Goal: Task Accomplishment & Management: Manage account settings

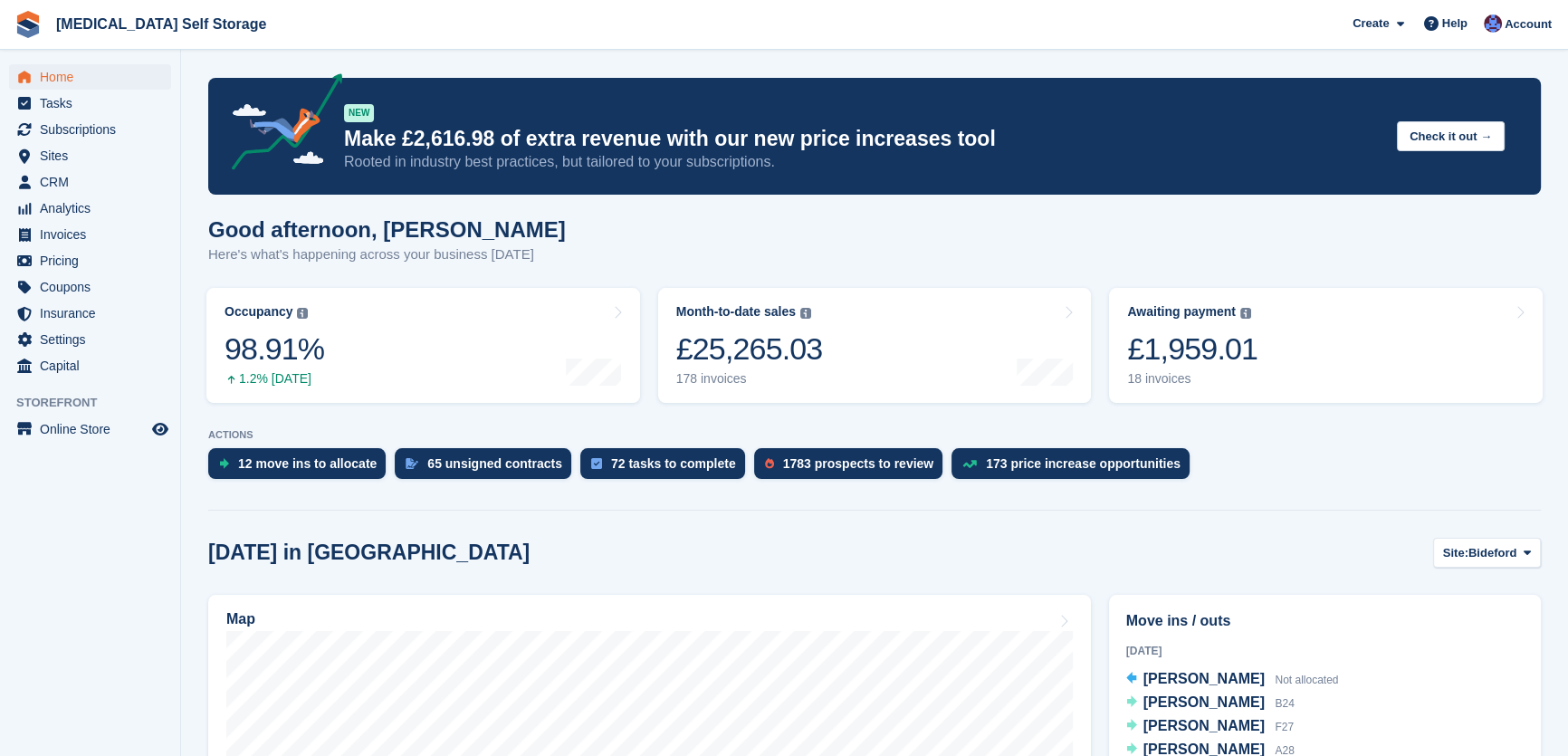
click at [713, 259] on div "Good afternoon, Helen Here's what's happening across your business today" at bounding box center [875, 252] width 1333 height 70
click at [56, 77] on span "Home" at bounding box center [93, 76] width 109 height 25
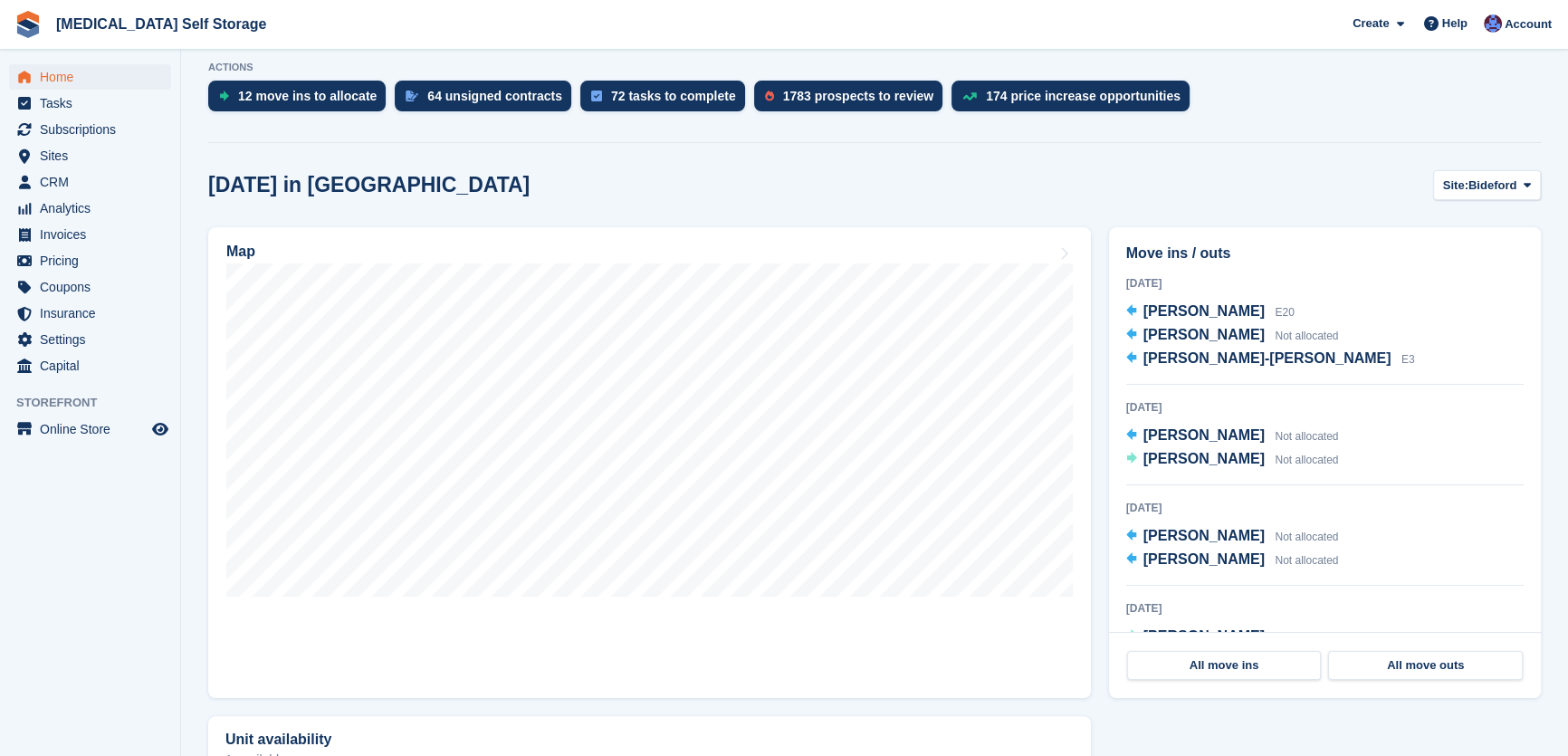
scroll to position [328, 0]
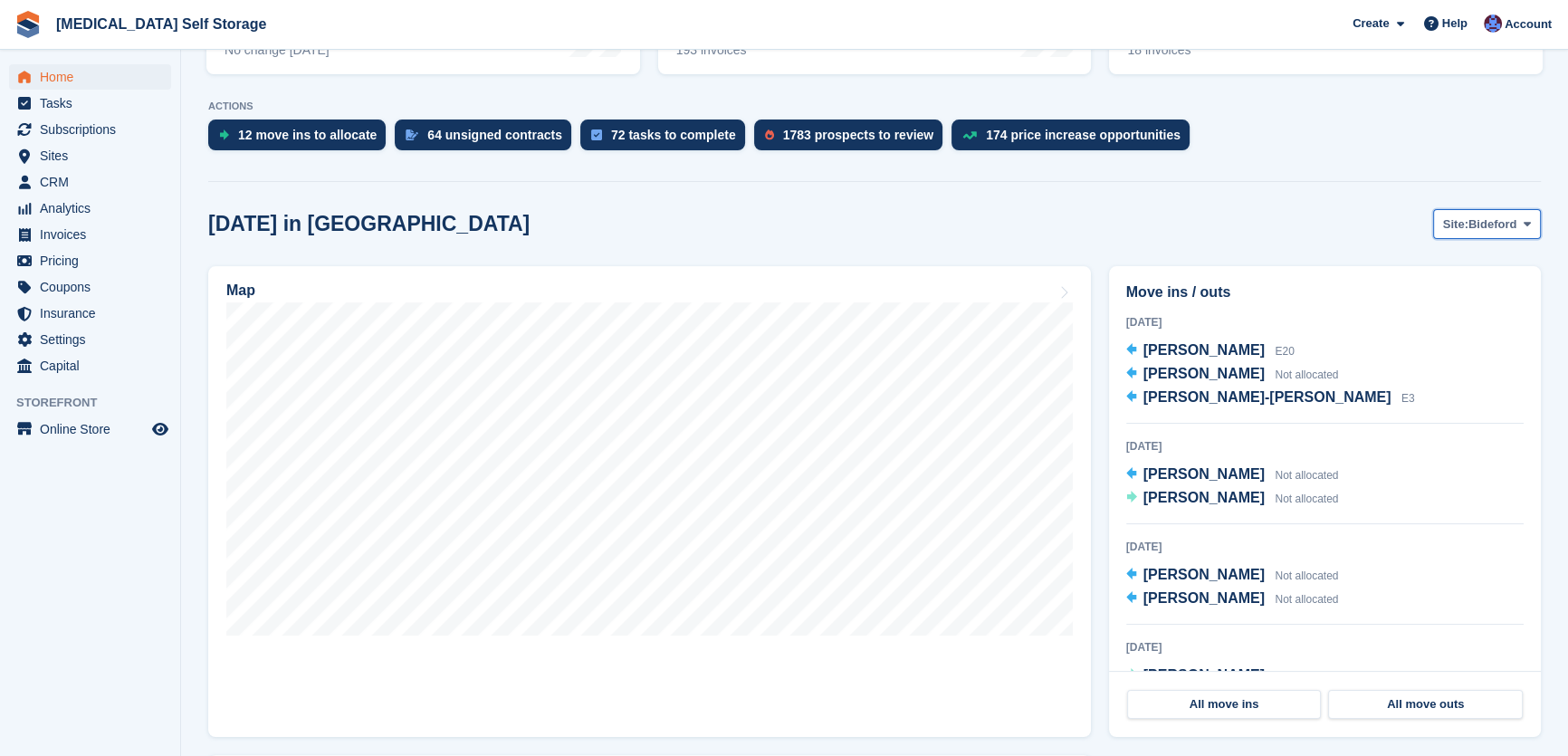
click at [1487, 231] on span "Bideford" at bounding box center [1492, 224] width 48 height 18
click at [1452, 300] on link "Tavistock" at bounding box center [1454, 299] width 158 height 33
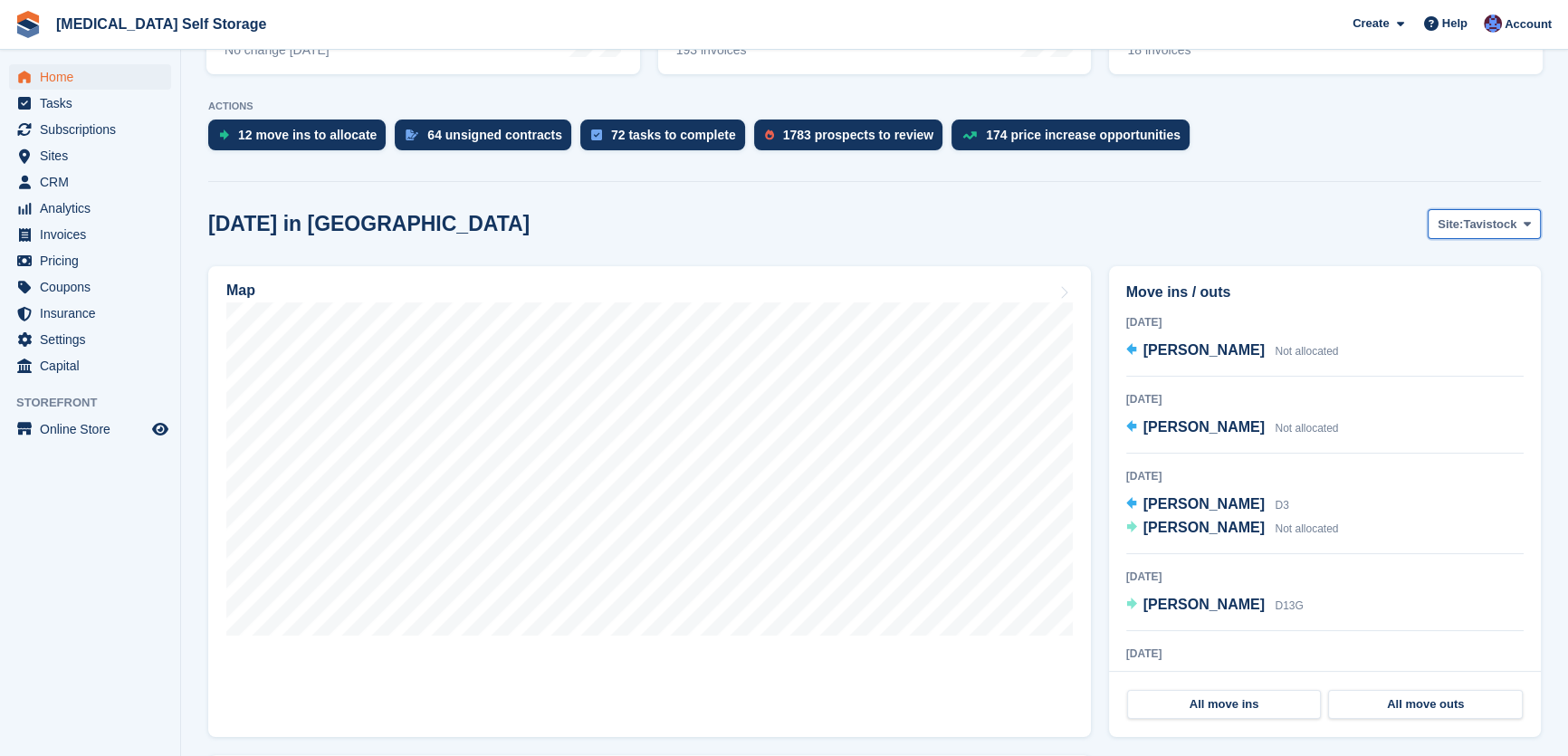
click at [1482, 226] on span "Tavistock" at bounding box center [1490, 224] width 54 height 18
click at [1460, 329] on link "Ilfracombe" at bounding box center [1454, 332] width 158 height 33
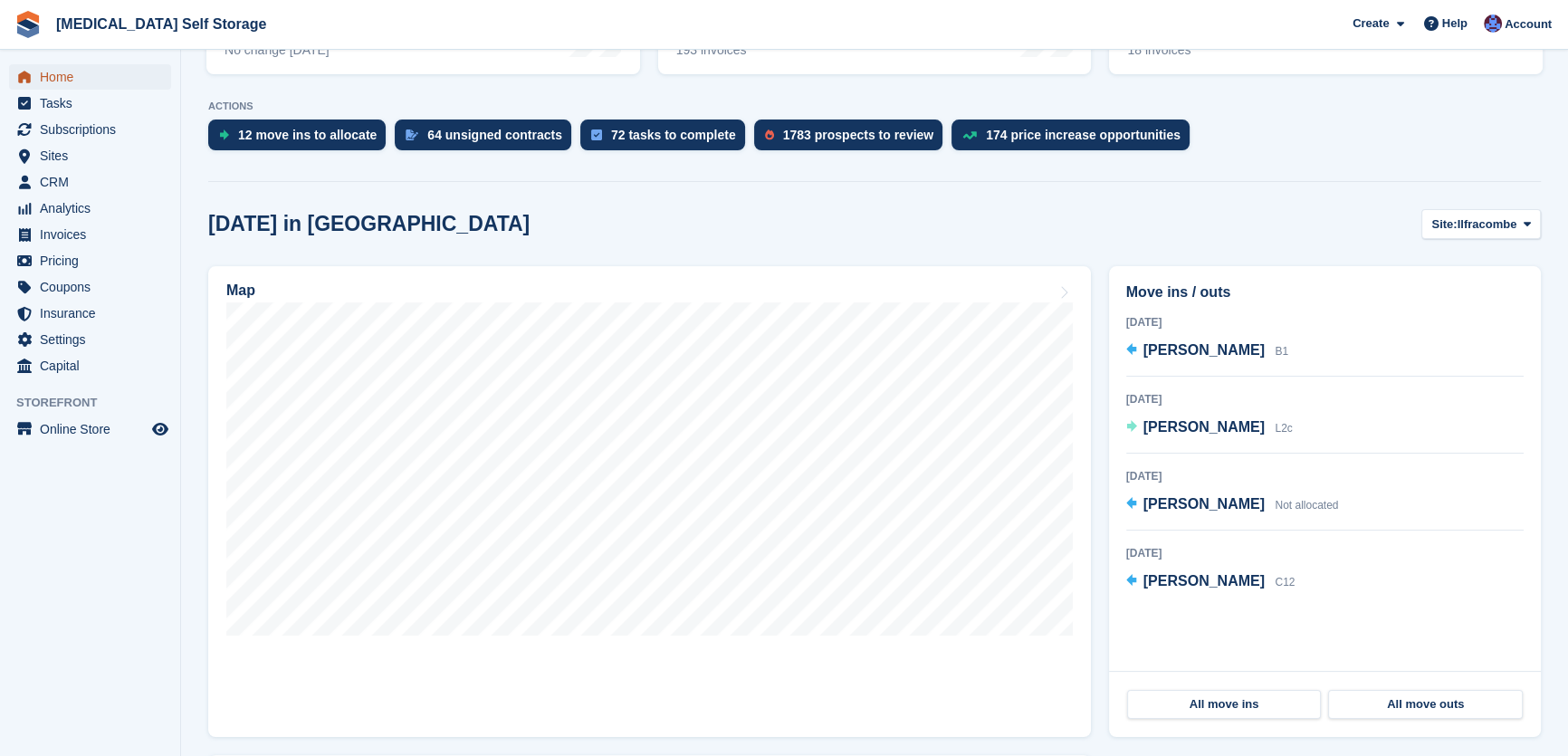
click at [71, 77] on span "Home" at bounding box center [93, 76] width 109 height 25
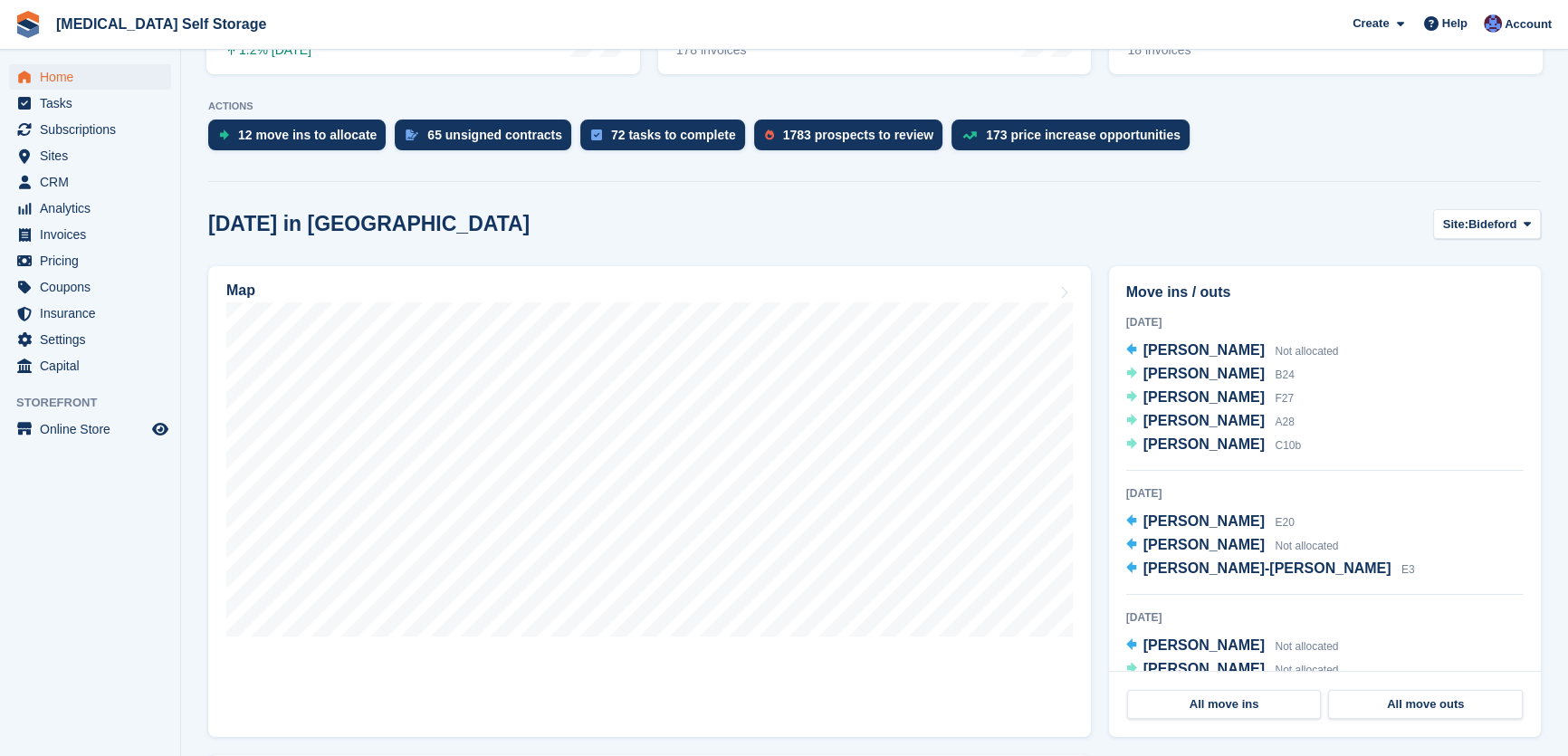
scroll to position [0, 0]
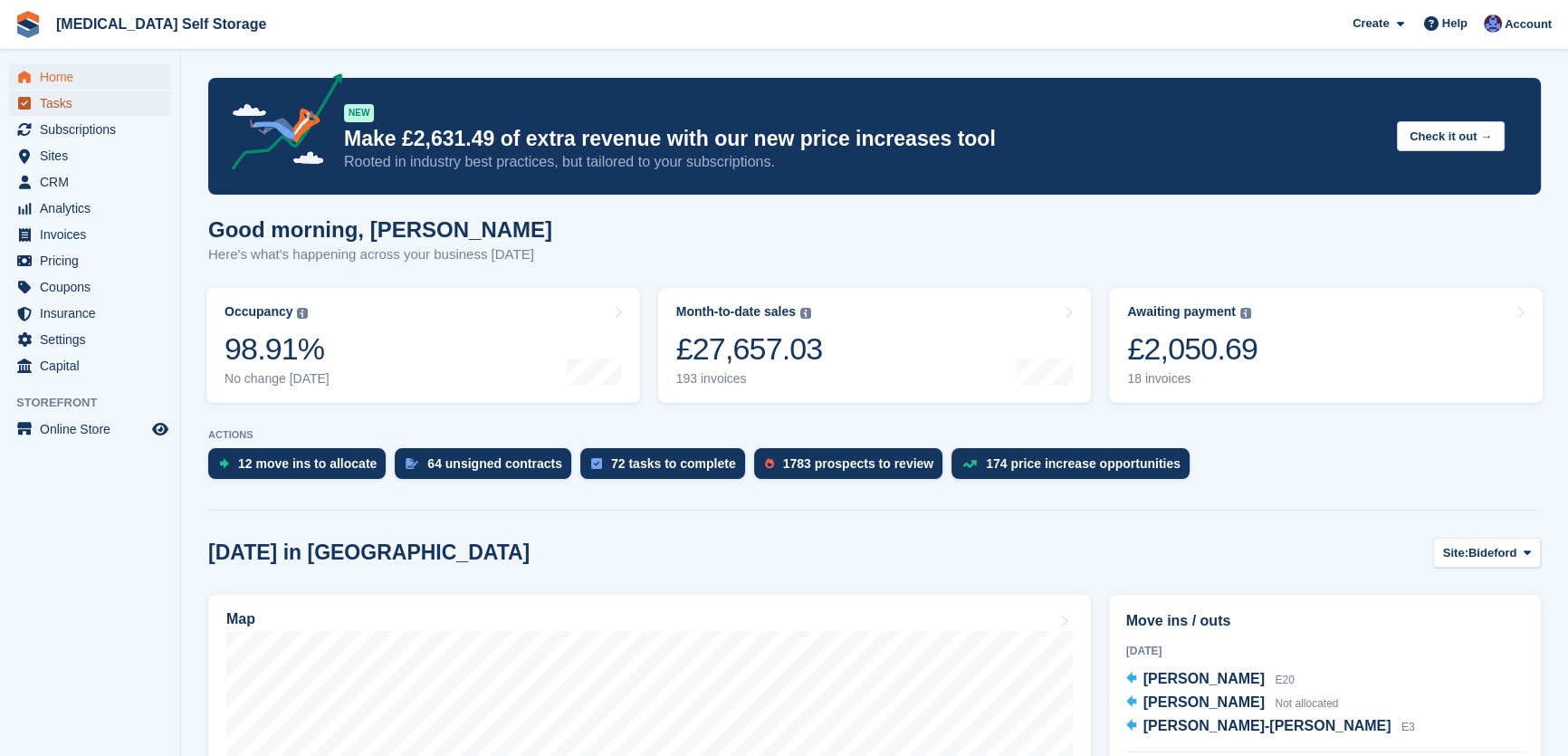
click at [65, 110] on span "Tasks" at bounding box center [93, 103] width 109 height 25
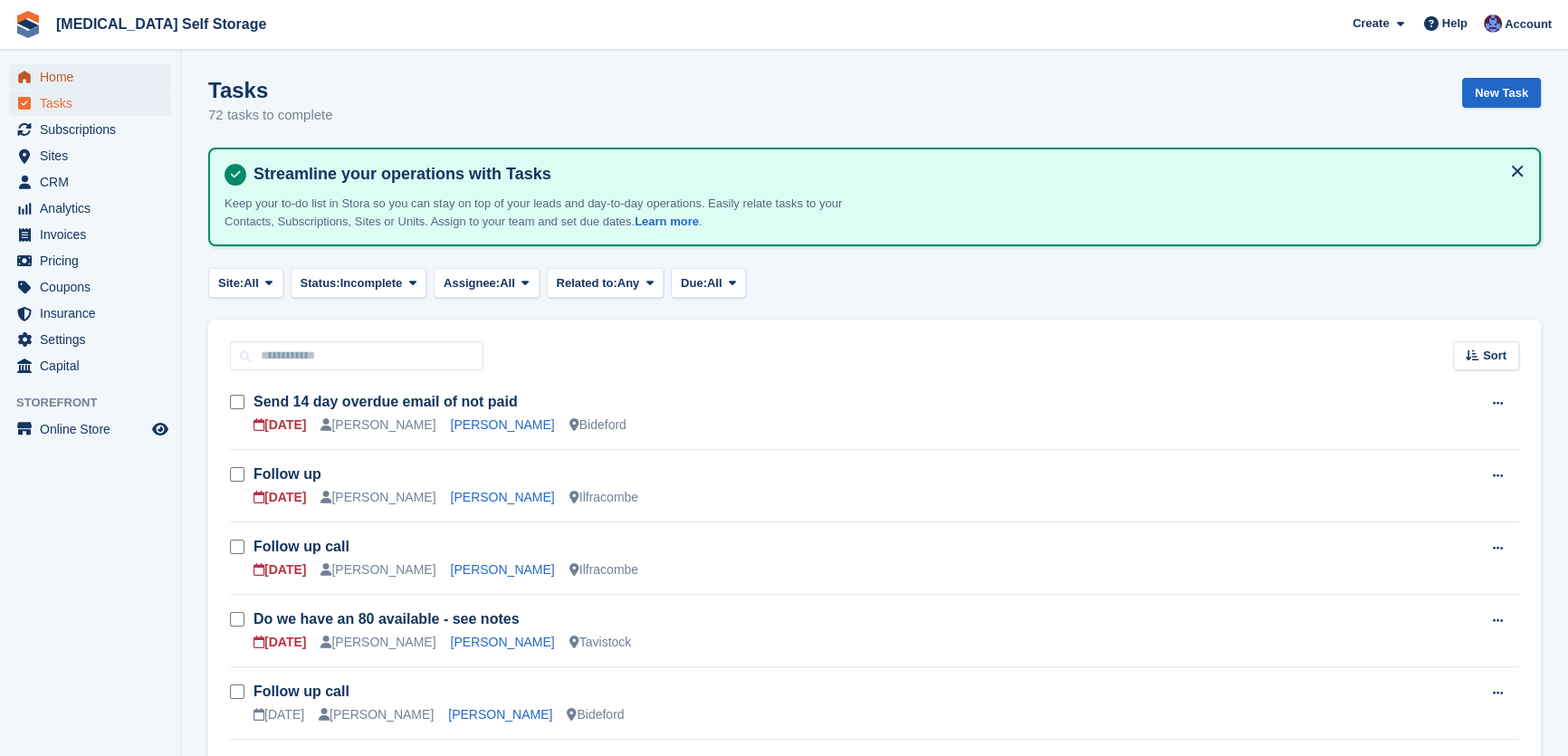
click at [64, 80] on span "Home" at bounding box center [93, 76] width 109 height 25
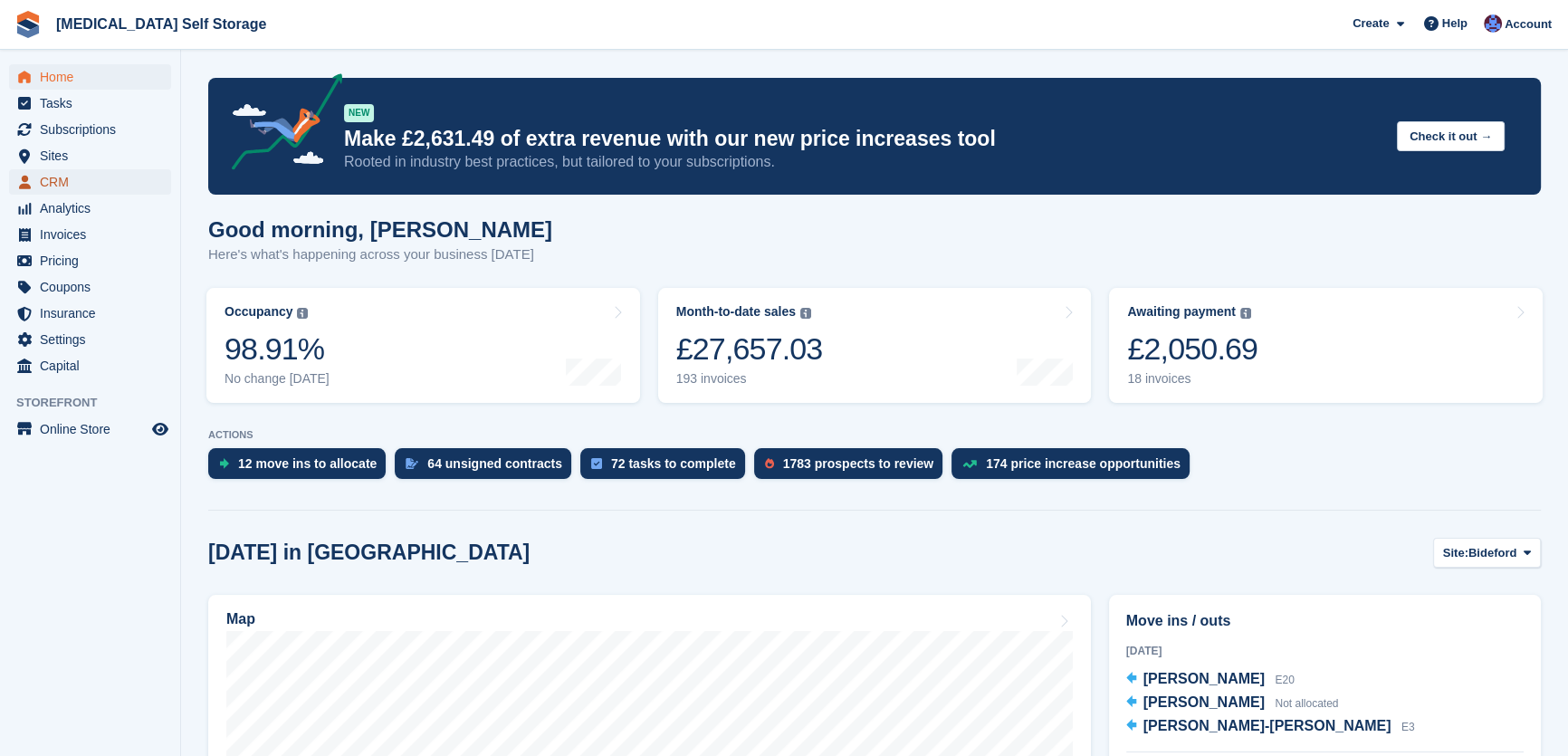
click at [50, 178] on span "CRM" at bounding box center [93, 181] width 109 height 25
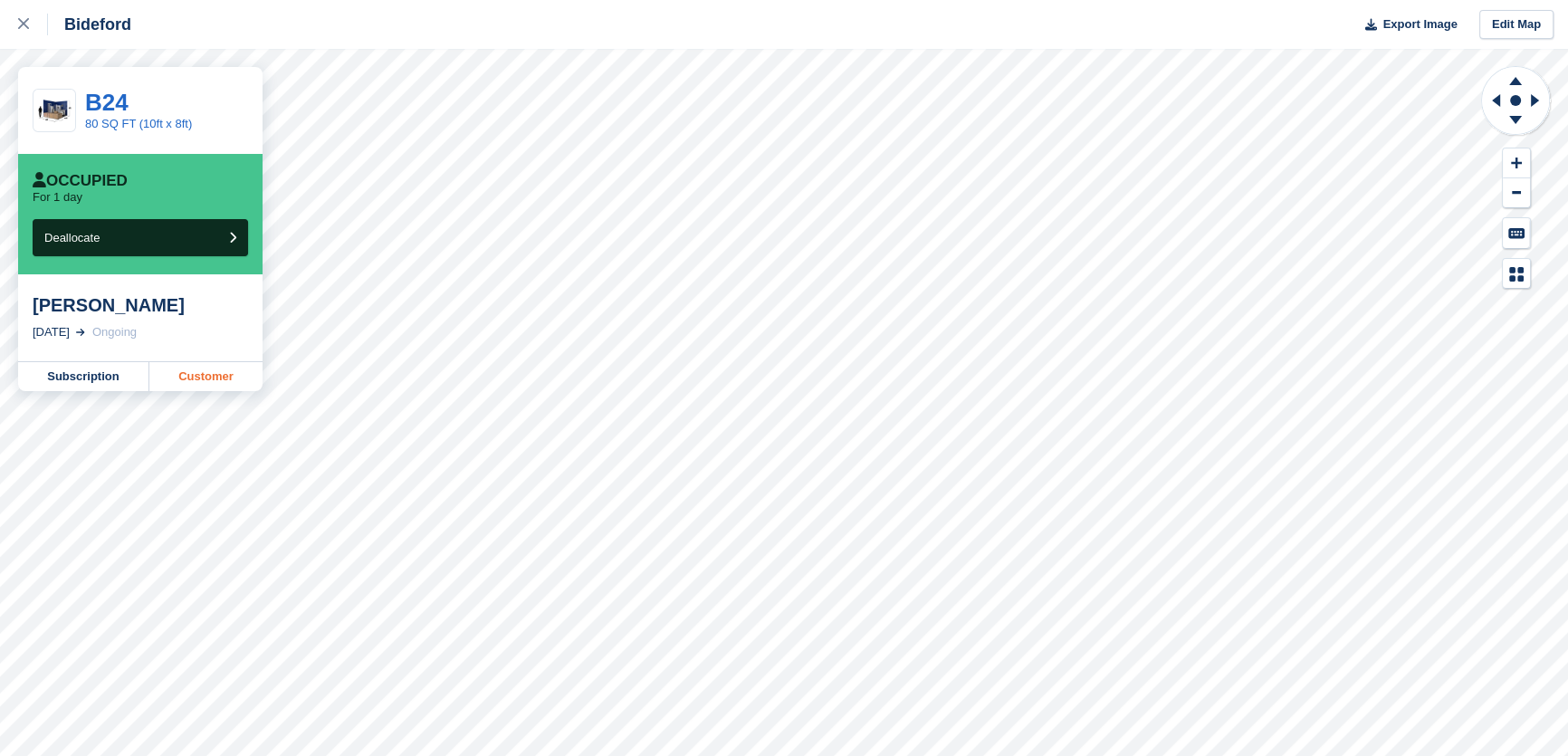
click at [211, 378] on link "Customer" at bounding box center [206, 377] width 113 height 29
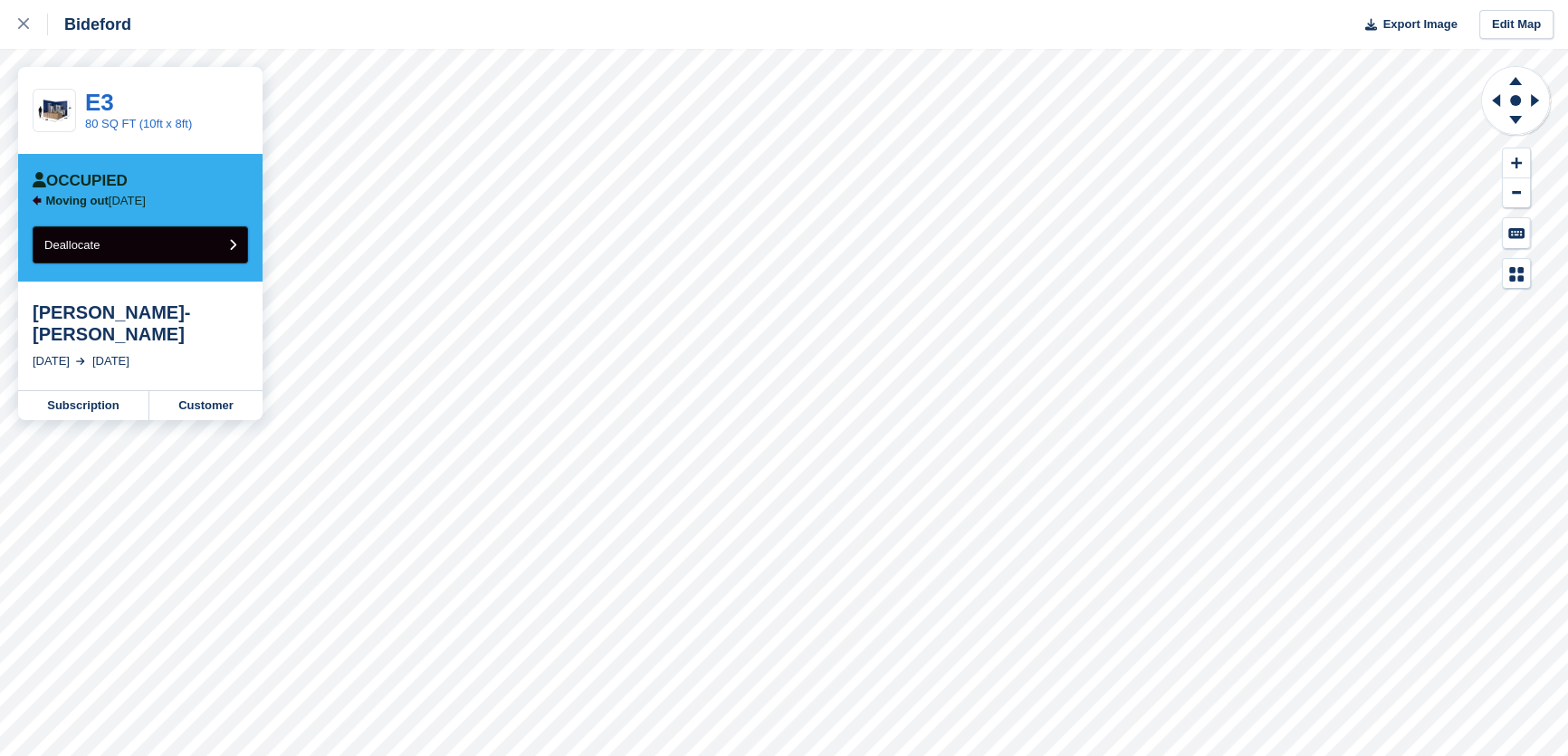
click at [135, 249] on button "Deallocate" at bounding box center [141, 244] width 215 height 37
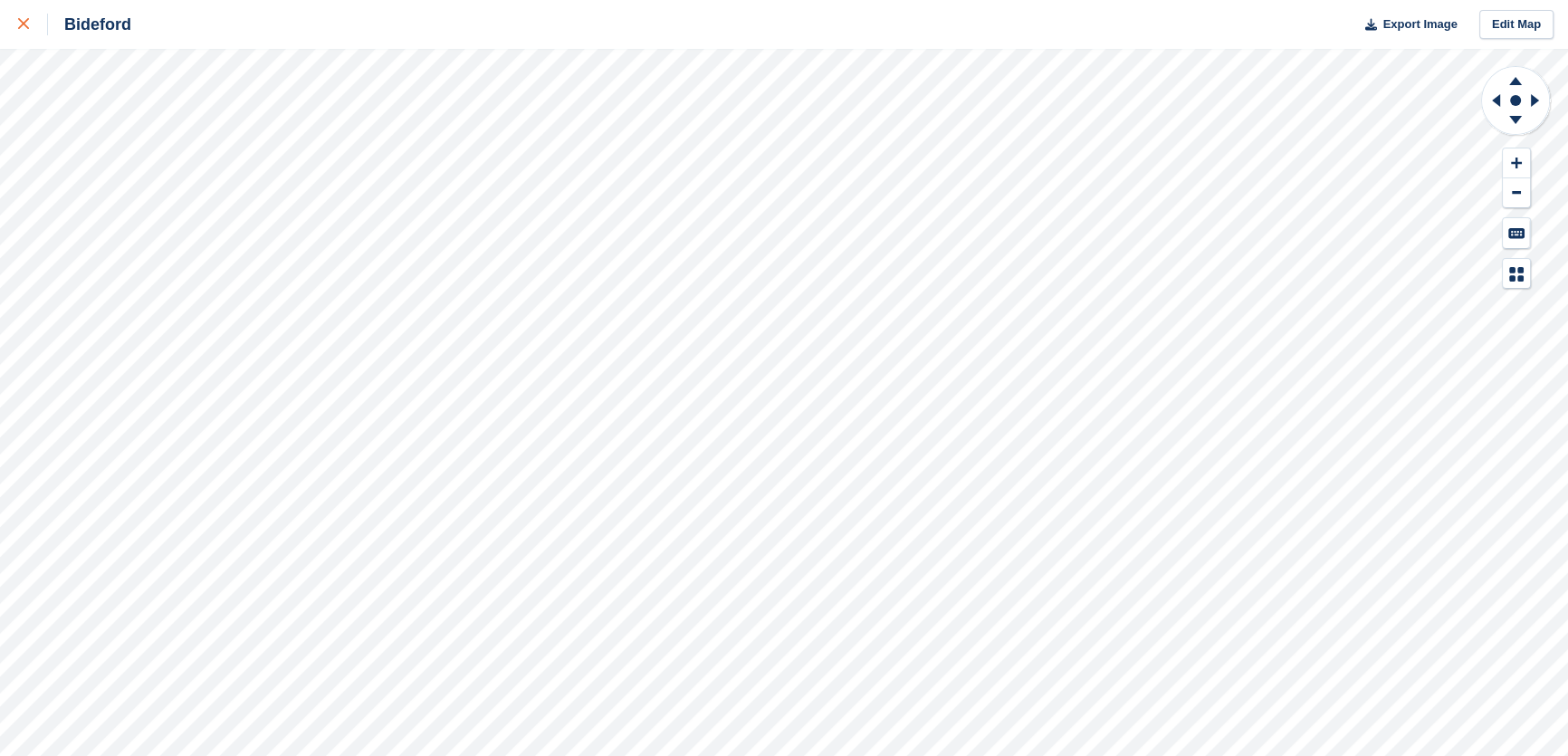
click at [23, 21] on icon at bounding box center [24, 24] width 11 height 11
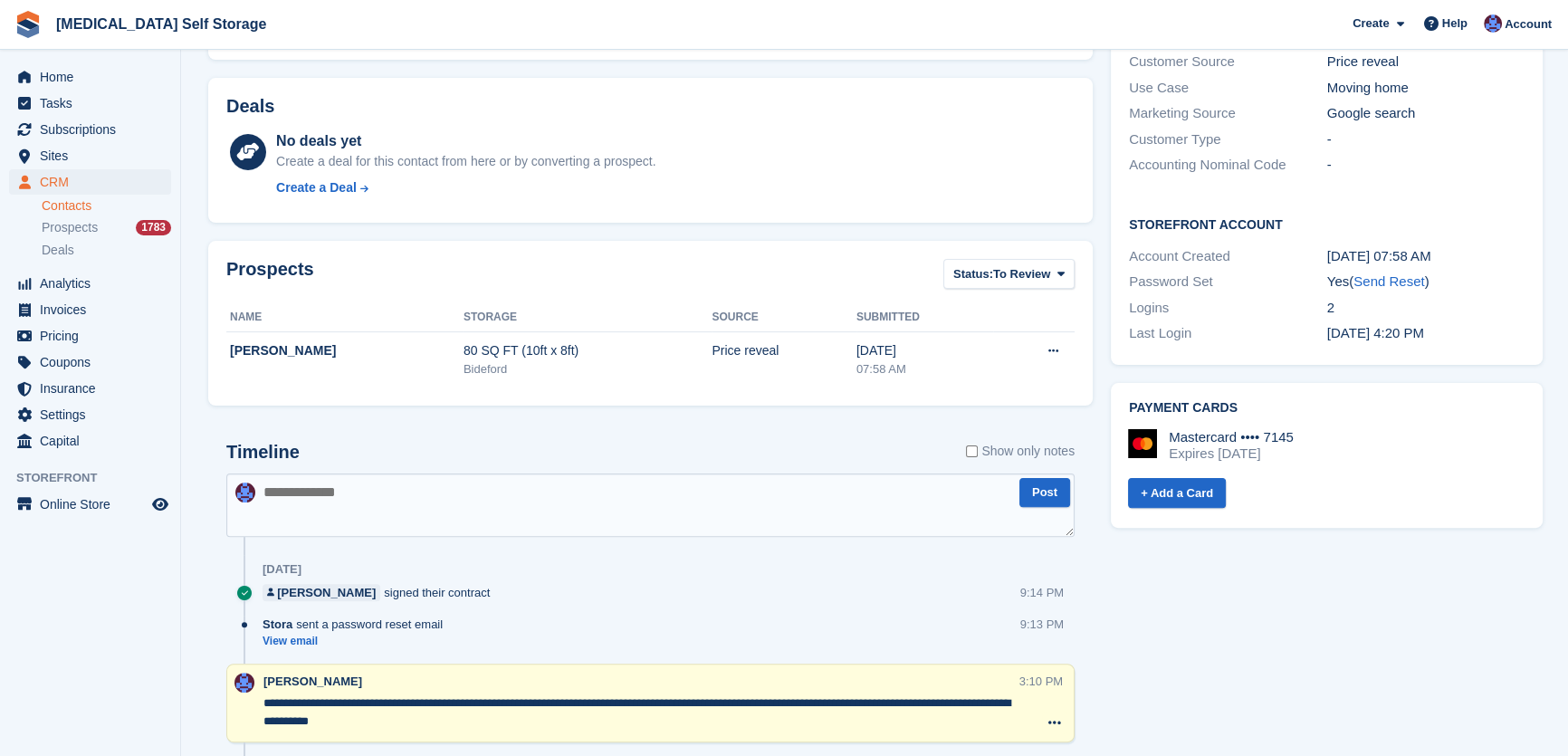
scroll to position [576, 0]
click at [402, 507] on textarea at bounding box center [650, 504] width 849 height 63
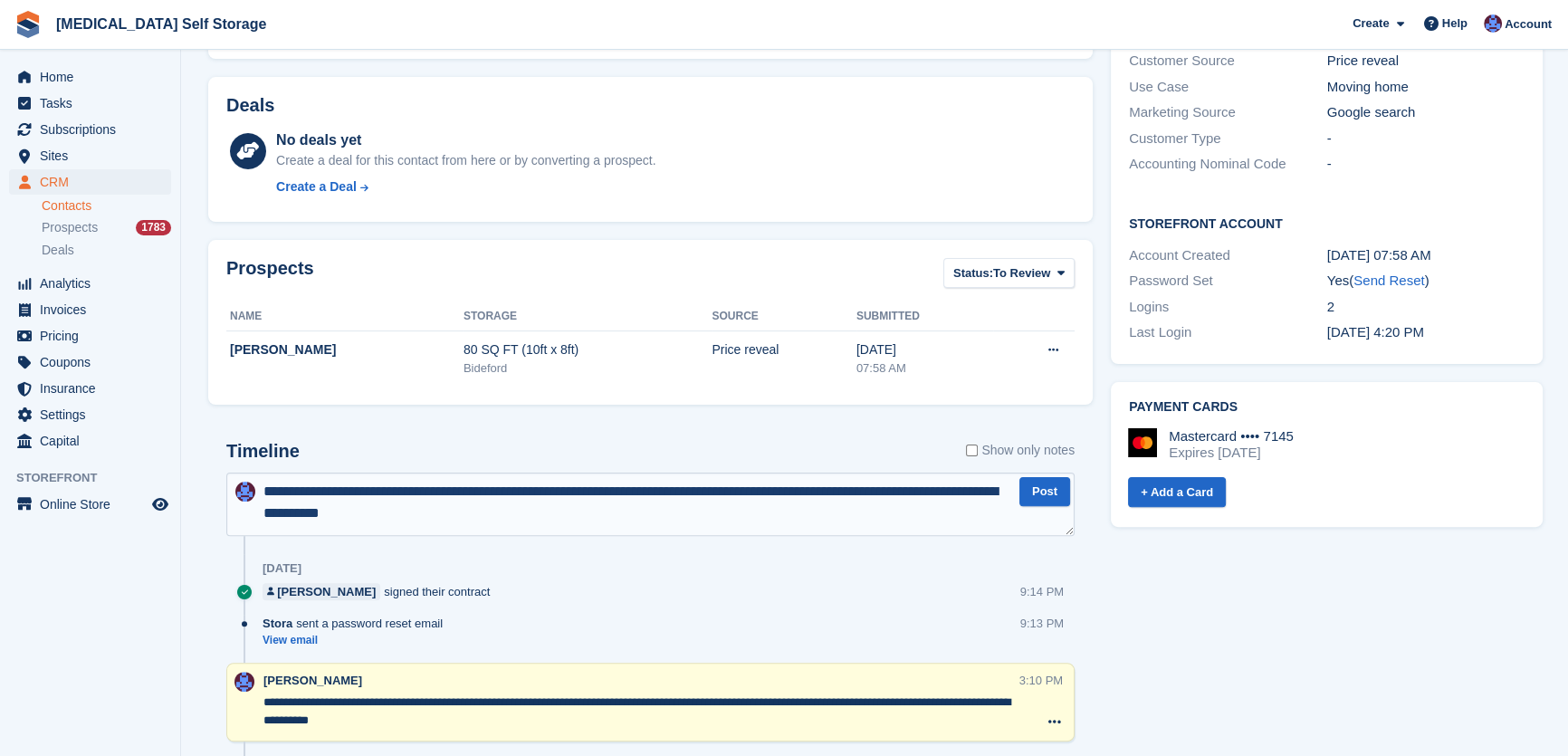
type textarea "**********"
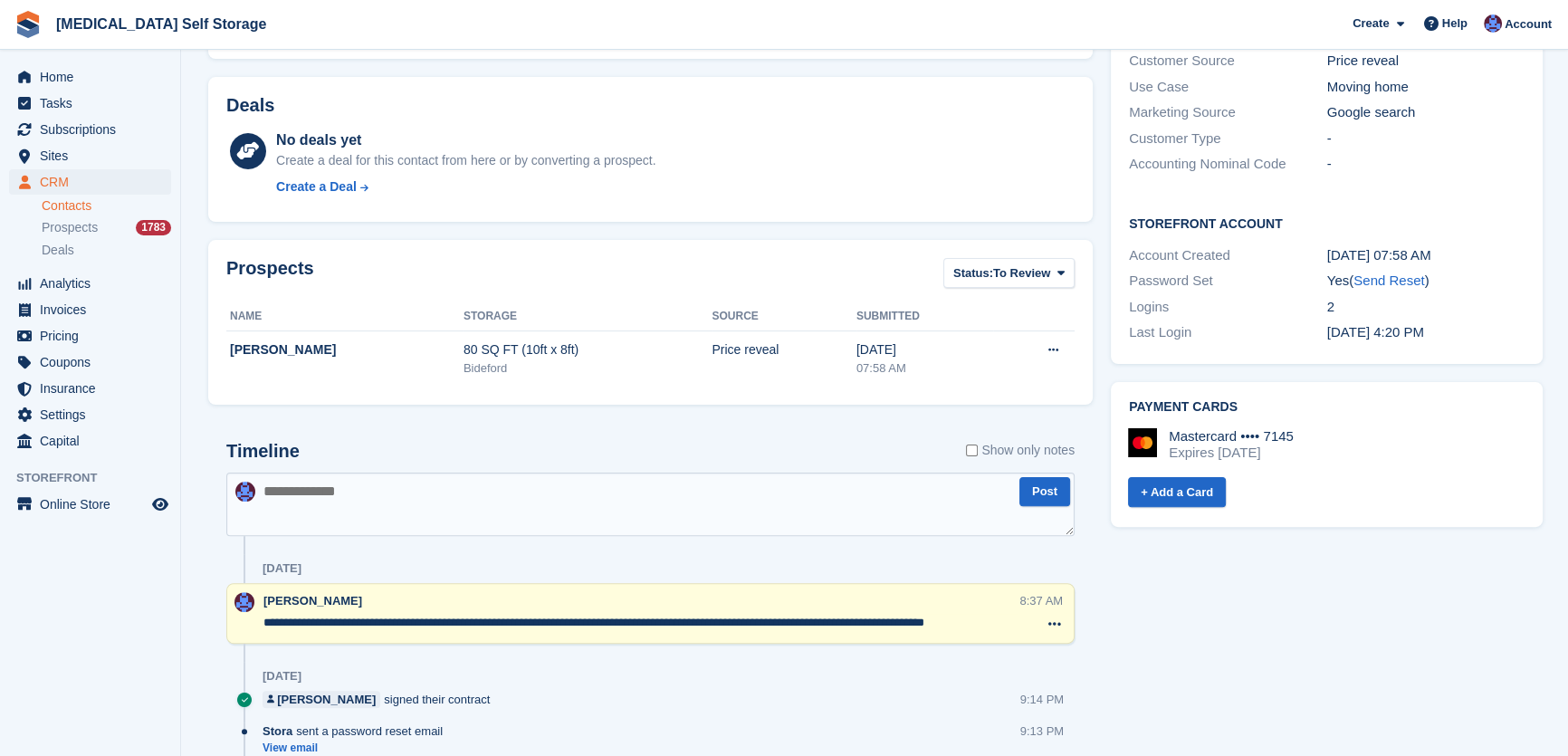
scroll to position [0, 0]
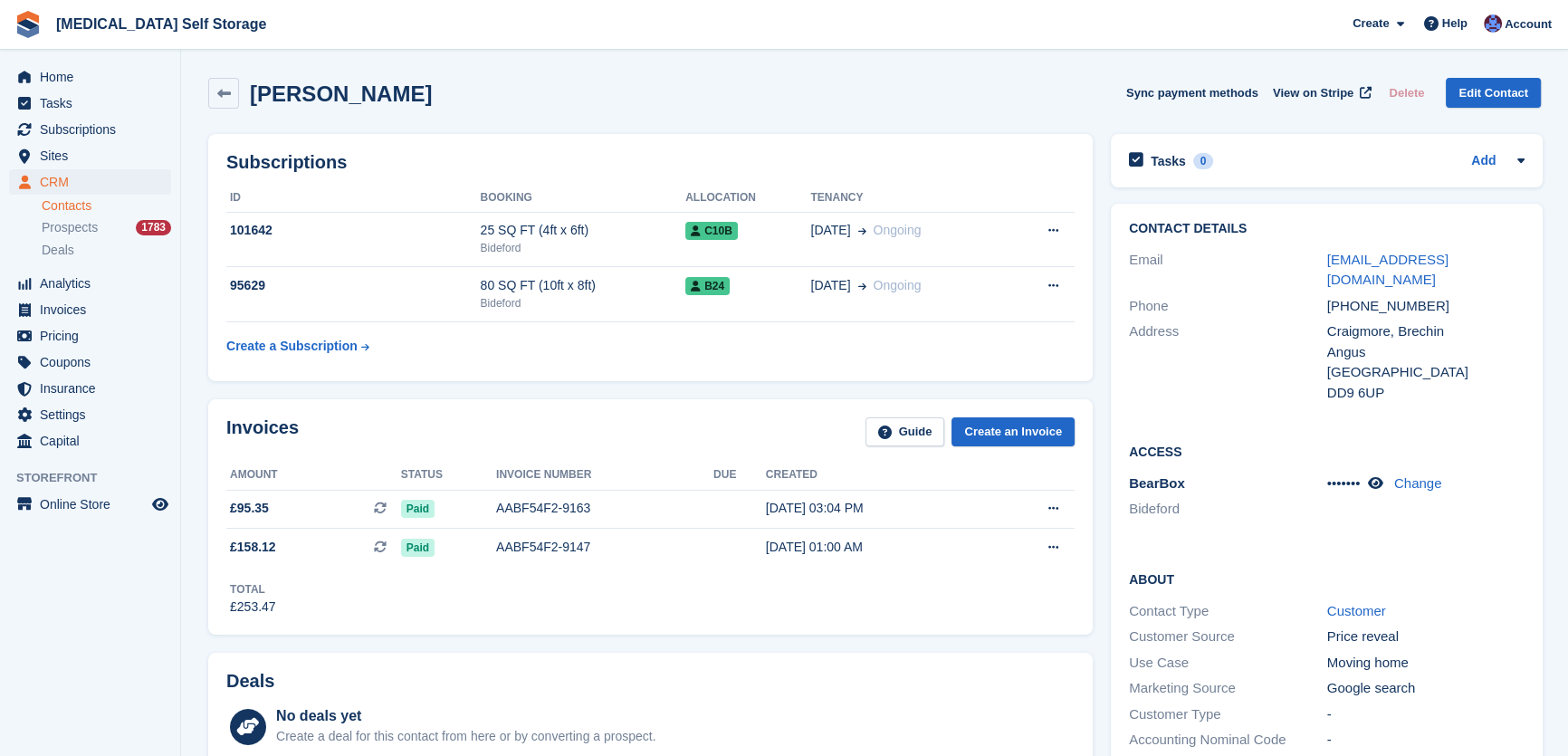
drag, startPoint x: 636, startPoint y: 252, endPoint x: 1180, endPoint y: 468, distance: 585.3
click at [667, 294] on tbody "101642 25 SQ FT (4ft x 6ft) Bideford C10b 14 Aug Ongoing Cancel subscription 95…" at bounding box center [650, 287] width 849 height 151
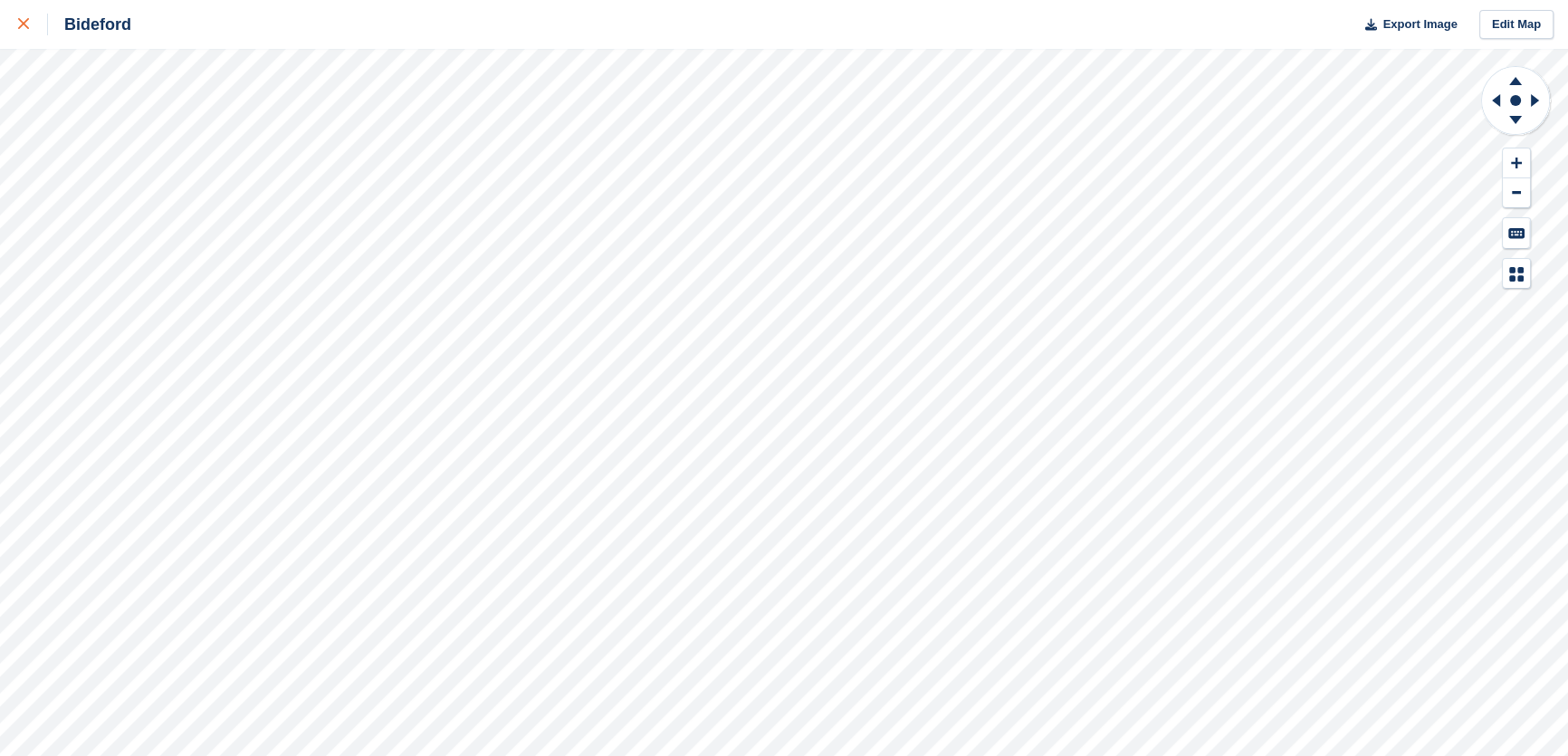
click at [18, 30] on div at bounding box center [33, 24] width 30 height 22
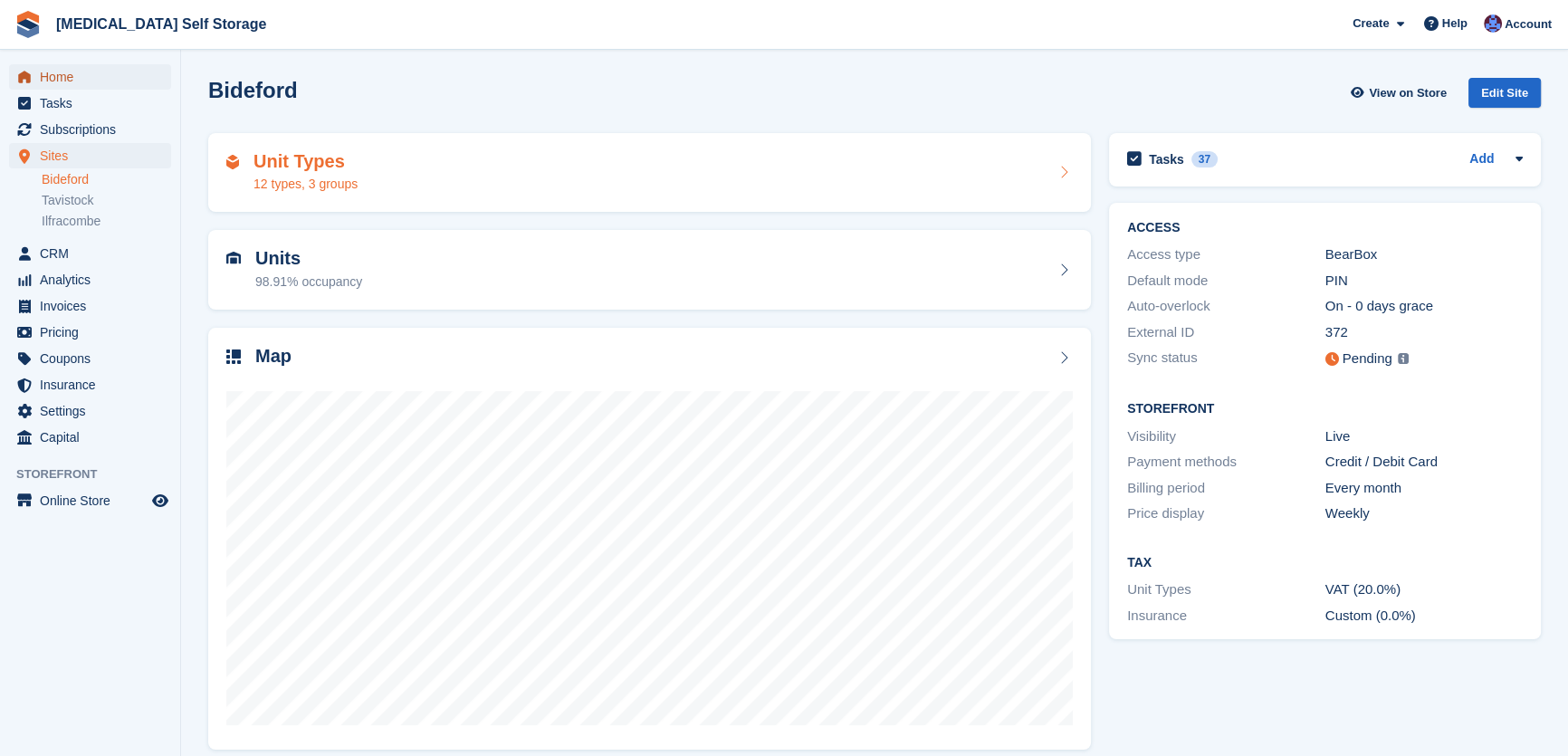
click at [49, 76] on span "Home" at bounding box center [93, 76] width 109 height 25
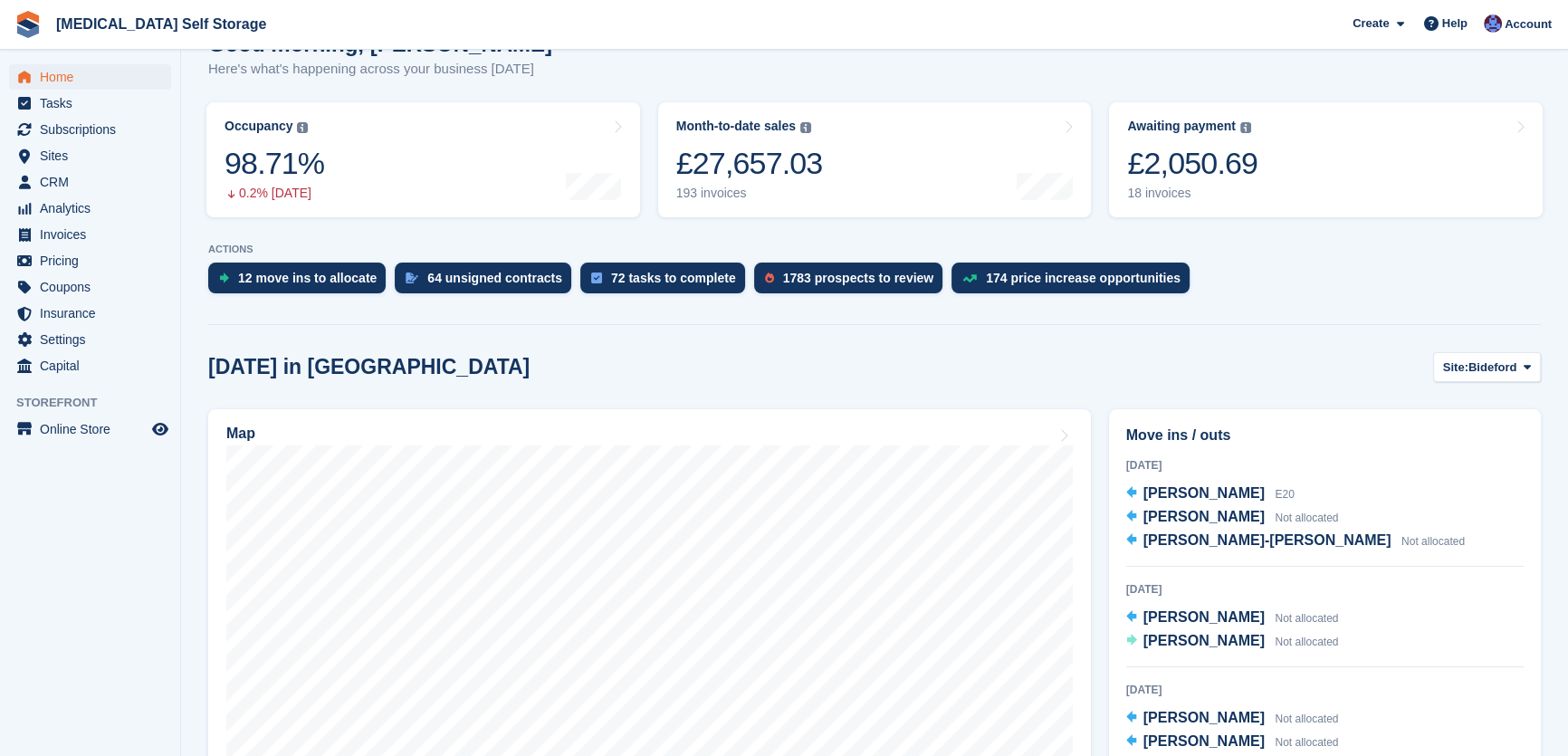
scroll to position [81, 0]
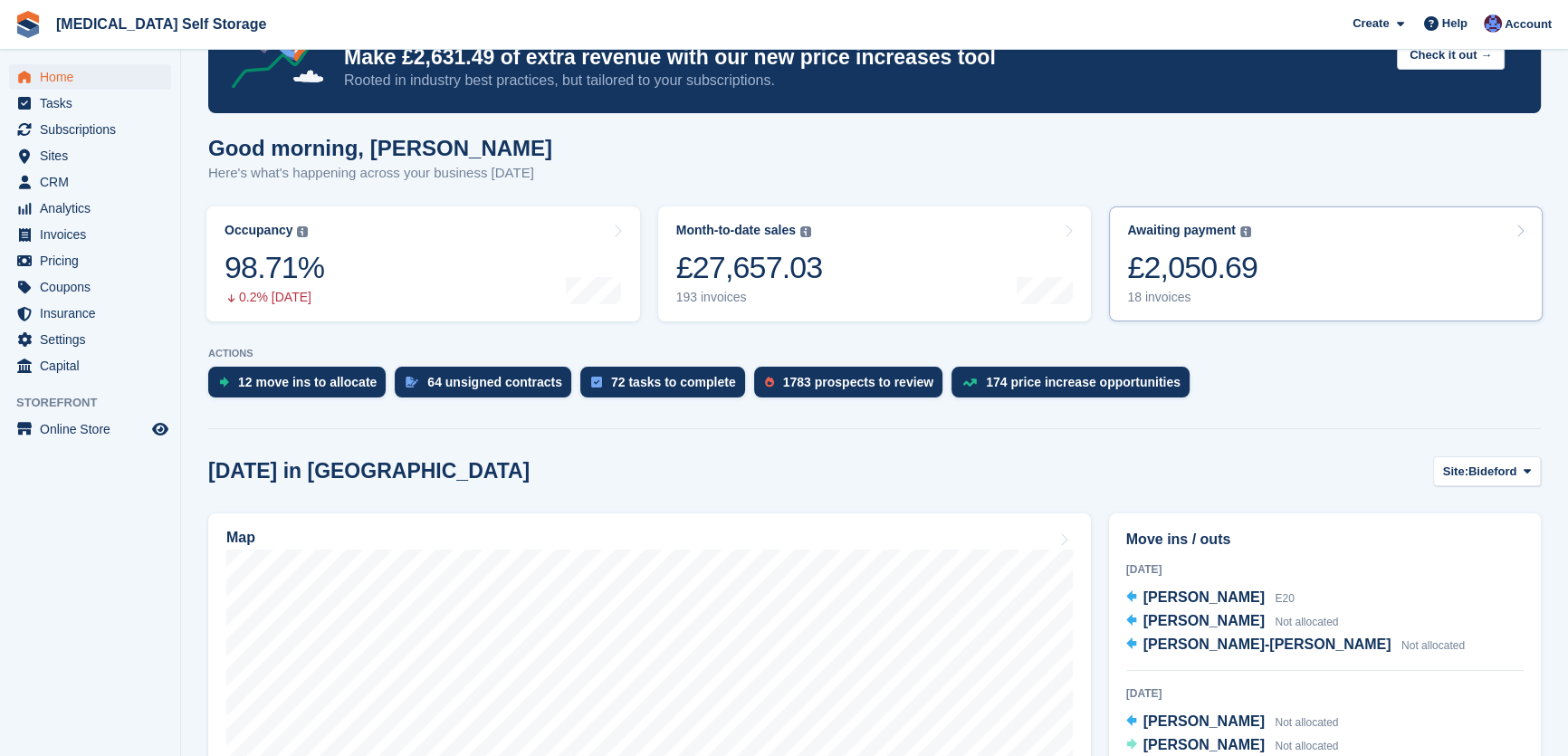
click at [1198, 275] on div "£2,050.69" at bounding box center [1192, 267] width 130 height 37
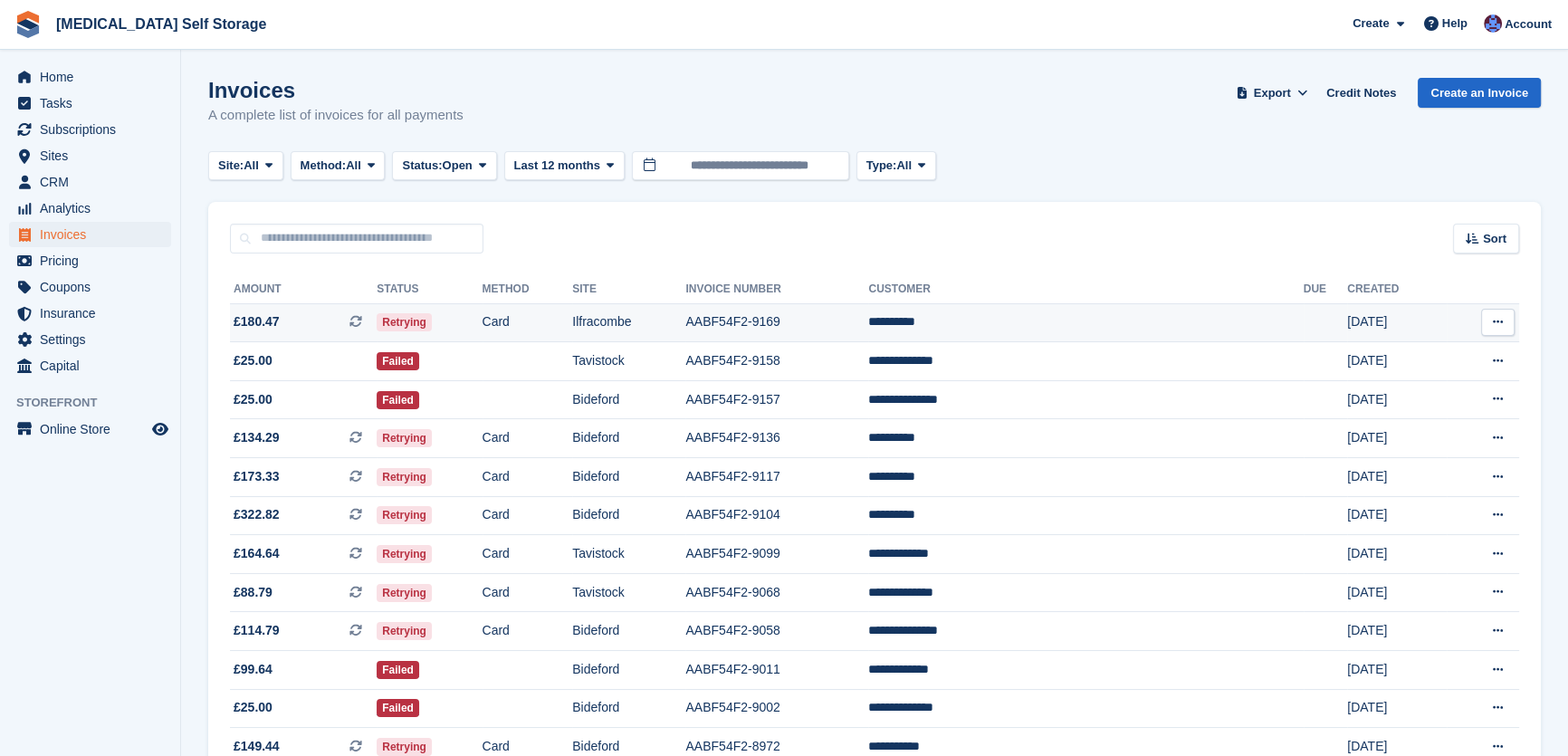
click at [685, 323] on td "Ilfracombe" at bounding box center [629, 322] width 113 height 39
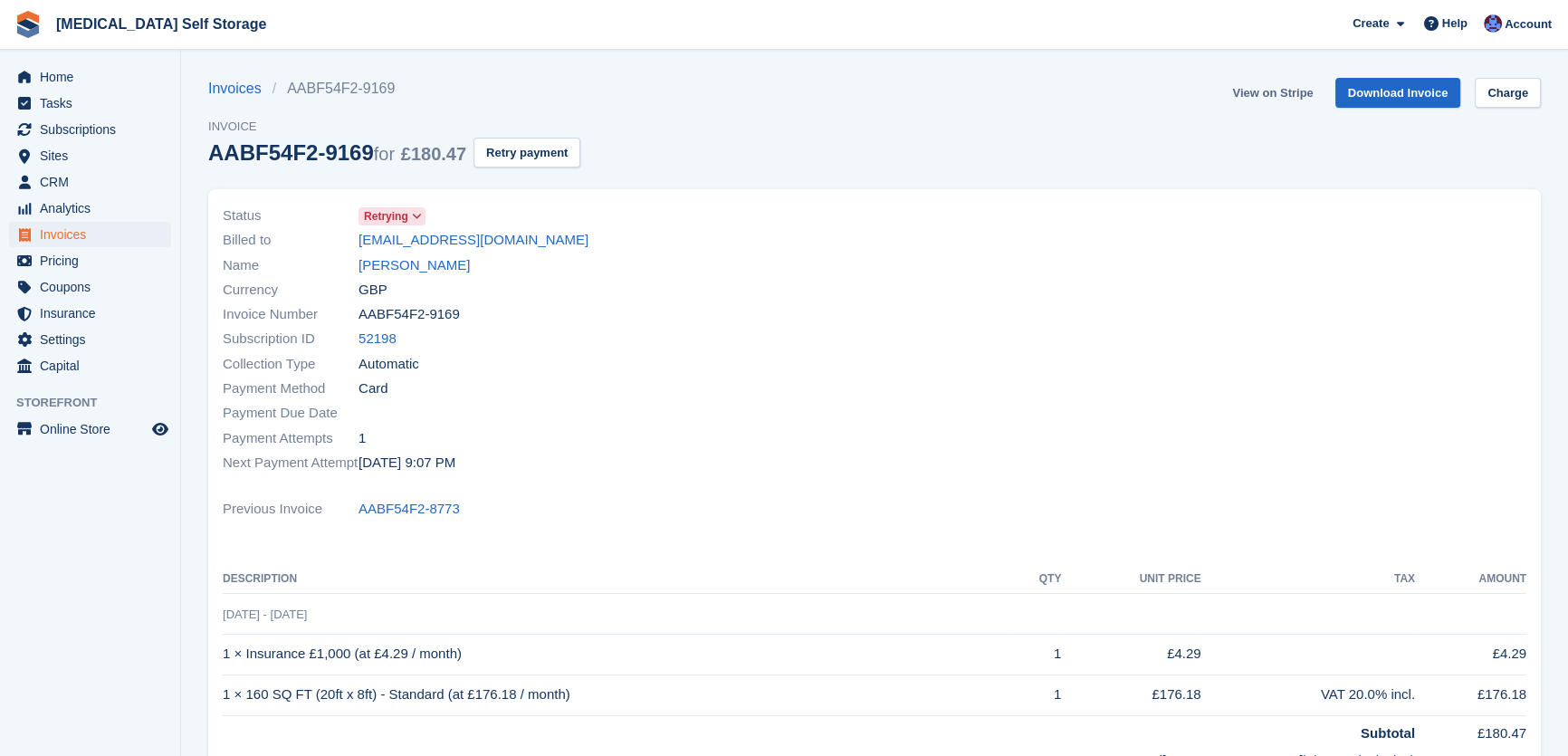
click at [1274, 94] on link "View on Stripe" at bounding box center [1273, 92] width 95 height 30
click at [405, 264] on link "Andy Beale" at bounding box center [414, 266] width 111 height 21
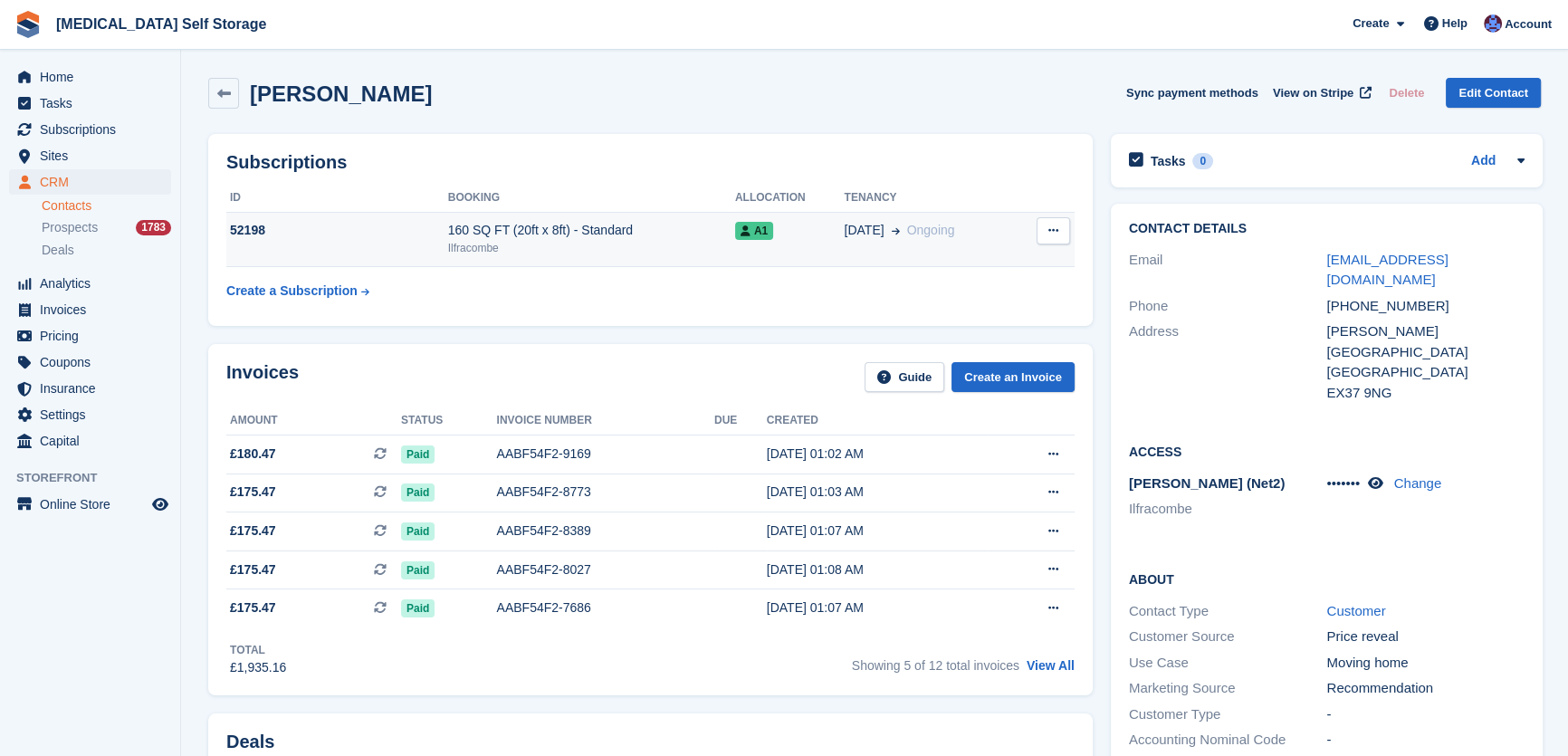
click at [425, 251] on td "52198" at bounding box center [337, 239] width 222 height 56
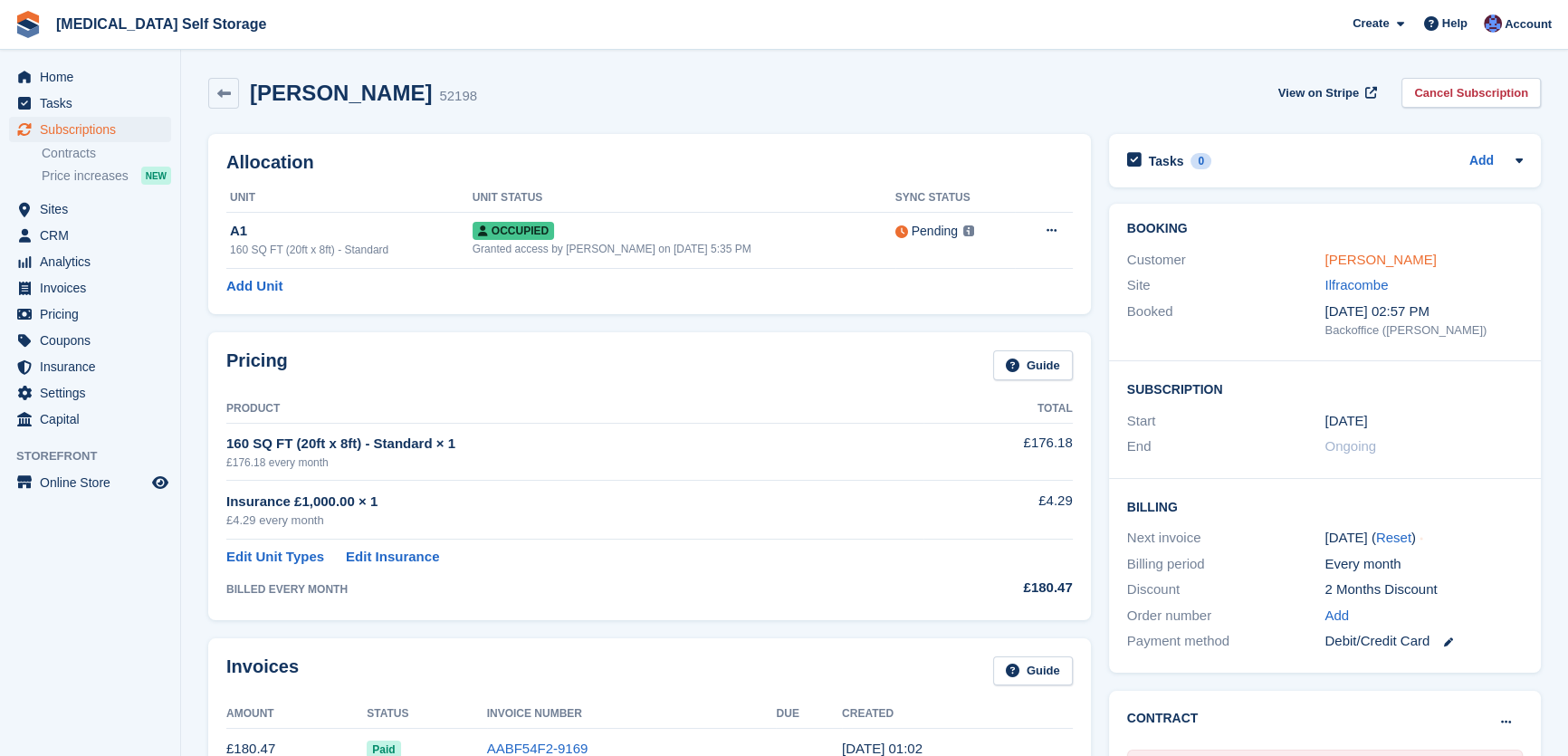
click at [1360, 259] on link "[PERSON_NAME]" at bounding box center [1380, 260] width 111 height 15
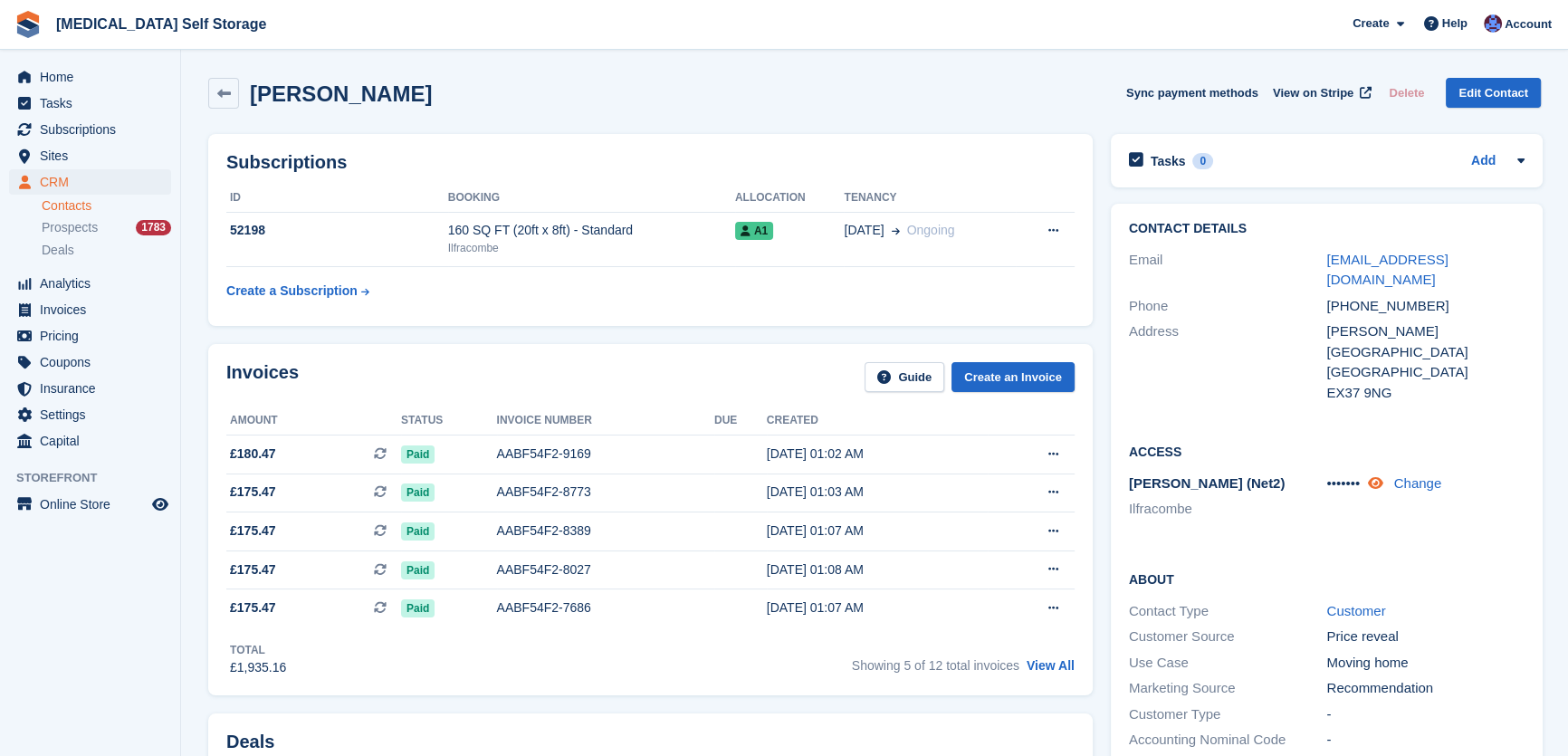
click at [1379, 477] on icon at bounding box center [1375, 483] width 15 height 13
click at [1431, 476] on link "Change" at bounding box center [1432, 483] width 48 height 15
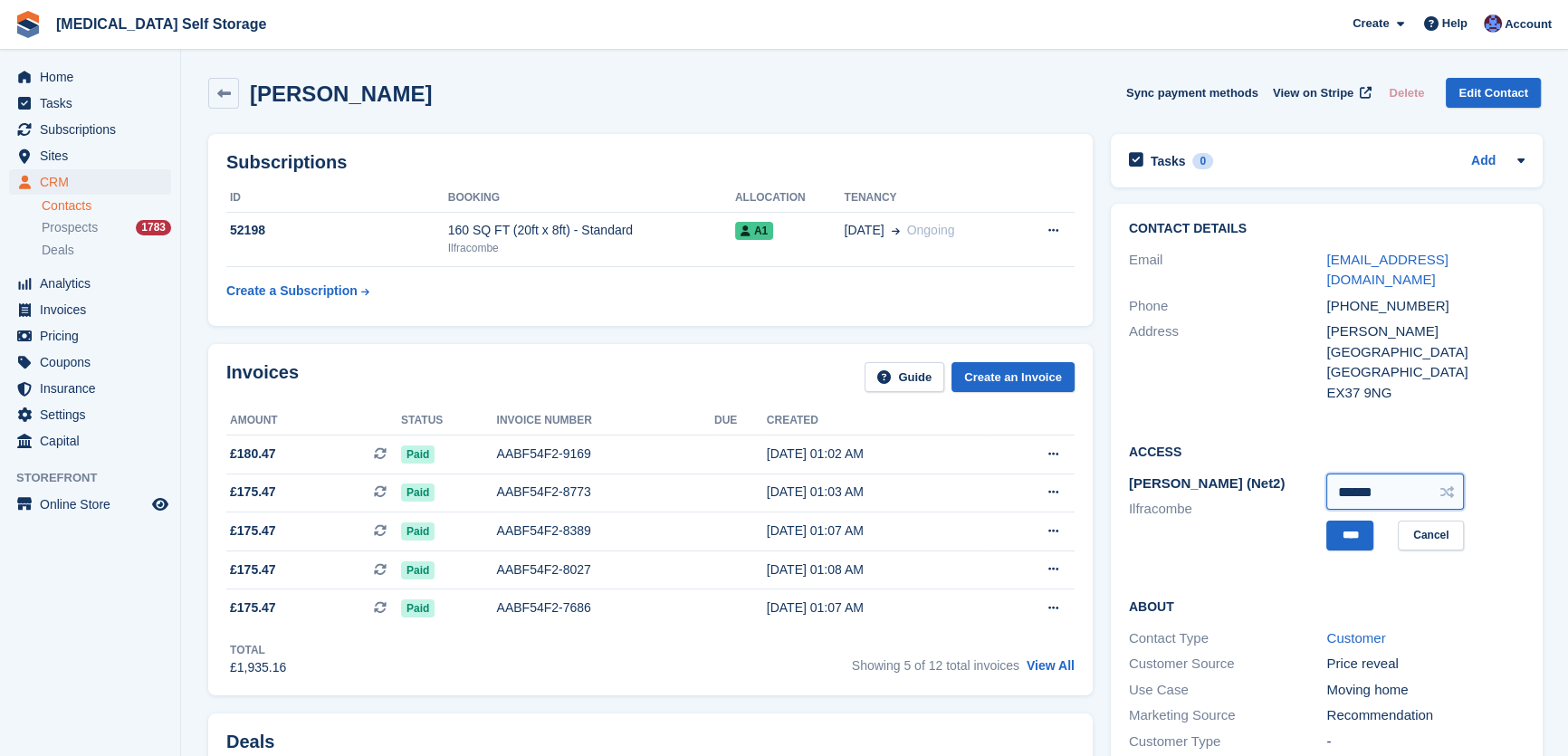
drag, startPoint x: 1397, startPoint y: 476, endPoint x: 1295, endPoint y: 484, distance: 102.3
click at [1295, 484] on div "Paxton (Net2) Ilfracombe ****** **** Cancel" at bounding box center [1326, 512] width 396 height 82
type input "******"
click at [1345, 521] on input "****" at bounding box center [1350, 536] width 47 height 30
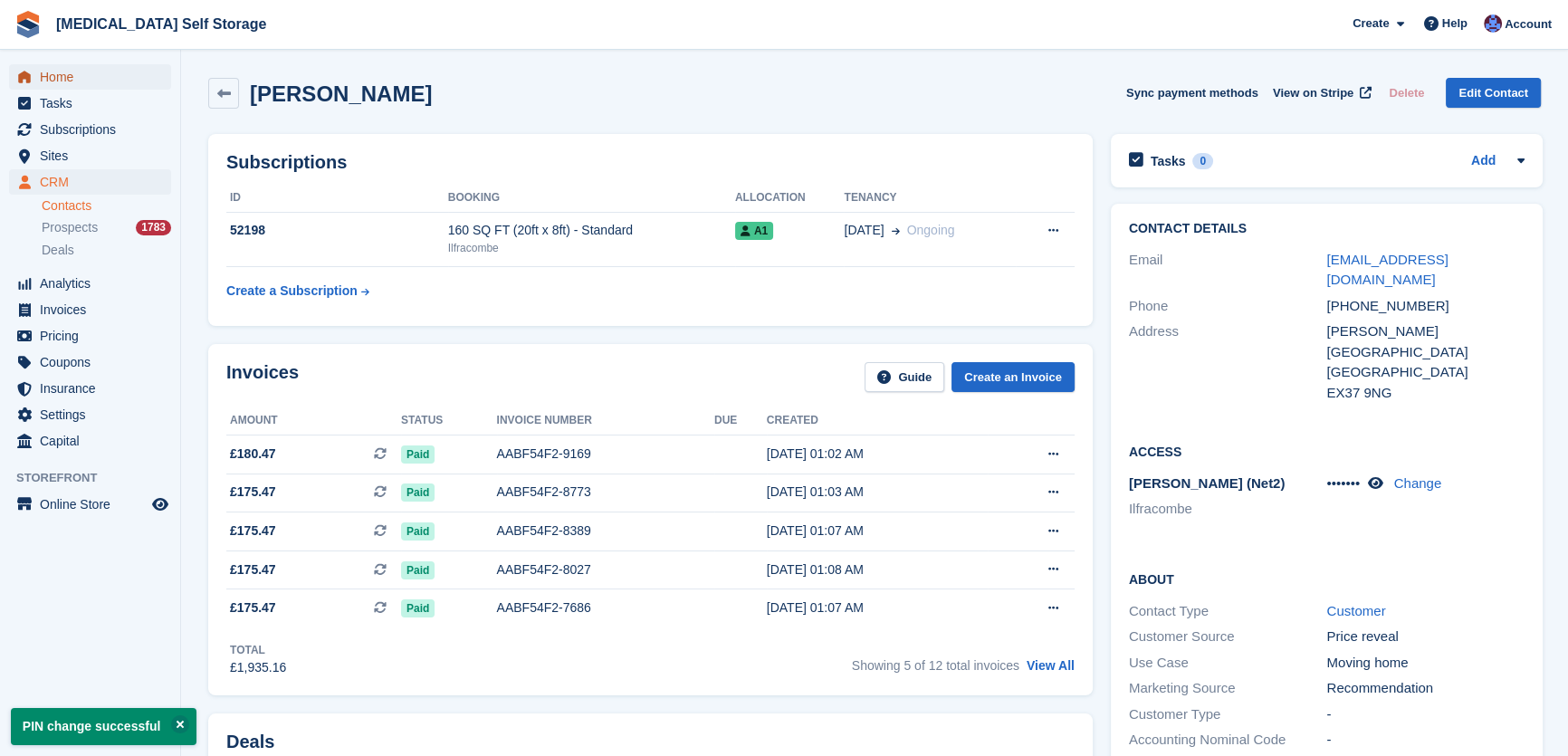
click at [63, 76] on span "Home" at bounding box center [93, 76] width 109 height 25
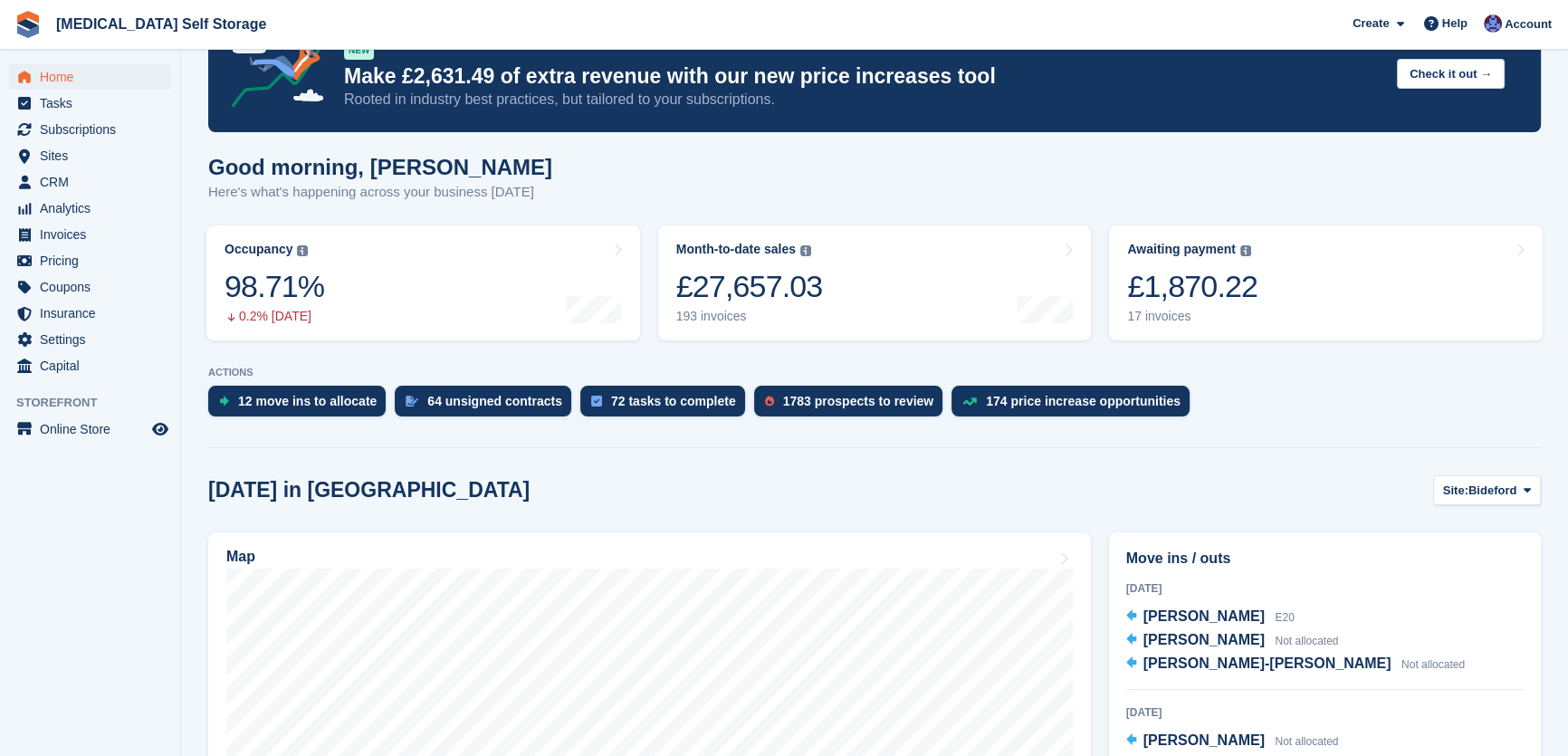
scroll to position [164, 0]
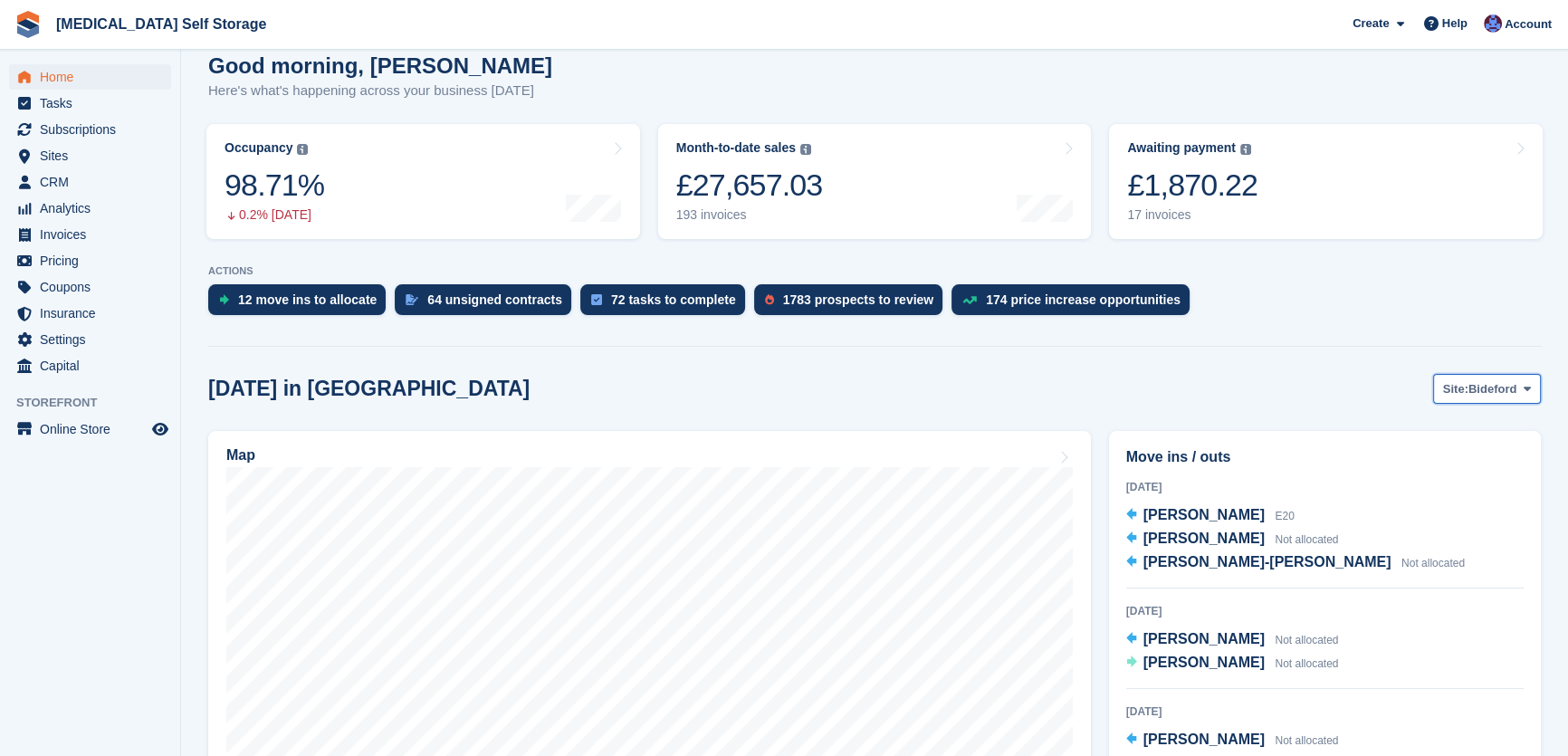
click at [1475, 389] on span "Bideford" at bounding box center [1492, 389] width 48 height 18
click at [1423, 497] on link "Ilfracombe" at bounding box center [1454, 496] width 158 height 33
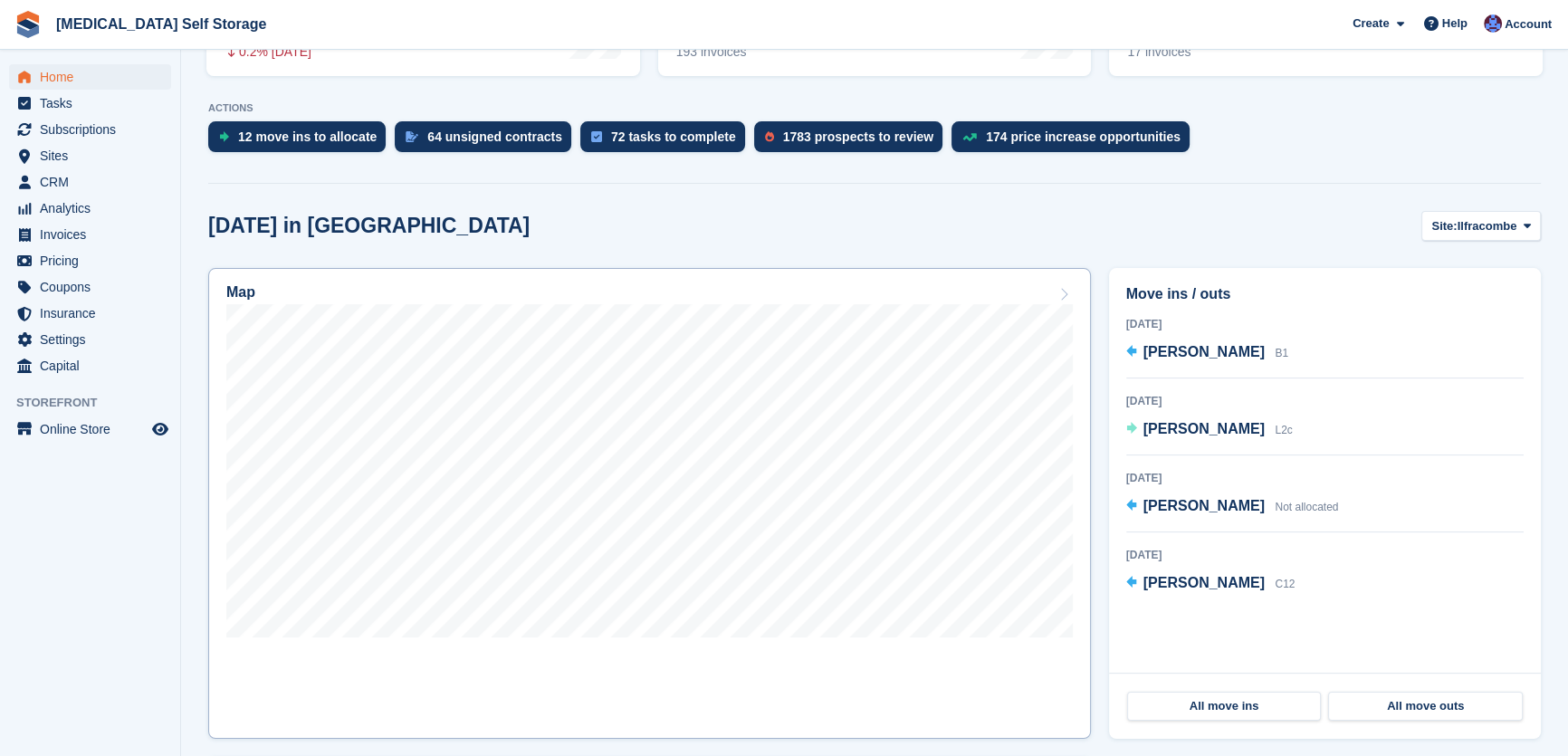
scroll to position [328, 0]
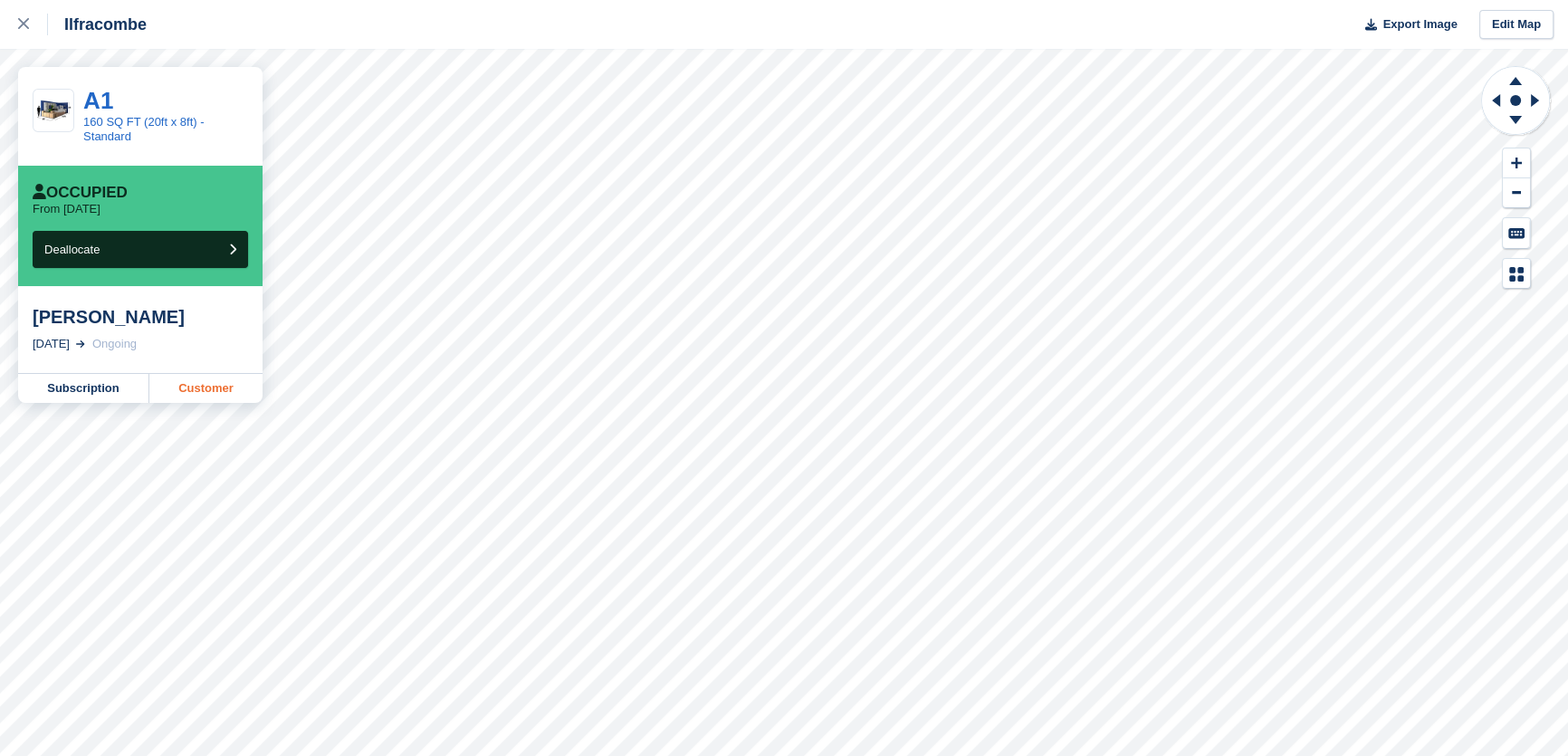
click at [226, 388] on link "Customer" at bounding box center [206, 388] width 113 height 29
click at [27, 25] on icon at bounding box center [24, 24] width 11 height 11
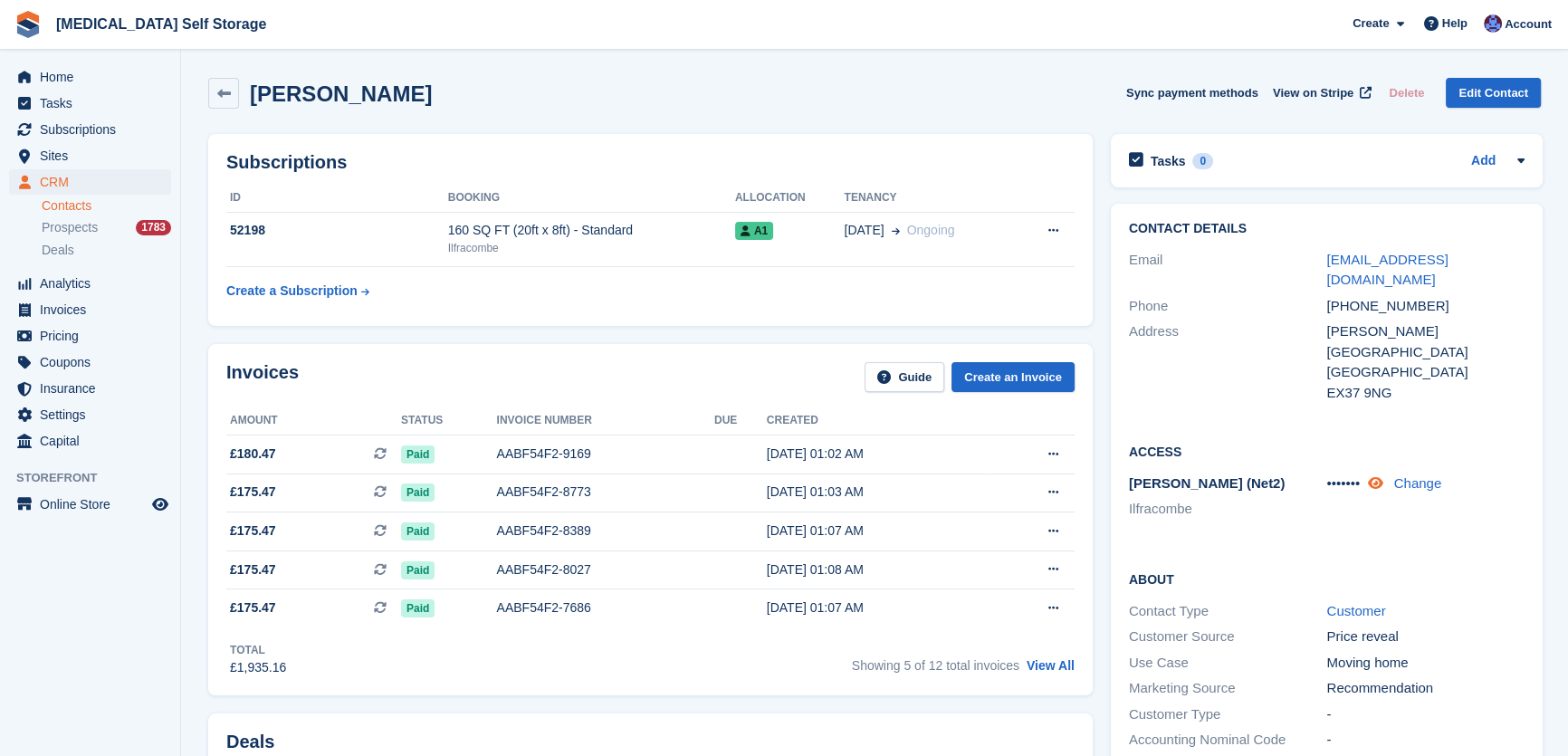
click at [1378, 477] on icon at bounding box center [1375, 483] width 15 height 13
click at [1434, 476] on link "Change" at bounding box center [1432, 483] width 48 height 15
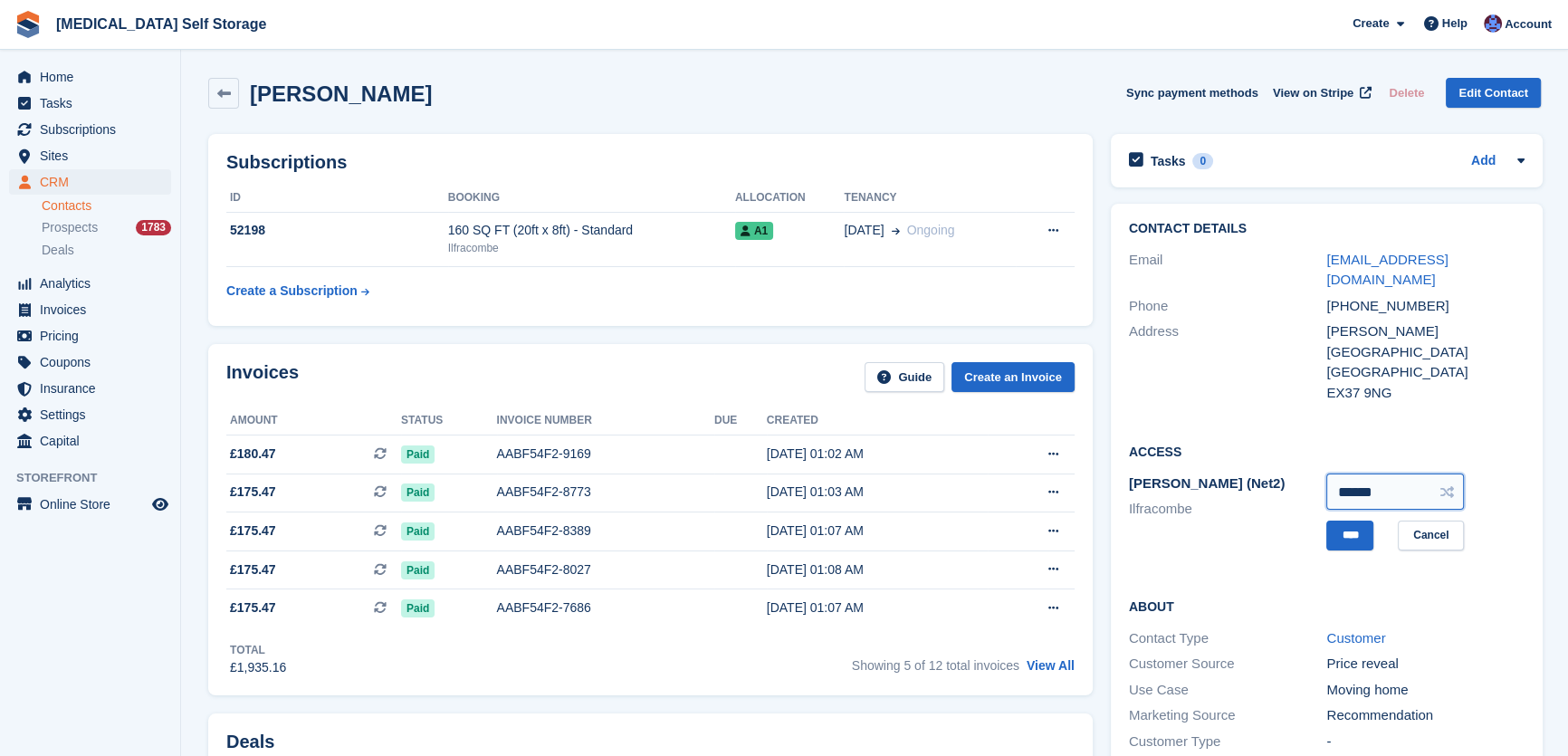
drag, startPoint x: 1394, startPoint y: 471, endPoint x: 1290, endPoint y: 474, distance: 104.0
click at [1290, 474] on div "Paxton (Net2) Ilfracombe ****** **** Cancel" at bounding box center [1326, 512] width 396 height 82
type input "******"
click at [1351, 521] on input "****" at bounding box center [1350, 536] width 47 height 30
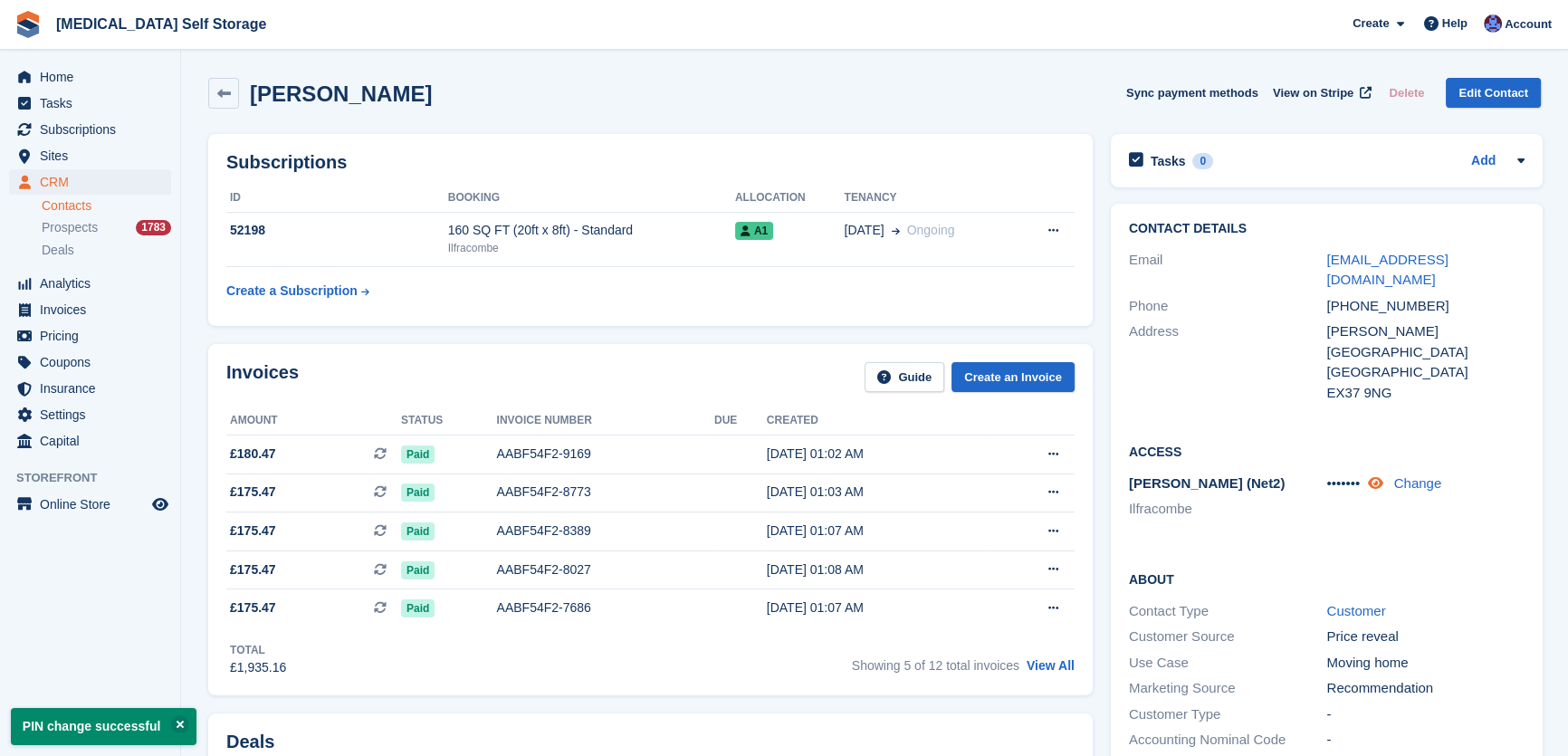
click at [1376, 477] on icon at bounding box center [1375, 483] width 15 height 13
click at [56, 75] on span "Home" at bounding box center [93, 76] width 109 height 25
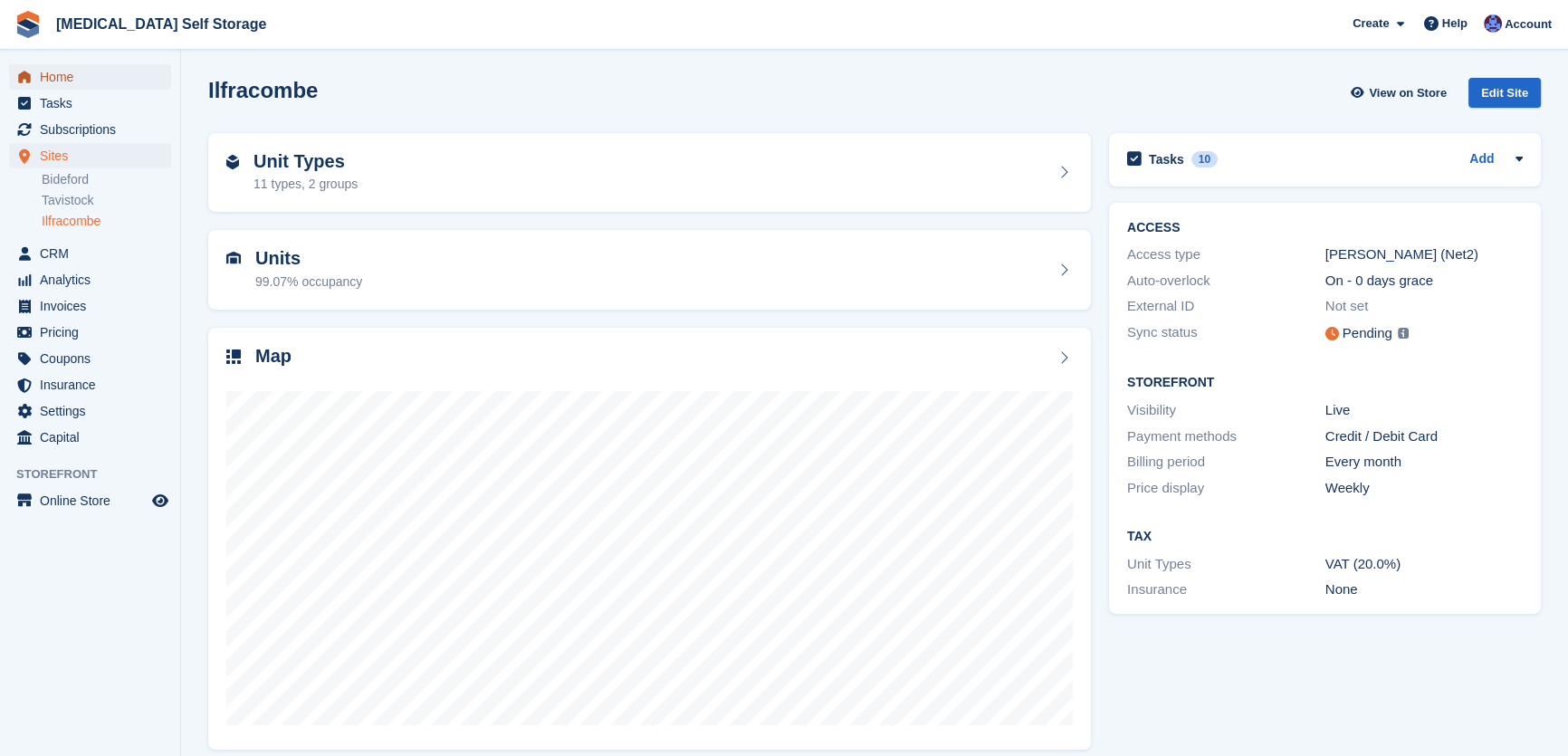
click at [64, 70] on span "Home" at bounding box center [93, 76] width 109 height 25
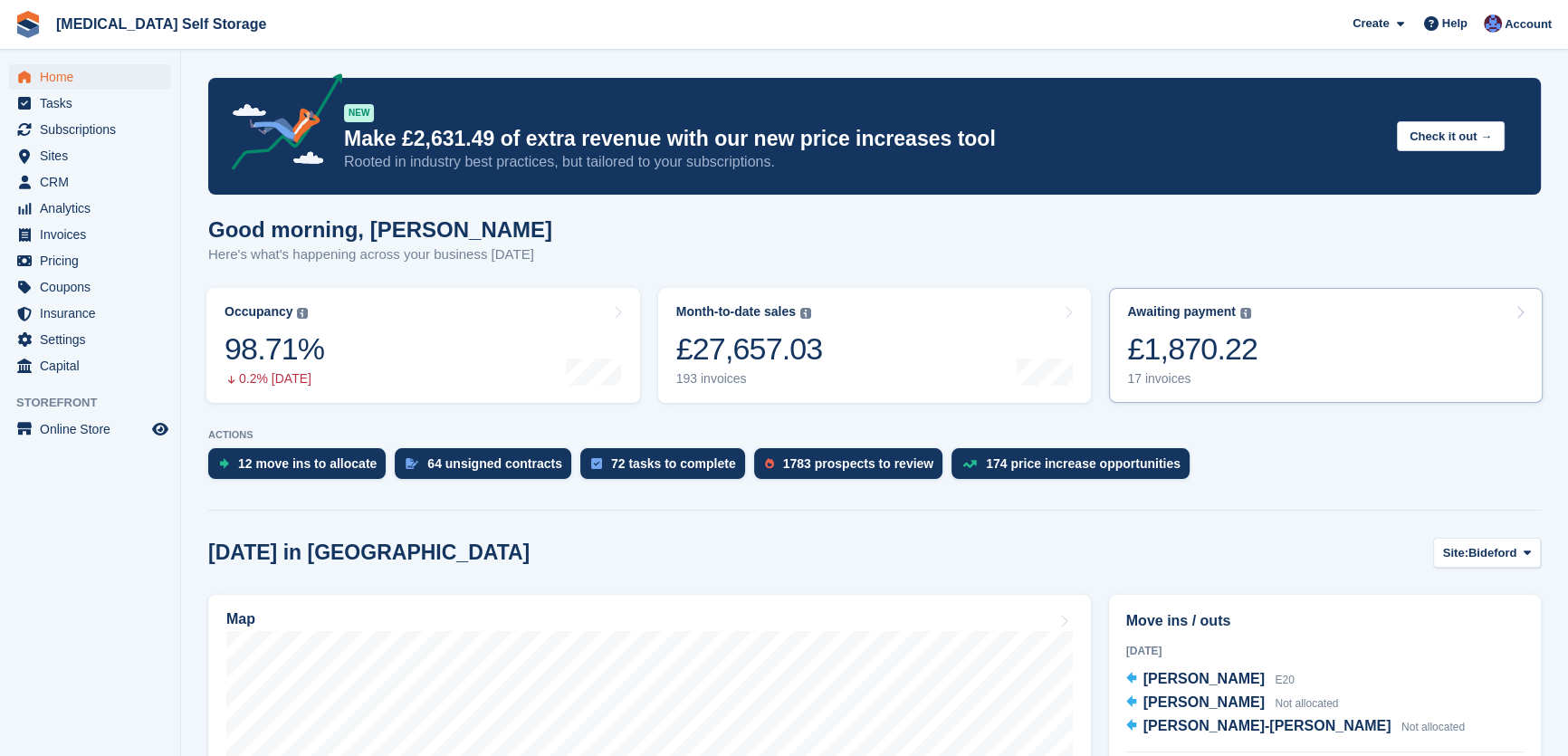
click at [1187, 353] on div "£1,870.22" at bounding box center [1192, 348] width 130 height 37
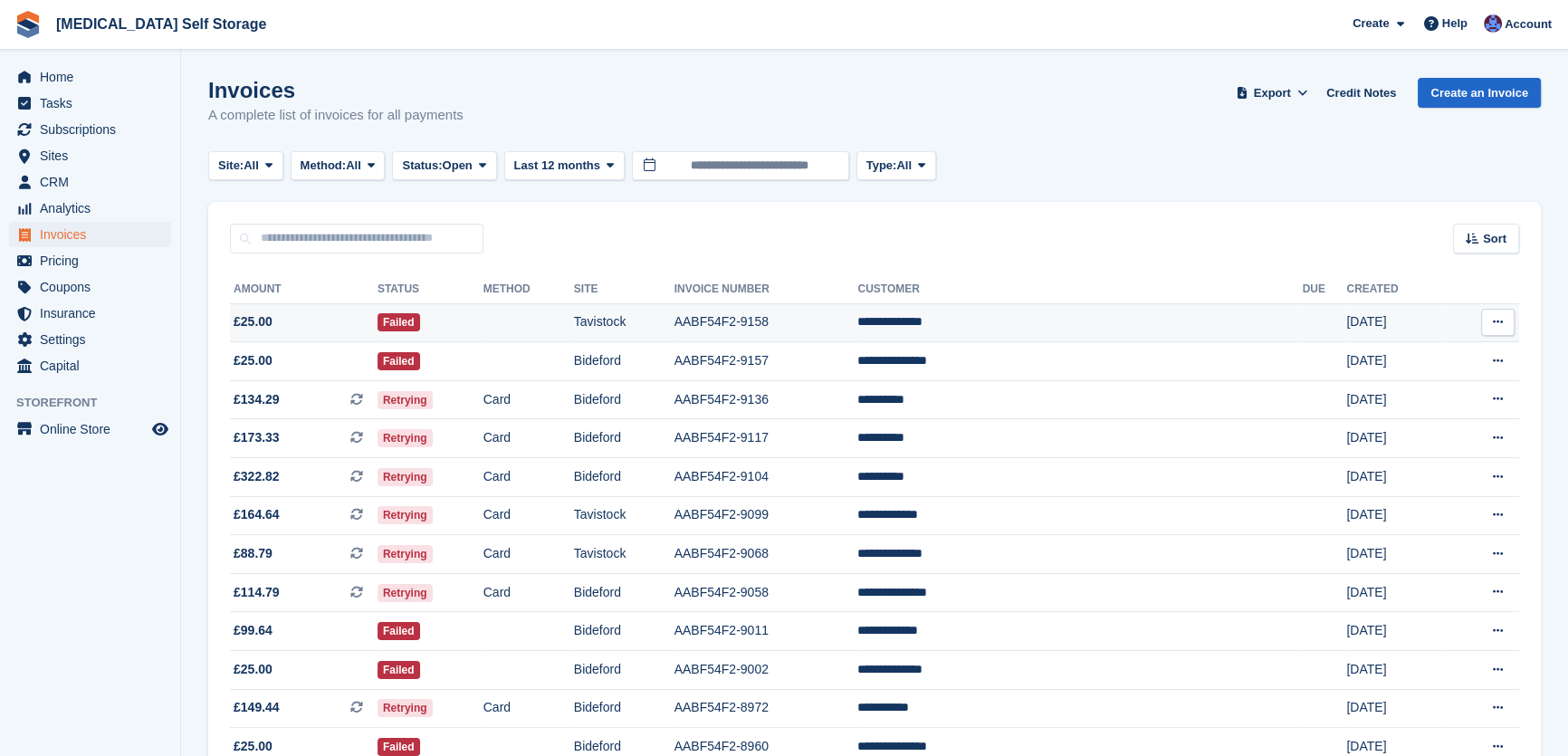
click at [675, 315] on td "Tavistock" at bounding box center [624, 322] width 100 height 39
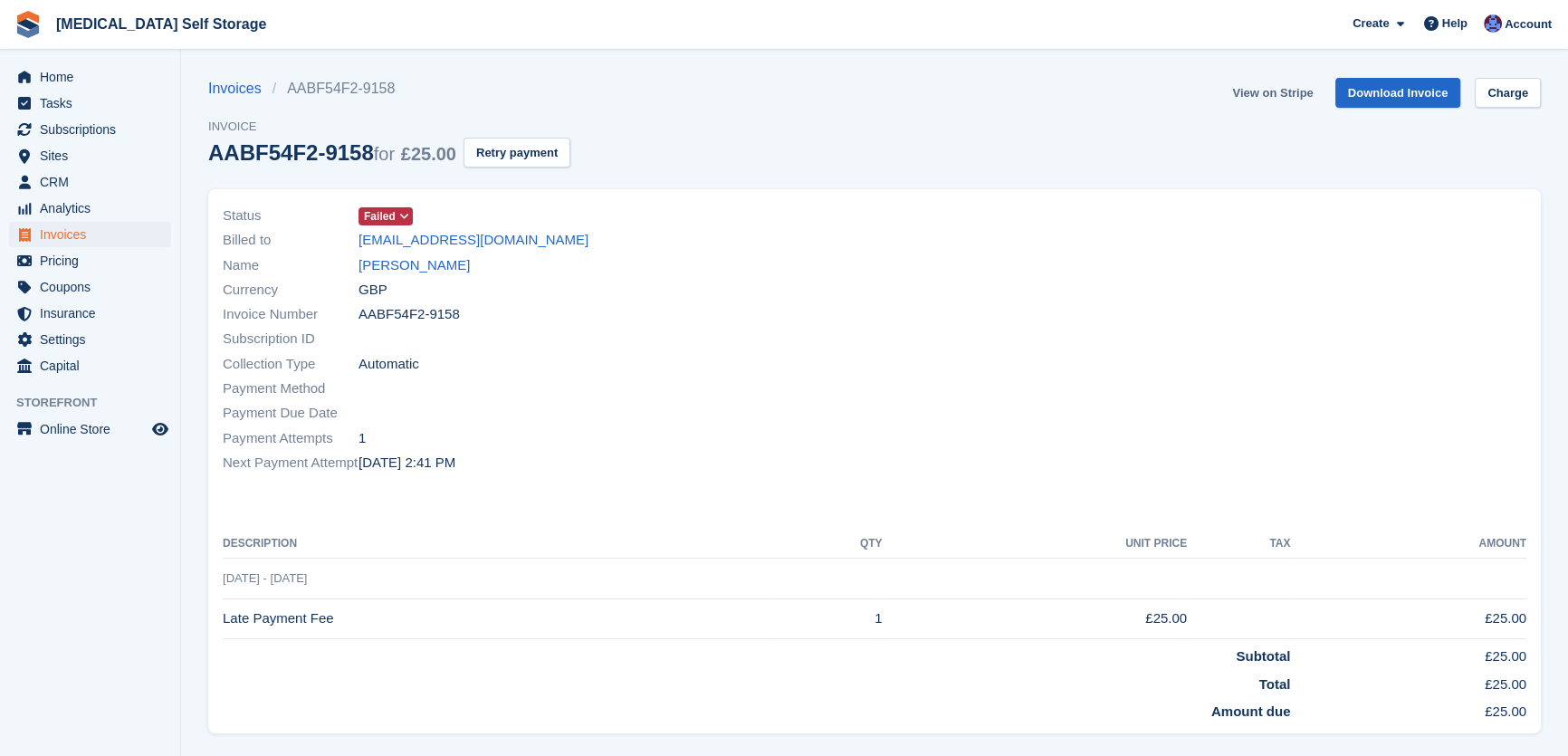
click at [1261, 89] on link "View on Stripe" at bounding box center [1273, 92] width 95 height 30
click at [421, 268] on link "[PERSON_NAME]" at bounding box center [414, 266] width 111 height 21
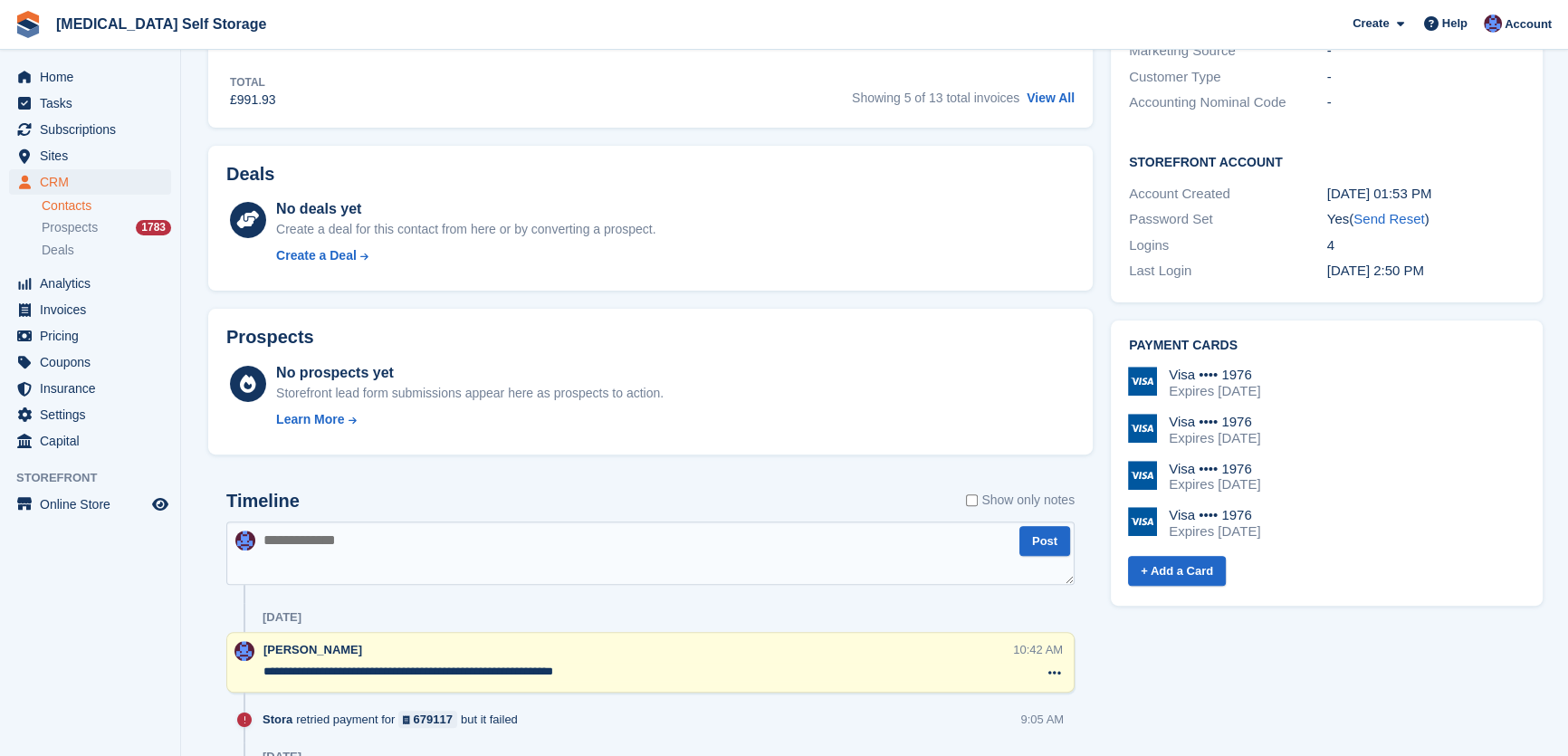
scroll to position [1069, 0]
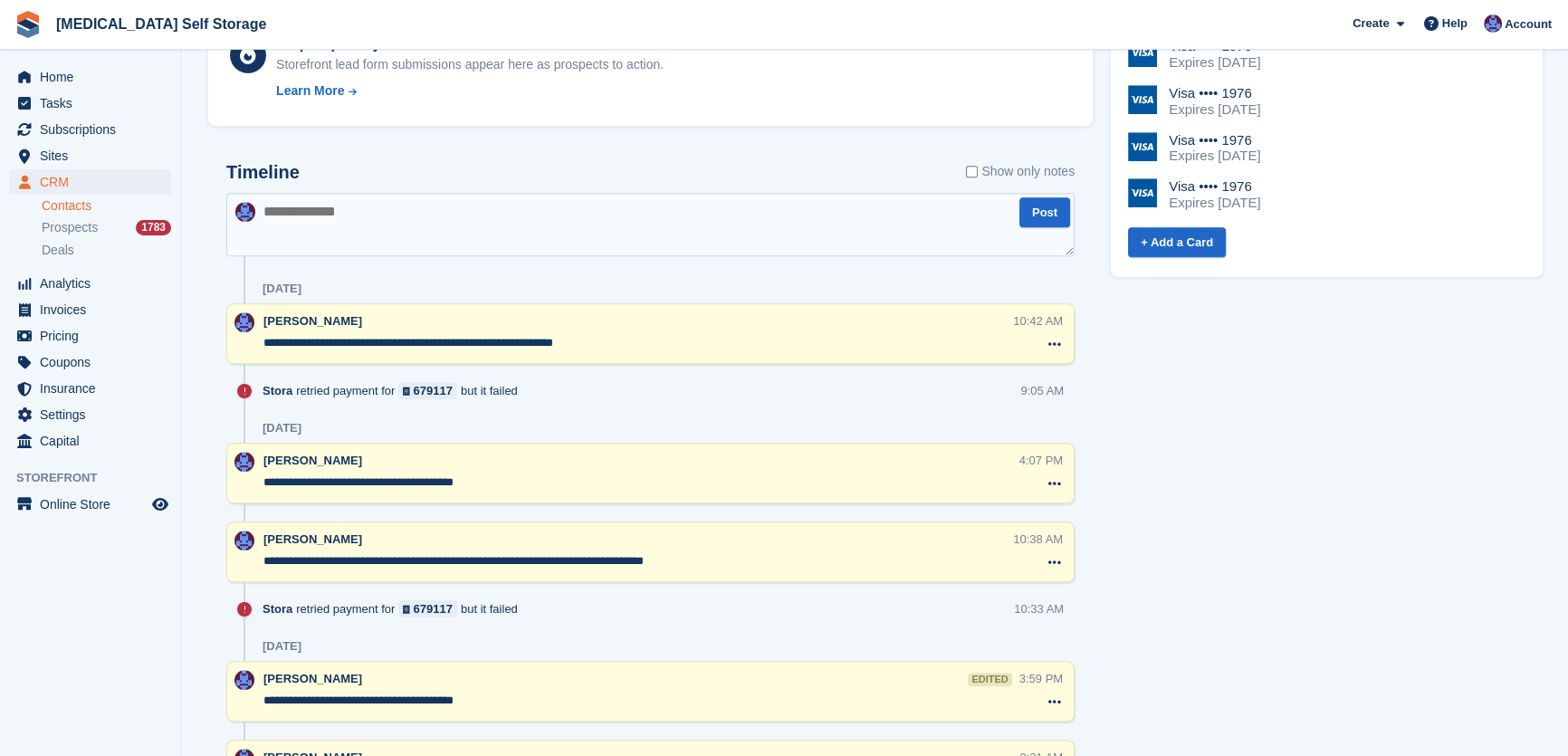
click at [412, 240] on textarea at bounding box center [650, 224] width 849 height 63
type textarea "**********"
click at [812, 214] on textarea "**********" at bounding box center [650, 224] width 849 height 63
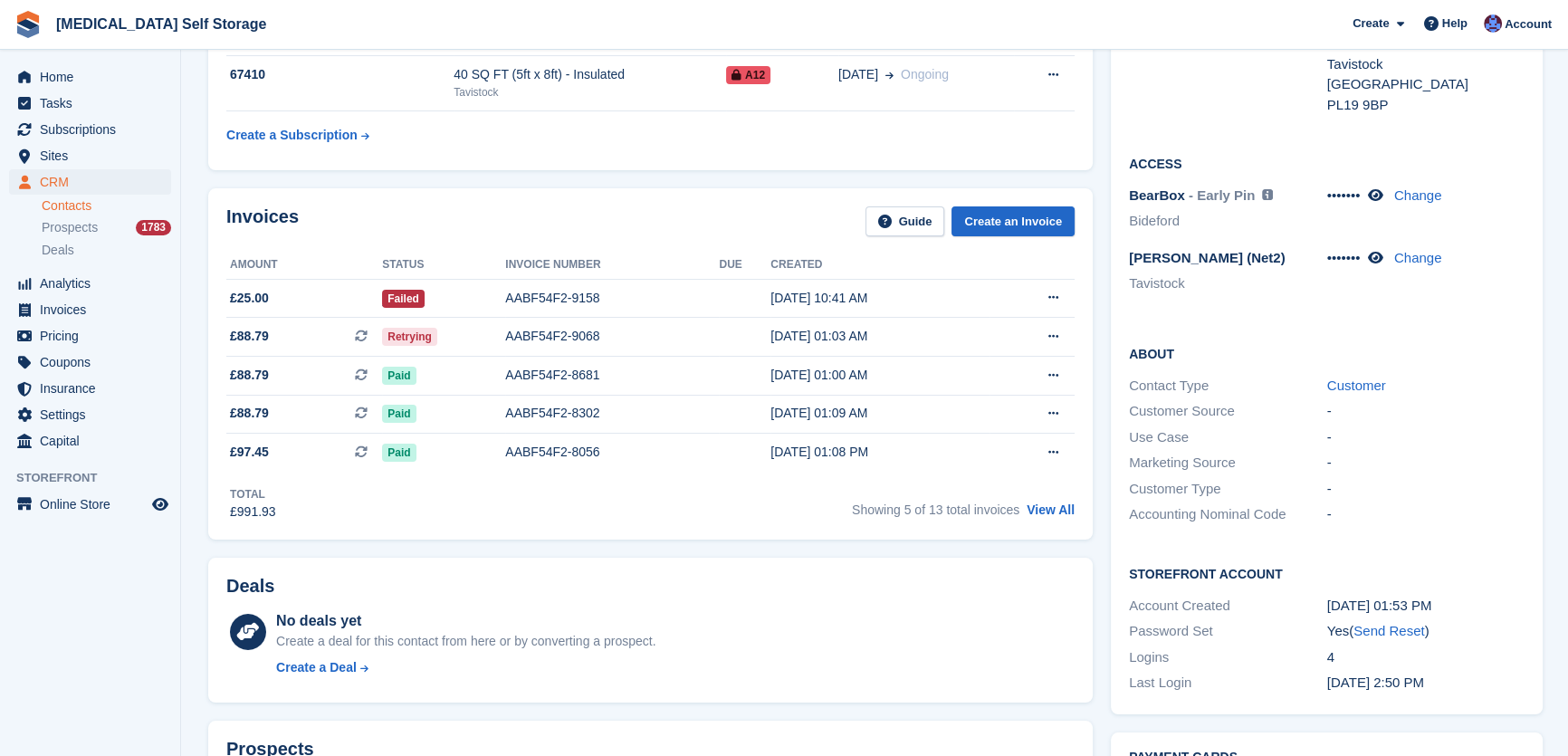
scroll to position [0, 0]
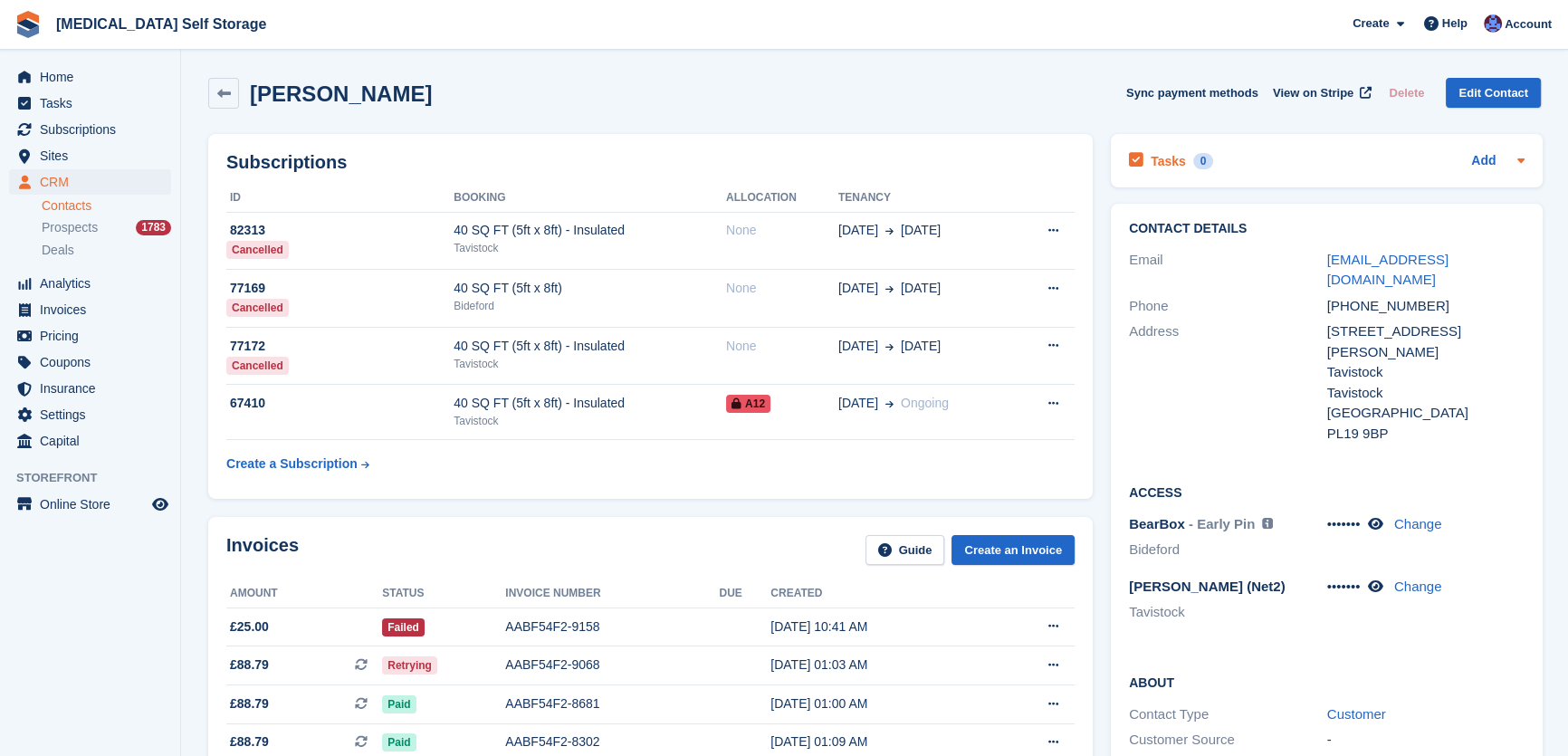
click at [1155, 163] on h2 "Tasks" at bounding box center [1168, 160] width 35 height 16
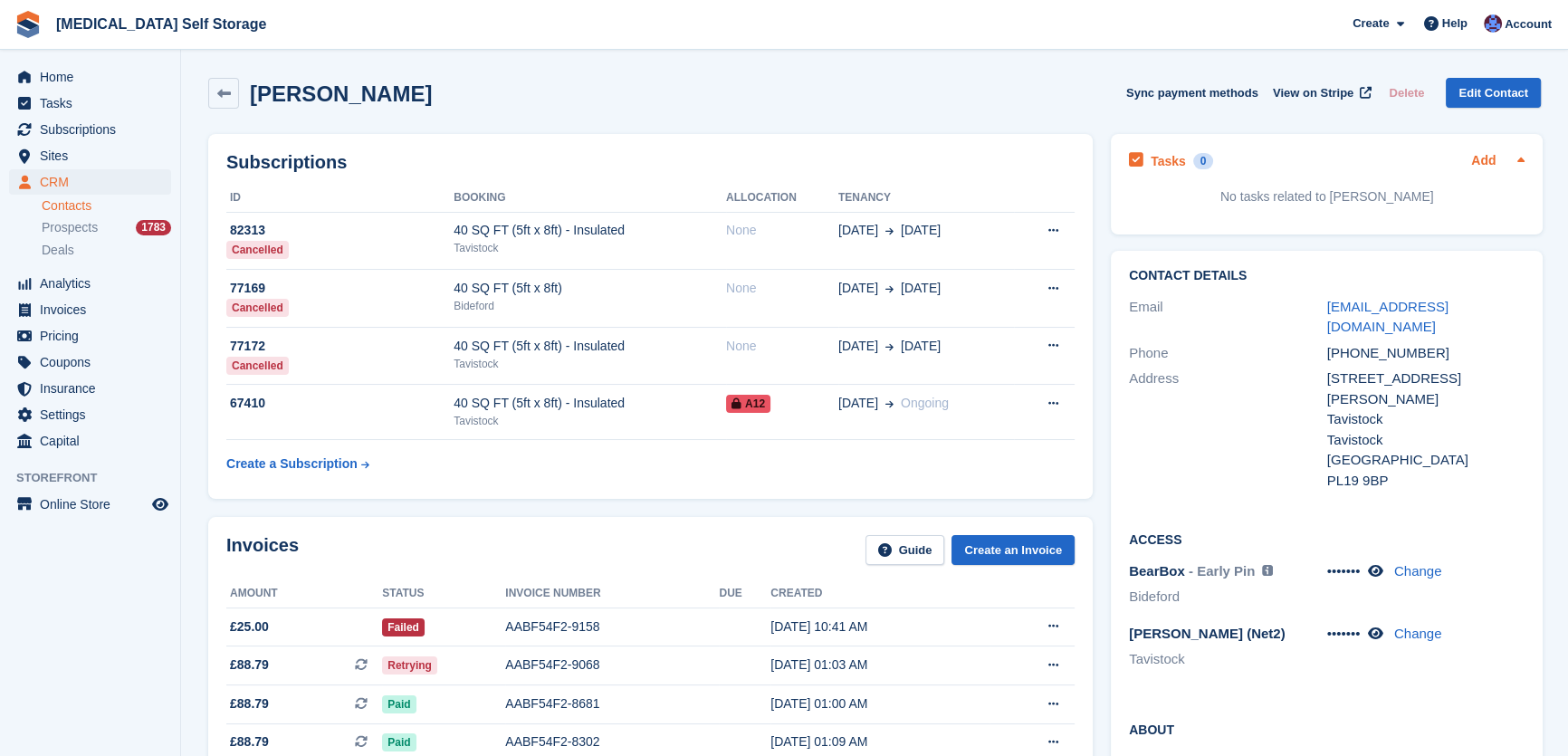
click at [1479, 158] on link "Add" at bounding box center [1484, 161] width 25 height 21
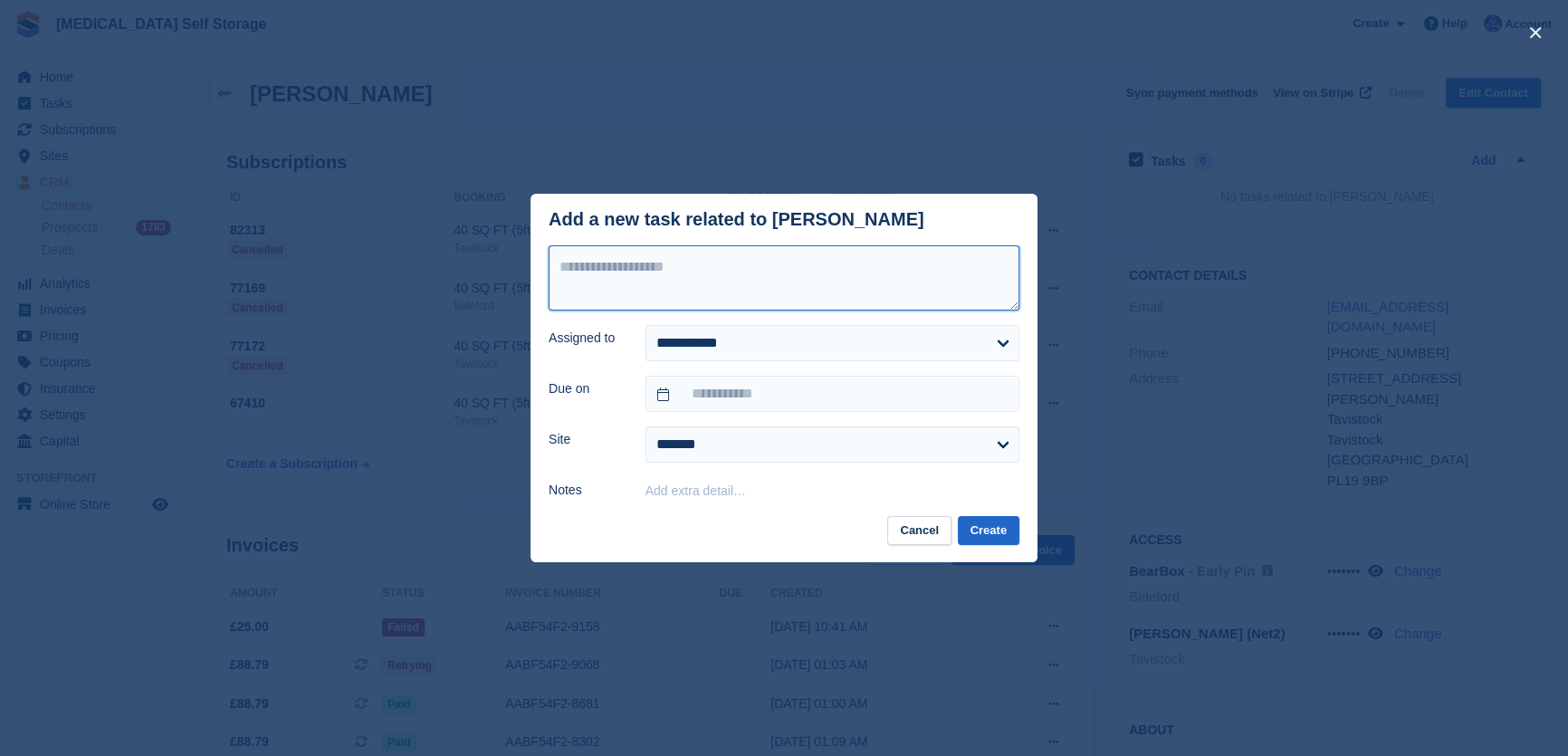
click at [679, 261] on textarea at bounding box center [784, 277] width 471 height 65
type textarea "**********"
click at [704, 344] on select "**********" at bounding box center [833, 343] width 374 height 36
select select "****"
click at [646, 327] on select "**********" at bounding box center [833, 343] width 374 height 36
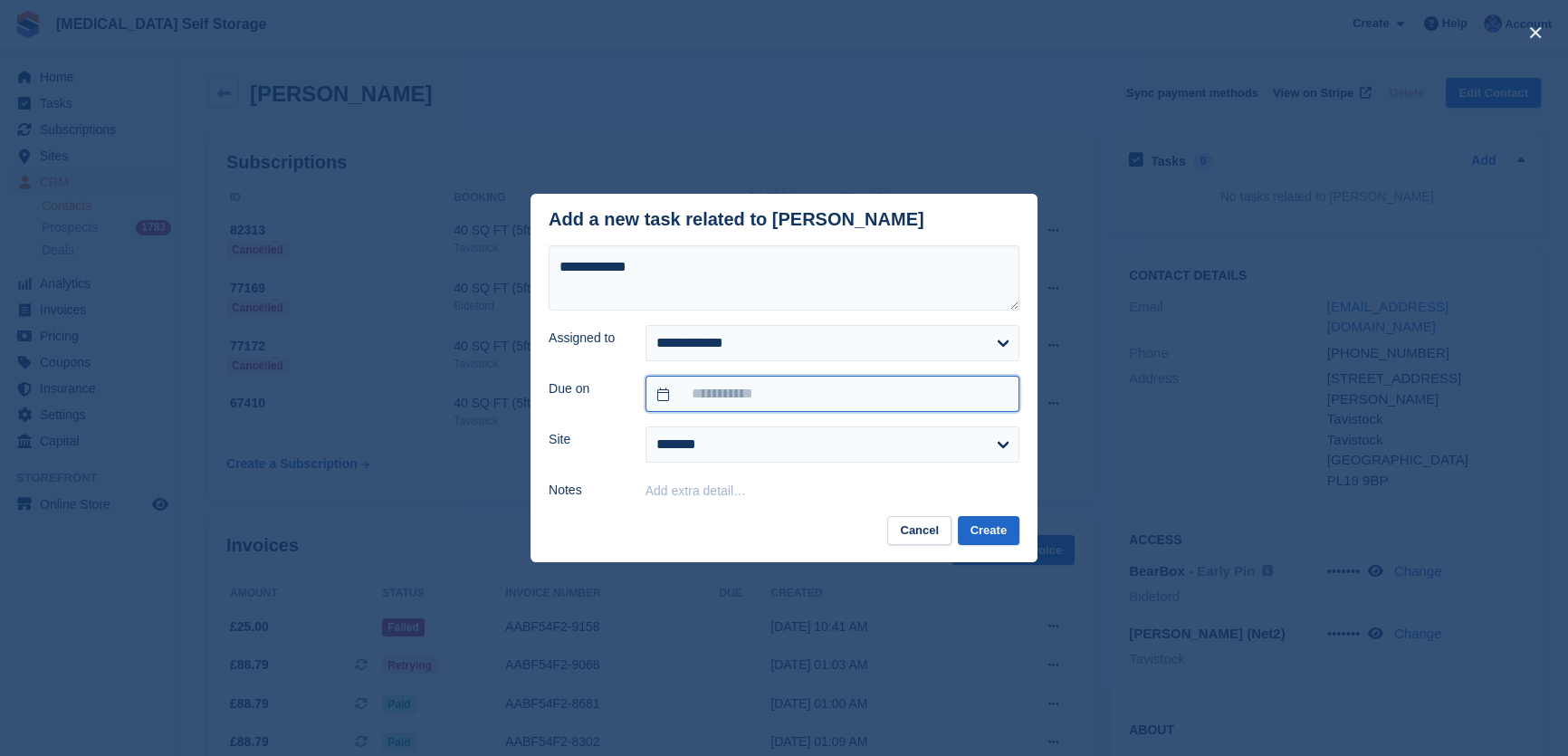
click at [717, 393] on input "text" at bounding box center [833, 394] width 374 height 36
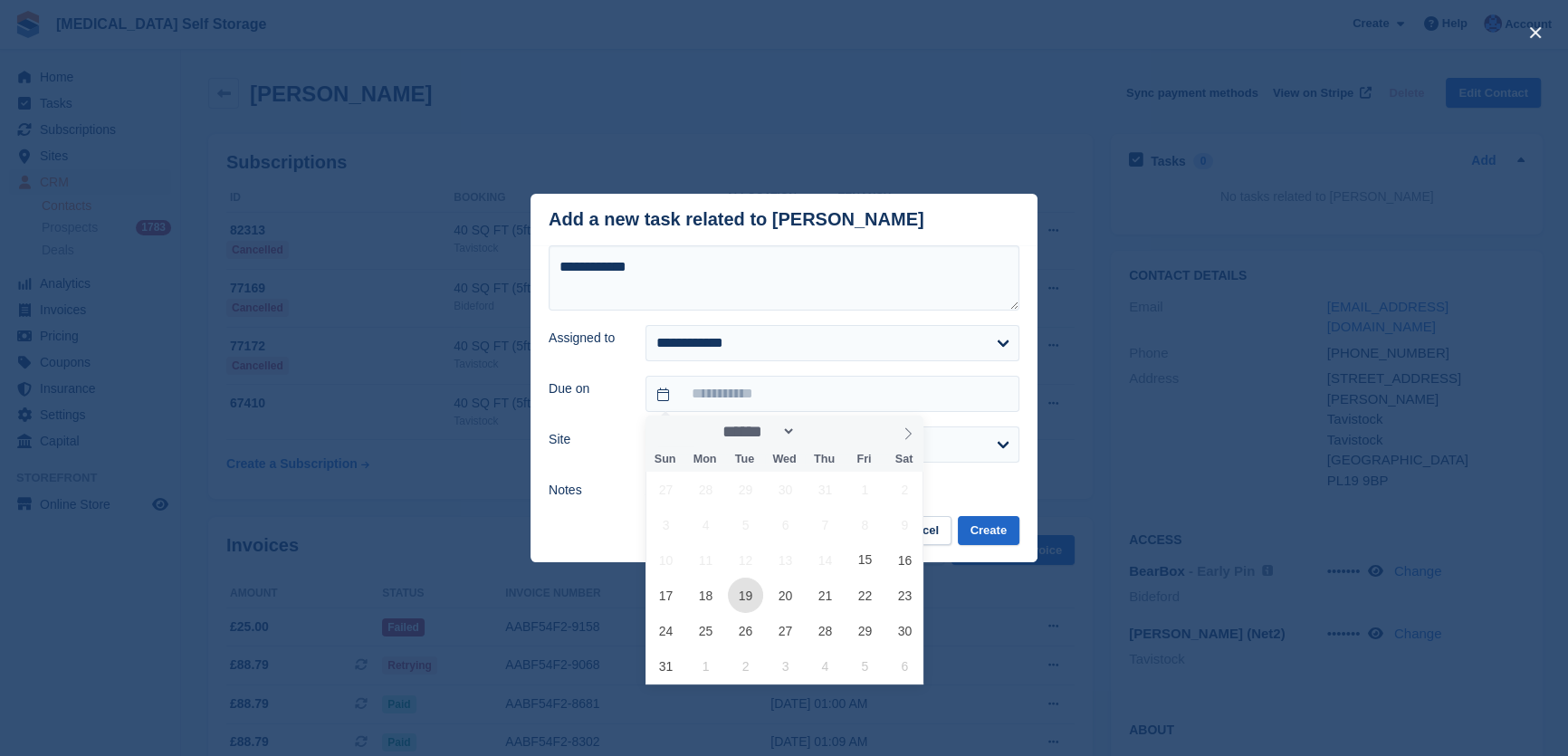
click at [736, 591] on span "19" at bounding box center [745, 595] width 35 height 35
type input "**********"
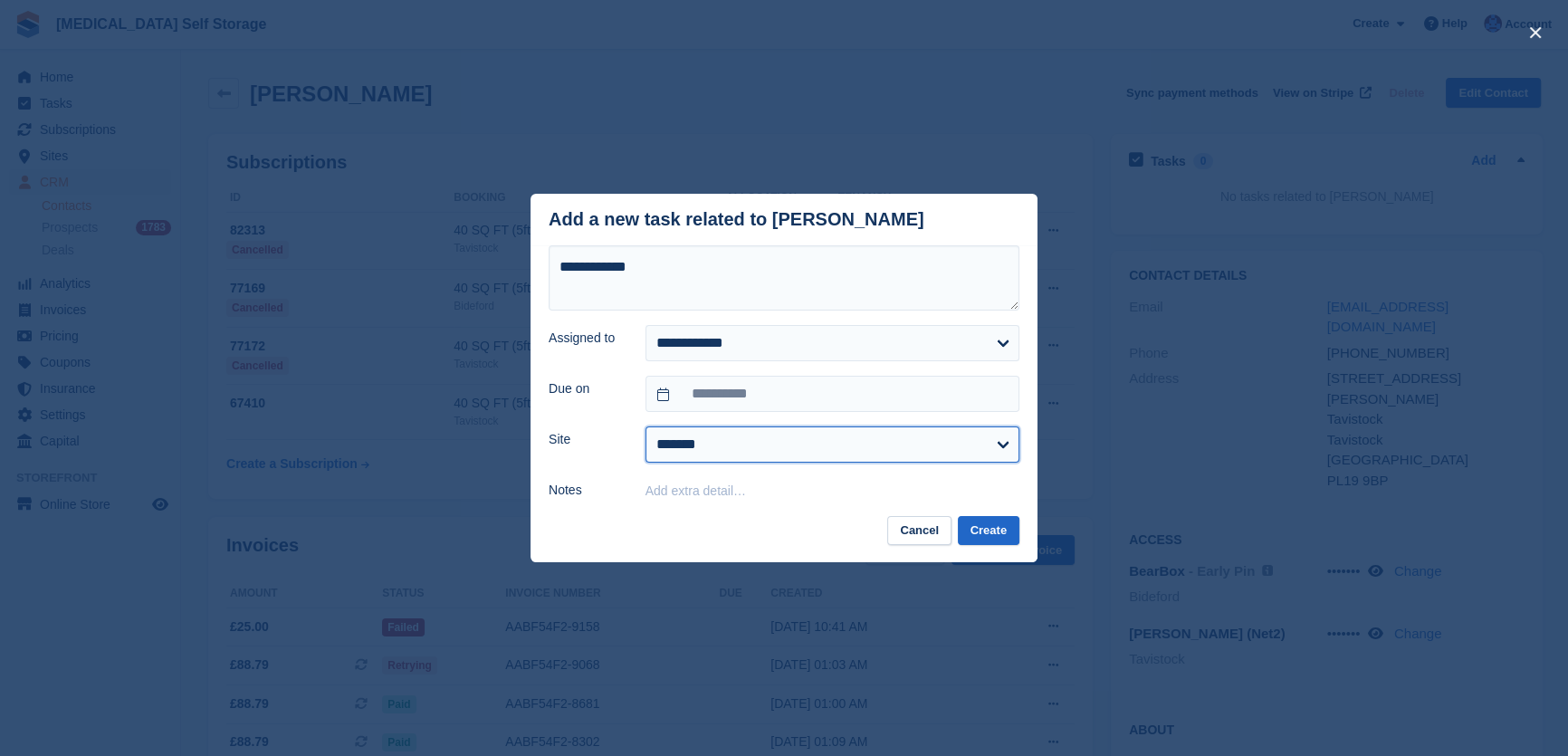
click at [690, 446] on select "**********" at bounding box center [833, 445] width 374 height 36
select select "****"
click at [646, 428] on select "**********" at bounding box center [833, 445] width 374 height 36
click at [981, 541] on button "Create" at bounding box center [988, 531] width 61 height 30
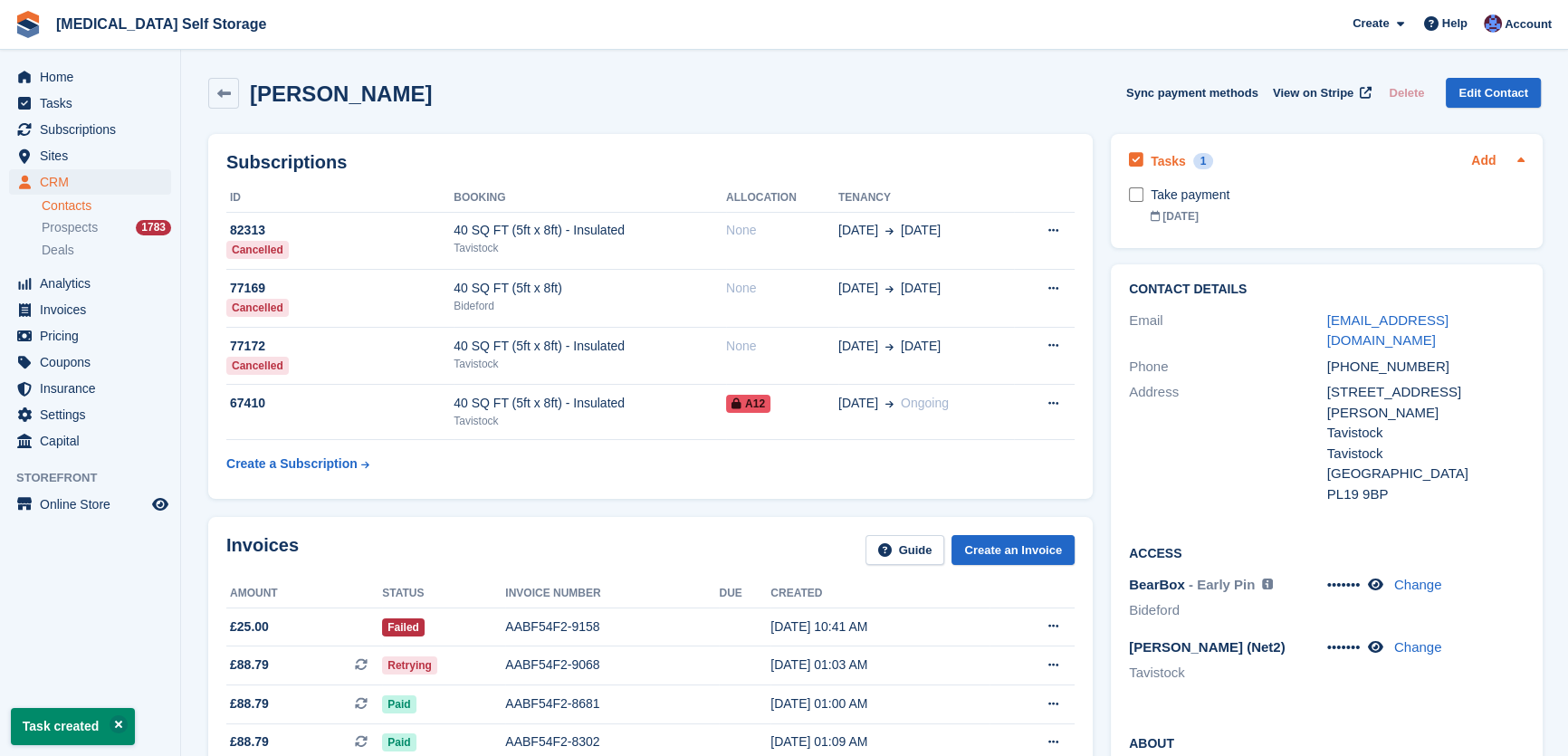
click at [1486, 162] on link "Add" at bounding box center [1484, 161] width 25 height 21
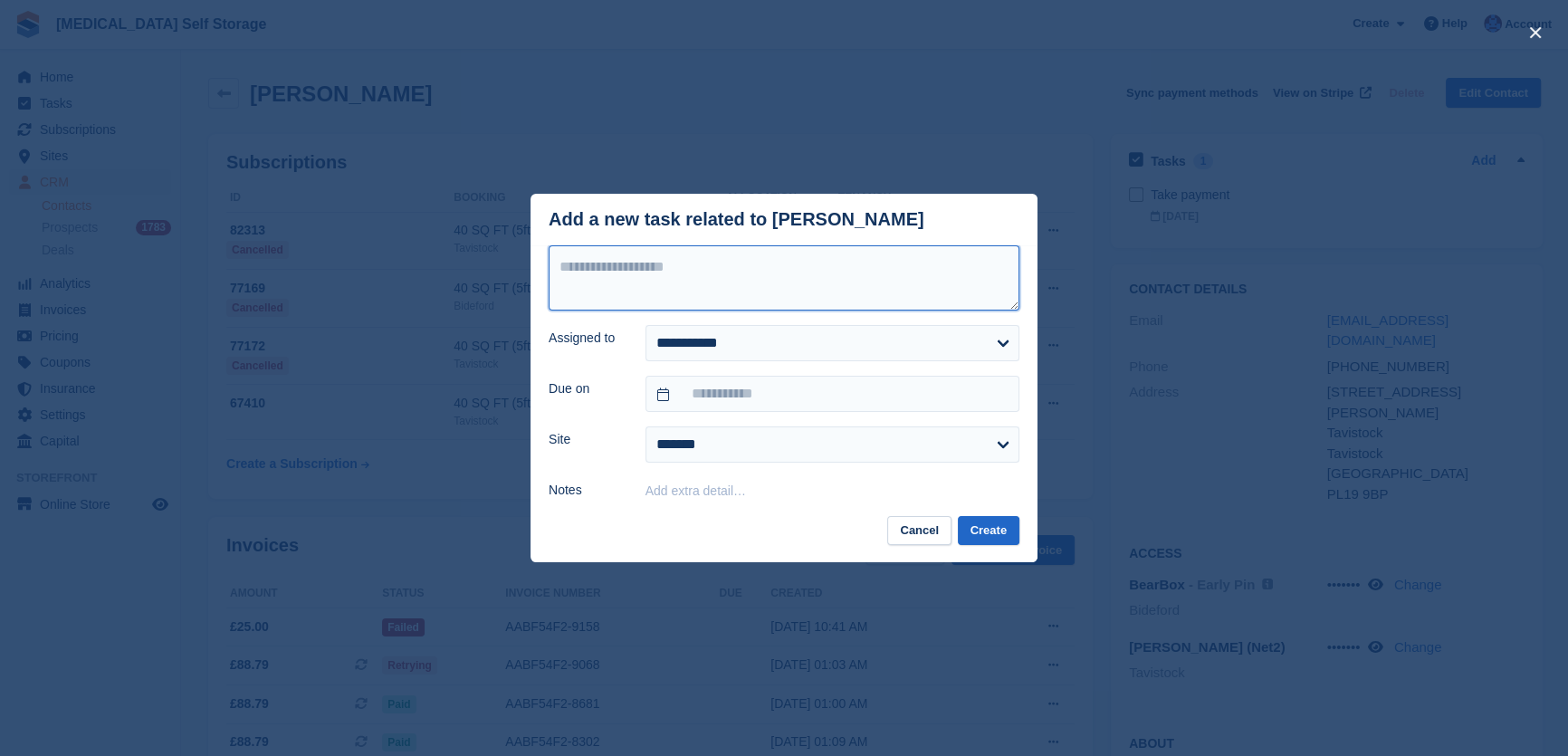
click at [584, 262] on textarea at bounding box center [784, 277] width 471 height 65
type textarea "**********"
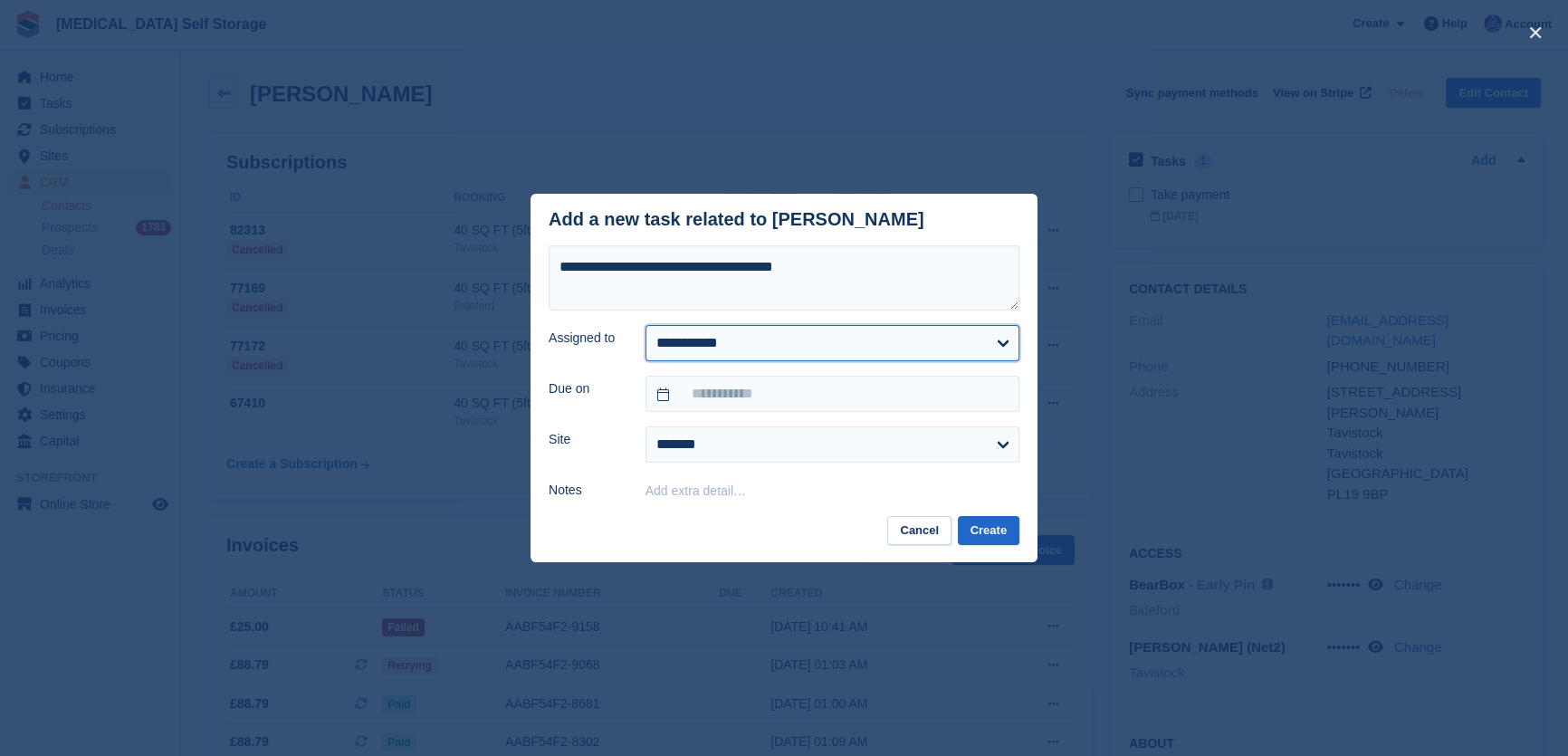
click at [732, 352] on select "**********" at bounding box center [833, 343] width 374 height 36
select select "****"
click at [646, 327] on select "**********" at bounding box center [833, 343] width 374 height 36
click at [716, 390] on input "text" at bounding box center [833, 394] width 374 height 36
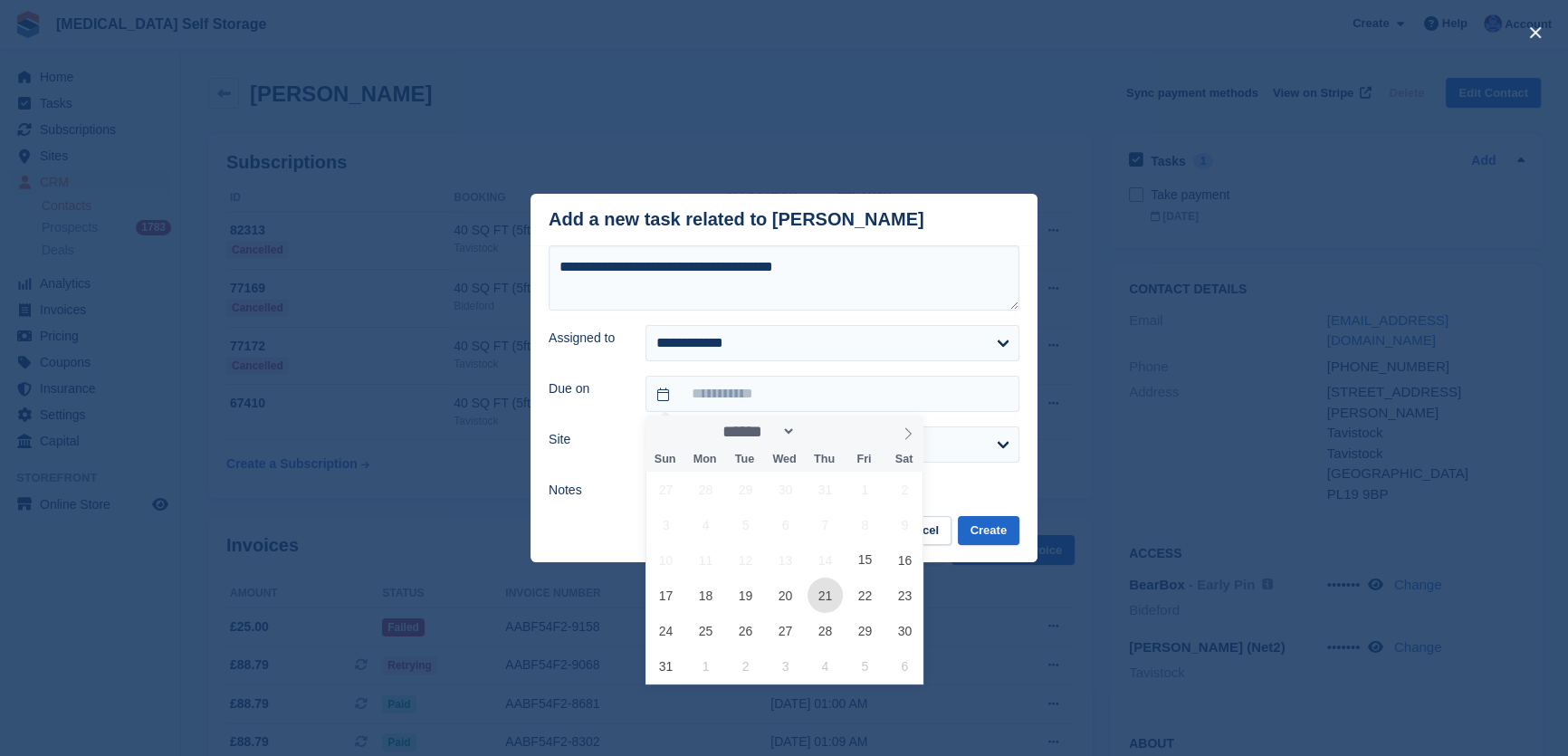
click at [825, 597] on span "21" at bounding box center [825, 595] width 35 height 35
type input "**********"
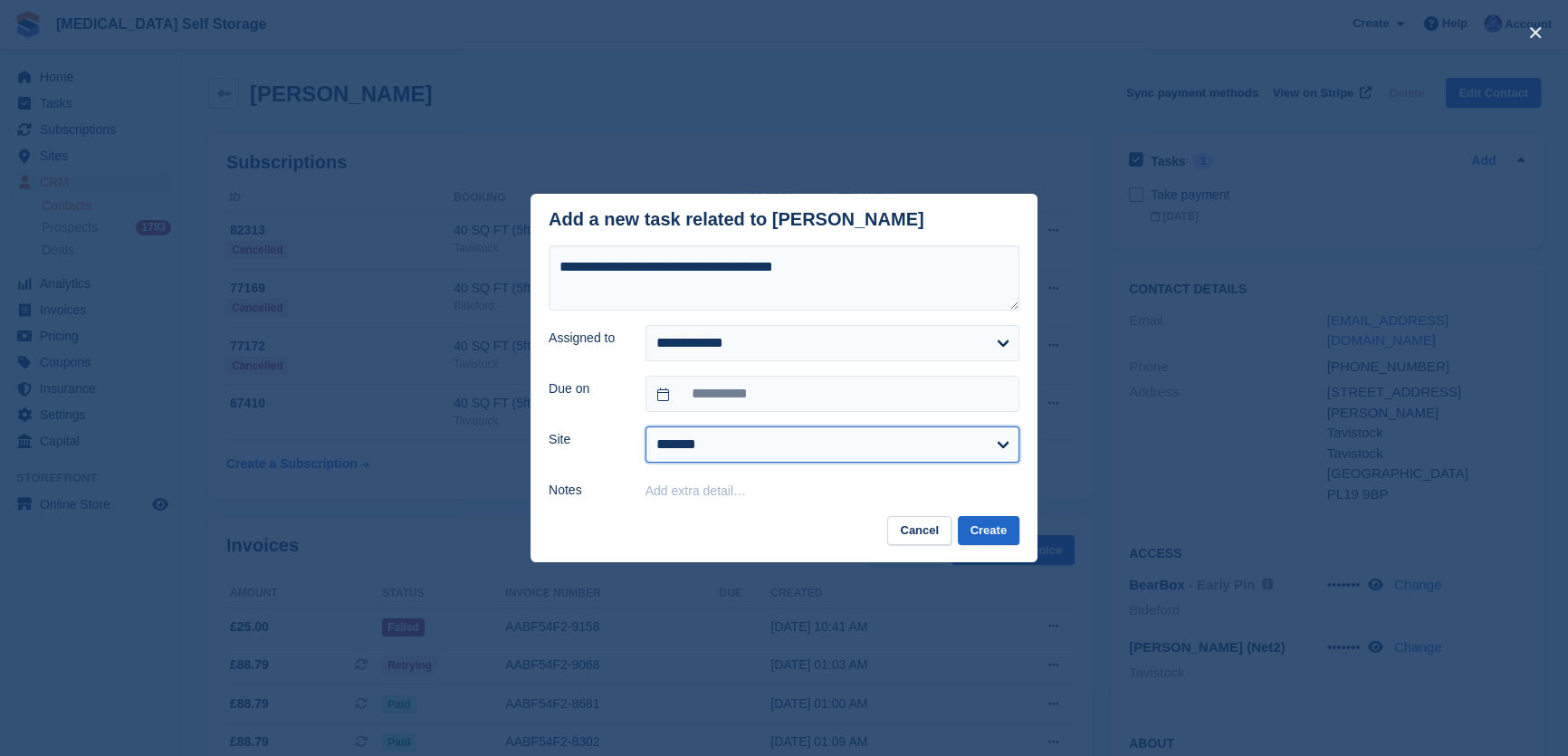
click at [707, 446] on select "**********" at bounding box center [833, 445] width 374 height 36
select select "****"
click at [646, 428] on select "**********" at bounding box center [833, 445] width 374 height 36
click at [990, 529] on button "Create" at bounding box center [988, 531] width 61 height 30
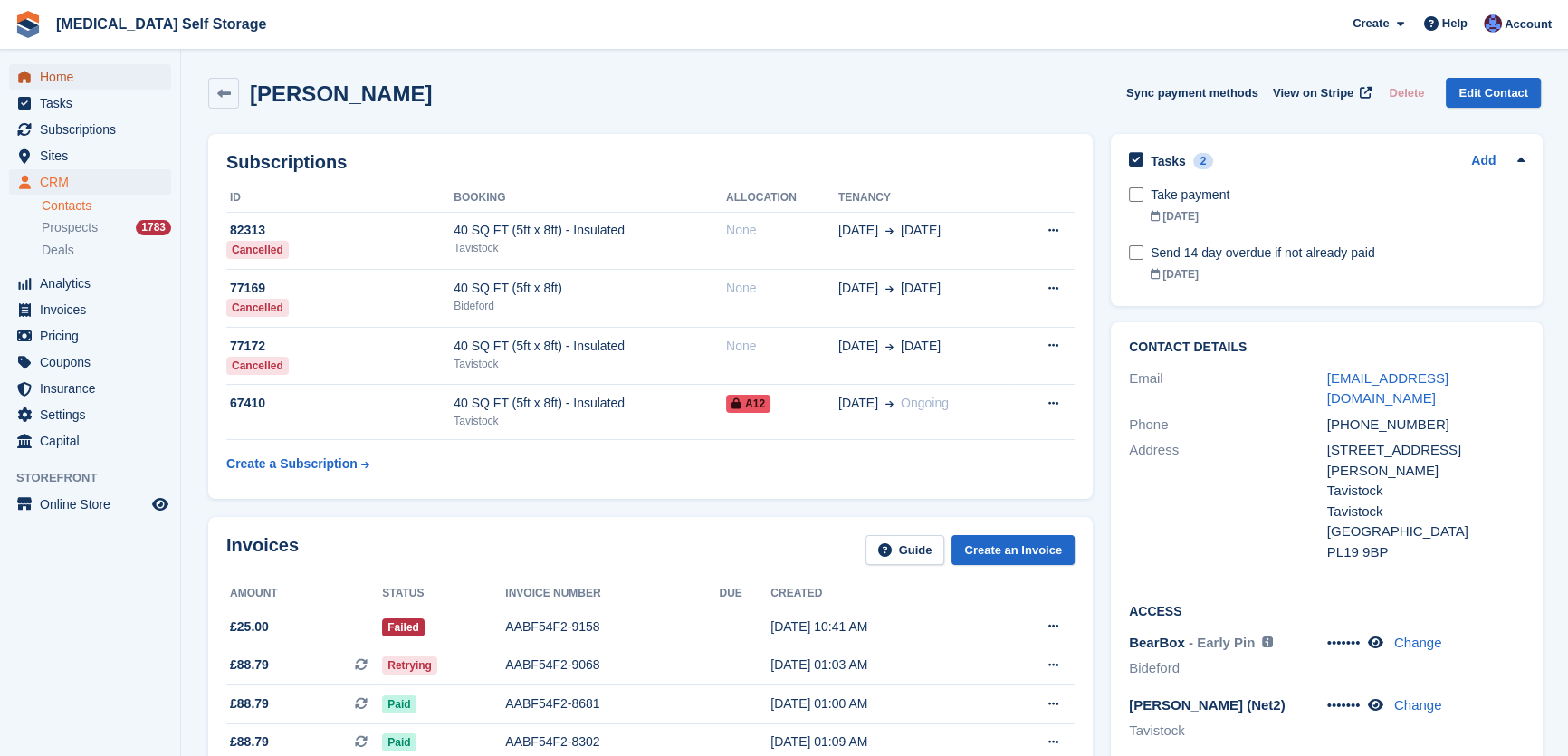
click at [76, 66] on span "Home" at bounding box center [93, 76] width 109 height 25
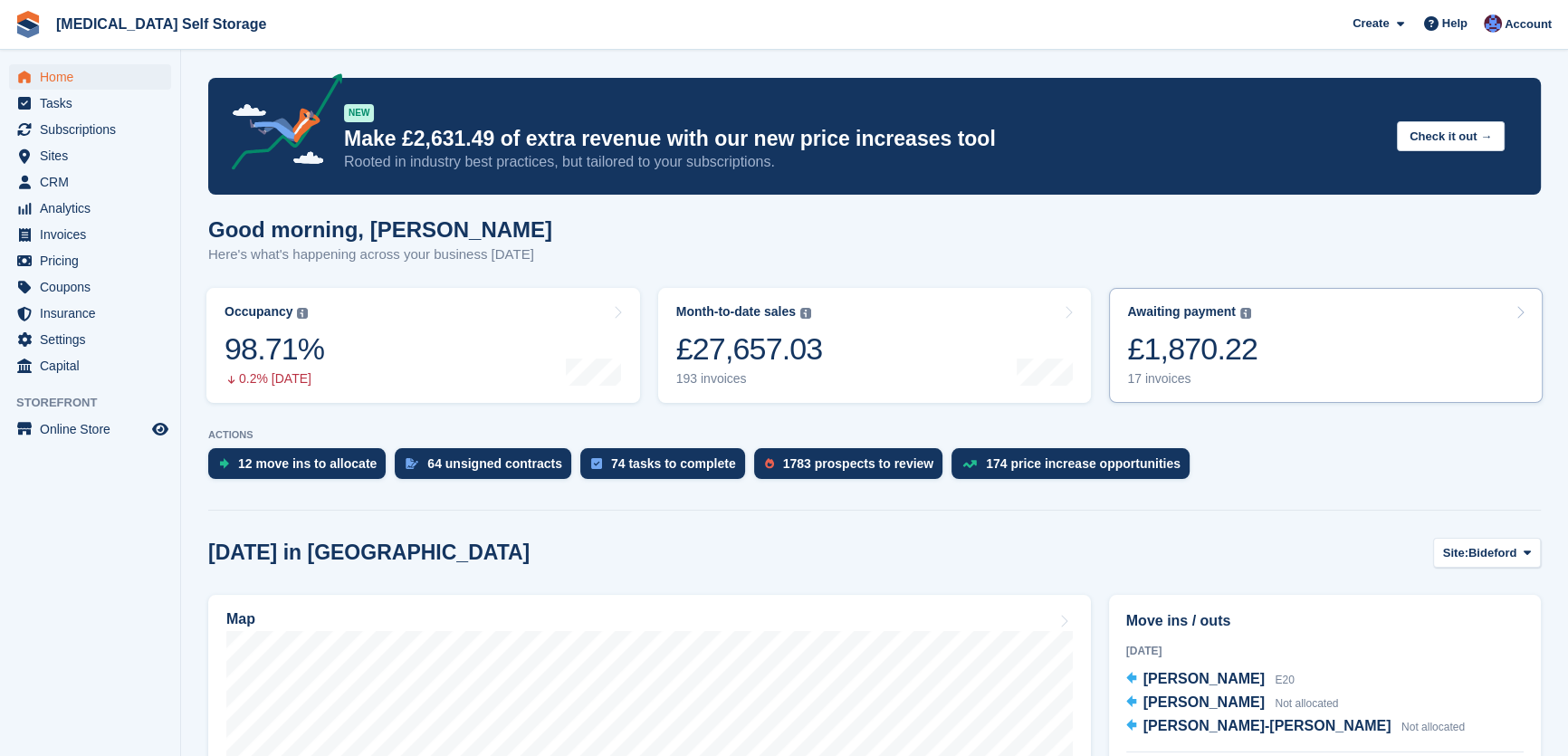
click at [1220, 342] on div "£1,870.22" at bounding box center [1192, 348] width 130 height 37
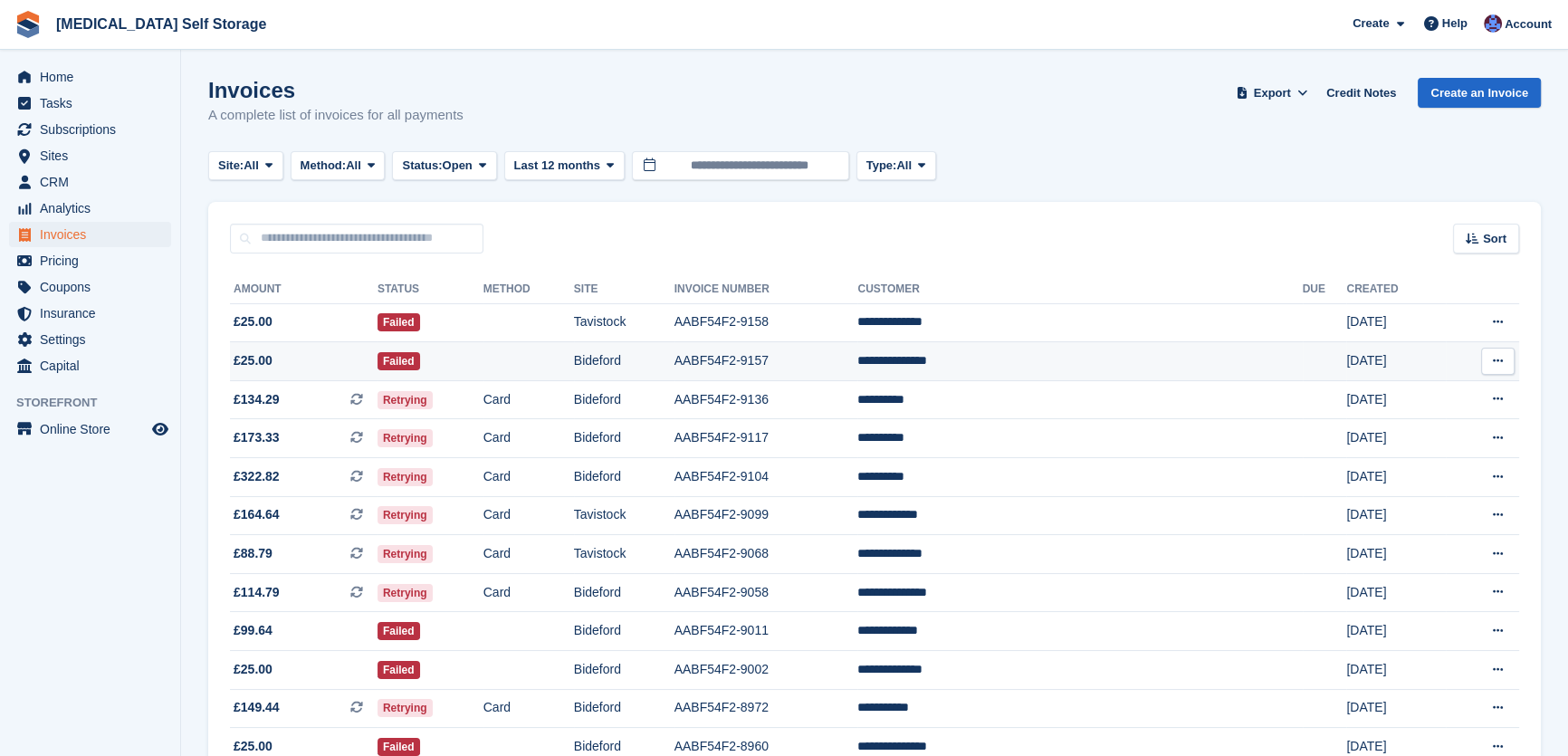
click at [675, 357] on td "Bideford" at bounding box center [624, 361] width 100 height 39
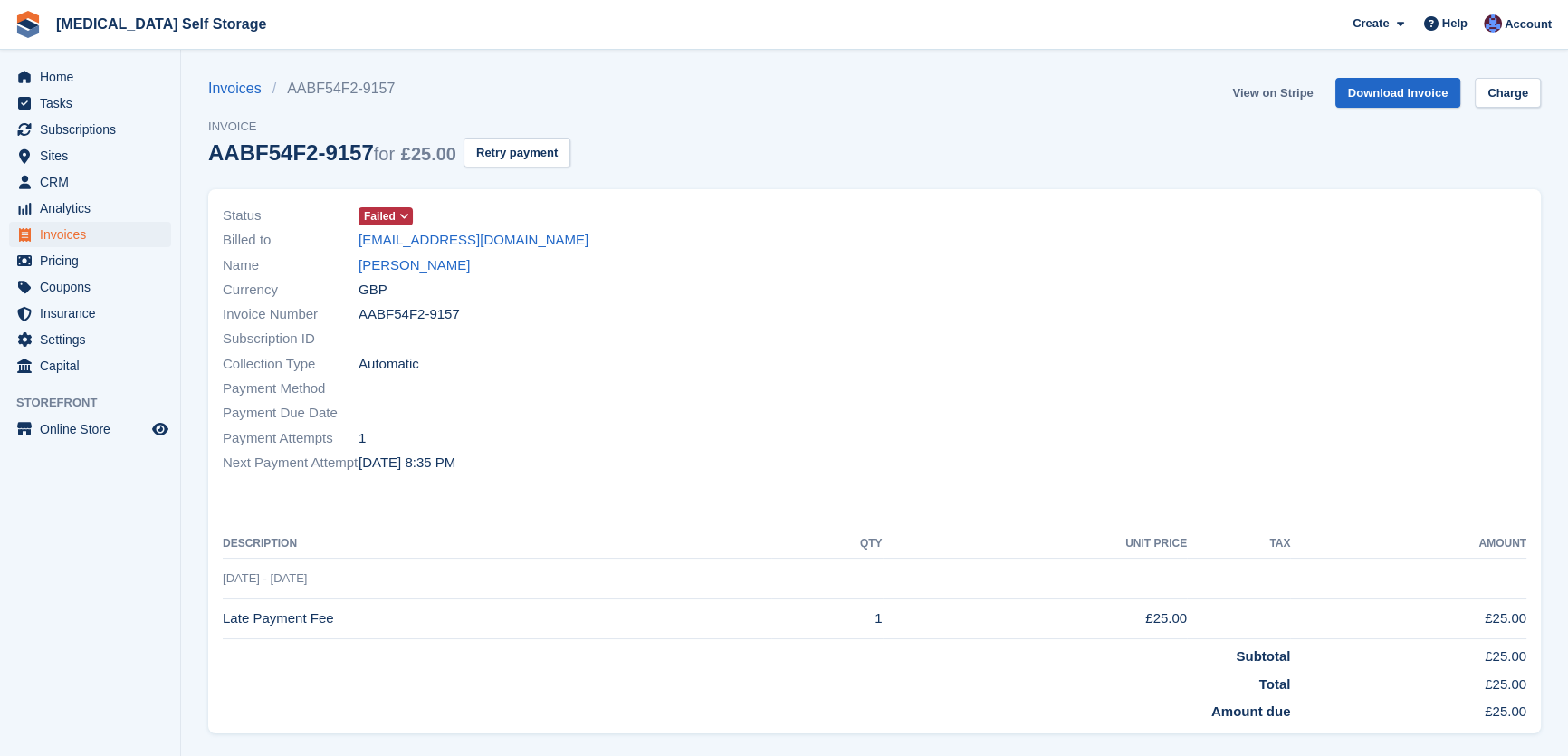
click at [1261, 91] on link "View on Stripe" at bounding box center [1273, 92] width 95 height 30
click at [442, 274] on link "[PERSON_NAME]" at bounding box center [414, 266] width 111 height 21
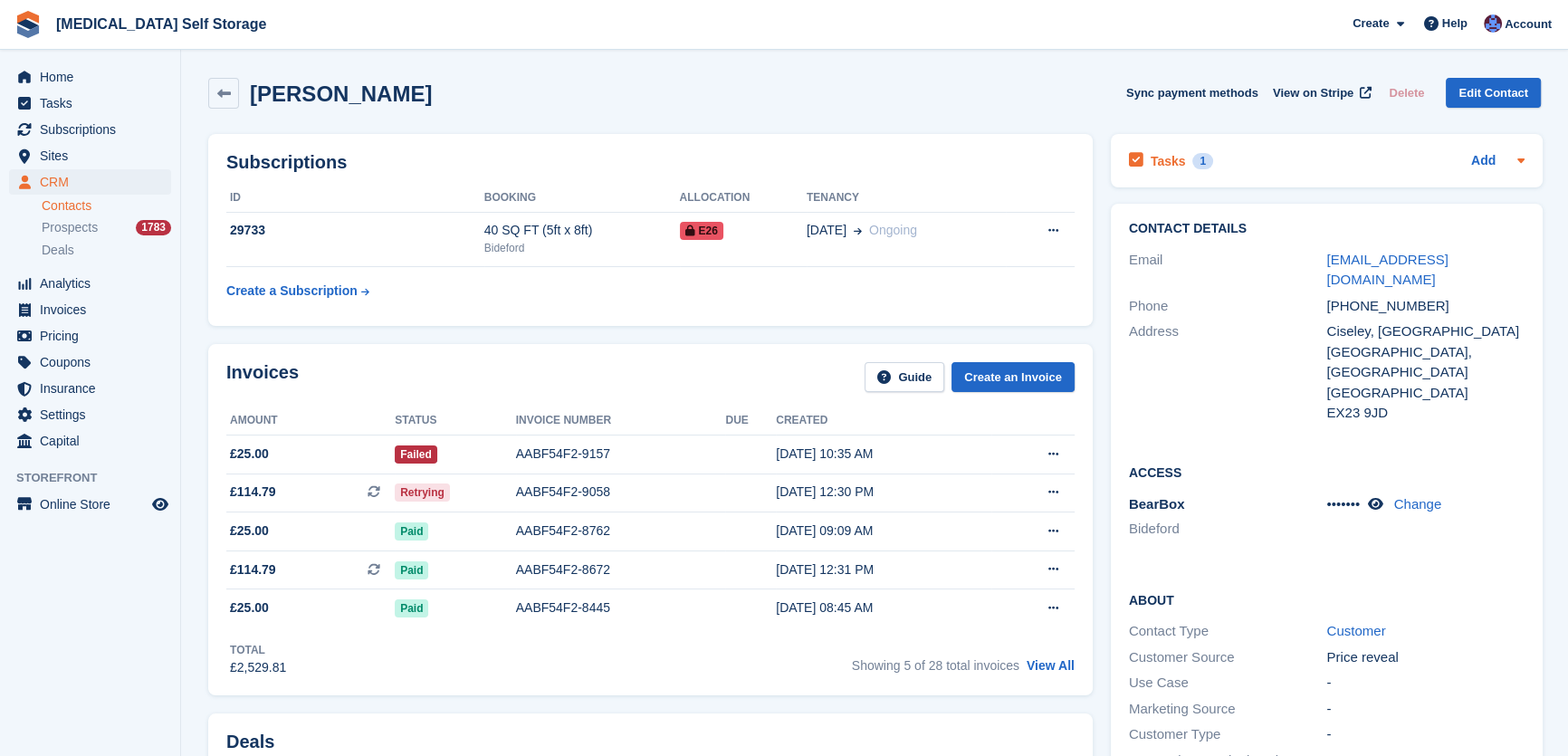
click at [1173, 156] on h2 "Tasks" at bounding box center [1168, 160] width 35 height 16
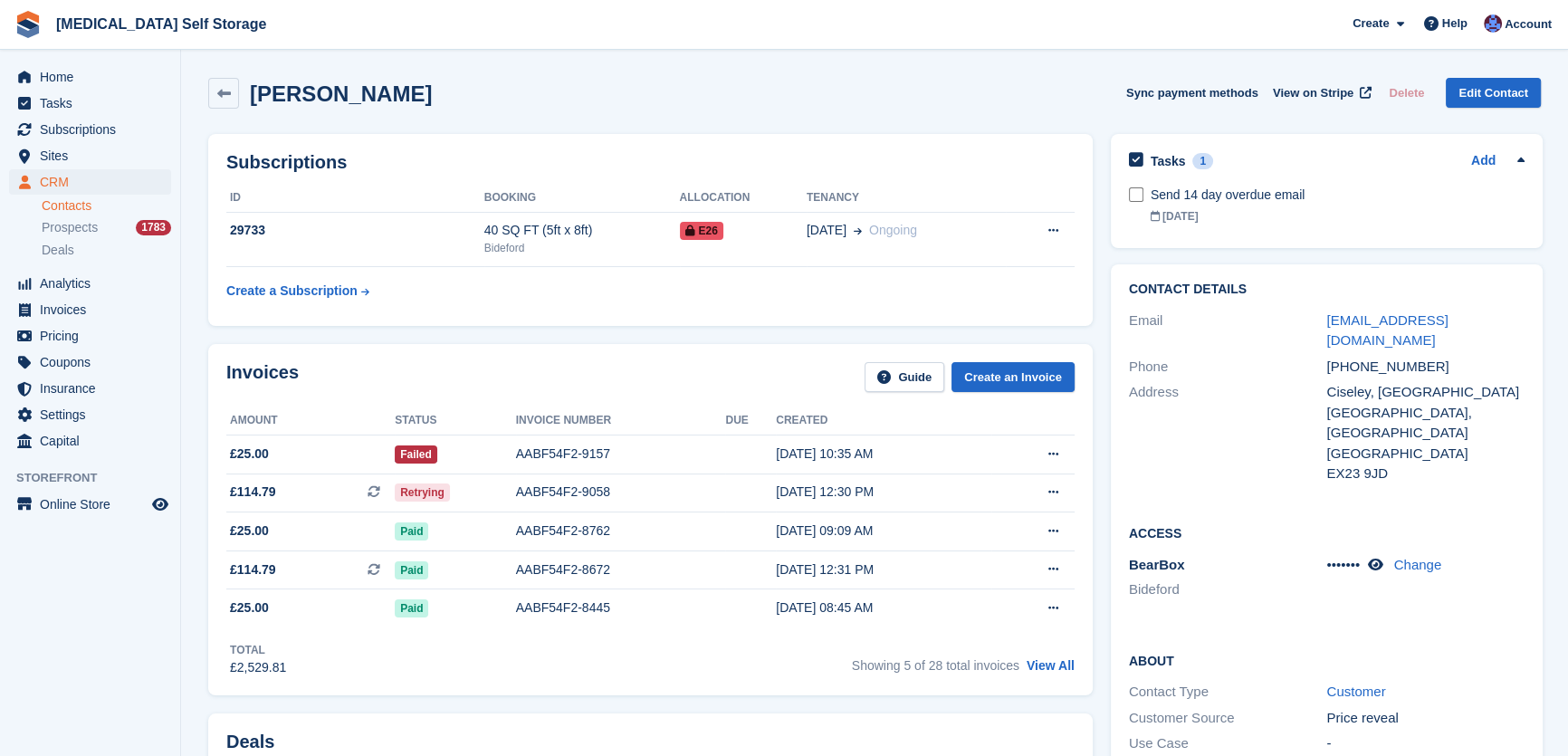
click at [923, 109] on div "Richard Francis Sync payment methods View on Stripe Delete Edit Contact" at bounding box center [874, 96] width 1351 height 56
click at [73, 69] on span "Home" at bounding box center [93, 76] width 109 height 25
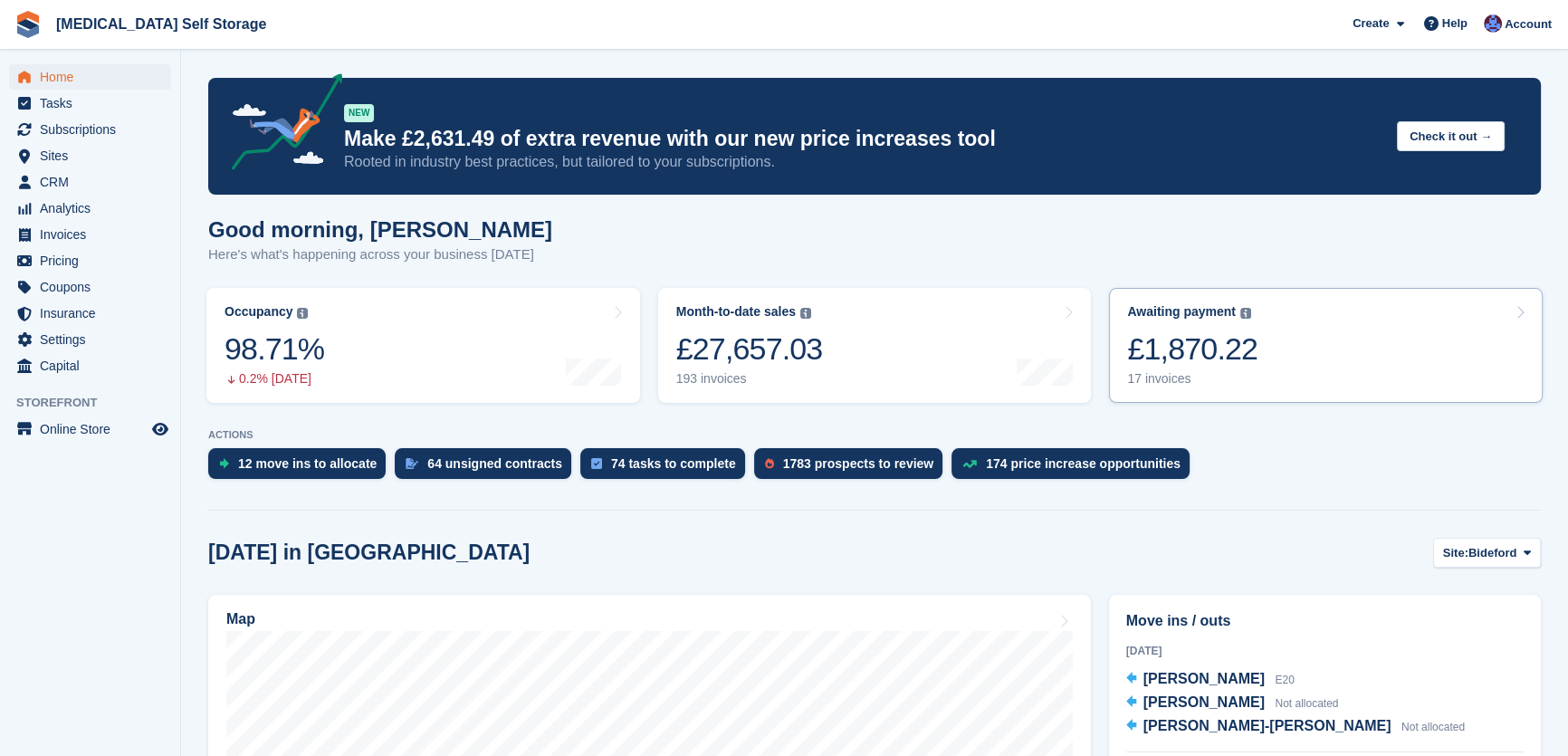
click at [1220, 342] on div "£1,870.22" at bounding box center [1192, 348] width 130 height 37
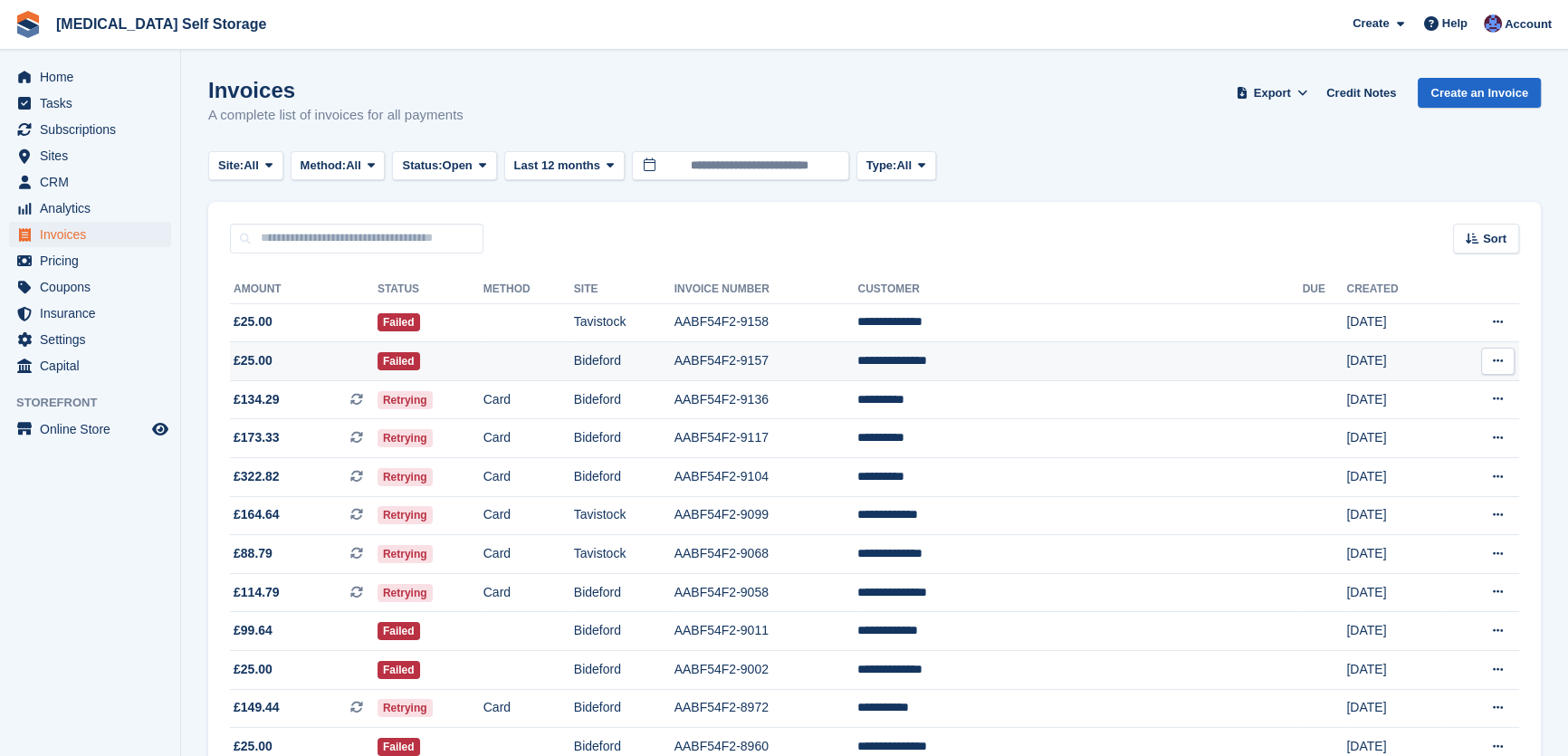
click at [675, 356] on td "Bideford" at bounding box center [624, 361] width 100 height 39
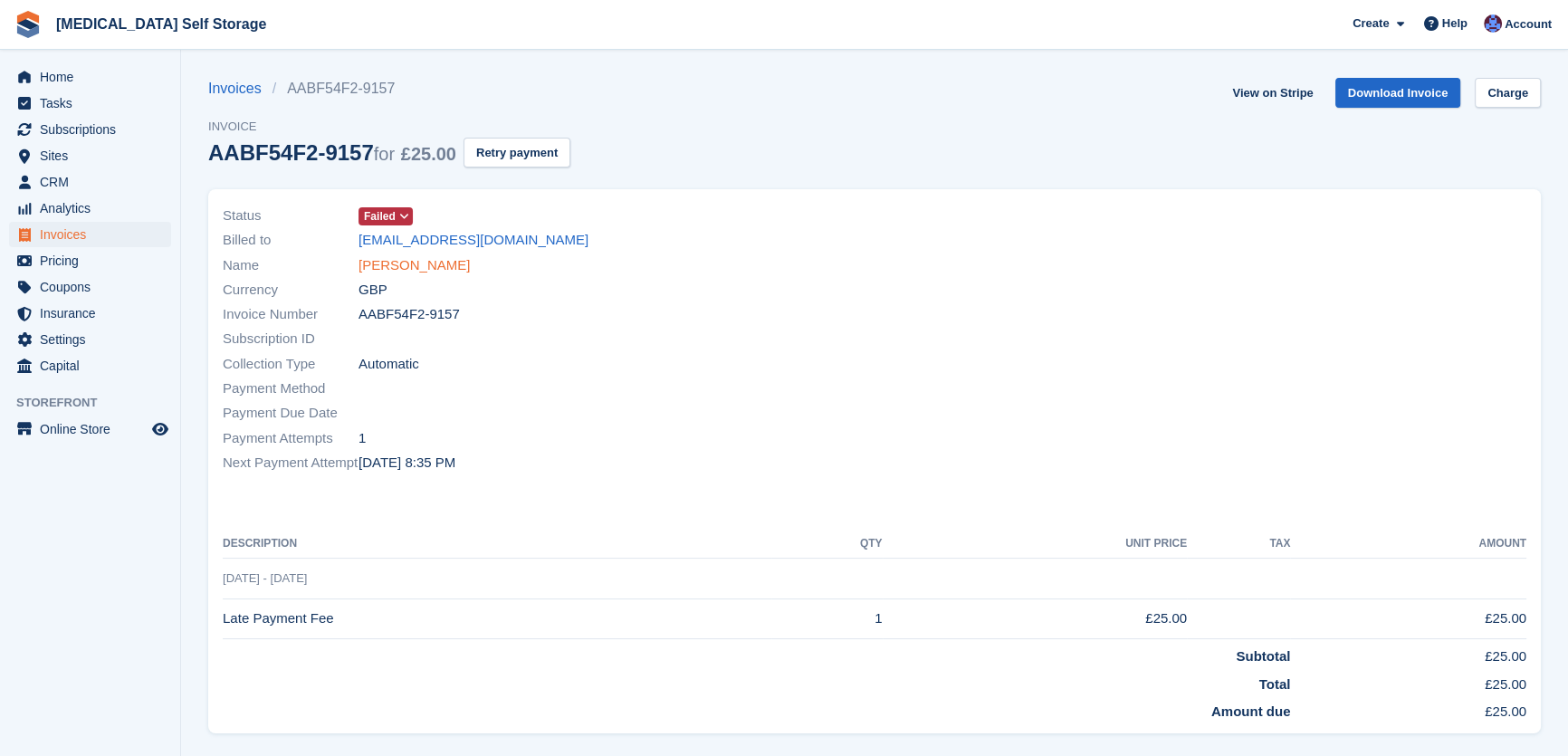
click at [413, 272] on link "[PERSON_NAME]" at bounding box center [414, 266] width 111 height 21
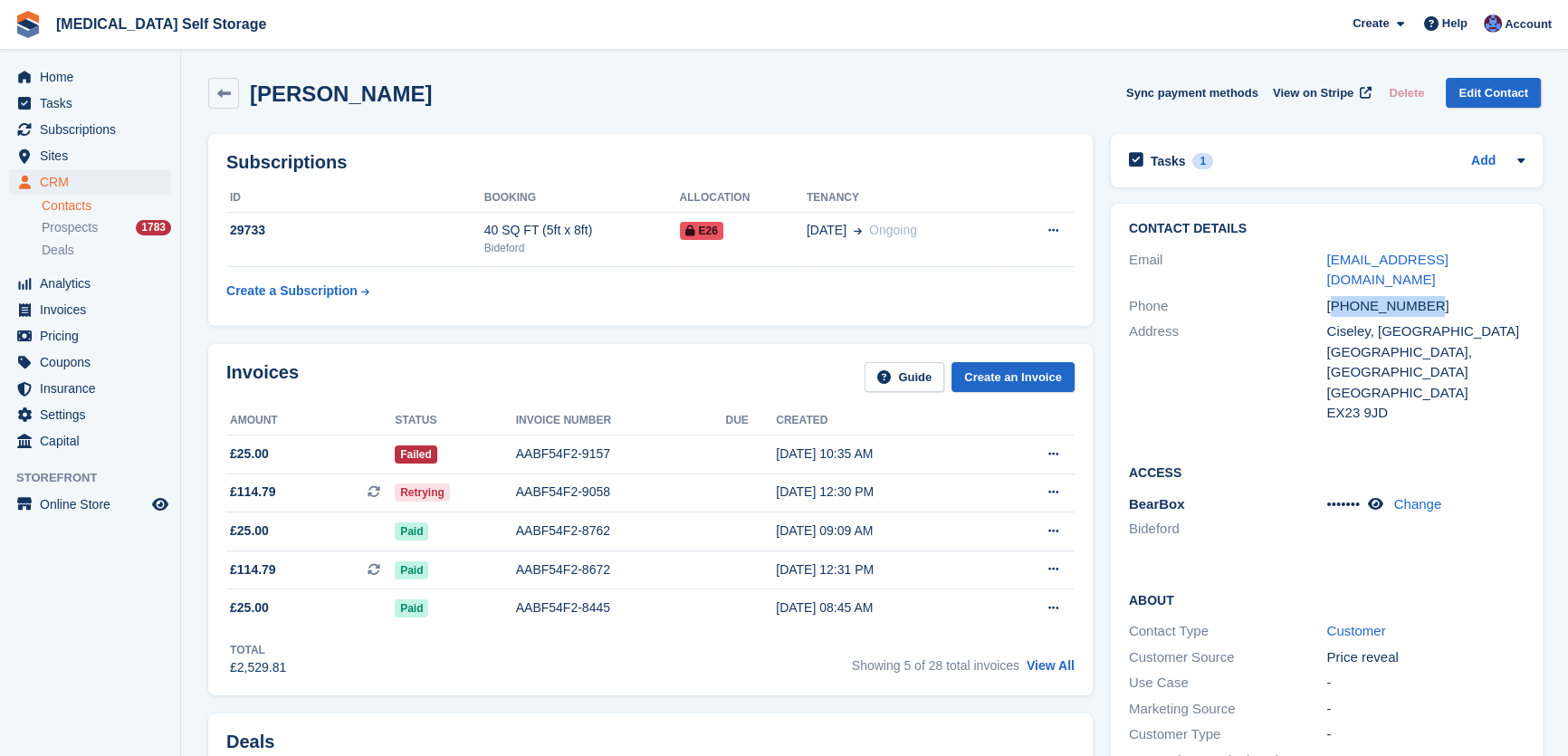
drag, startPoint x: 1435, startPoint y: 287, endPoint x: 1330, endPoint y: 290, distance: 105.0
click at [1330, 296] on div "[PHONE_NUMBER]" at bounding box center [1425, 307] width 198 height 21
click at [1435, 296] on div "[PHONE_NUMBER]" at bounding box center [1425, 307] width 198 height 21
click at [1434, 296] on div "[PHONE_NUMBER]" at bounding box center [1425, 307] width 198 height 21
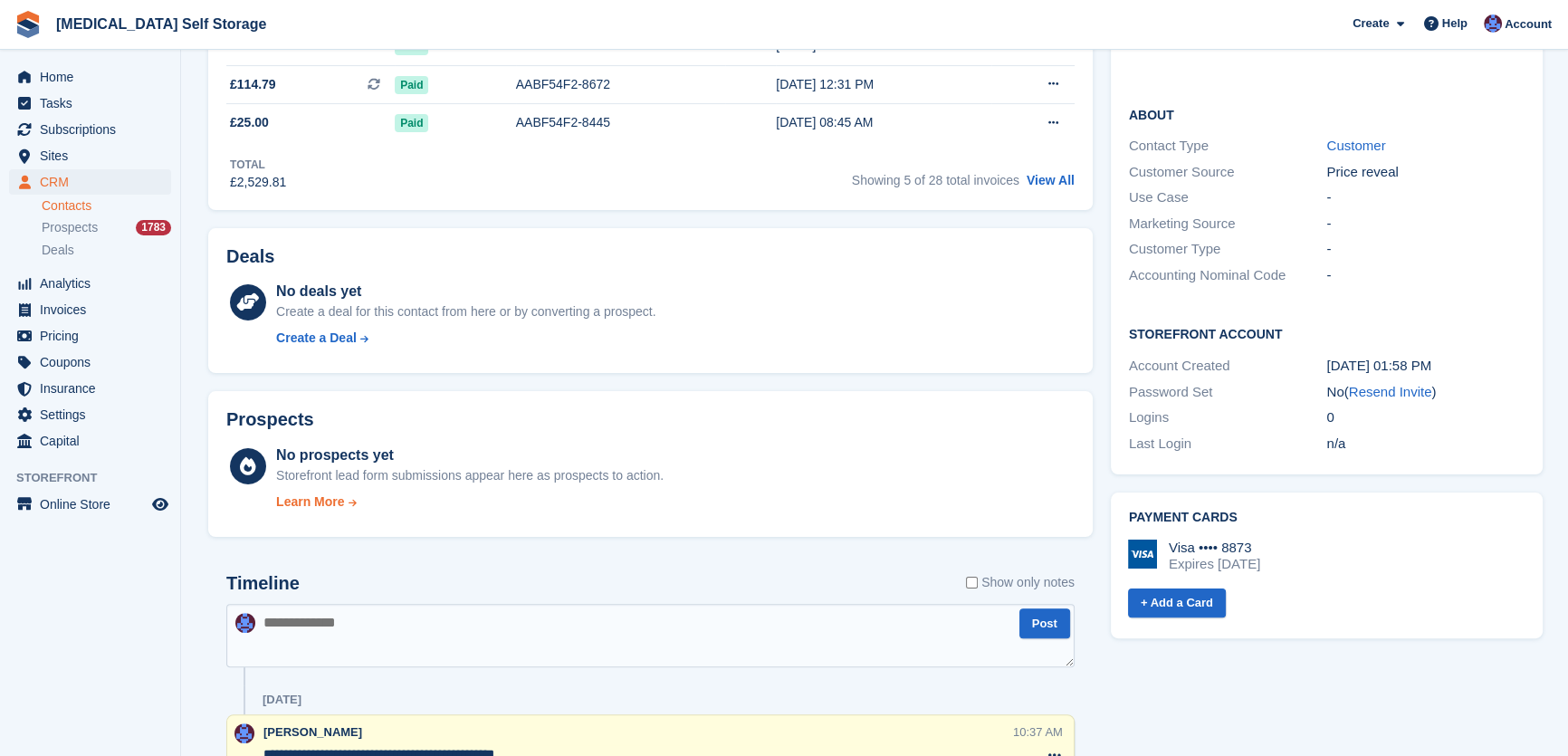
scroll to position [576, 0]
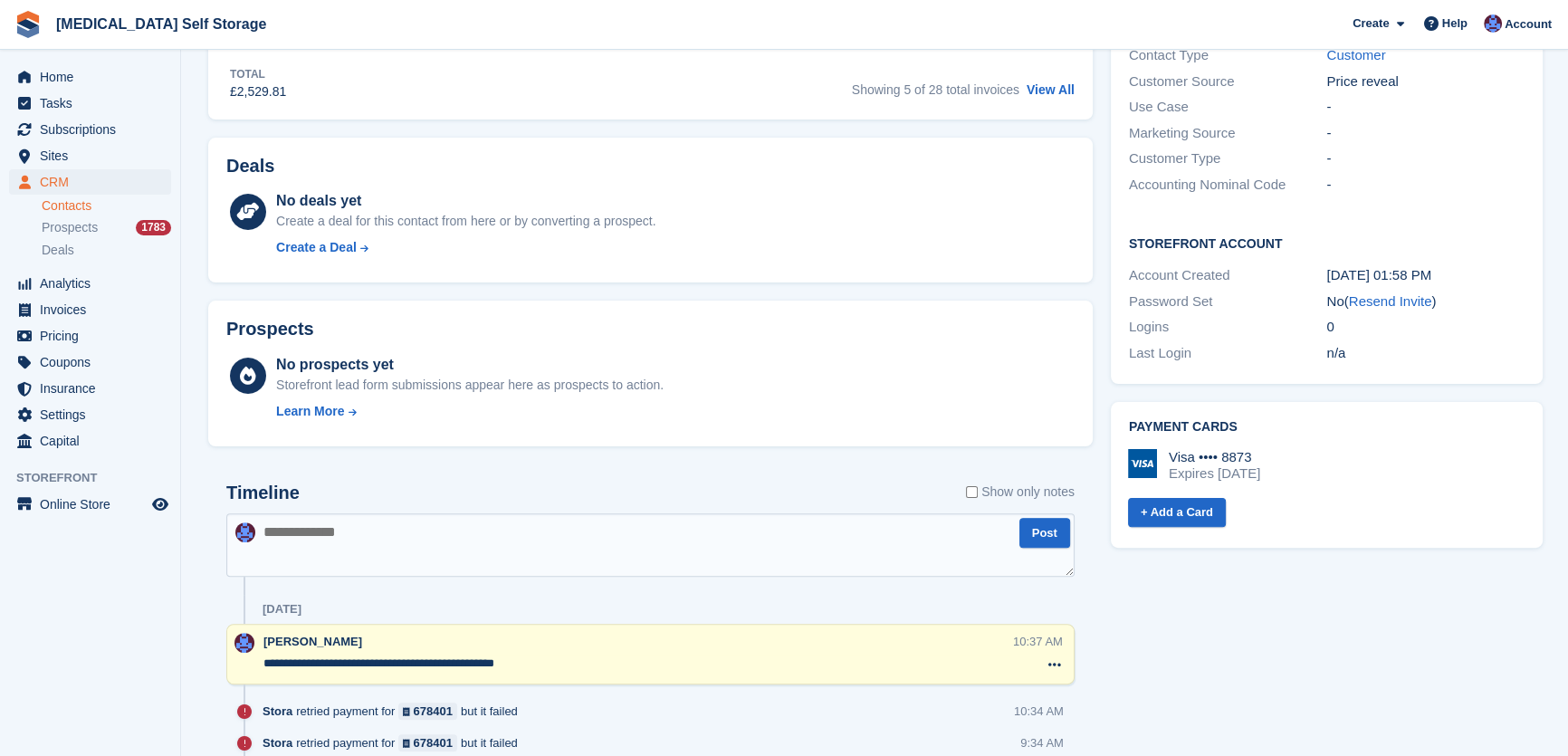
click at [465, 530] on textarea at bounding box center [650, 545] width 849 height 63
type textarea "**********"
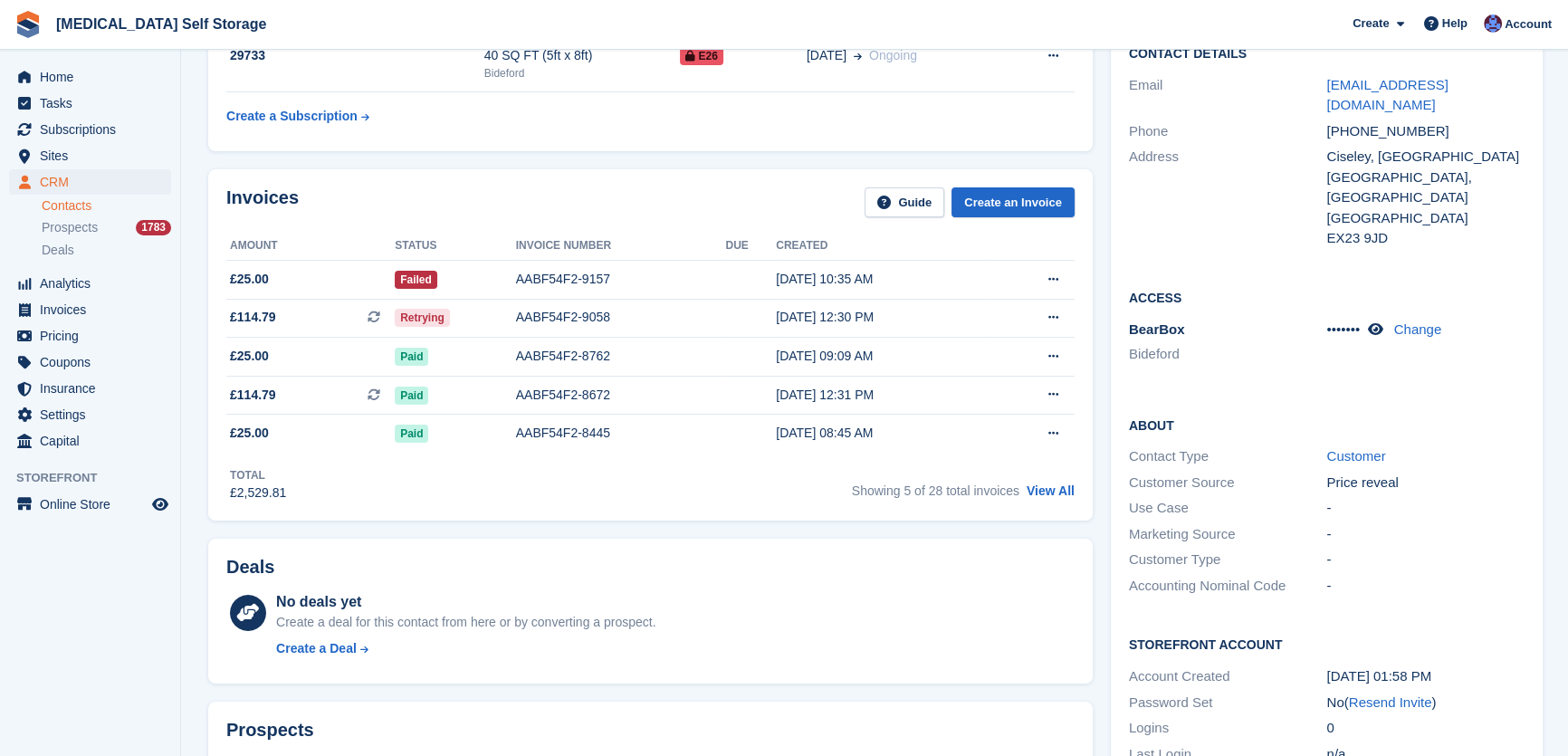
scroll to position [0, 0]
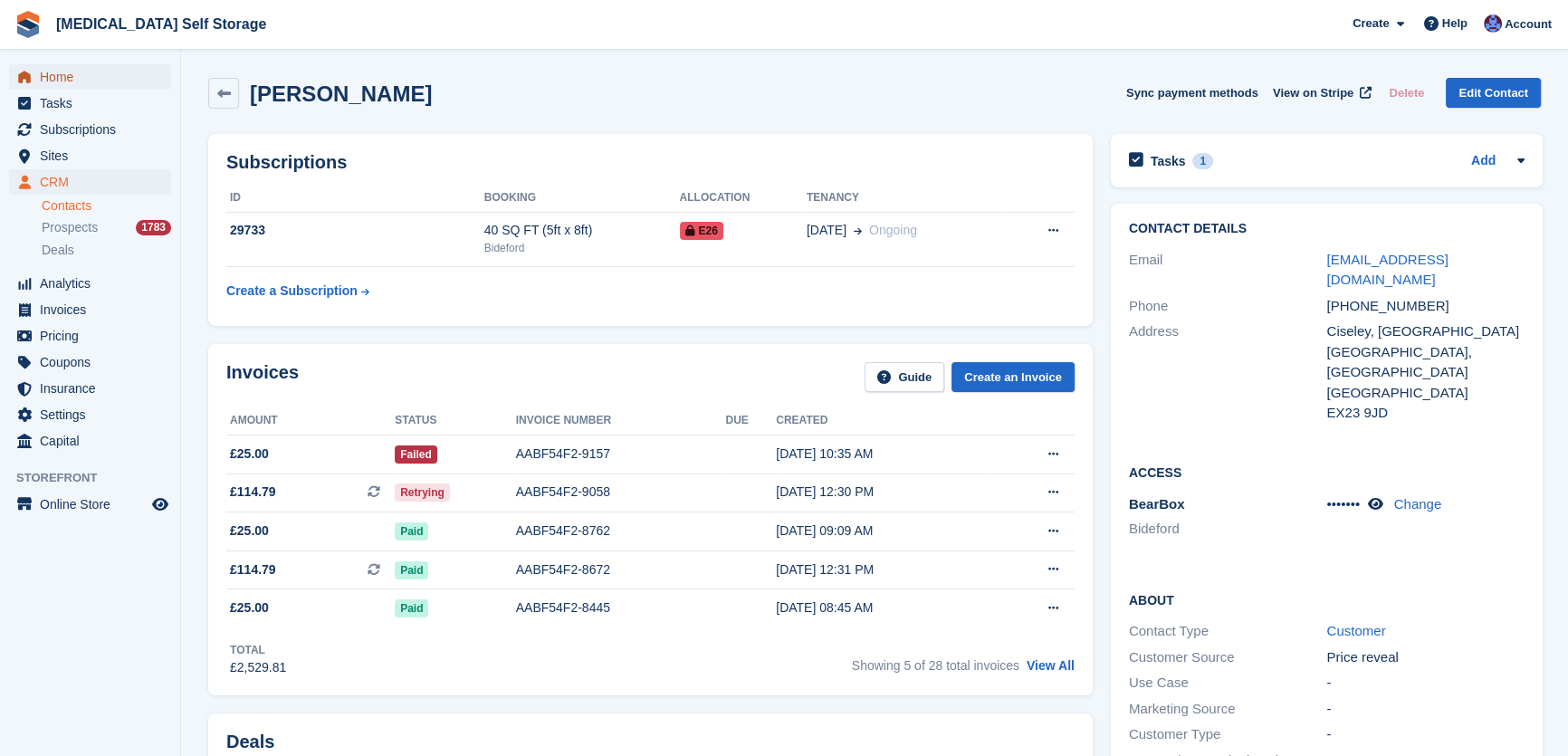
click at [58, 85] on span "Home" at bounding box center [93, 76] width 109 height 25
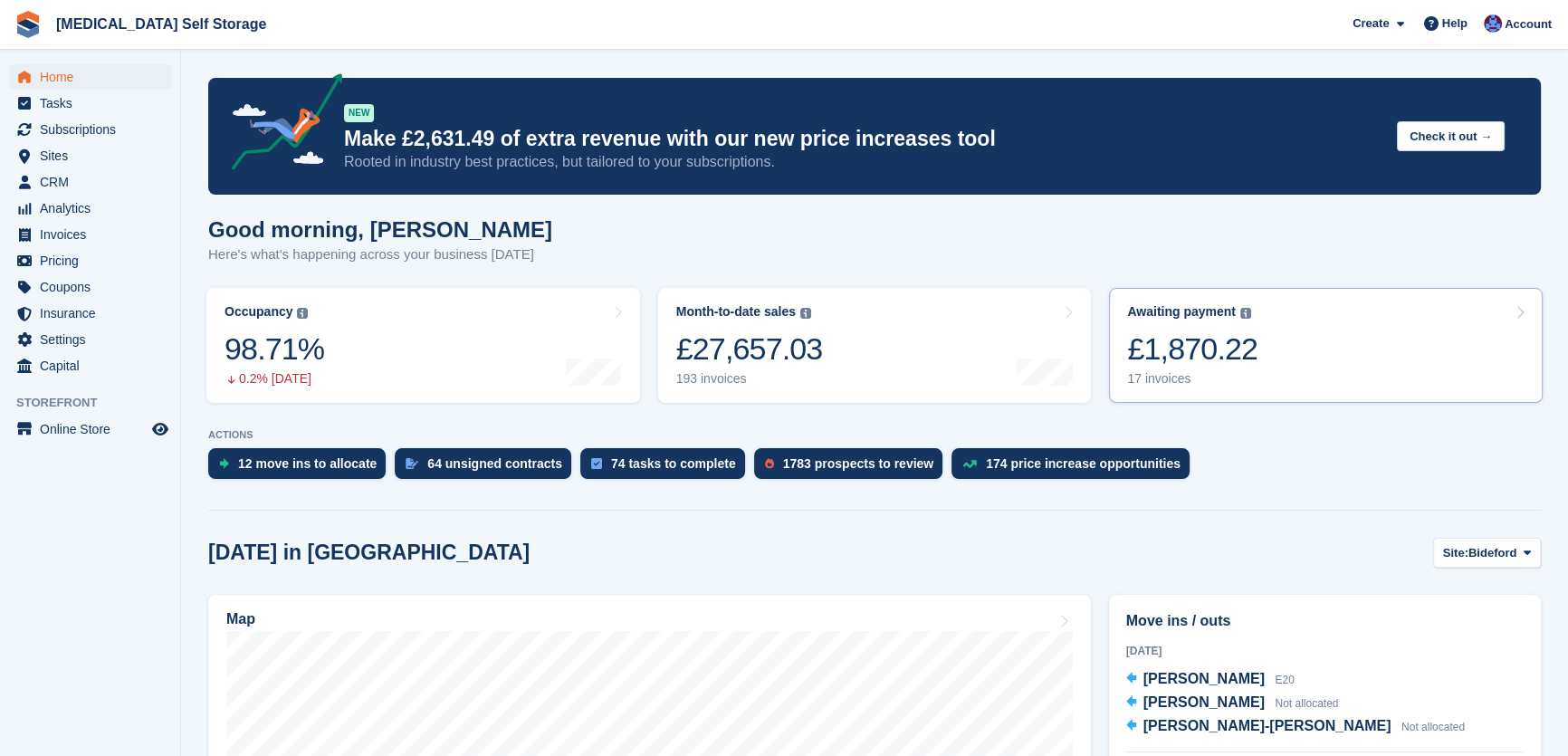
click at [1239, 357] on div "£1,870.22" at bounding box center [1192, 348] width 130 height 37
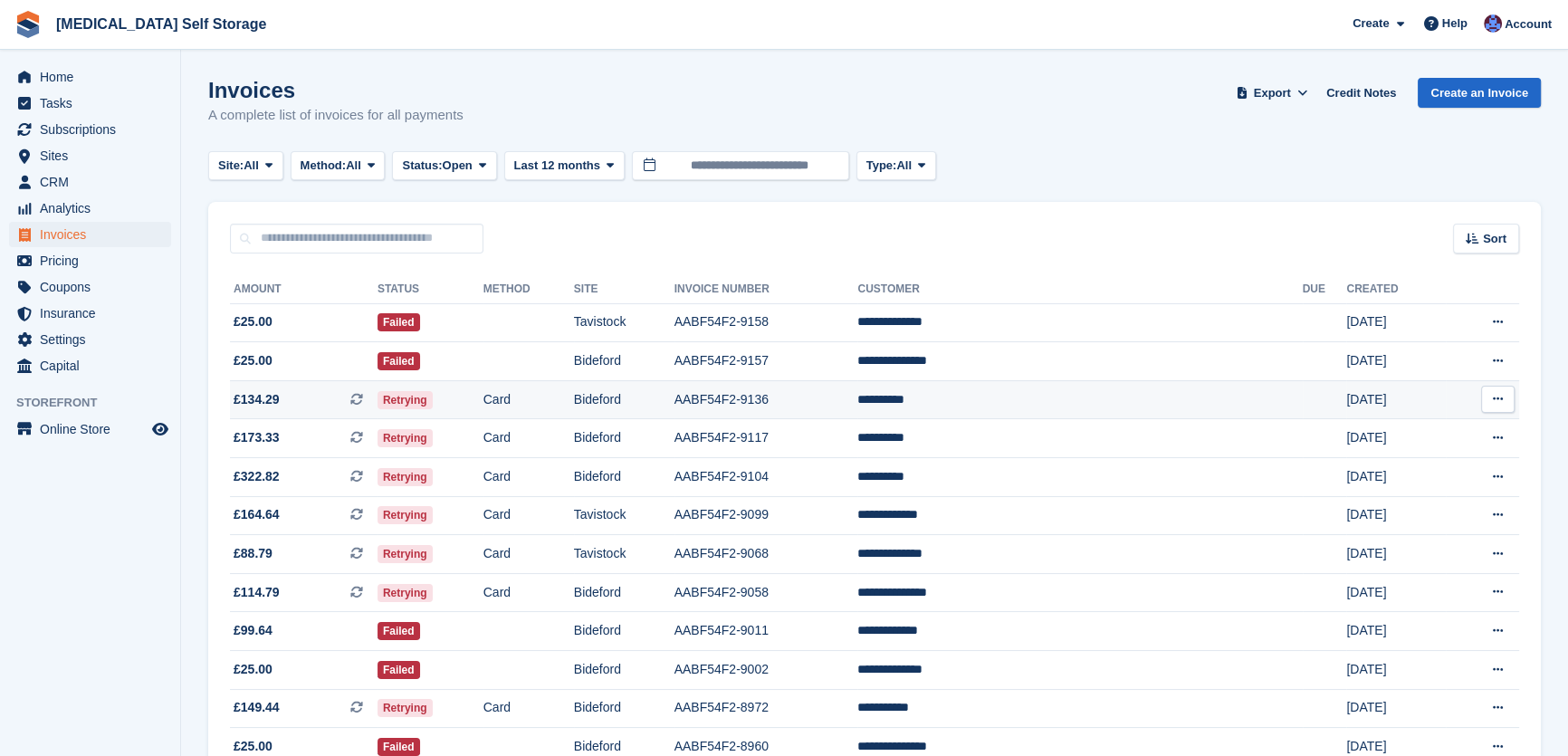
click at [675, 411] on td "Bideford" at bounding box center [624, 399] width 100 height 39
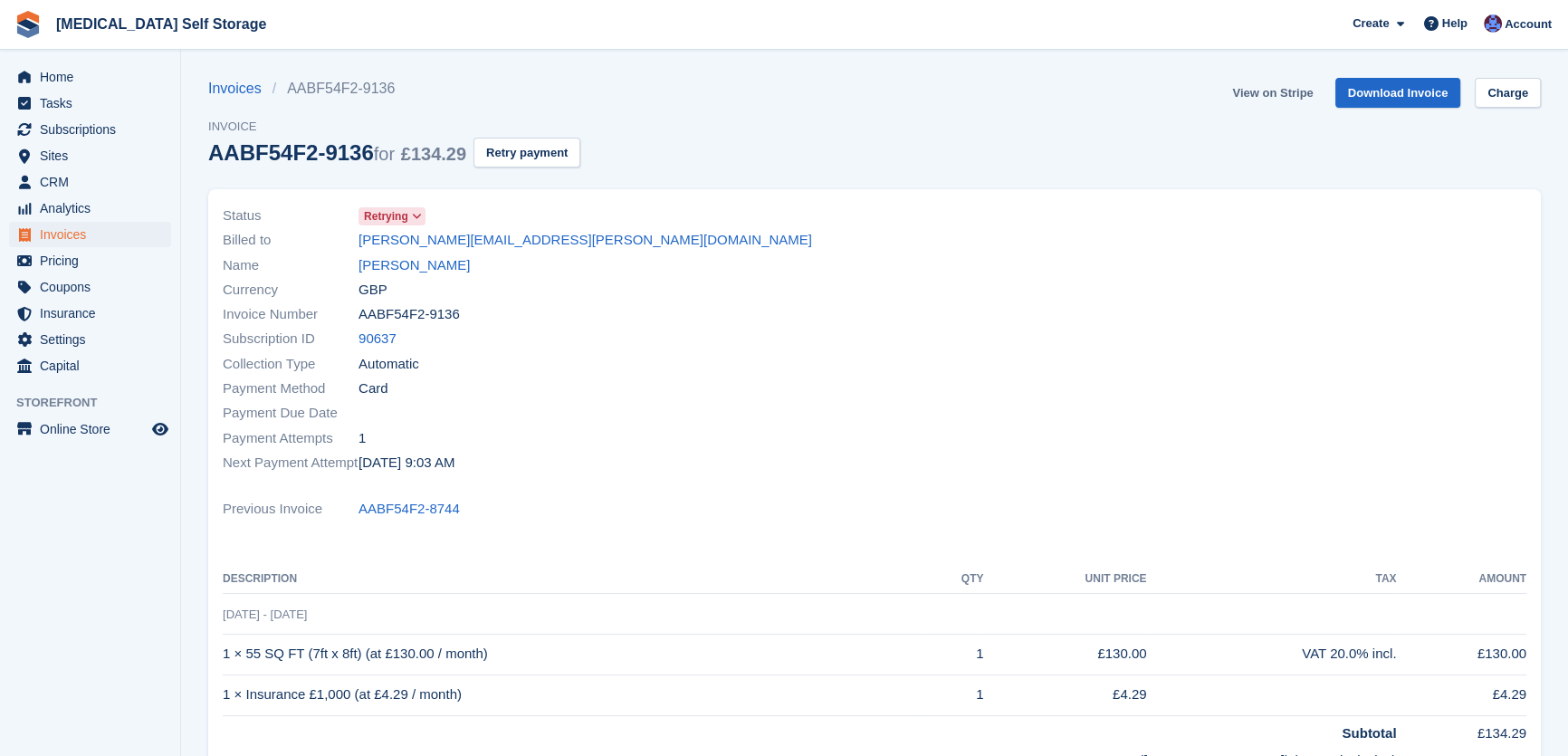
click at [1273, 92] on link "View on Stripe" at bounding box center [1273, 92] width 95 height 30
click at [396, 258] on link "Kaye Wyatt" at bounding box center [414, 266] width 111 height 21
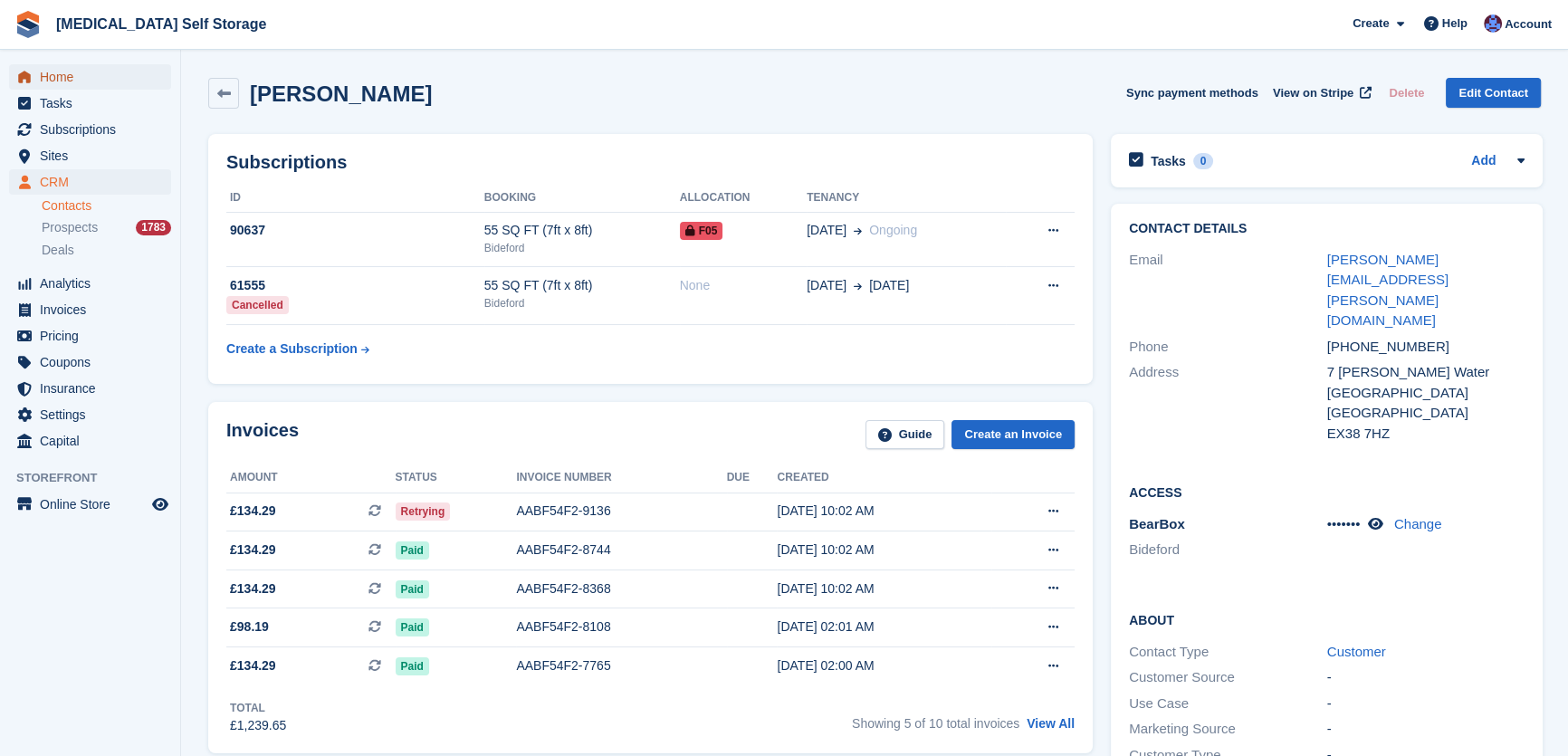
click at [52, 73] on span "Home" at bounding box center [93, 76] width 109 height 25
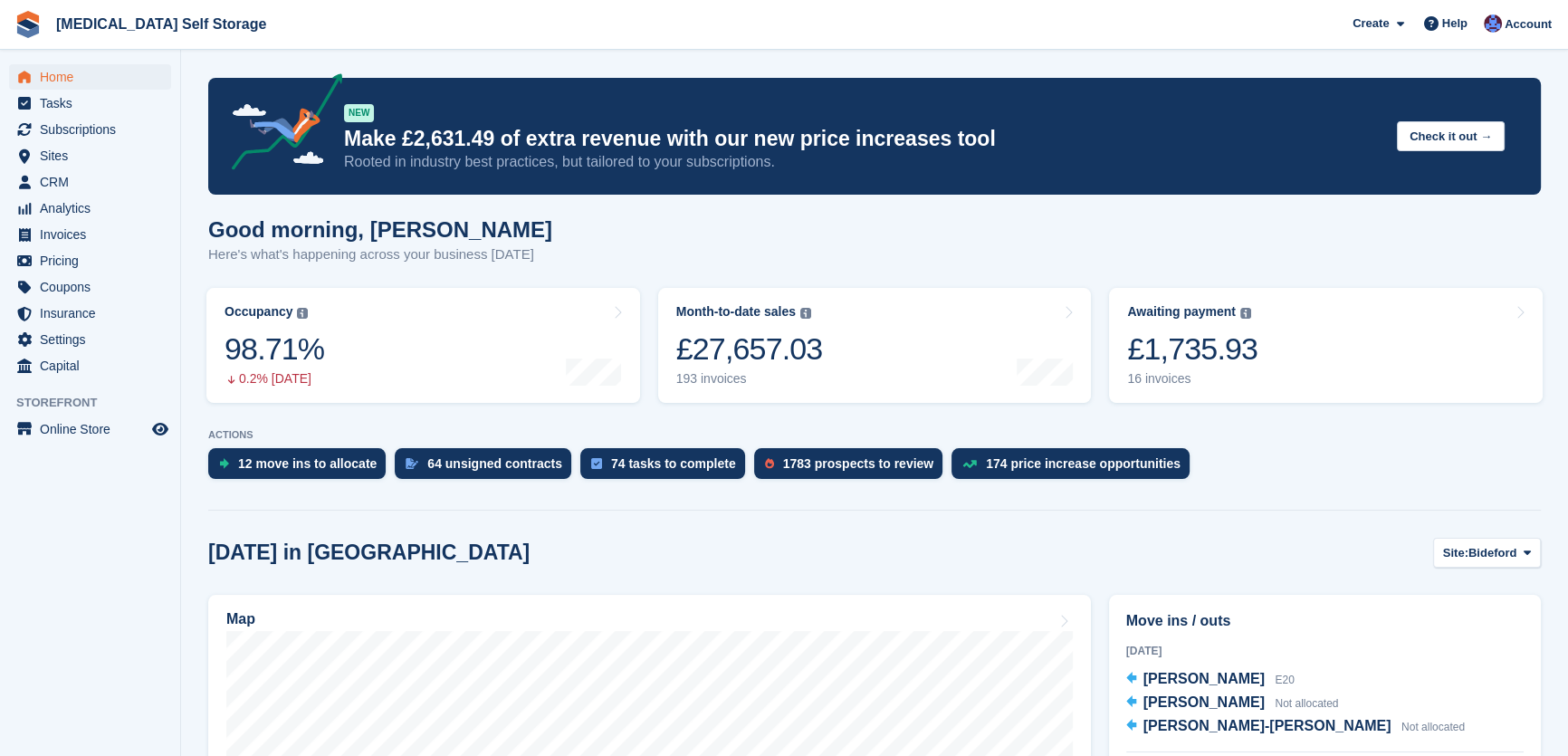
scroll to position [246, 0]
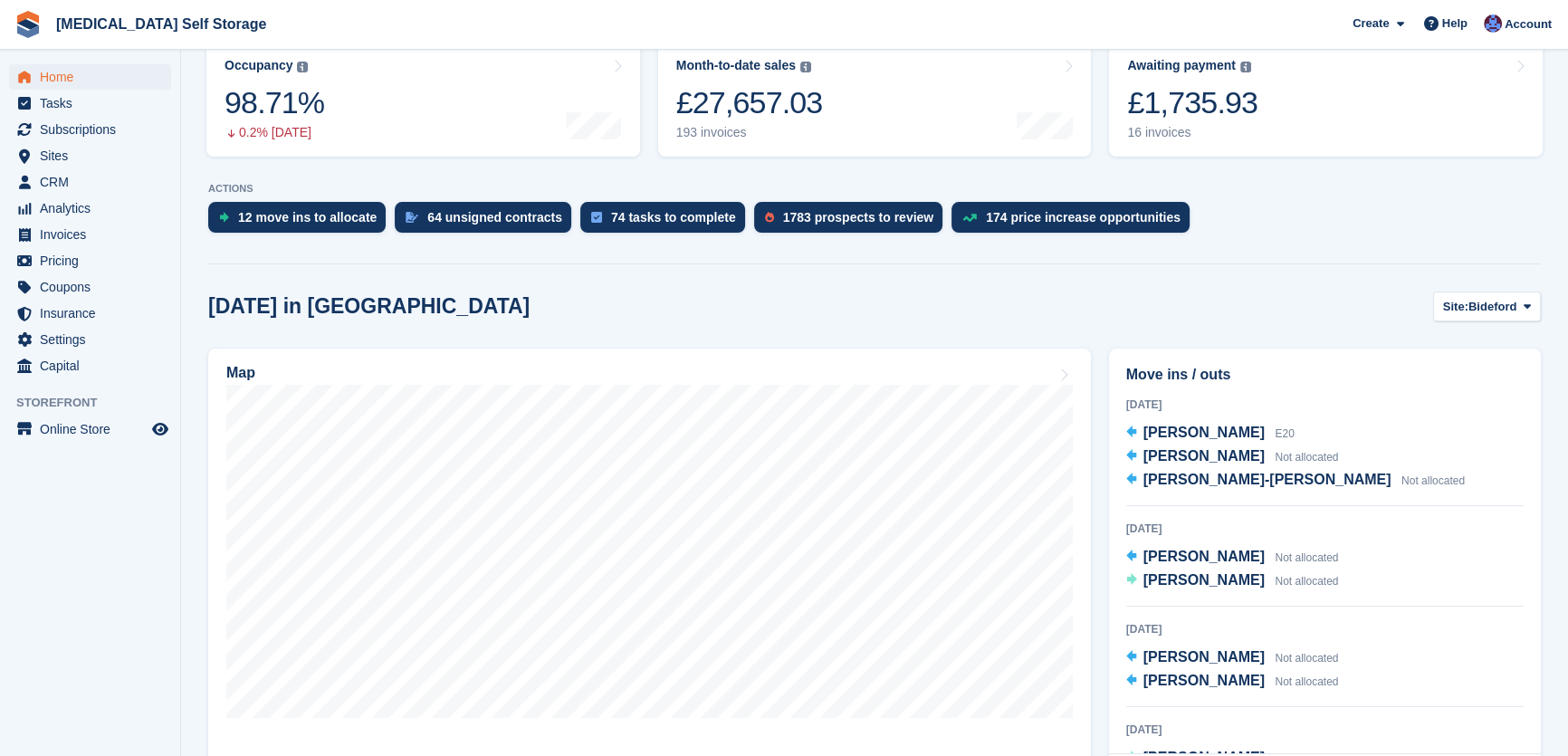
click at [1232, 115] on div "£1,735.93" at bounding box center [1192, 102] width 130 height 37
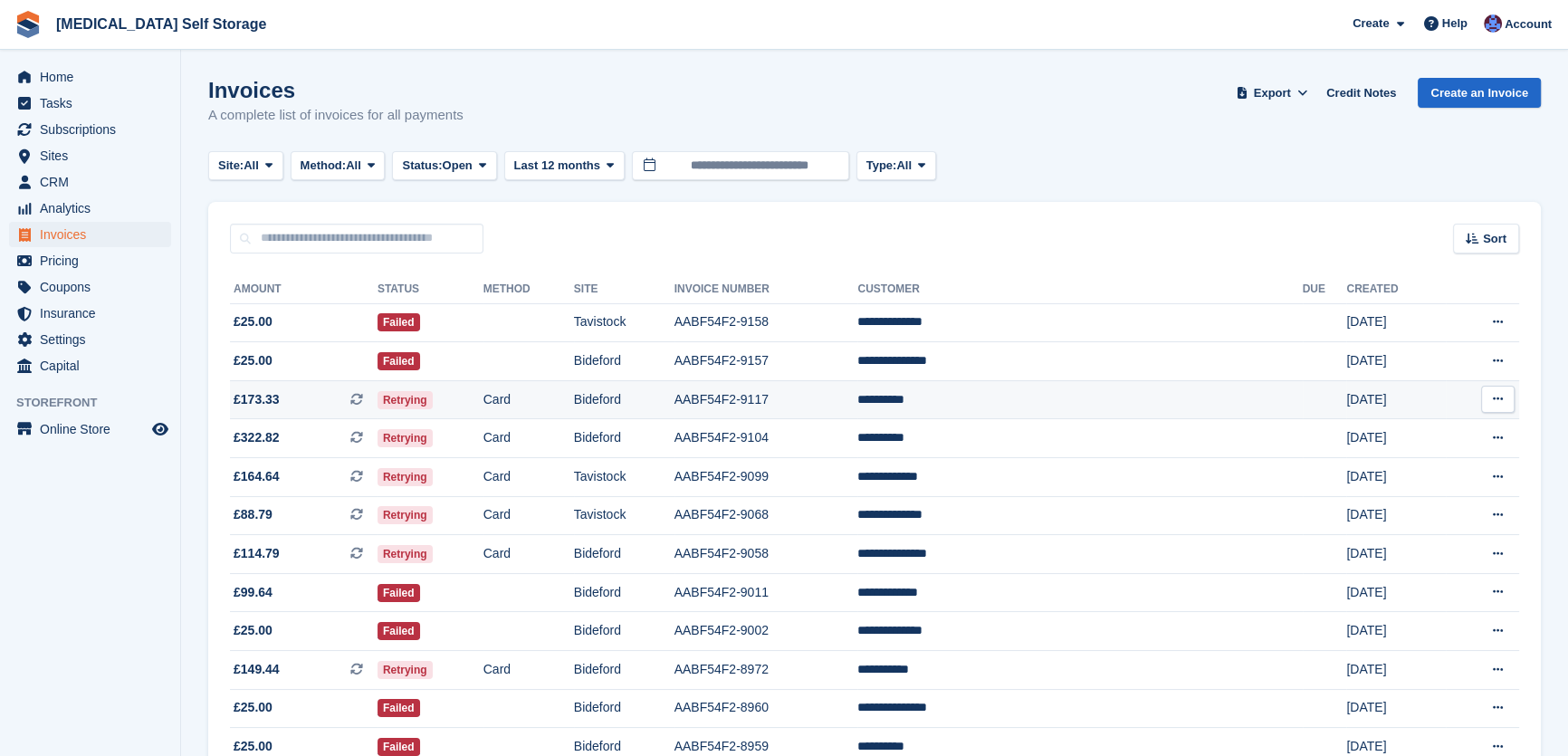
click at [675, 400] on td "Bideford" at bounding box center [624, 399] width 100 height 39
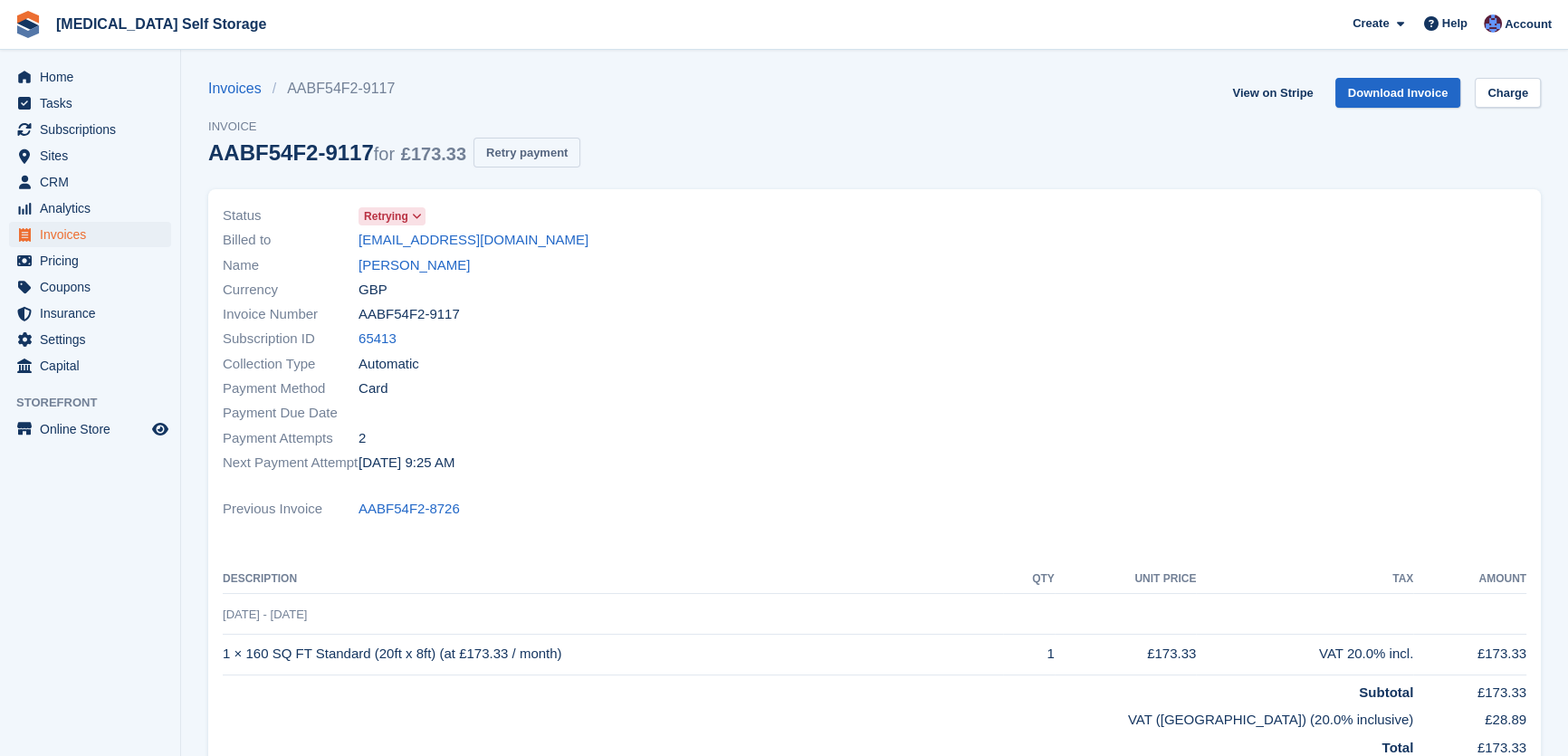
click at [552, 147] on button "Retry payment" at bounding box center [527, 153] width 107 height 30
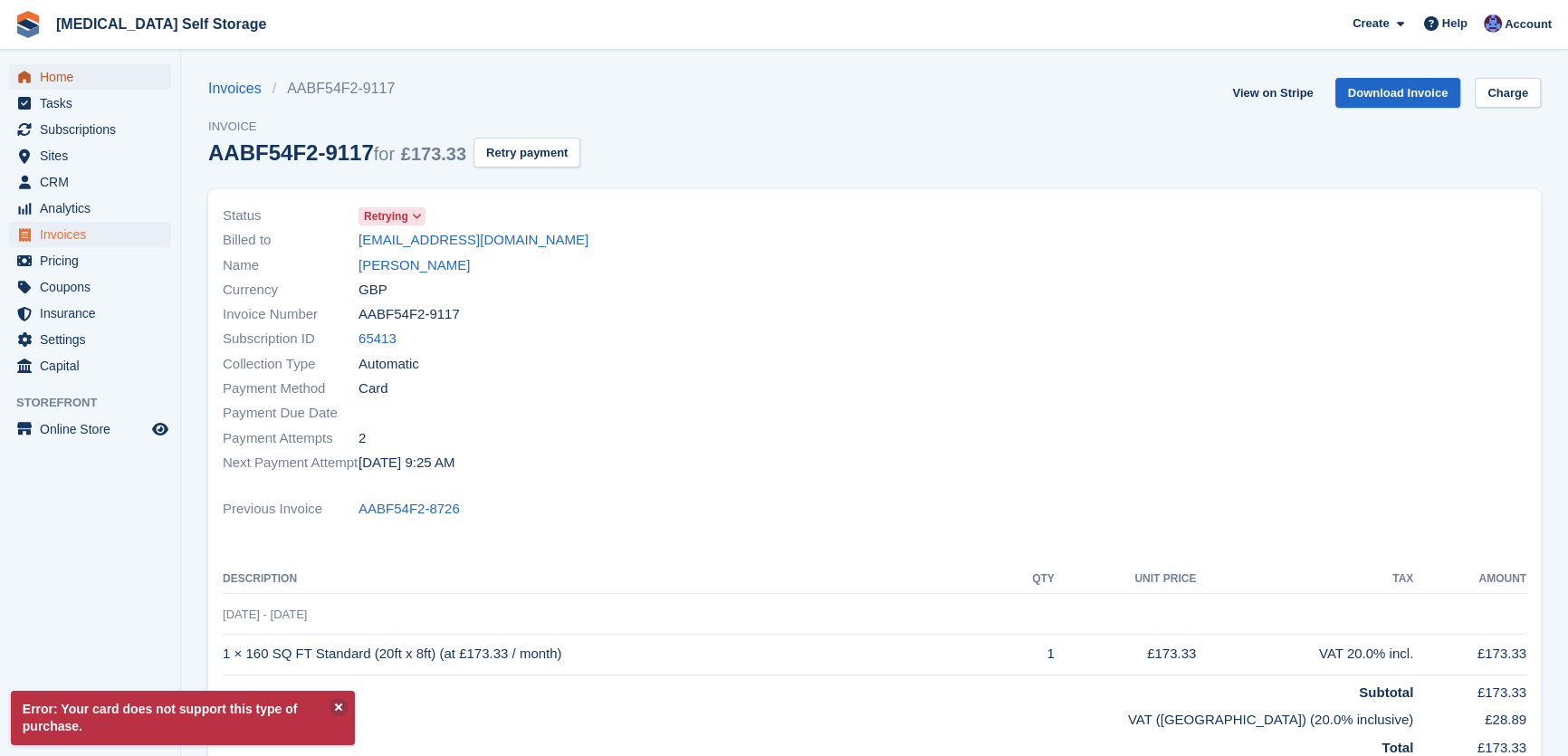
click at [68, 68] on span "Home" at bounding box center [93, 76] width 109 height 25
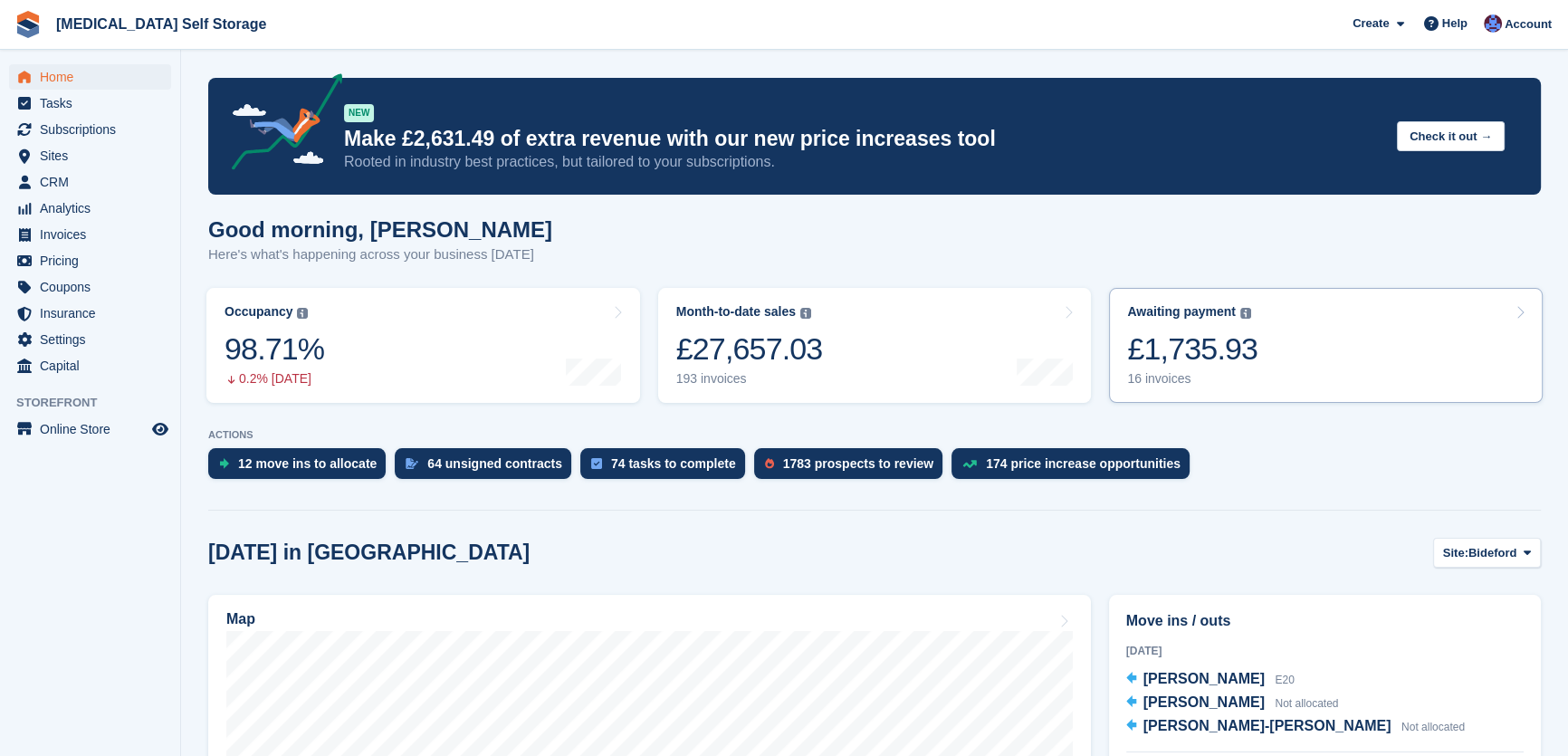
click at [1226, 353] on div "£1,735.93" at bounding box center [1192, 348] width 130 height 37
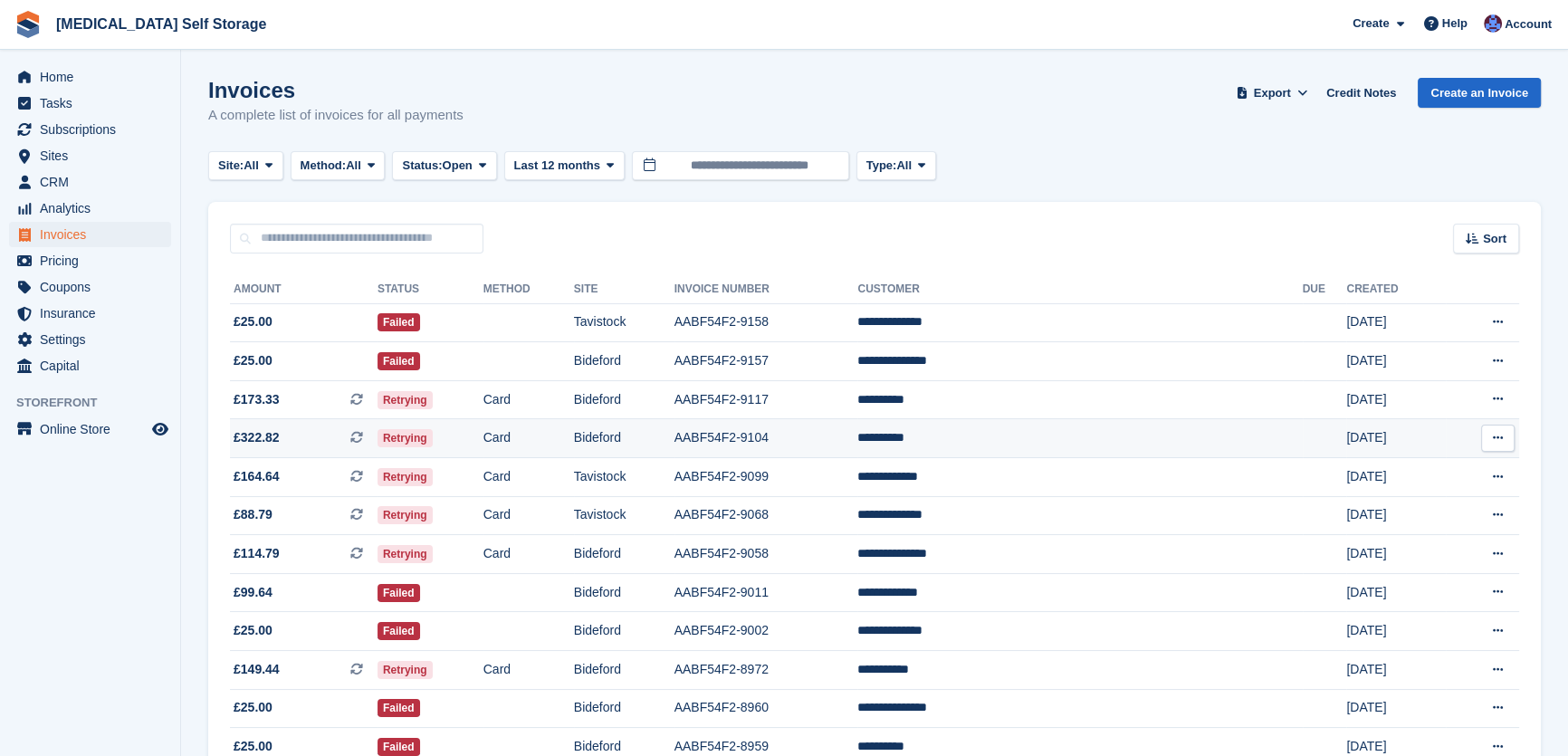
click at [675, 436] on td "Bideford" at bounding box center [624, 438] width 100 height 39
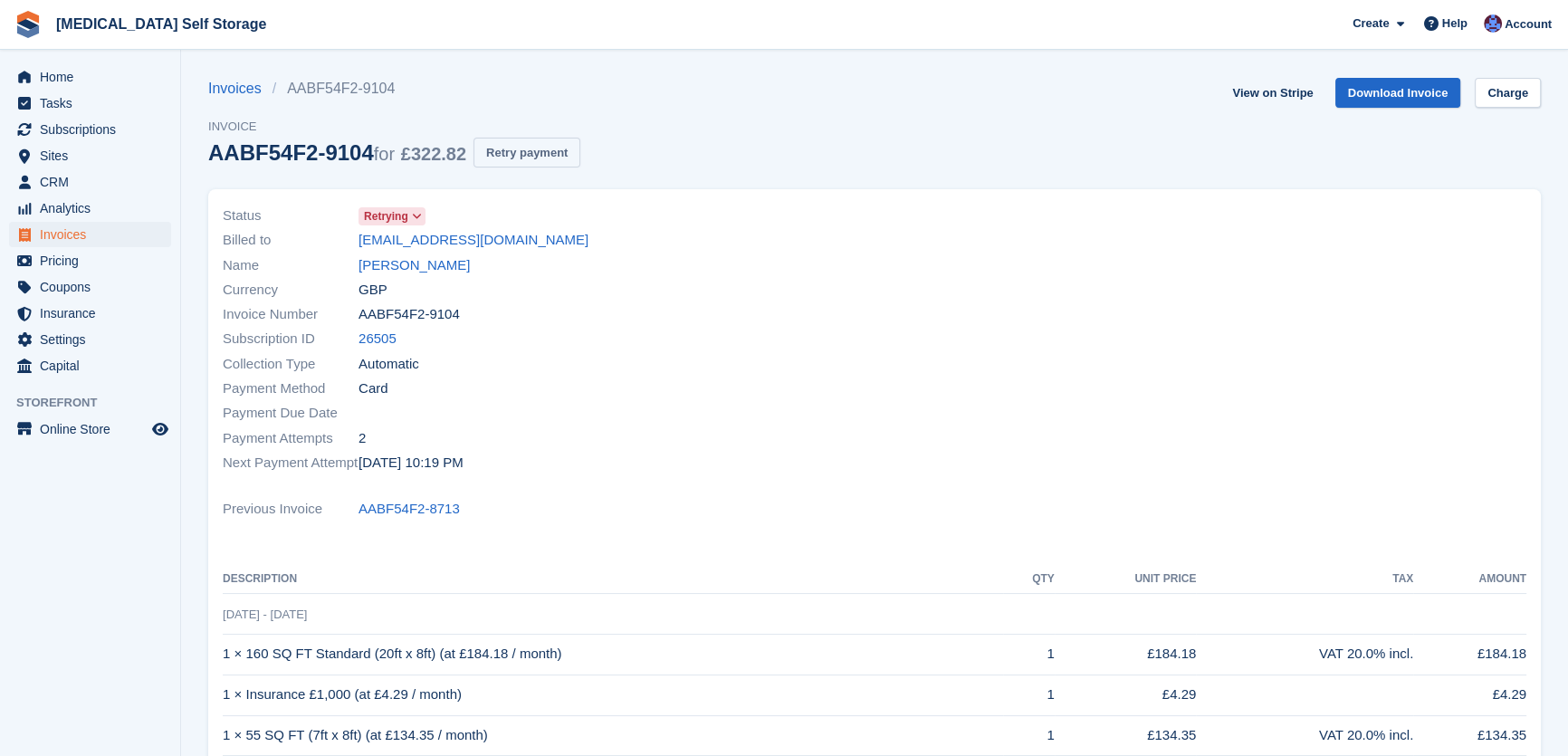
click at [552, 147] on button "Retry payment" at bounding box center [527, 153] width 107 height 30
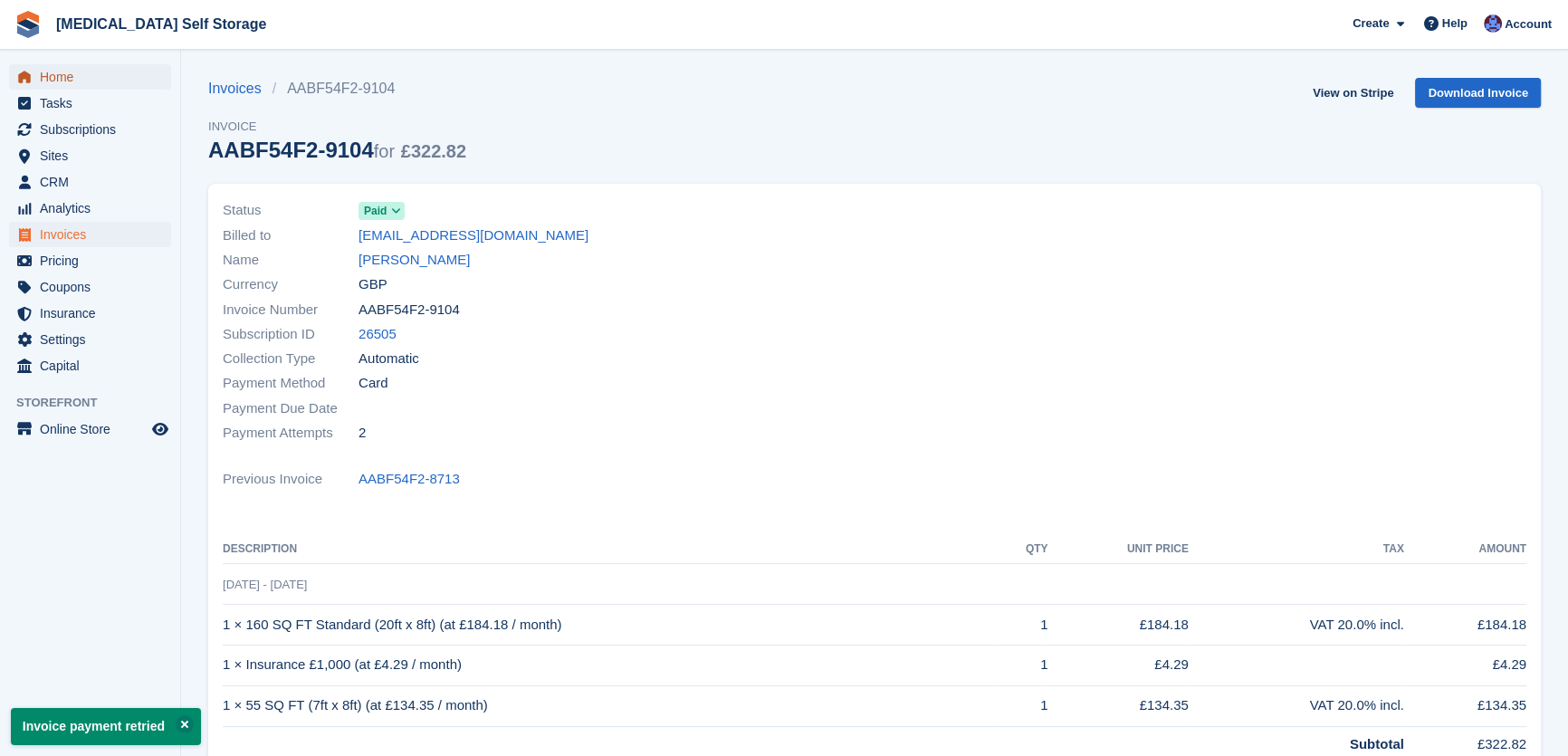
click at [66, 75] on span "Home" at bounding box center [93, 76] width 109 height 25
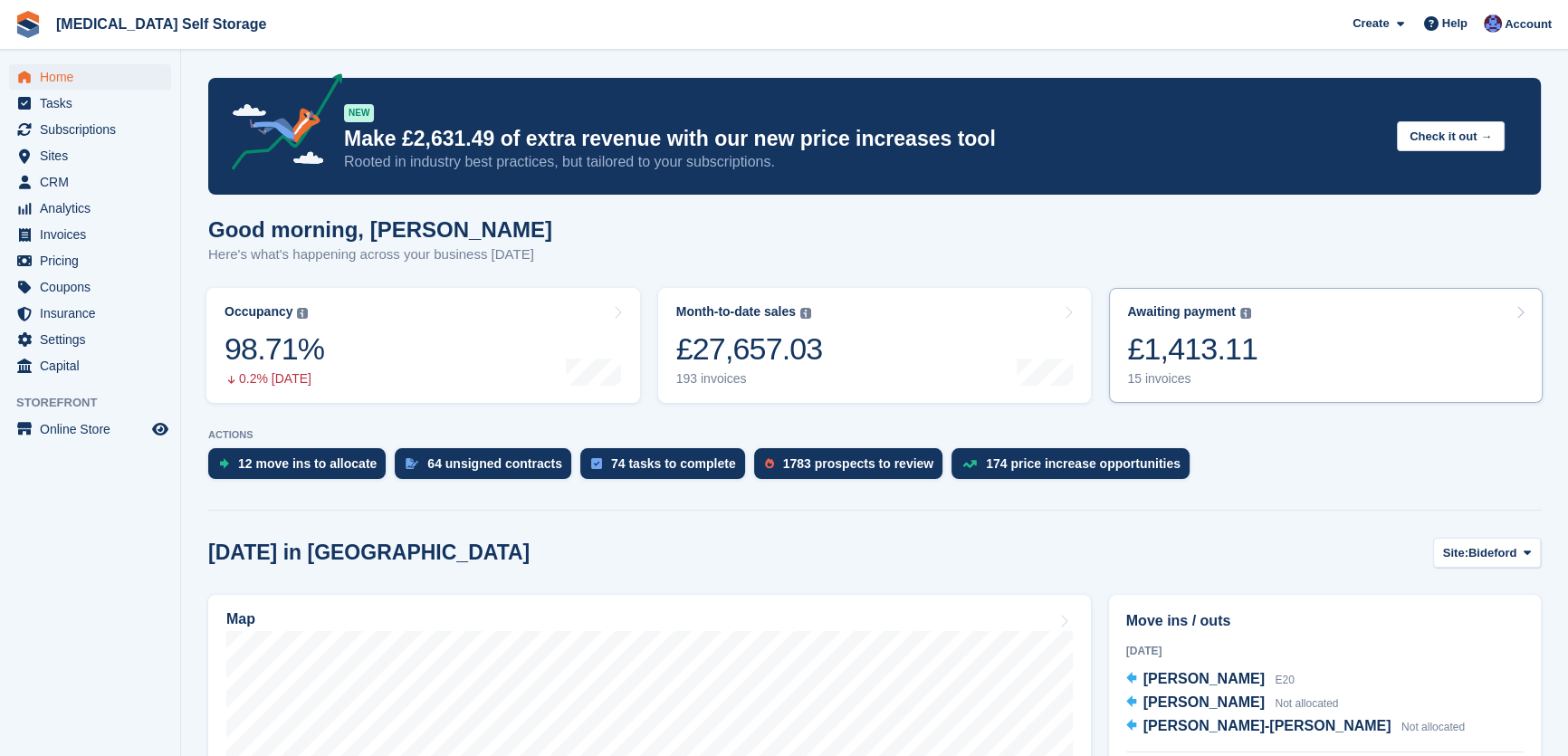
click at [1204, 352] on div "£1,413.11" at bounding box center [1192, 348] width 130 height 37
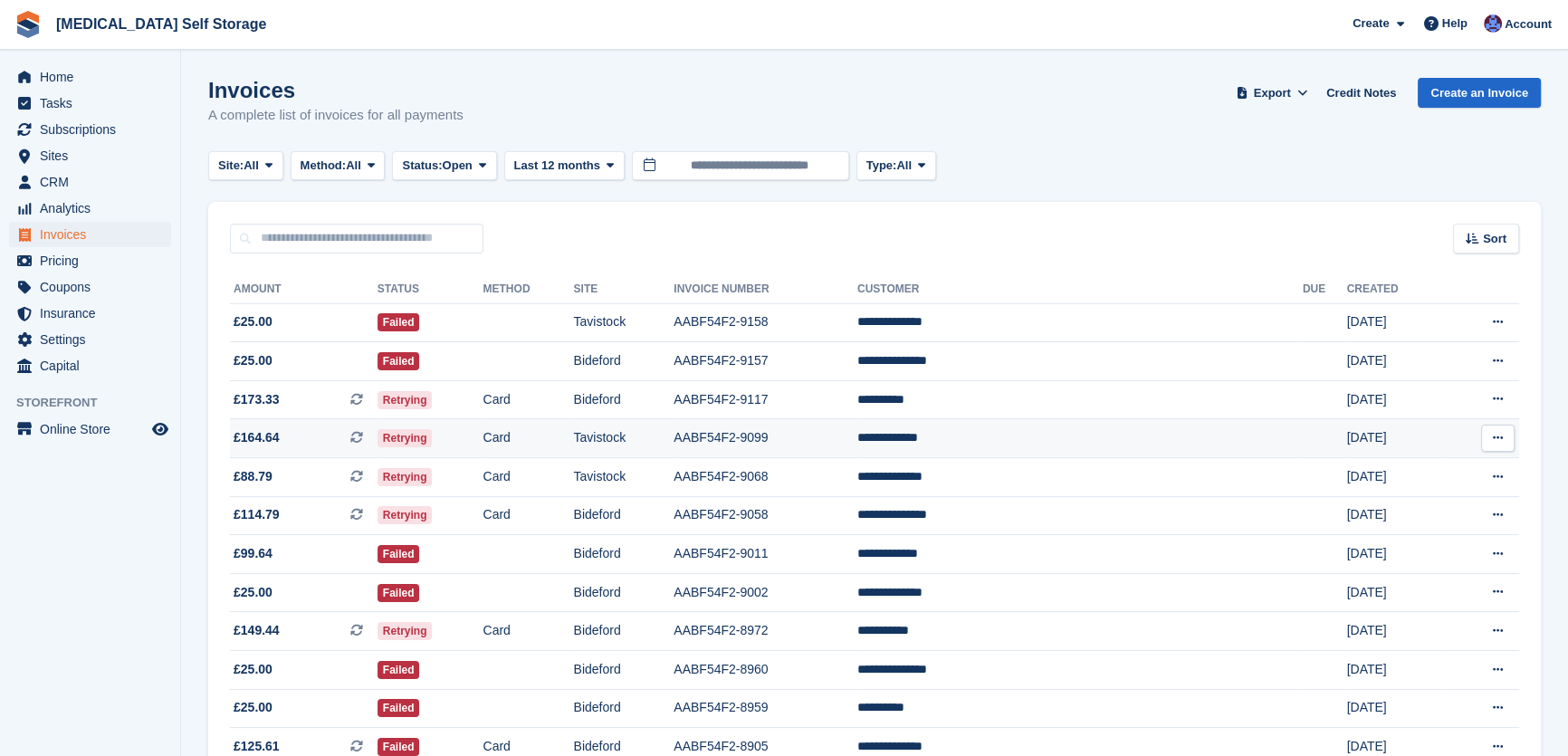
click at [675, 441] on td "Tavistock" at bounding box center [624, 438] width 100 height 39
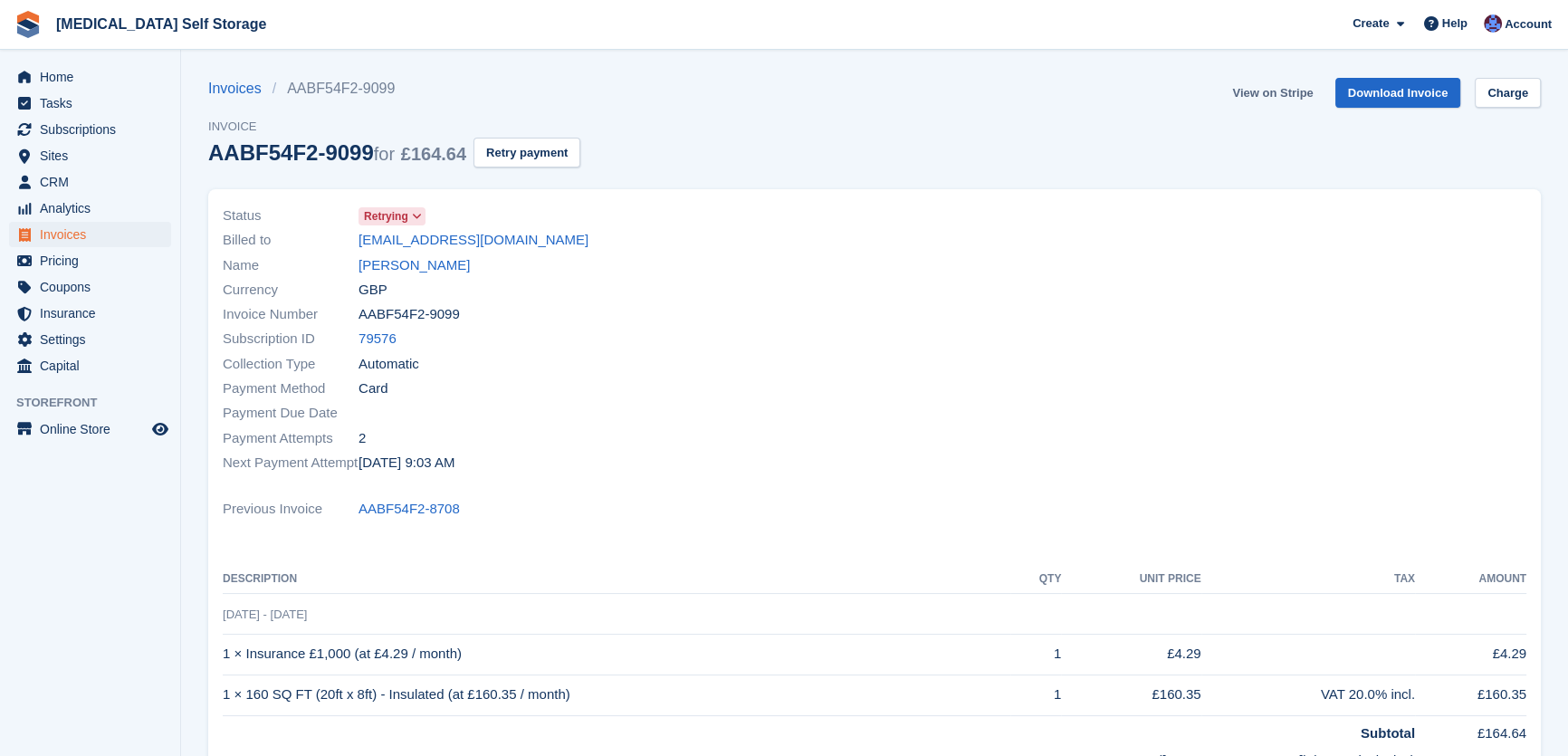
click at [1261, 93] on link "View on Stripe" at bounding box center [1273, 92] width 95 height 30
click at [383, 256] on link "Paul Straffon" at bounding box center [414, 266] width 111 height 21
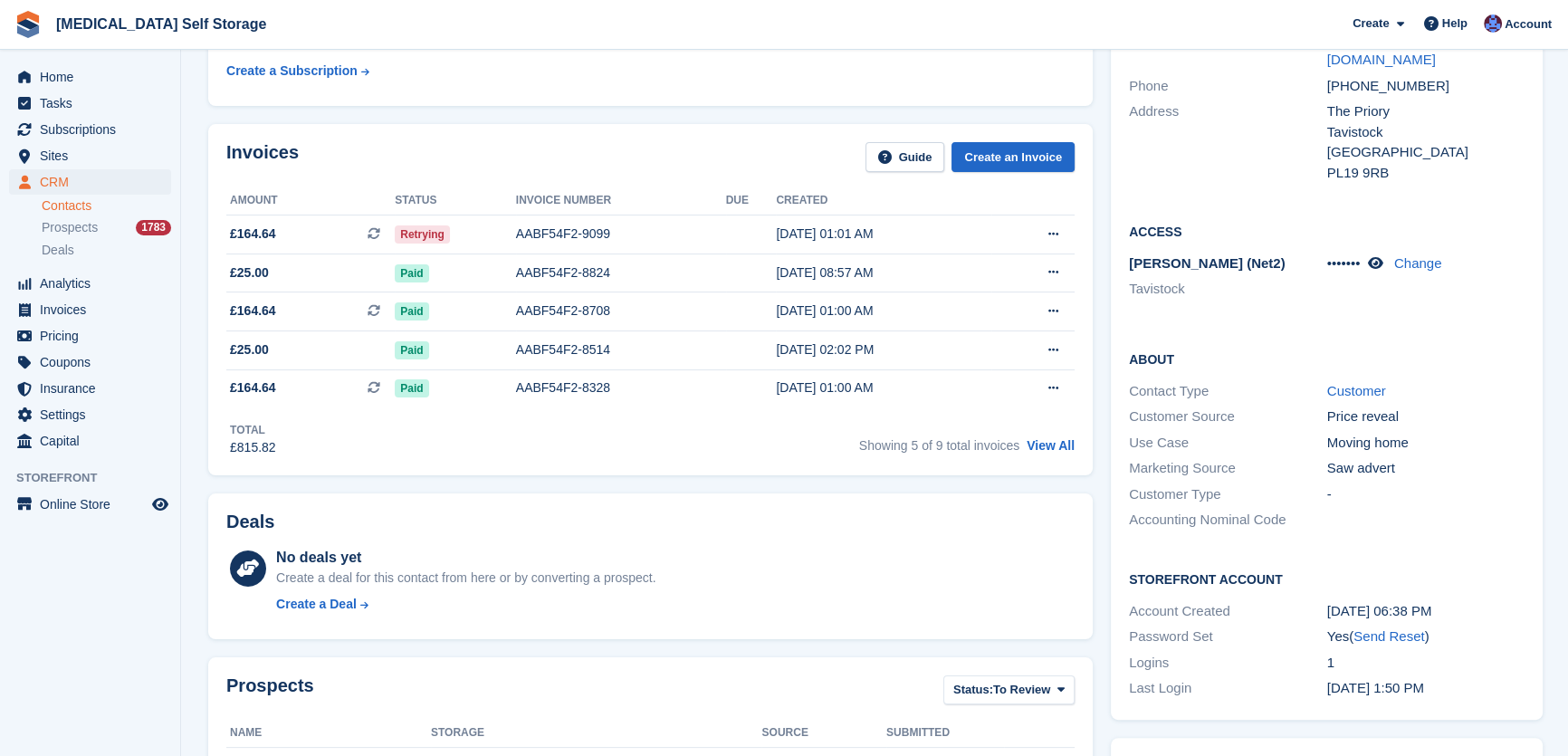
scroll to position [328, 0]
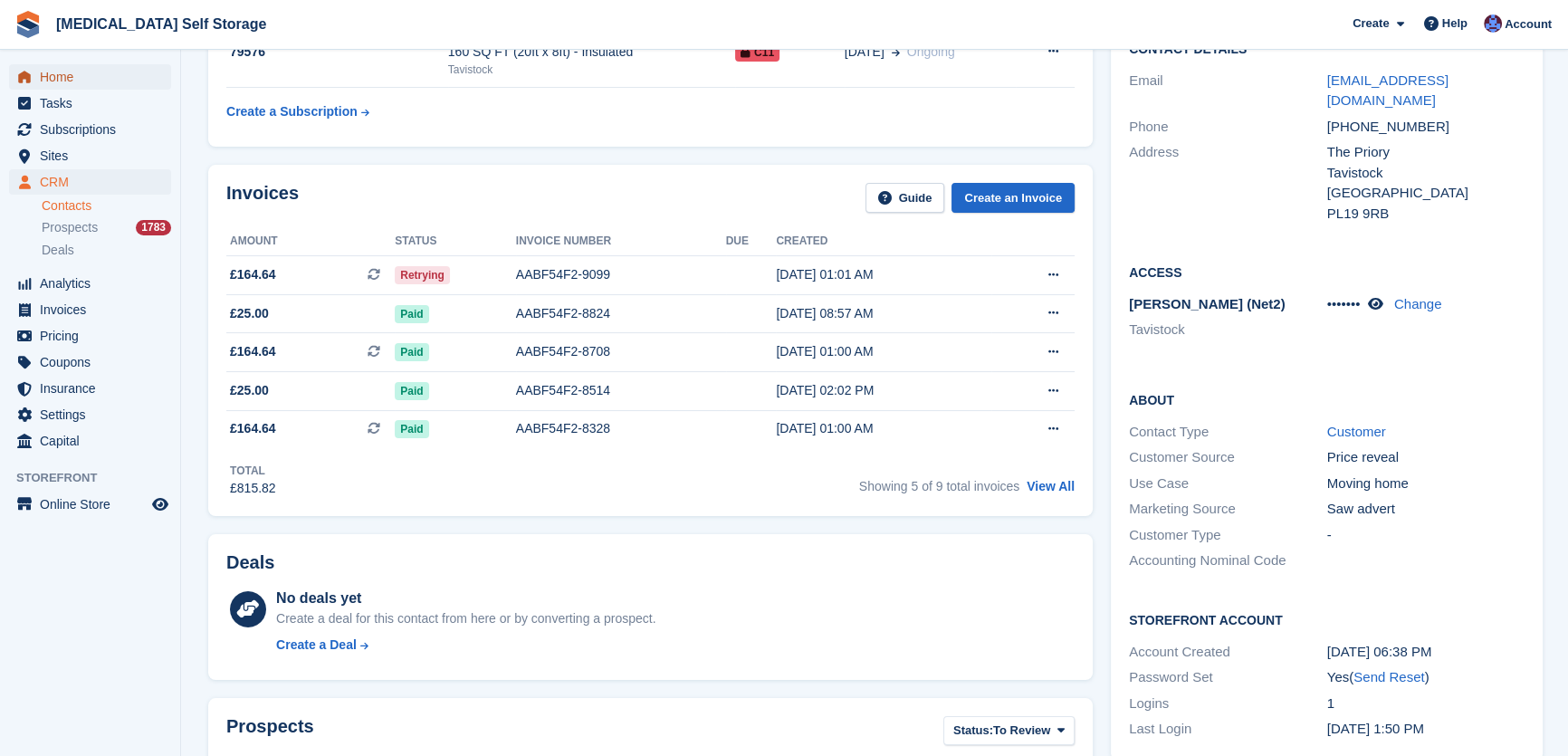
click at [58, 76] on span "Home" at bounding box center [93, 76] width 109 height 25
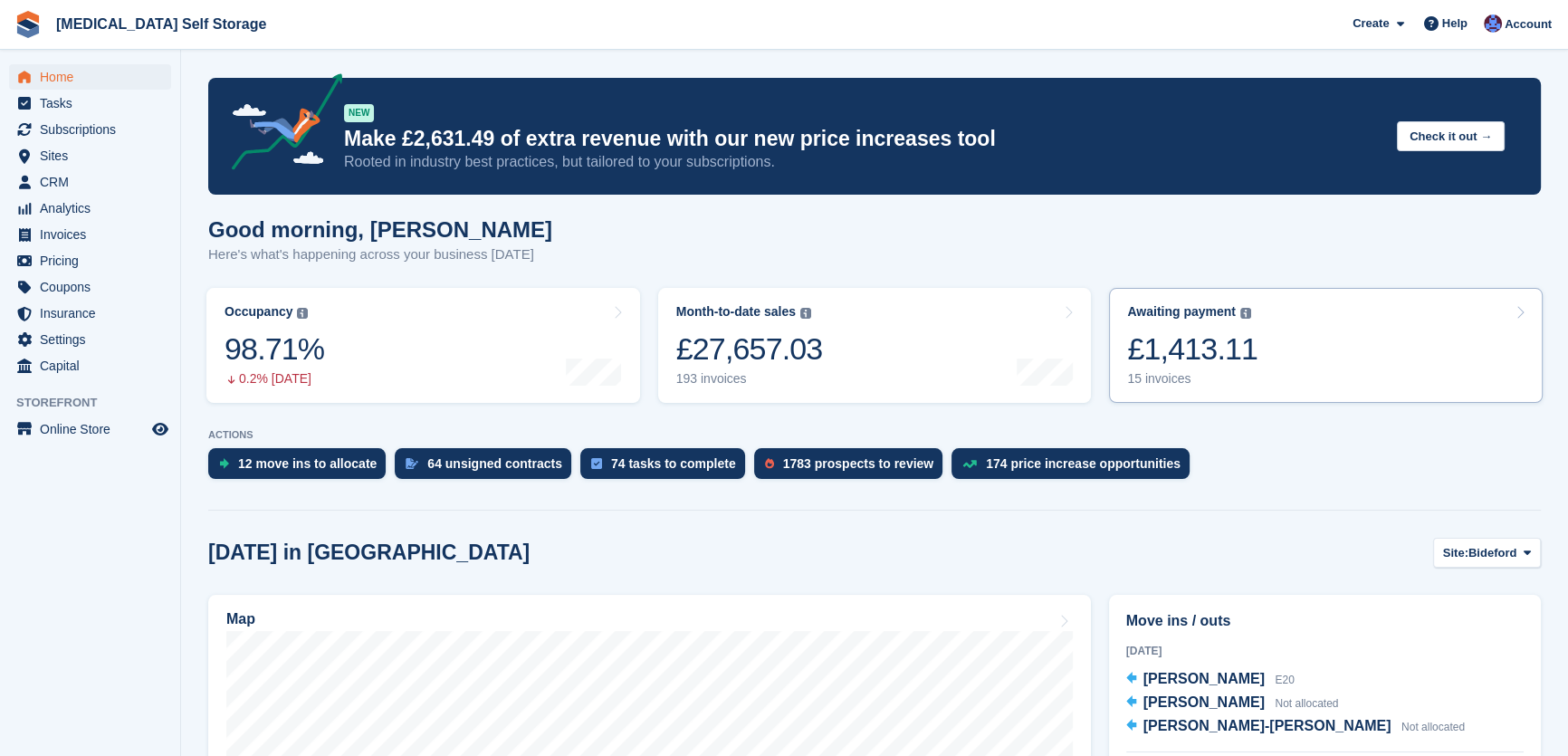
click at [1189, 357] on div "£1,413.11" at bounding box center [1192, 348] width 130 height 37
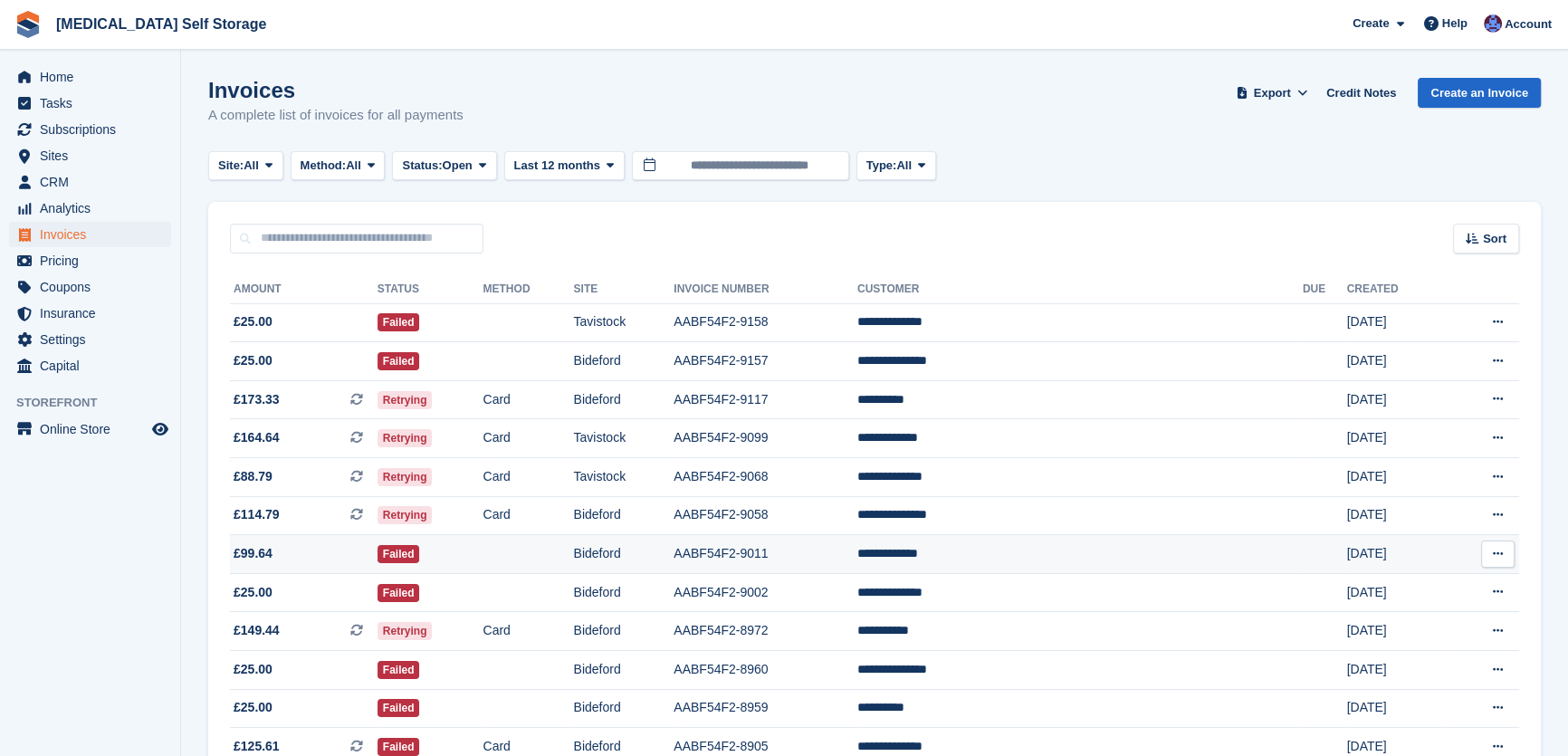
click at [675, 550] on td "Bideford" at bounding box center [624, 554] width 100 height 39
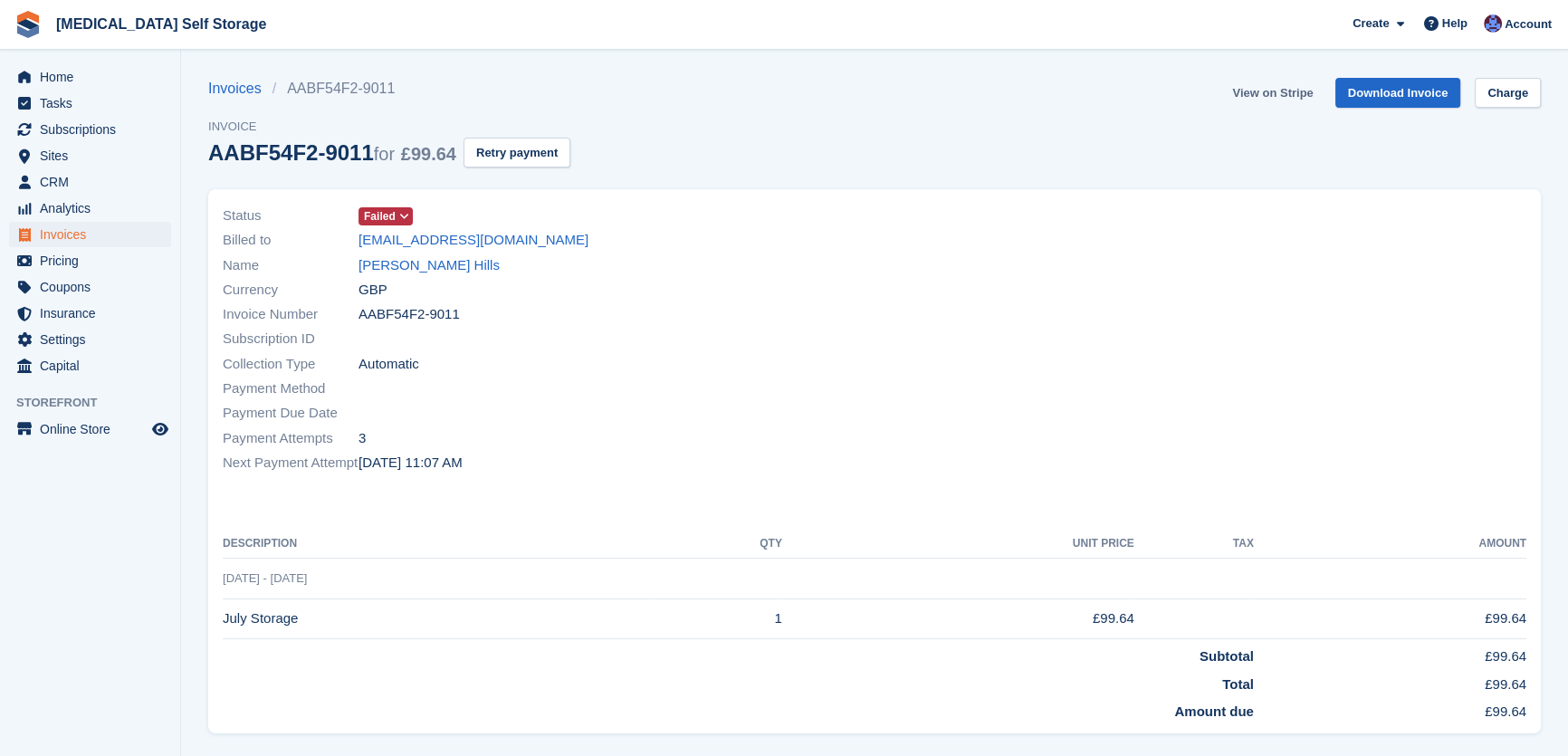
click at [1264, 94] on link "View on Stripe" at bounding box center [1273, 92] width 95 height 30
click at [69, 75] on span "Home" at bounding box center [93, 76] width 109 height 25
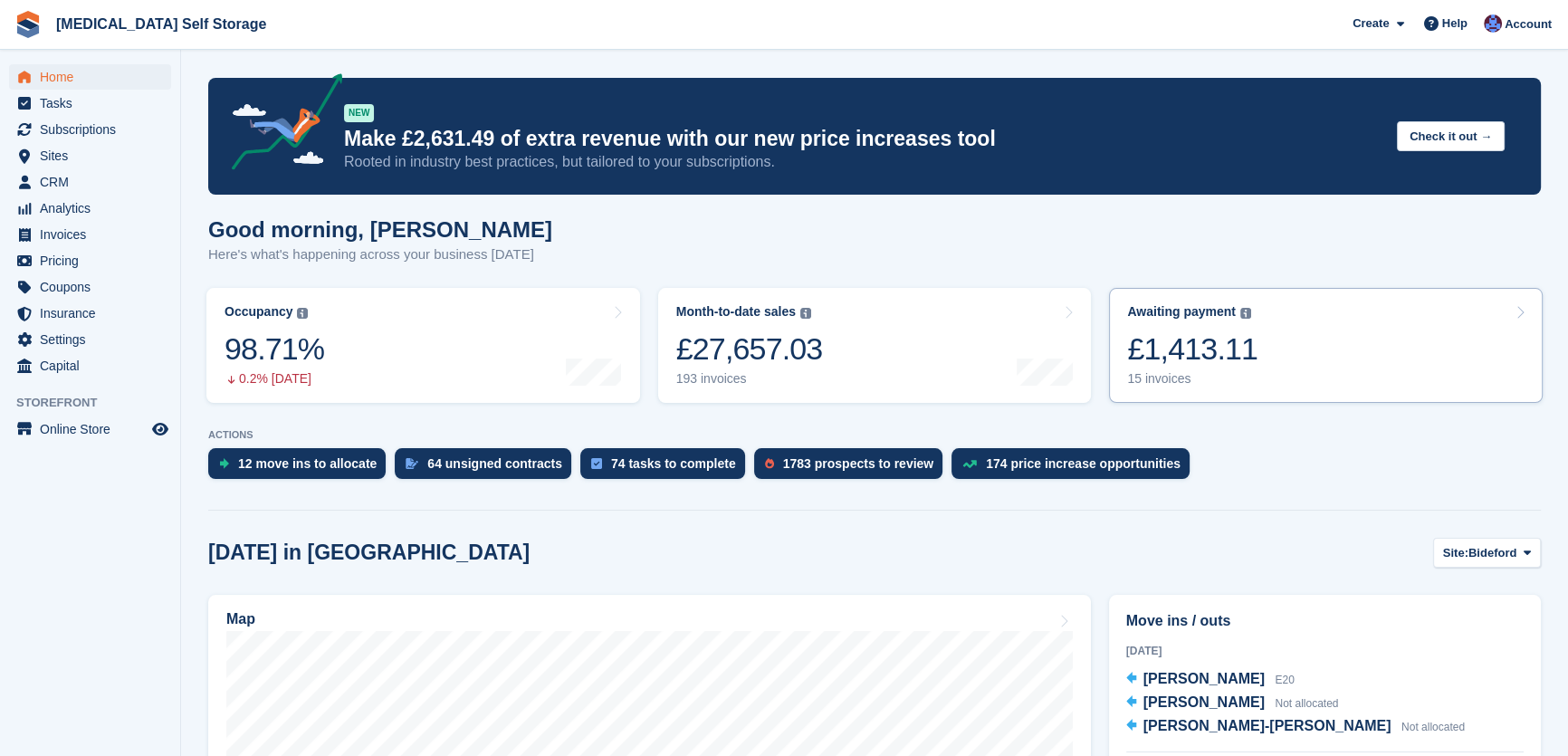
click at [1289, 355] on link "Awaiting payment The total outstanding balance on all open invoices. £1,413.11 …" at bounding box center [1326, 345] width 434 height 115
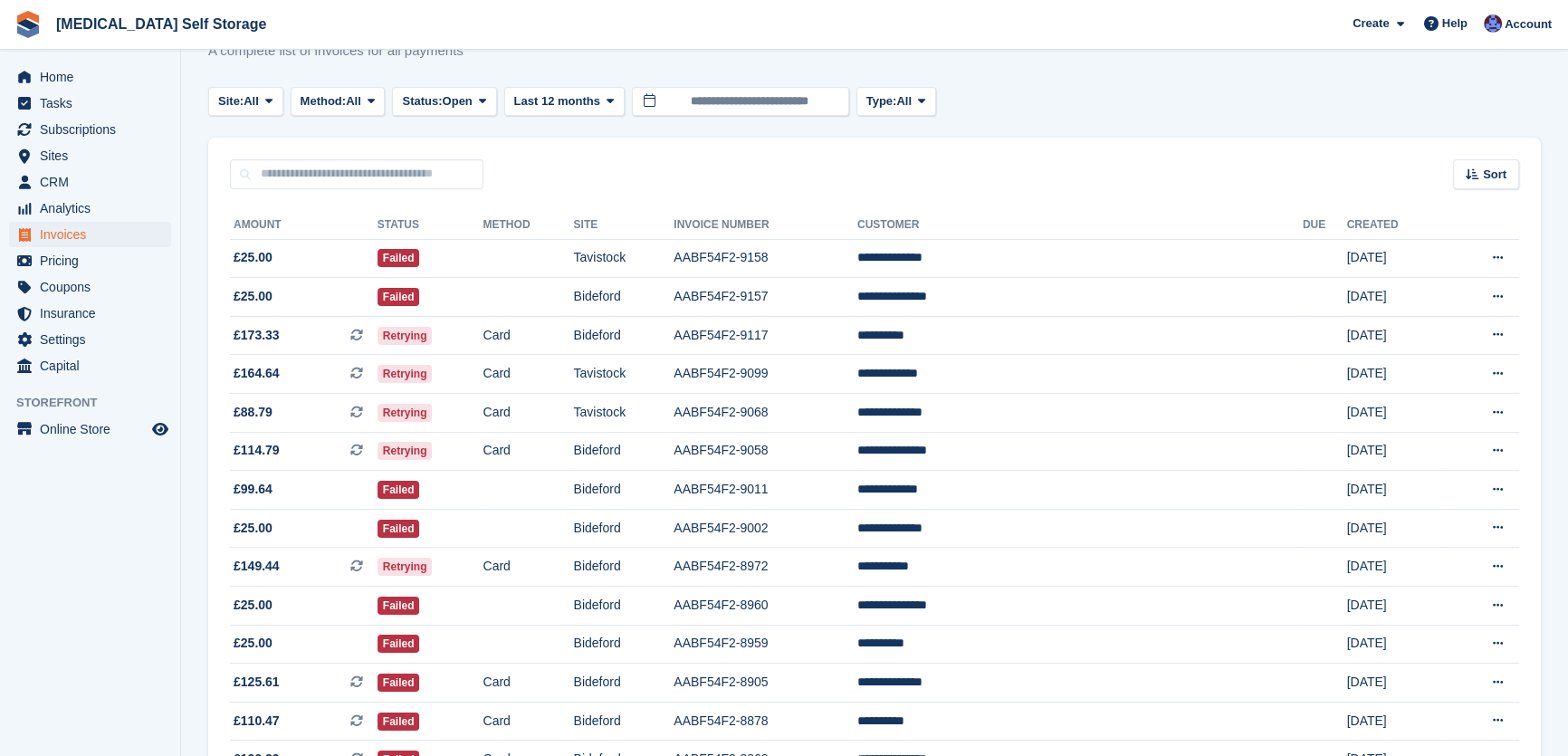
scroll to position [81, 0]
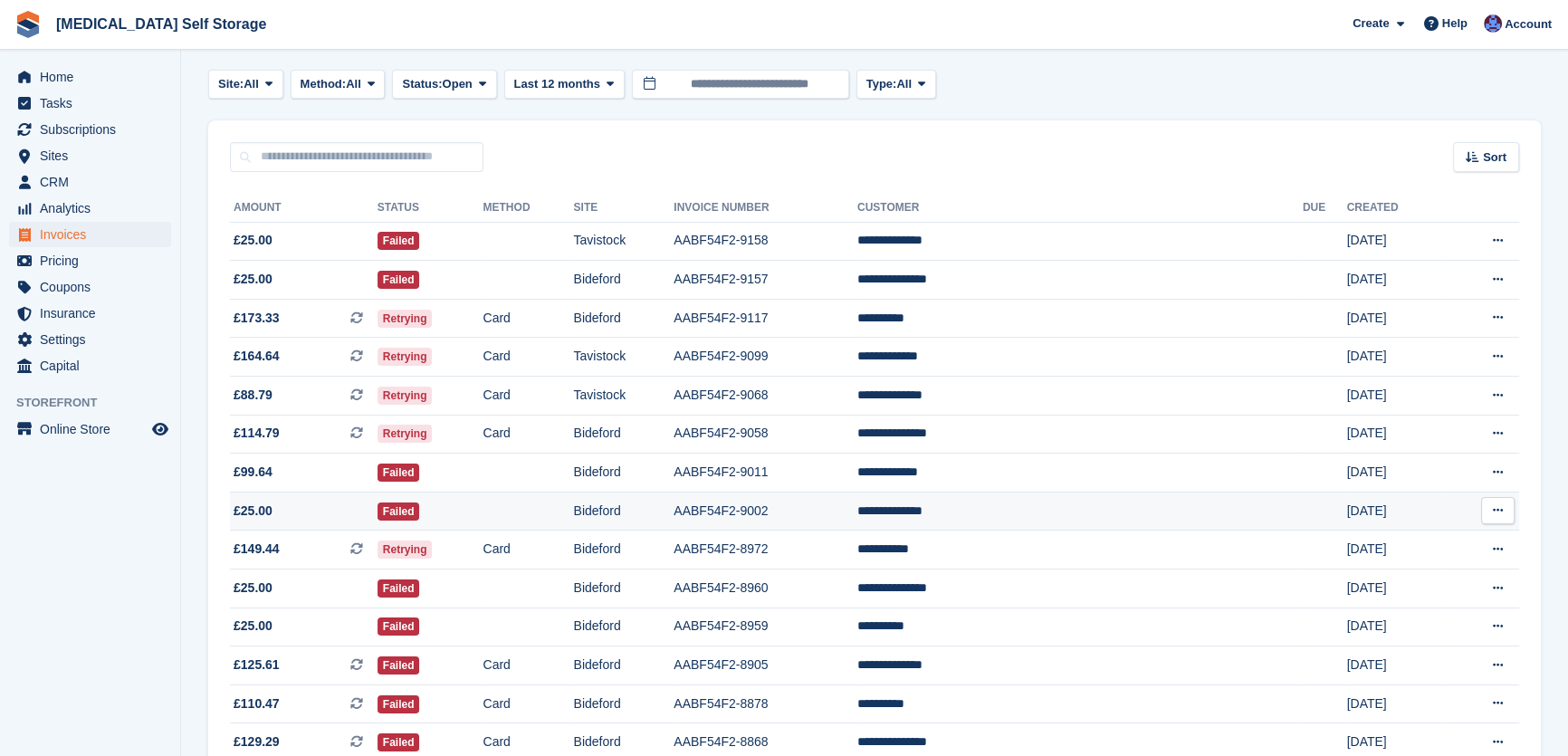
click at [675, 516] on td "Bideford" at bounding box center [624, 511] width 100 height 39
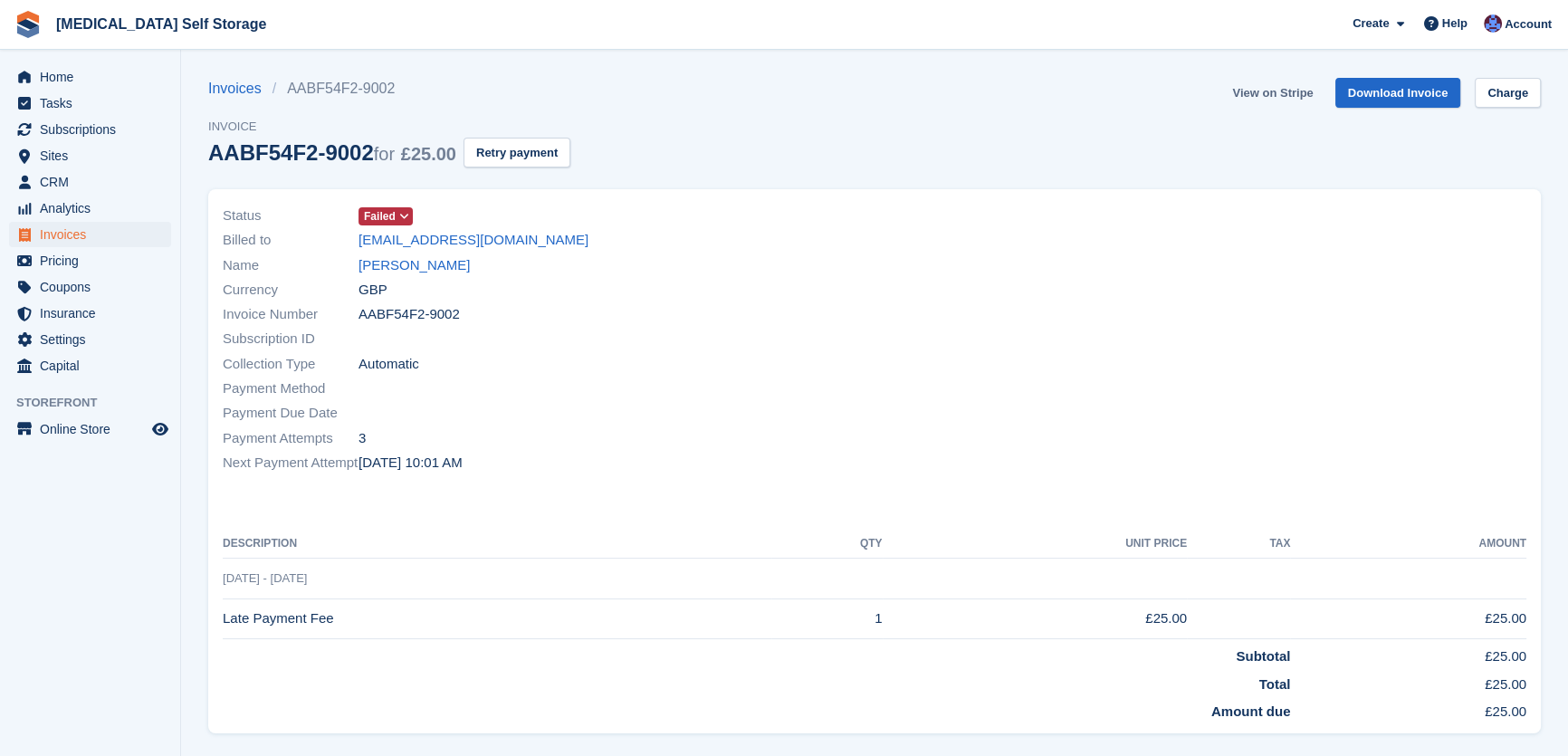
click at [1244, 91] on link "View on Stripe" at bounding box center [1273, 92] width 95 height 30
click at [412, 256] on link "[PERSON_NAME]" at bounding box center [414, 266] width 111 height 21
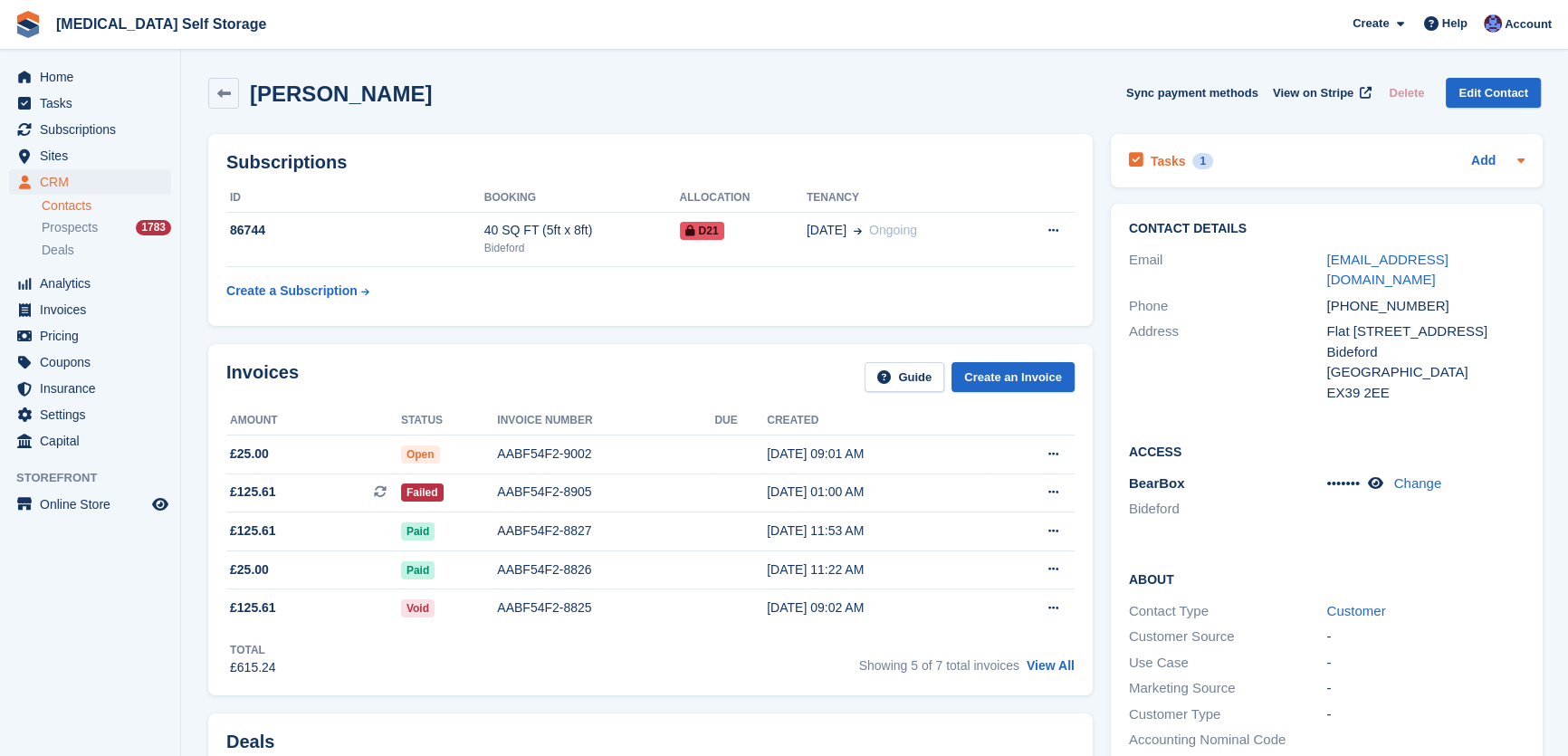
click at [1170, 153] on h2 "Tasks" at bounding box center [1168, 160] width 35 height 16
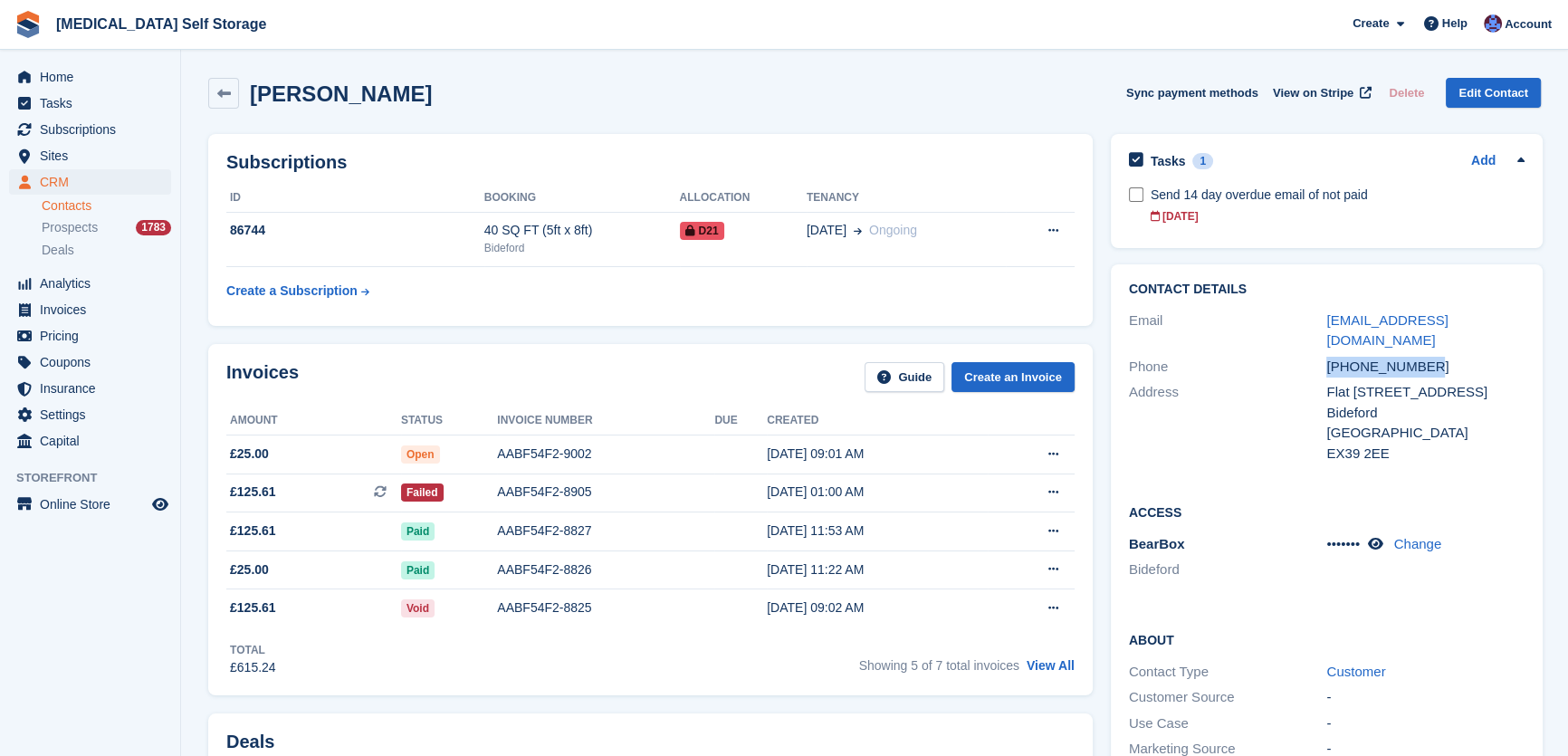
drag, startPoint x: 1428, startPoint y: 348, endPoint x: 1316, endPoint y: 350, distance: 112.0
click at [1316, 354] on div "Phone +447352345529" at bounding box center [1326, 367] width 396 height 26
copy div "+447352345529"
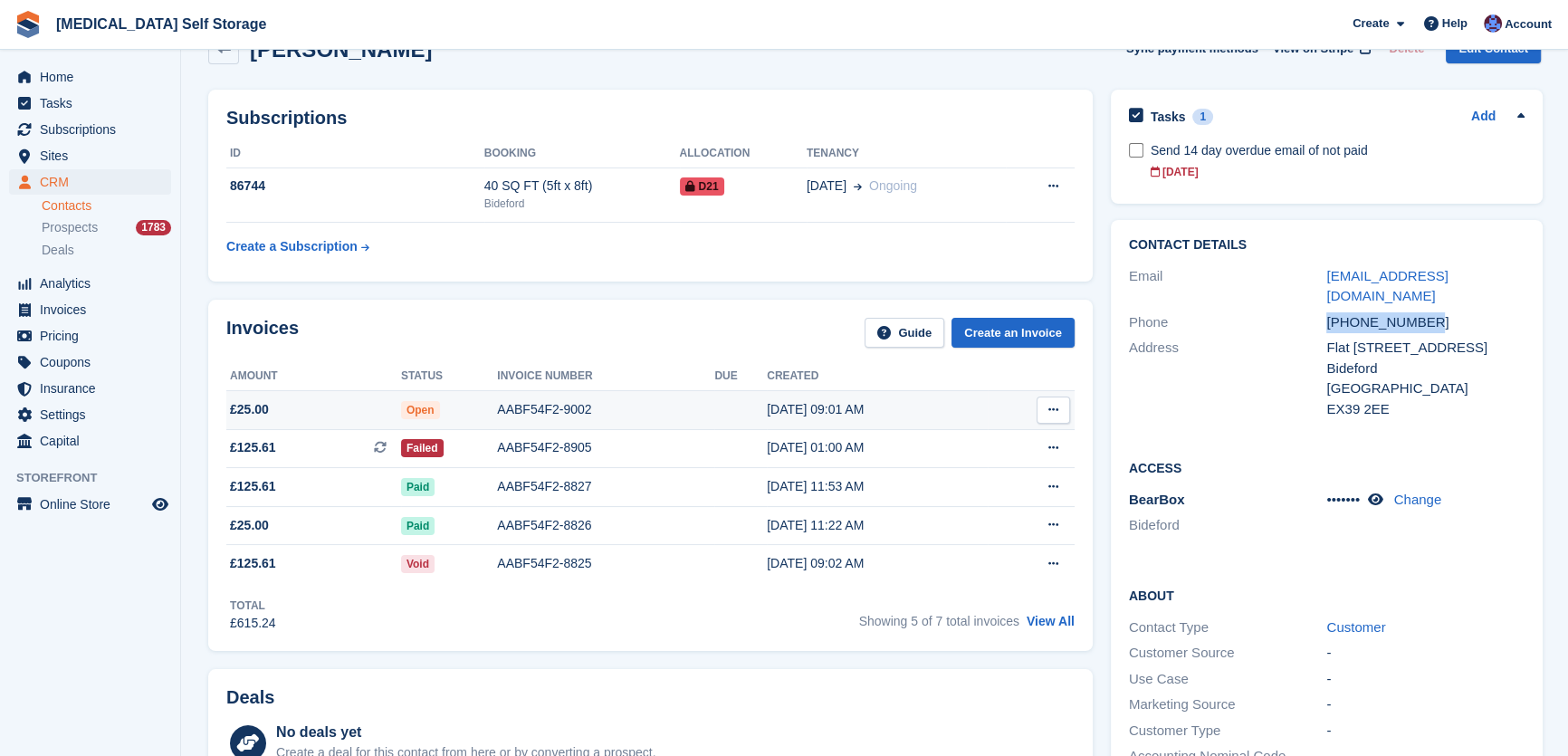
scroll to position [576, 0]
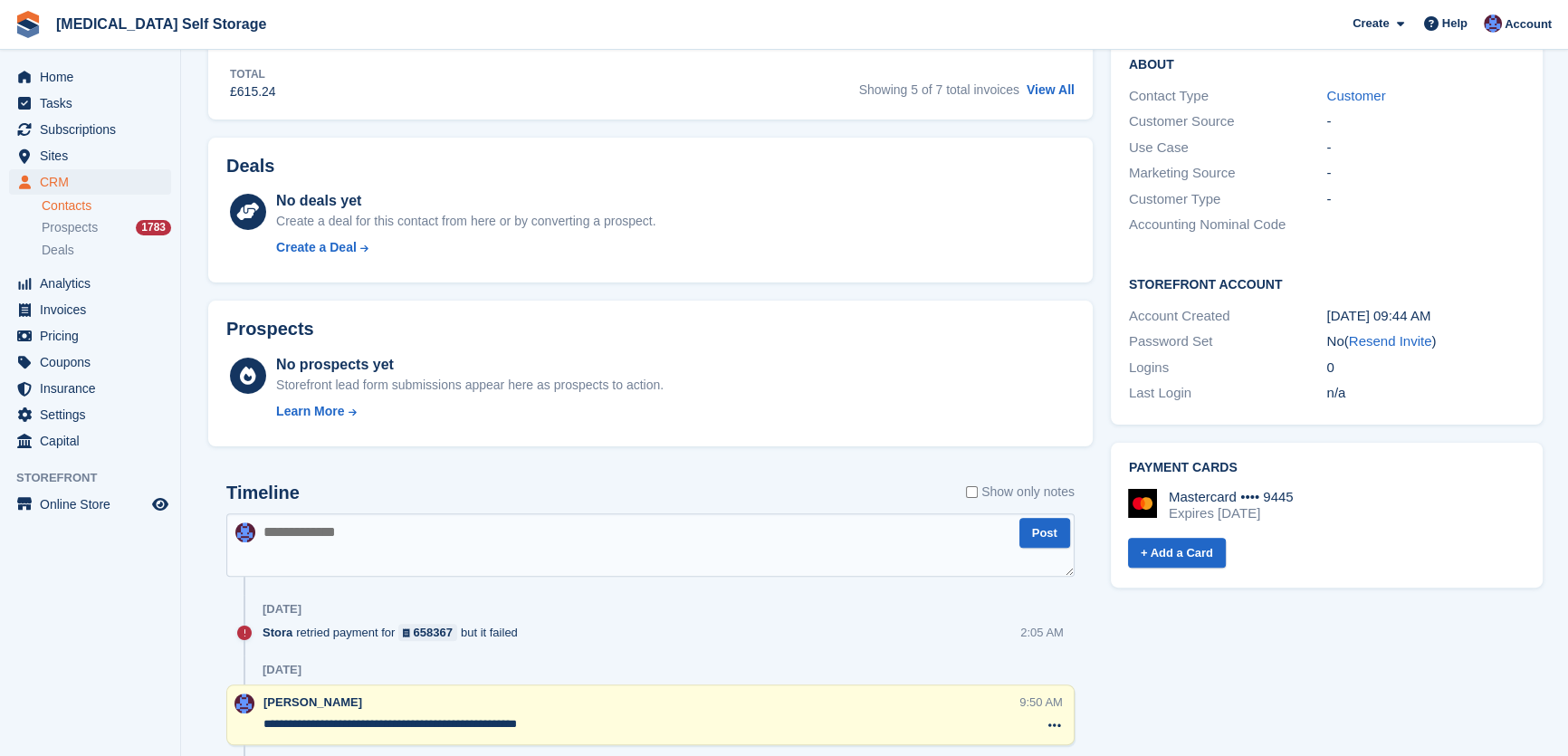
click at [362, 558] on textarea at bounding box center [650, 545] width 849 height 63
type textarea "**********"
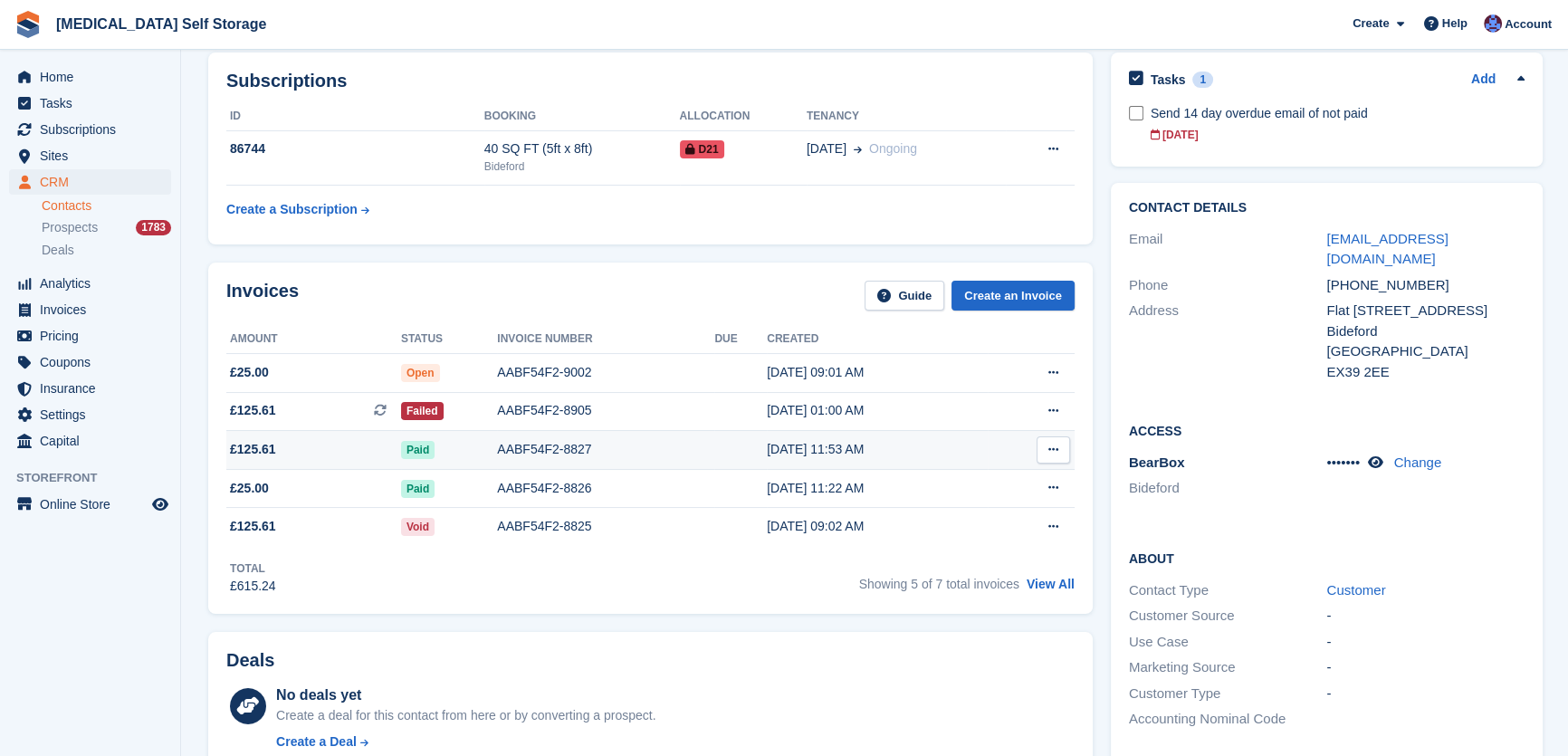
scroll to position [0, 0]
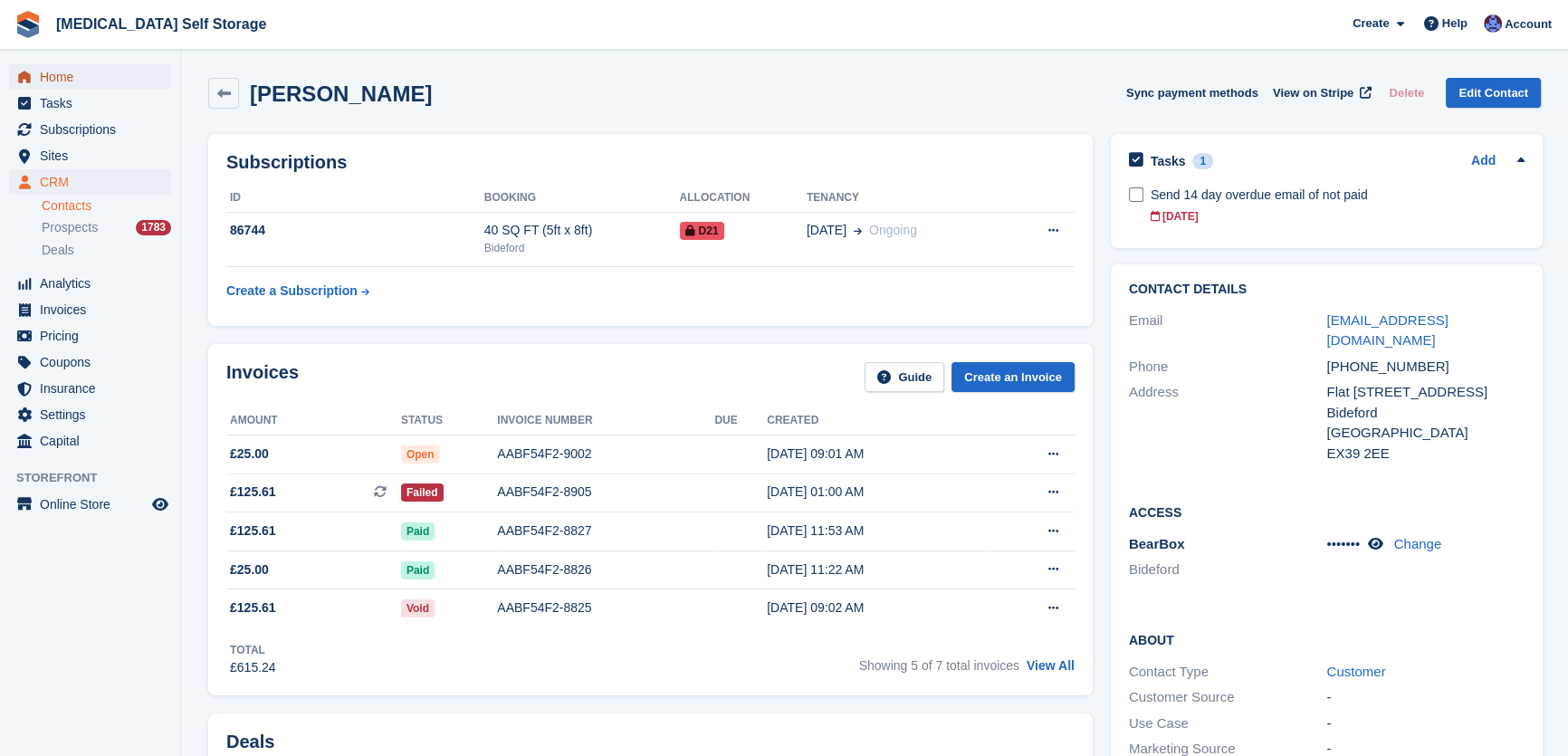
click at [76, 80] on span "Home" at bounding box center [93, 76] width 109 height 25
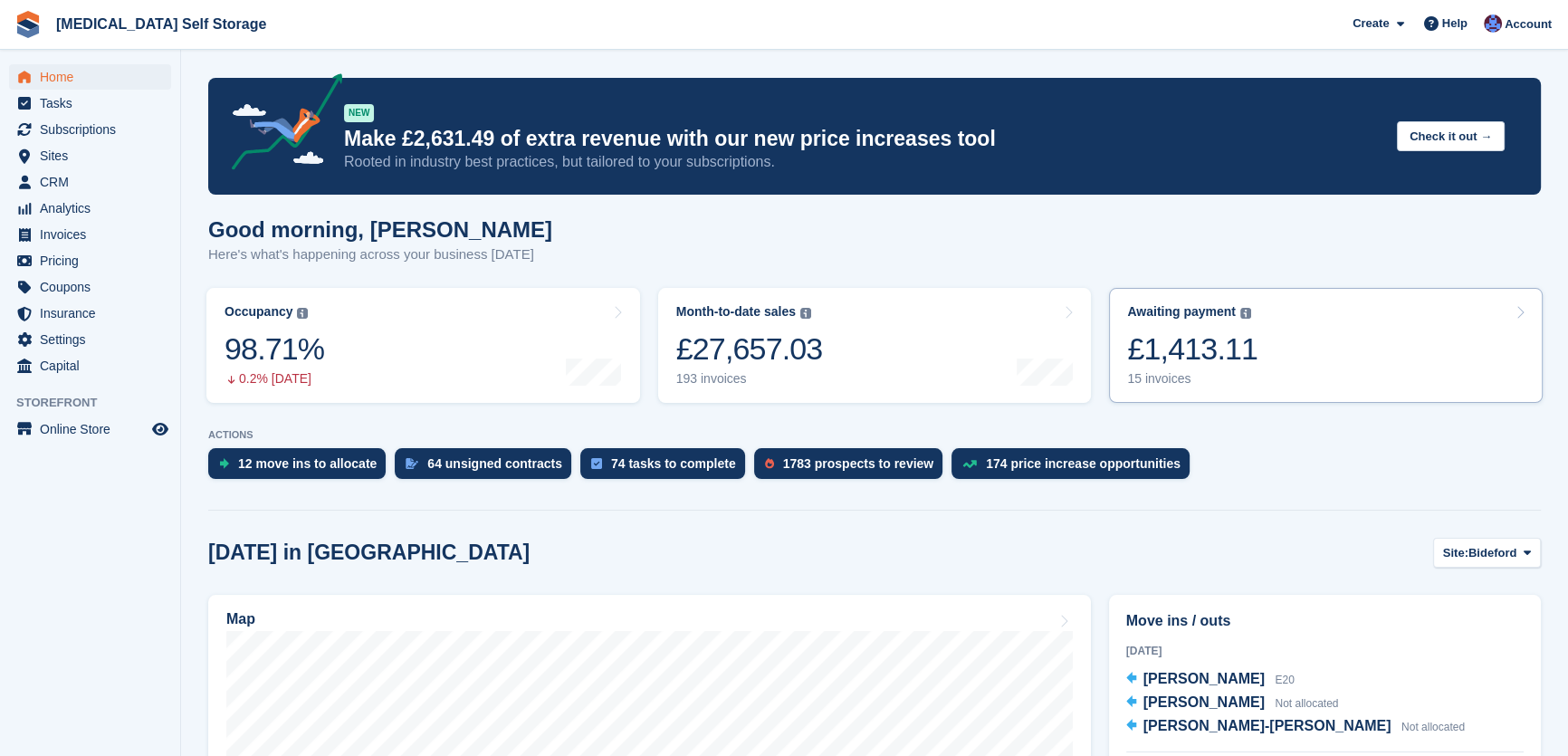
click at [1210, 350] on div "£1,413.11" at bounding box center [1192, 348] width 130 height 37
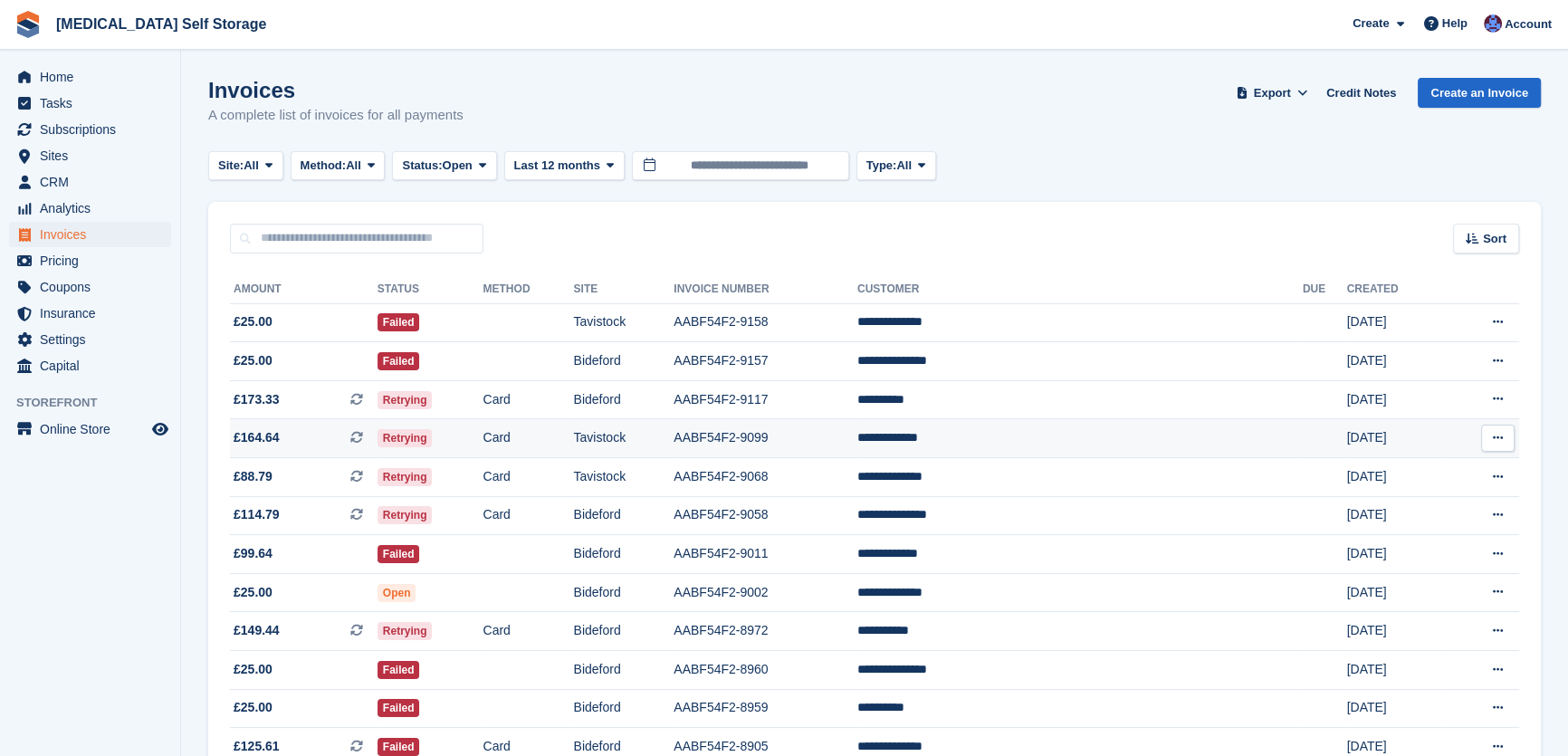
click at [675, 443] on td "Tavistock" at bounding box center [624, 438] width 100 height 39
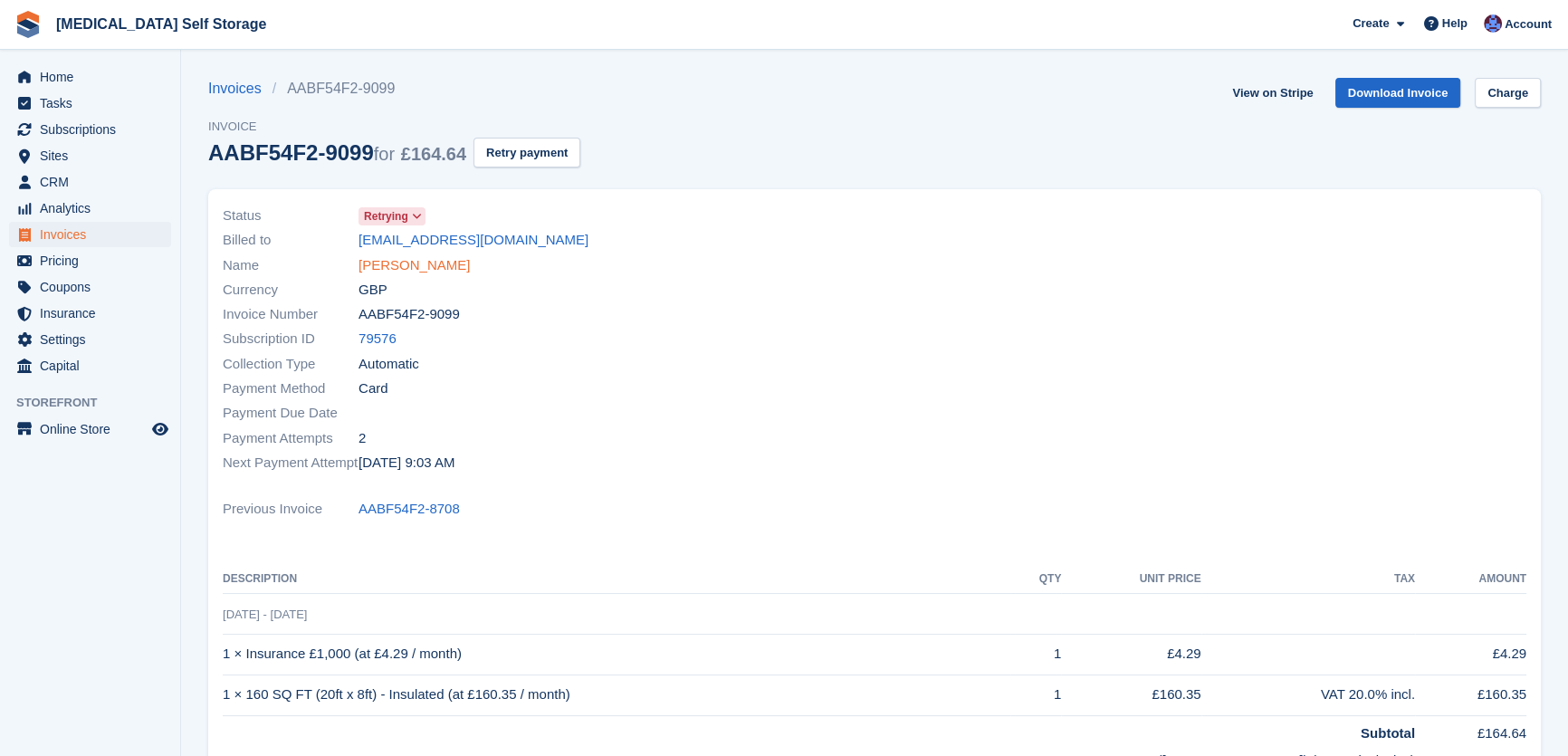
click at [425, 265] on link "[PERSON_NAME]" at bounding box center [414, 266] width 111 height 21
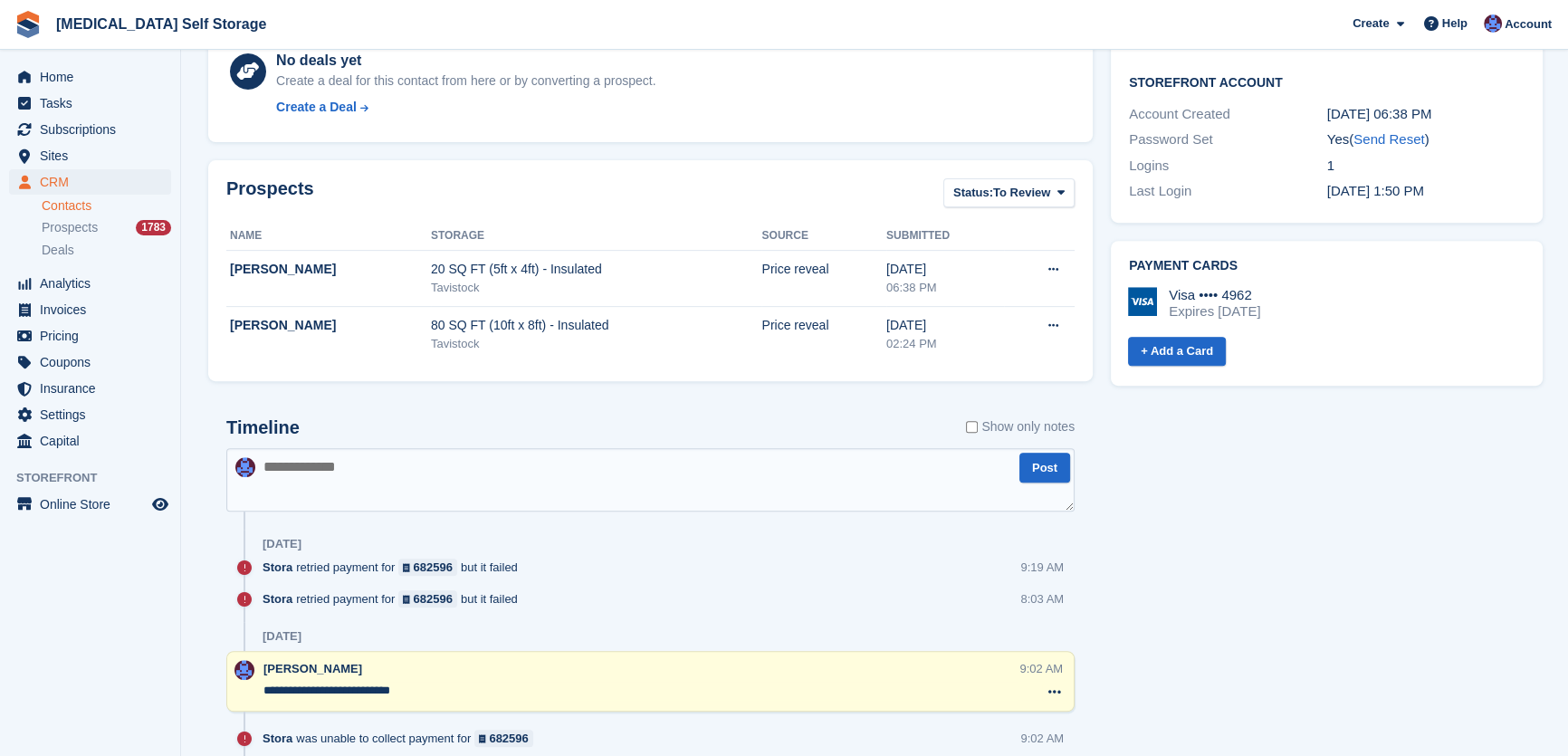
scroll to position [1069, 0]
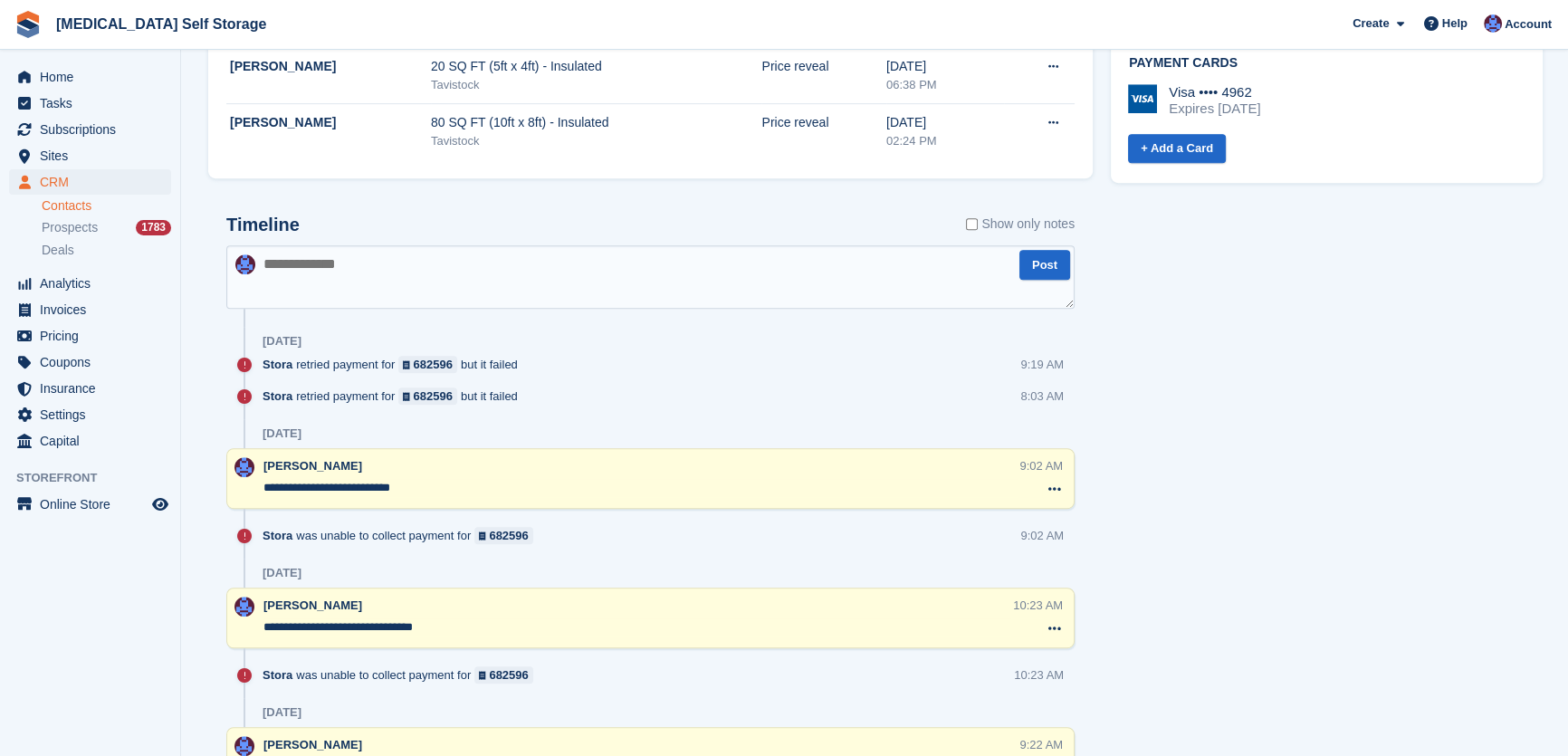
click at [399, 290] on textarea at bounding box center [650, 277] width 849 height 63
paste textarea "**********"
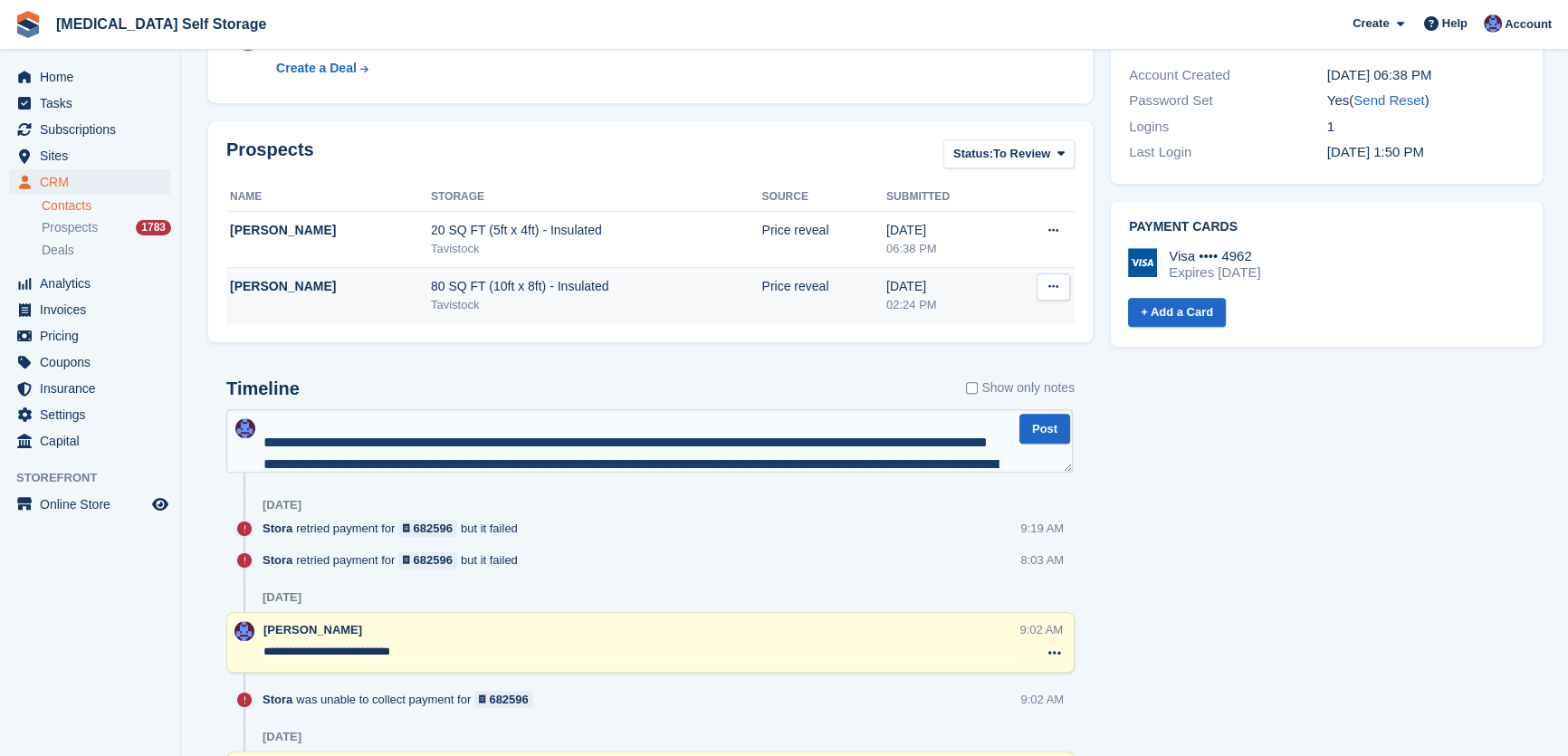
scroll to position [8, 0]
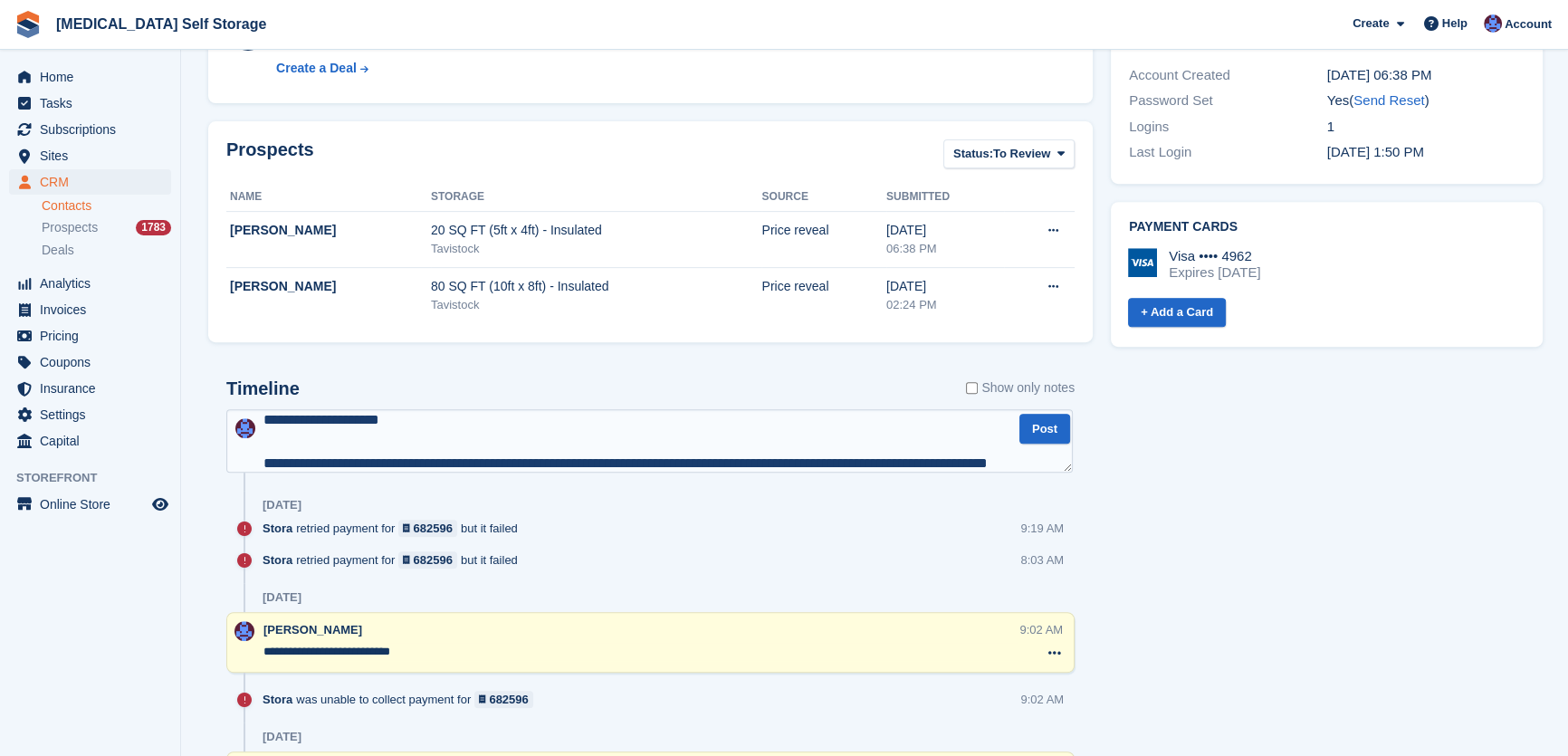
click at [260, 465] on textarea at bounding box center [649, 441] width 847 height 63
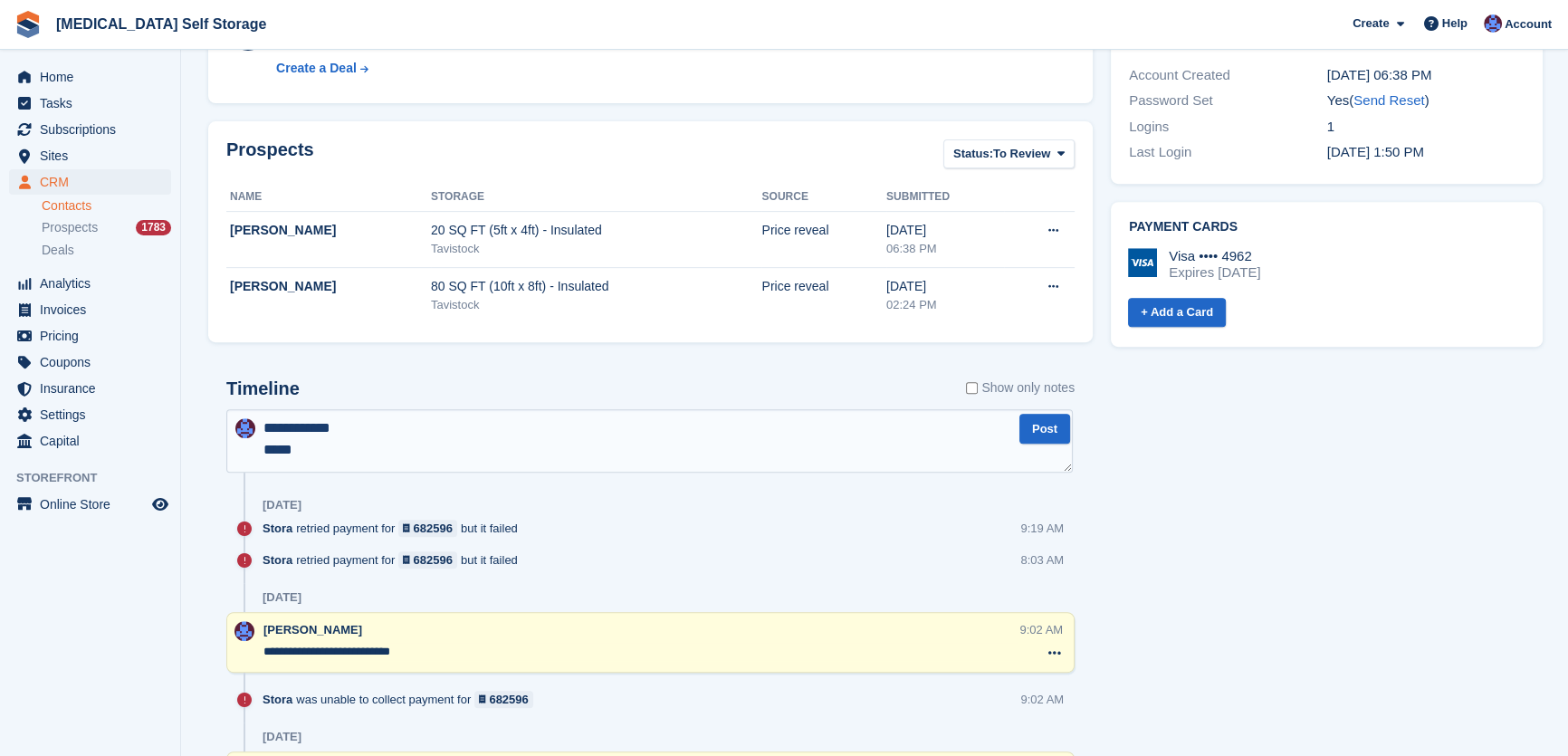
scroll to position [313, 0]
type textarea "**********"
click at [1035, 434] on button "Post" at bounding box center [1045, 428] width 51 height 30
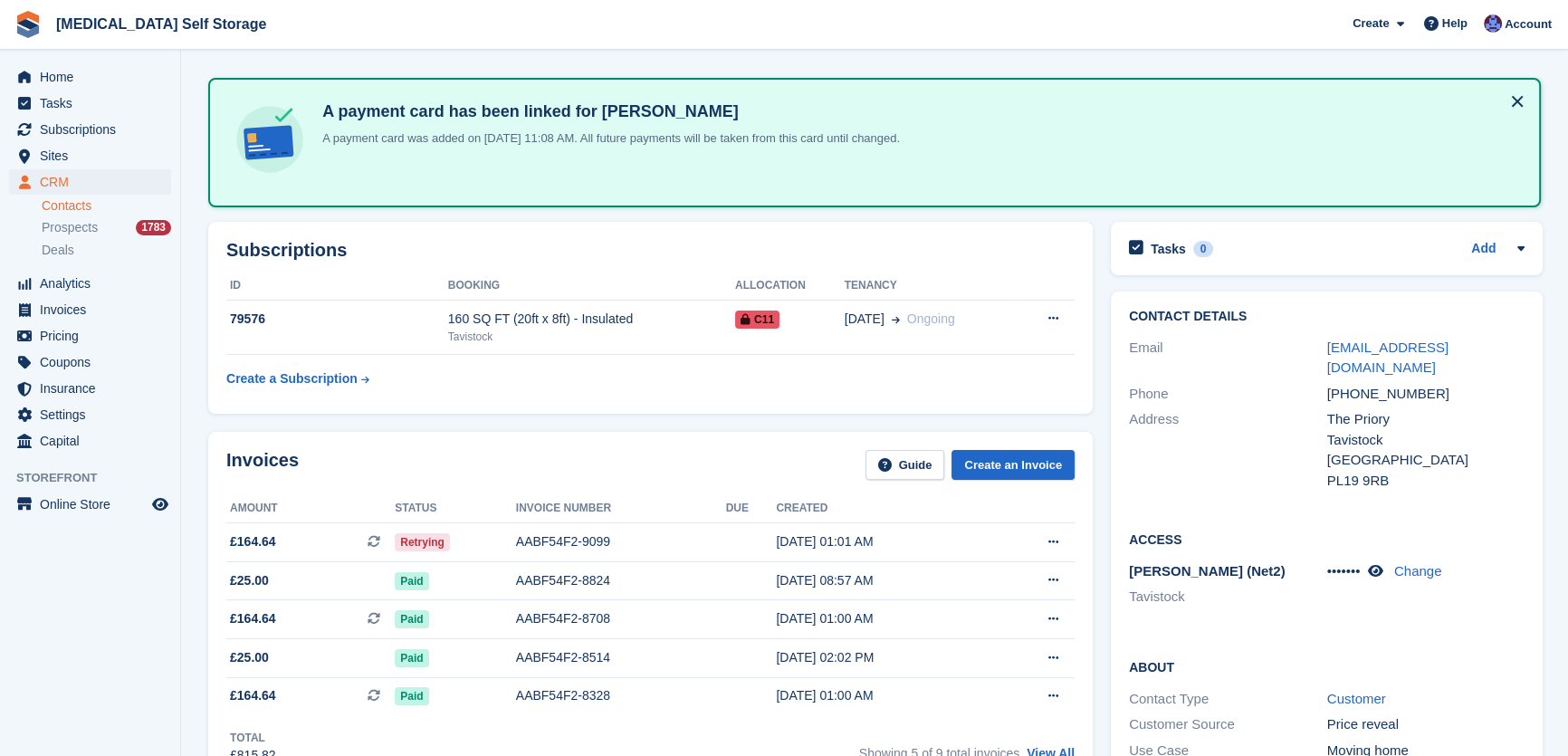
scroll to position [0, 0]
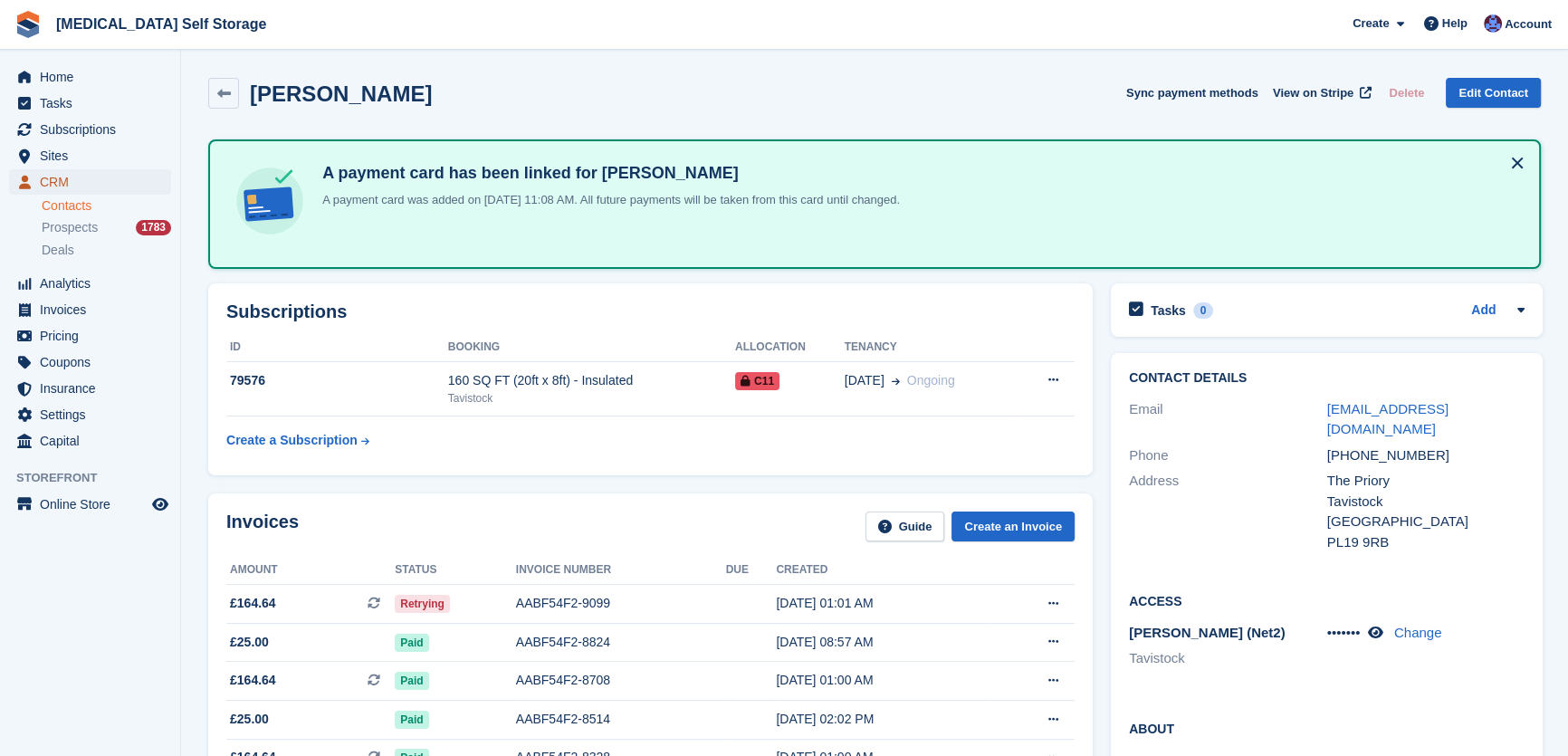
drag, startPoint x: 67, startPoint y: 187, endPoint x: 251, endPoint y: 240, distance: 191.5
click at [65, 187] on span "CRM" at bounding box center [93, 181] width 109 height 25
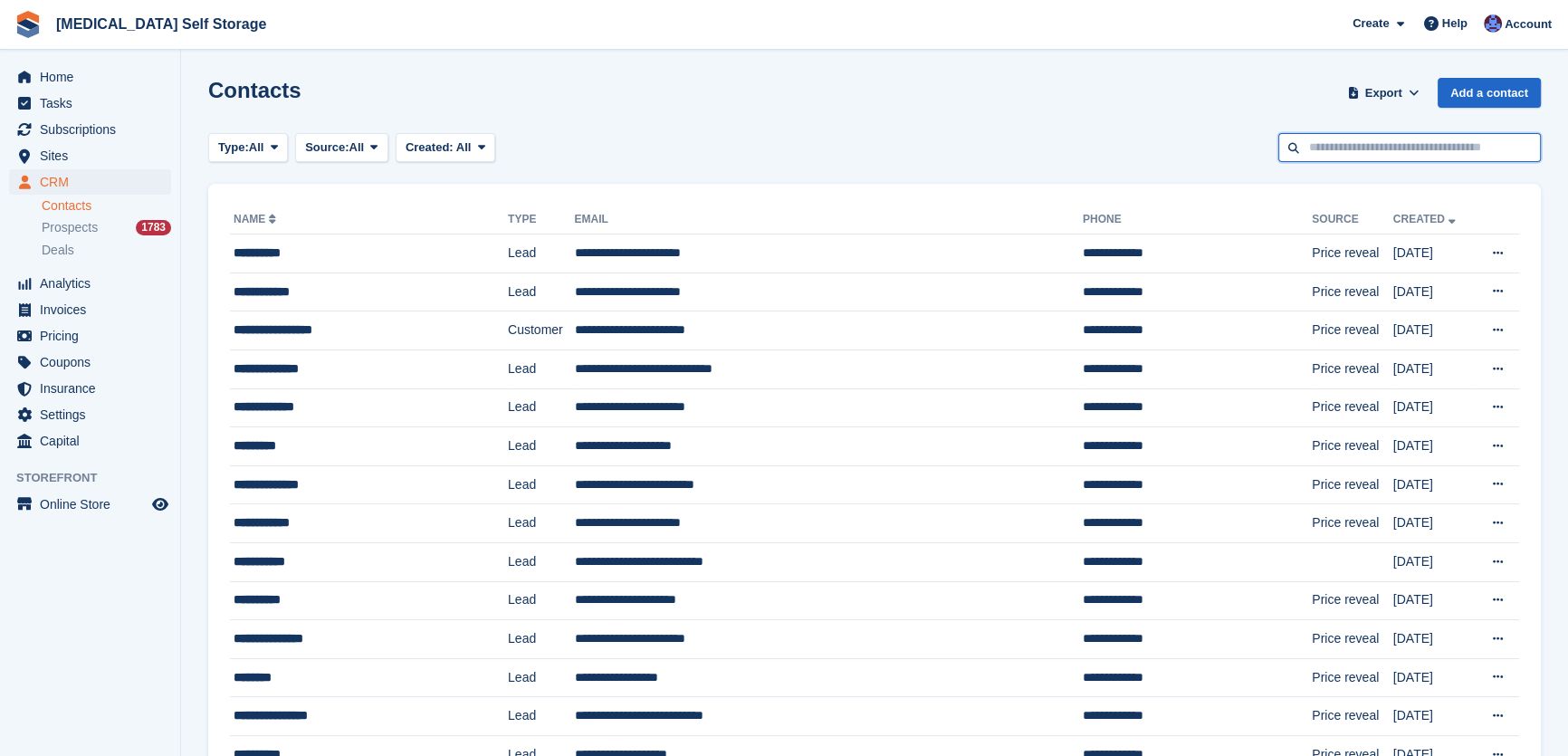
click at [1337, 148] on input "text" at bounding box center [1410, 148] width 262 height 30
type input "**********"
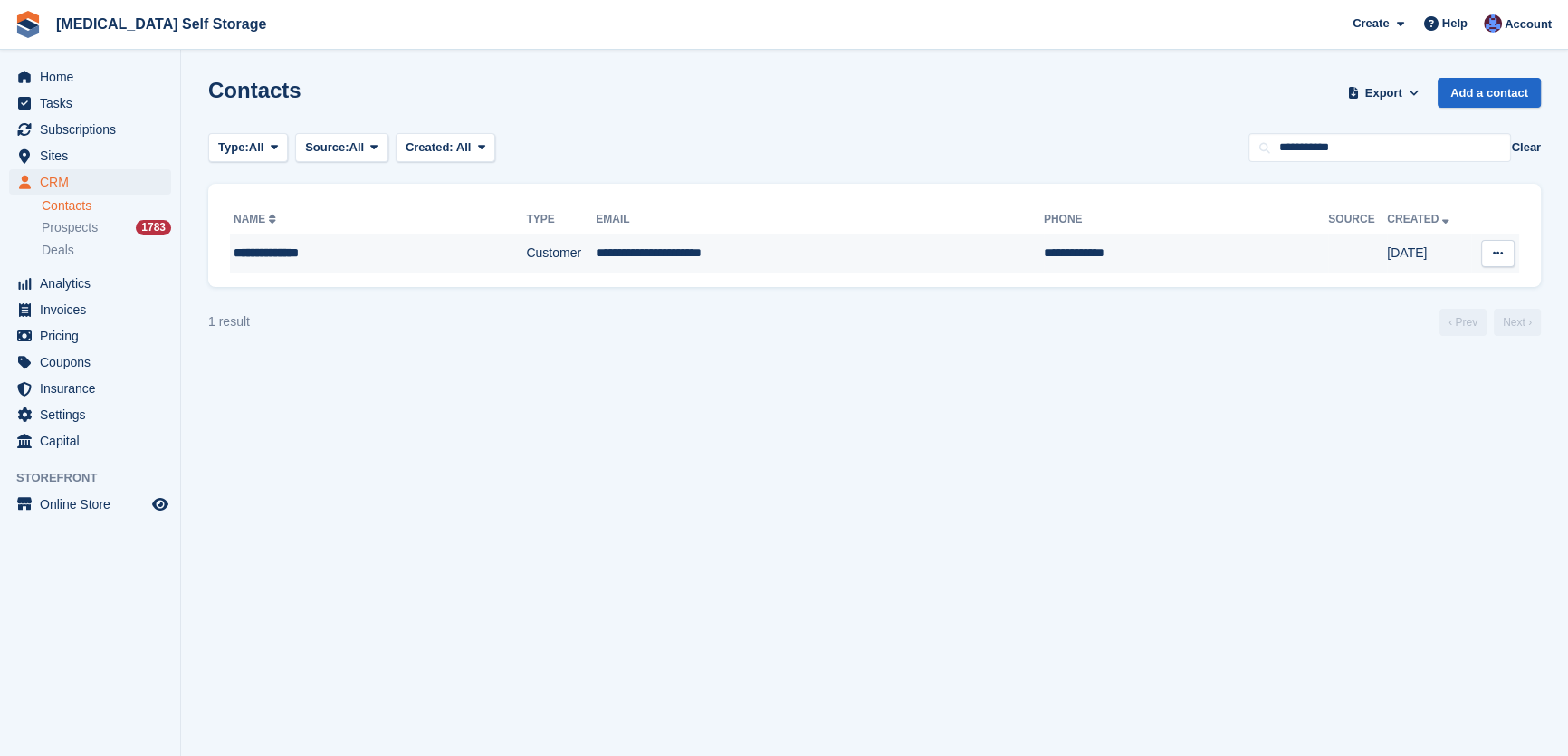
click at [660, 263] on td "**********" at bounding box center [819, 253] width 448 height 38
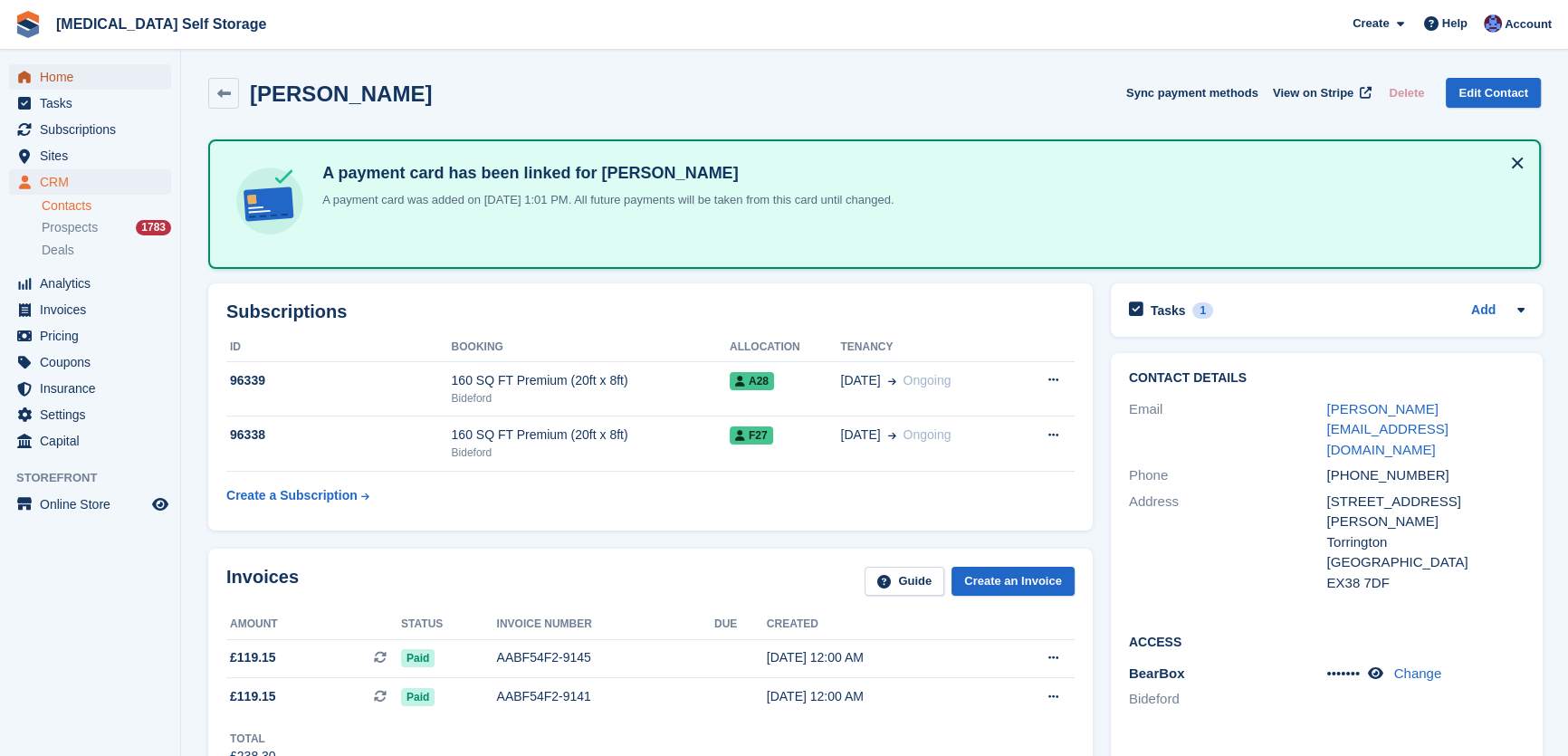
click at [51, 75] on span "Home" at bounding box center [93, 76] width 109 height 25
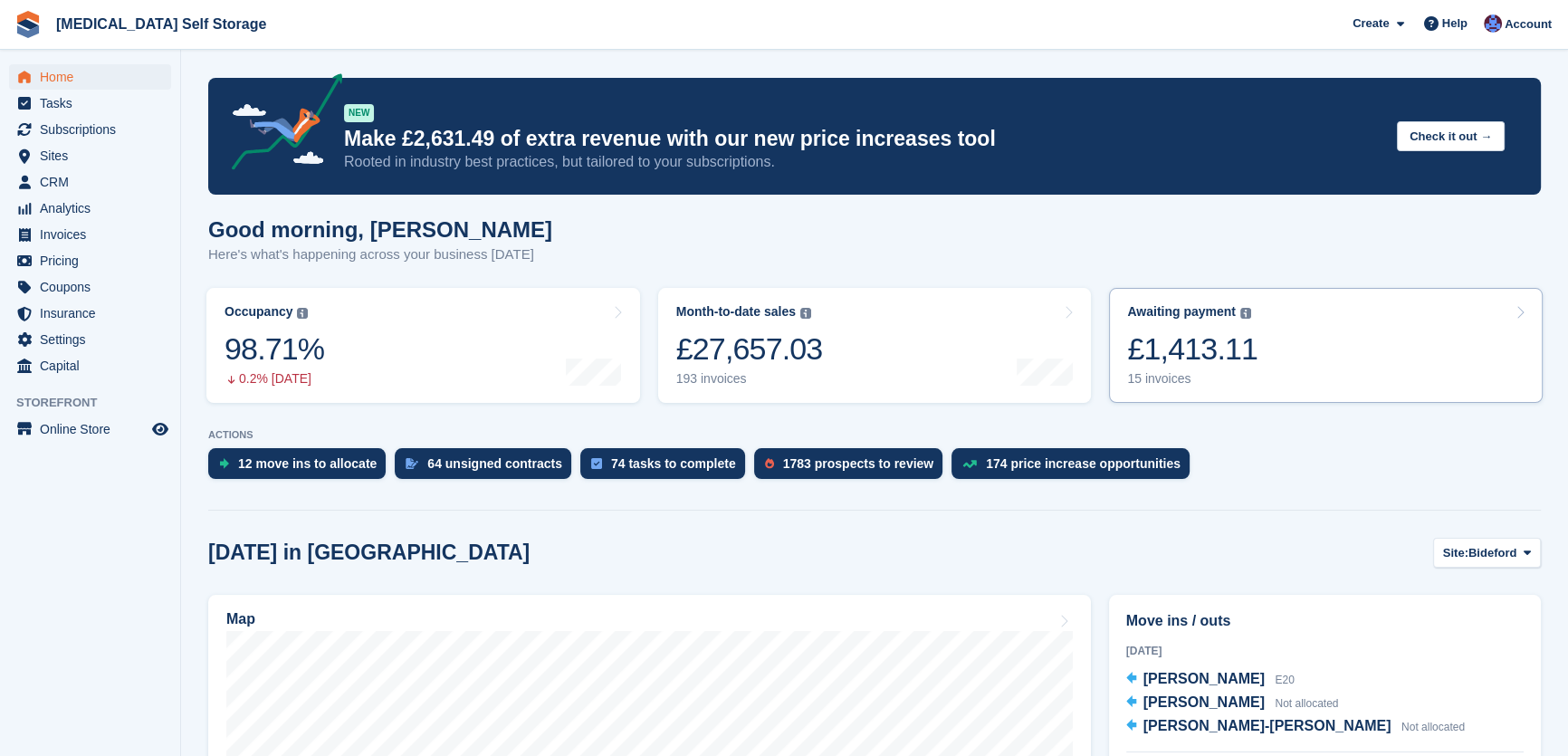
click at [1225, 356] on div "£1,413.11" at bounding box center [1192, 348] width 130 height 37
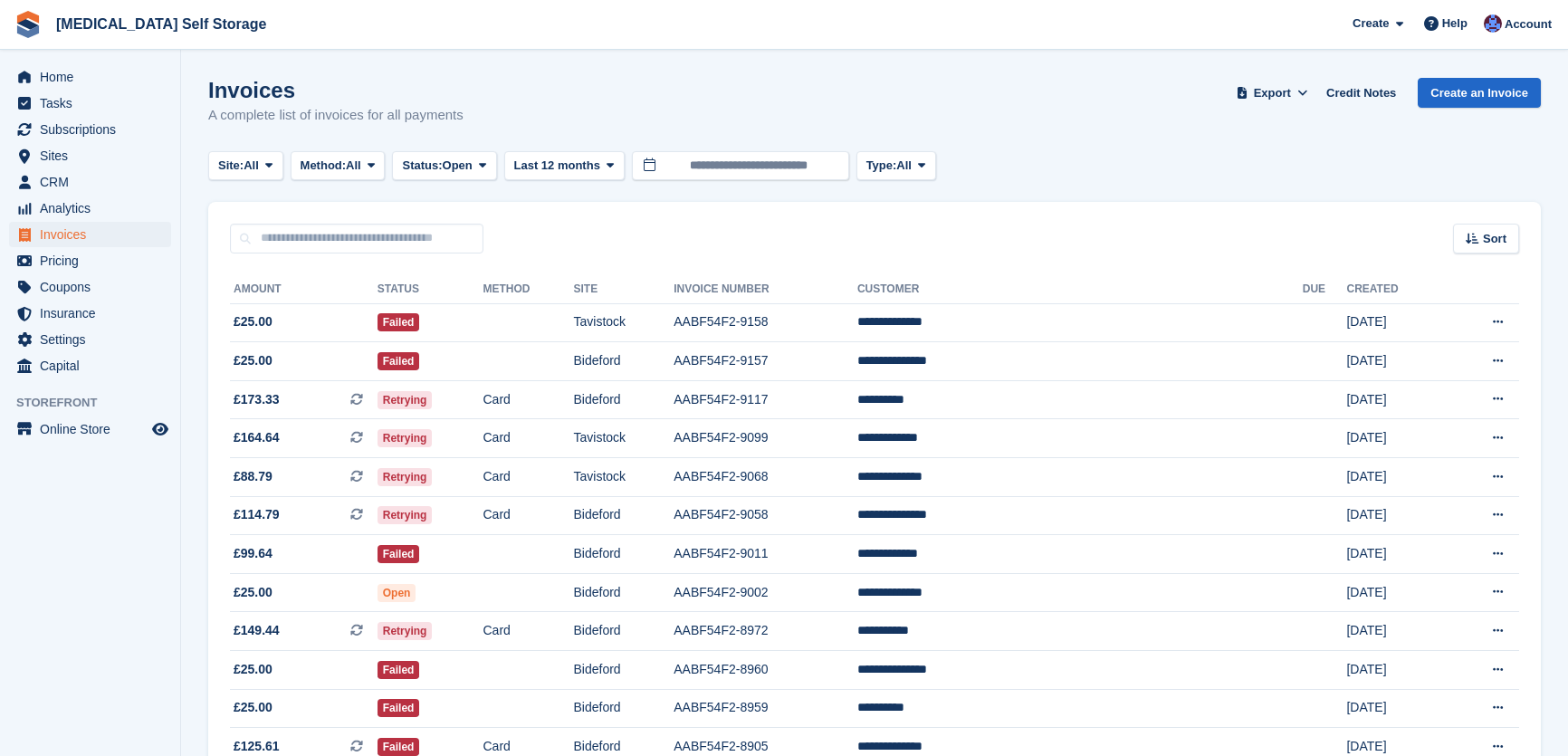
scroll to position [164, 0]
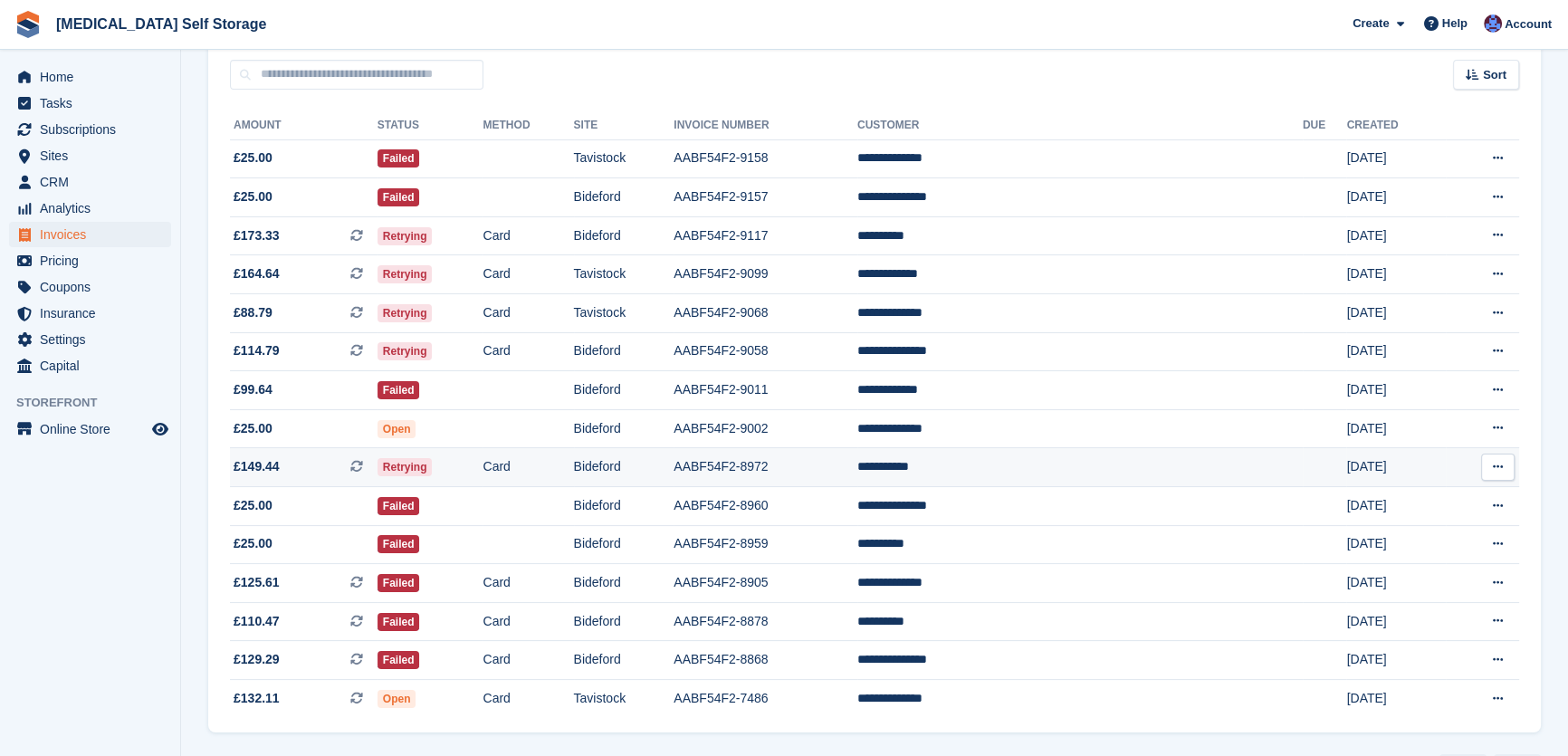
click at [675, 461] on td "Bideford" at bounding box center [624, 467] width 100 height 39
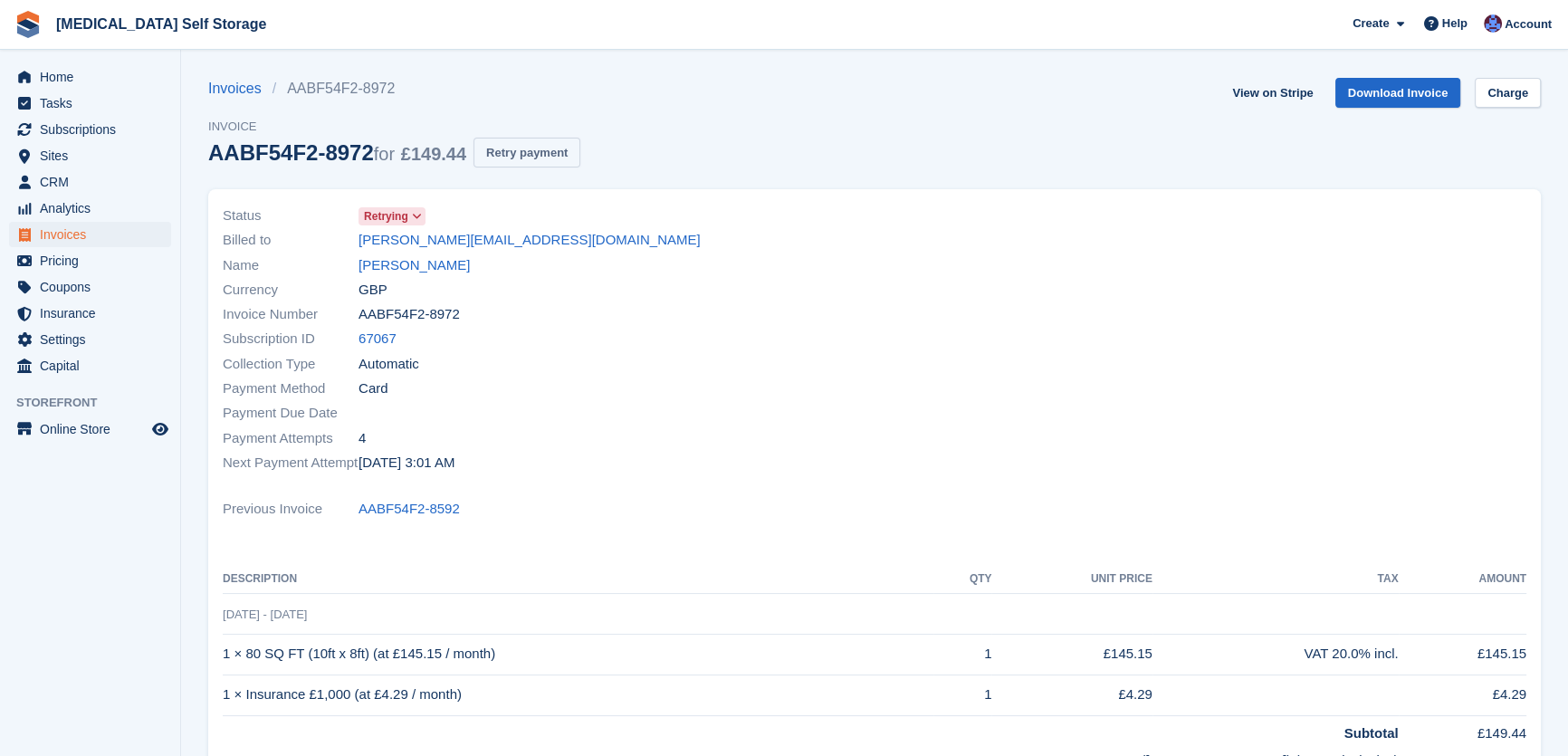
click at [517, 150] on button "Retry payment" at bounding box center [527, 153] width 107 height 30
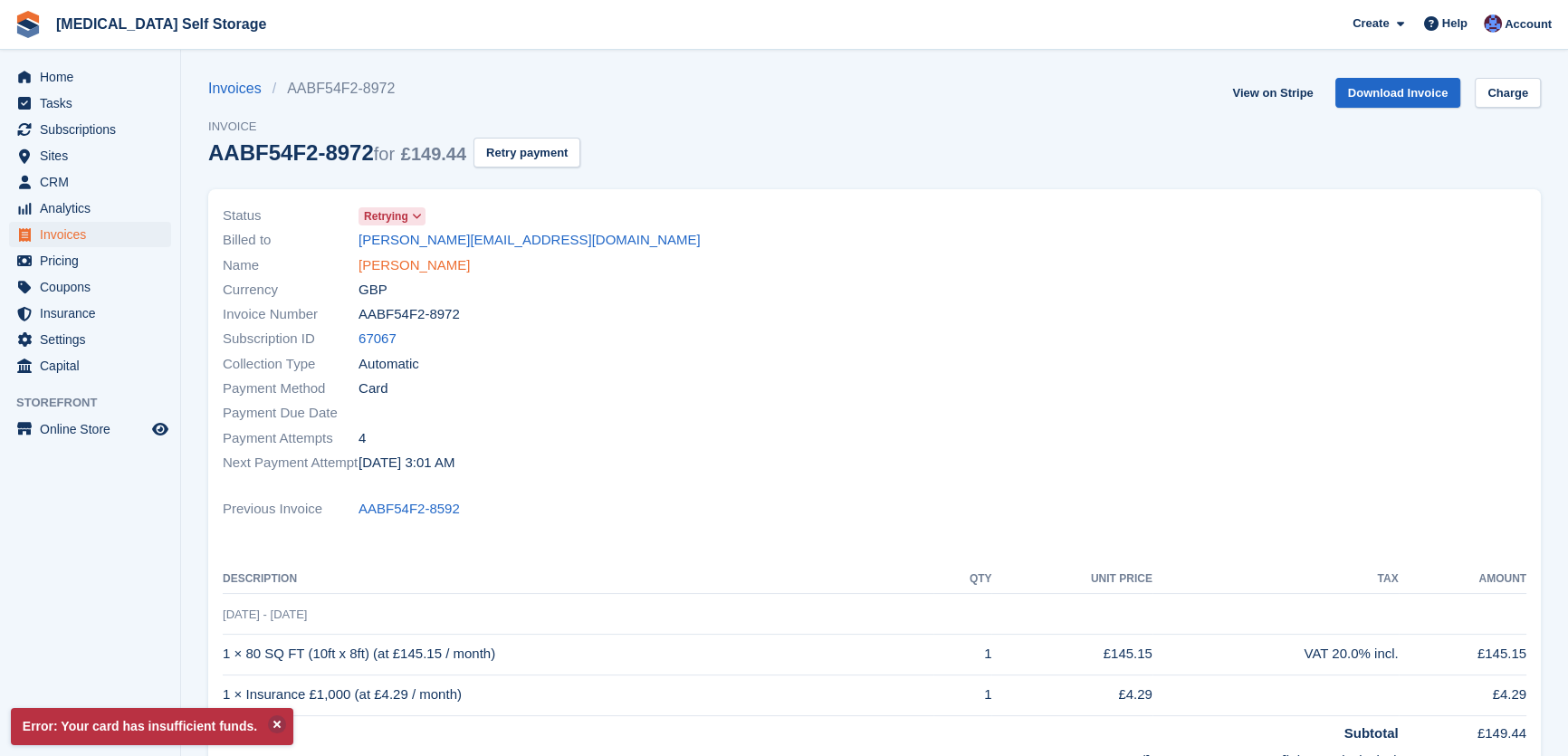
click at [430, 275] on link "[PERSON_NAME]" at bounding box center [414, 266] width 111 height 21
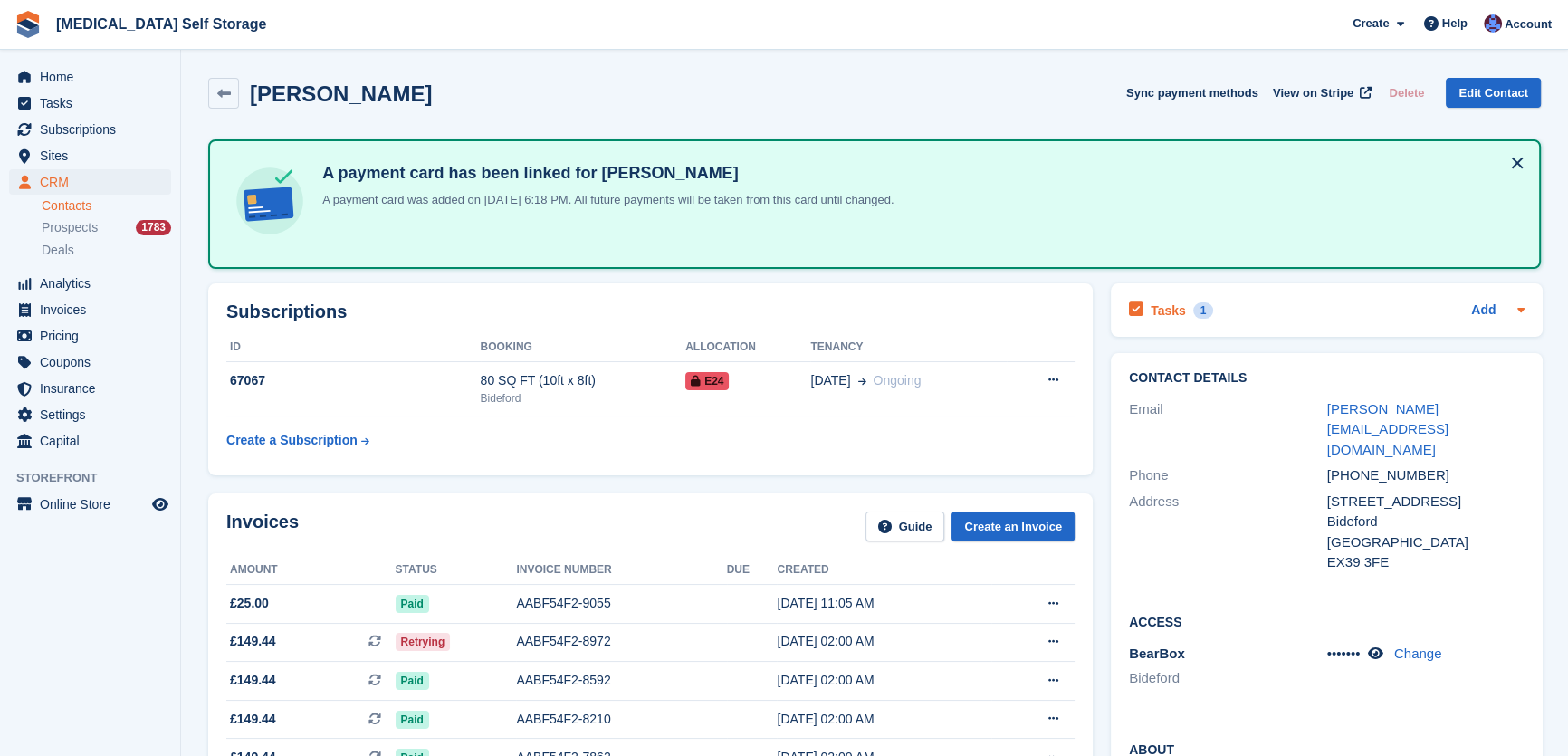
click at [1154, 304] on h2 "Tasks" at bounding box center [1168, 310] width 35 height 16
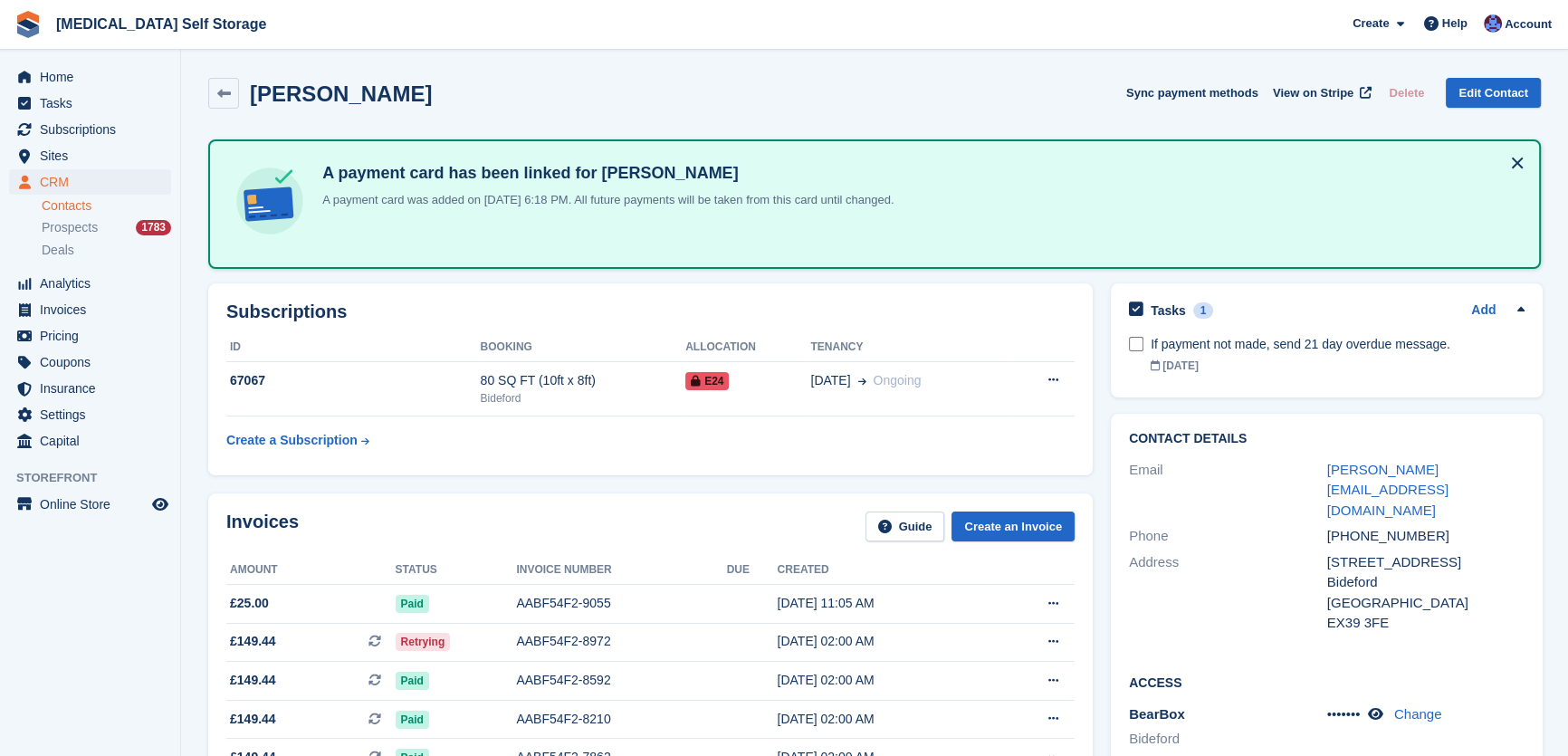
click at [60, 77] on span "Home" at bounding box center [93, 76] width 109 height 25
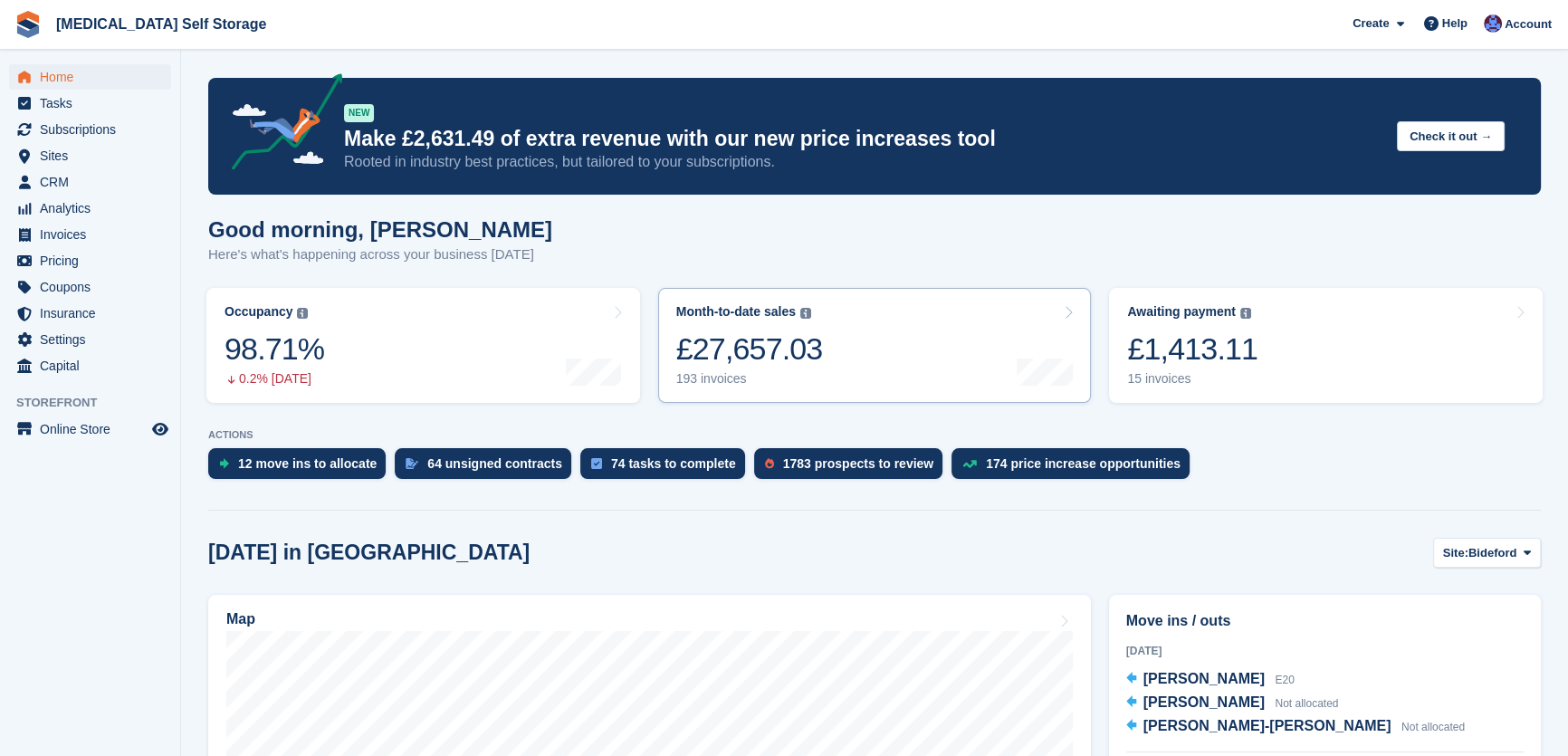
click at [1206, 350] on div "£1,413.11" at bounding box center [1192, 348] width 130 height 37
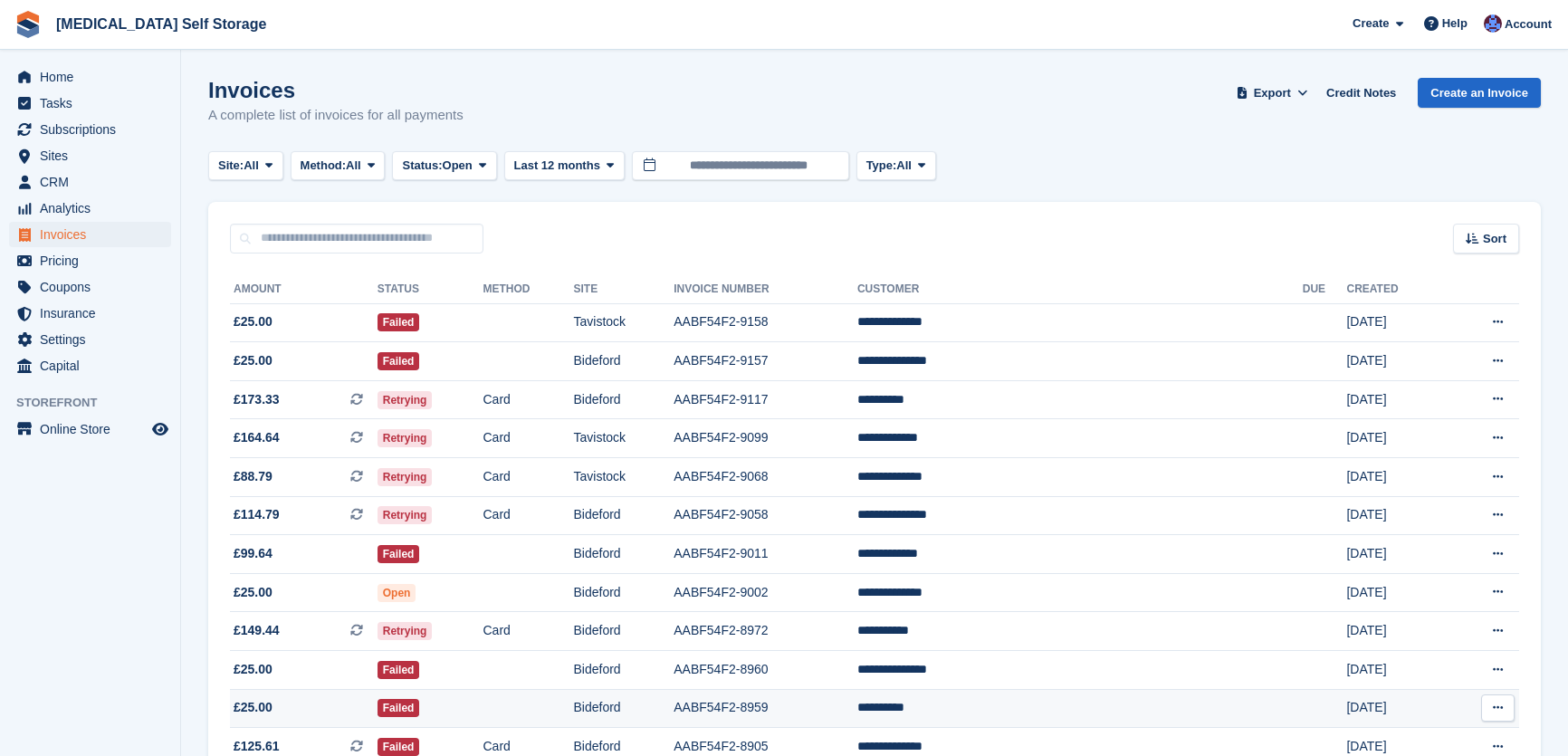
scroll to position [224, 0]
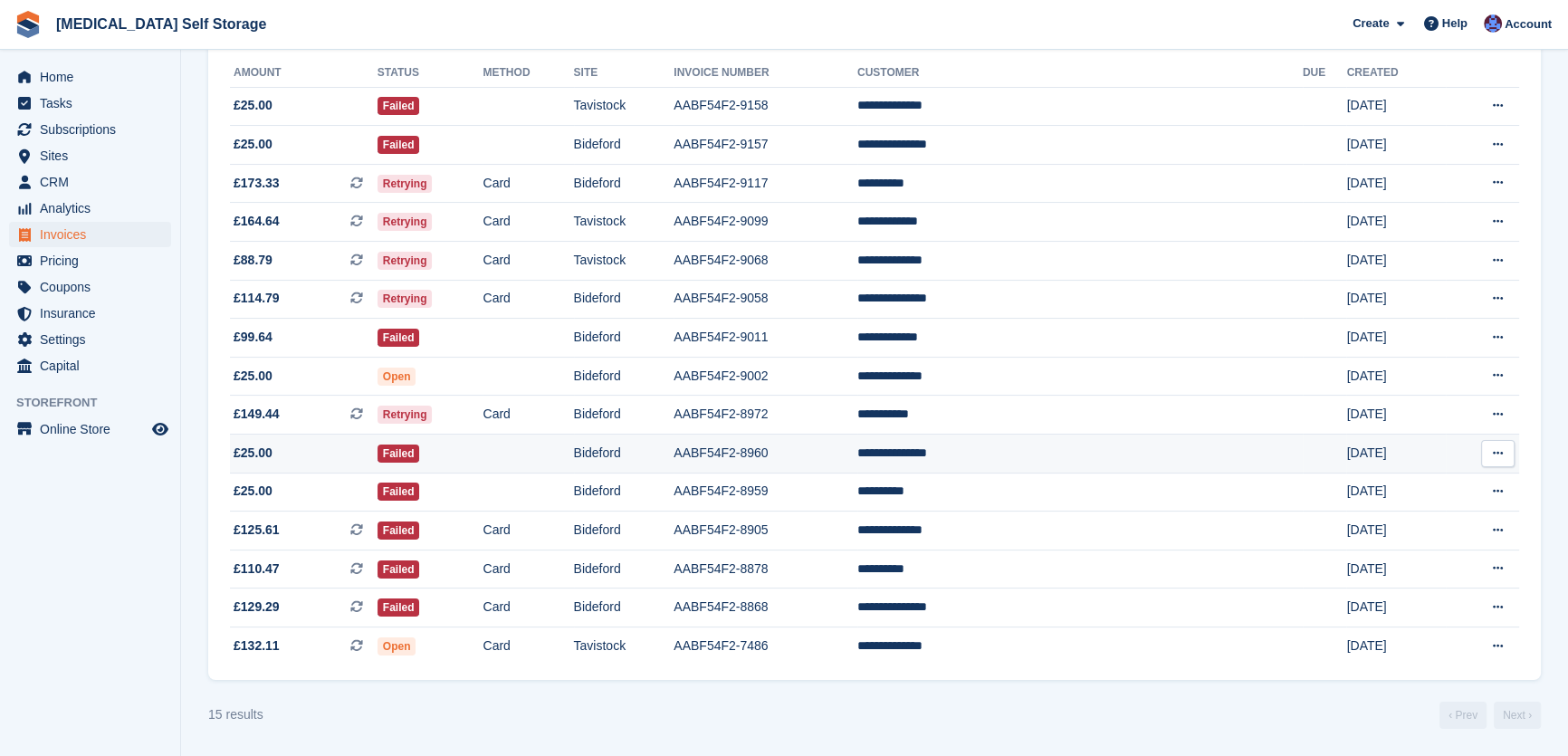
click at [675, 445] on td "Bideford" at bounding box center [624, 453] width 100 height 39
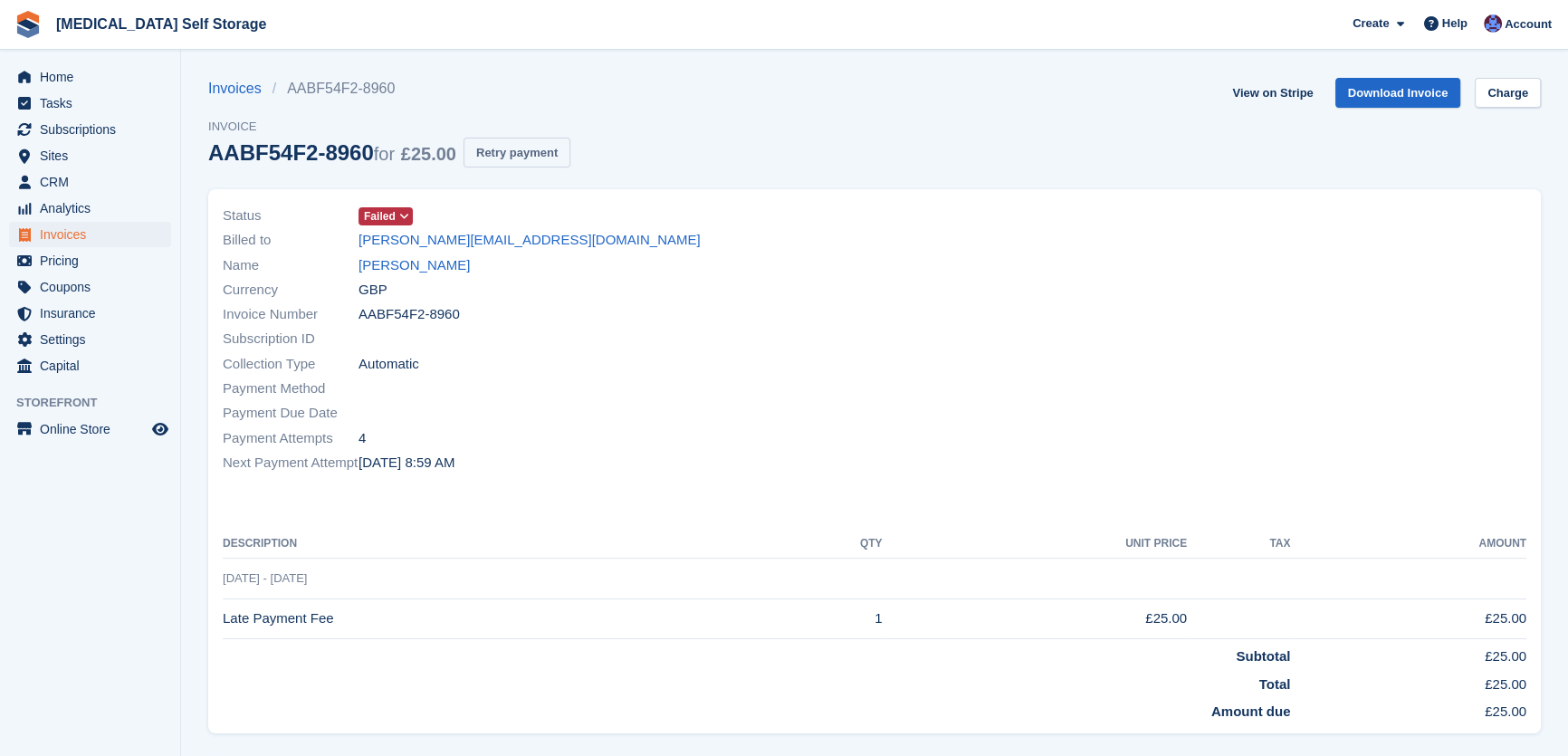
click at [551, 148] on button "Retry payment" at bounding box center [516, 153] width 107 height 30
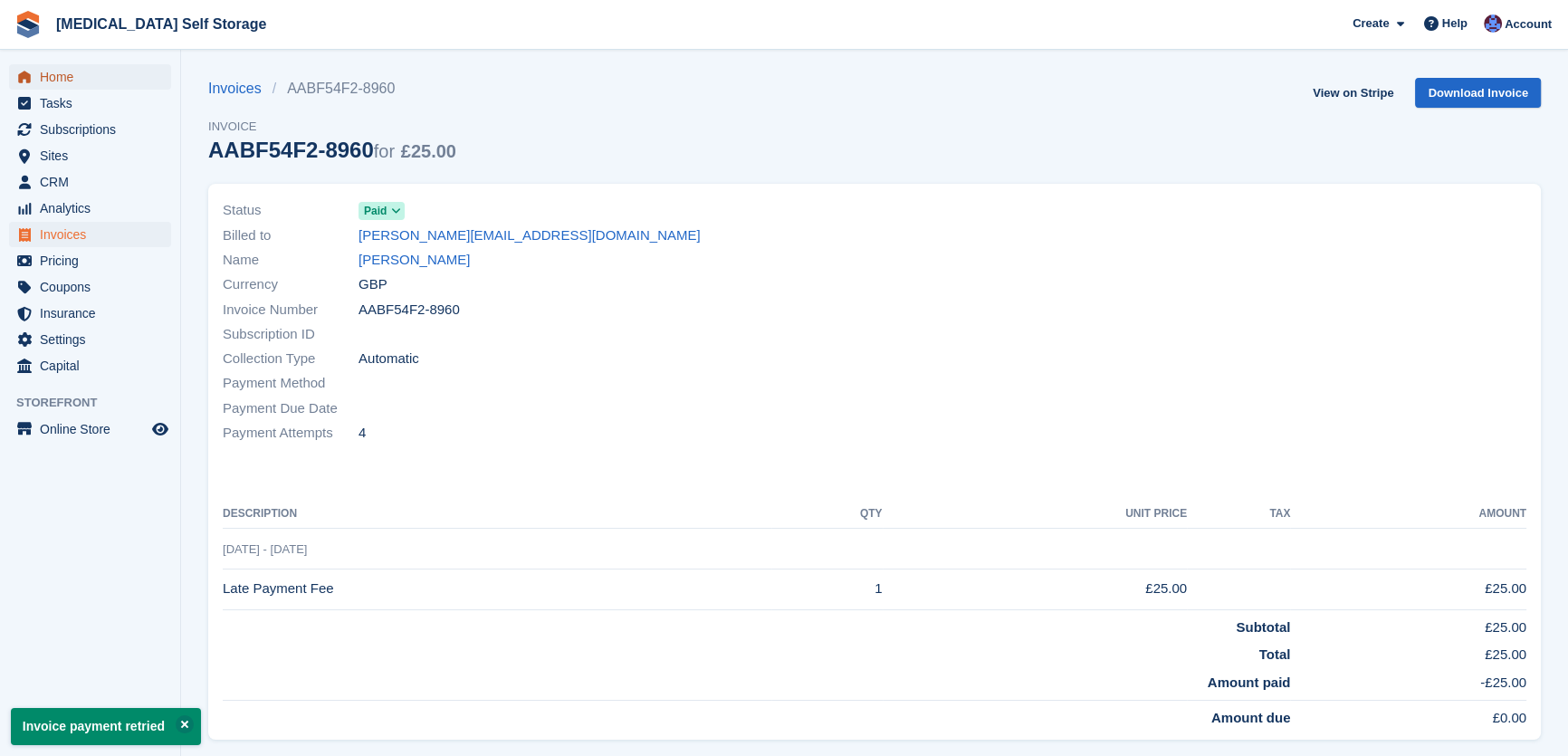
click at [72, 73] on span "Home" at bounding box center [93, 76] width 109 height 25
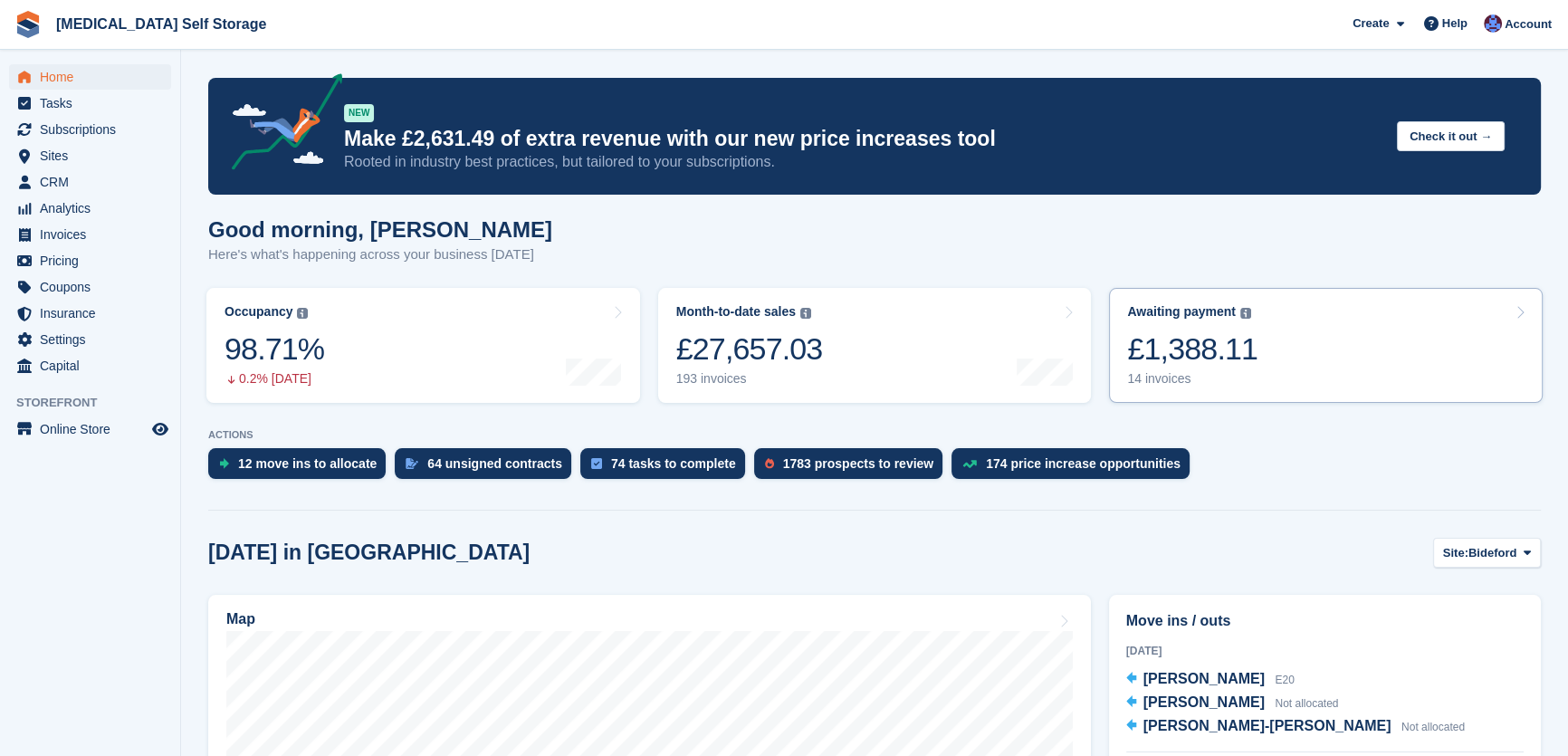
click at [1213, 353] on div "£1,388.11" at bounding box center [1192, 348] width 130 height 37
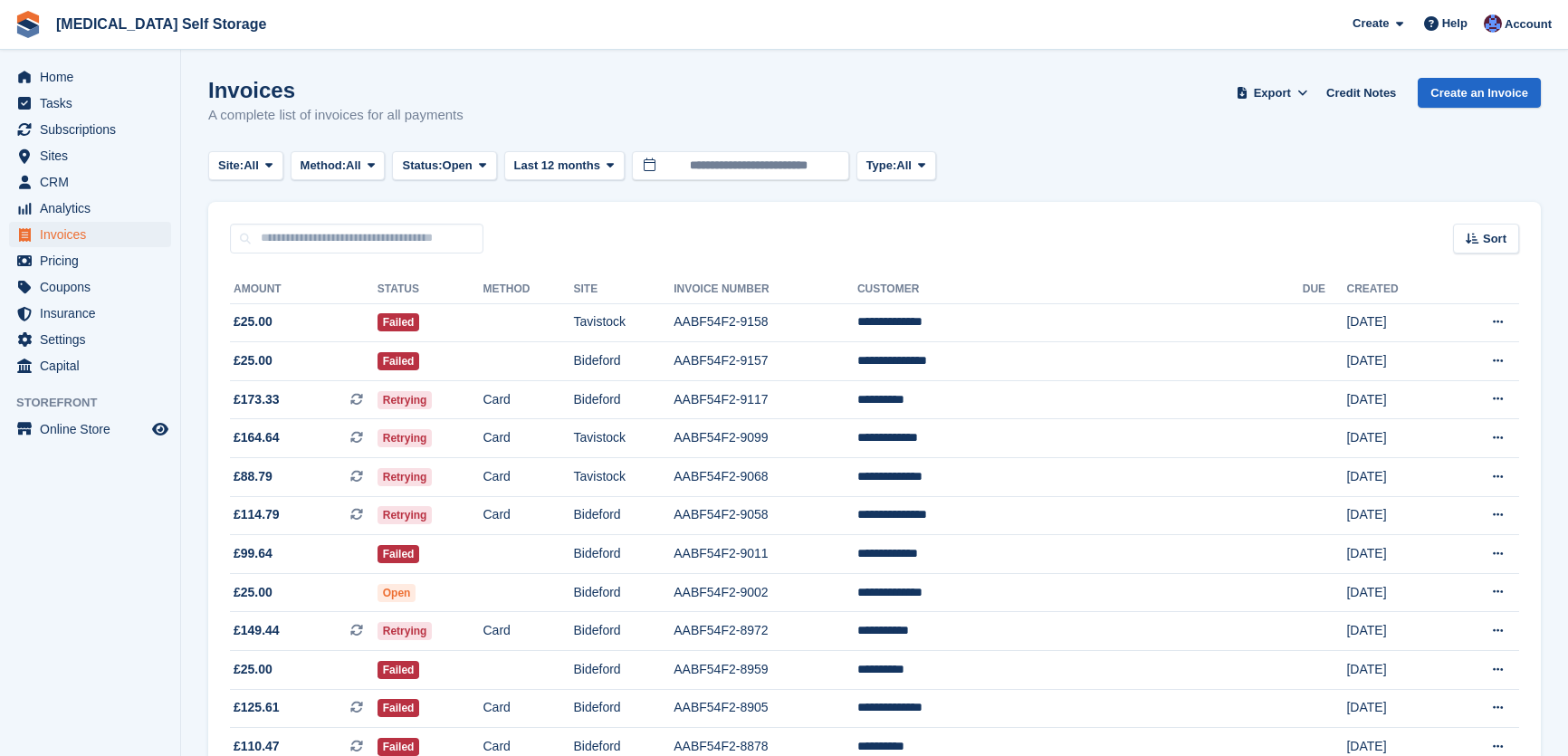
scroll to position [164, 0]
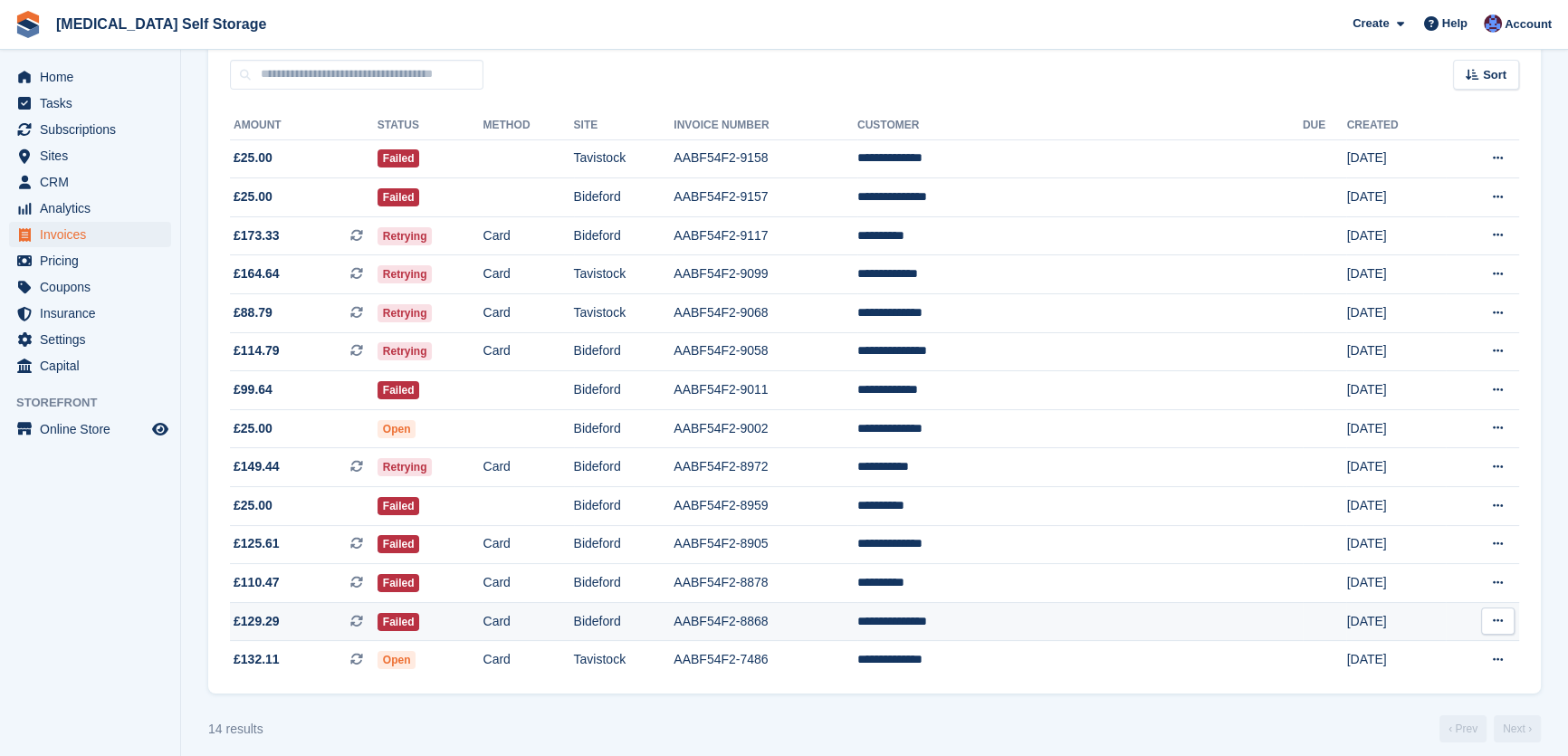
click at [675, 613] on td "Bideford" at bounding box center [624, 621] width 100 height 39
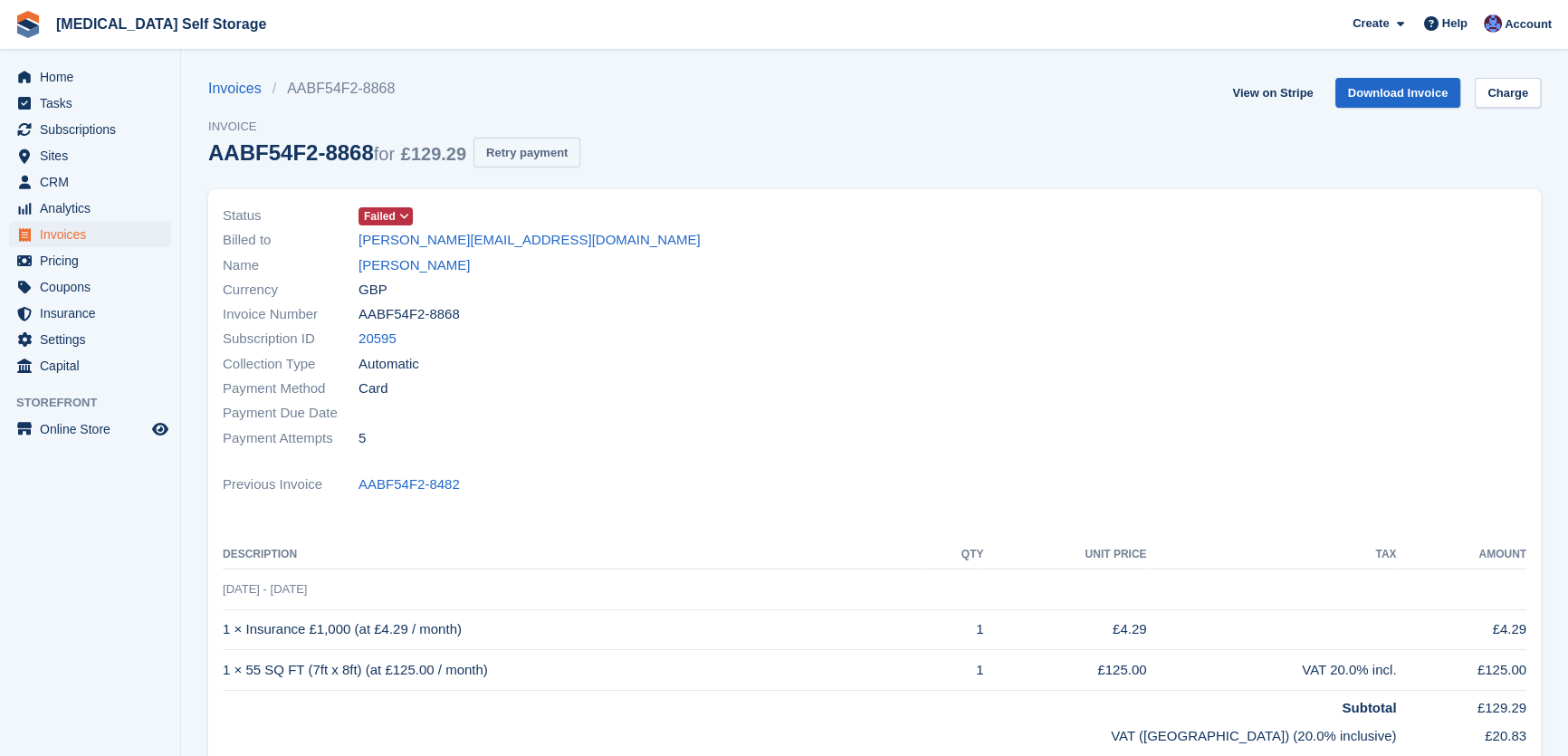
click at [542, 156] on button "Retry payment" at bounding box center [527, 153] width 107 height 30
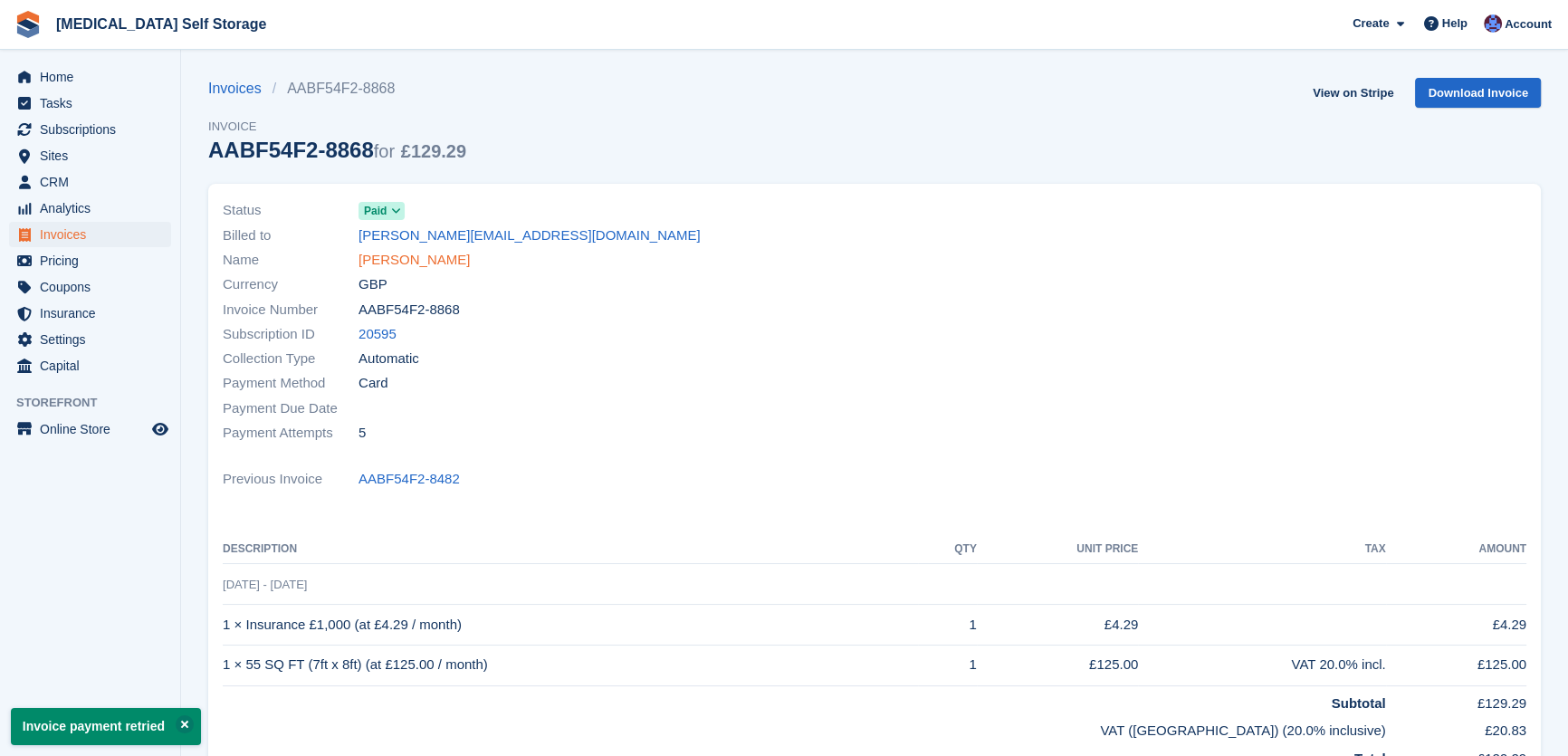
click at [429, 261] on link "[PERSON_NAME]" at bounding box center [414, 260] width 111 height 21
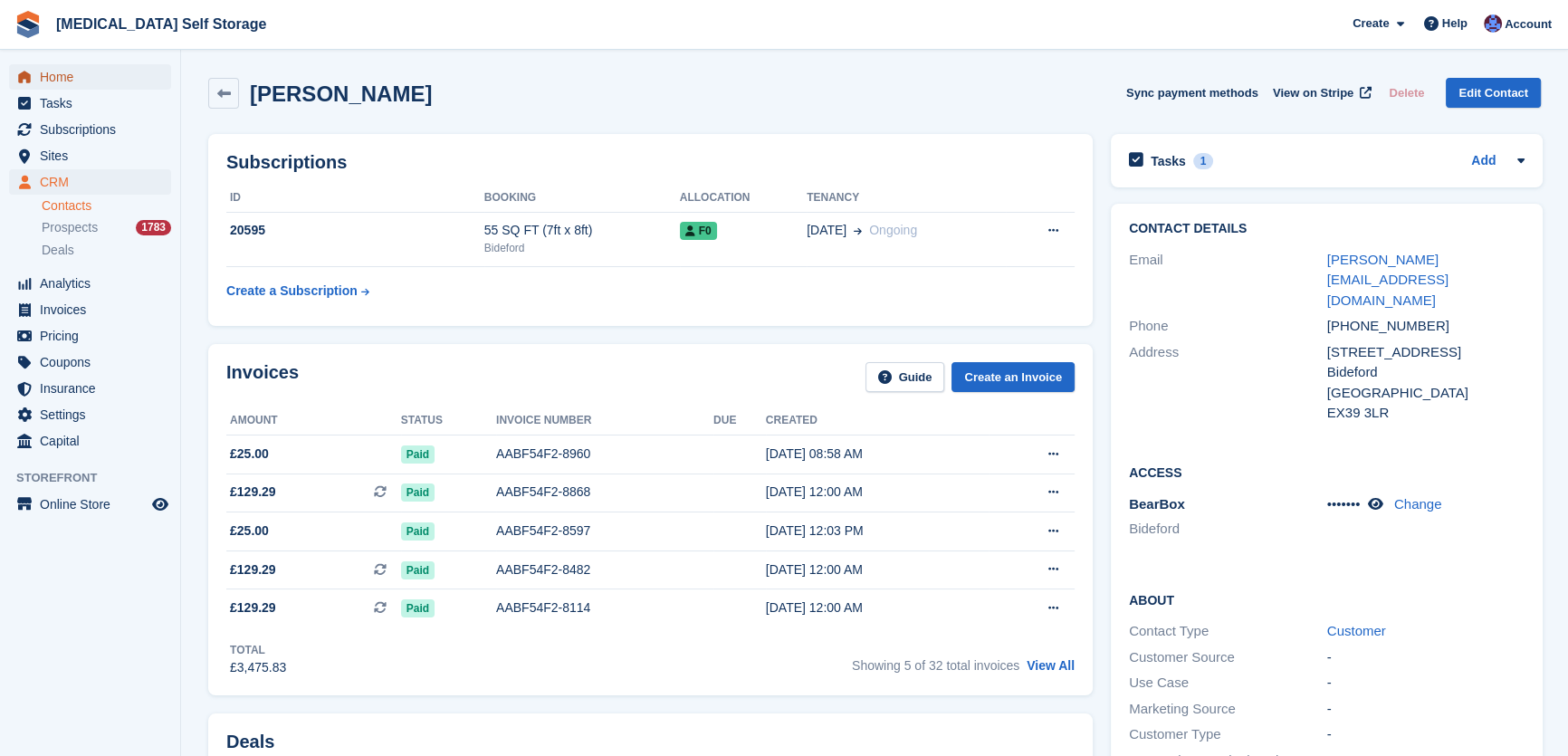
click at [84, 71] on span "Home" at bounding box center [93, 76] width 109 height 25
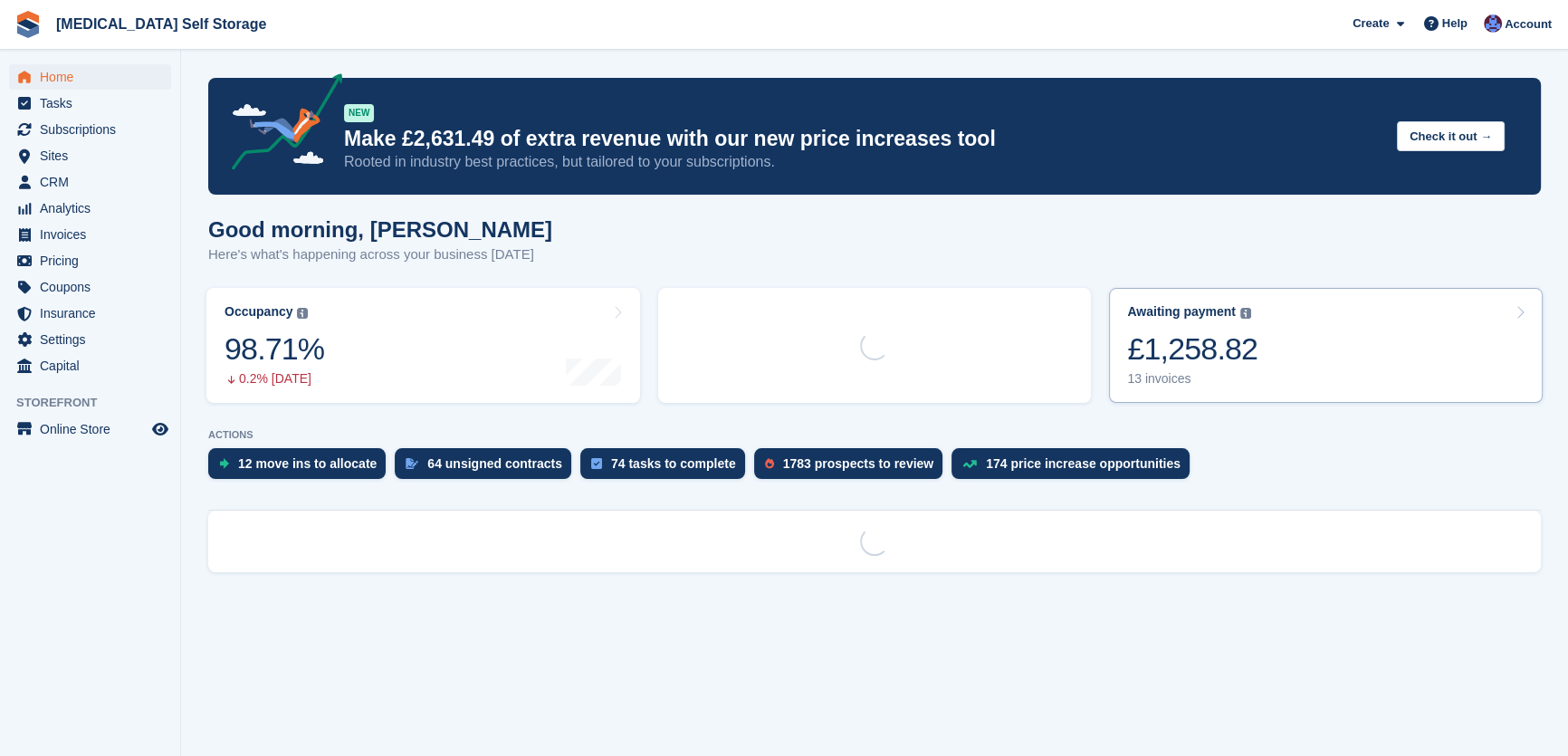
click at [1214, 345] on div "£1,258.82" at bounding box center [1192, 348] width 130 height 37
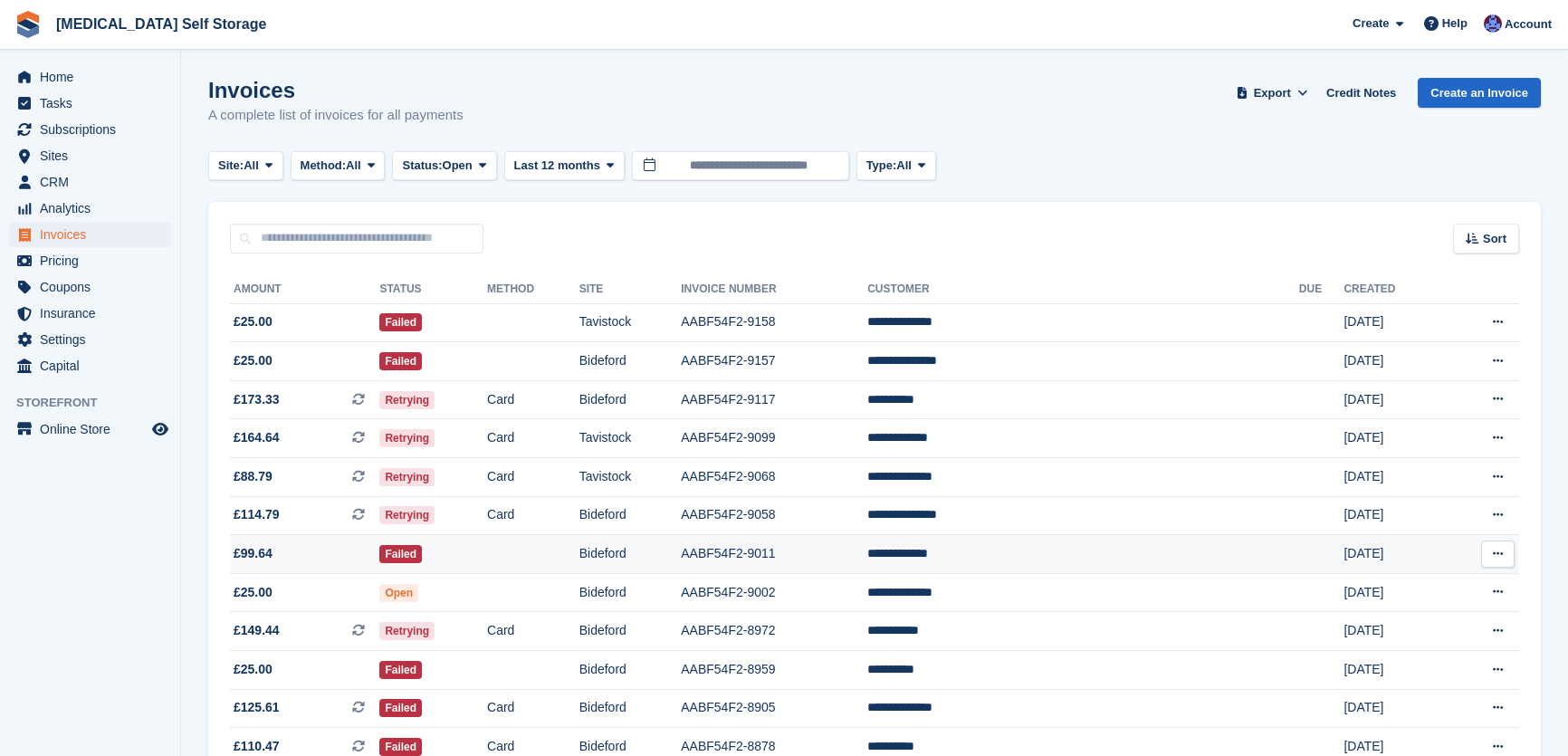
scroll to position [144, 0]
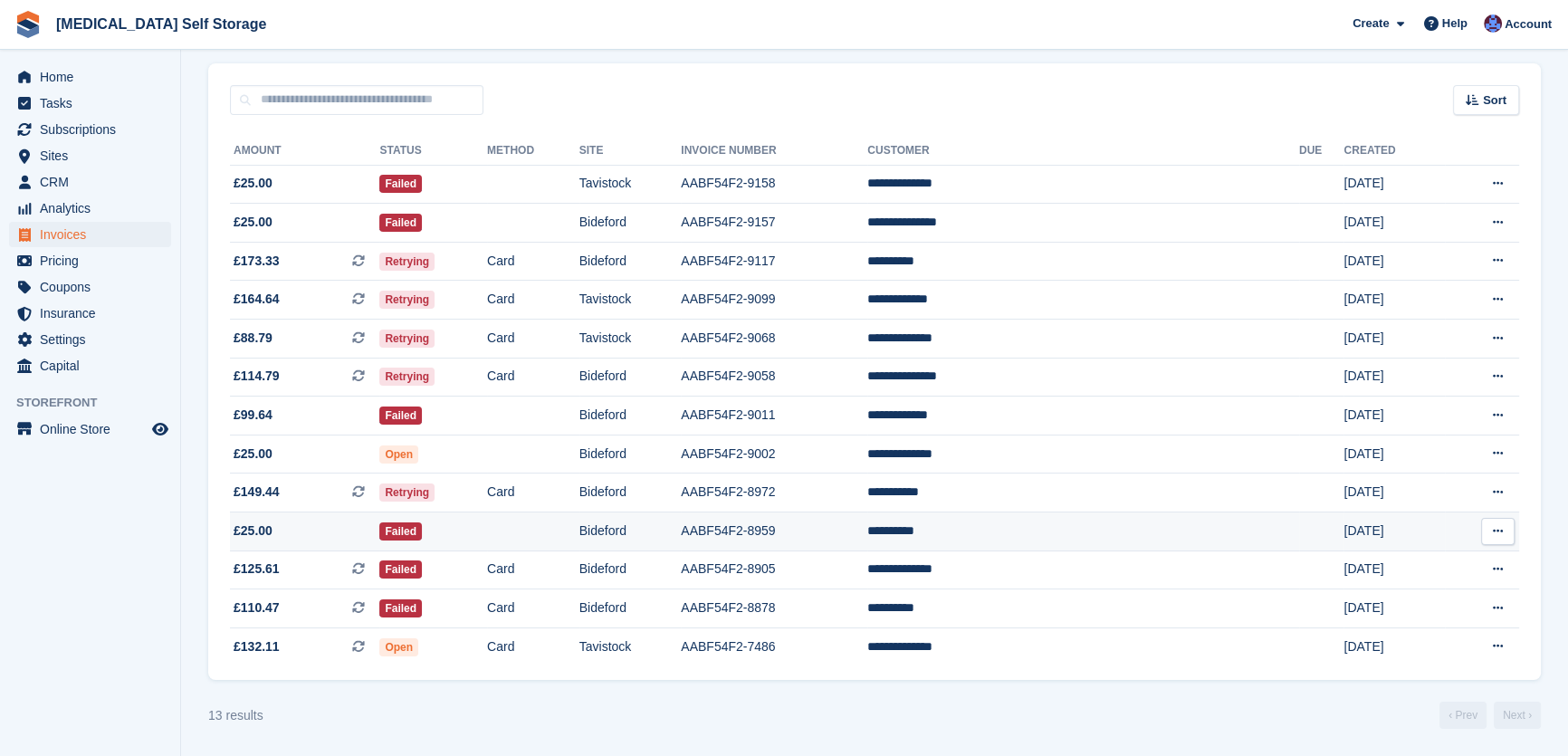
click at [580, 530] on td at bounding box center [533, 531] width 93 height 39
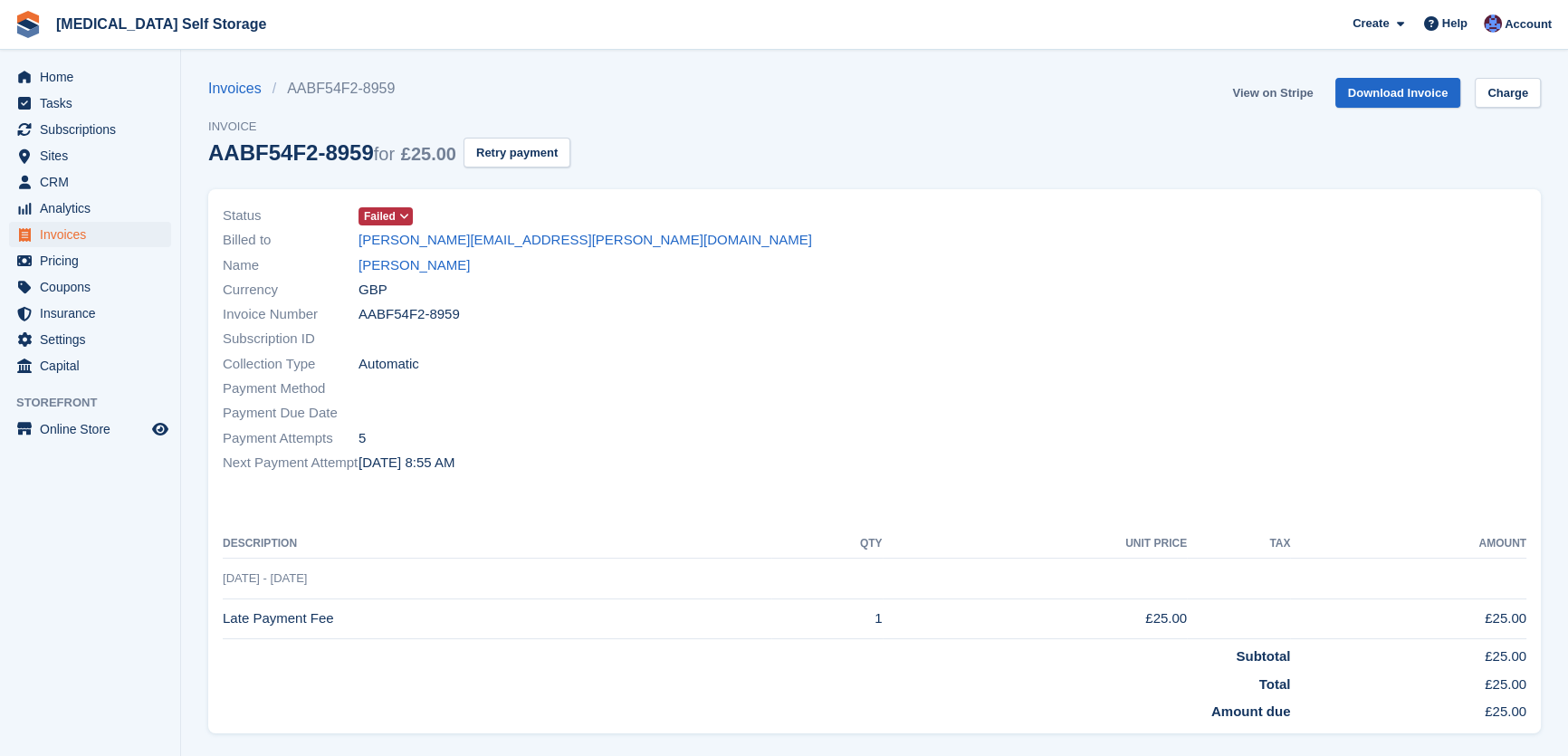
click at [1269, 91] on link "View on Stripe" at bounding box center [1273, 92] width 95 height 30
click at [396, 265] on link "Lee Stokes" at bounding box center [414, 266] width 111 height 21
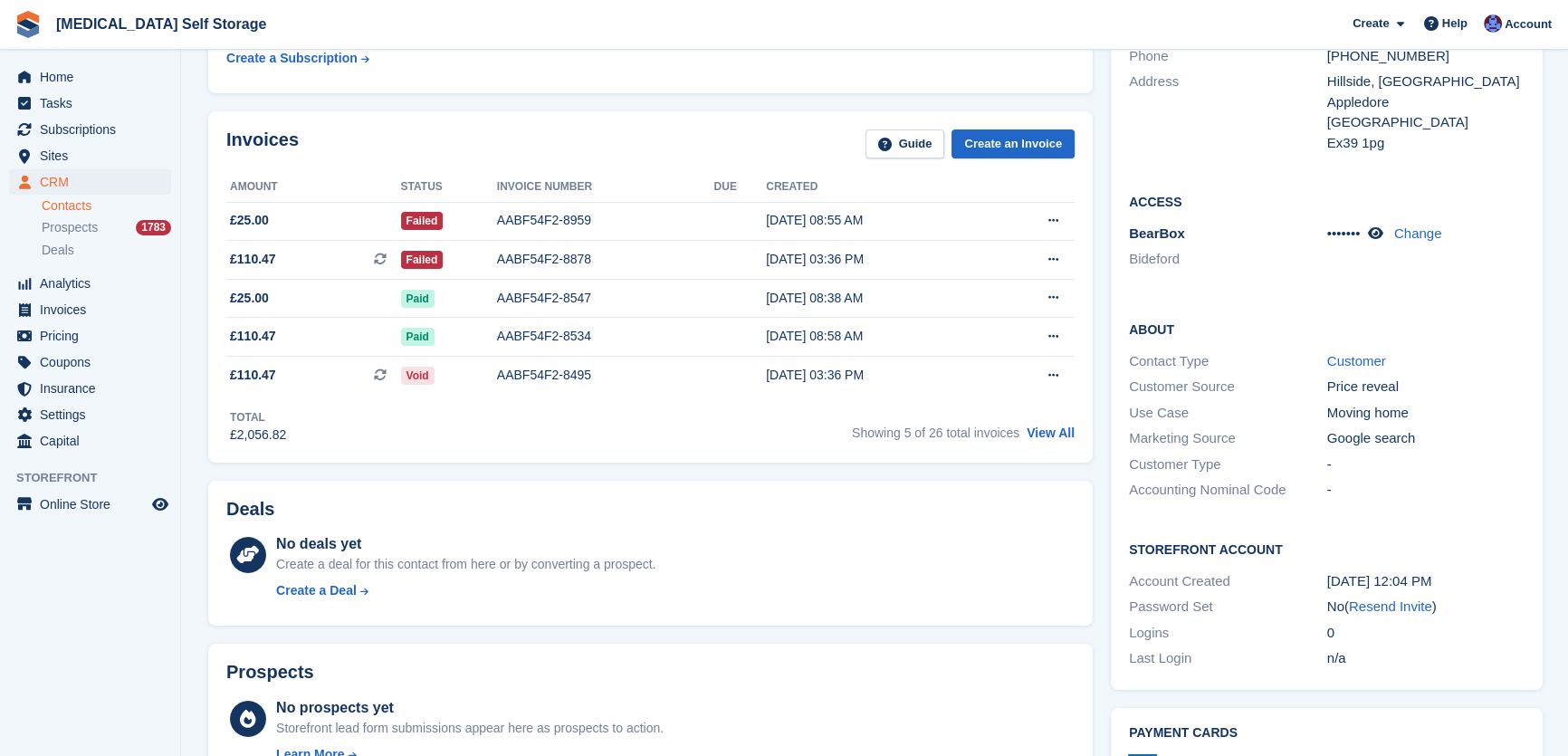
scroll to position [81, 0]
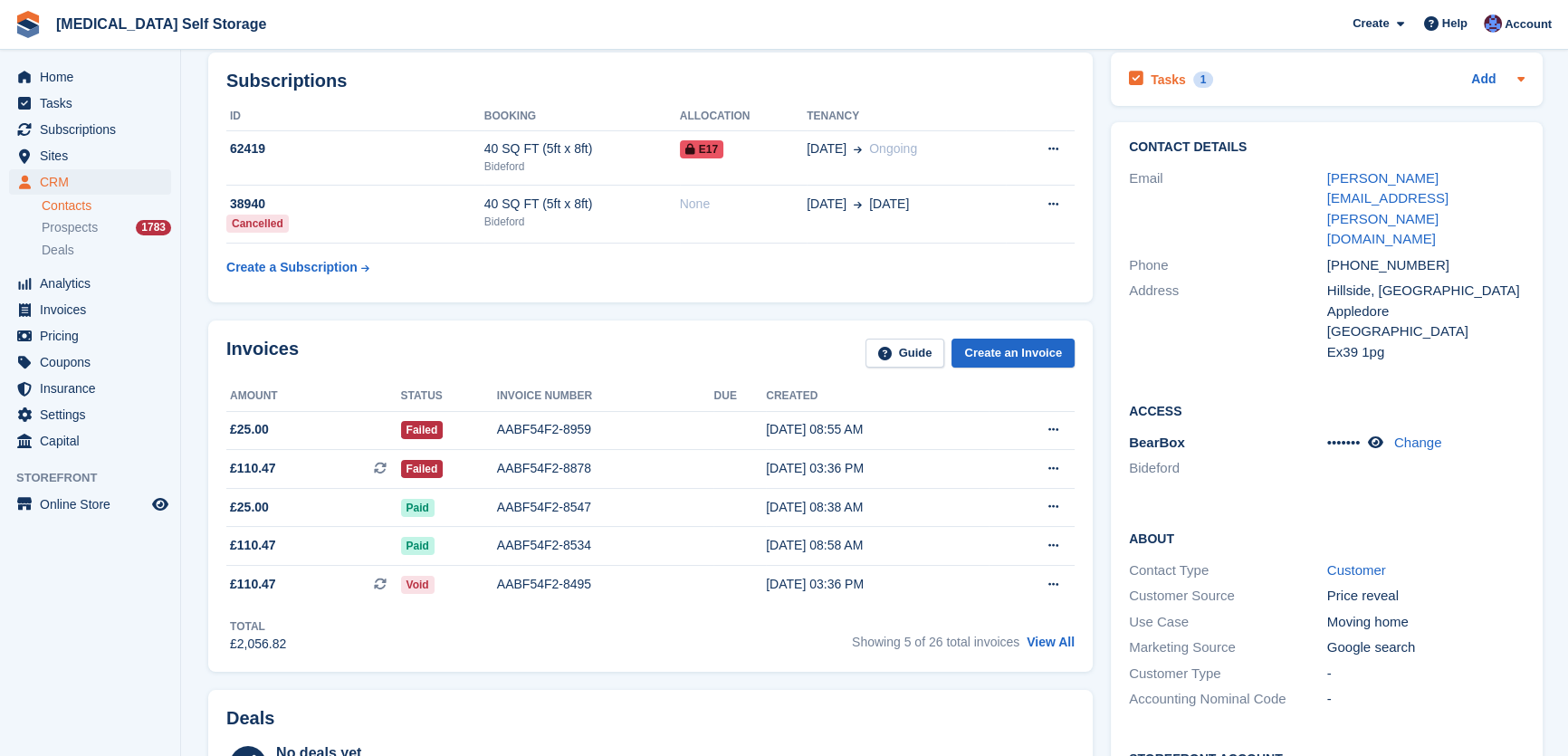
click at [1168, 73] on h2 "Tasks" at bounding box center [1168, 79] width 35 height 16
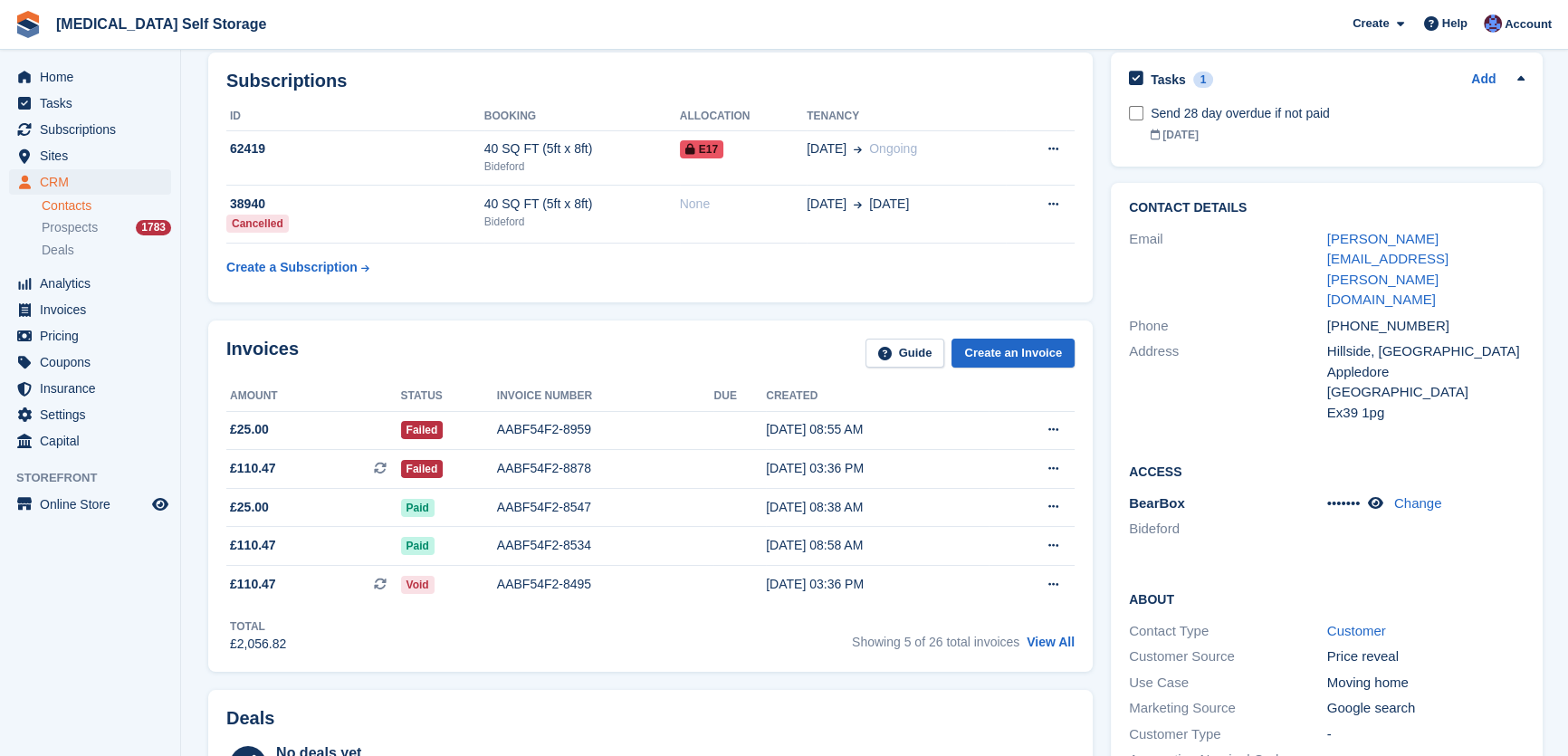
scroll to position [0, 0]
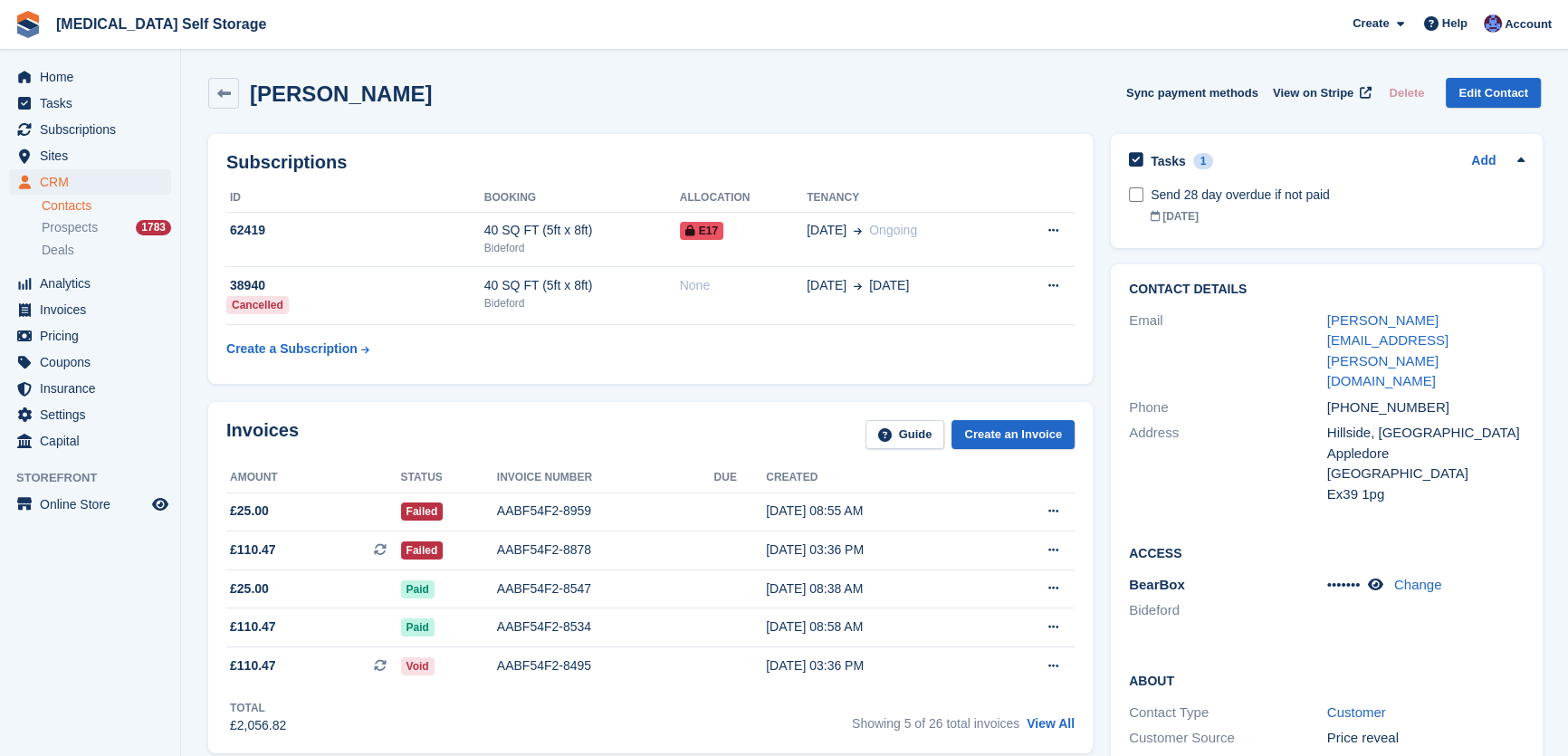
click at [567, 96] on div "Lee Stokes Sync payment methods View on Stripe Delete Edit Contact" at bounding box center [875, 92] width 1333 height 31
click at [73, 77] on span "Home" at bounding box center [93, 76] width 109 height 25
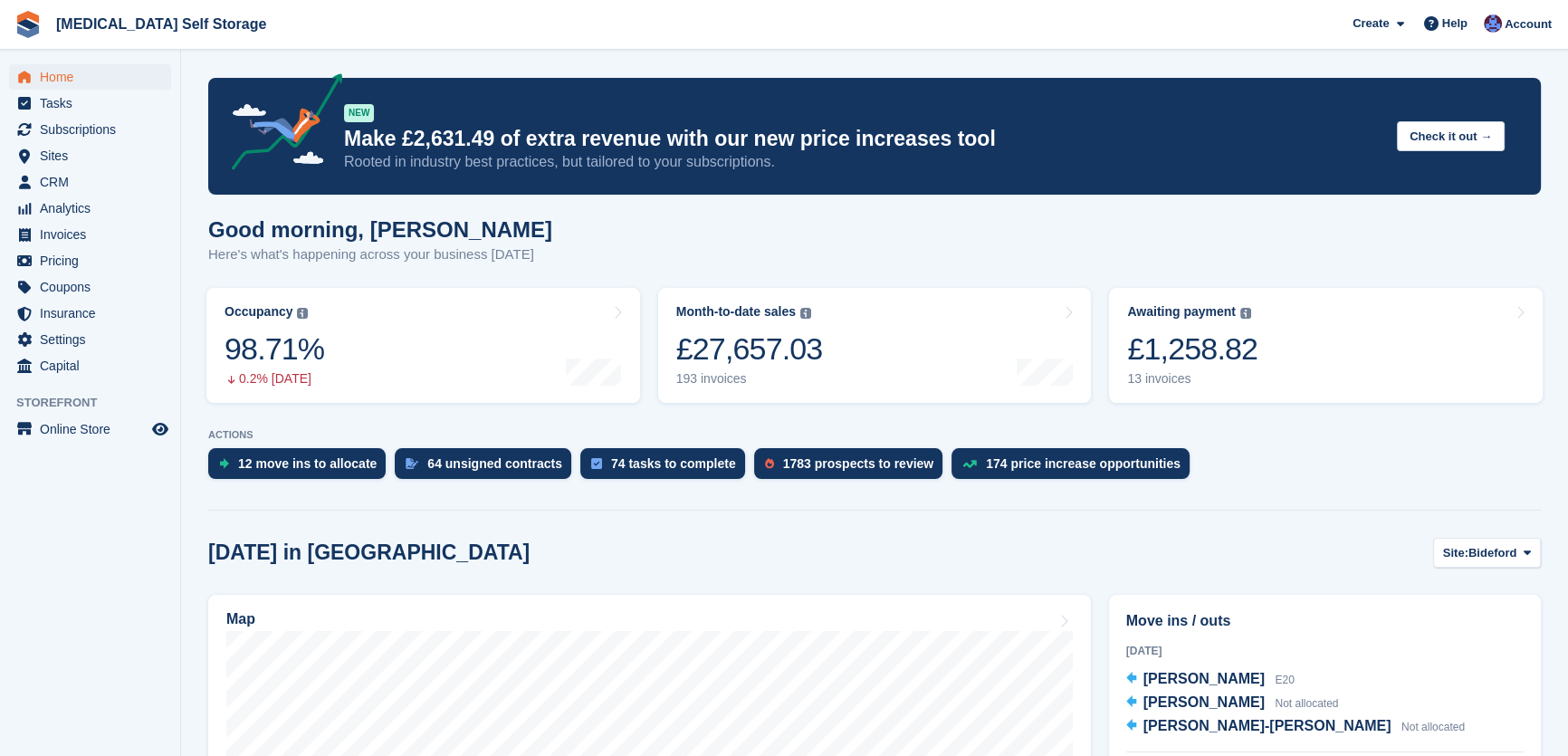
scroll to position [328, 0]
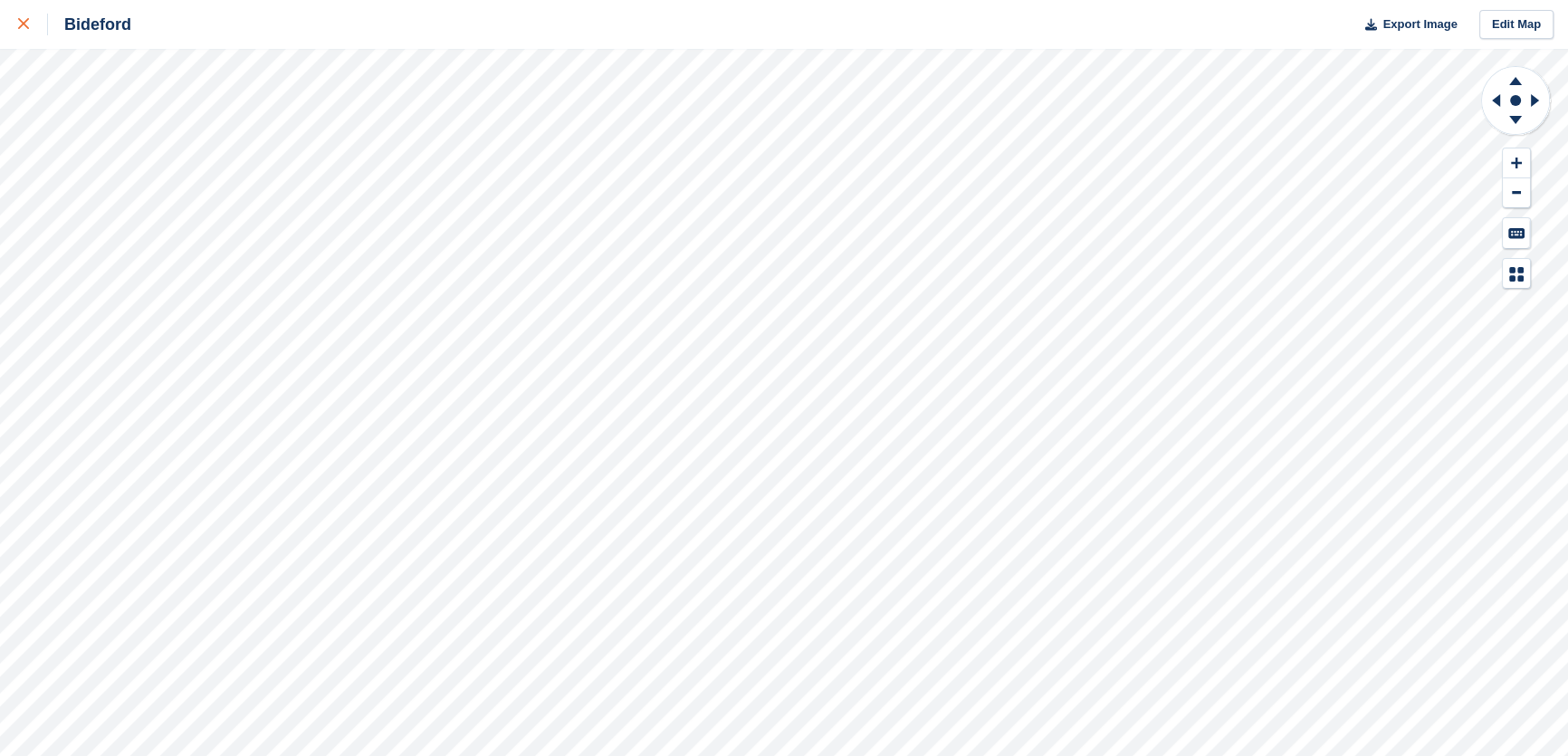
click at [24, 26] on icon at bounding box center [24, 24] width 11 height 11
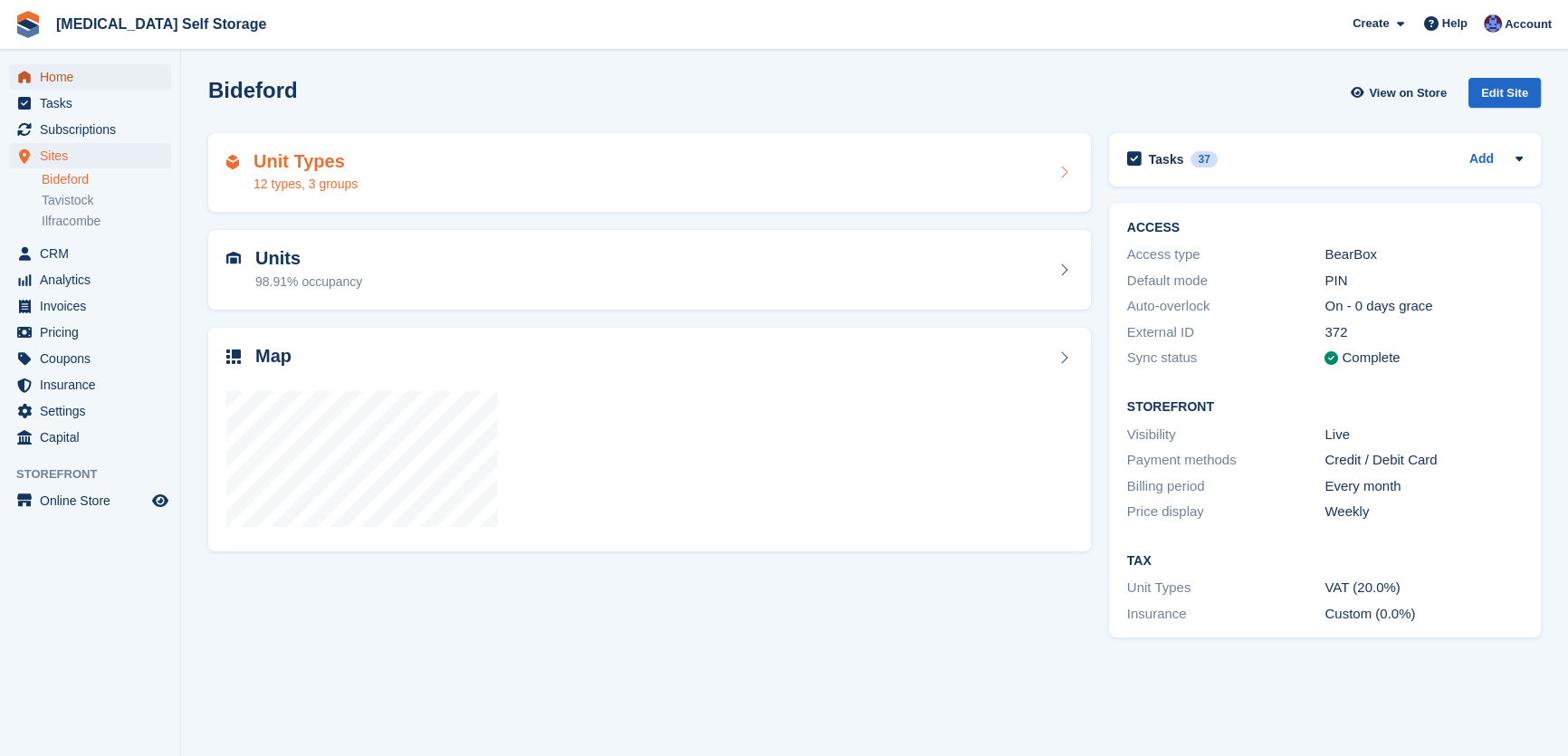
click at [46, 76] on span "Home" at bounding box center [93, 76] width 109 height 25
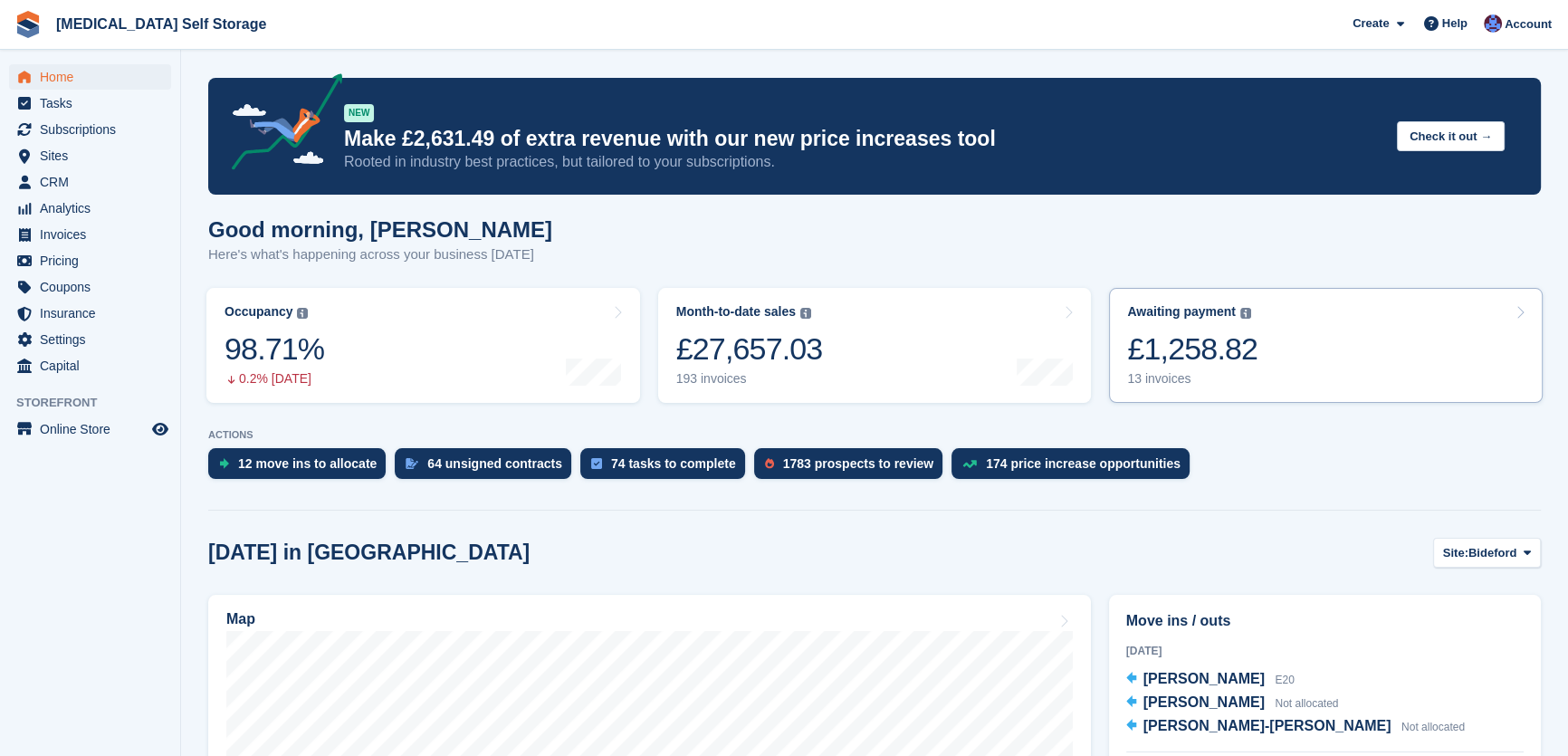
click at [1211, 357] on div "£1,258.82" at bounding box center [1192, 348] width 130 height 37
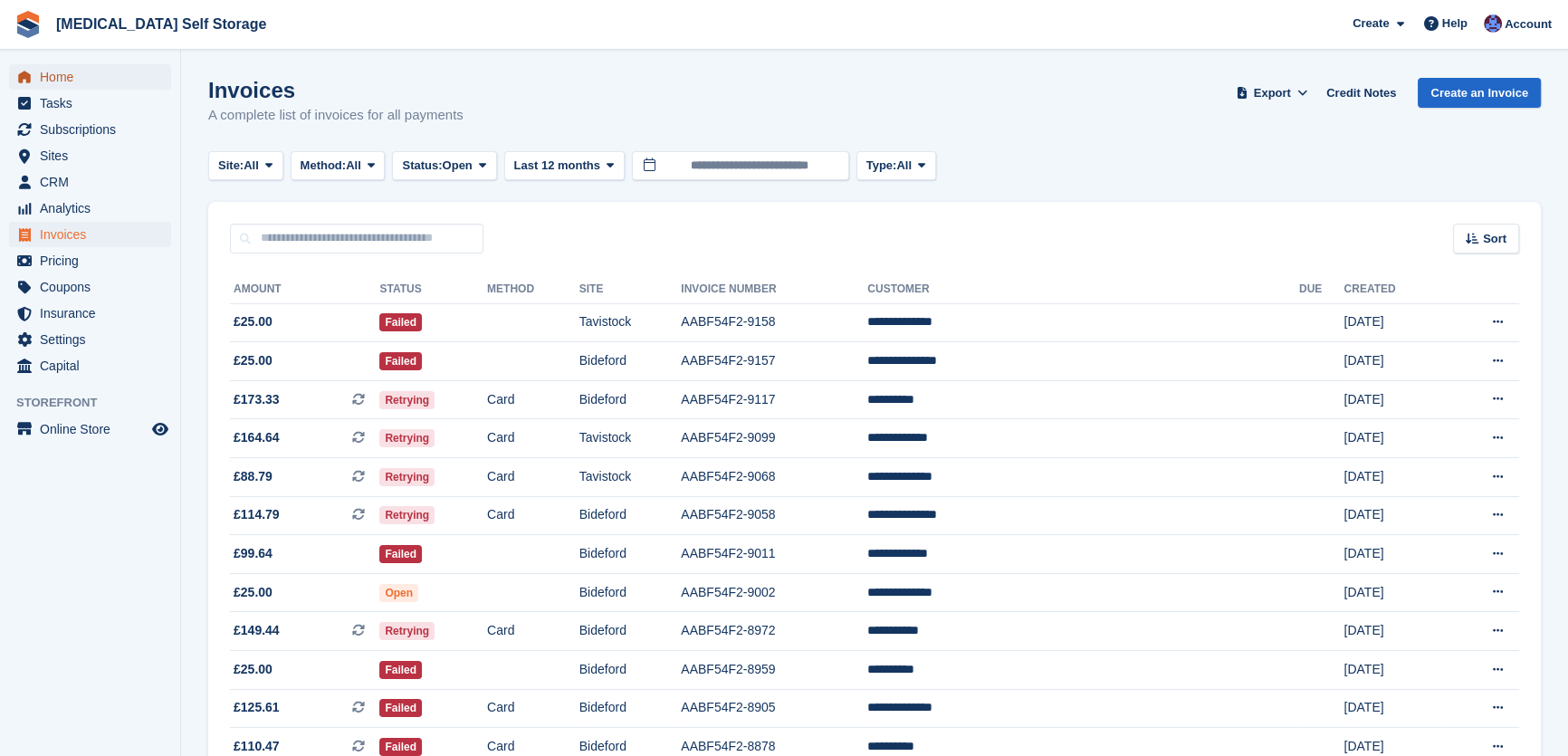
click at [50, 77] on span "Home" at bounding box center [93, 76] width 109 height 25
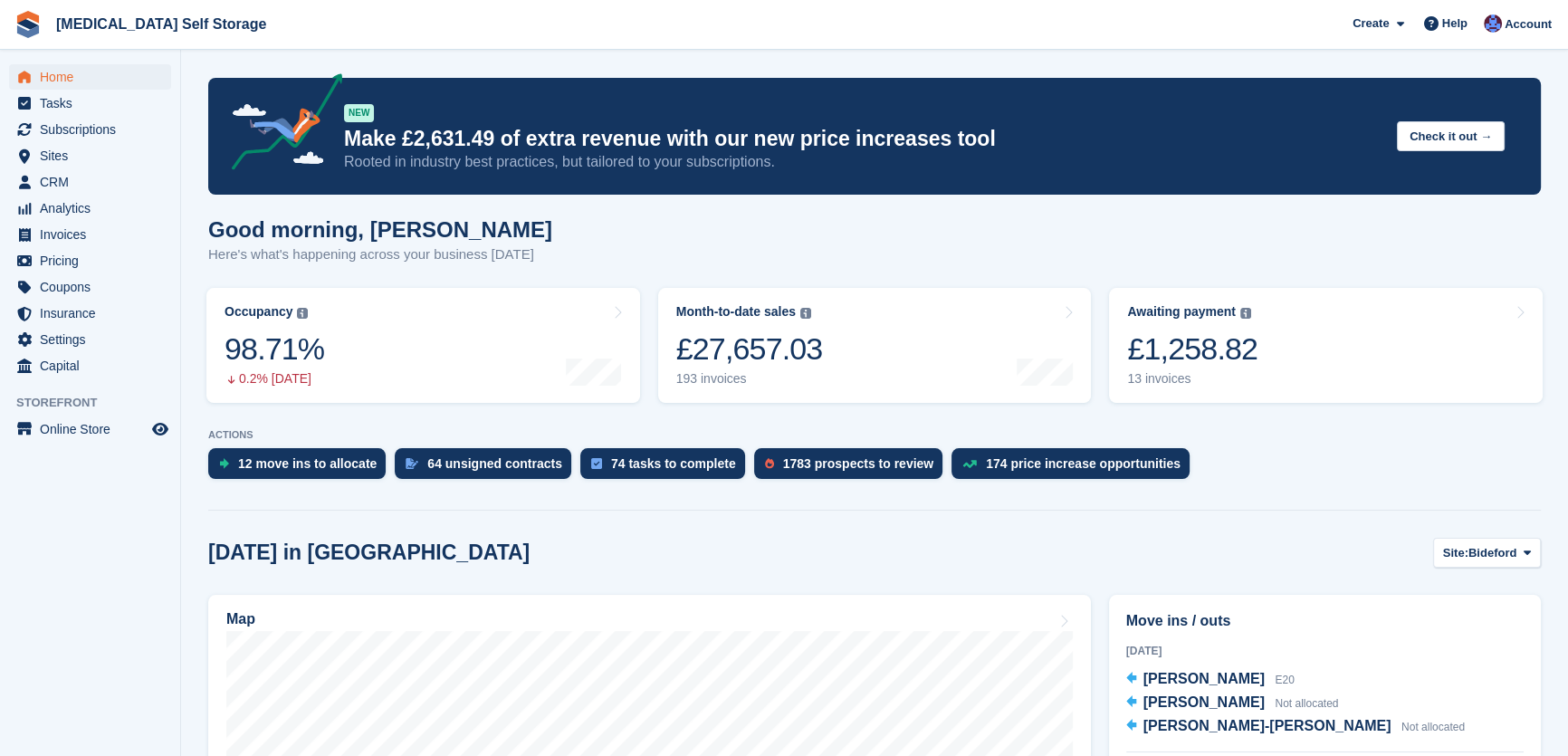
click at [751, 227] on div "Good morning, Helen Here's what's happening across your business today" at bounding box center [875, 252] width 1333 height 70
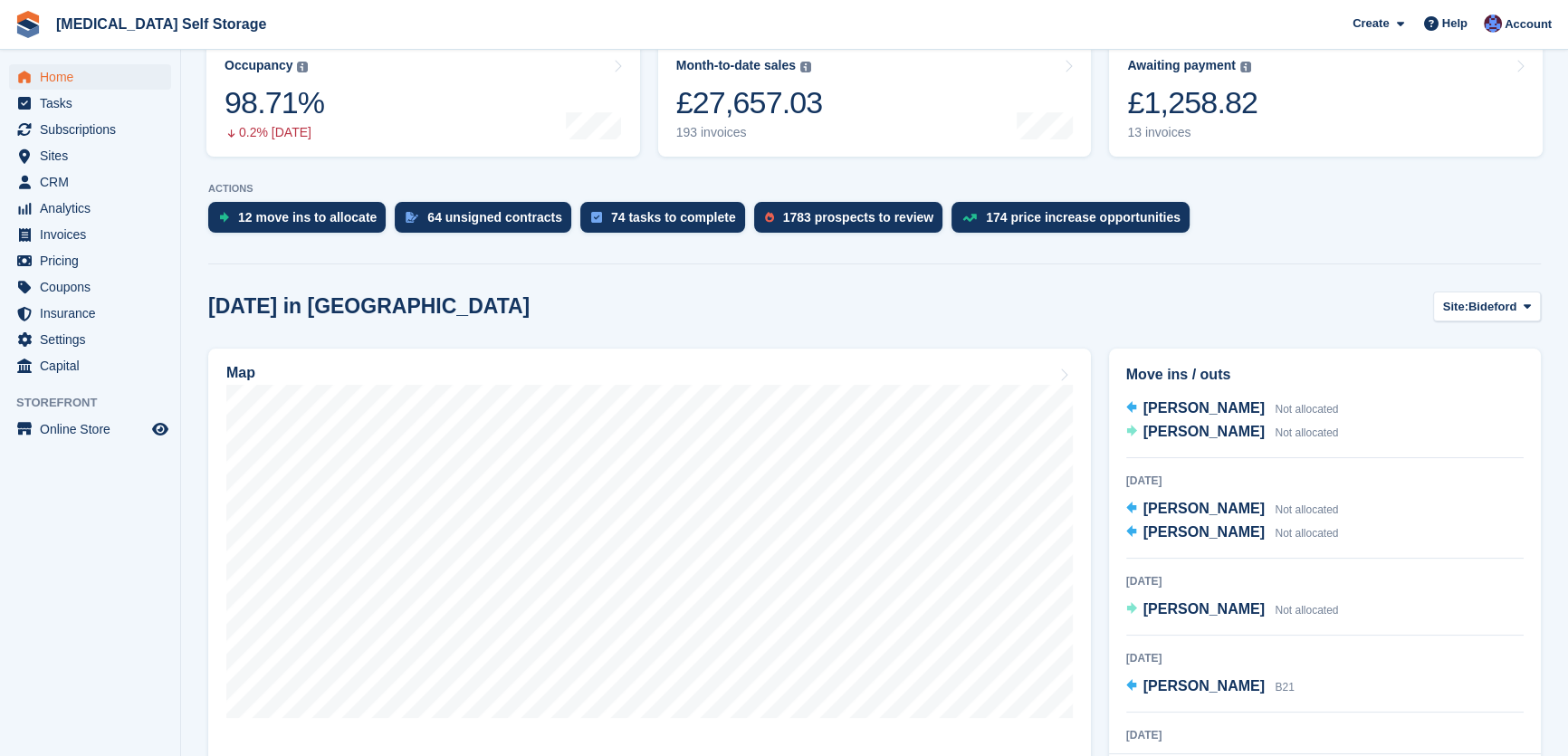
scroll to position [164, 0]
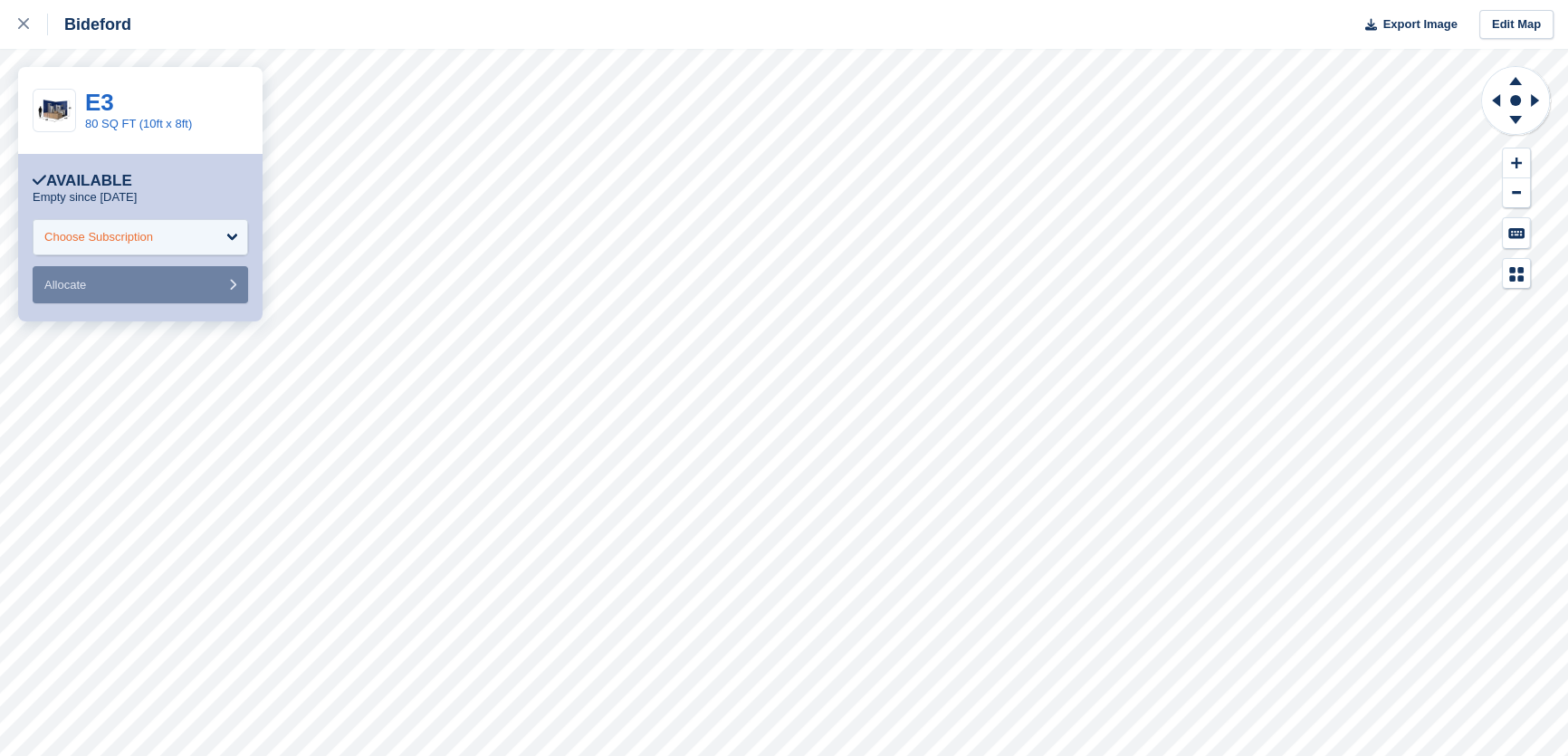
click at [154, 239] on div "Choose Subscription" at bounding box center [141, 237] width 215 height 36
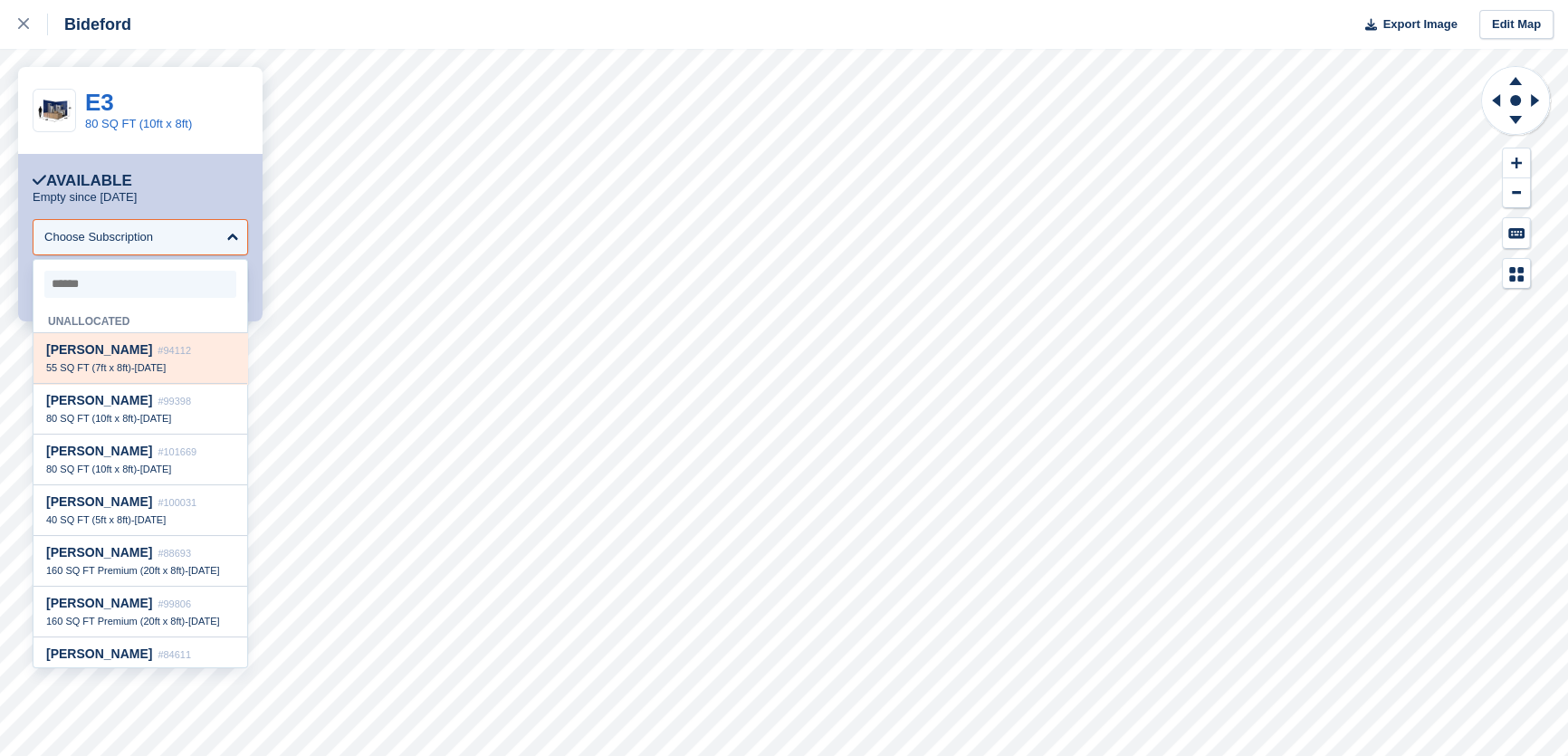
click at [158, 356] on span "#94112" at bounding box center [174, 350] width 33 height 11
select select "*****"
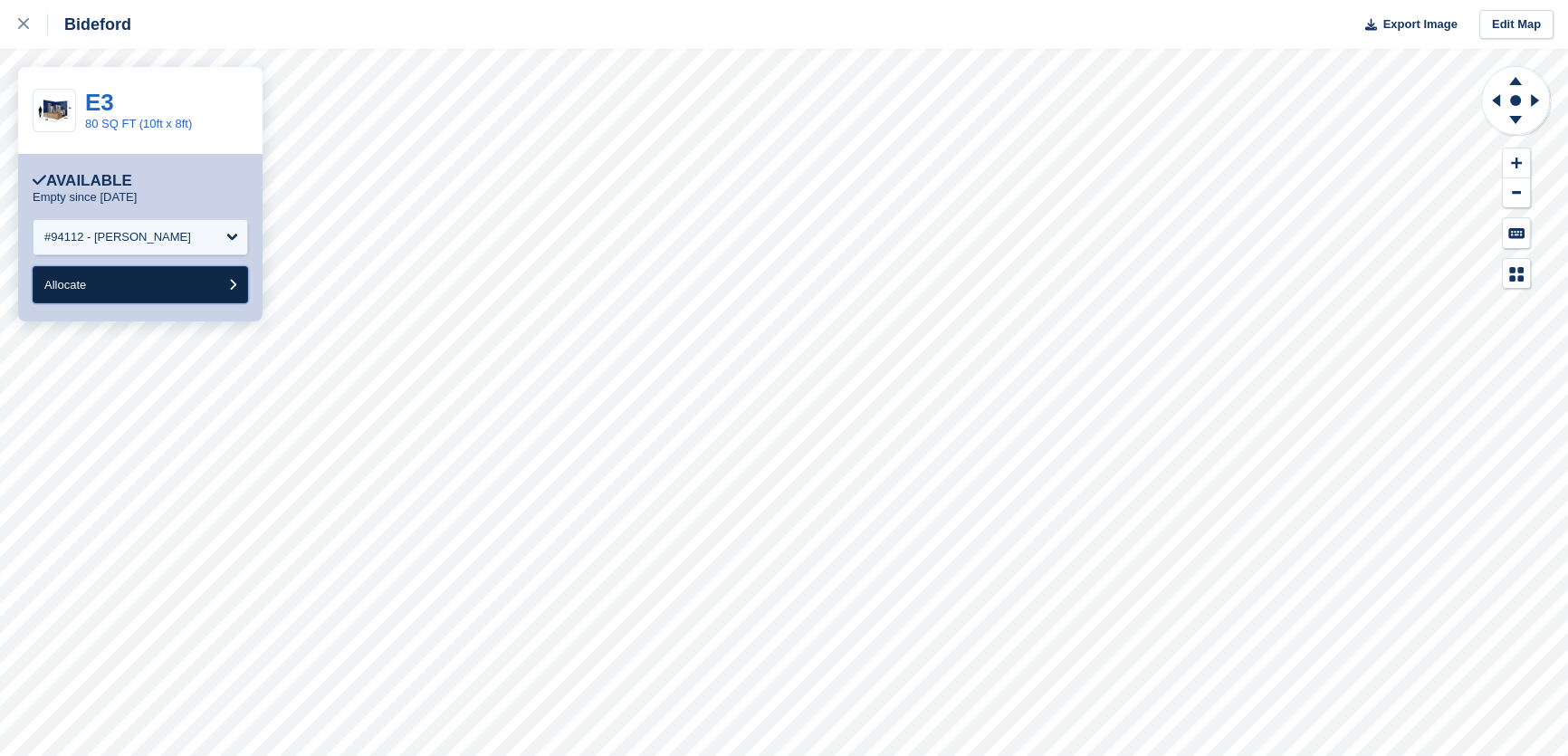
click at [134, 278] on button "Allocate" at bounding box center [141, 284] width 215 height 37
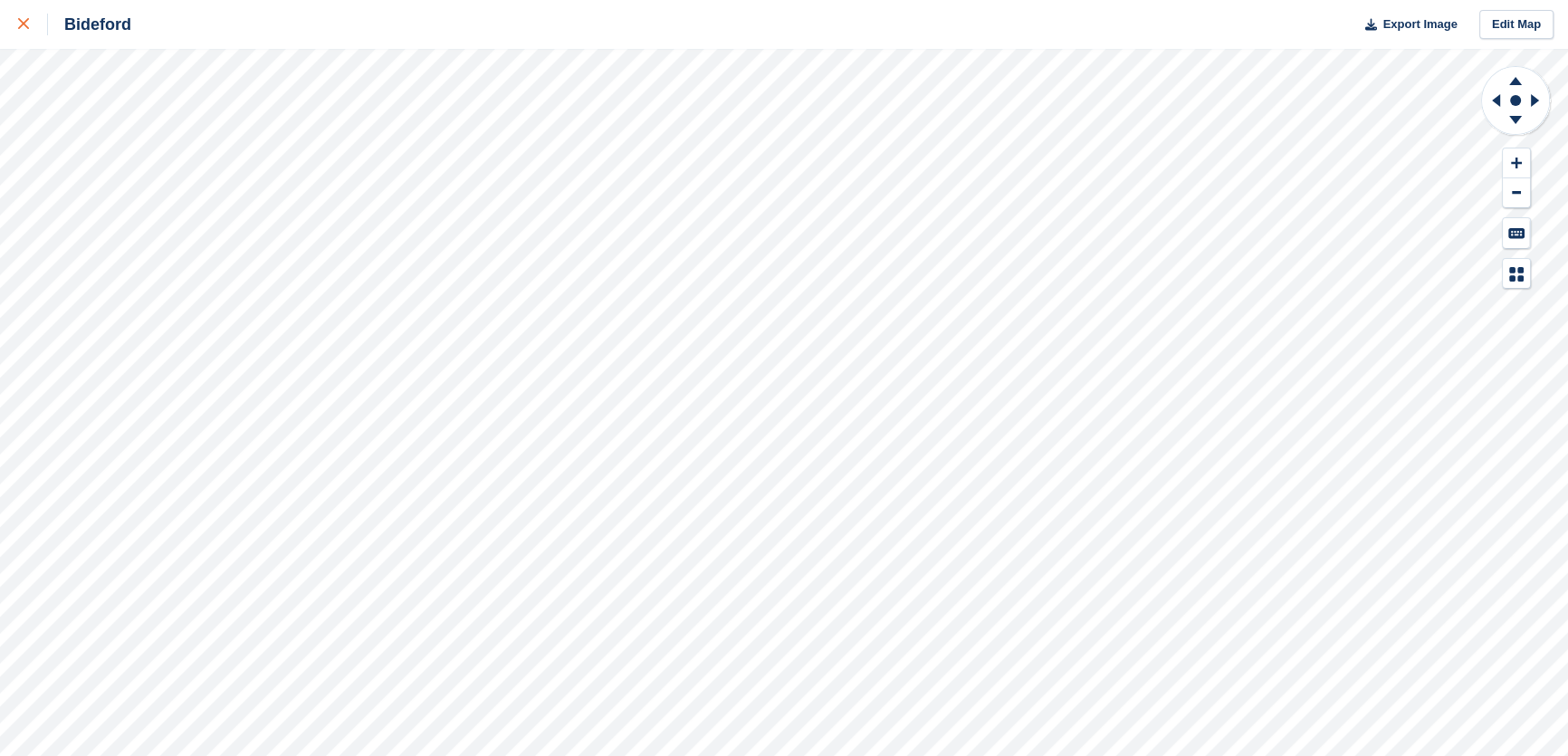
click at [25, 24] on icon at bounding box center [24, 24] width 11 height 11
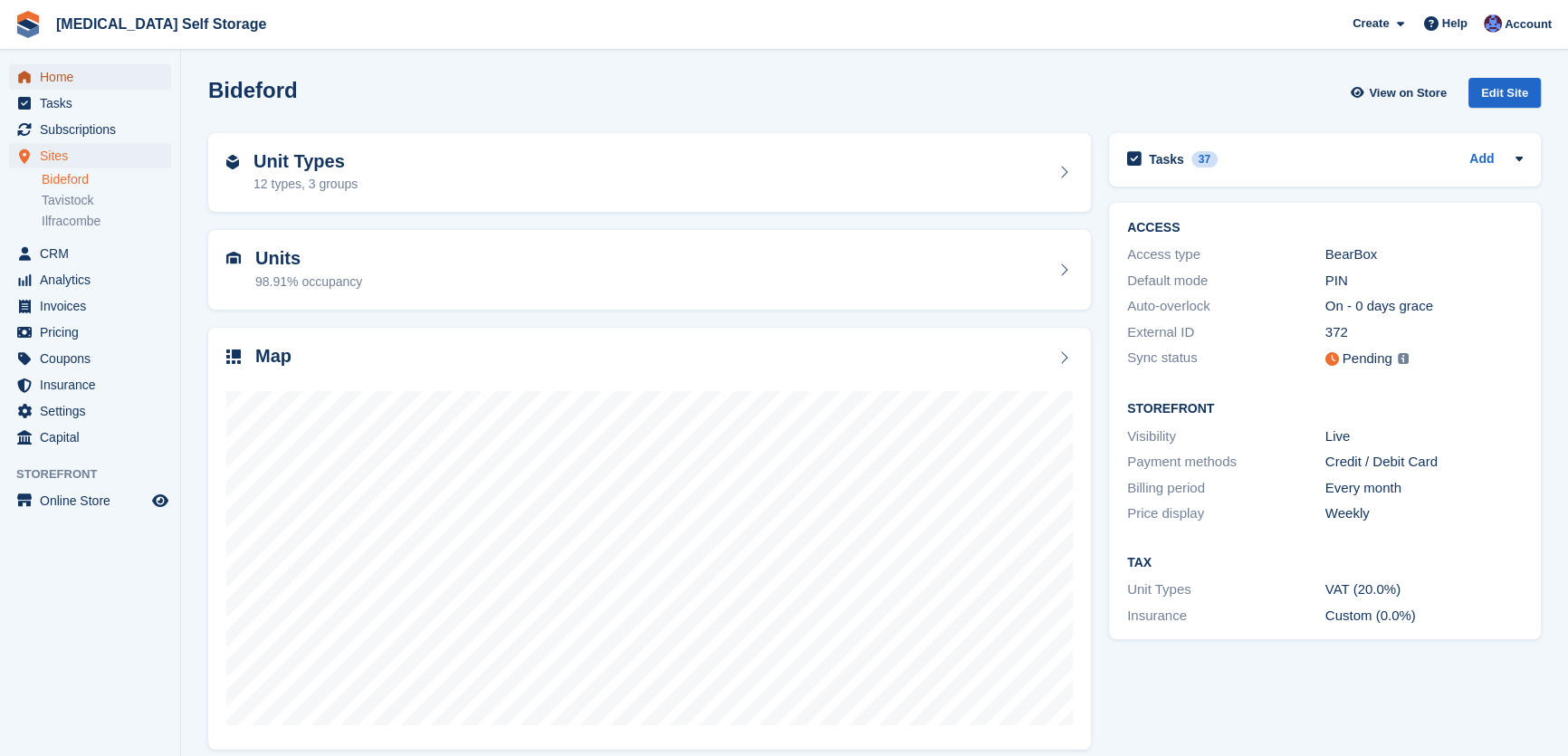
click at [59, 81] on span "Home" at bounding box center [93, 76] width 109 height 25
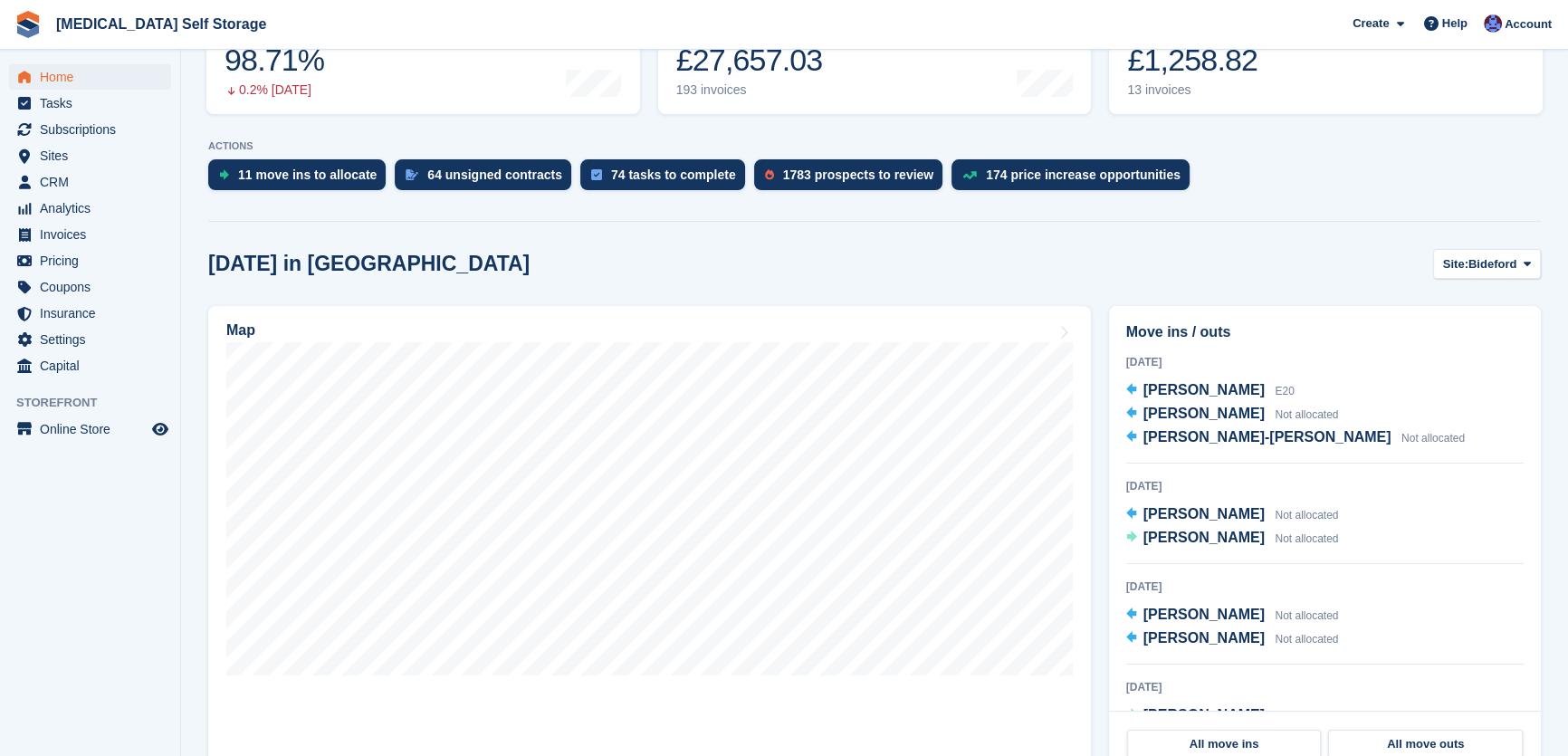
scroll to position [328, 0]
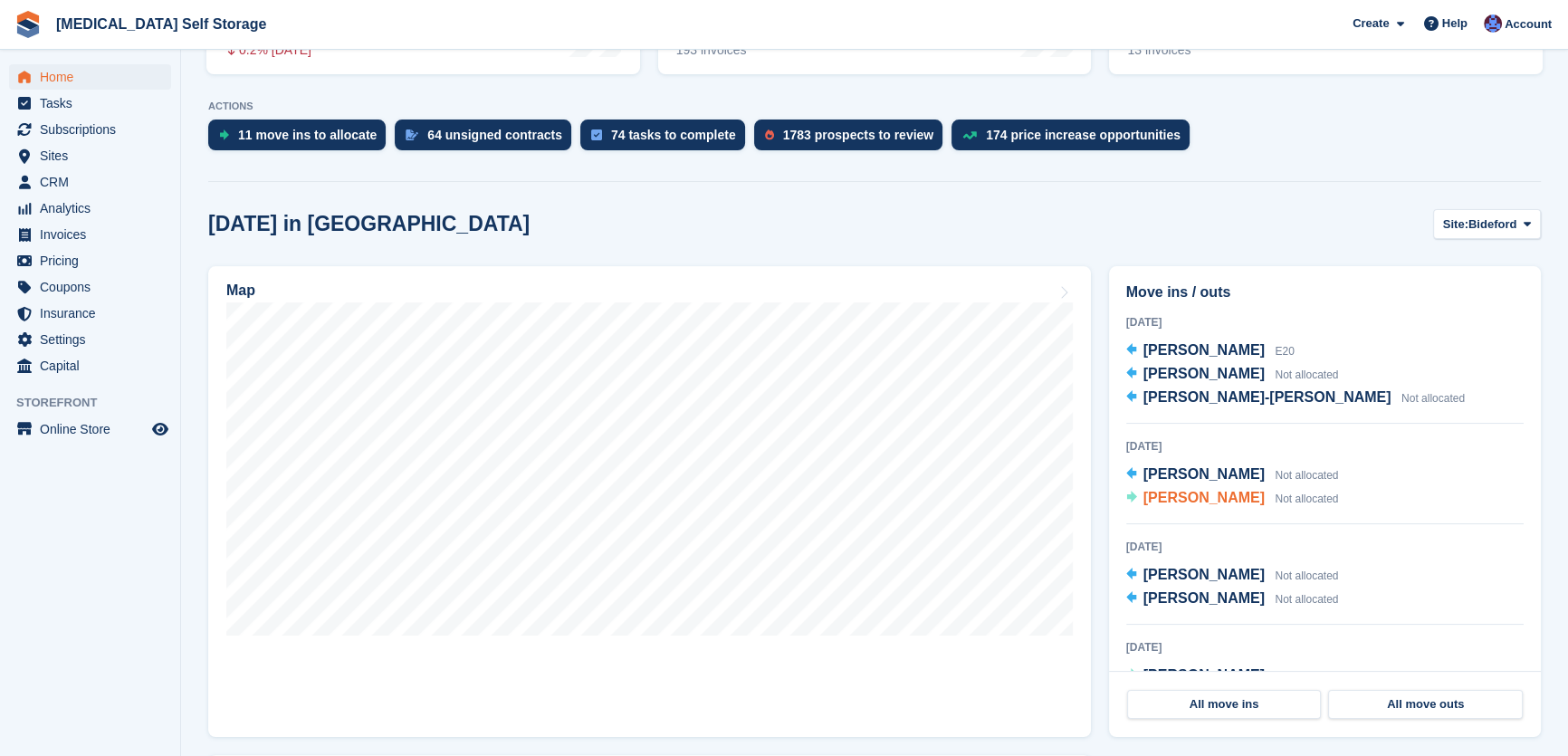
click at [1170, 496] on span "[PERSON_NAME]" at bounding box center [1205, 497] width 122 height 15
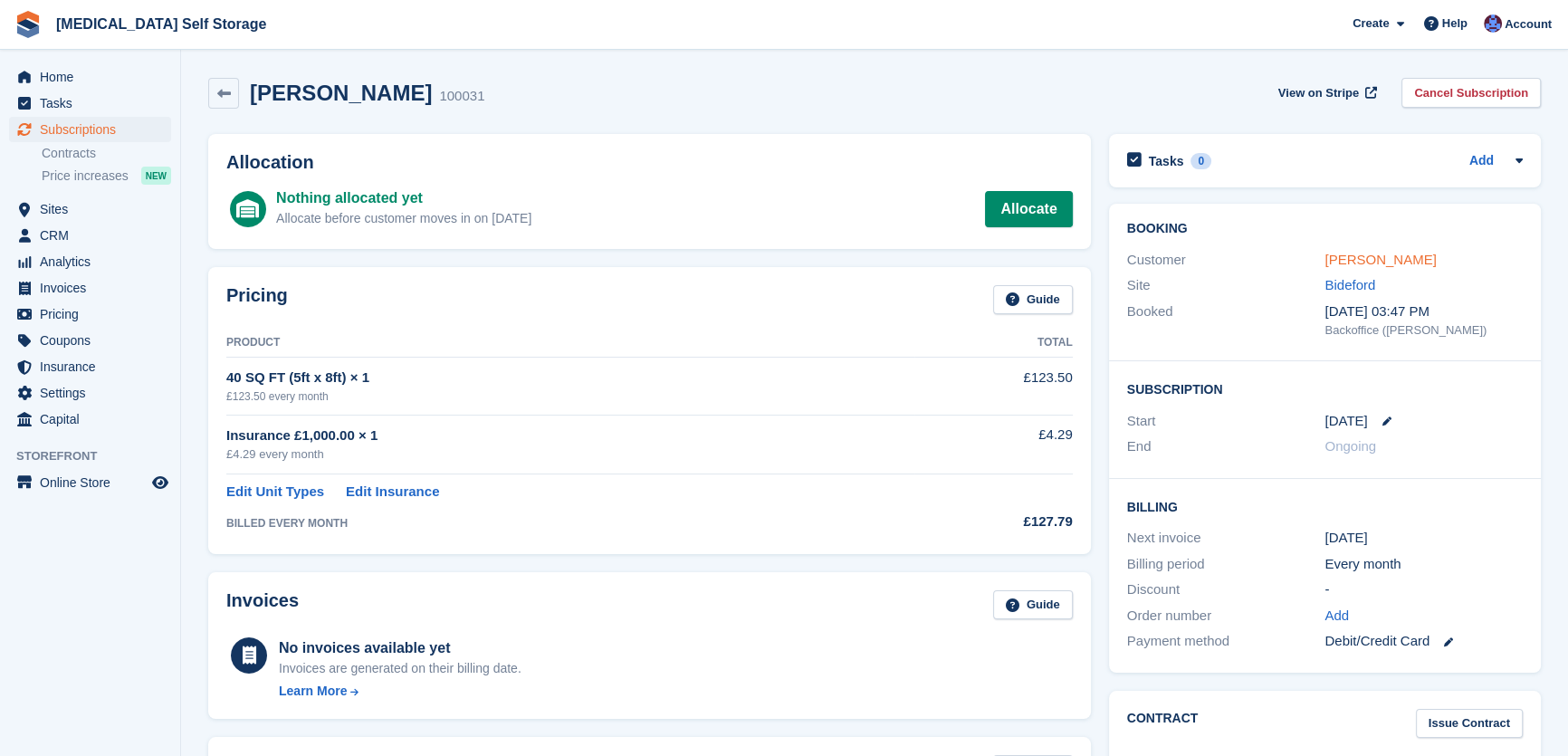
click at [1377, 262] on link "Joanne Kent" at bounding box center [1380, 260] width 111 height 15
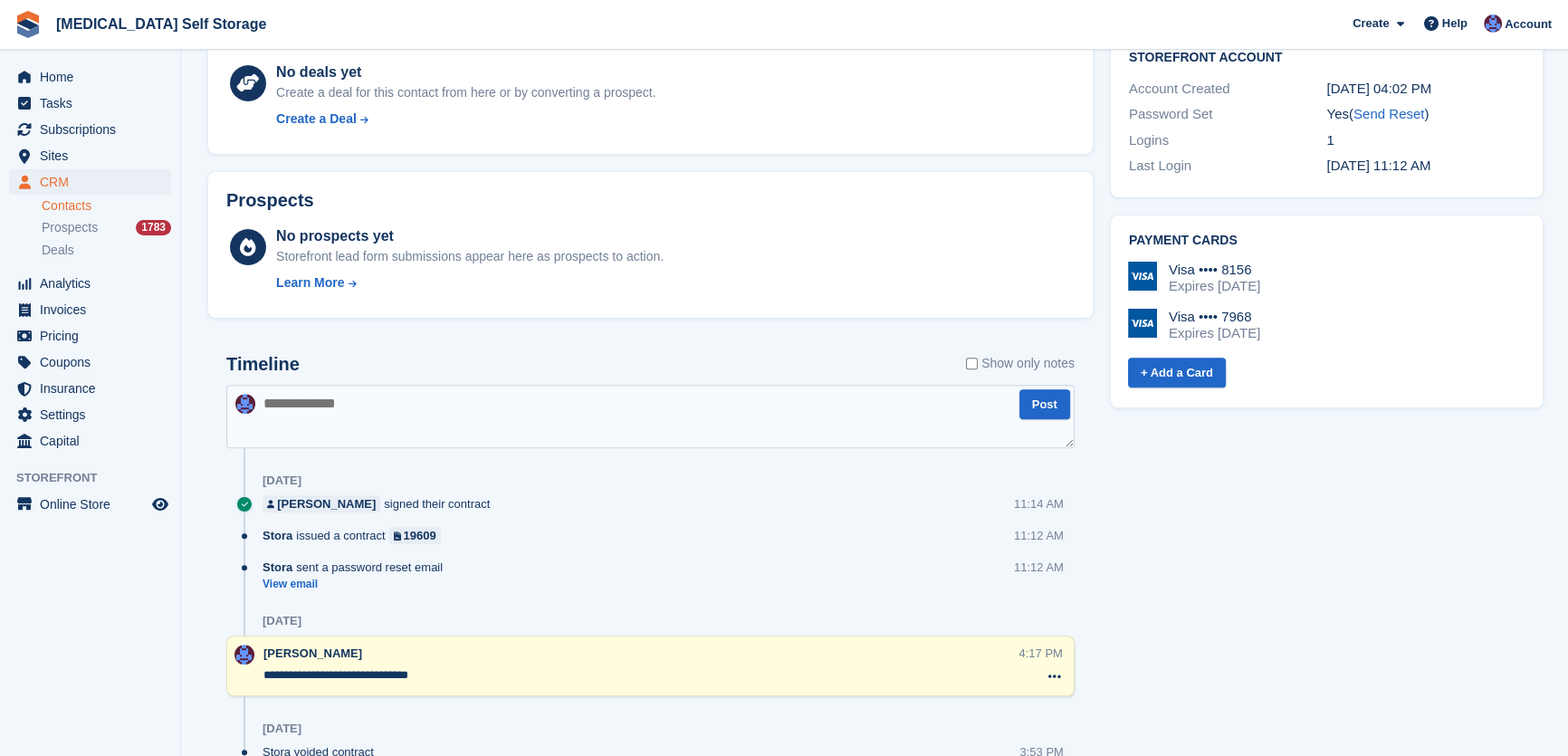
scroll to position [823, 0]
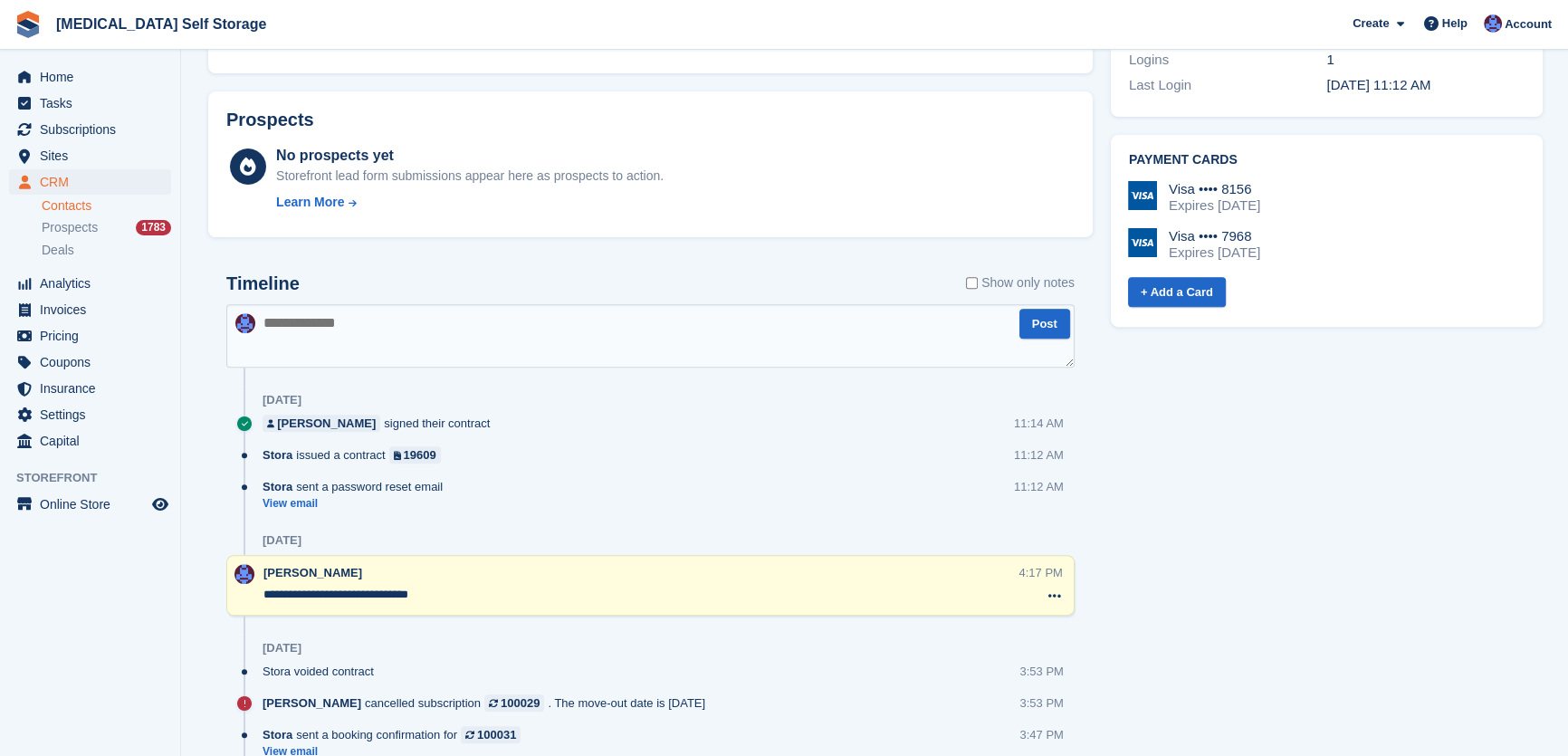
click at [465, 341] on textarea at bounding box center [650, 335] width 849 height 63
type textarea "**********"
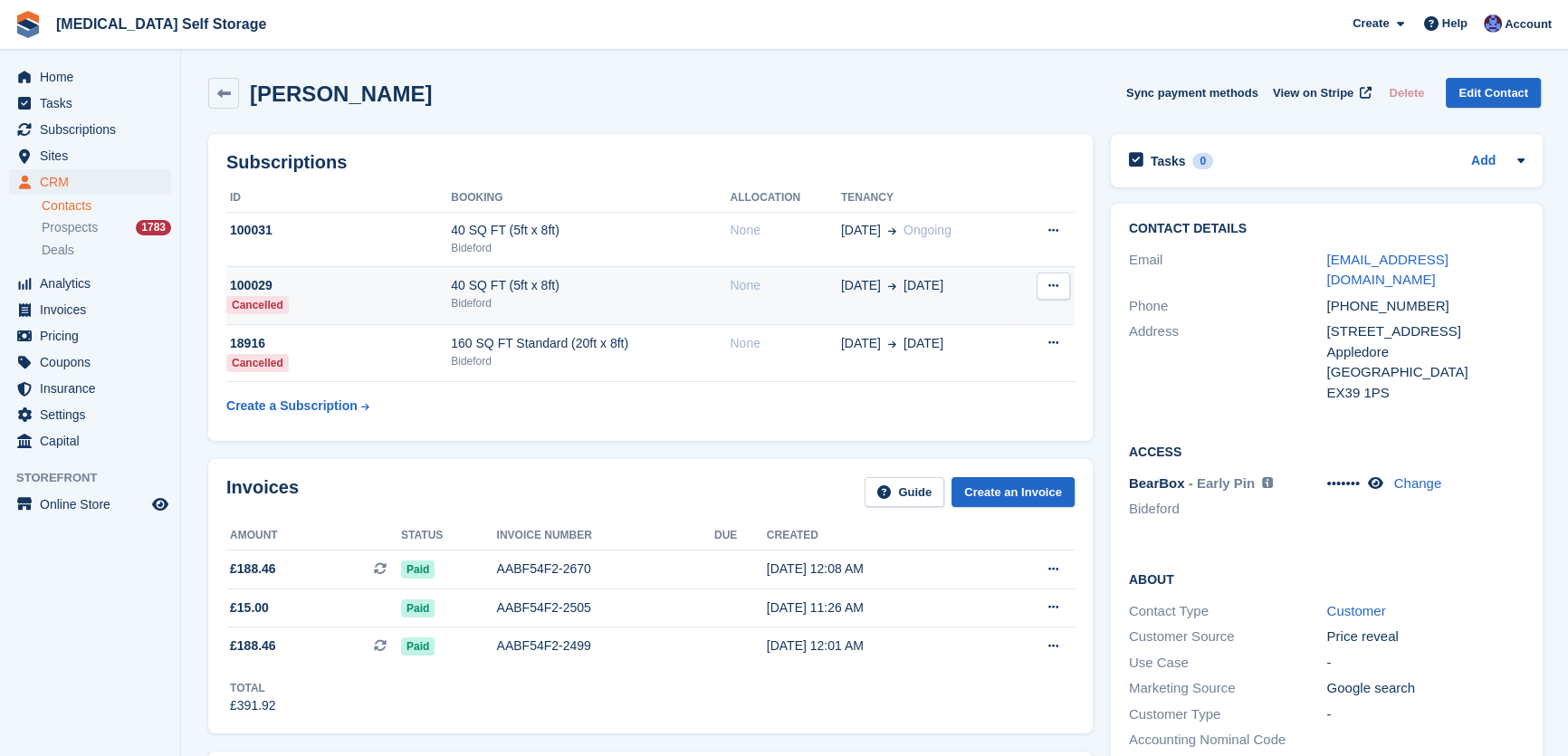
scroll to position [0, 0]
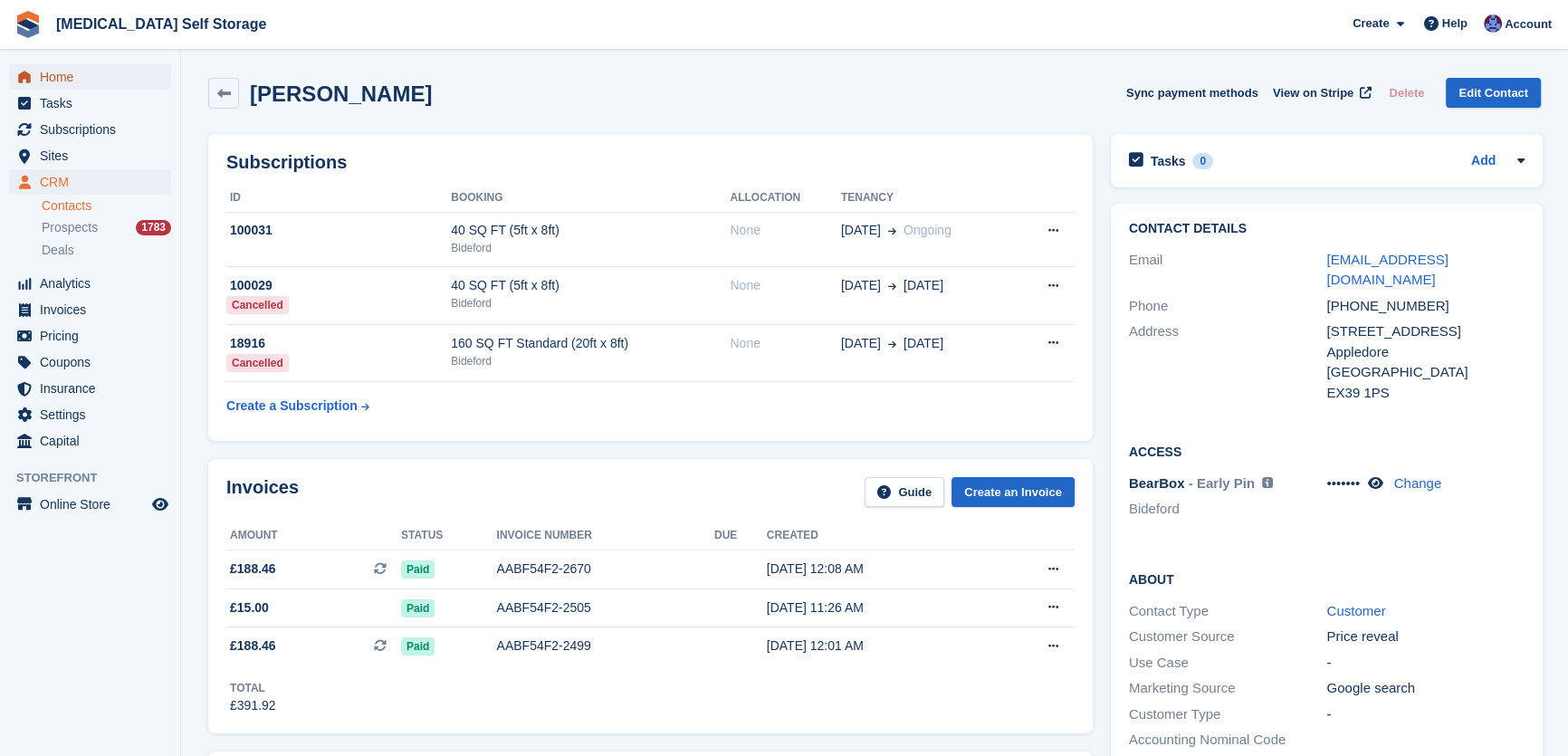
click at [51, 78] on span "Home" at bounding box center [93, 76] width 109 height 25
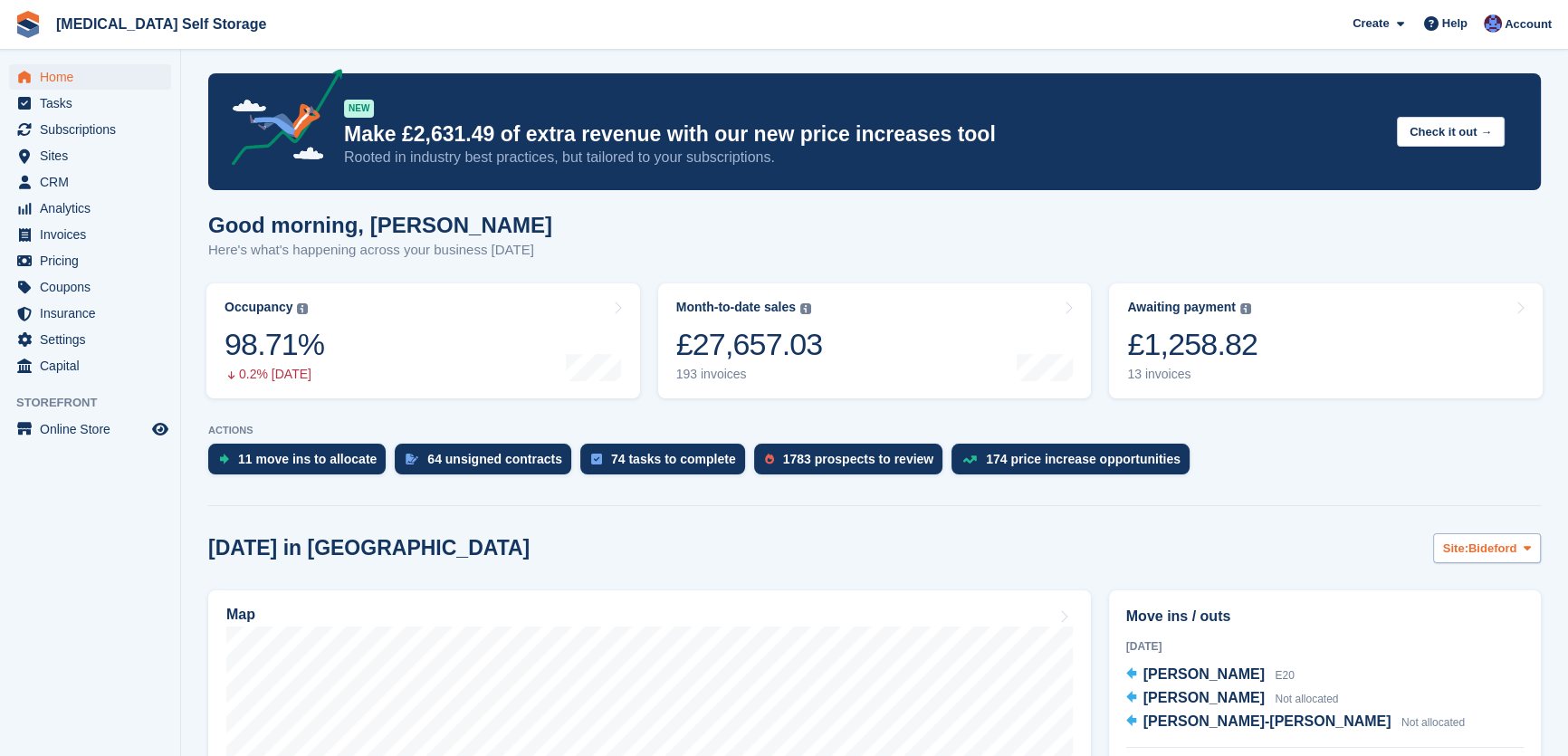
scroll to position [328, 0]
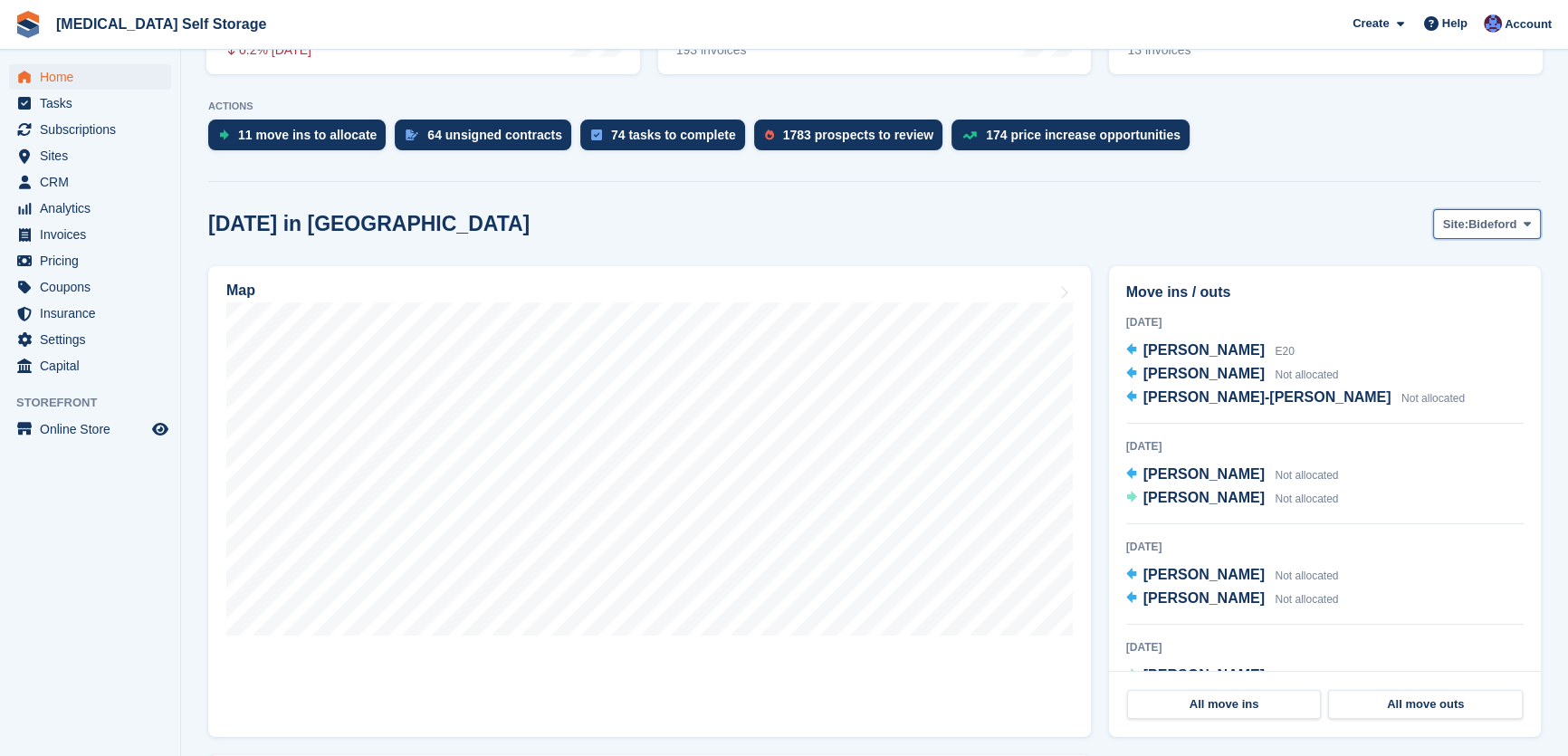
click at [1499, 216] on span "Bideford" at bounding box center [1492, 224] width 48 height 18
click at [1436, 304] on link "Tavistock" at bounding box center [1454, 299] width 158 height 33
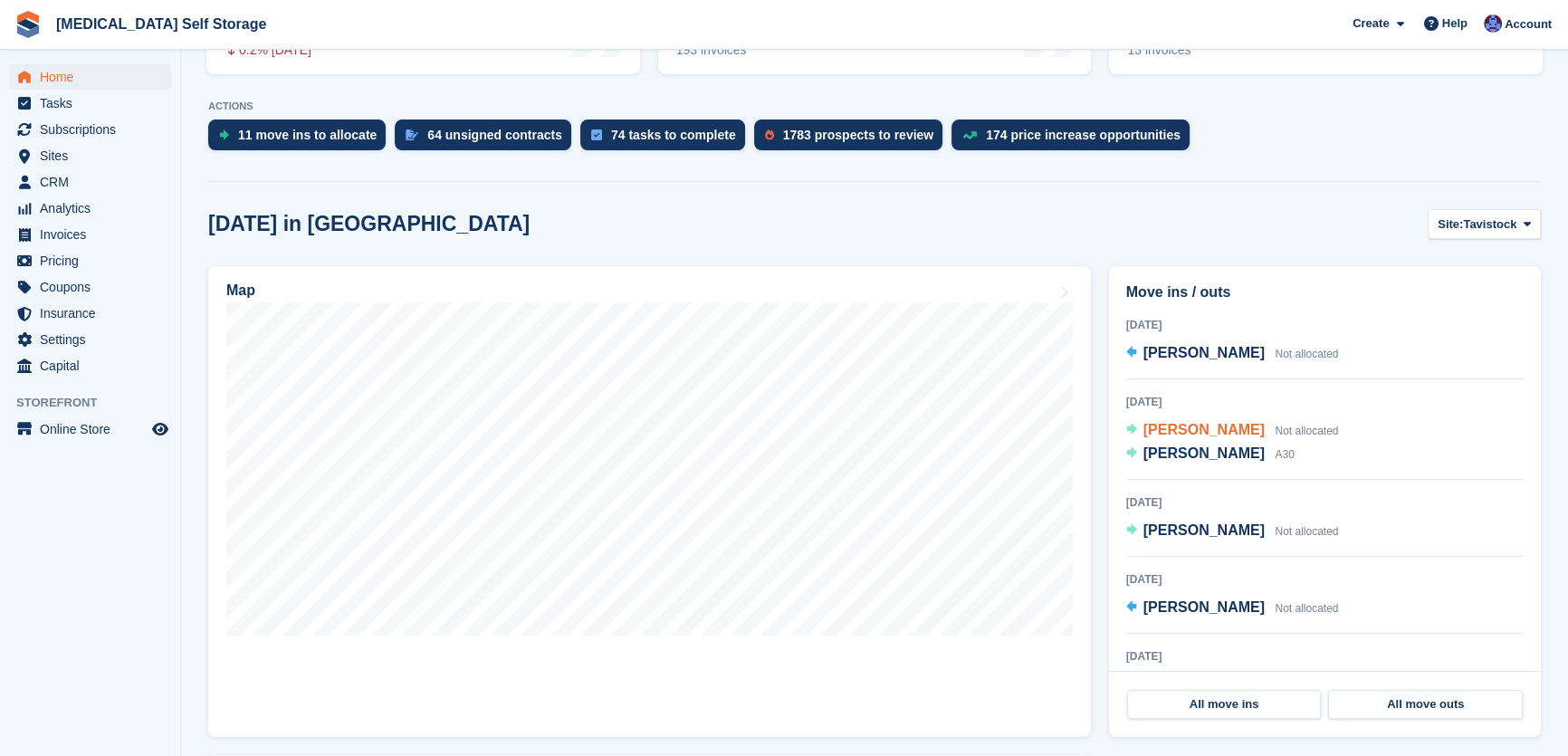
click at [1211, 429] on span "Vivenne Lyon" at bounding box center [1205, 429] width 122 height 15
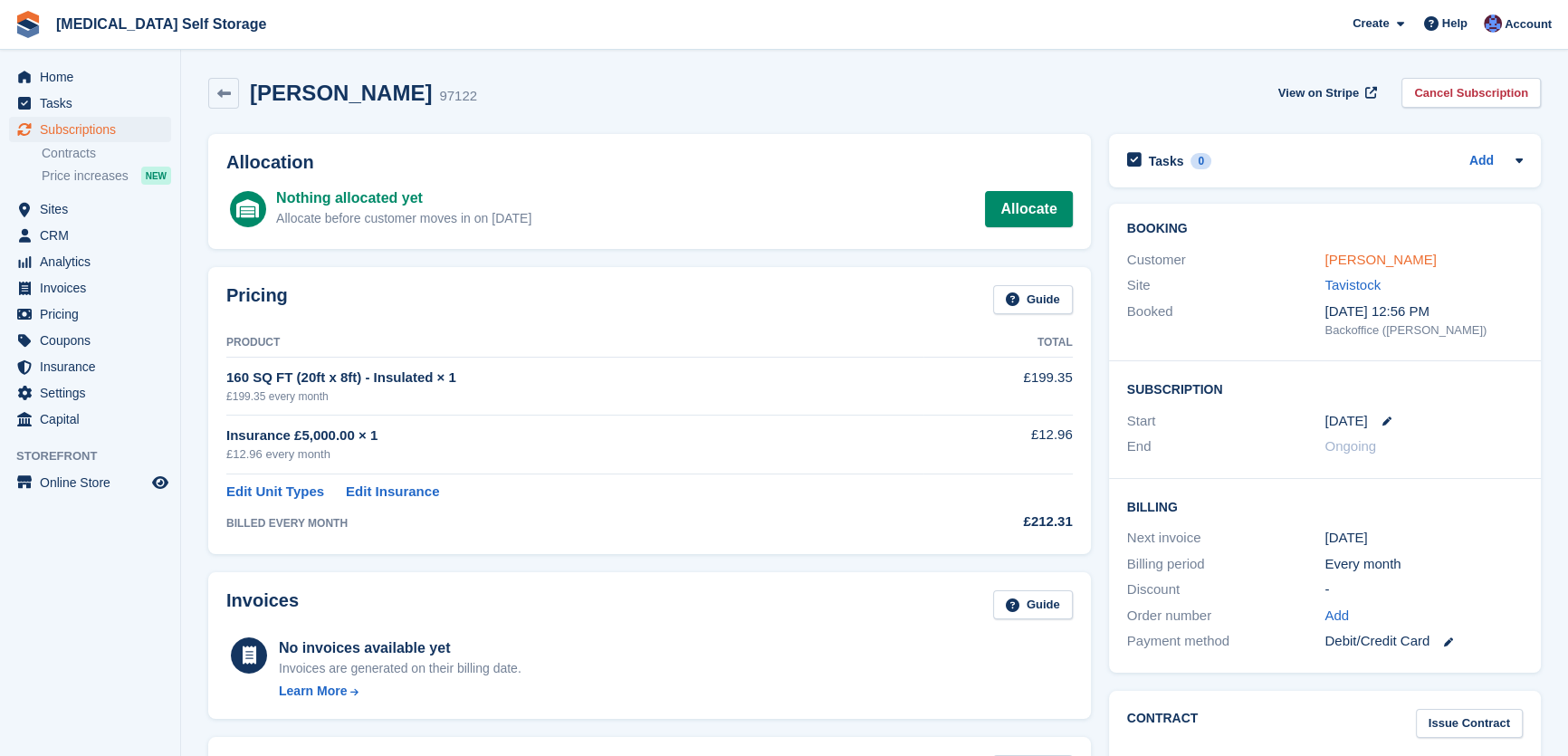
click at [1348, 261] on link "[PERSON_NAME]" at bounding box center [1380, 260] width 111 height 15
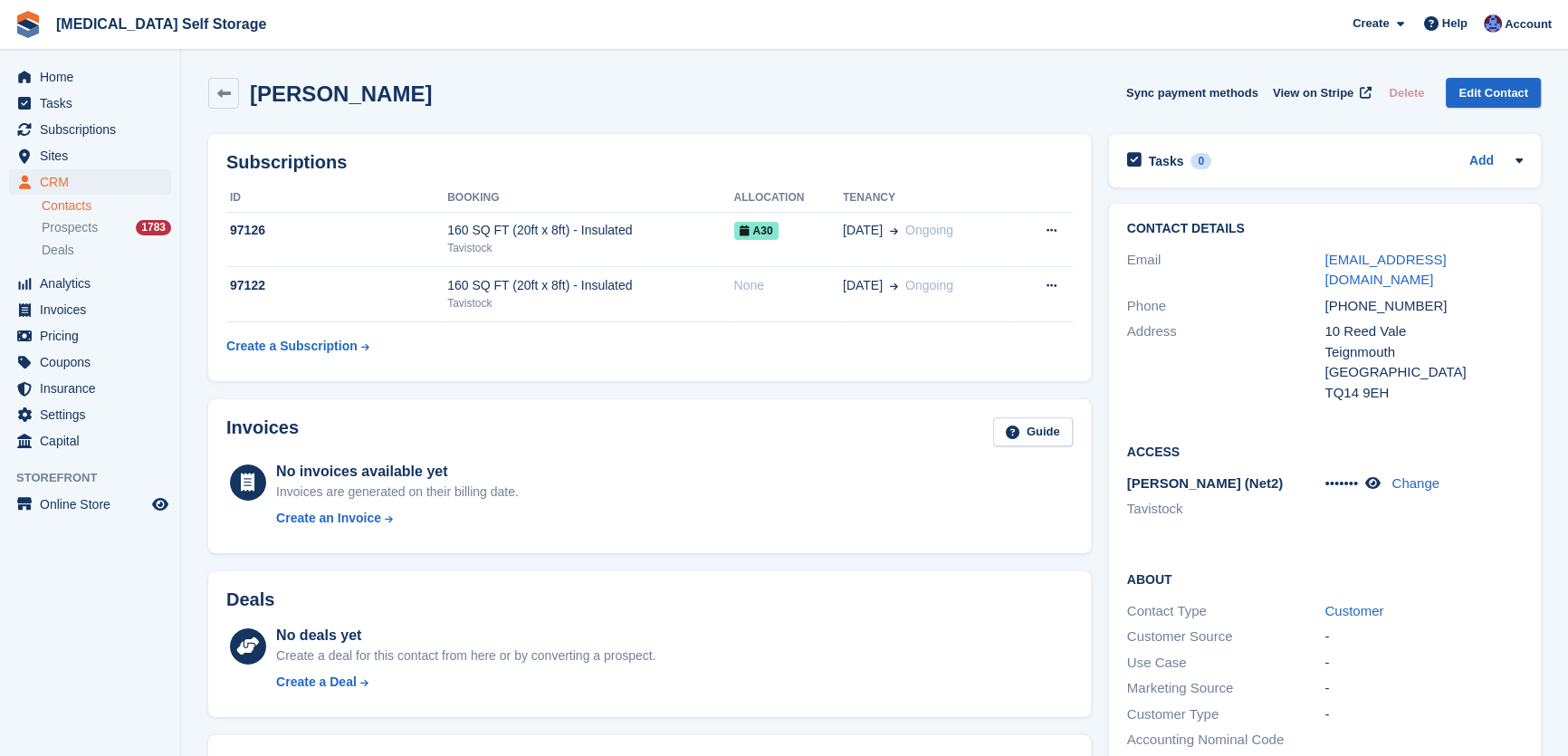
click at [631, 100] on div "[PERSON_NAME] Sync payment methods View on Stripe Delete Edit Contact" at bounding box center [875, 92] width 1333 height 31
drag, startPoint x: 72, startPoint y: 335, endPoint x: 139, endPoint y: 369, distance: 75.1
click at [72, 336] on span "Pricing" at bounding box center [93, 335] width 109 height 25
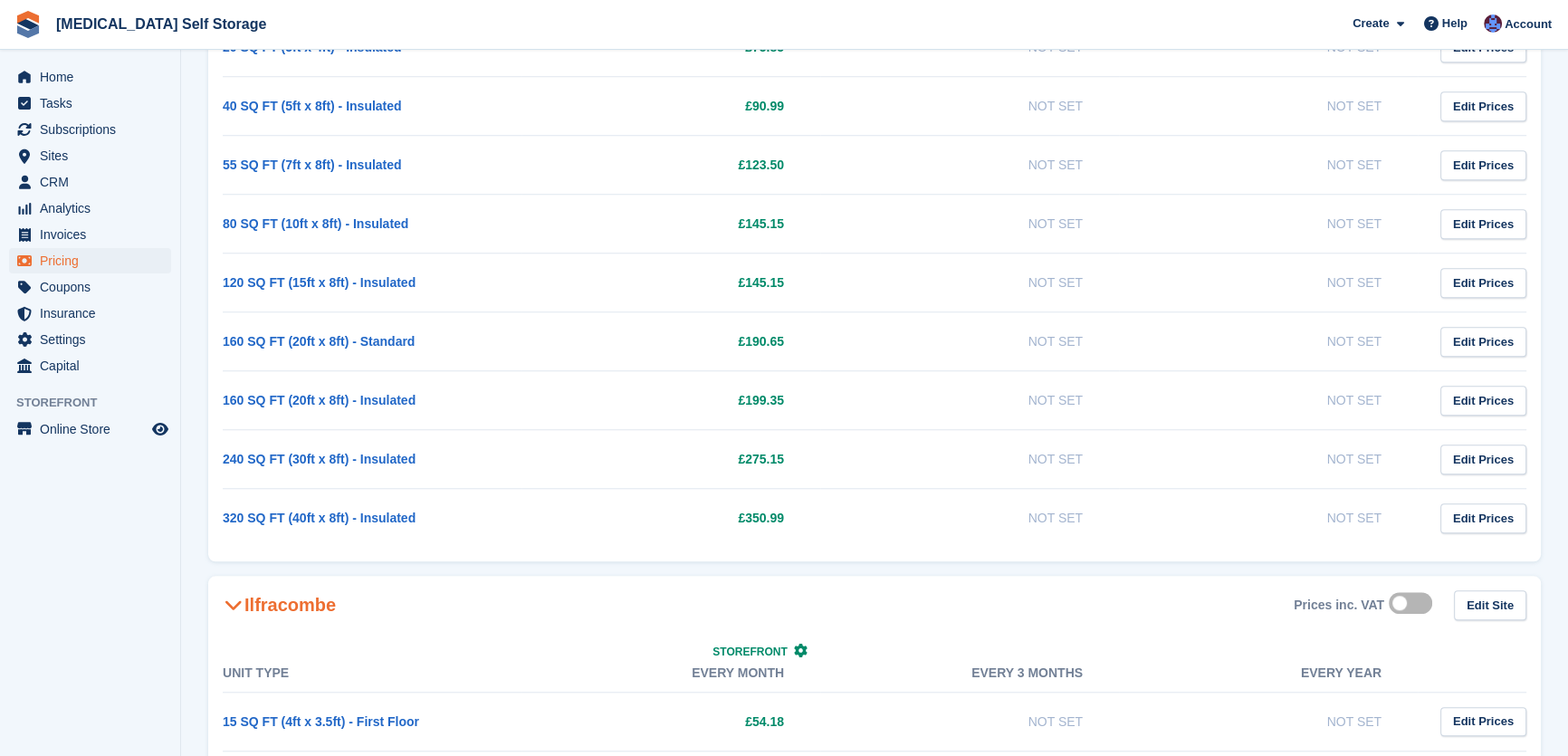
scroll to position [2058, 0]
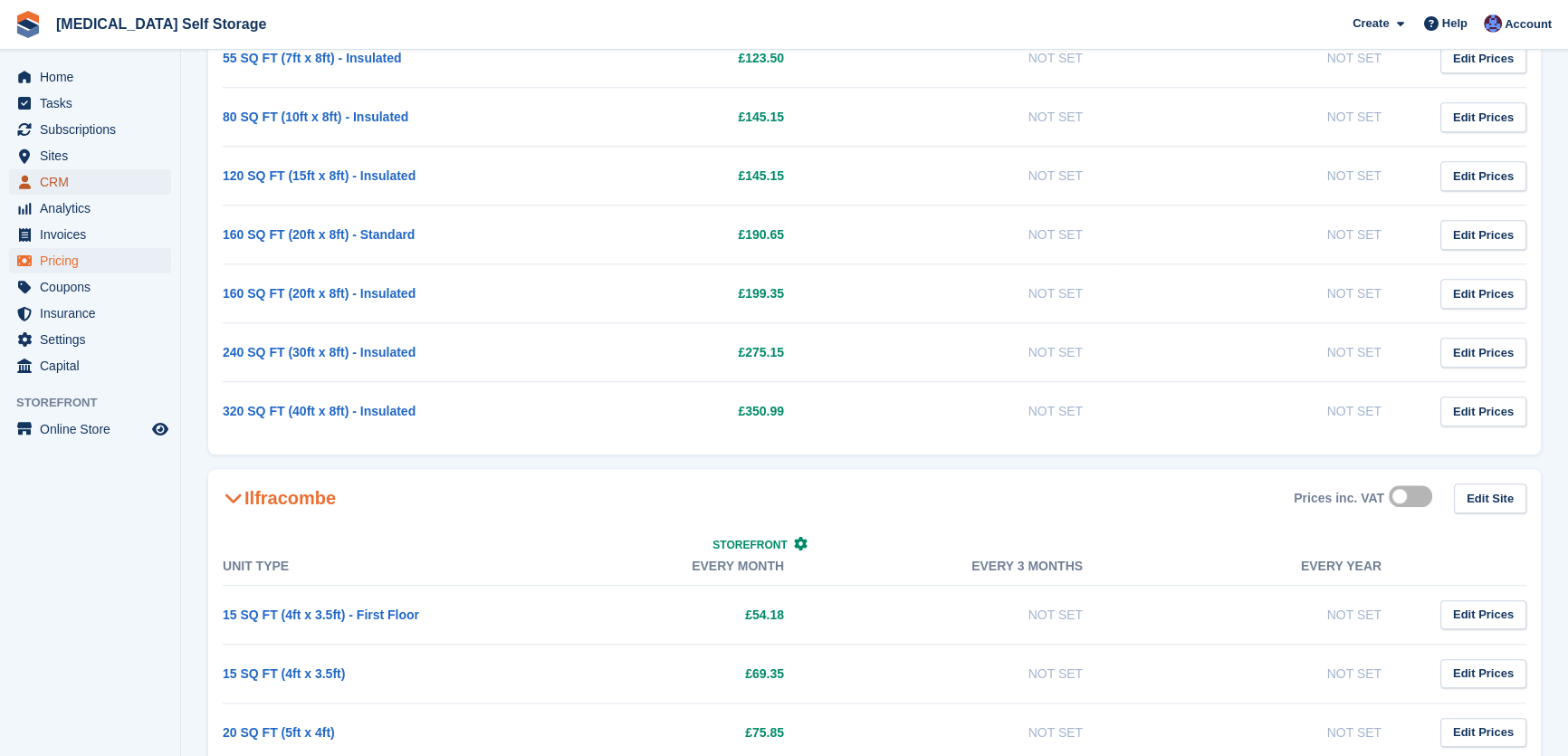
click at [77, 189] on span "CRM" at bounding box center [93, 181] width 109 height 25
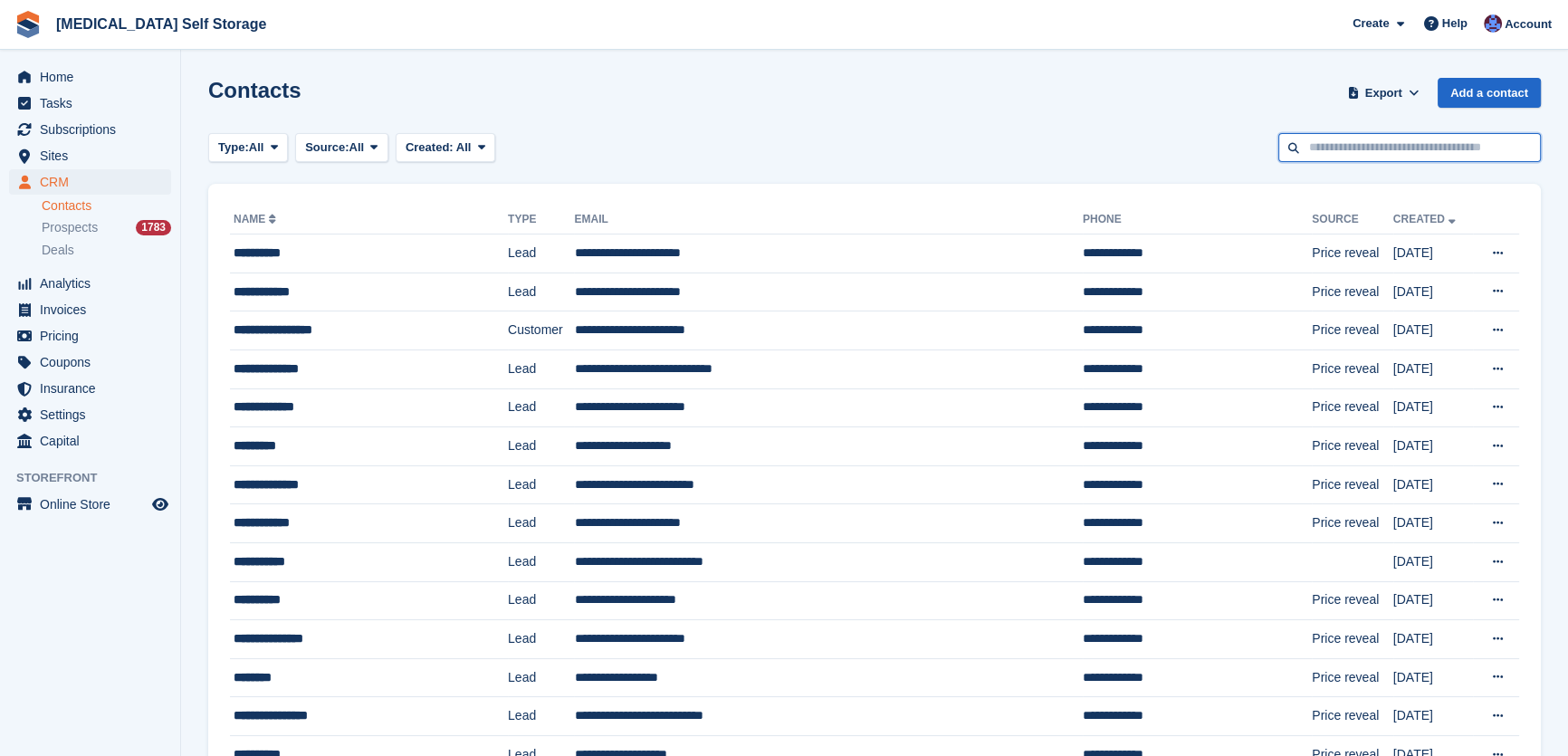
click at [1367, 144] on input "text" at bounding box center [1410, 148] width 262 height 30
type input "****"
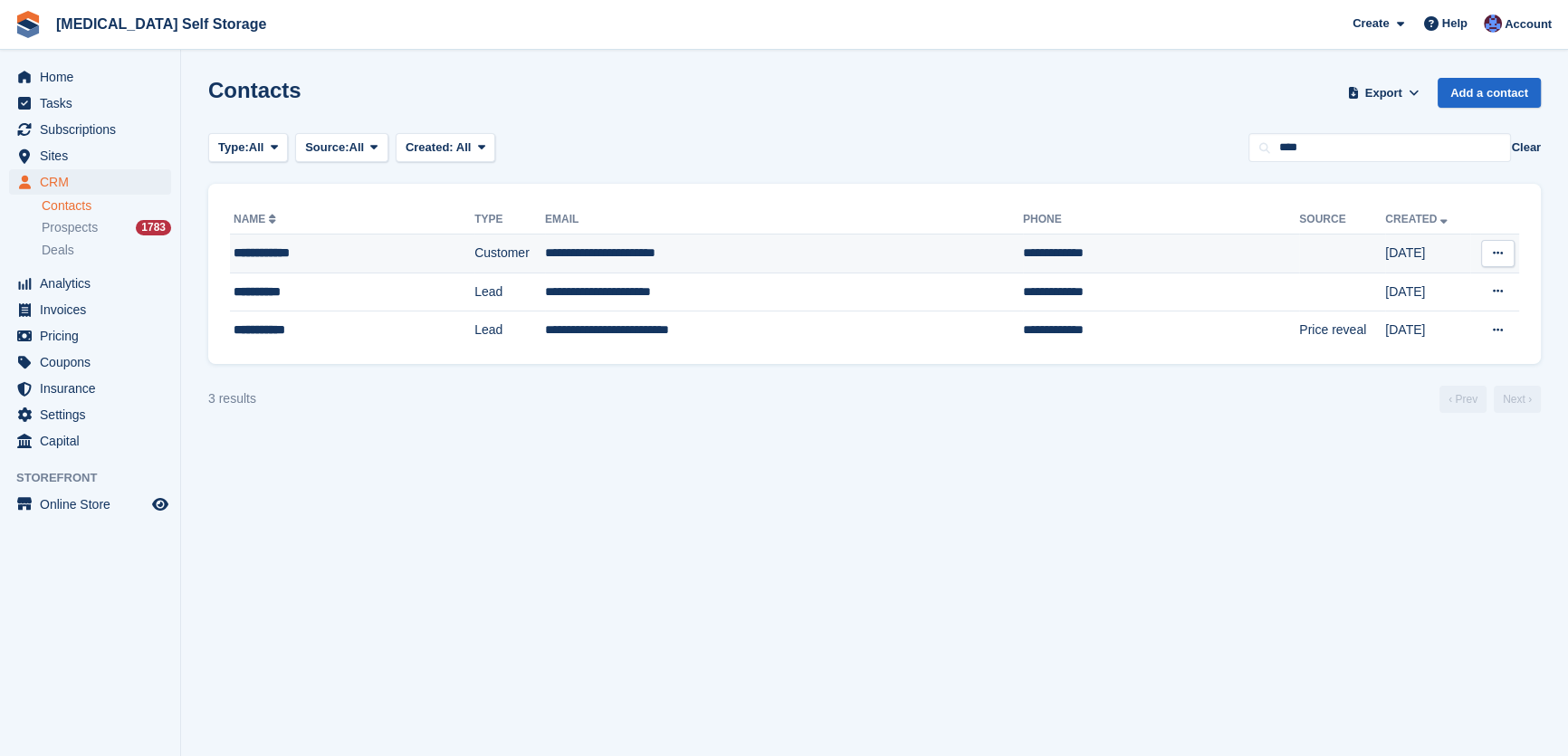
click at [631, 256] on td "**********" at bounding box center [784, 253] width 479 height 39
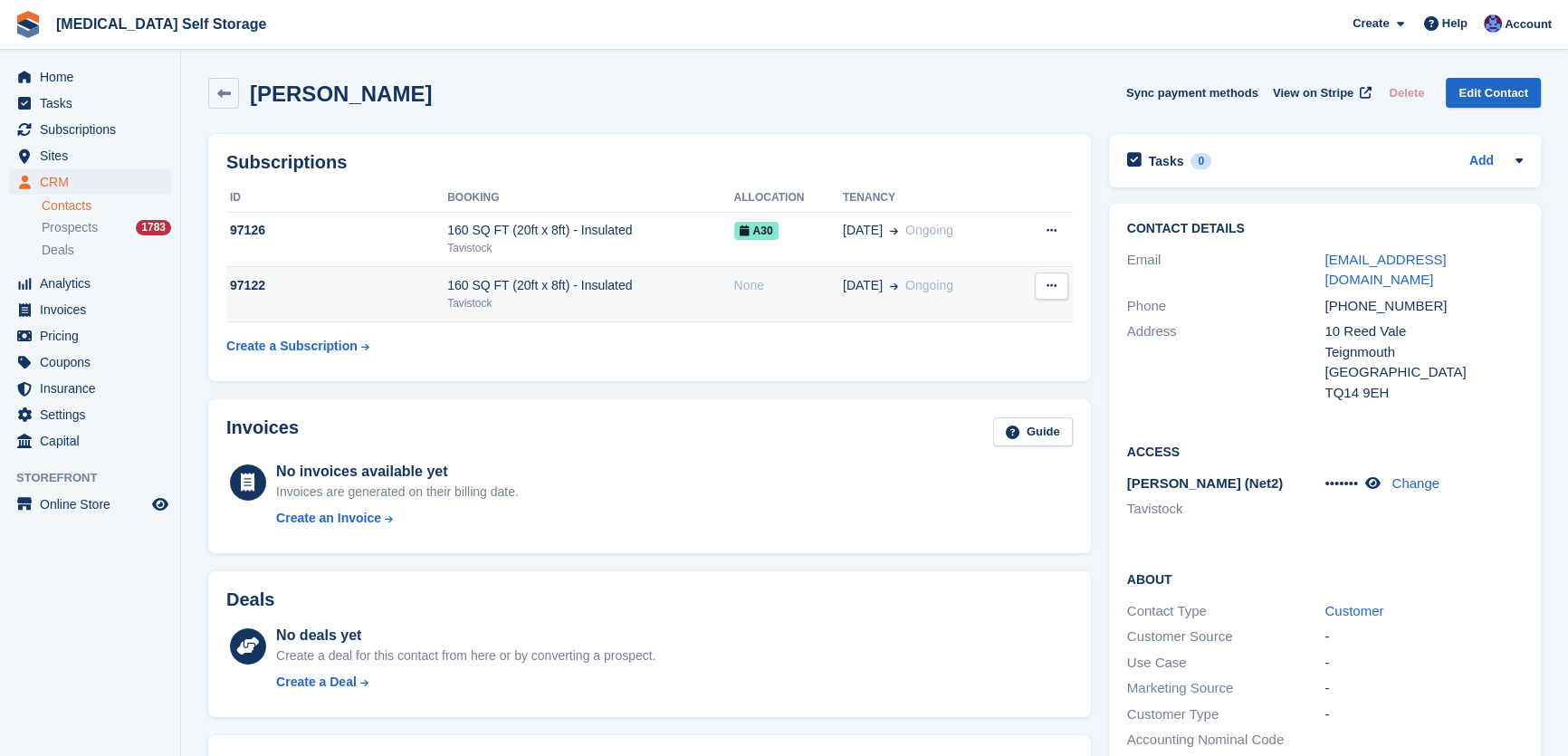
drag, startPoint x: 523, startPoint y: 303, endPoint x: 534, endPoint y: 311, distance: 13.6
click at [524, 303] on div "Tavistock" at bounding box center [590, 303] width 286 height 16
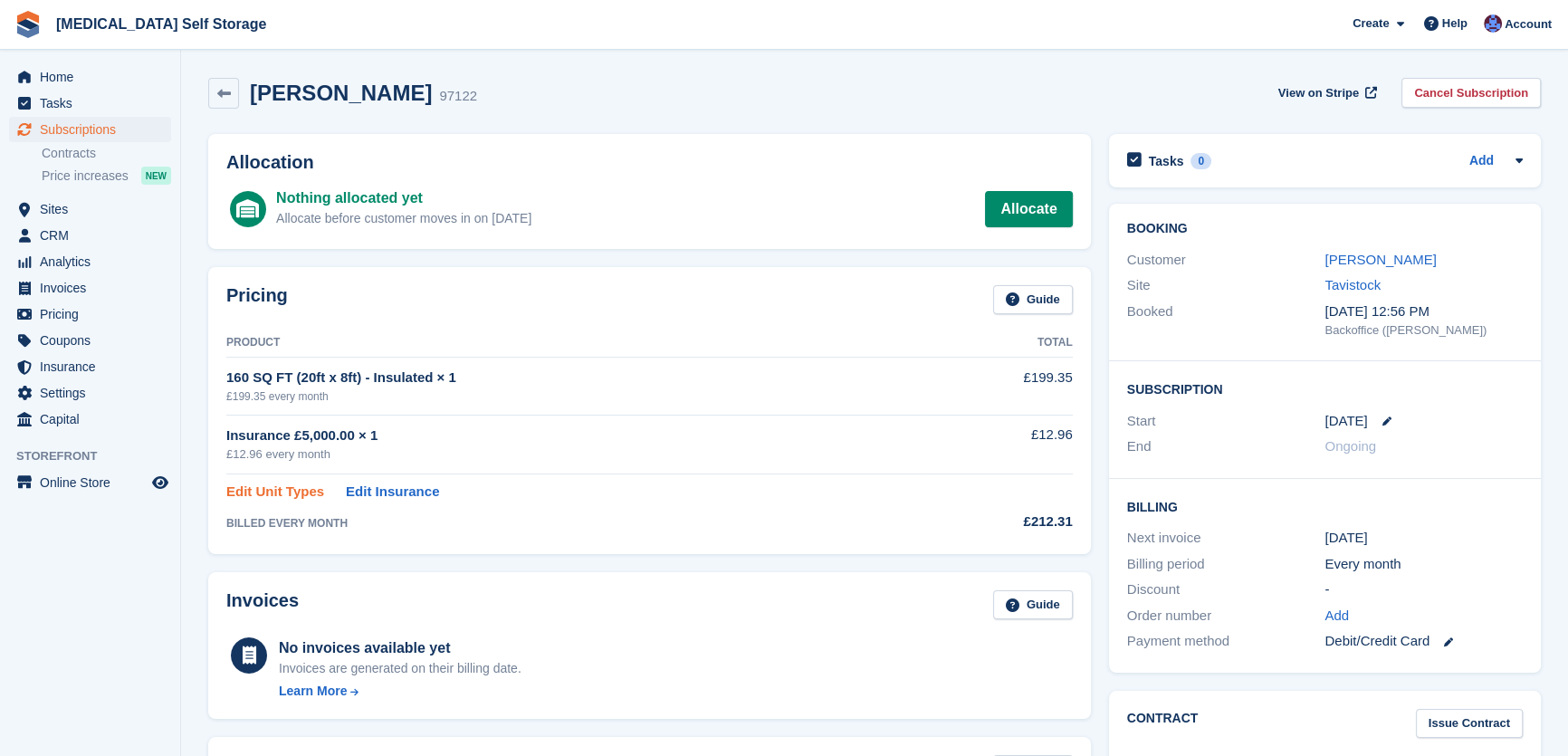
click at [300, 499] on link "Edit Unit Types" at bounding box center [276, 492] width 98 height 21
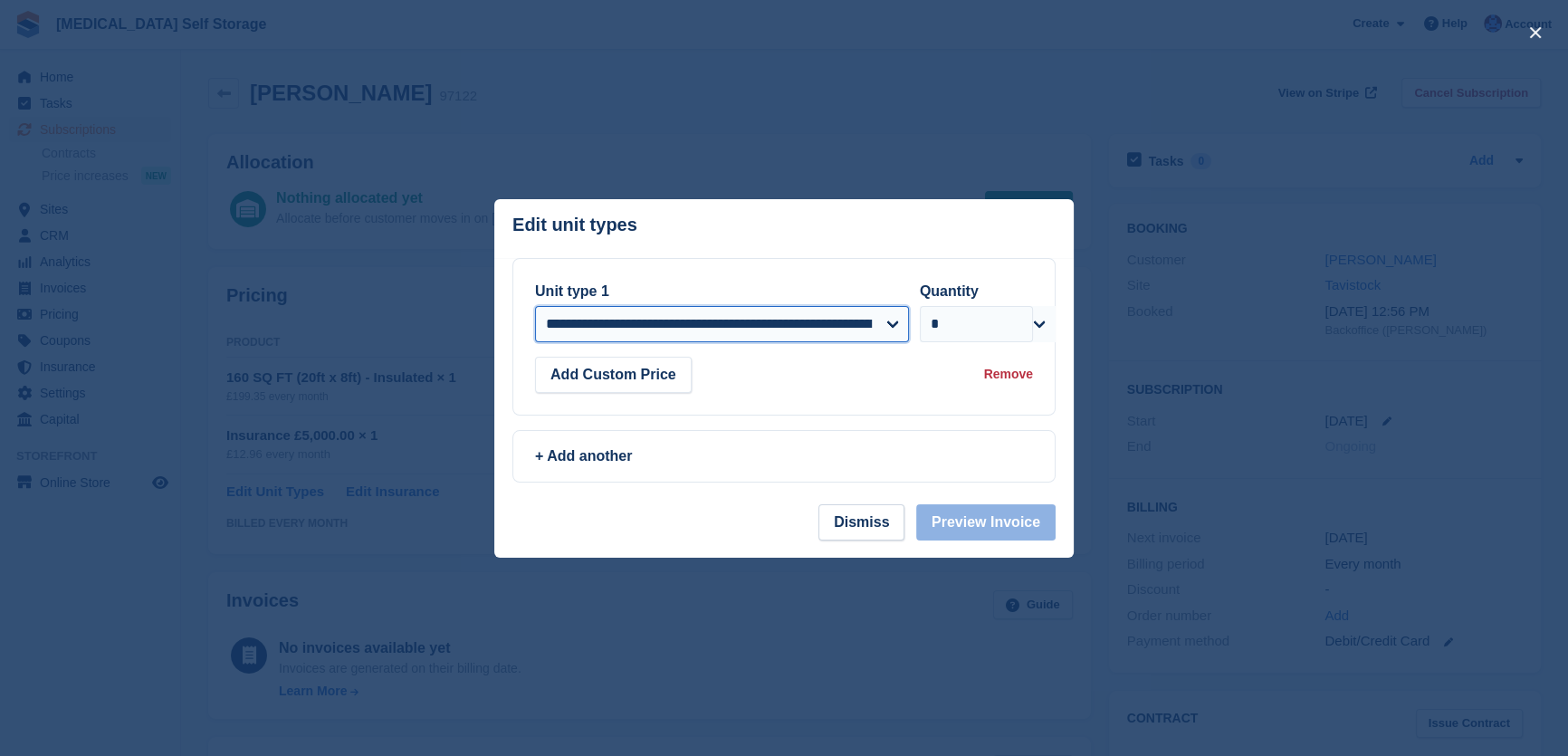
click at [712, 328] on select "**********" at bounding box center [722, 324] width 374 height 36
select select "*****"
click at [535, 307] on select "**********" at bounding box center [722, 324] width 374 height 36
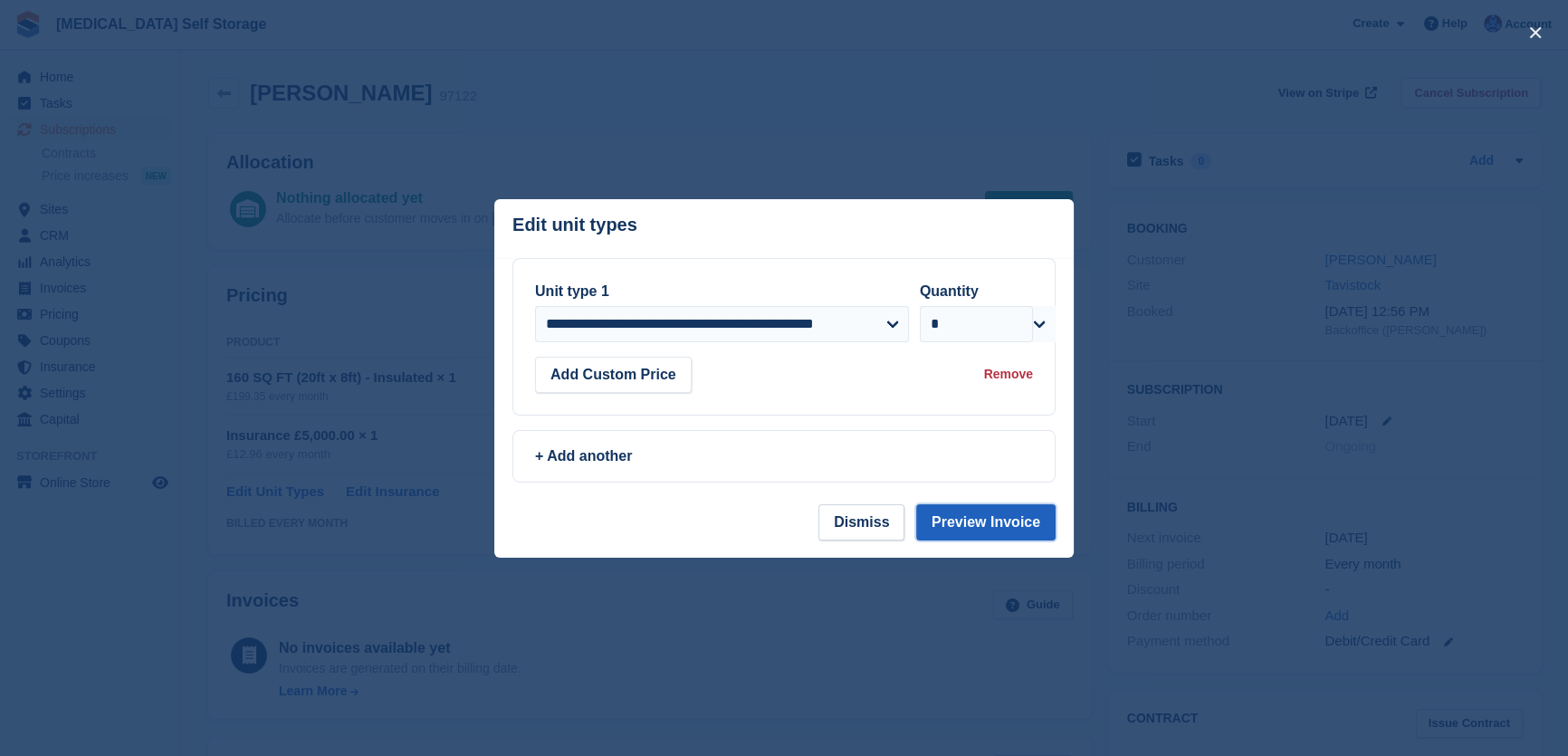
click at [1003, 533] on button "Preview Invoice" at bounding box center [986, 522] width 140 height 36
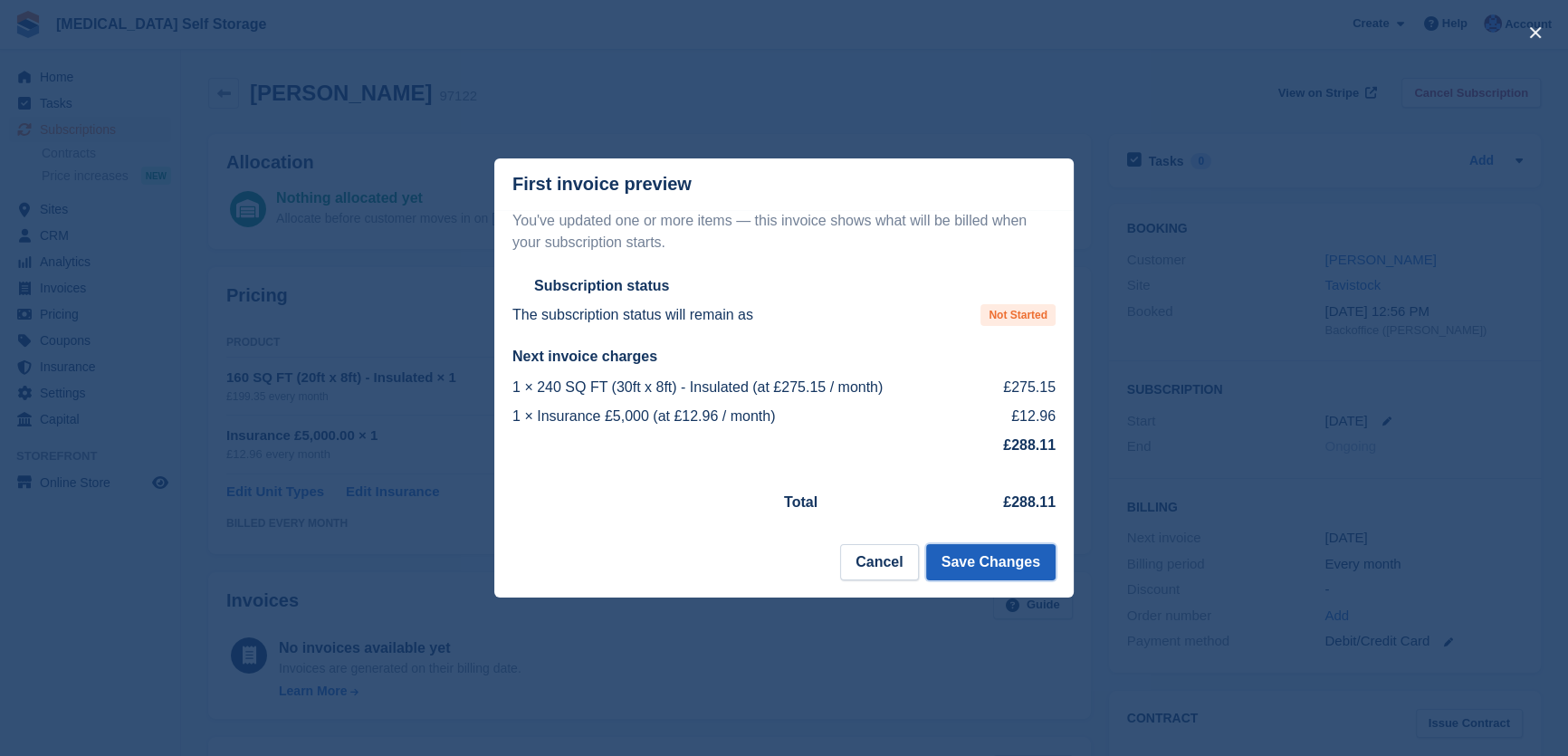
click at [980, 553] on button "Save Changes" at bounding box center [990, 563] width 129 height 36
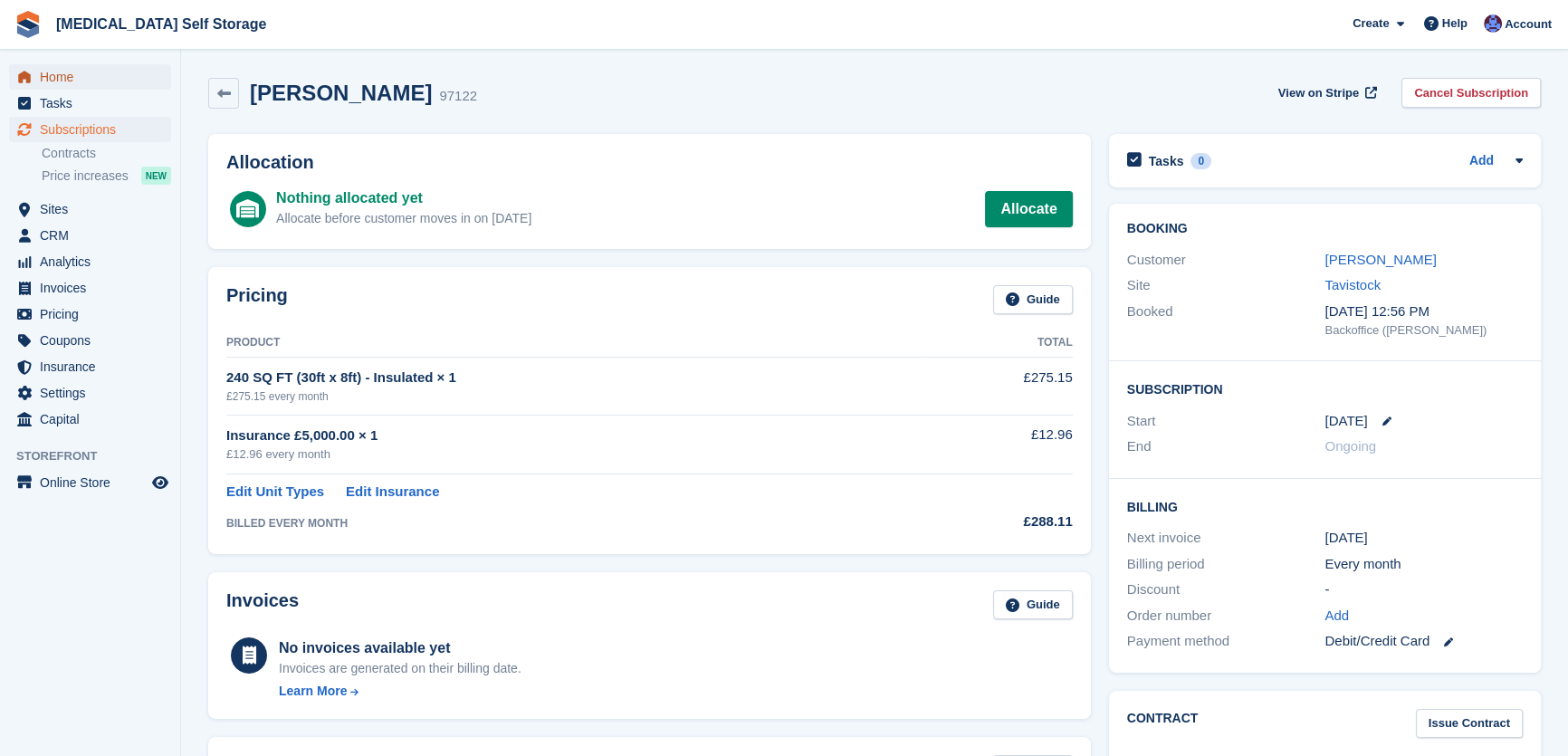
click at [59, 66] on span "Home" at bounding box center [93, 76] width 109 height 25
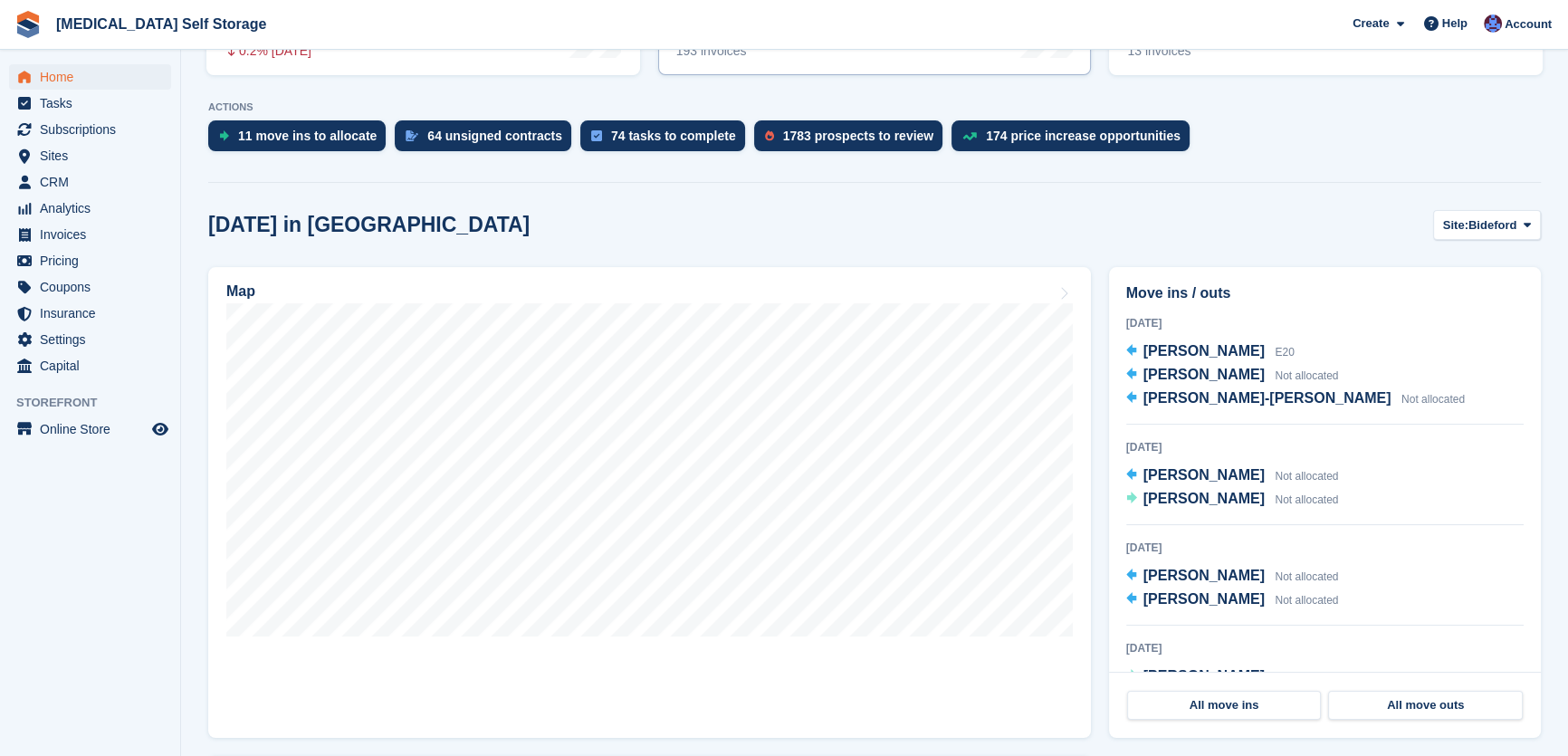
scroll to position [328, 0]
click at [1485, 215] on span "Bideford" at bounding box center [1492, 224] width 48 height 18
click at [1457, 298] on link "Tavistock" at bounding box center [1454, 299] width 158 height 33
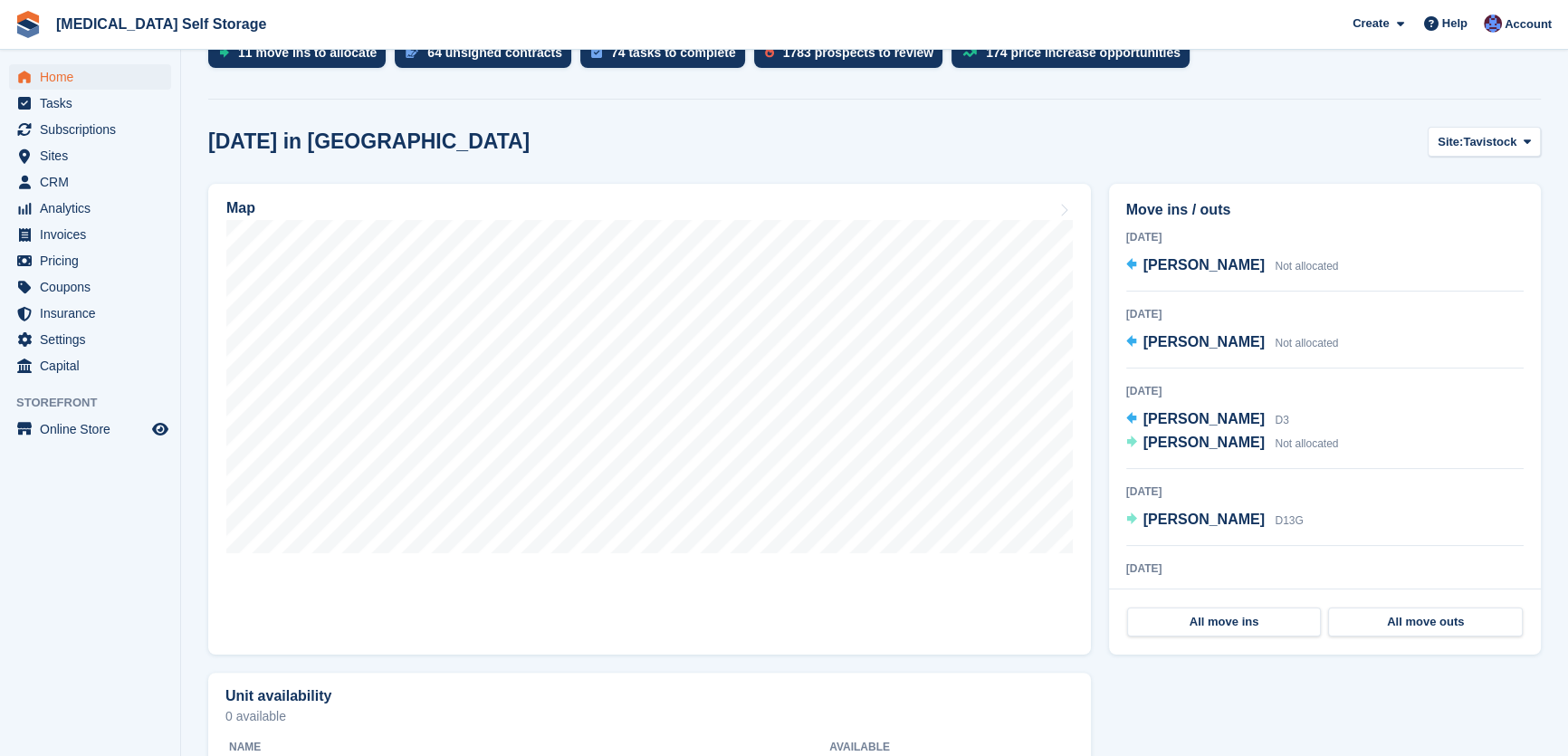
scroll to position [0, 0]
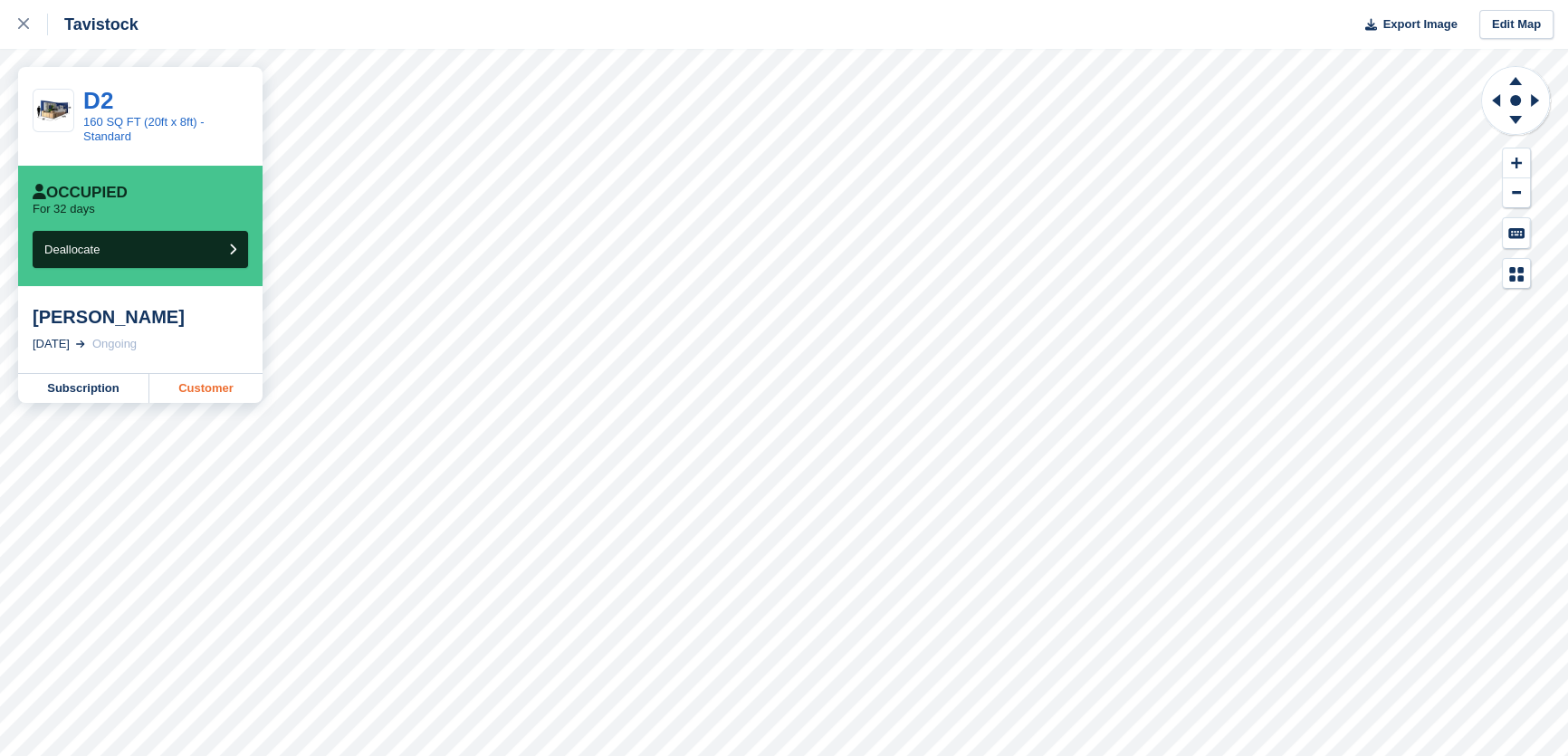
click at [226, 392] on link "Customer" at bounding box center [206, 388] width 113 height 29
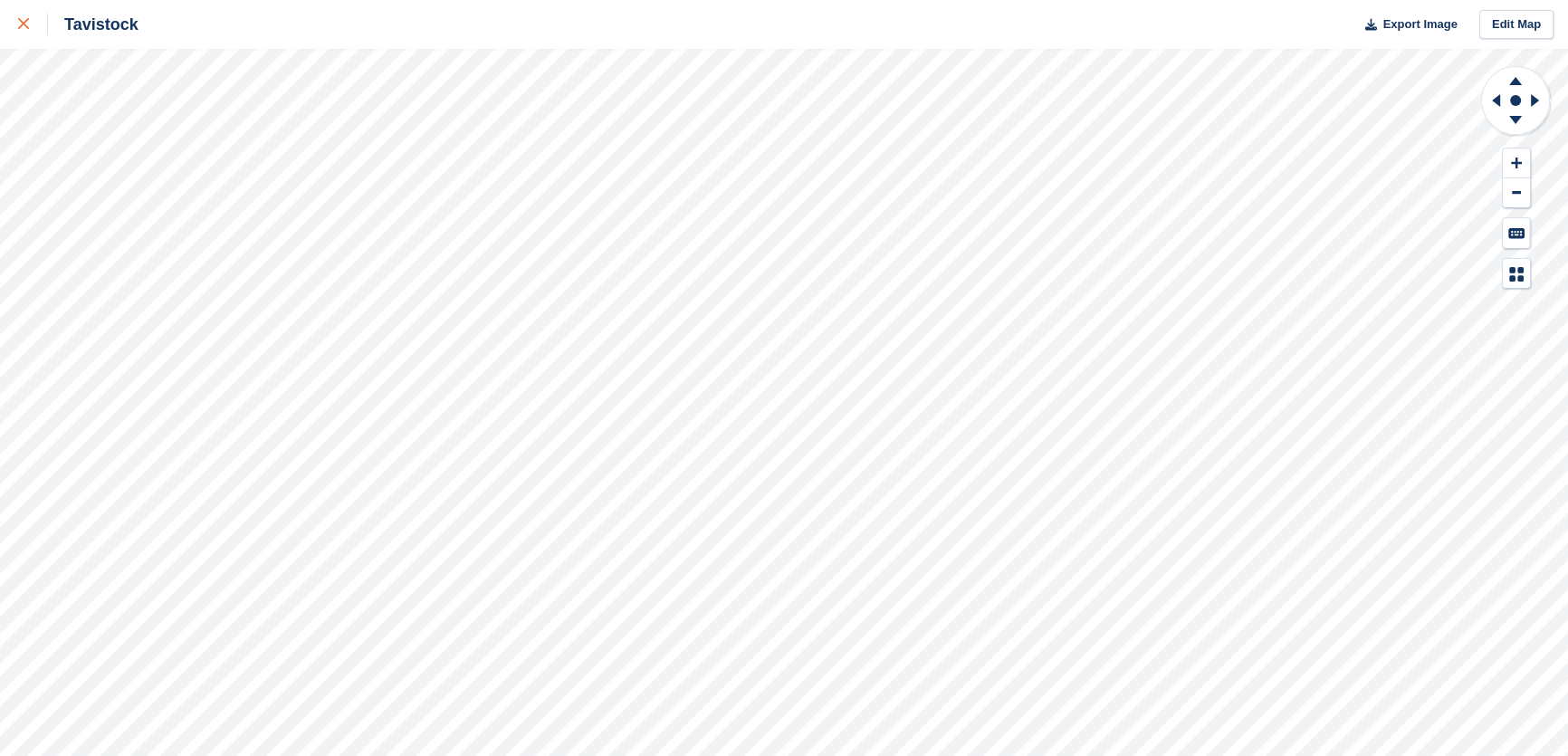
click at [26, 26] on icon at bounding box center [24, 24] width 11 height 11
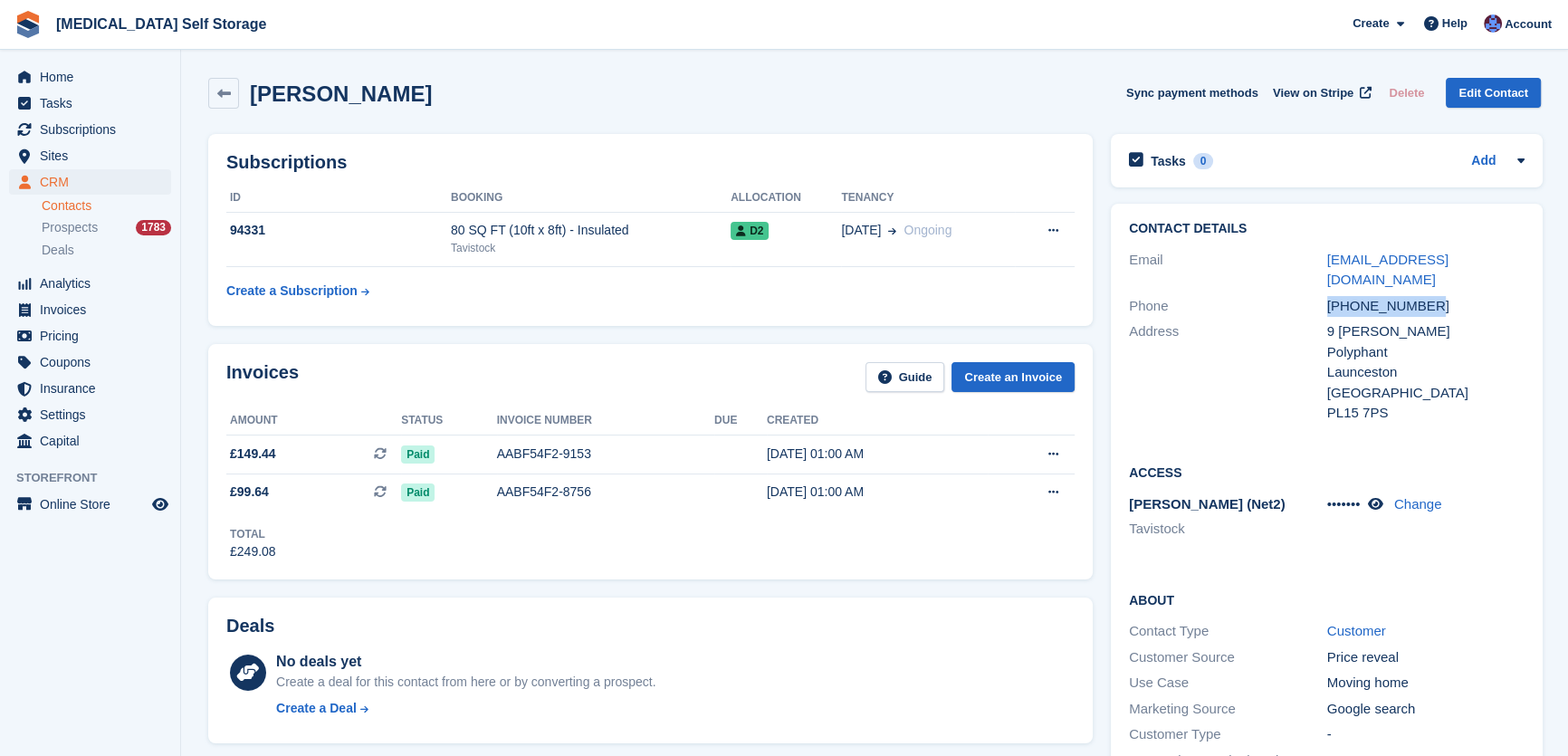
drag, startPoint x: 1458, startPoint y: 283, endPoint x: 1293, endPoint y: 277, distance: 165.1
click at [1293, 294] on div "Phone [PHONE_NUMBER]" at bounding box center [1326, 307] width 396 height 26
copy div "[PHONE_NUMBER]"
drag, startPoint x: 1353, startPoint y: 249, endPoint x: 1394, endPoint y: 235, distance: 43.3
click at [1397, 225] on h2 "Contact Details" at bounding box center [1326, 228] width 396 height 14
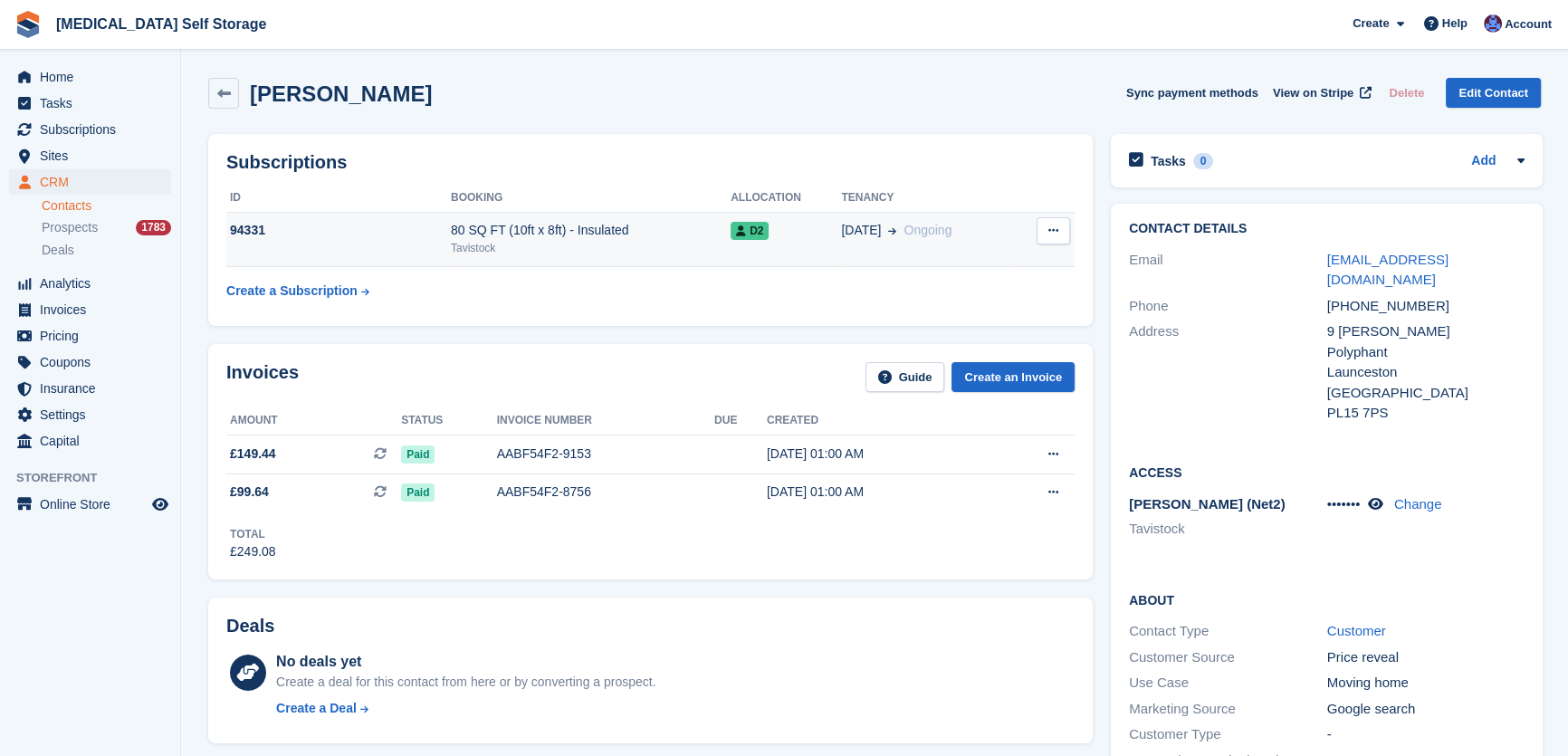
click at [488, 227] on div "80 SQ FT (10ft x 8ft) - Insulated" at bounding box center [591, 230] width 279 height 19
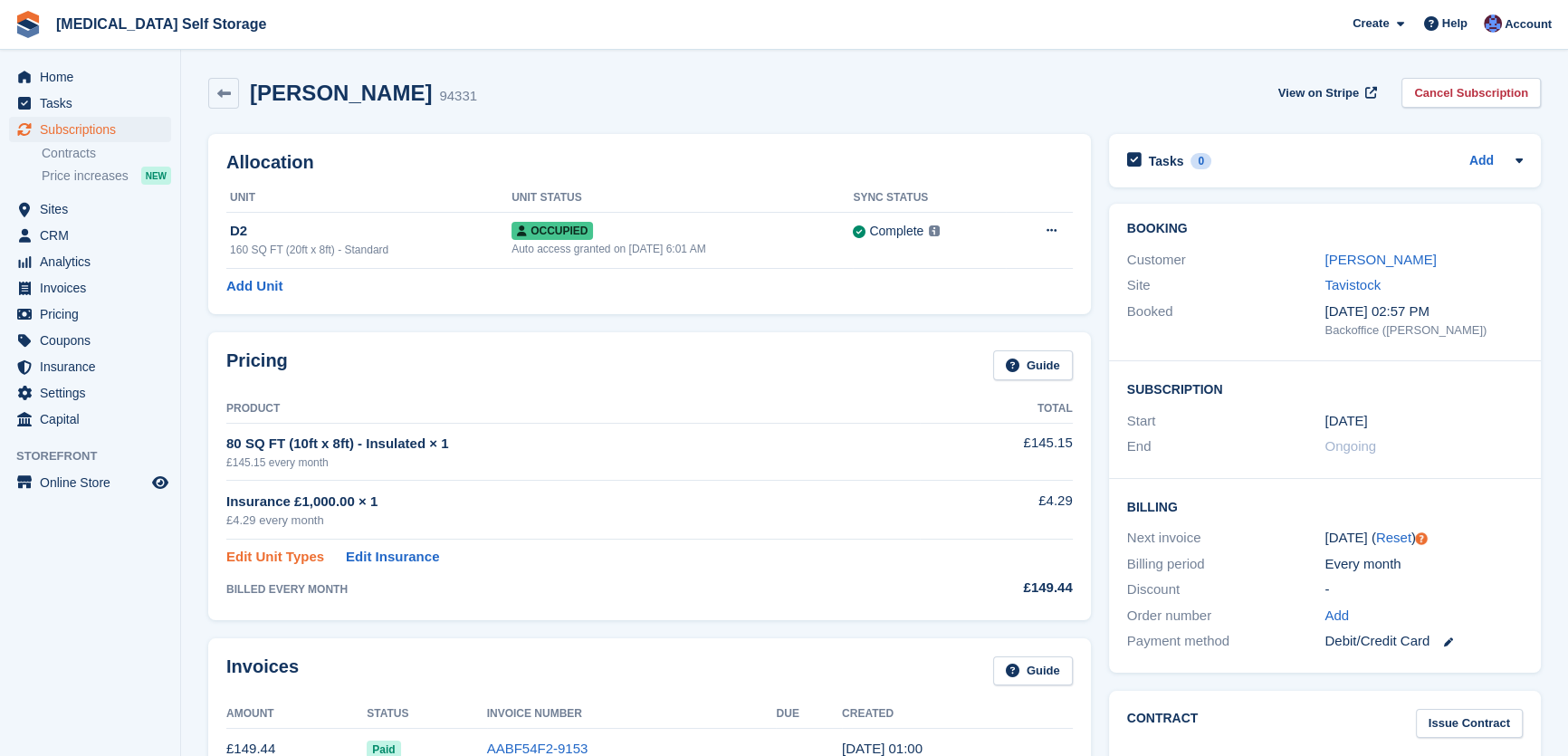
click at [272, 547] on link "Edit Unit Types" at bounding box center [276, 557] width 98 height 21
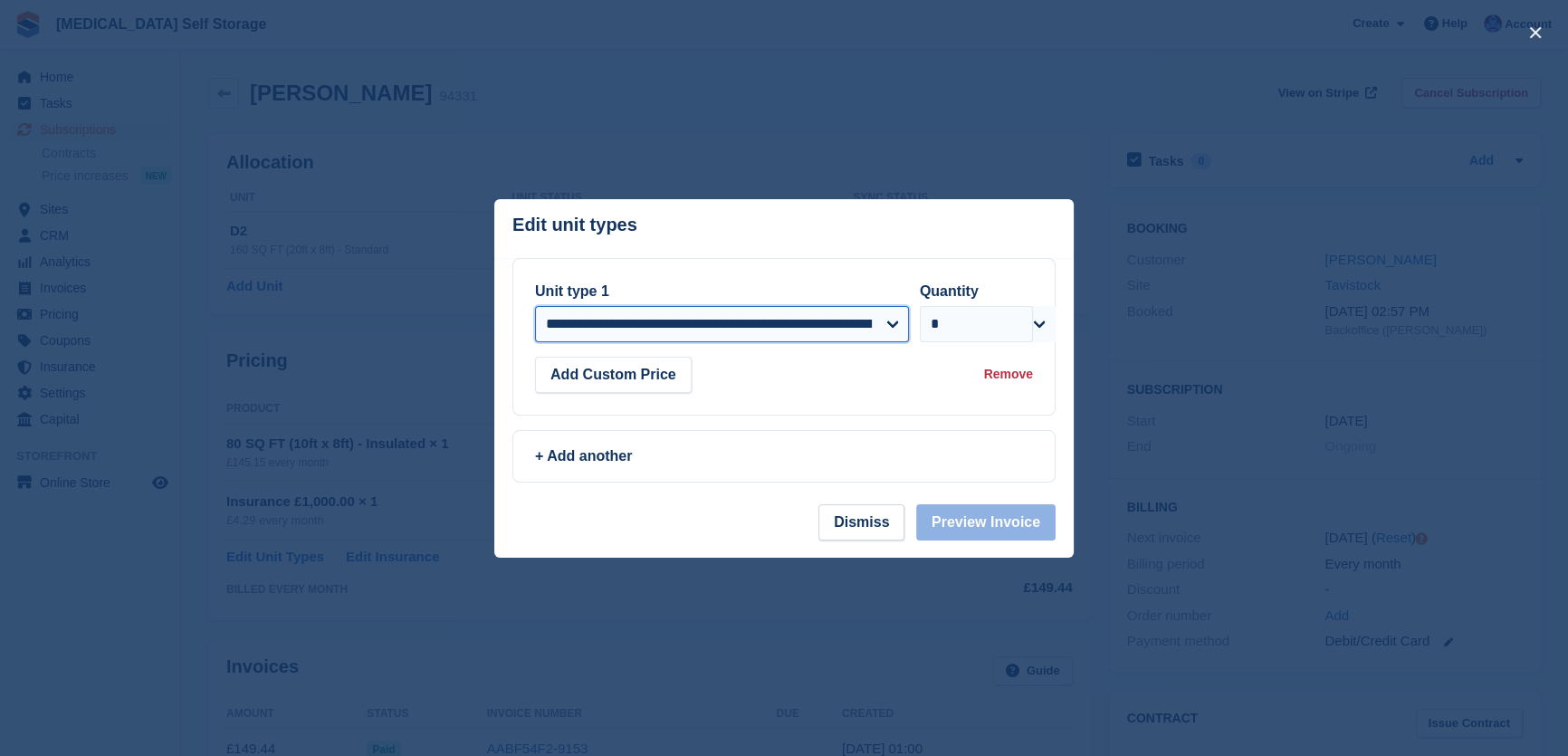
click at [732, 330] on select "**********" at bounding box center [722, 324] width 374 height 36
click at [734, 236] on header "Edit unit types You can't add the same unit type twice: This subscription alrea…" at bounding box center [784, 228] width 580 height 59
click at [879, 529] on button "Dismiss" at bounding box center [861, 522] width 86 height 36
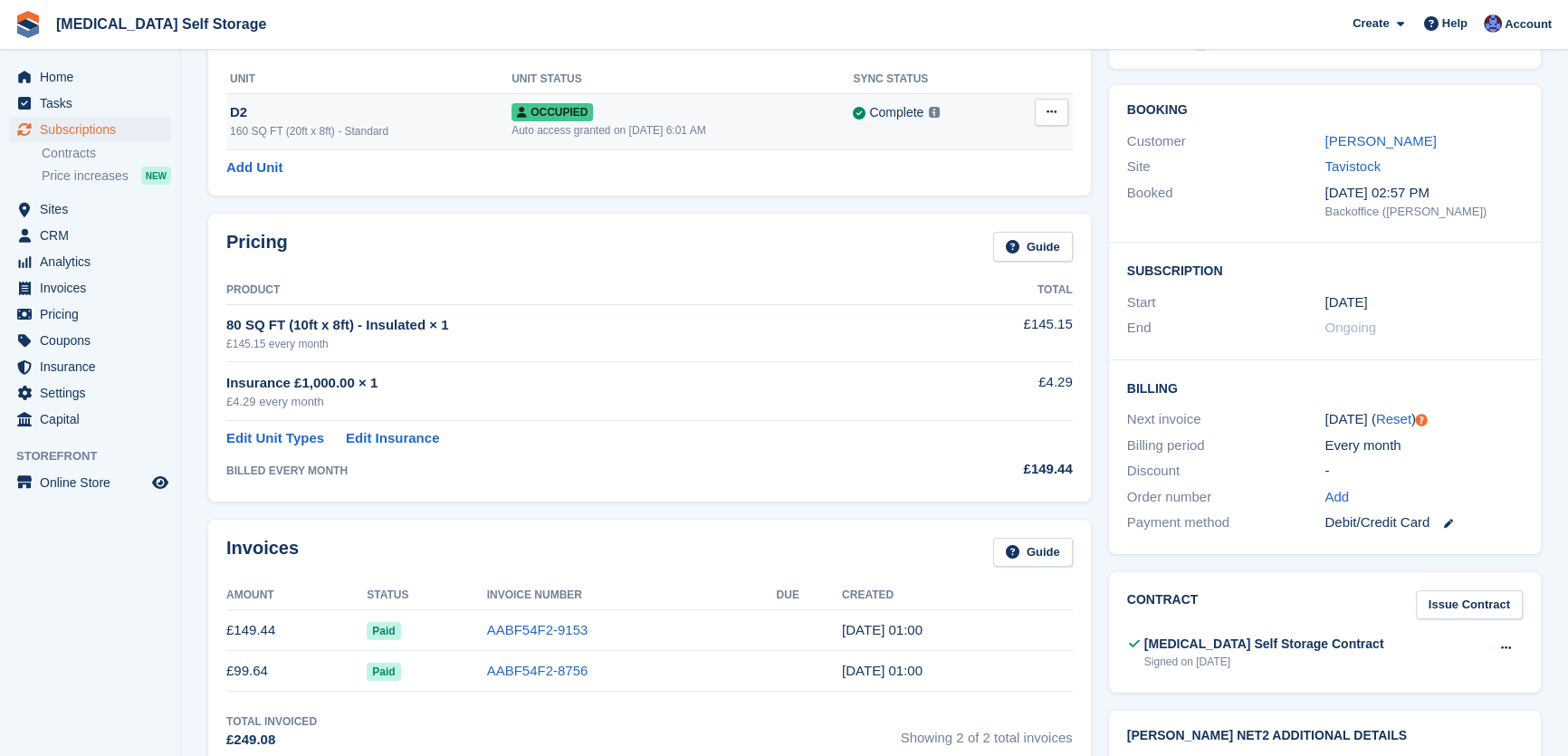
scroll to position [164, 0]
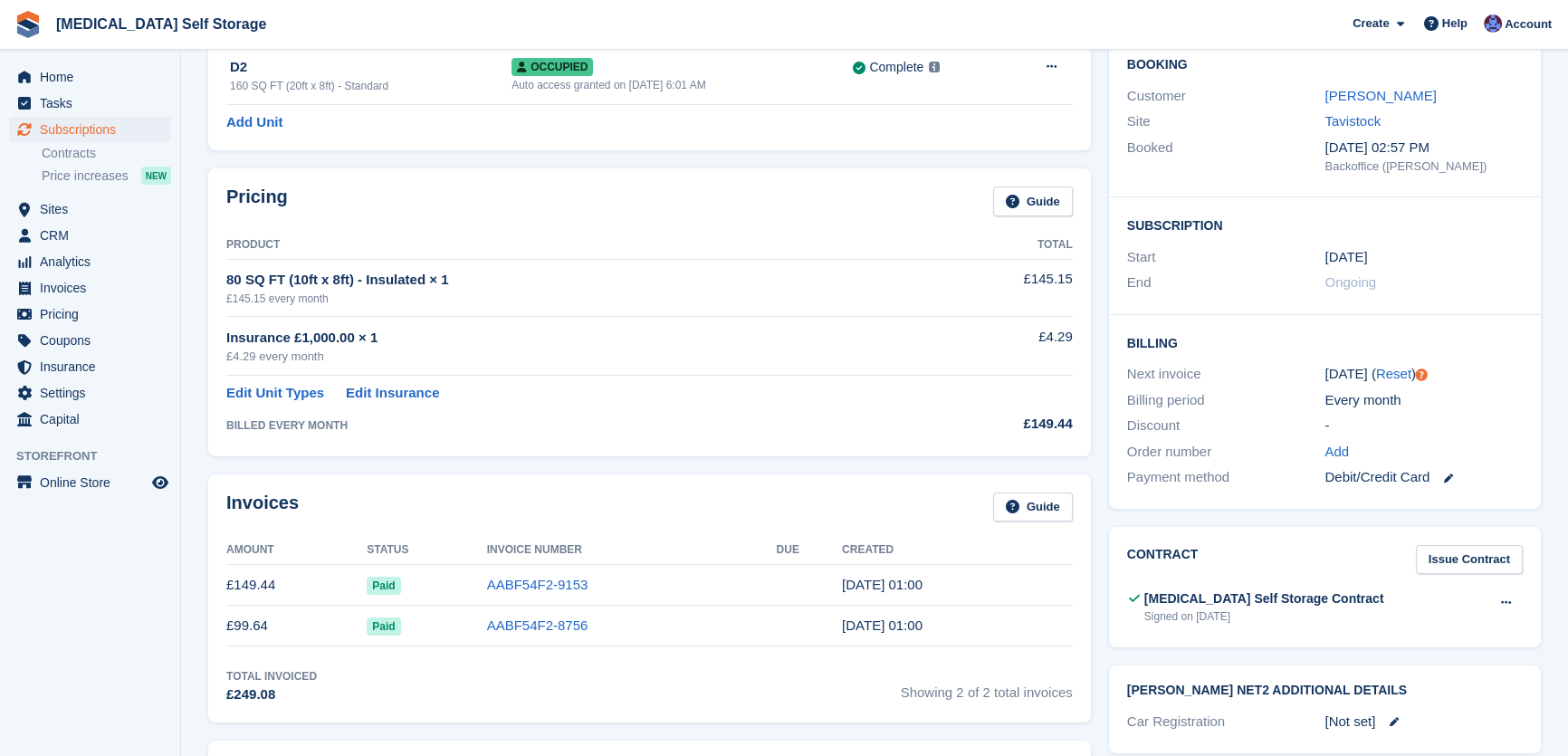
click at [433, 588] on td "Paid" at bounding box center [427, 585] width 120 height 41
click at [842, 586] on time "14 Aug, 01:00" at bounding box center [882, 584] width 80 height 15
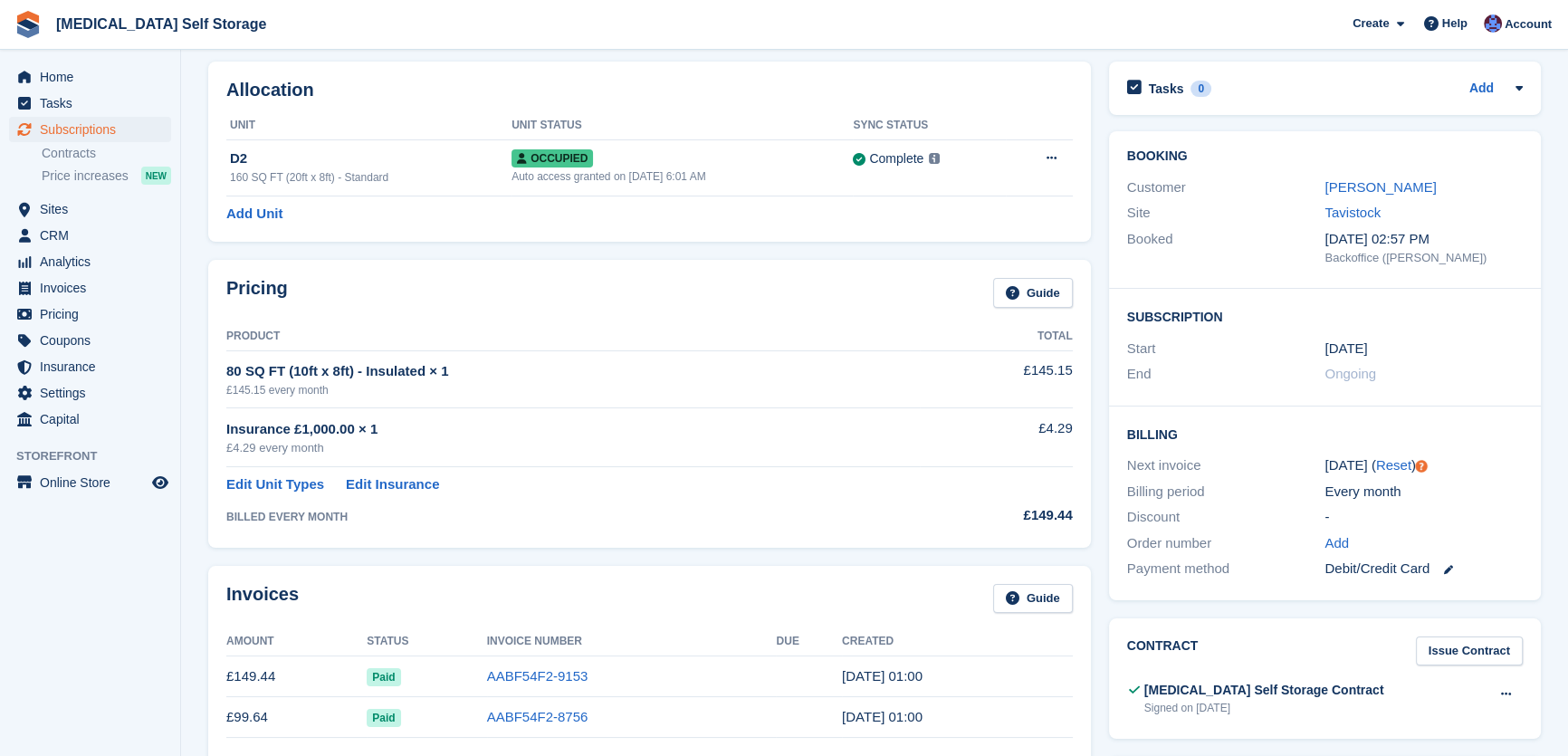
scroll to position [0, 0]
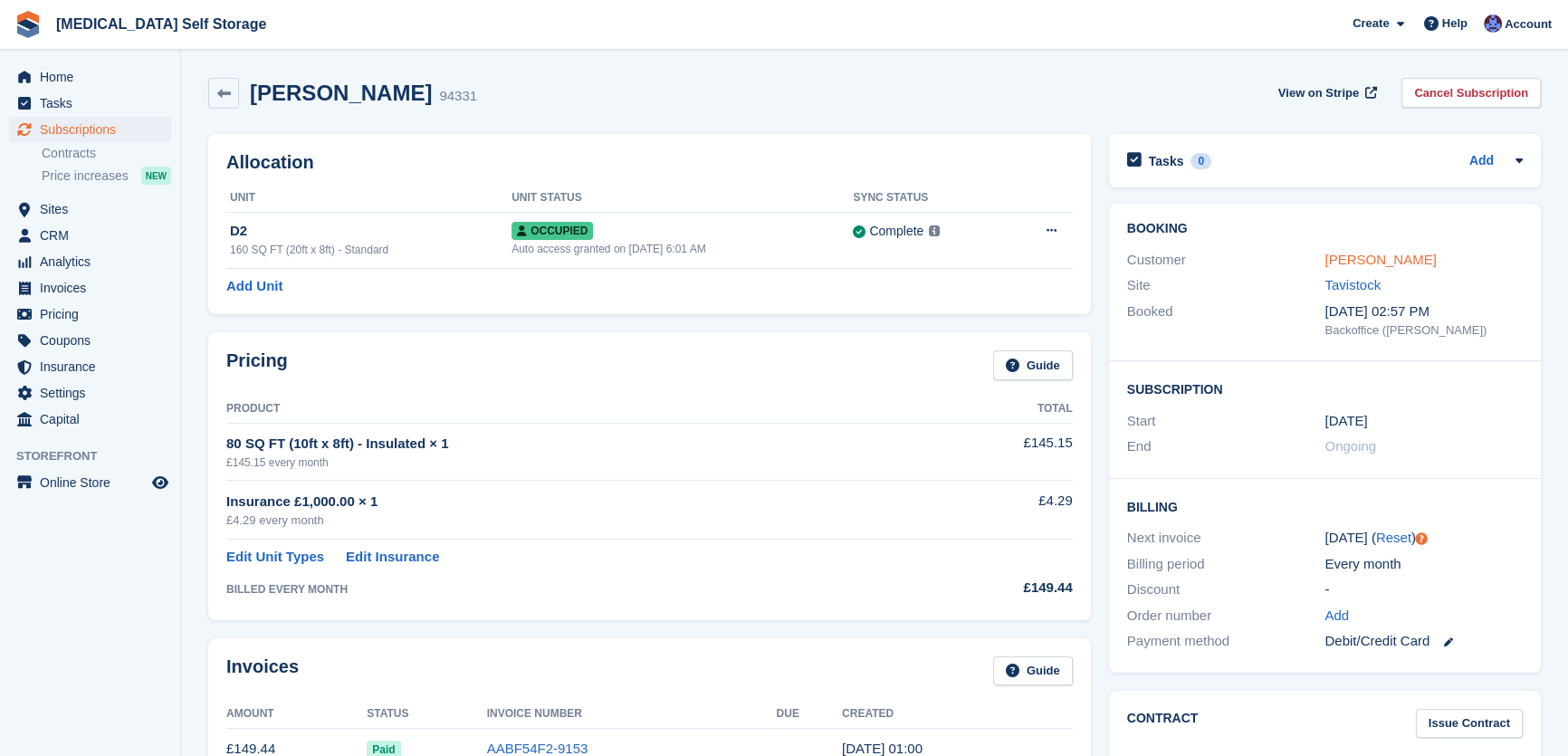
click at [1386, 261] on link "[PERSON_NAME]" at bounding box center [1380, 260] width 111 height 15
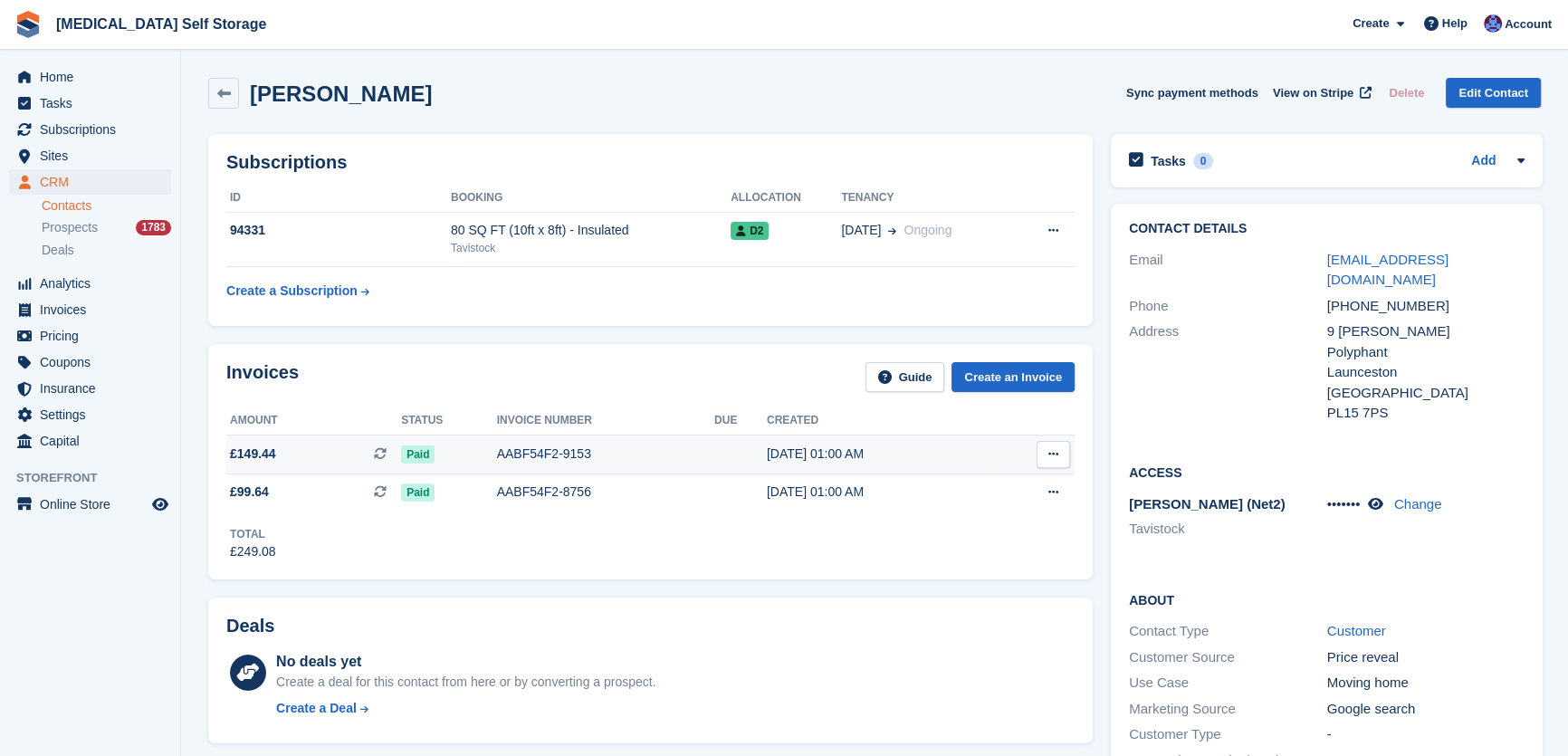
click at [575, 448] on div "AABF54F2-9153" at bounding box center [606, 454] width 217 height 19
click at [516, 493] on div "AABF54F2-8756" at bounding box center [606, 492] width 217 height 19
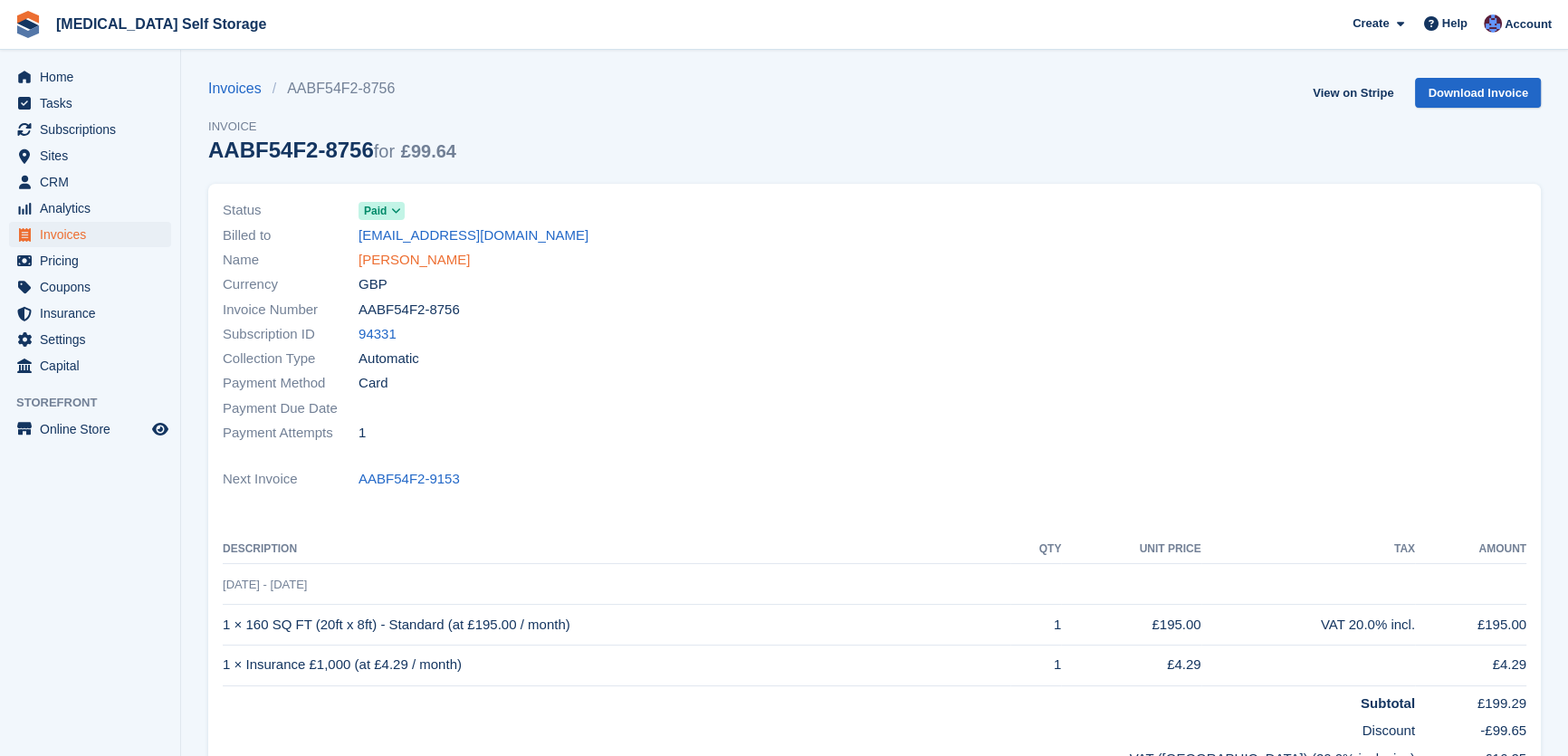
click at [425, 262] on link "[PERSON_NAME]" at bounding box center [414, 260] width 111 height 21
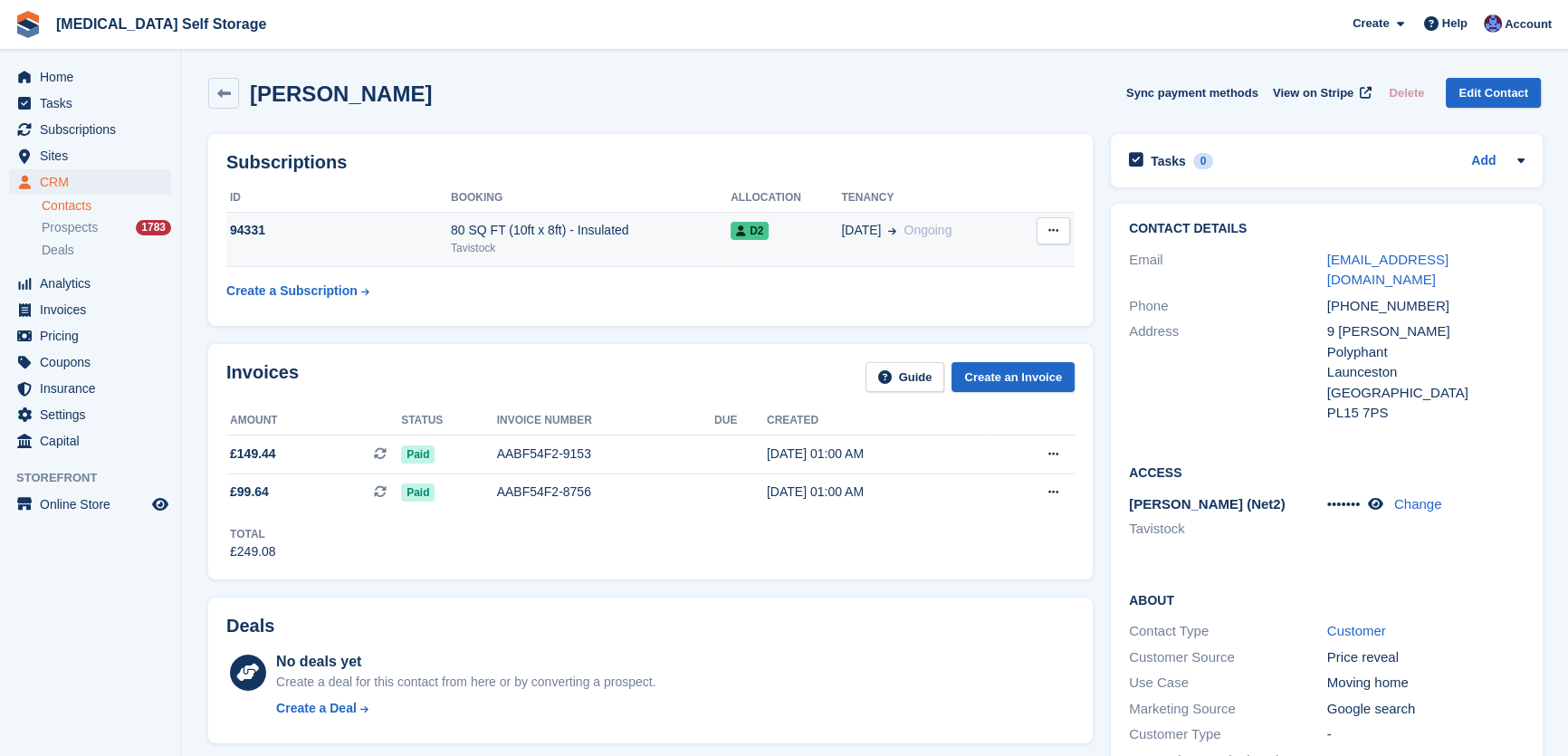
click at [503, 243] on div "Tavistock" at bounding box center [591, 247] width 279 height 16
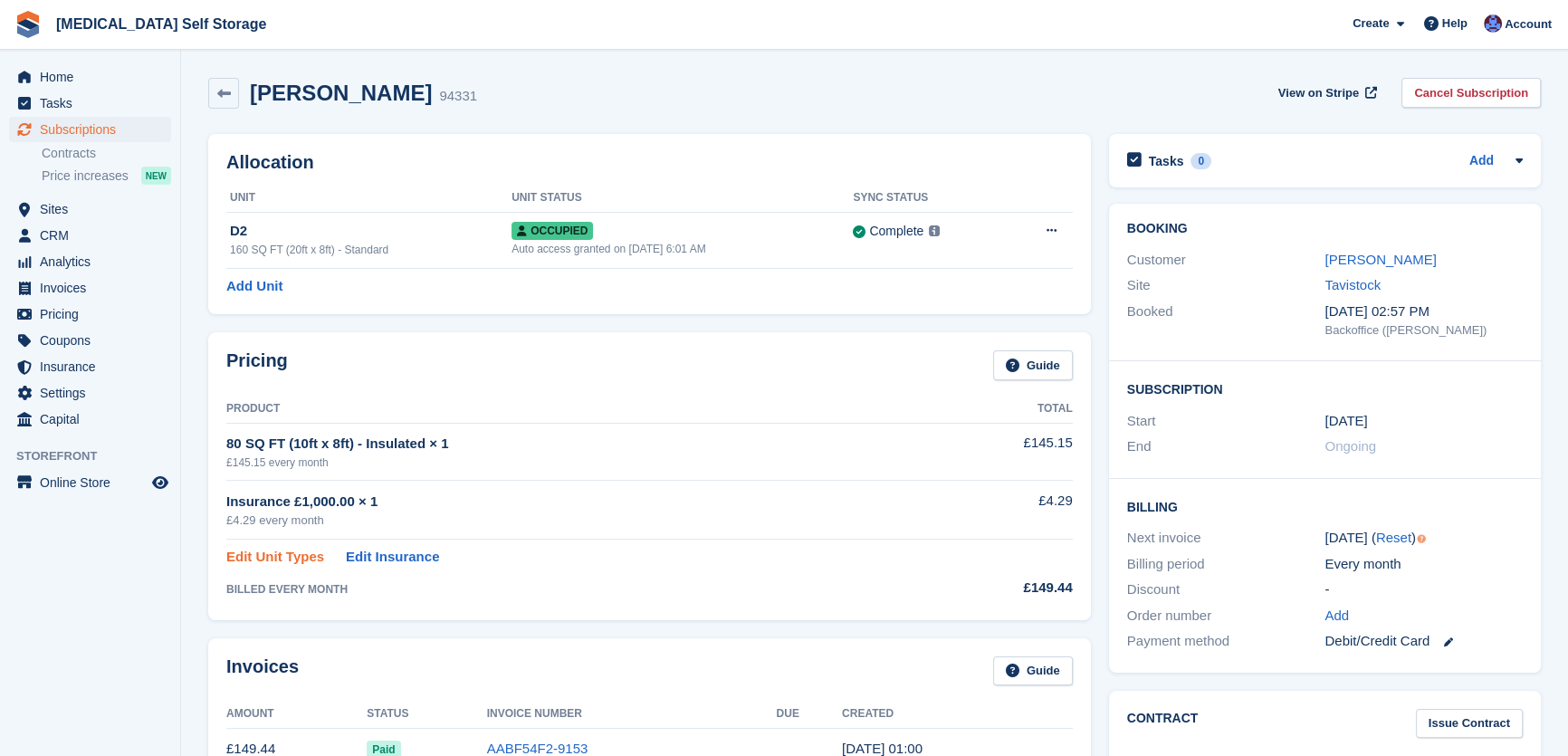
click at [300, 553] on link "Edit Unit Types" at bounding box center [276, 557] width 98 height 21
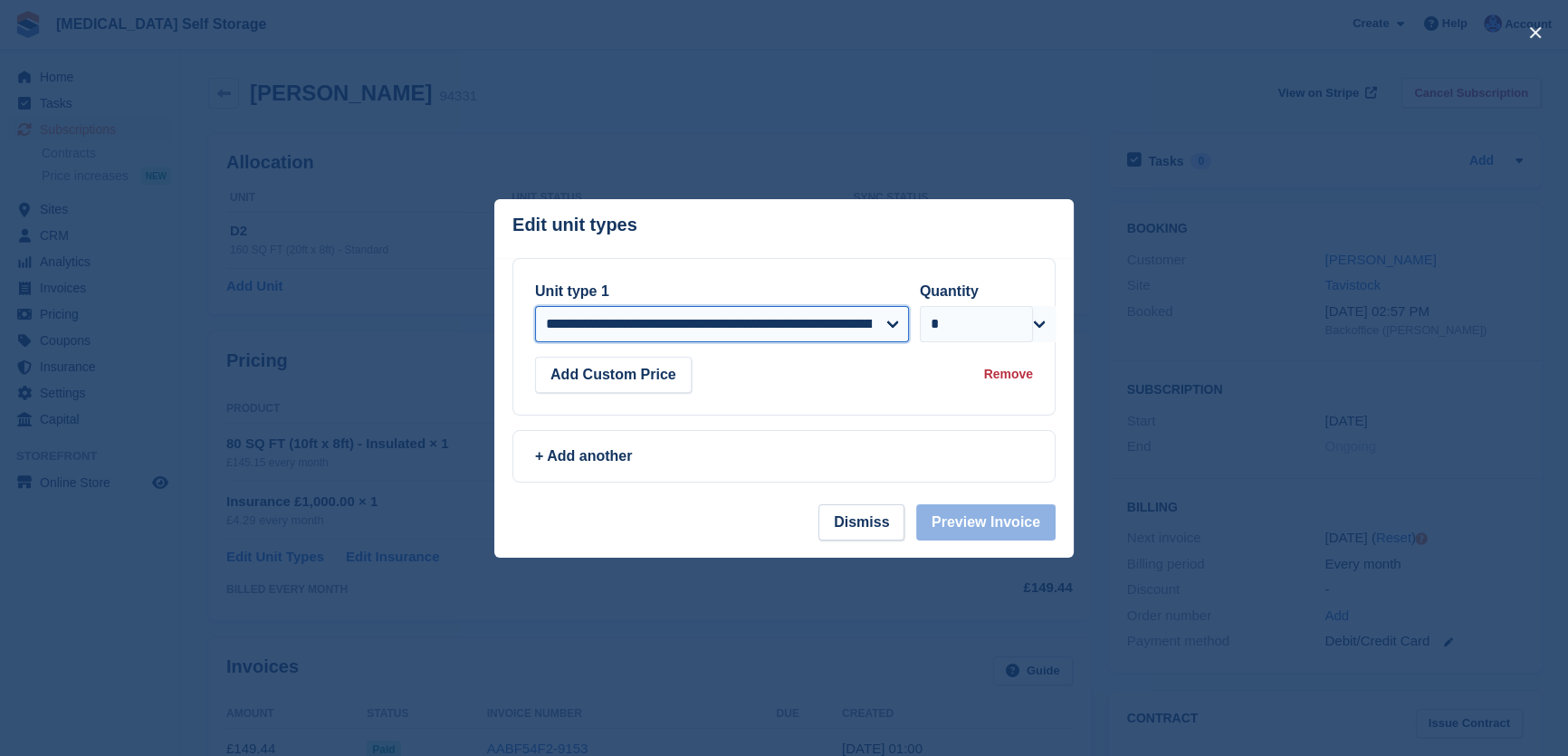
click at [744, 319] on select "**********" at bounding box center [722, 324] width 374 height 36
select select "*****"
click at [535, 306] on select "**********" at bounding box center [722, 324] width 374 height 36
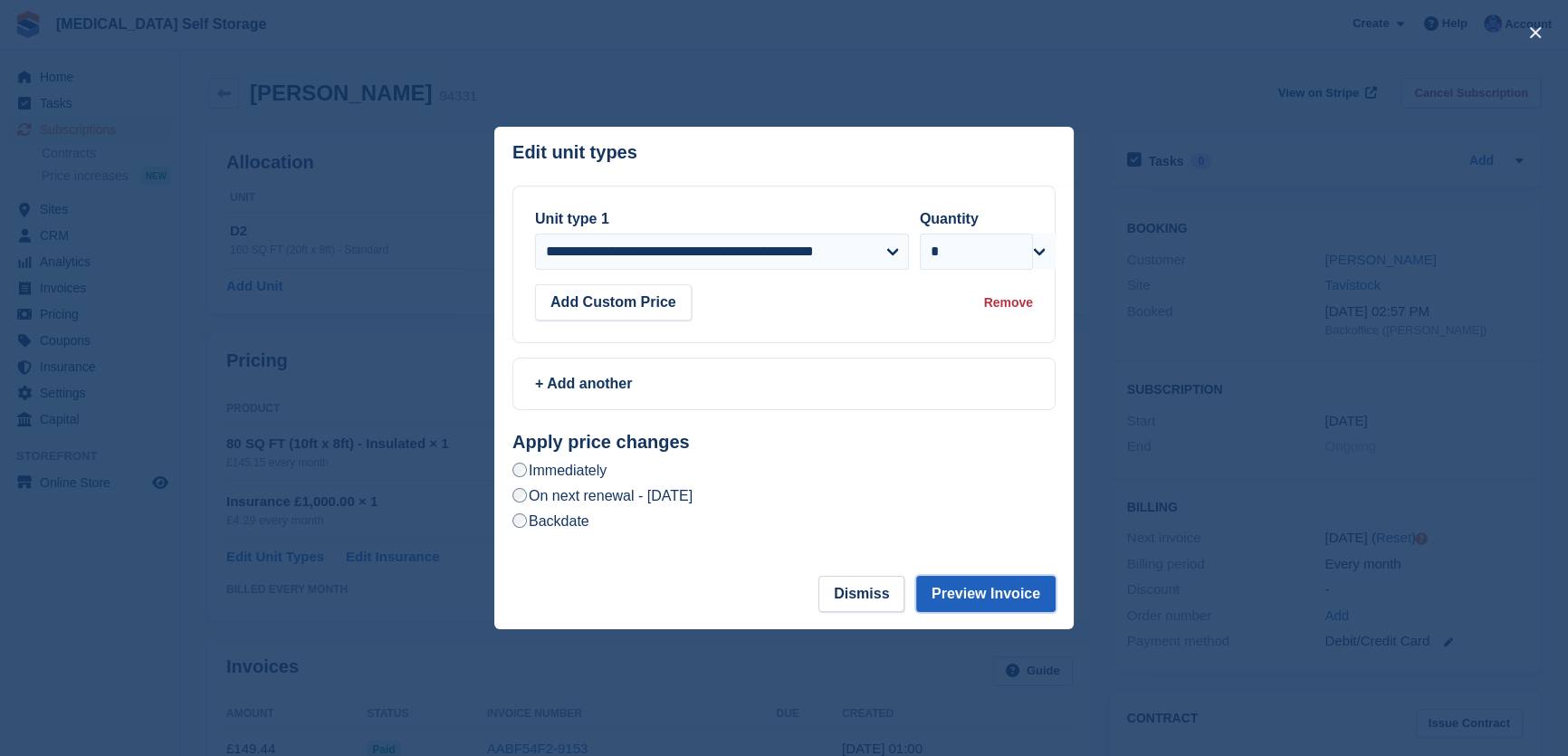
click at [971, 589] on button "Preview Invoice" at bounding box center [986, 594] width 140 height 36
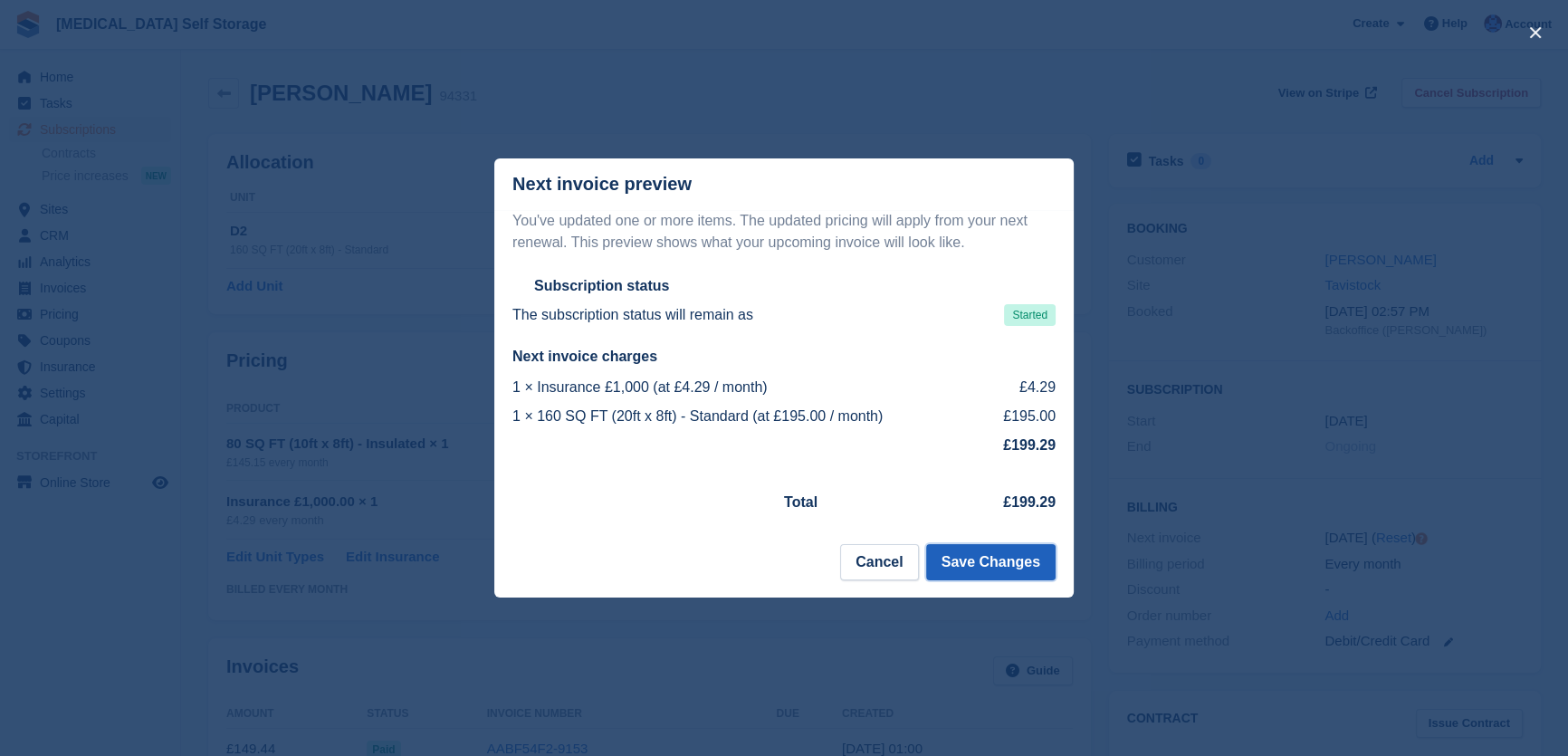
click at [1000, 559] on button "Save Changes" at bounding box center [990, 563] width 129 height 36
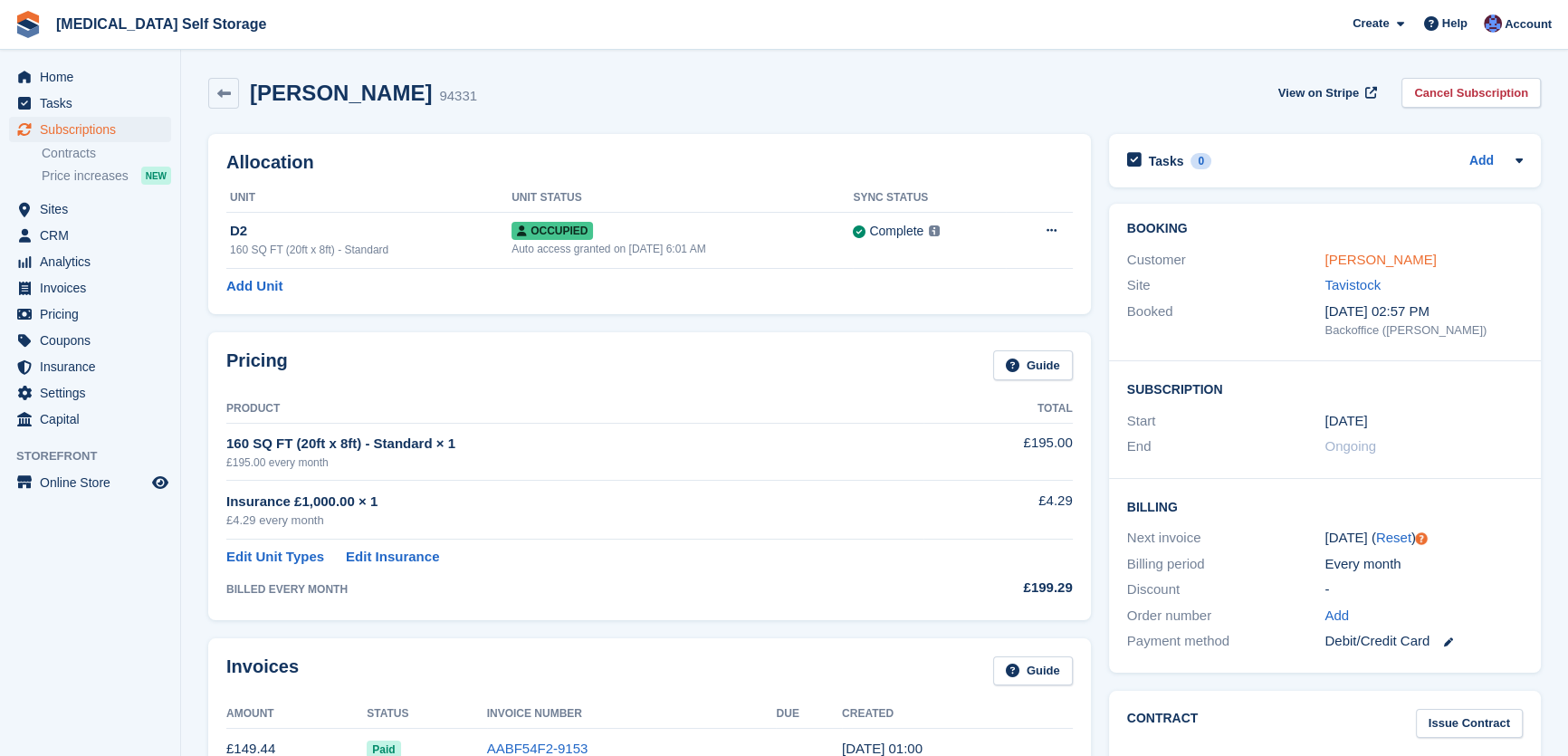
click at [1368, 255] on link "[PERSON_NAME]" at bounding box center [1380, 260] width 111 height 15
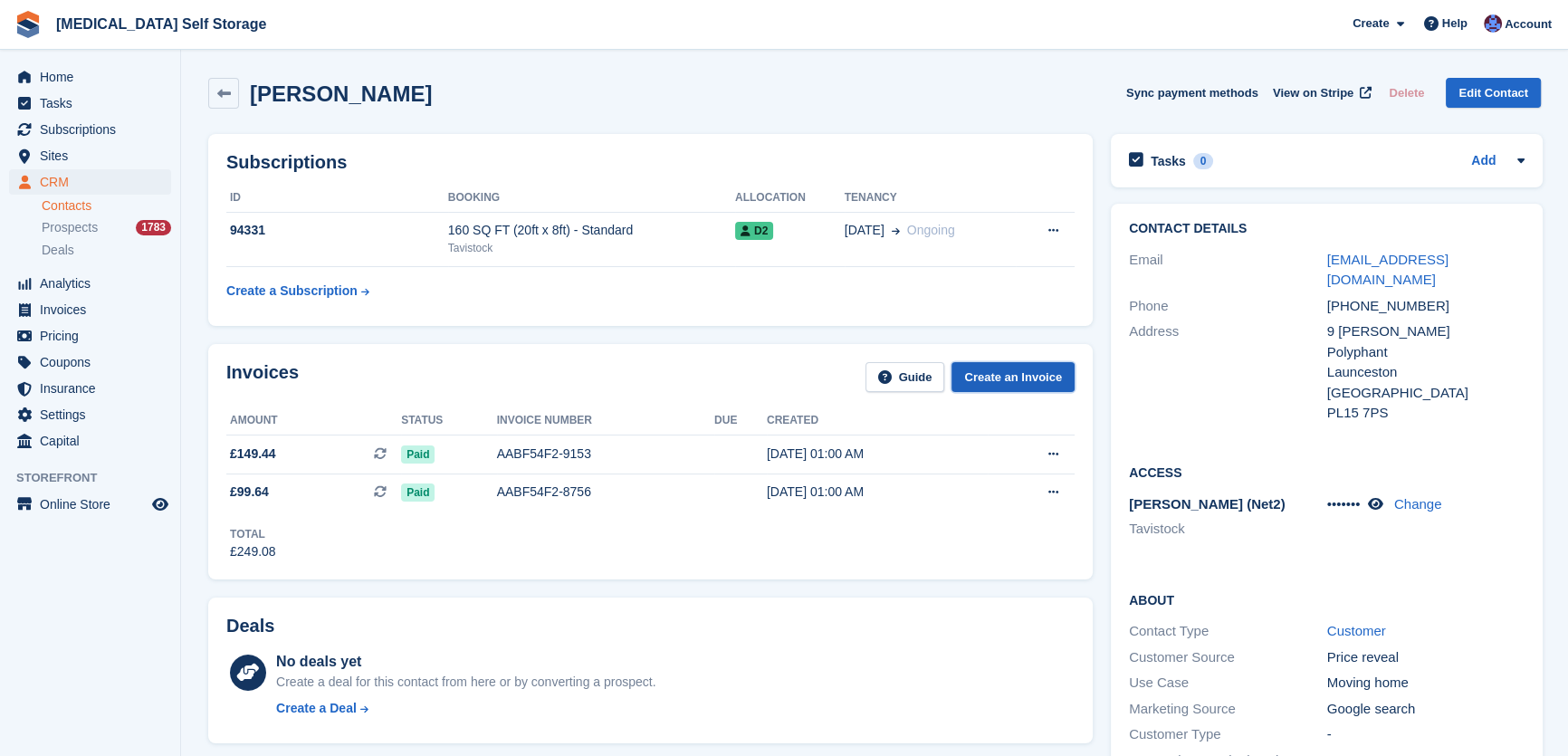
click at [1039, 369] on link "Create an Invoice" at bounding box center [1013, 378] width 123 height 30
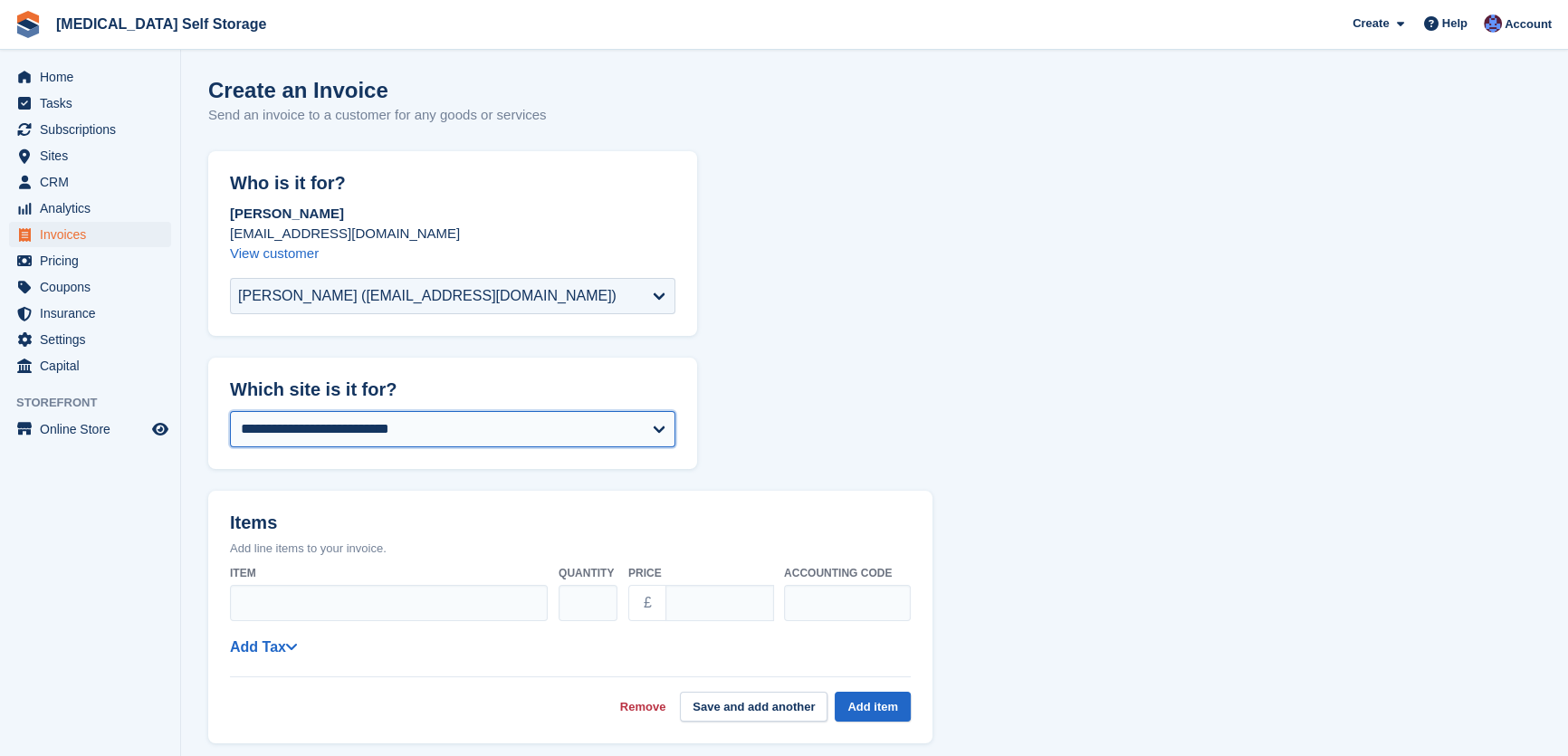
click at [380, 424] on select "**********" at bounding box center [453, 429] width 446 height 36
select select "****"
click at [404, 356] on form "**********" at bounding box center [875, 747] width 1333 height 1192
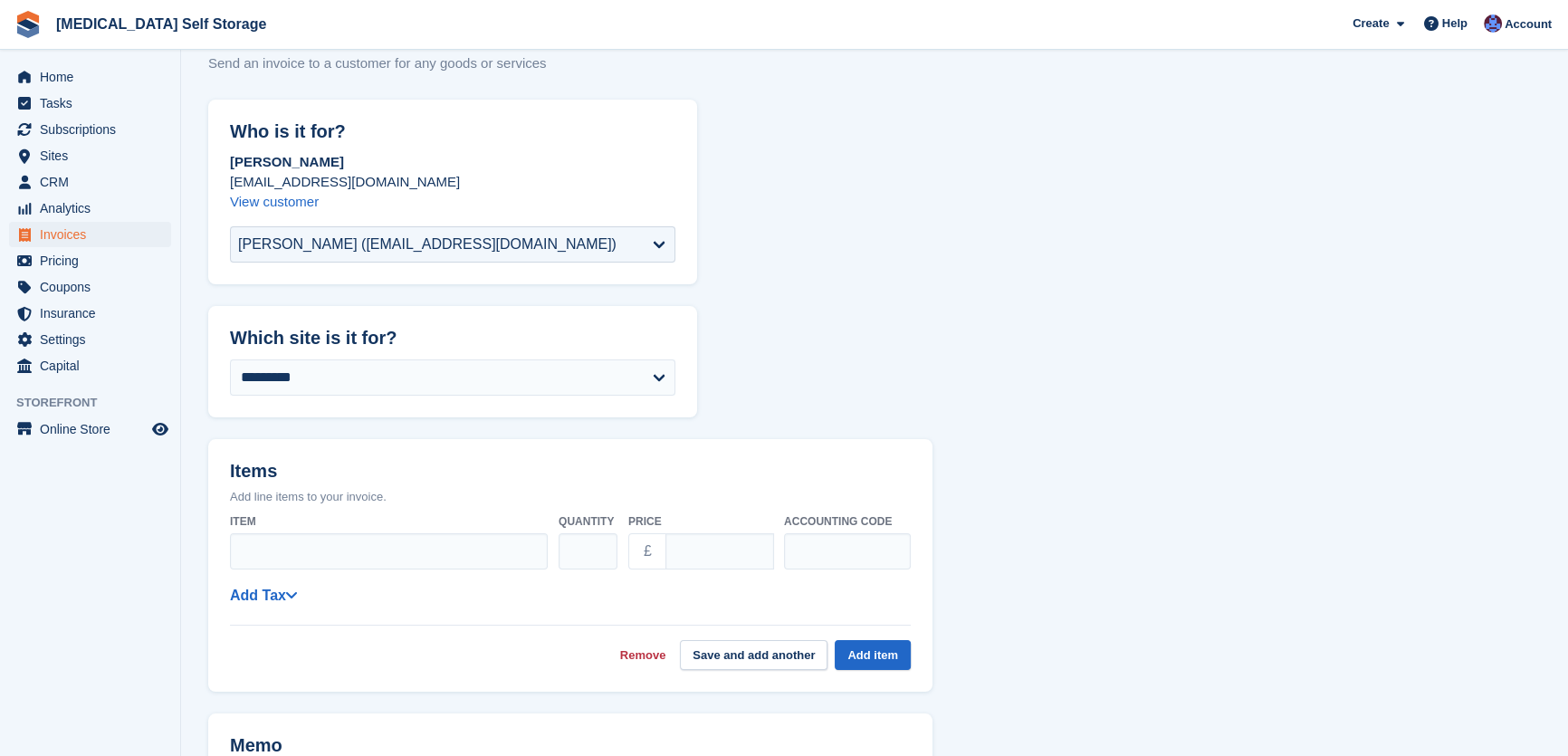
scroll to position [246, 0]
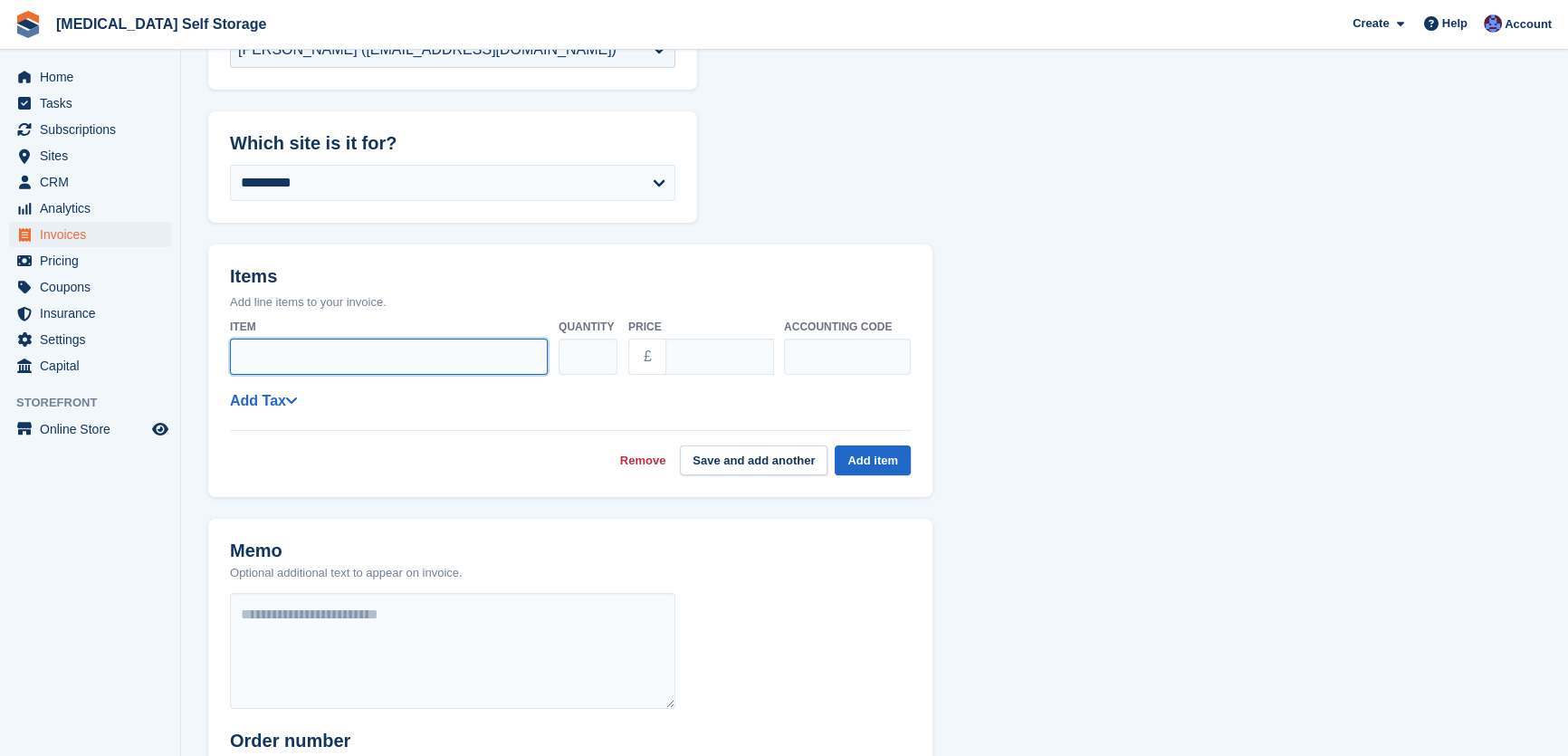
click at [328, 356] on input "Item" at bounding box center [389, 357] width 318 height 36
type input "*"
type input "**********"
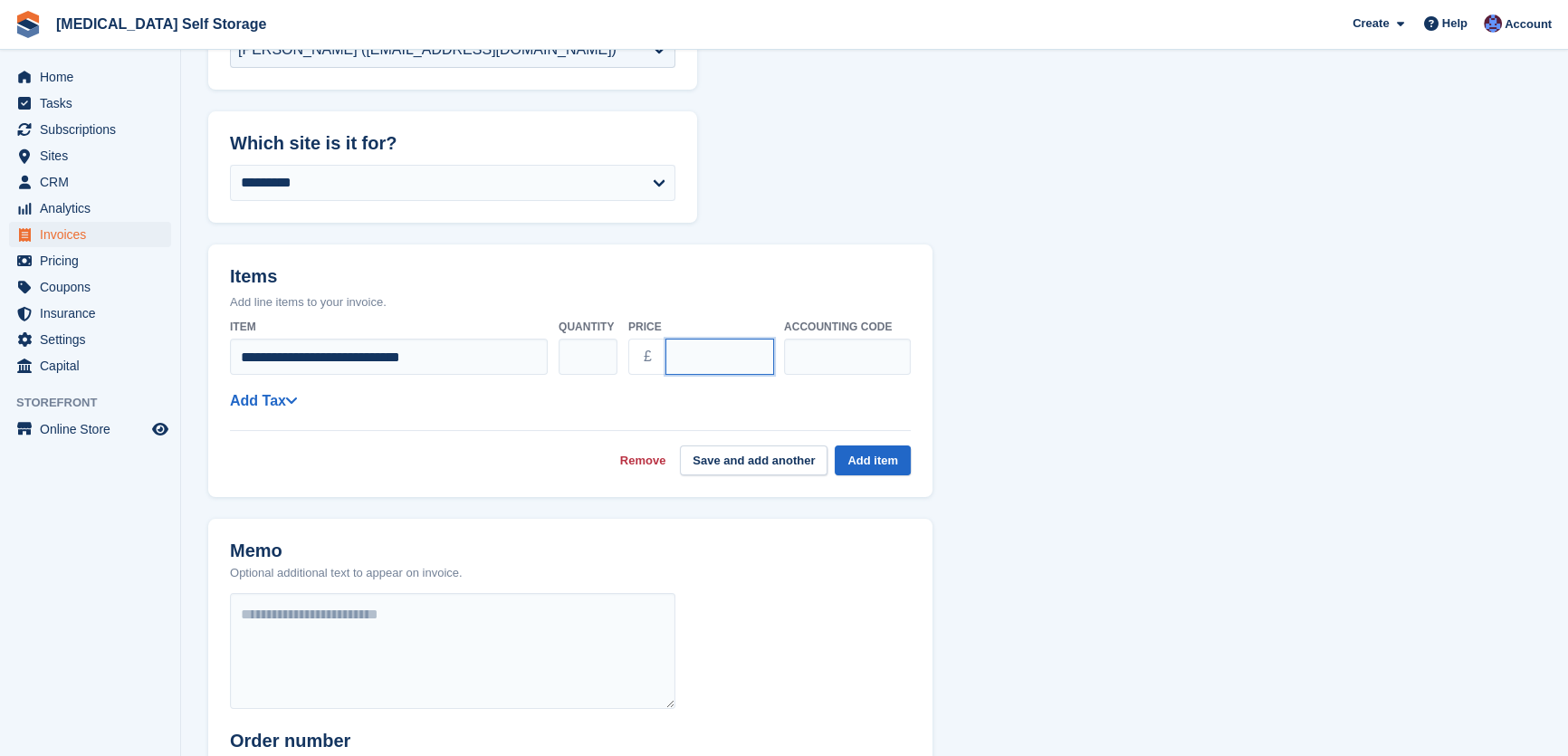
drag, startPoint x: 722, startPoint y: 348, endPoint x: 660, endPoint y: 356, distance: 62.5
click at [660, 356] on div "£ ****" at bounding box center [700, 357] width 144 height 36
type input "*****"
click at [862, 462] on button "Add item" at bounding box center [872, 461] width 76 height 30
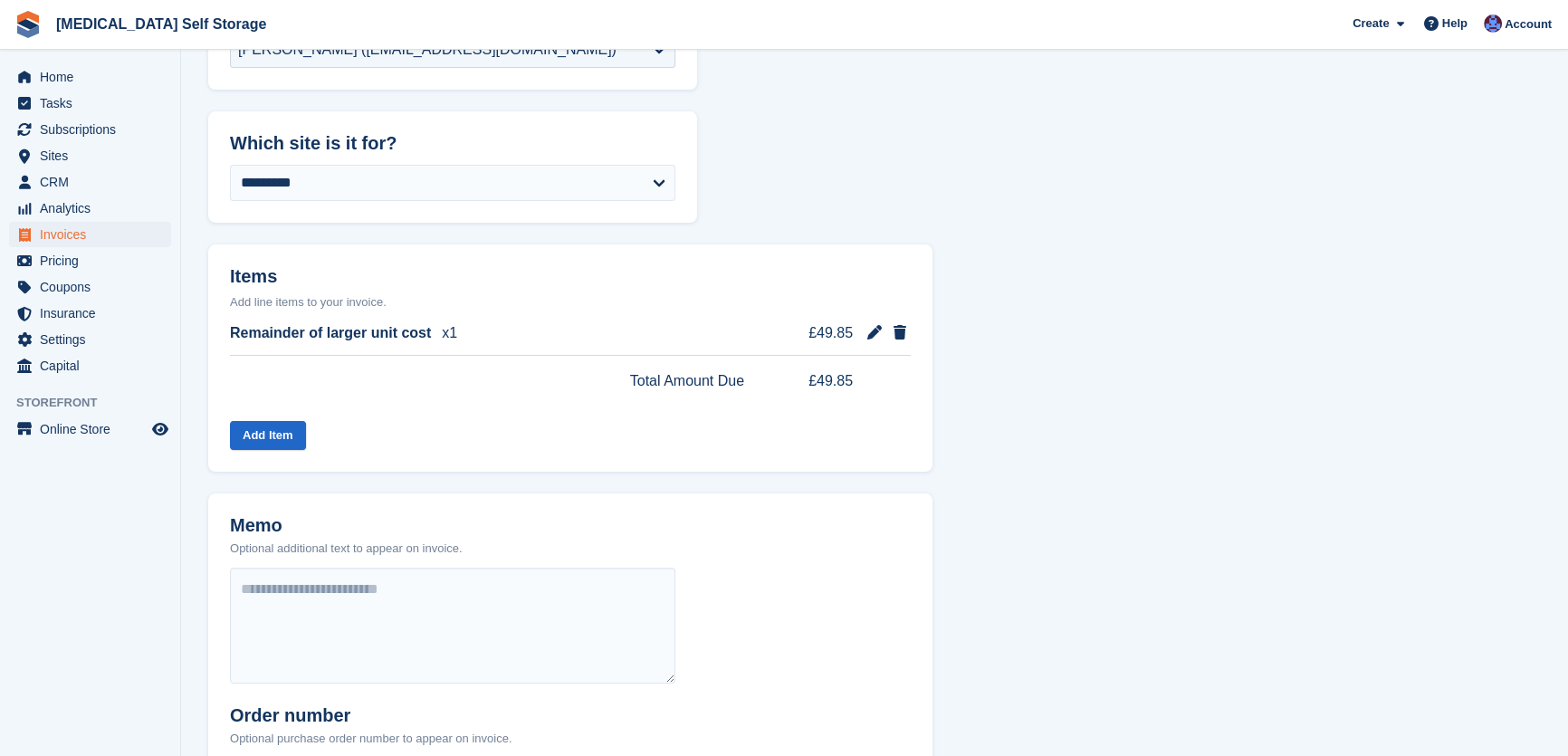
click at [548, 427] on div "Add Item" at bounding box center [570, 436] width 681 height 30
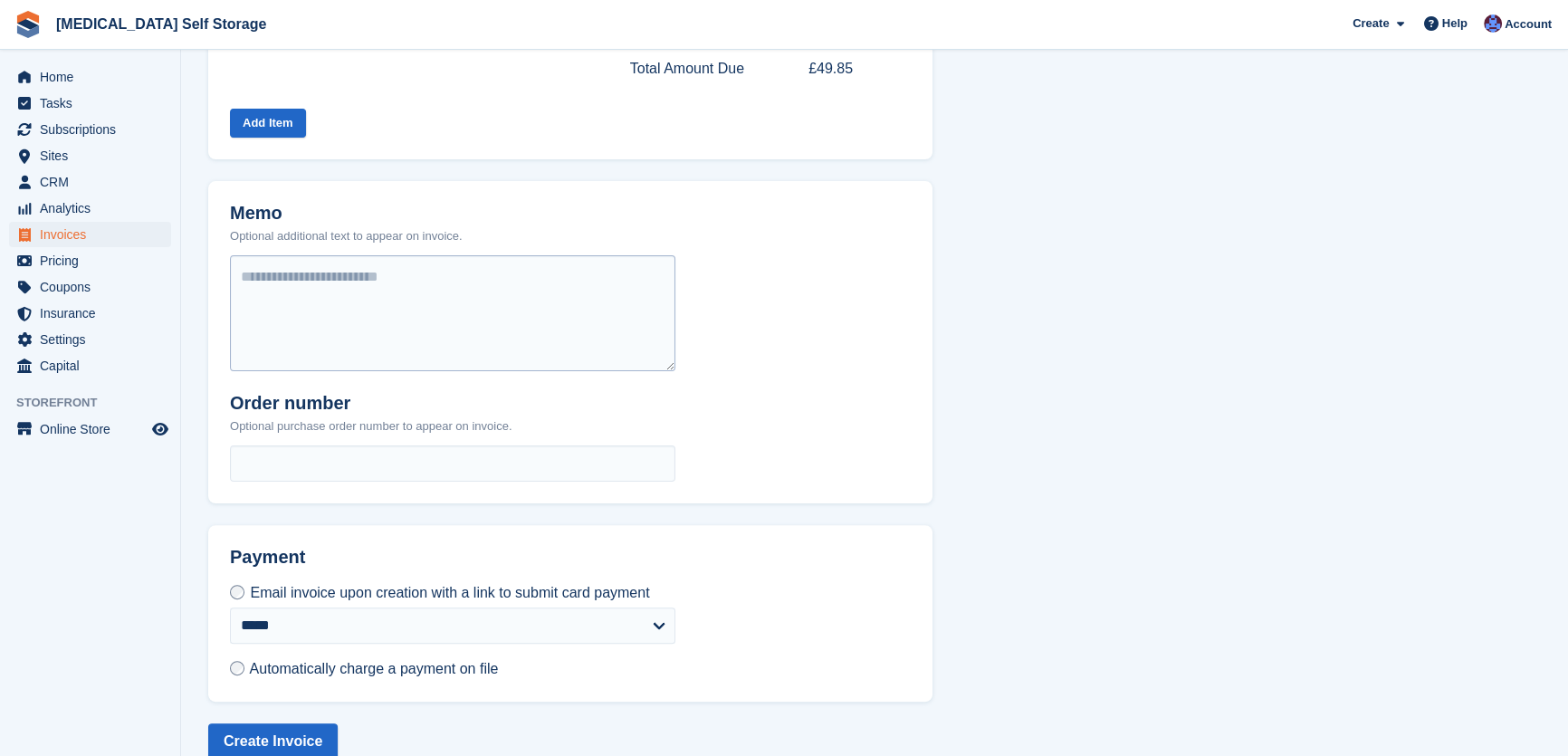
scroll to position [589, 0]
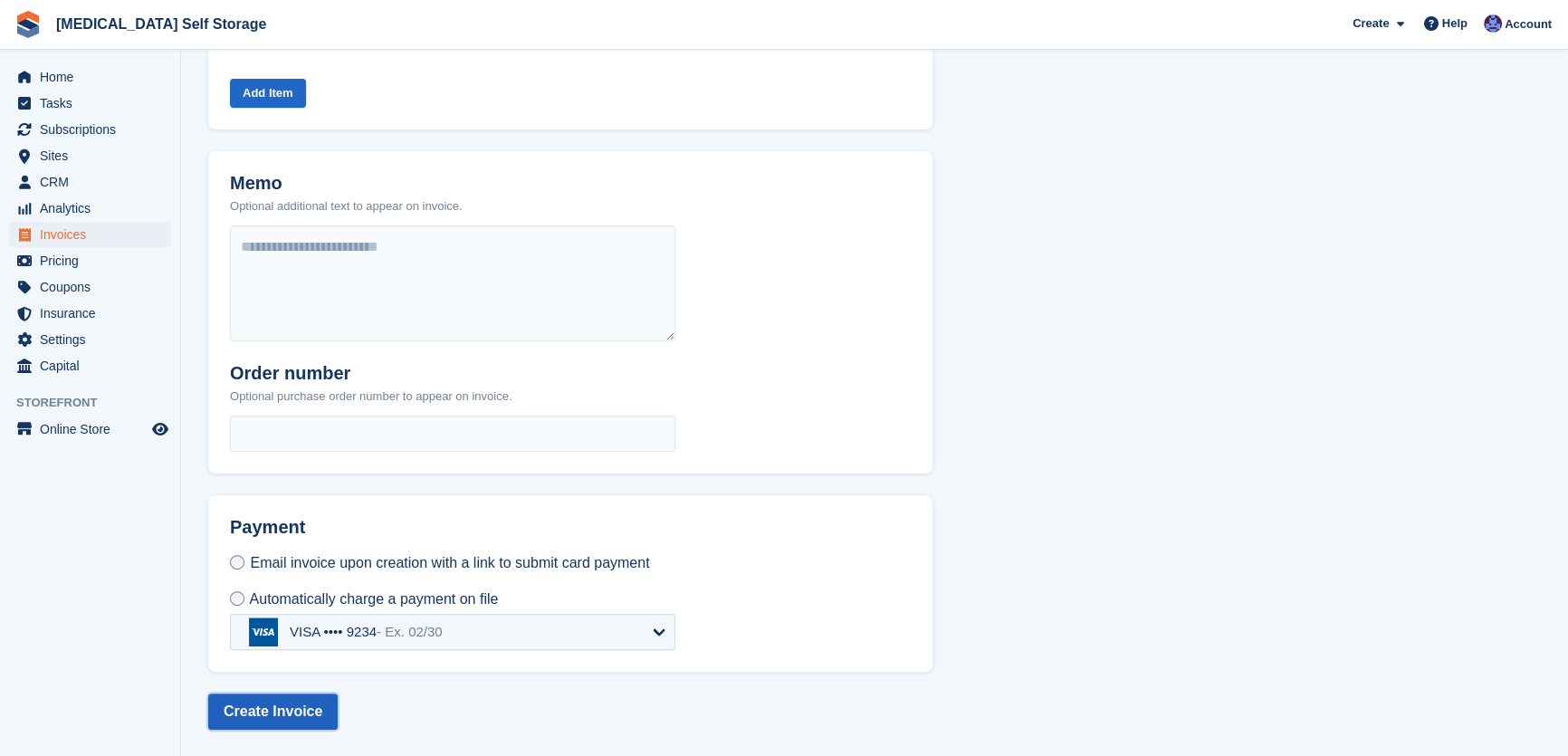
click at [280, 709] on button "Create Invoice" at bounding box center [273, 712] width 129 height 36
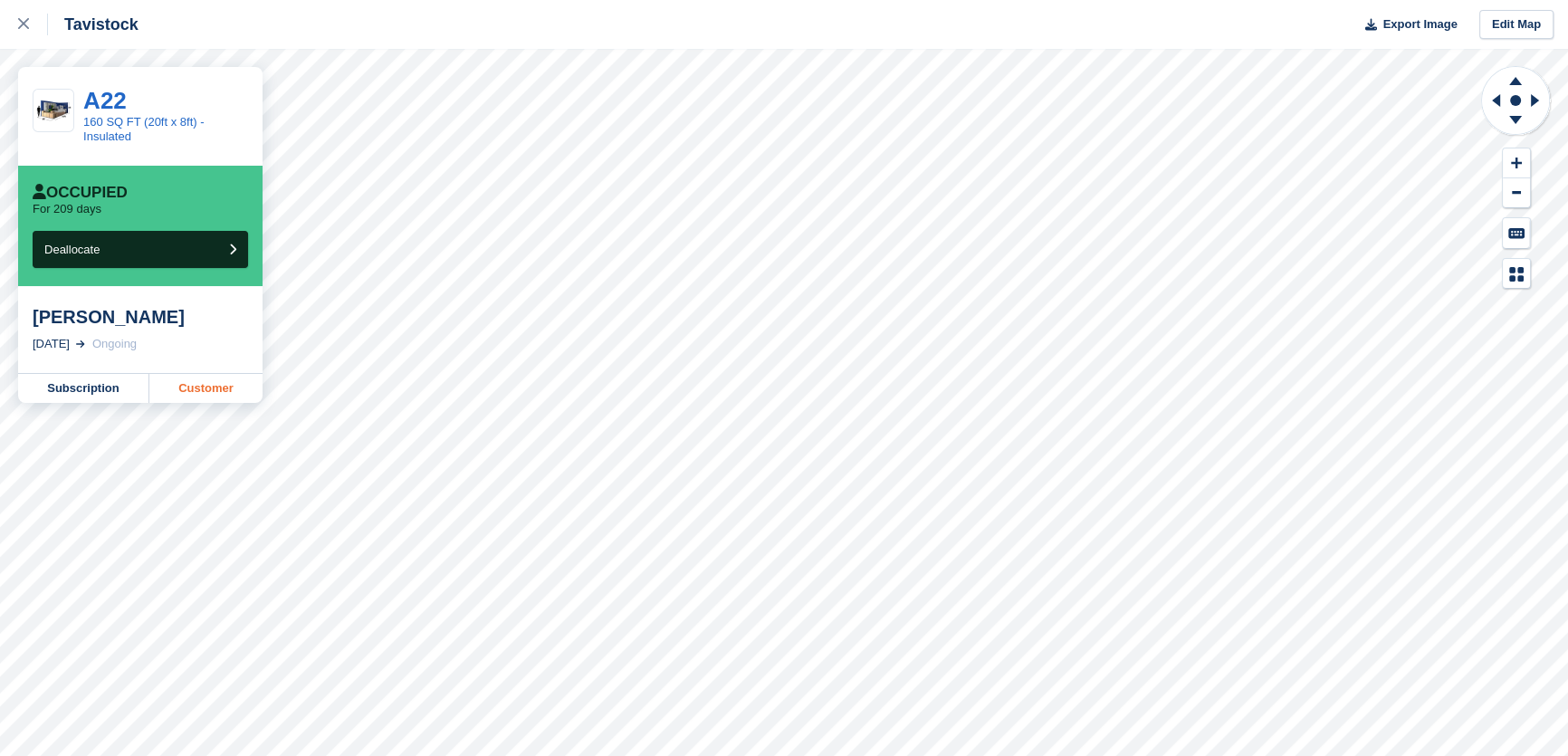
click at [208, 399] on link "Customer" at bounding box center [206, 388] width 113 height 29
click at [0, 29] on link at bounding box center [24, 25] width 48 height 49
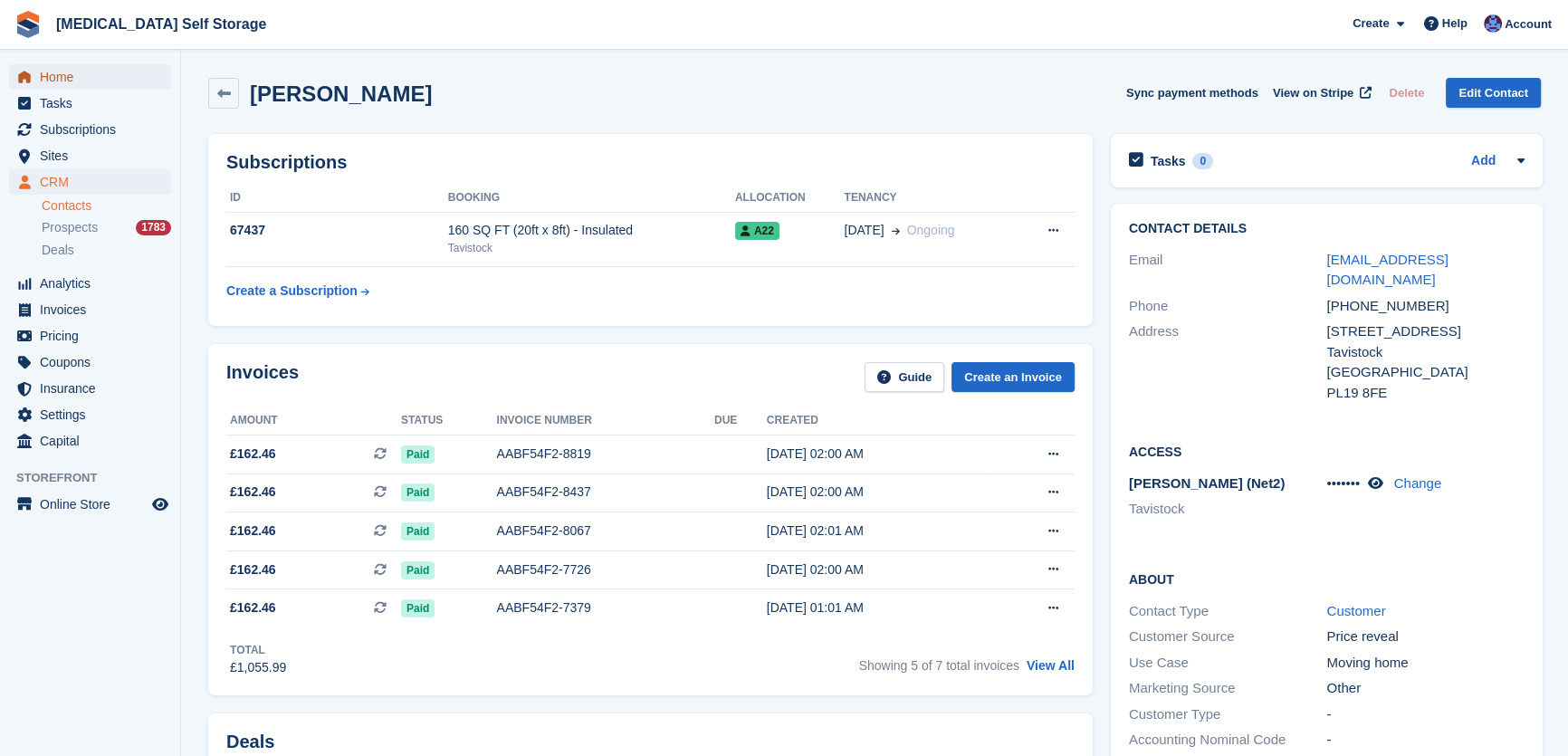
click at [83, 81] on span "Home" at bounding box center [93, 76] width 109 height 25
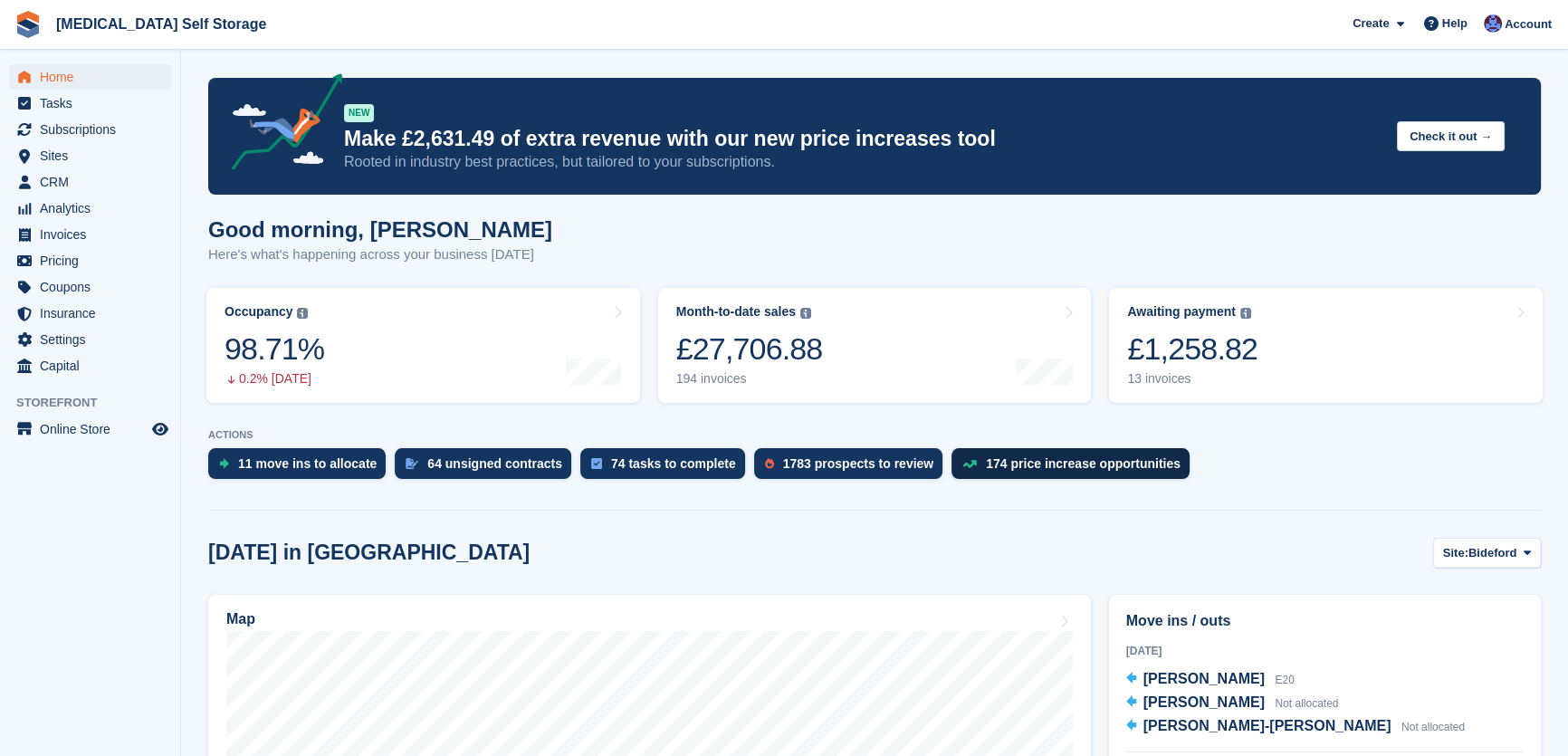
scroll to position [328, 0]
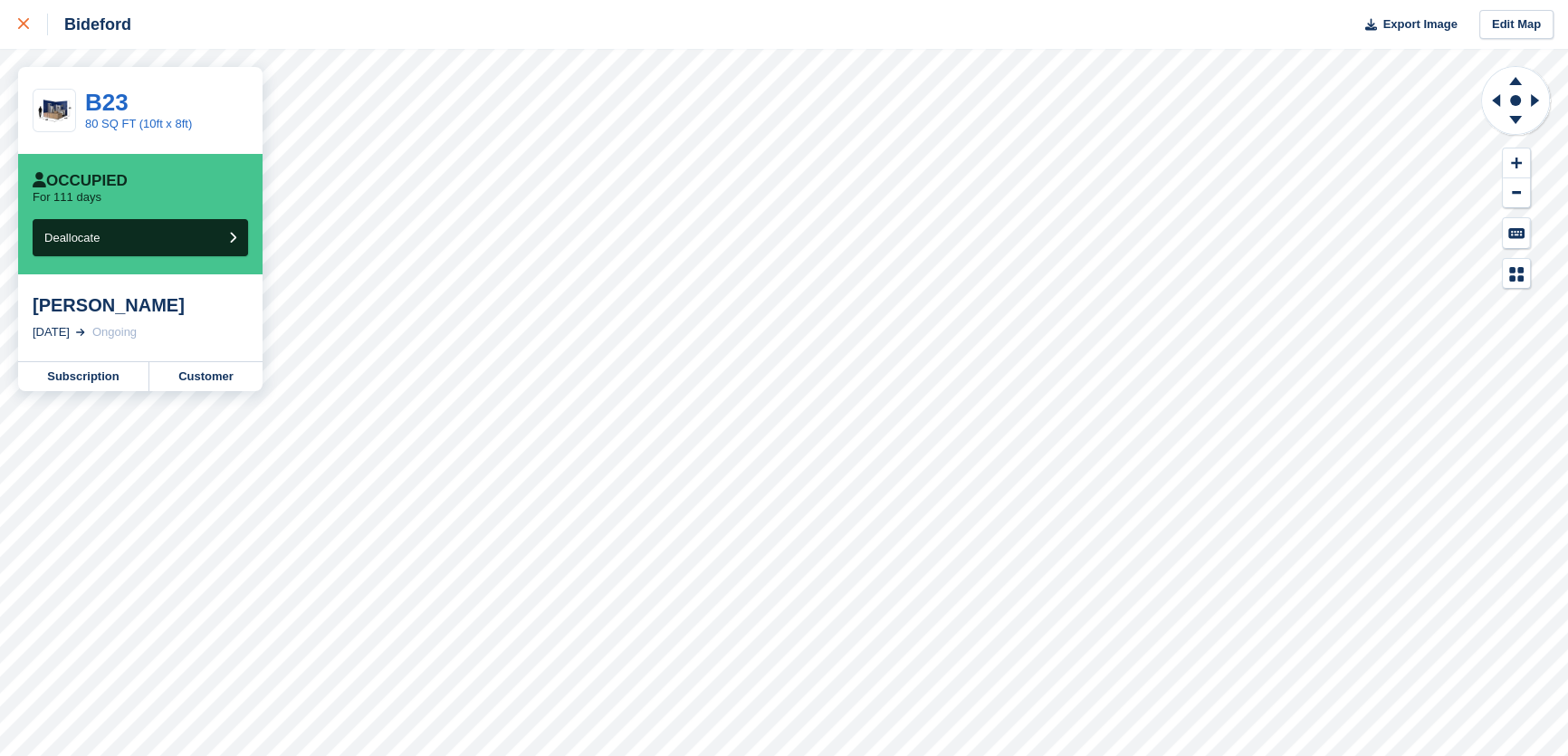
click at [26, 17] on div at bounding box center [33, 24] width 30 height 22
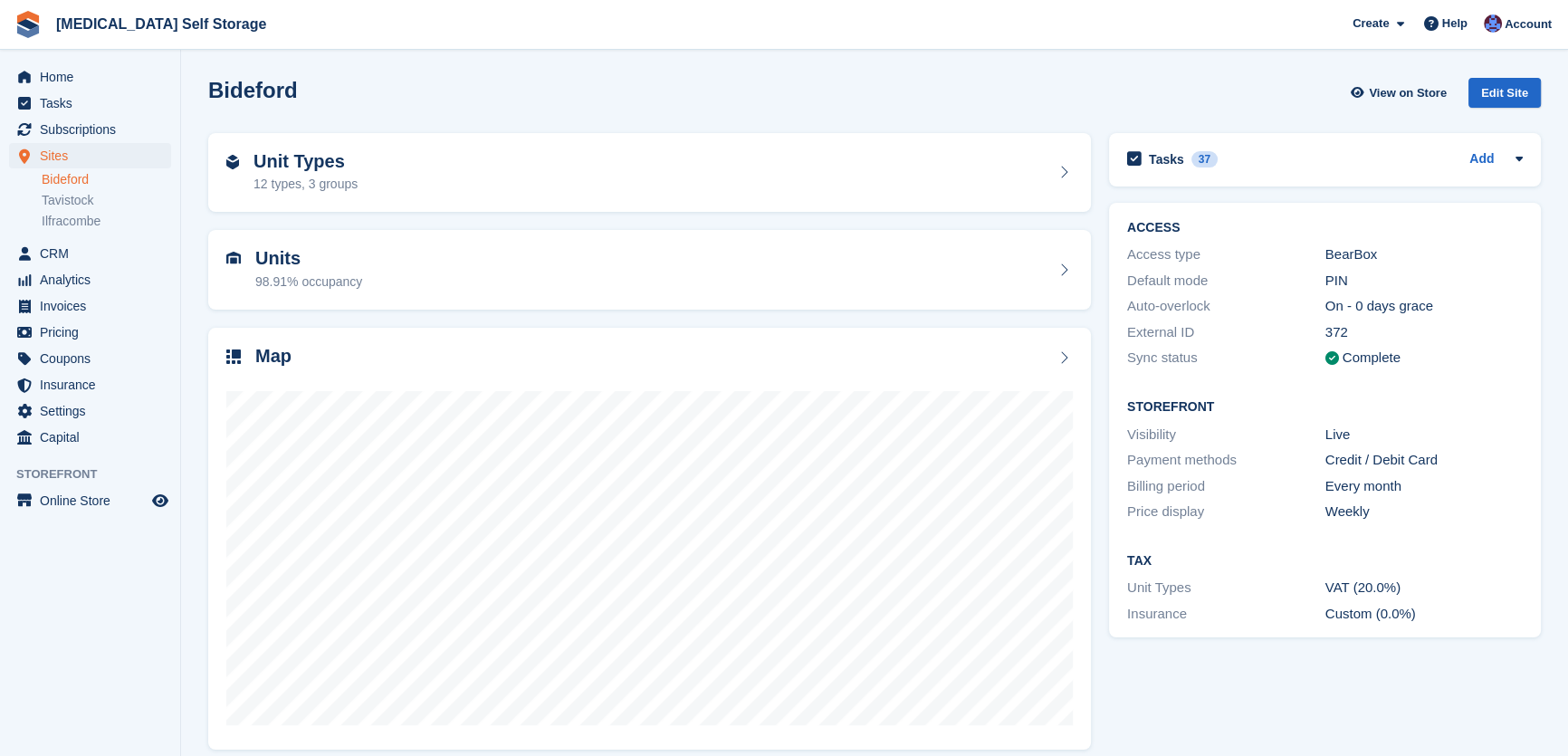
click at [63, 181] on link "Bideford" at bounding box center [106, 179] width 129 height 17
click at [457, 167] on div "Unit Types 12 types, 3 groups" at bounding box center [649, 173] width 847 height 43
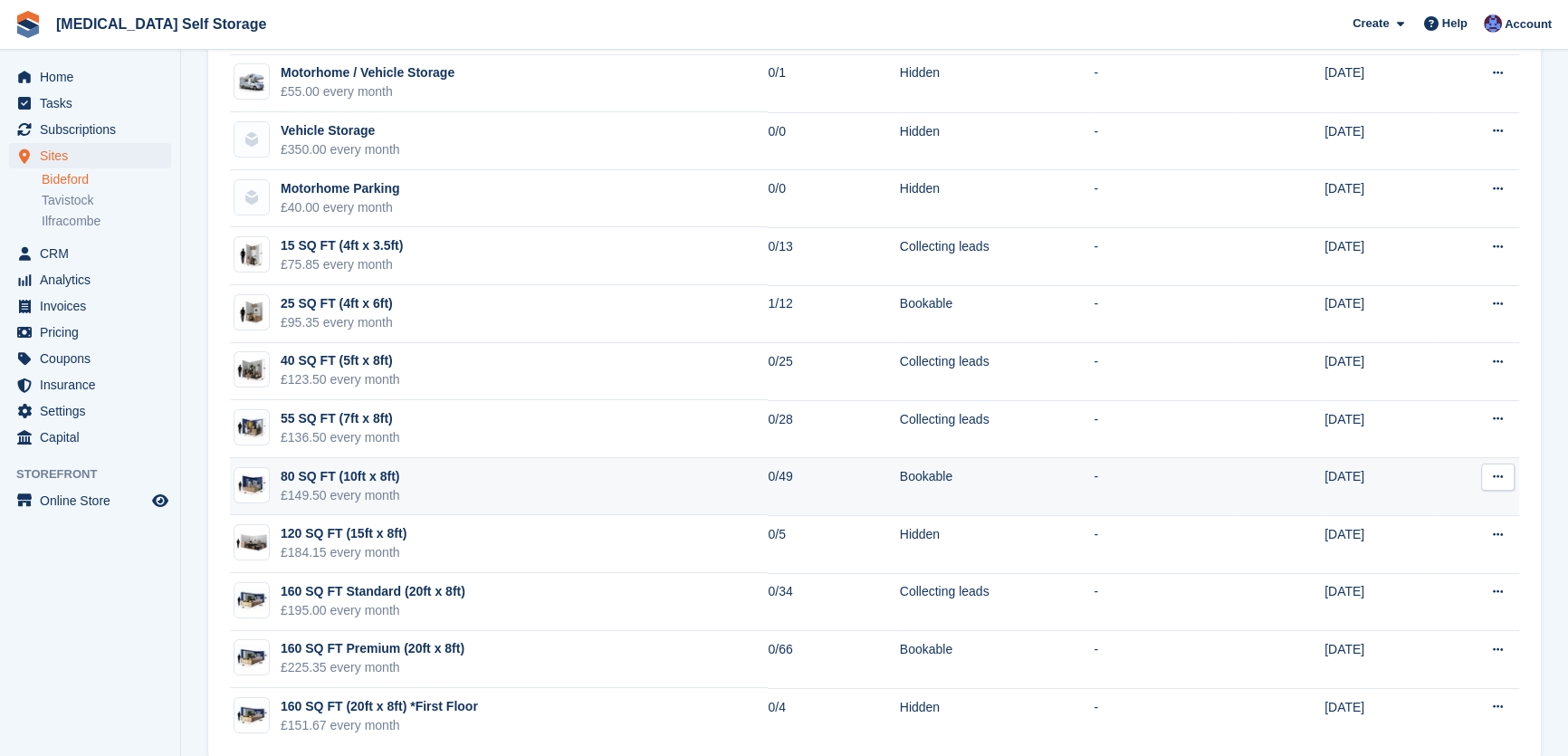
scroll to position [279, 0]
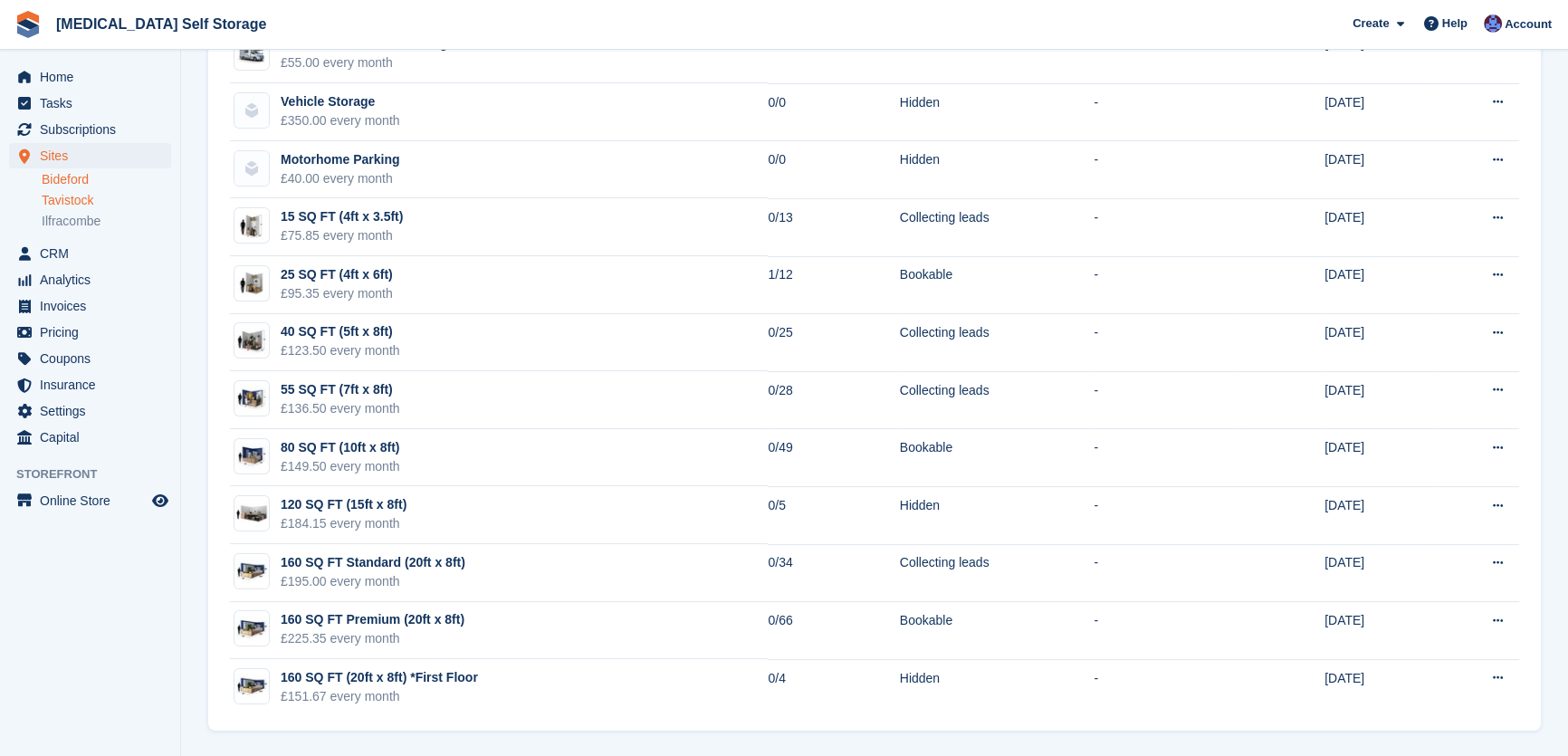
click at [86, 198] on link "Tavistock" at bounding box center [106, 200] width 129 height 17
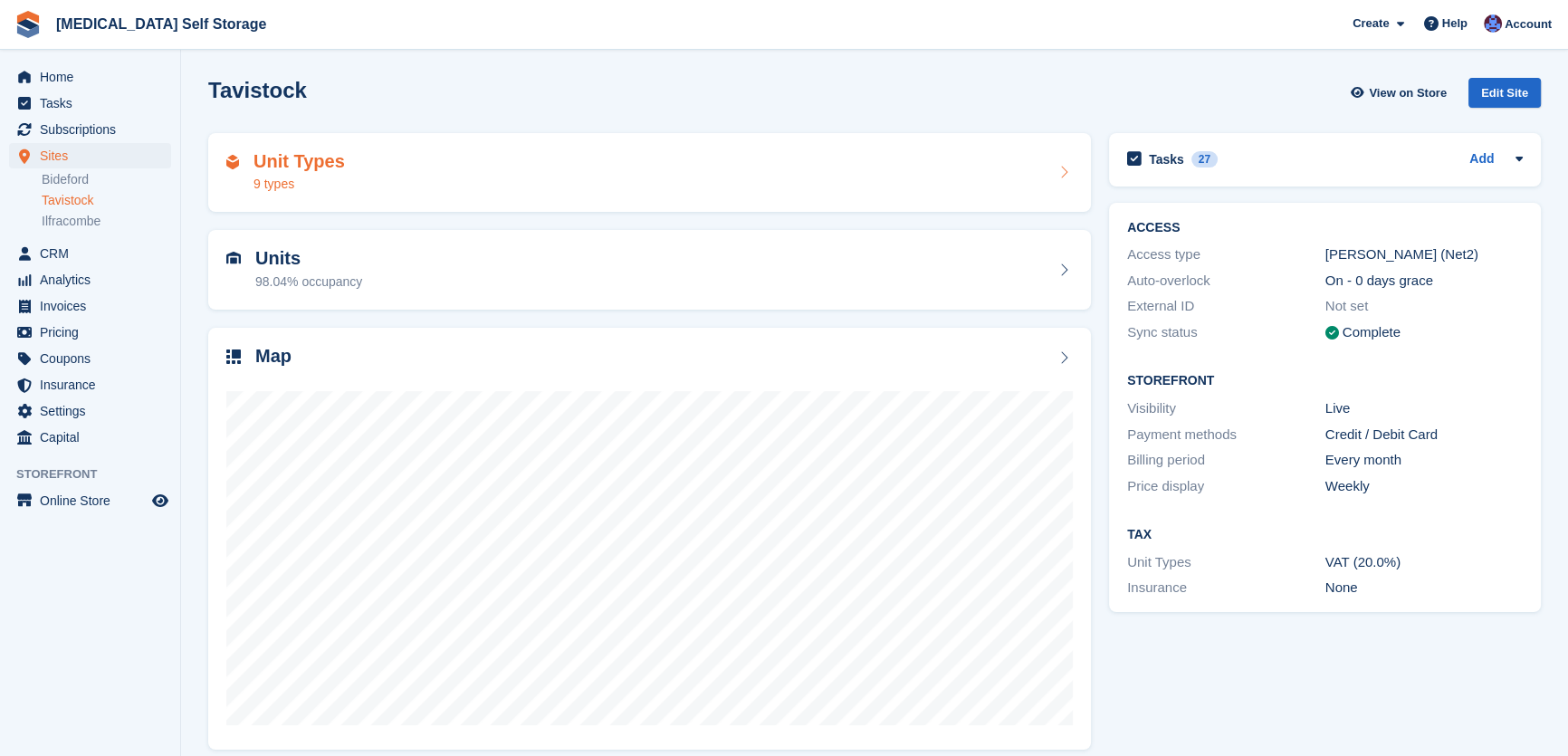
click at [405, 166] on div "Unit Types 9 types" at bounding box center [649, 173] width 847 height 43
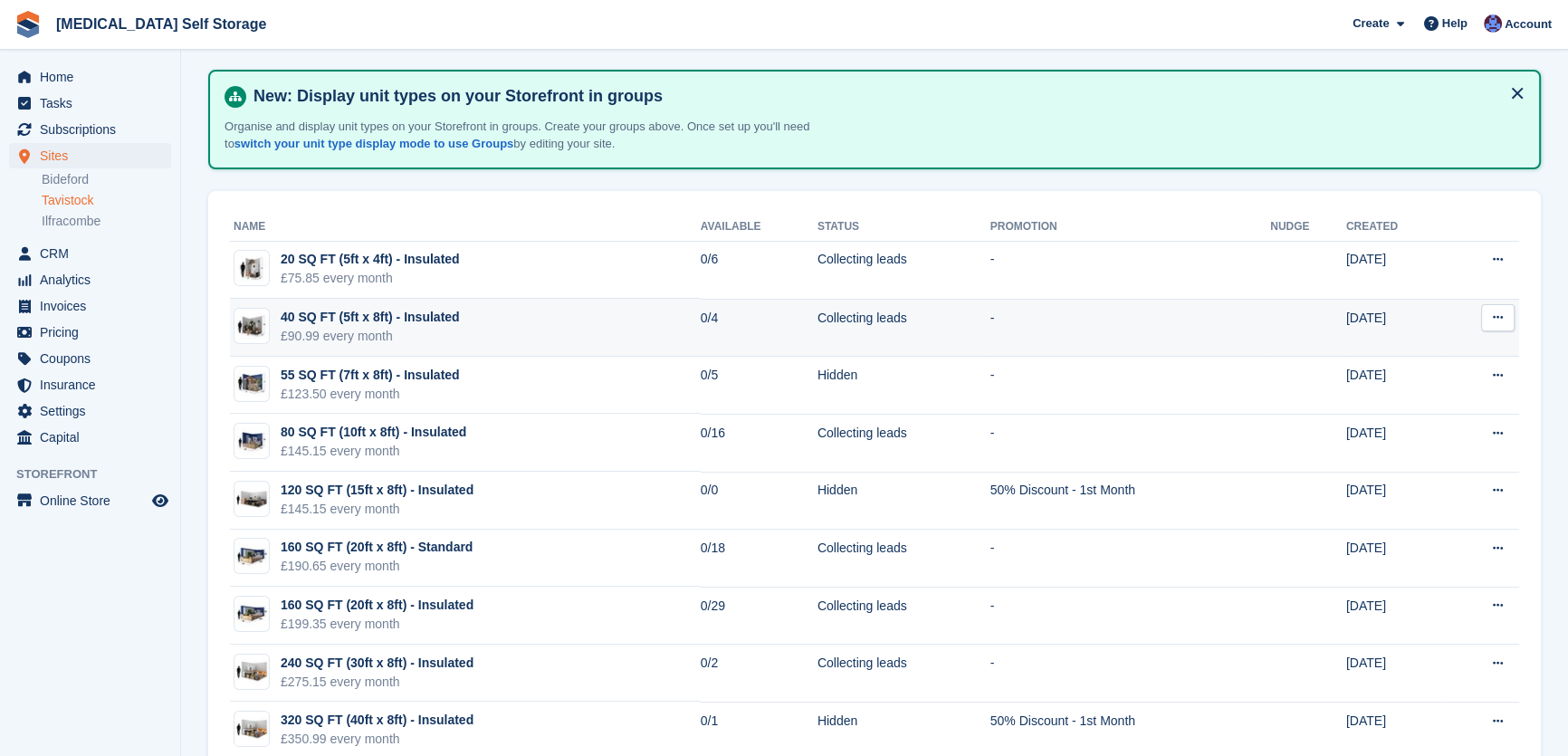
scroll to position [107, 0]
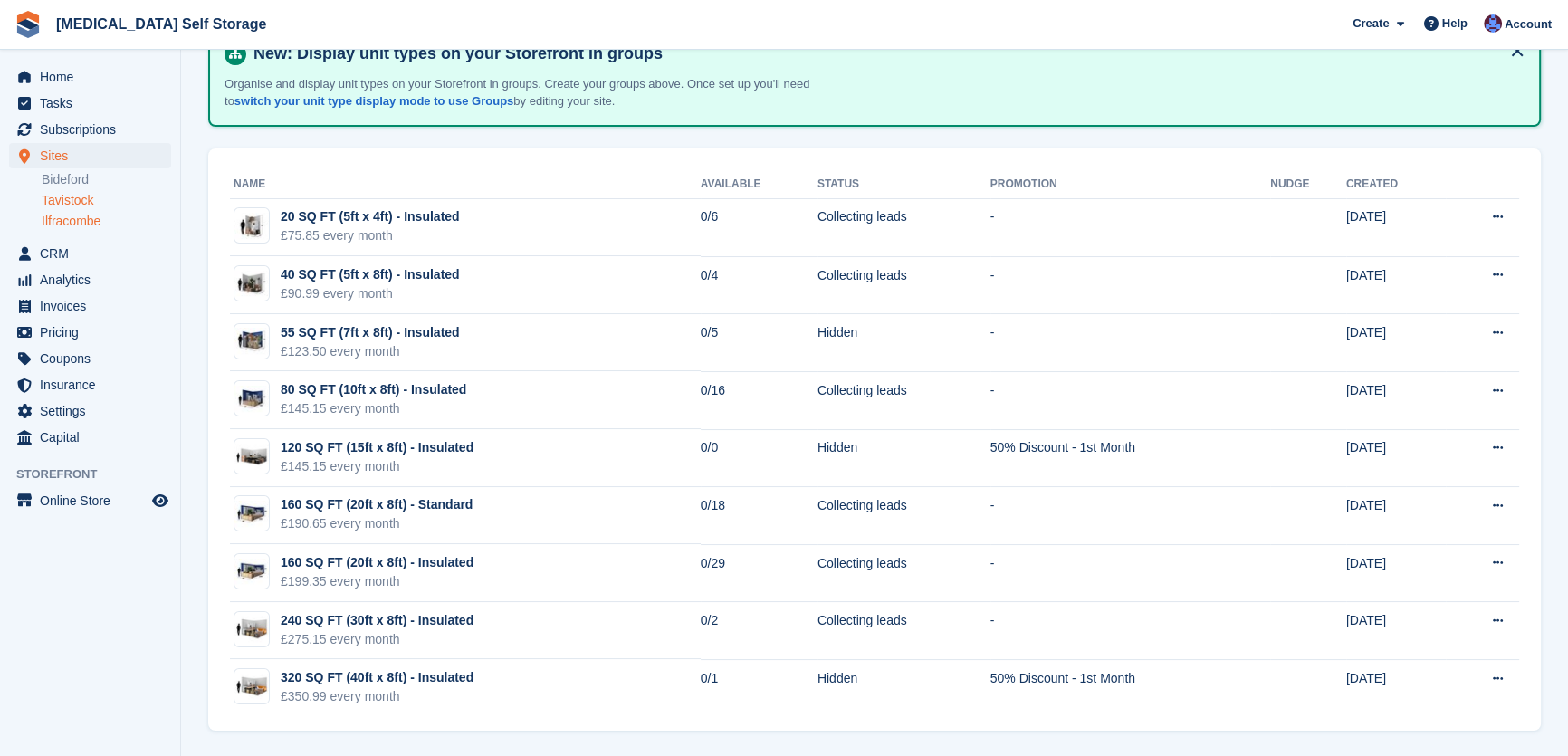
click at [94, 213] on link "Ilfracombe" at bounding box center [106, 221] width 129 height 17
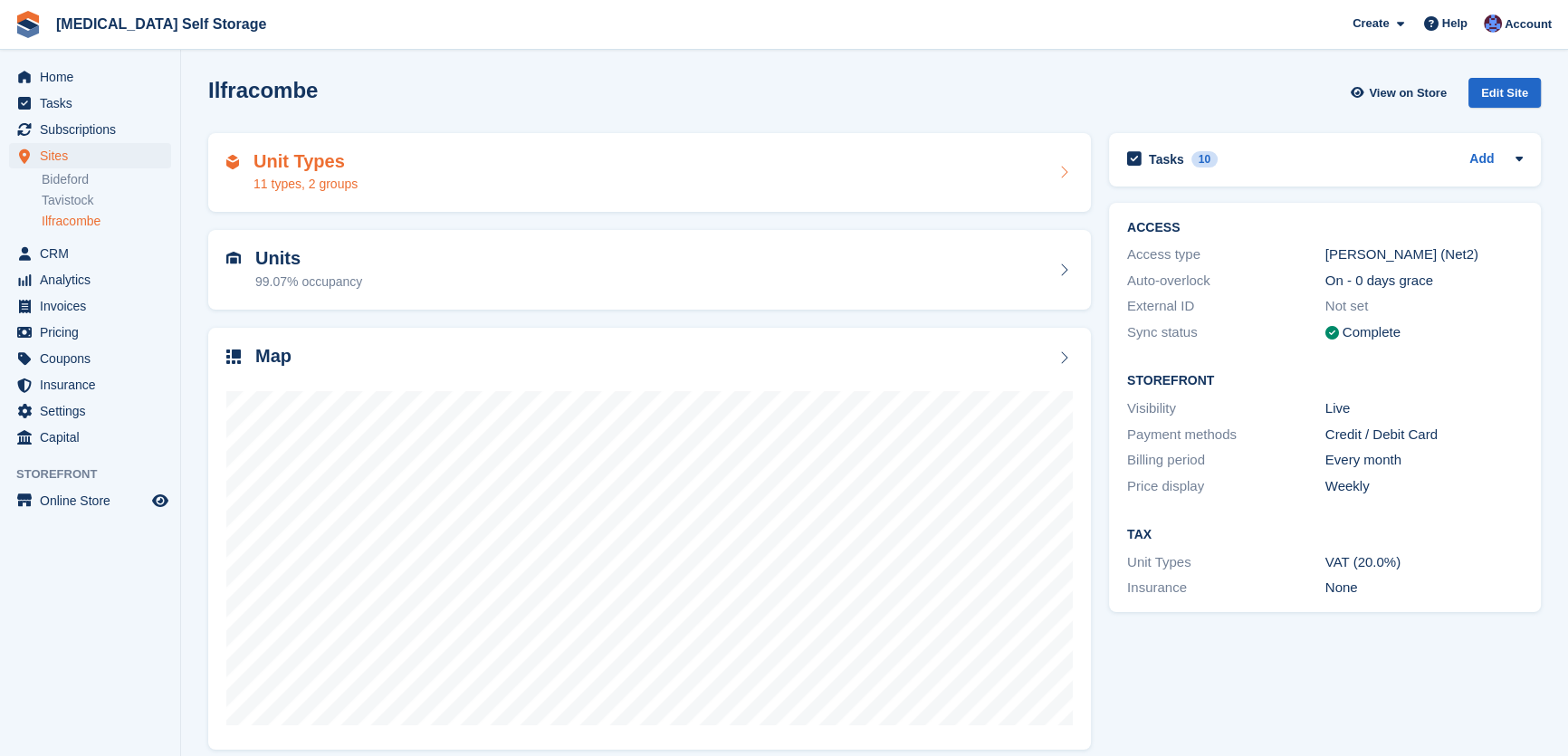
click at [500, 170] on div "Unit Types 11 types, 2 groups" at bounding box center [649, 173] width 847 height 43
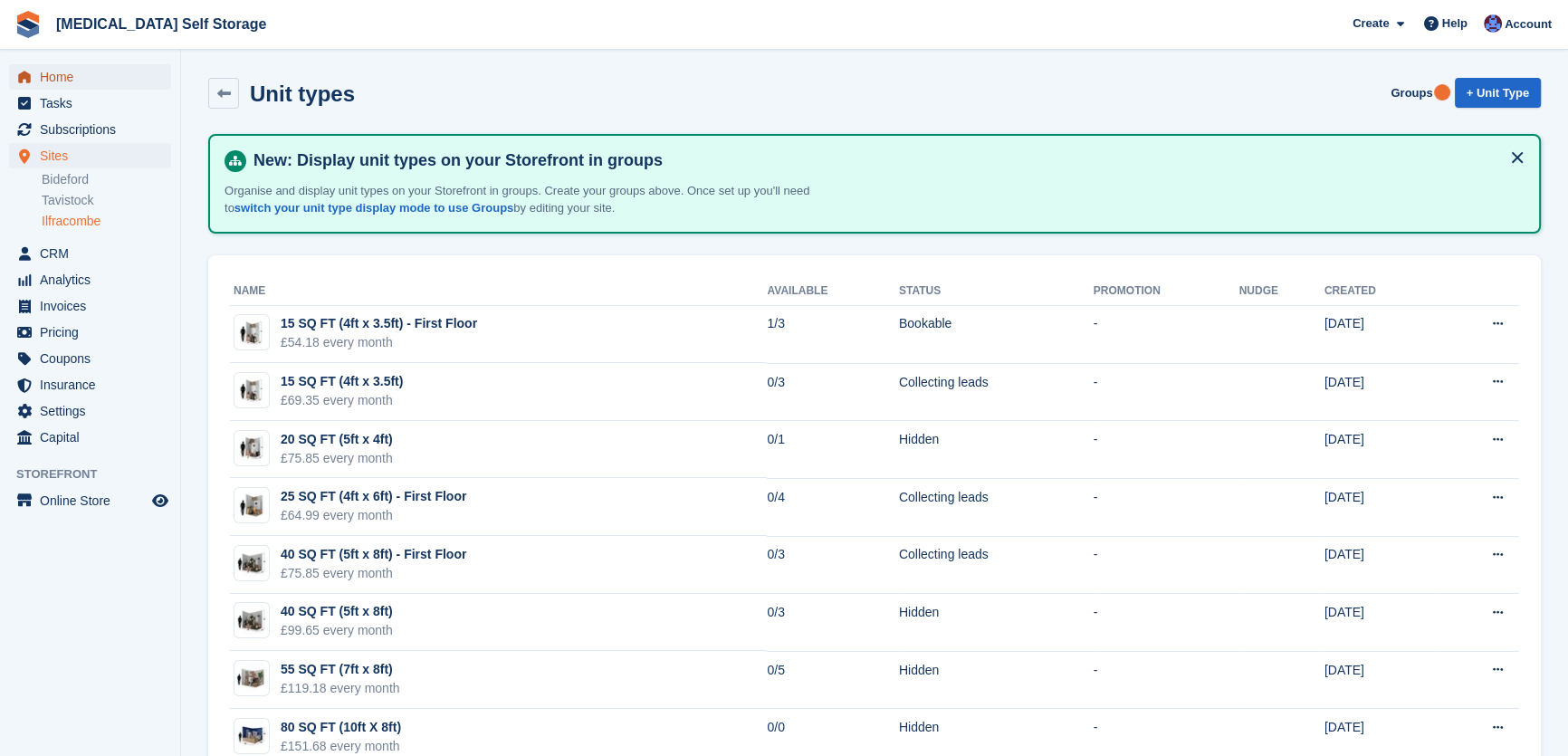
click at [54, 73] on span "Home" at bounding box center [93, 76] width 109 height 25
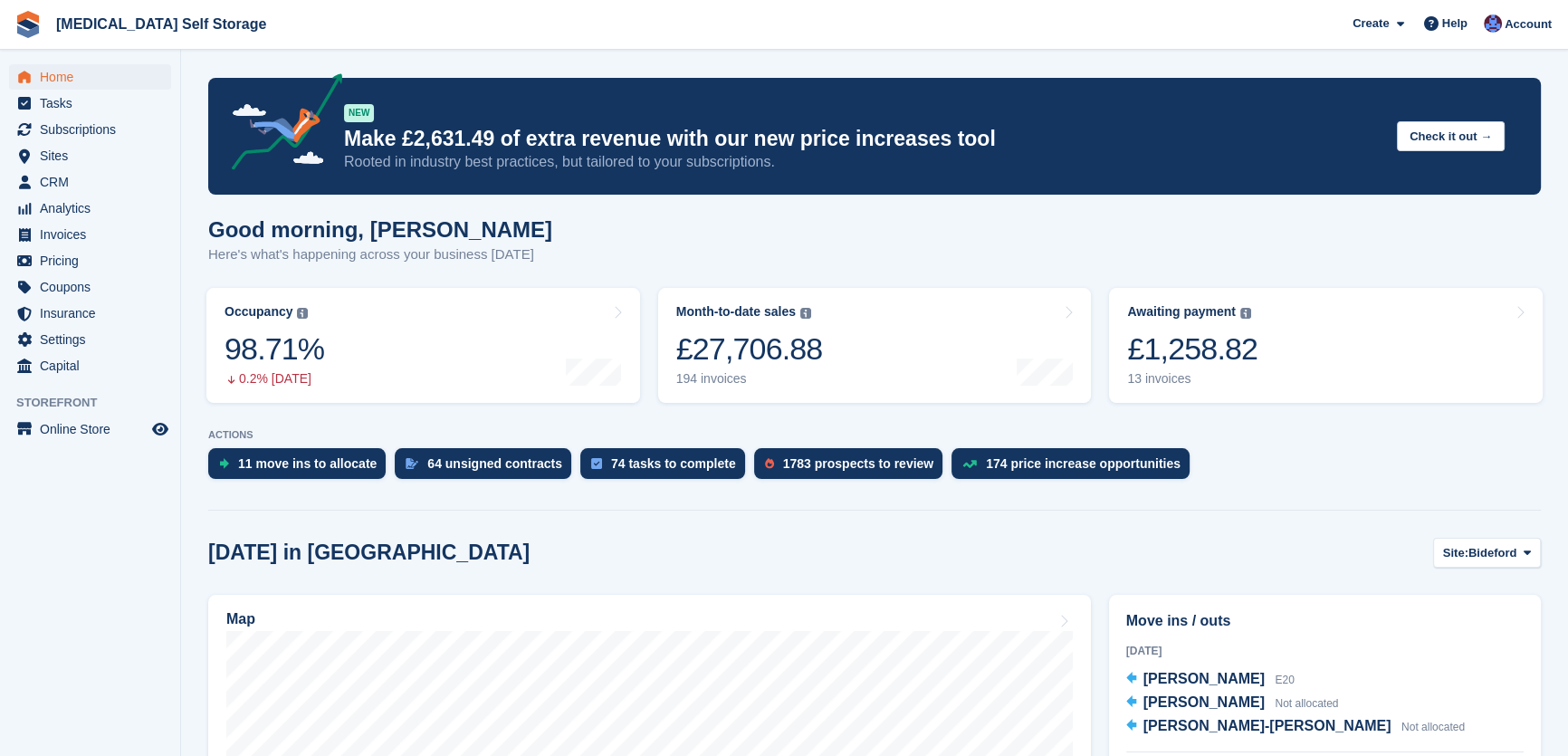
click at [787, 224] on div "Good morning, Helen Here's what's happening across your business today" at bounding box center [875, 252] width 1333 height 70
click at [74, 421] on span "Online Store" at bounding box center [93, 428] width 109 height 25
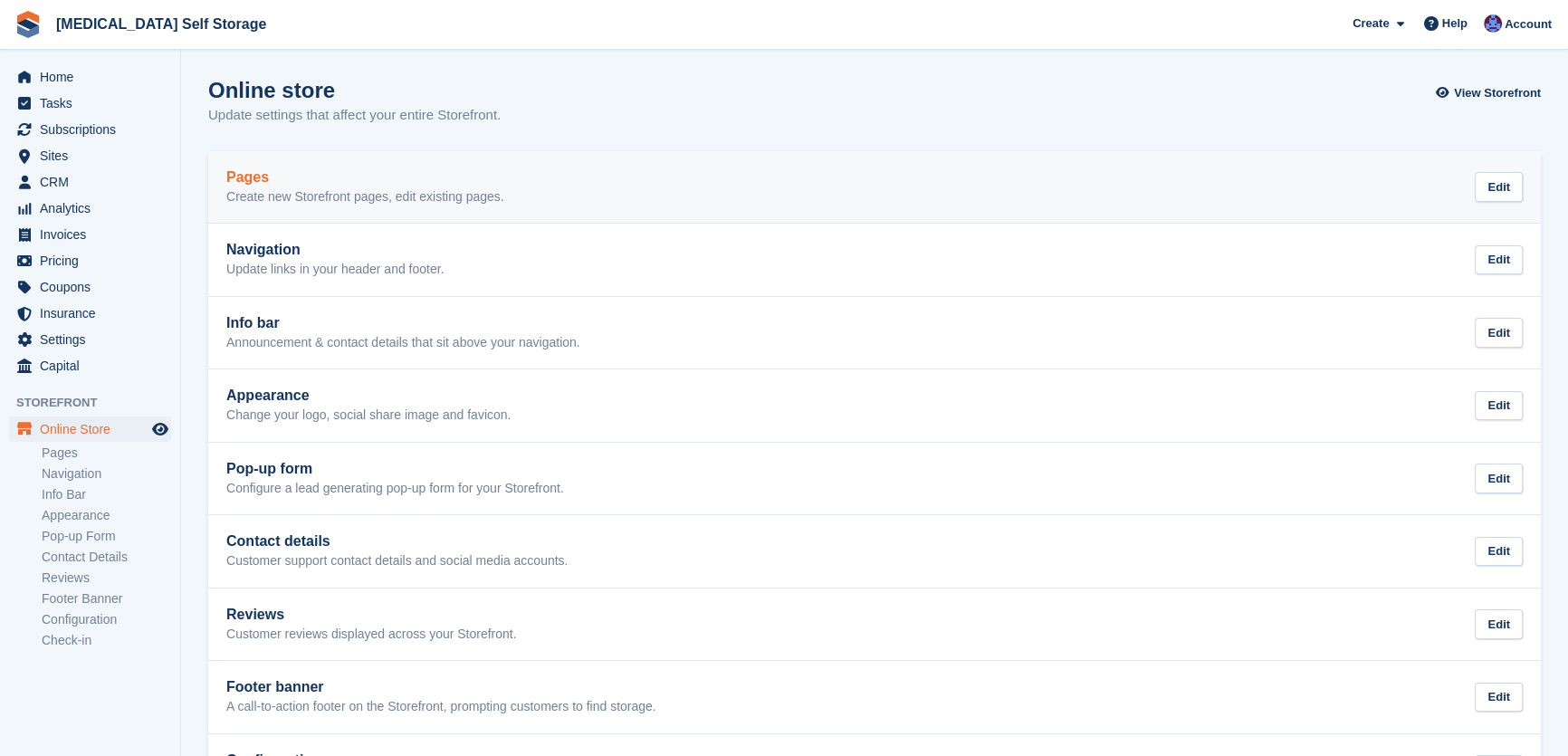
click at [923, 214] on link "Pages Create new Storefront pages, edit existing pages. Edit" at bounding box center [875, 187] width 1333 height 73
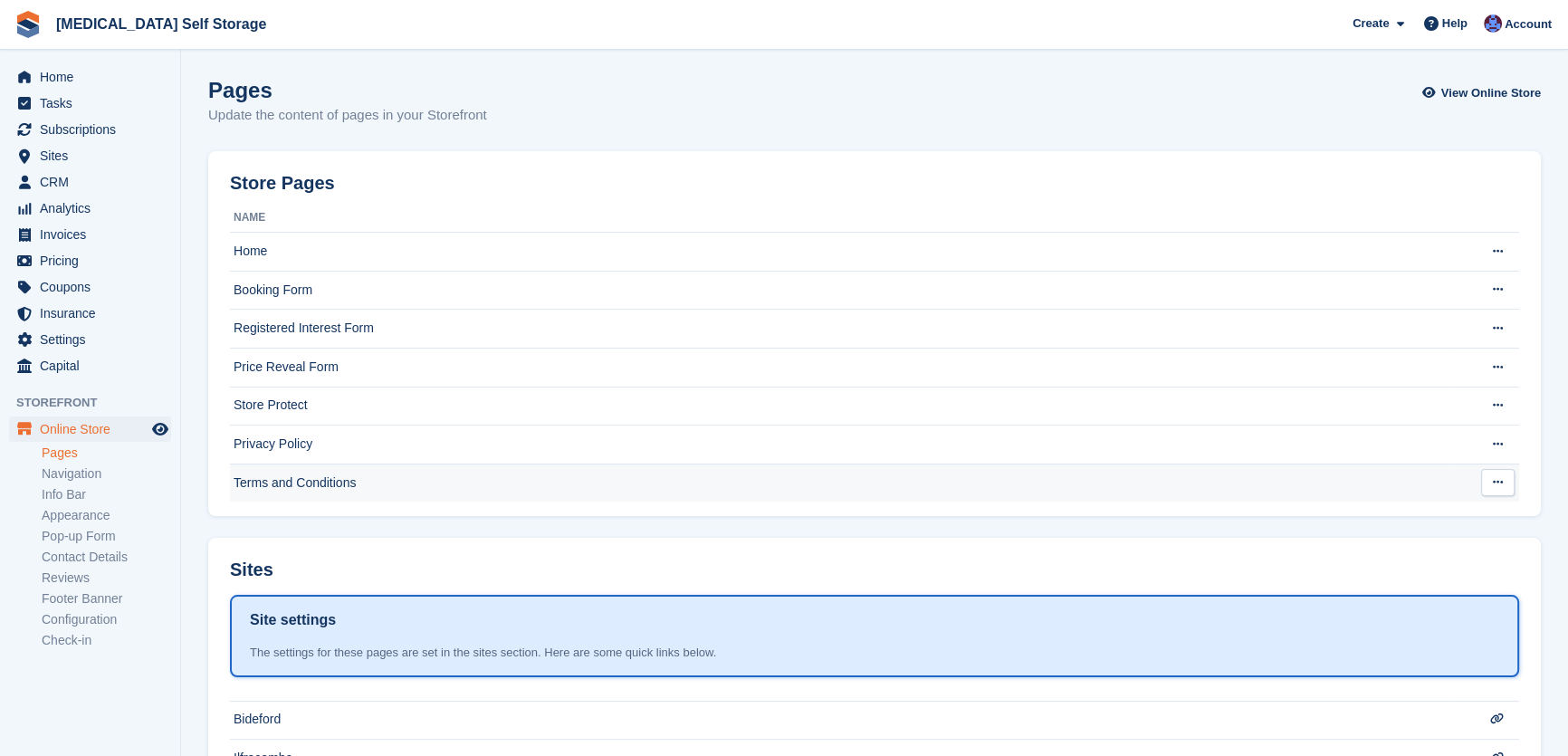
click at [835, 493] on td "Terms and Conditions" at bounding box center [843, 482] width 1225 height 38
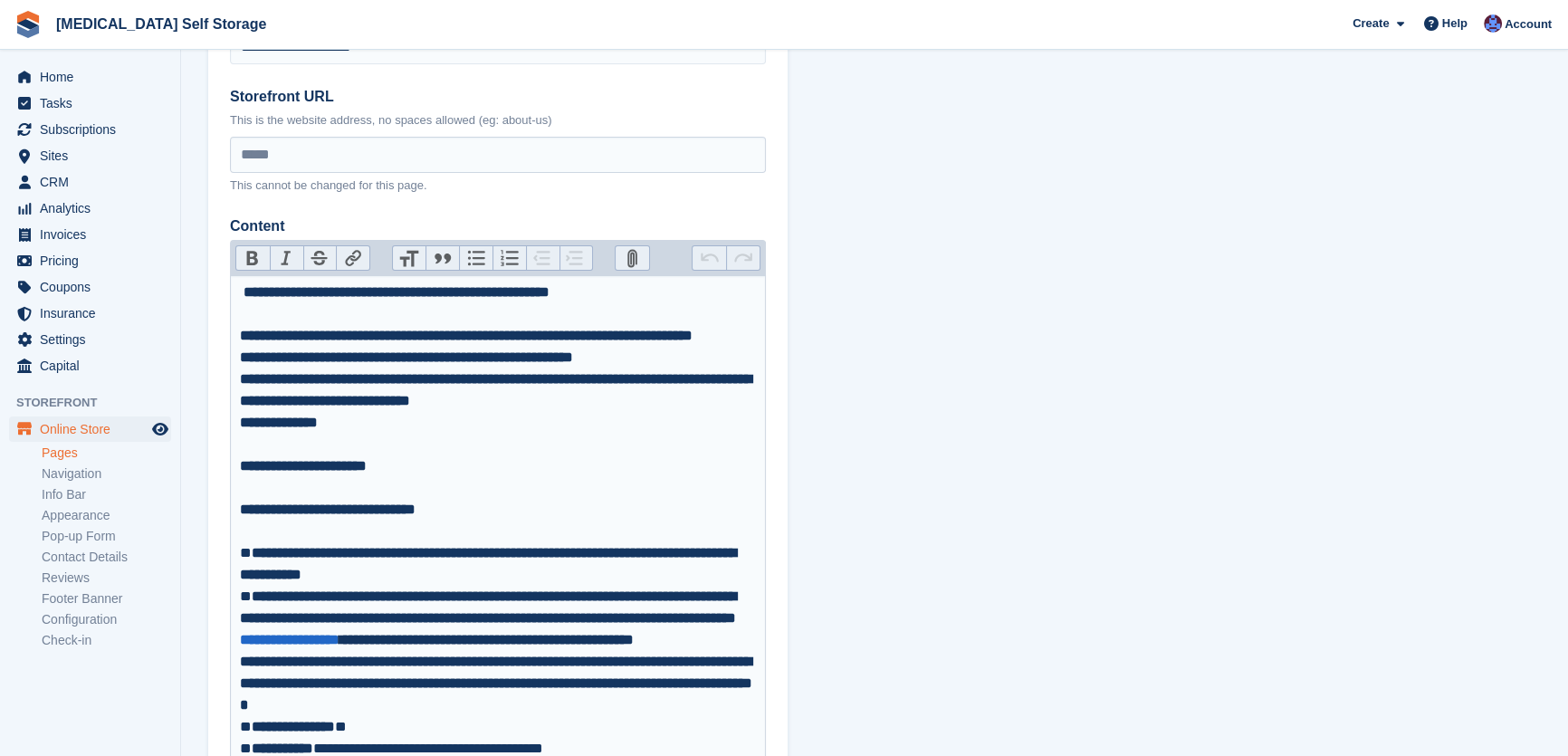
scroll to position [164, 0]
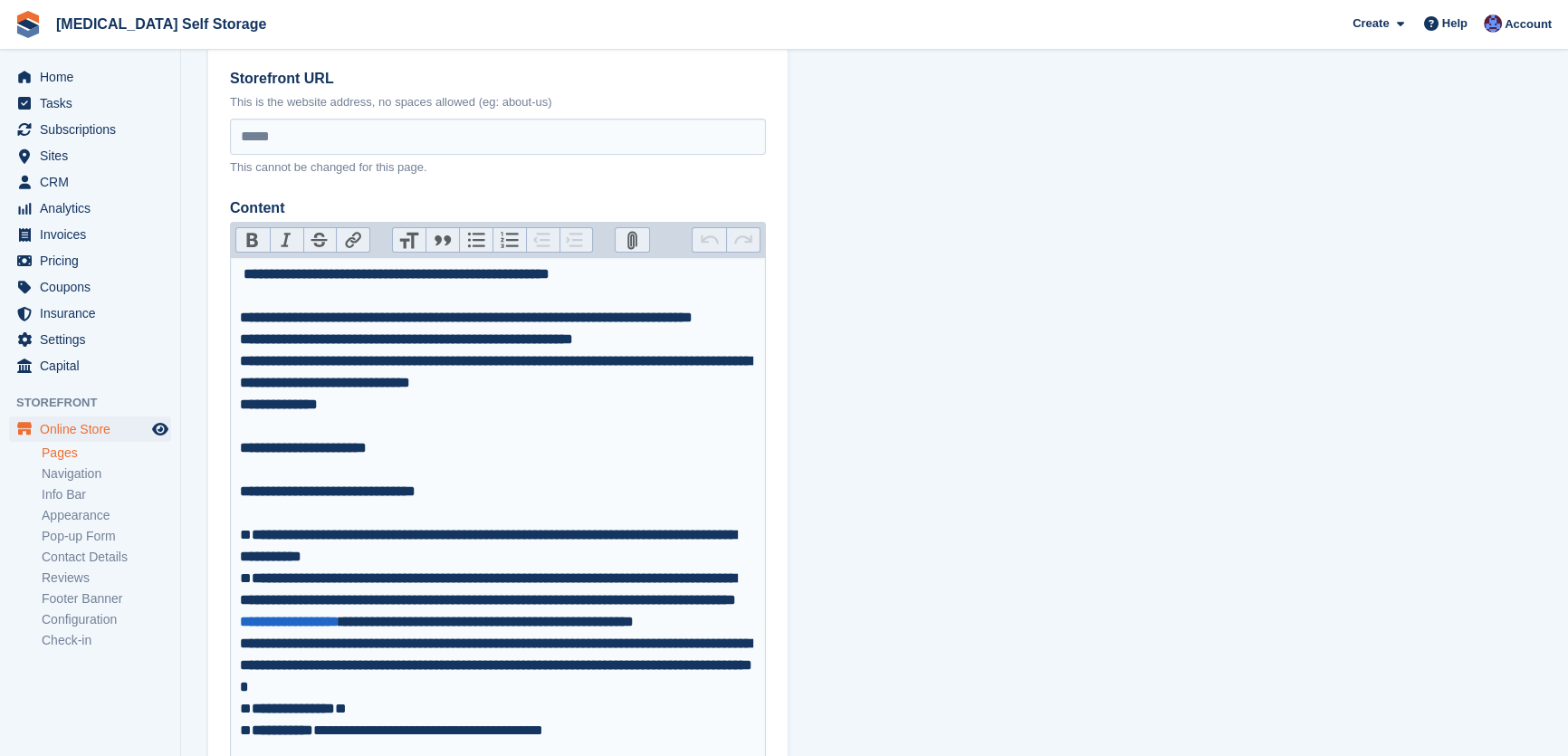
click at [489, 270] on strong "**********" at bounding box center [396, 274] width 306 height 13
click at [545, 273] on strong "**********" at bounding box center [394, 274] width 300 height 13
click at [267, 318] on strong "**********" at bounding box center [466, 317] width 453 height 13
click at [261, 316] on strong "**********" at bounding box center [468, 317] width 458 height 13
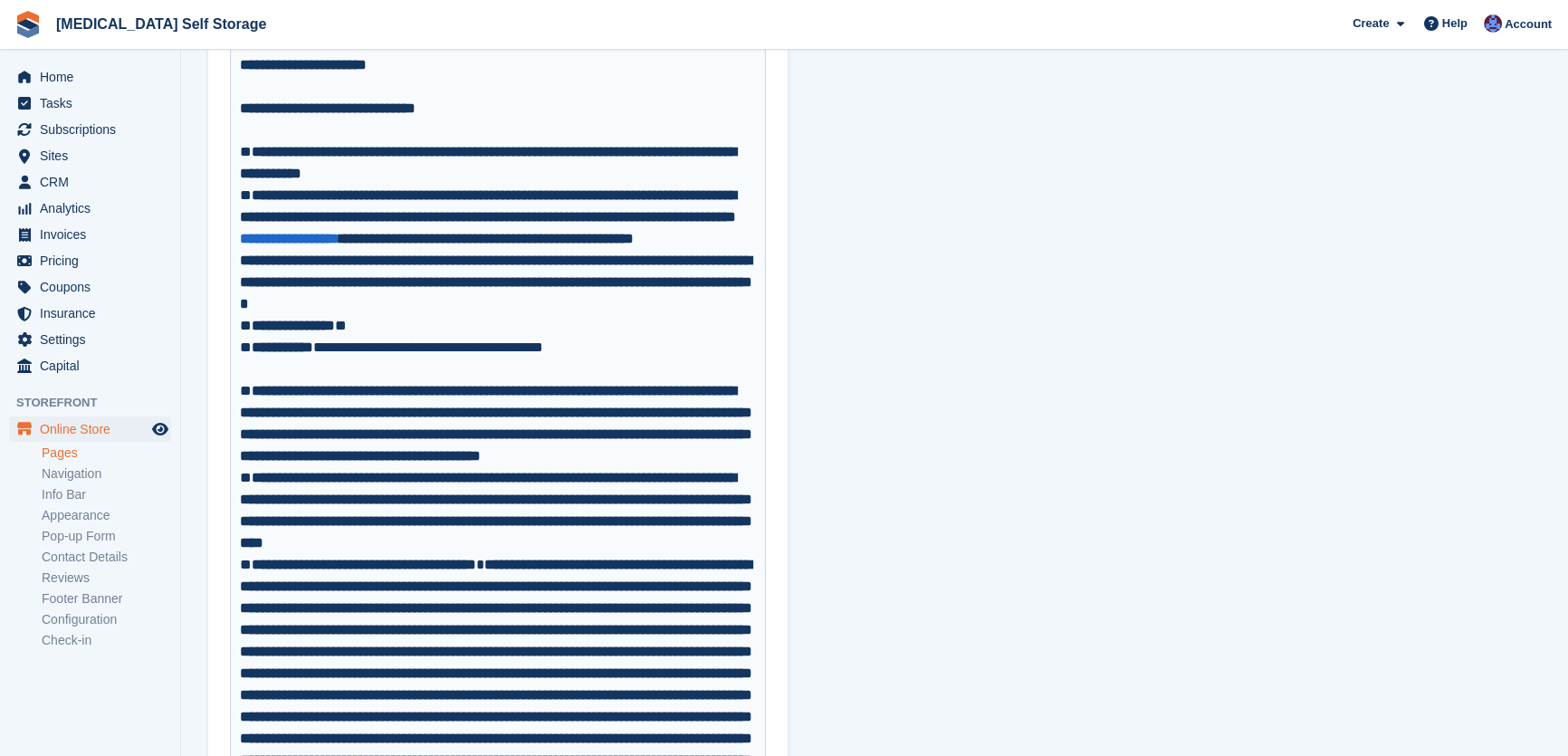
scroll to position [576, 0]
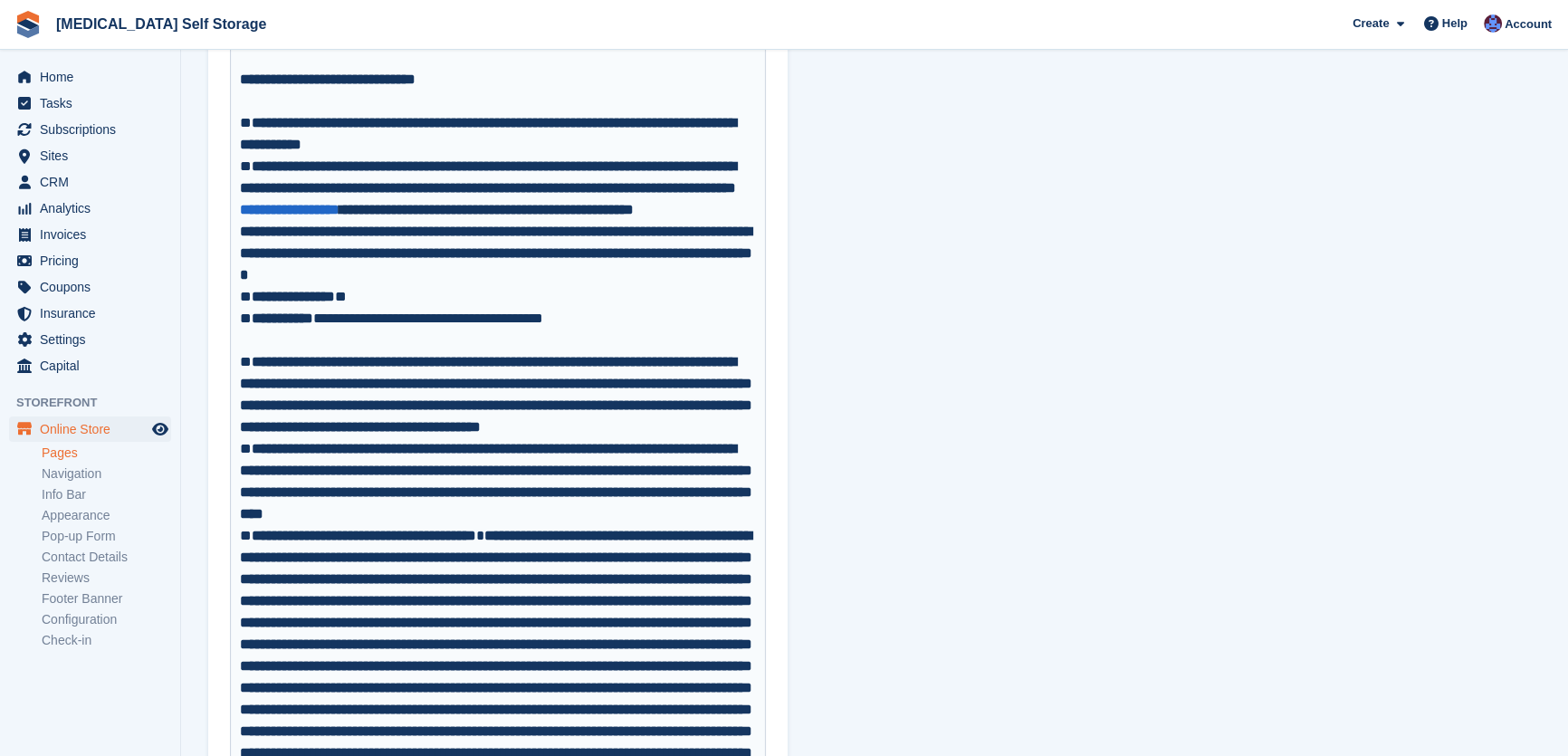
click at [291, 425] on strong "**********" at bounding box center [496, 394] width 513 height 78
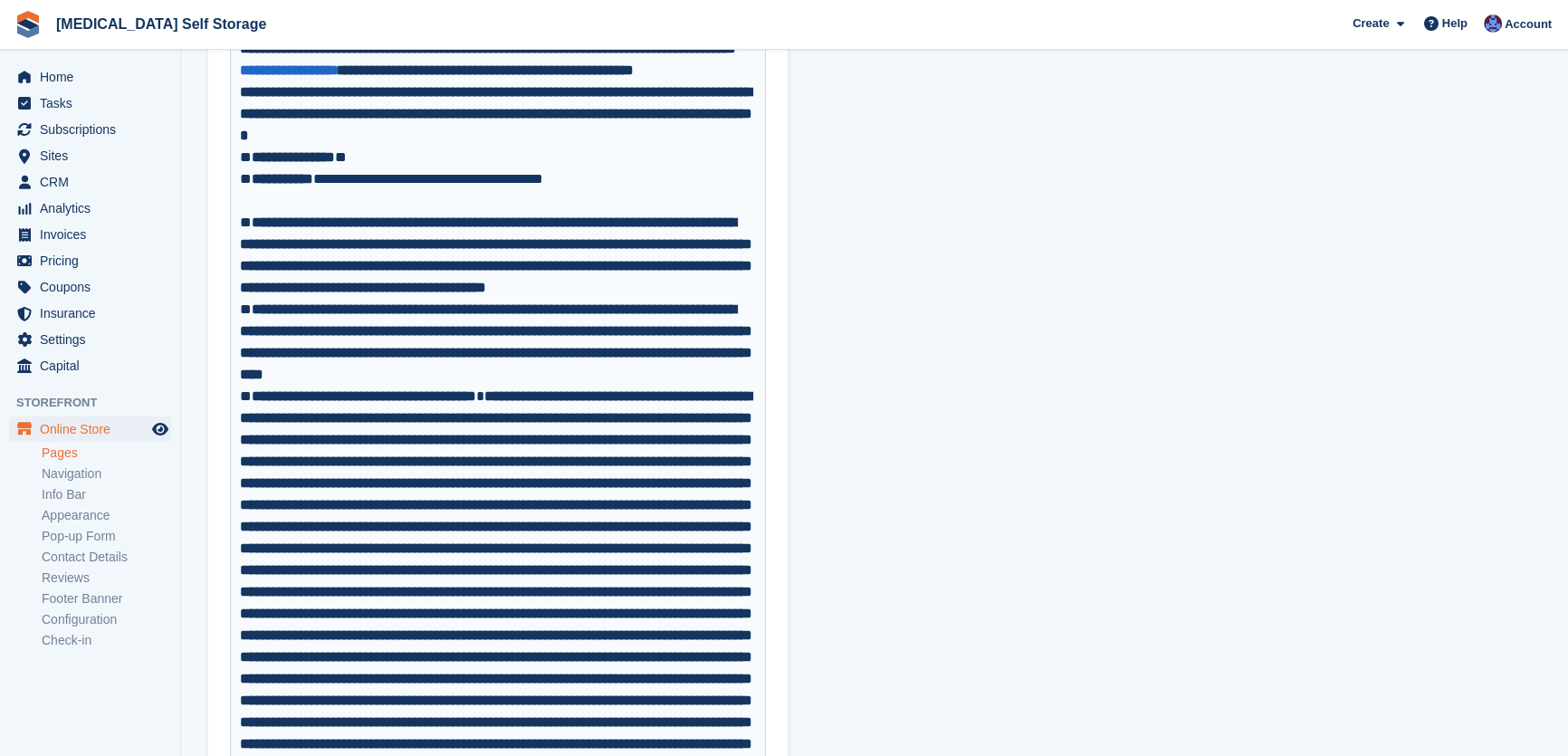
scroll to position [741, 0]
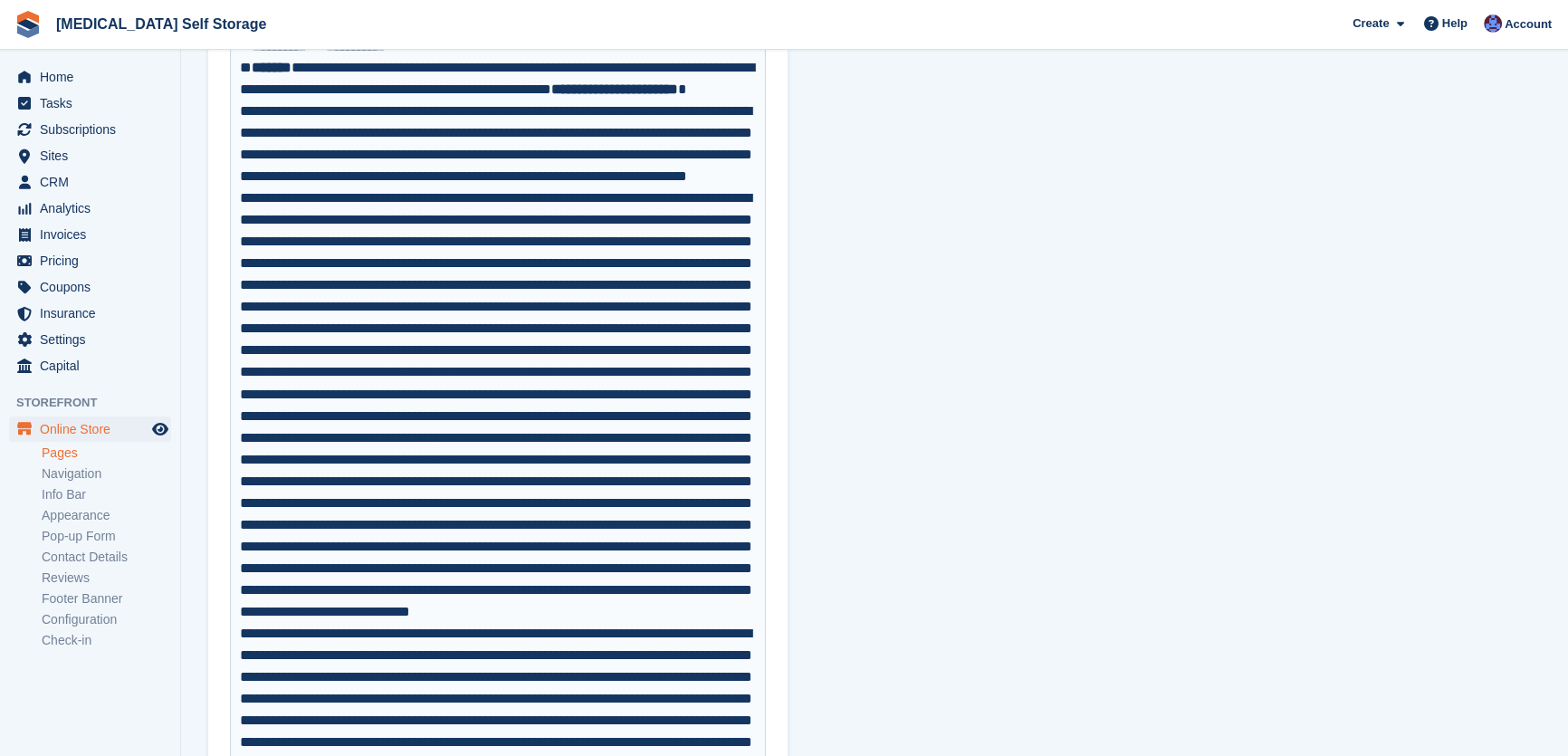
scroll to position [3950, 0]
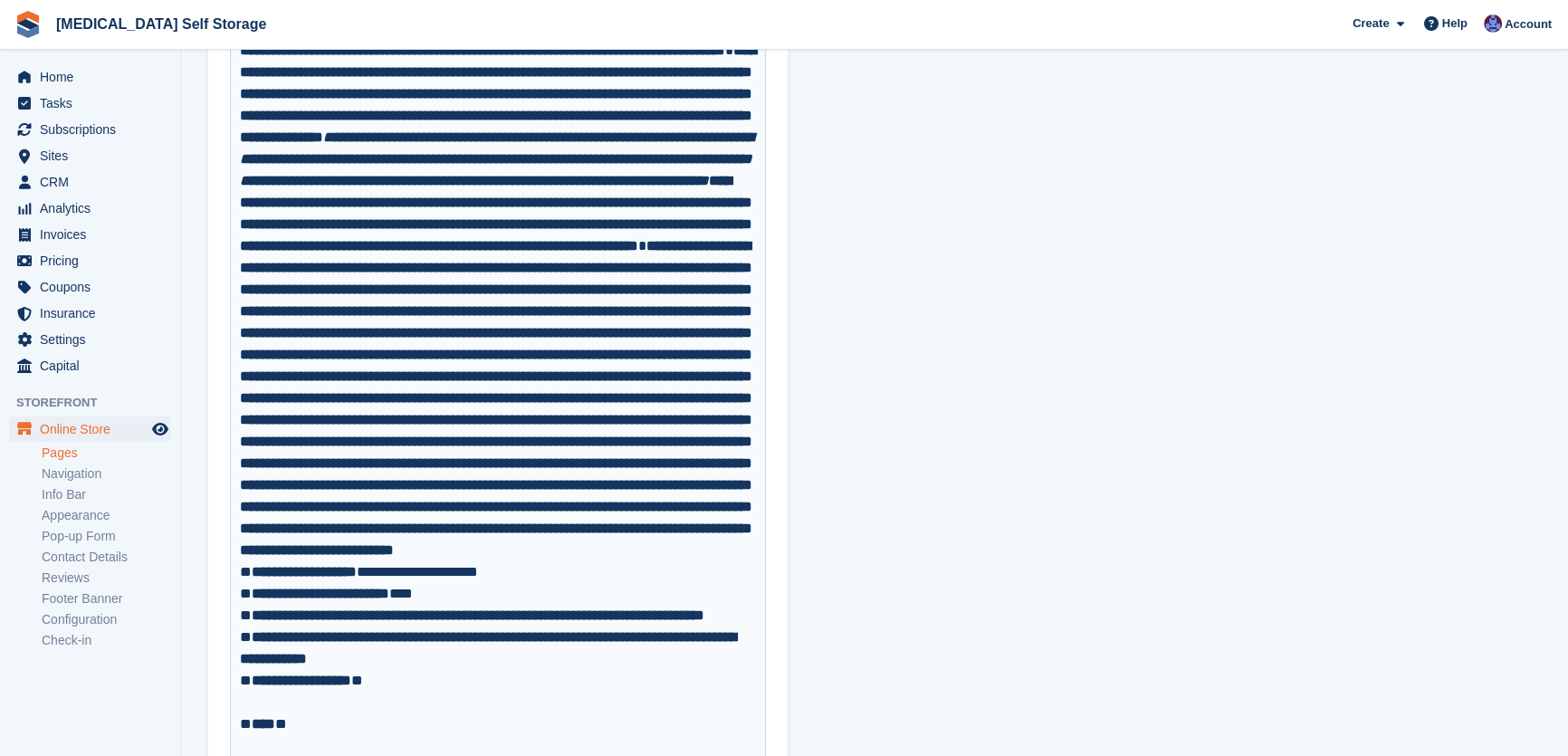
scroll to position [2469, 0]
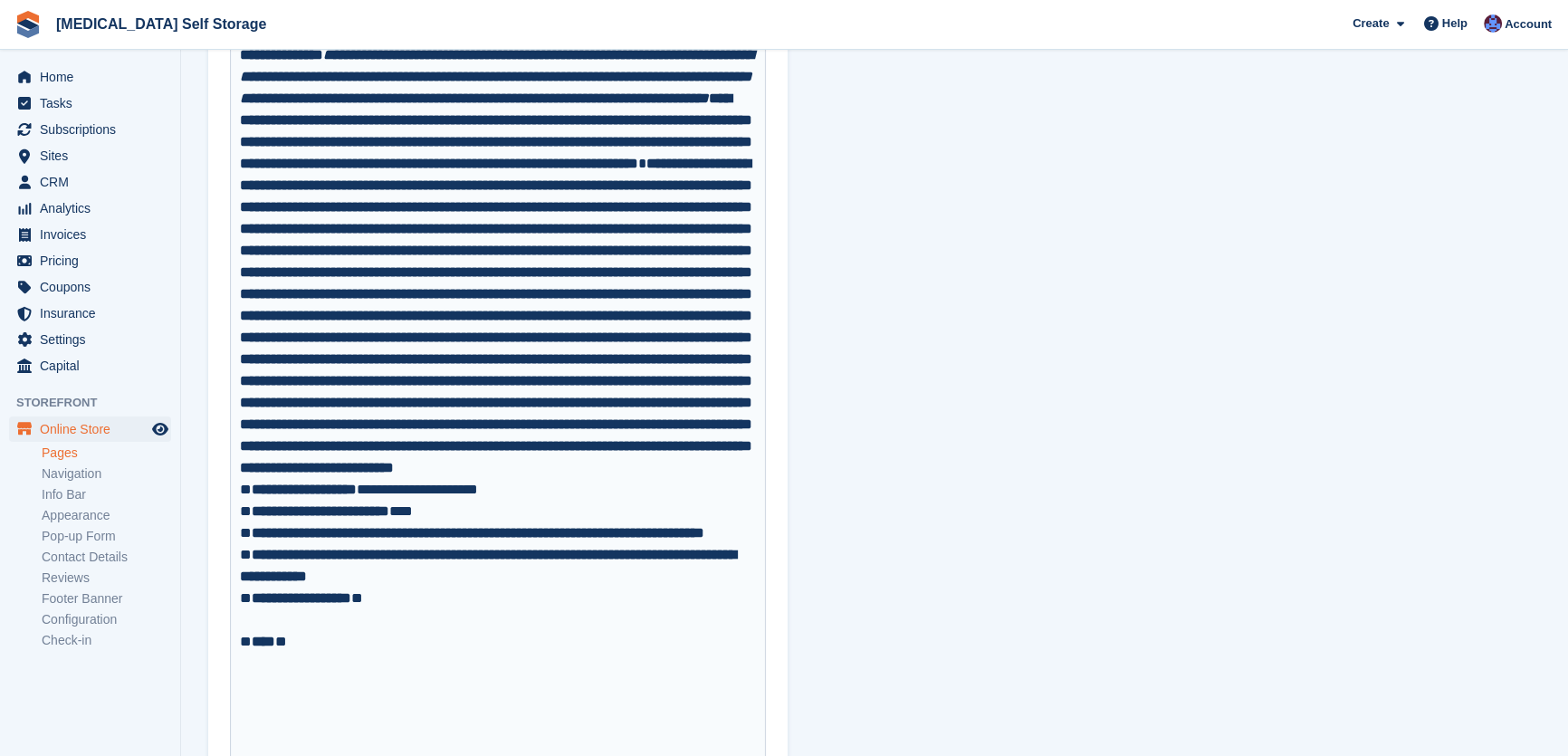
click at [494, 61] on strong "**********" at bounding box center [496, 22] width 513 height 78
click at [654, 170] on strong "**********" at bounding box center [496, 142] width 513 height 57
type trix-editor "**********"
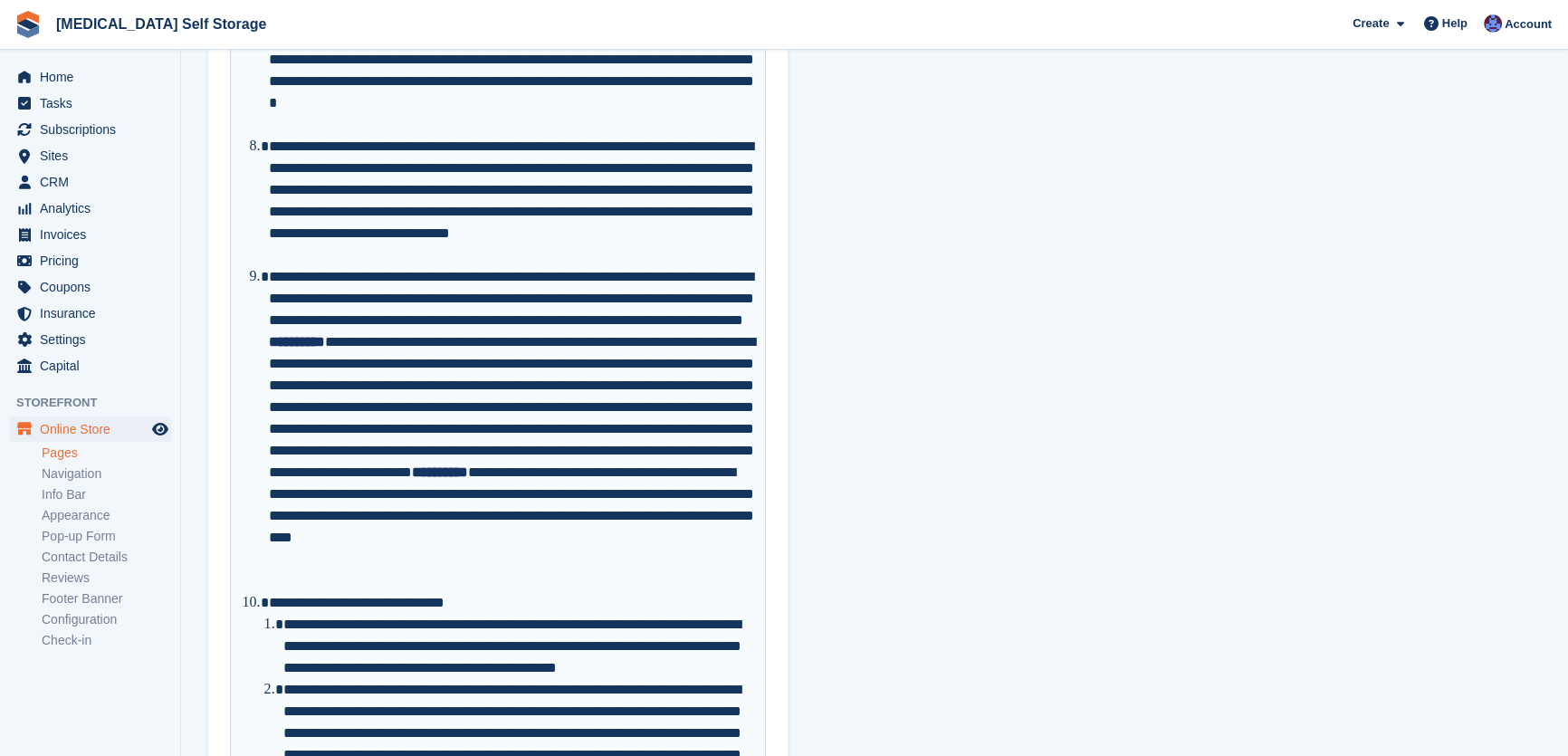
scroll to position [18931, 0]
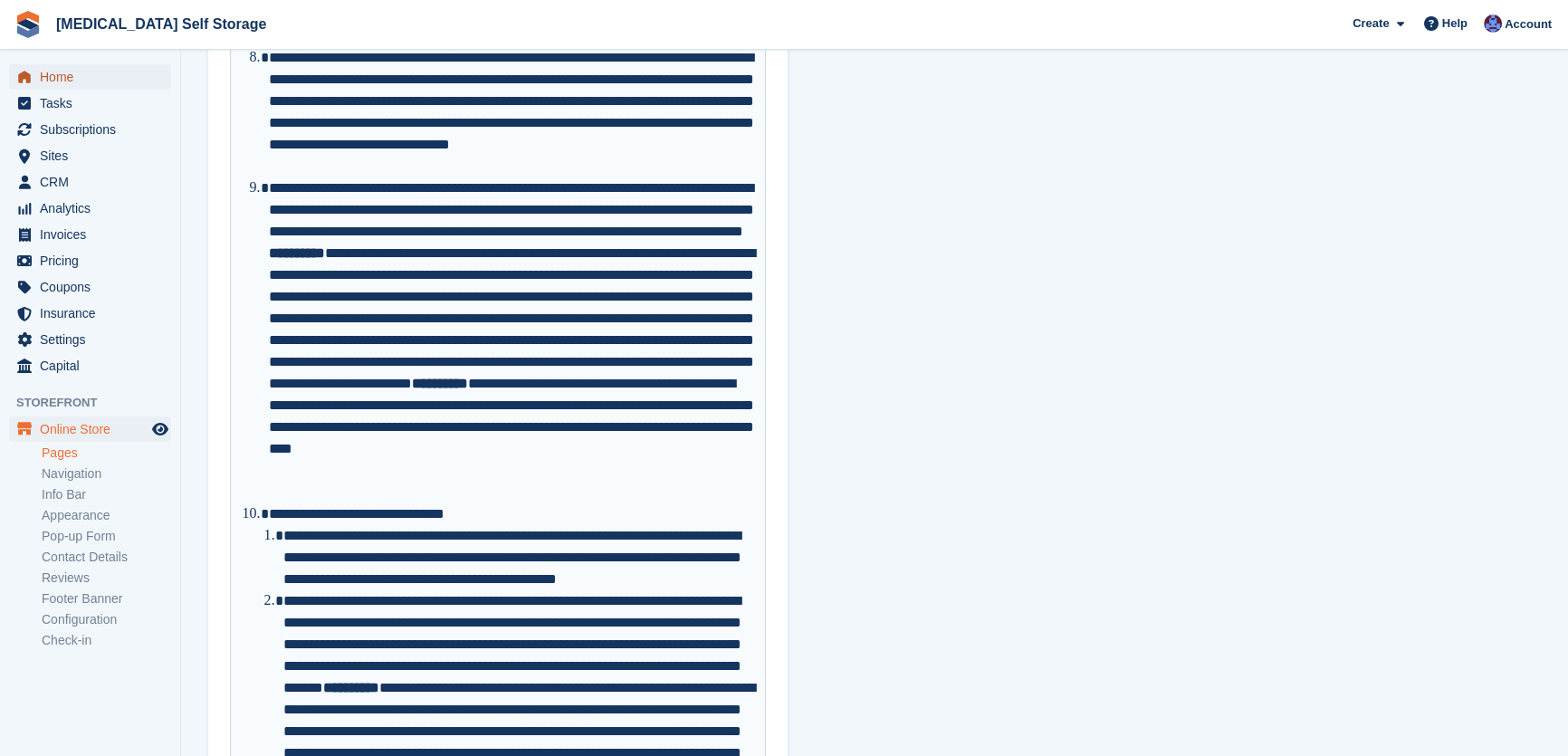
click at [71, 76] on span "Home" at bounding box center [93, 76] width 109 height 25
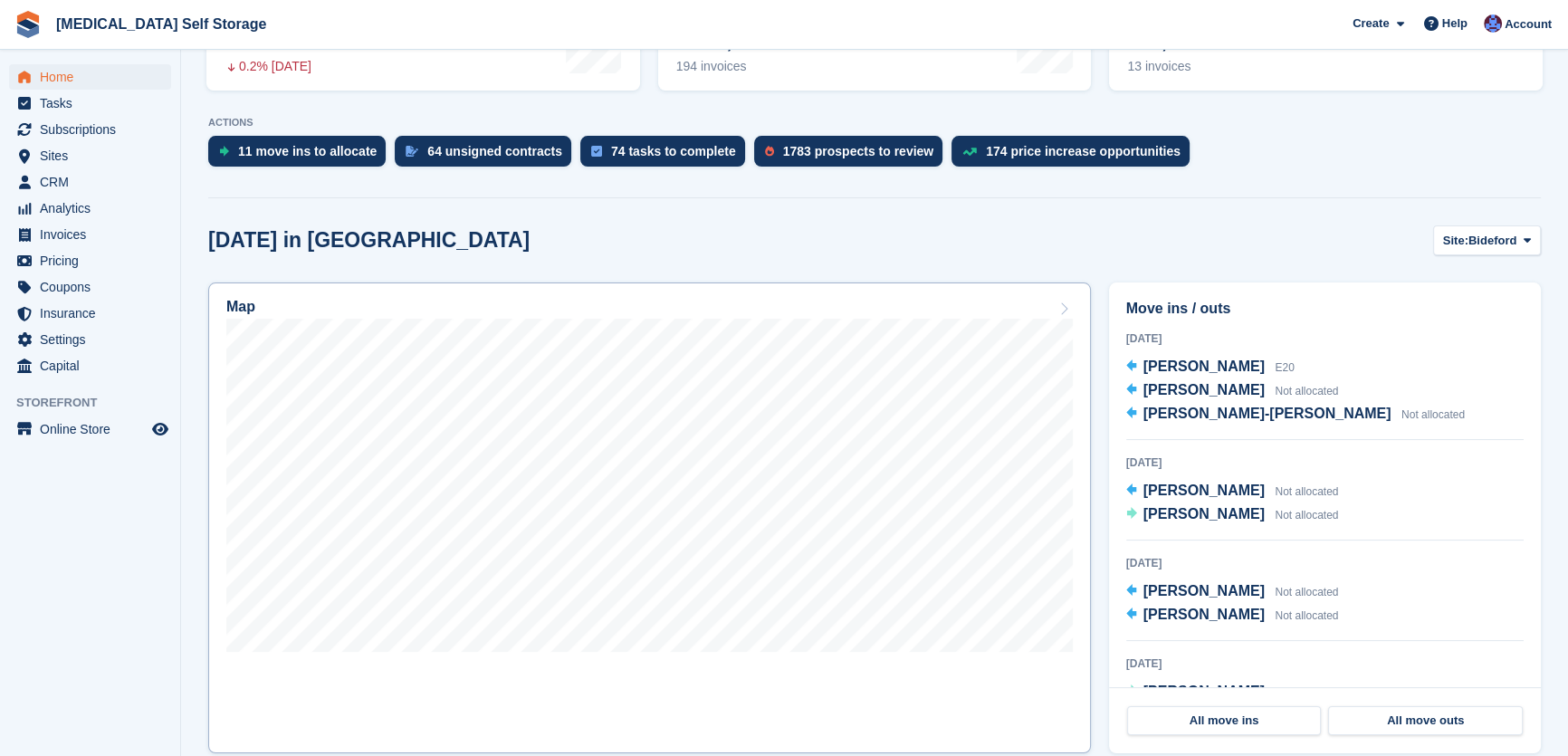
scroll to position [328, 0]
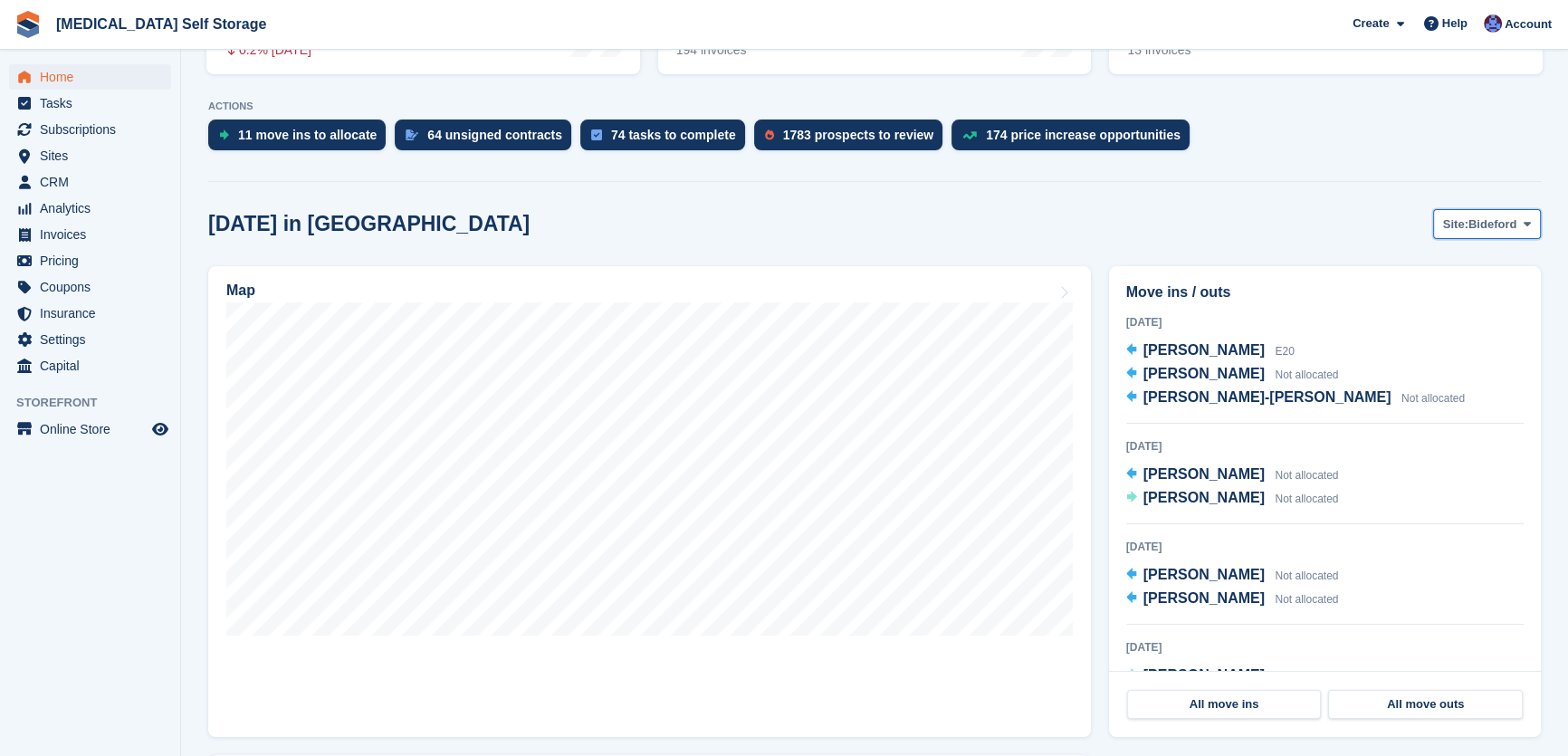
click at [1487, 220] on span "Bideford" at bounding box center [1492, 224] width 48 height 18
click at [1411, 307] on link "Tavistock" at bounding box center [1454, 299] width 158 height 33
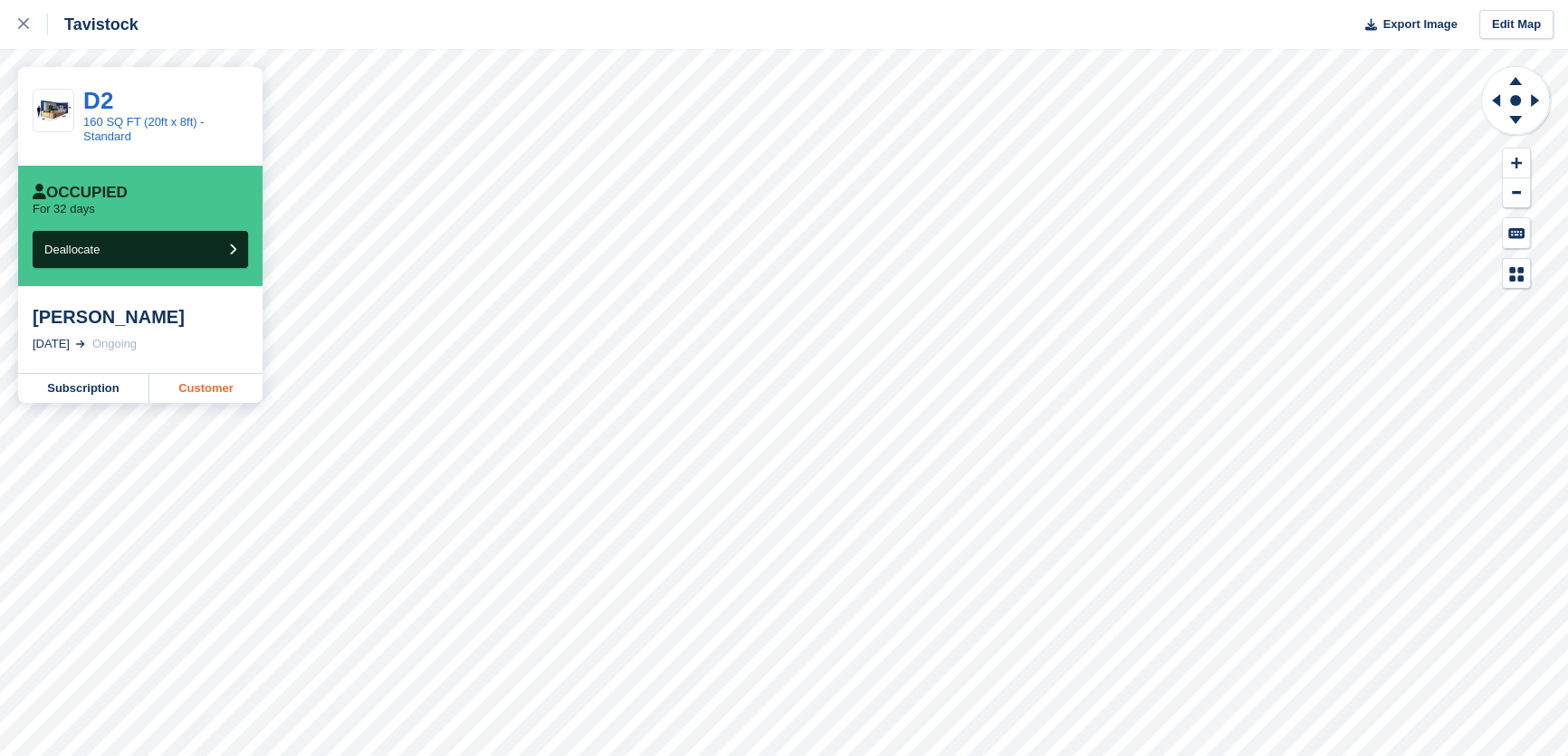
click at [219, 386] on link "Customer" at bounding box center [206, 388] width 113 height 29
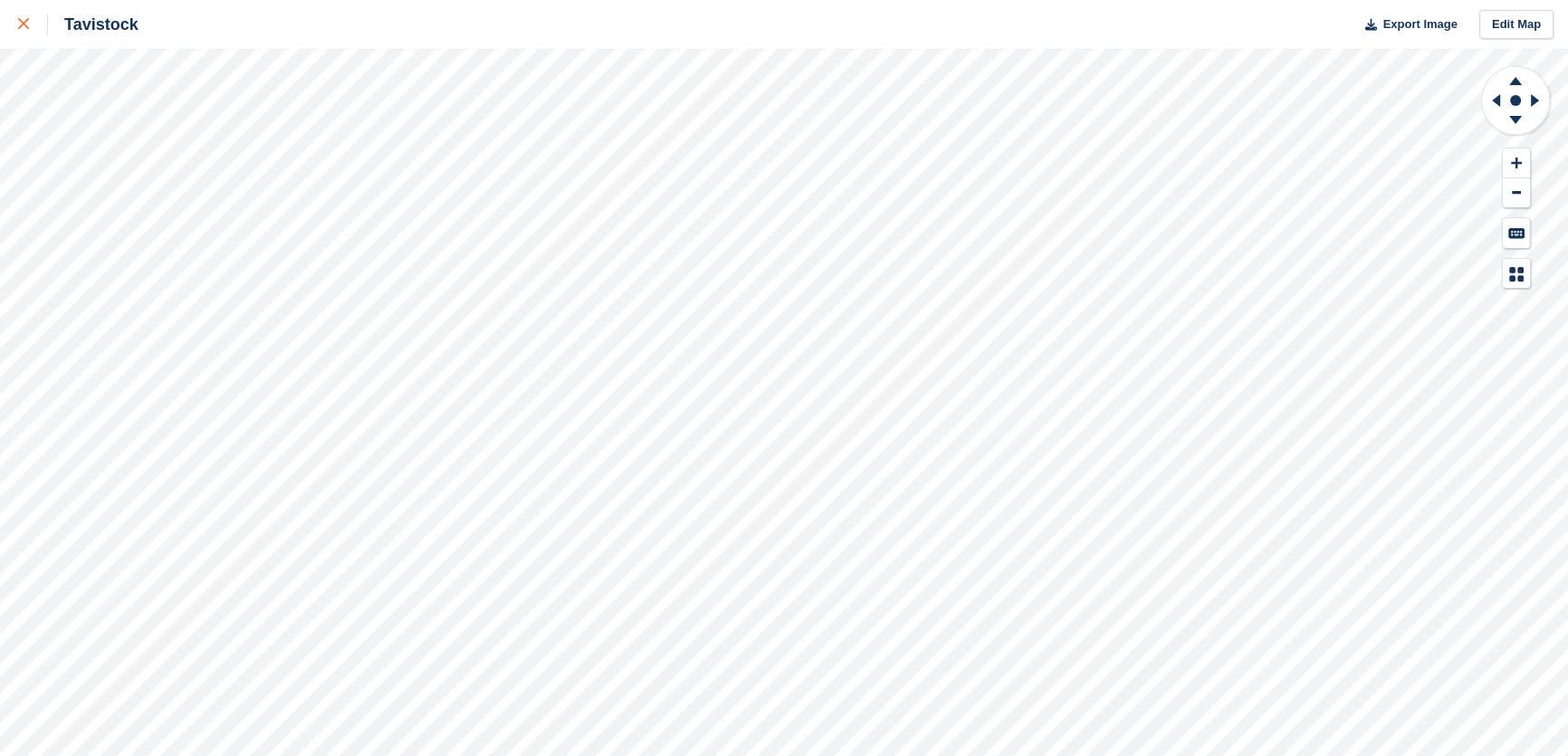
click at [25, 30] on div at bounding box center [33, 24] width 30 height 22
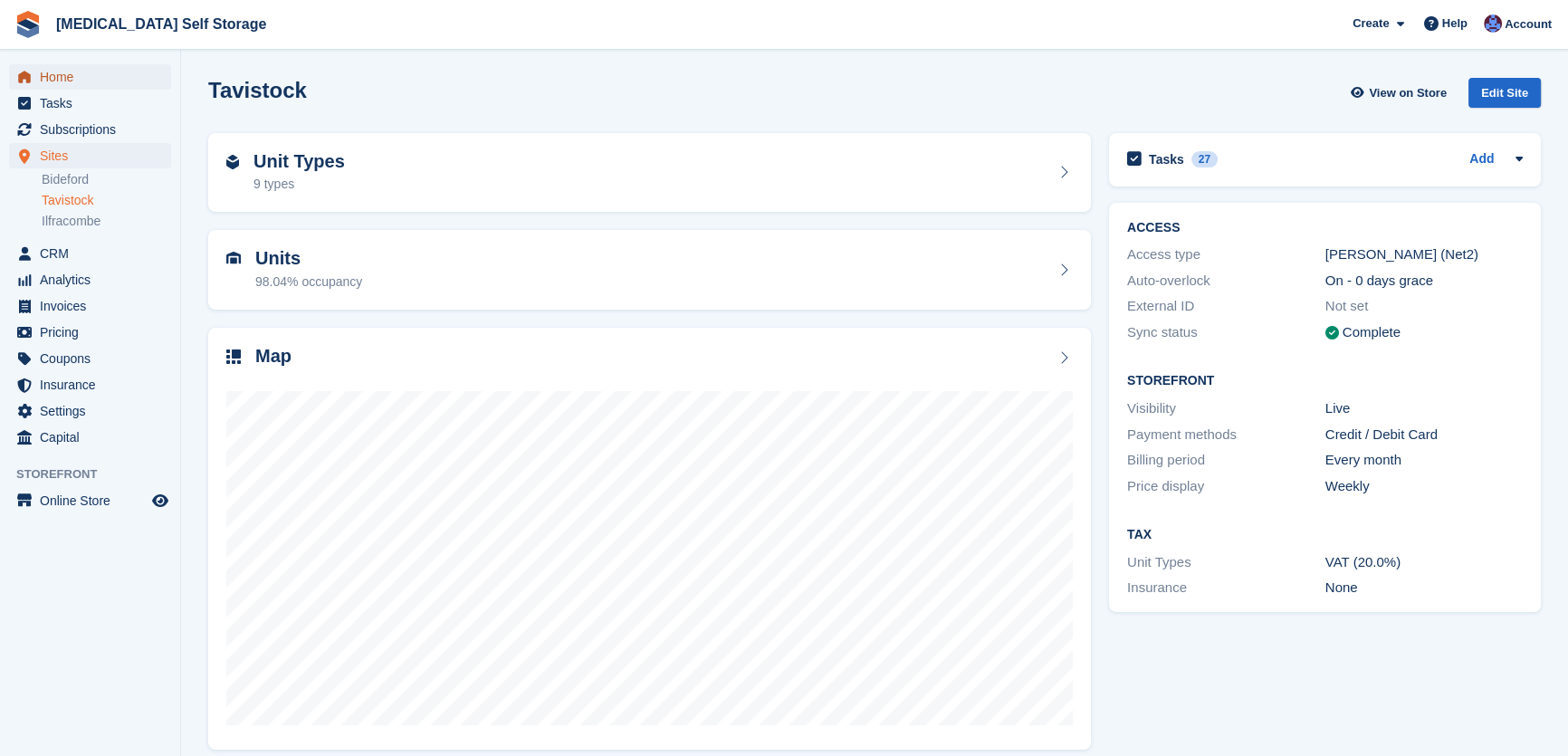
click at [73, 78] on span "Home" at bounding box center [93, 76] width 109 height 25
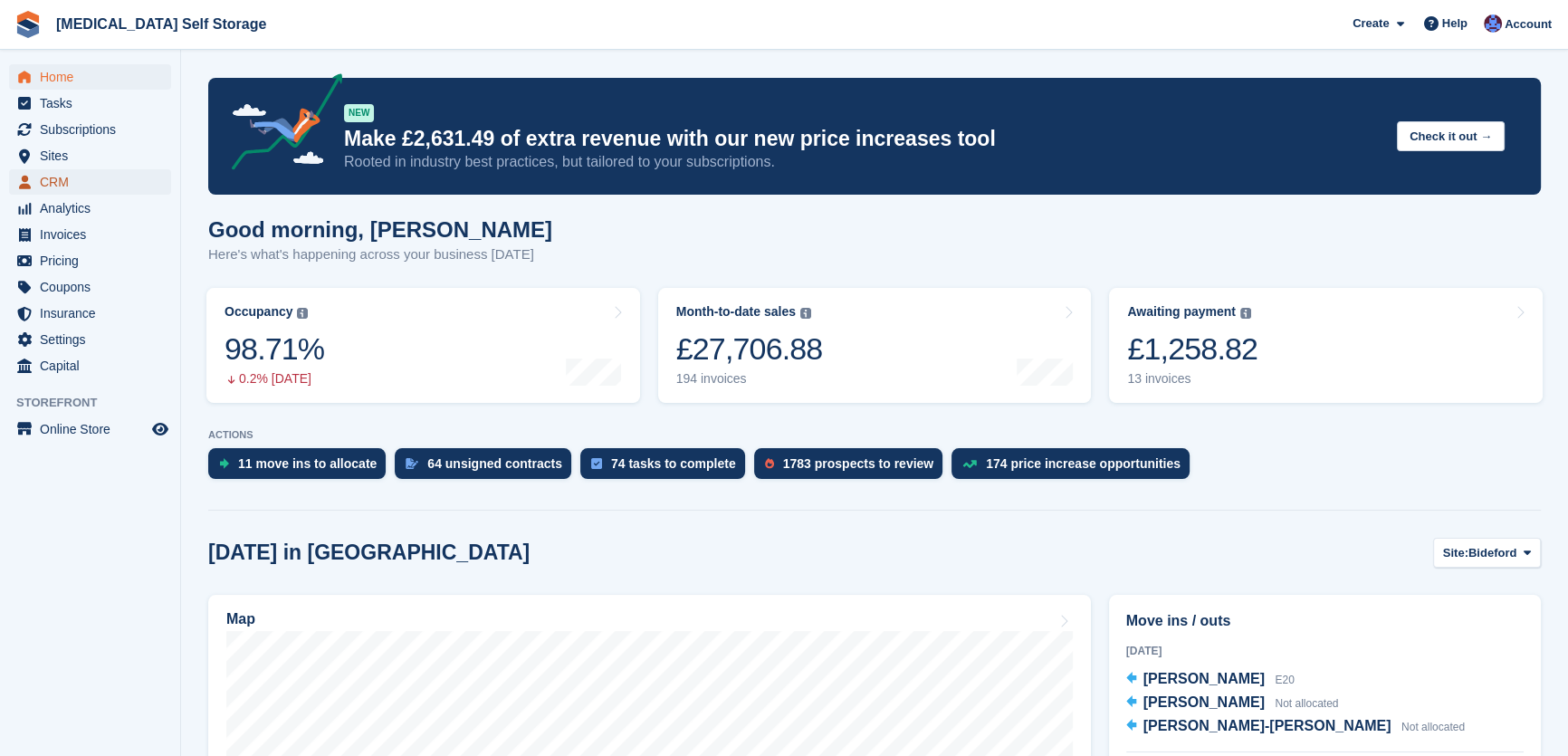
click at [62, 179] on span "CRM" at bounding box center [93, 181] width 109 height 25
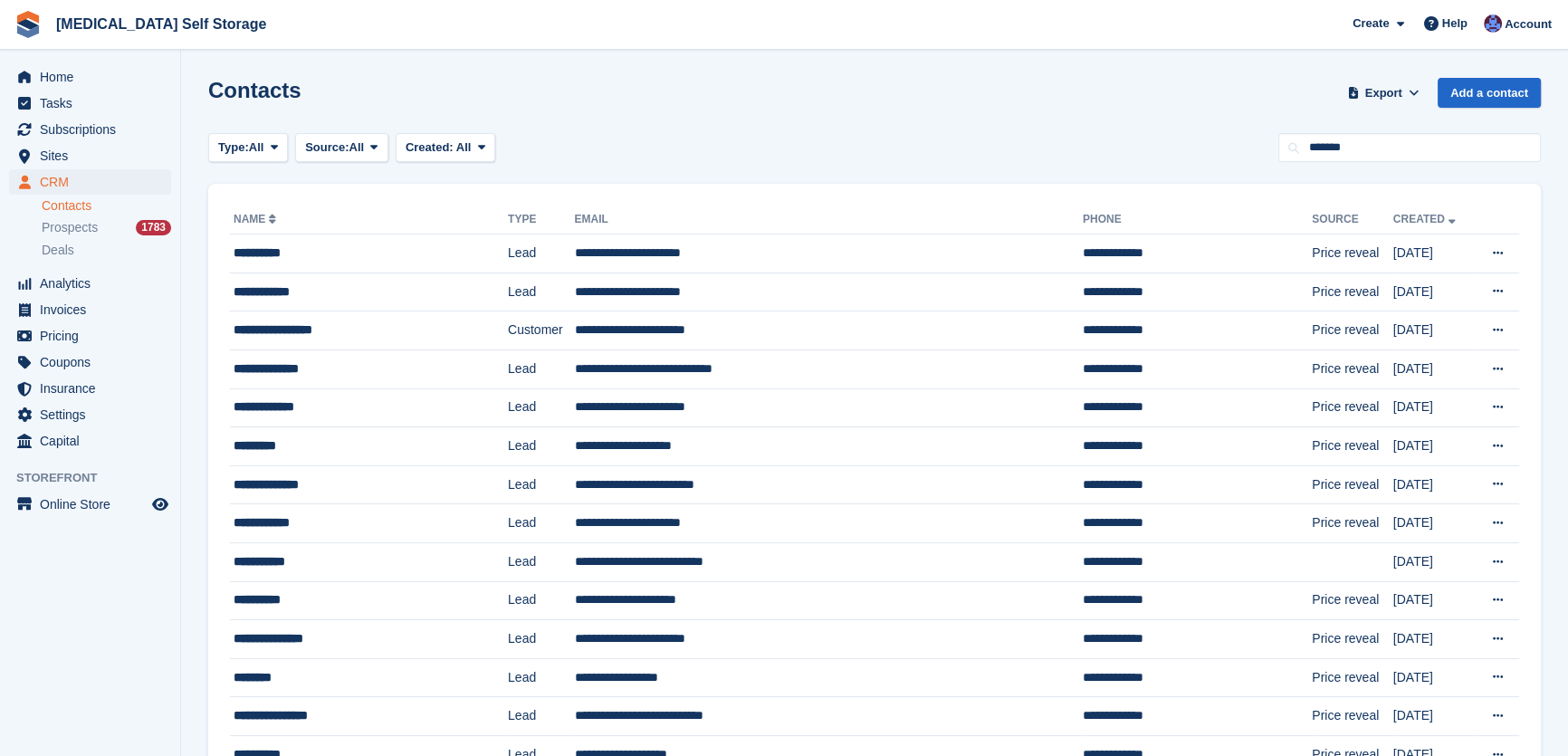
type input "******"
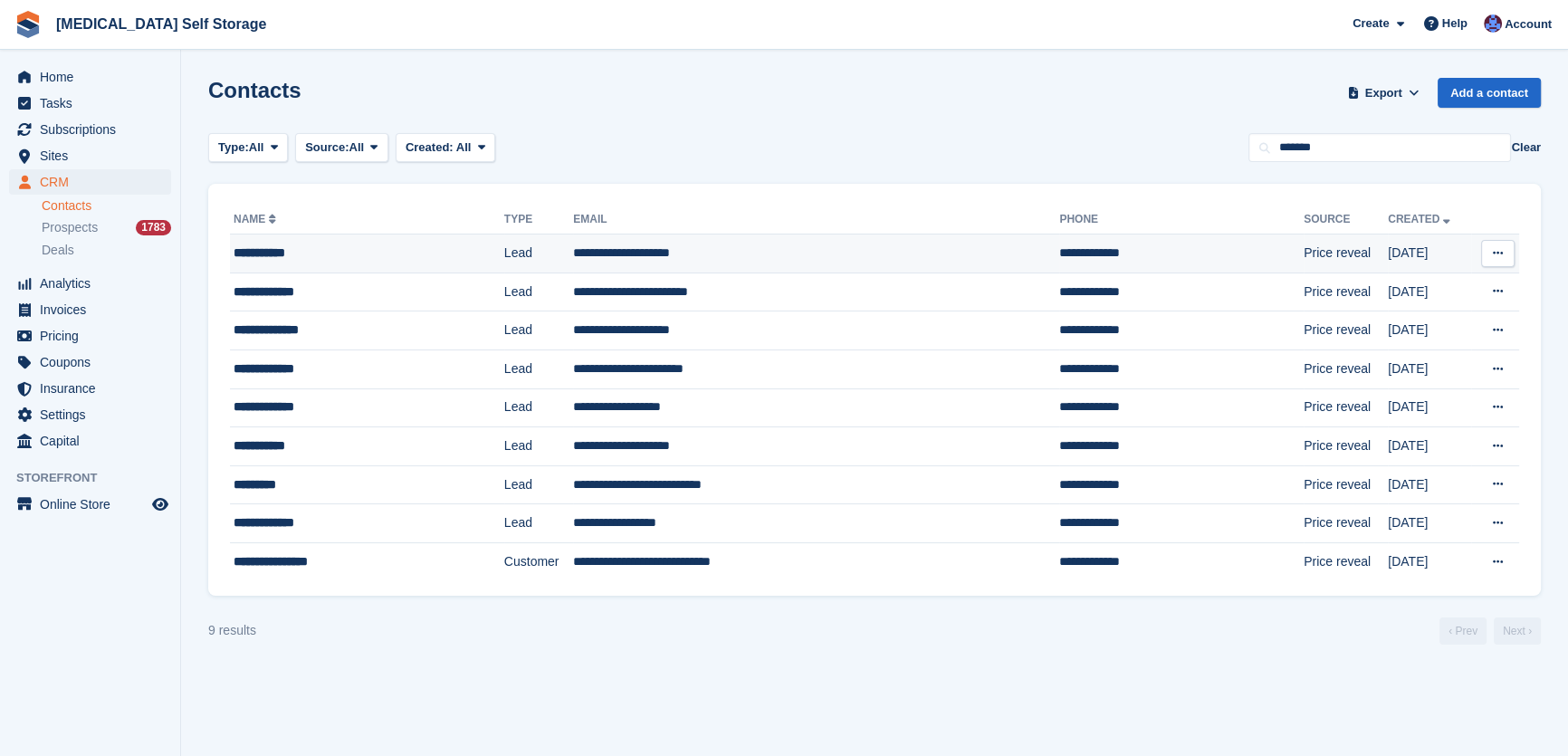
click at [654, 255] on td "**********" at bounding box center [816, 253] width 486 height 39
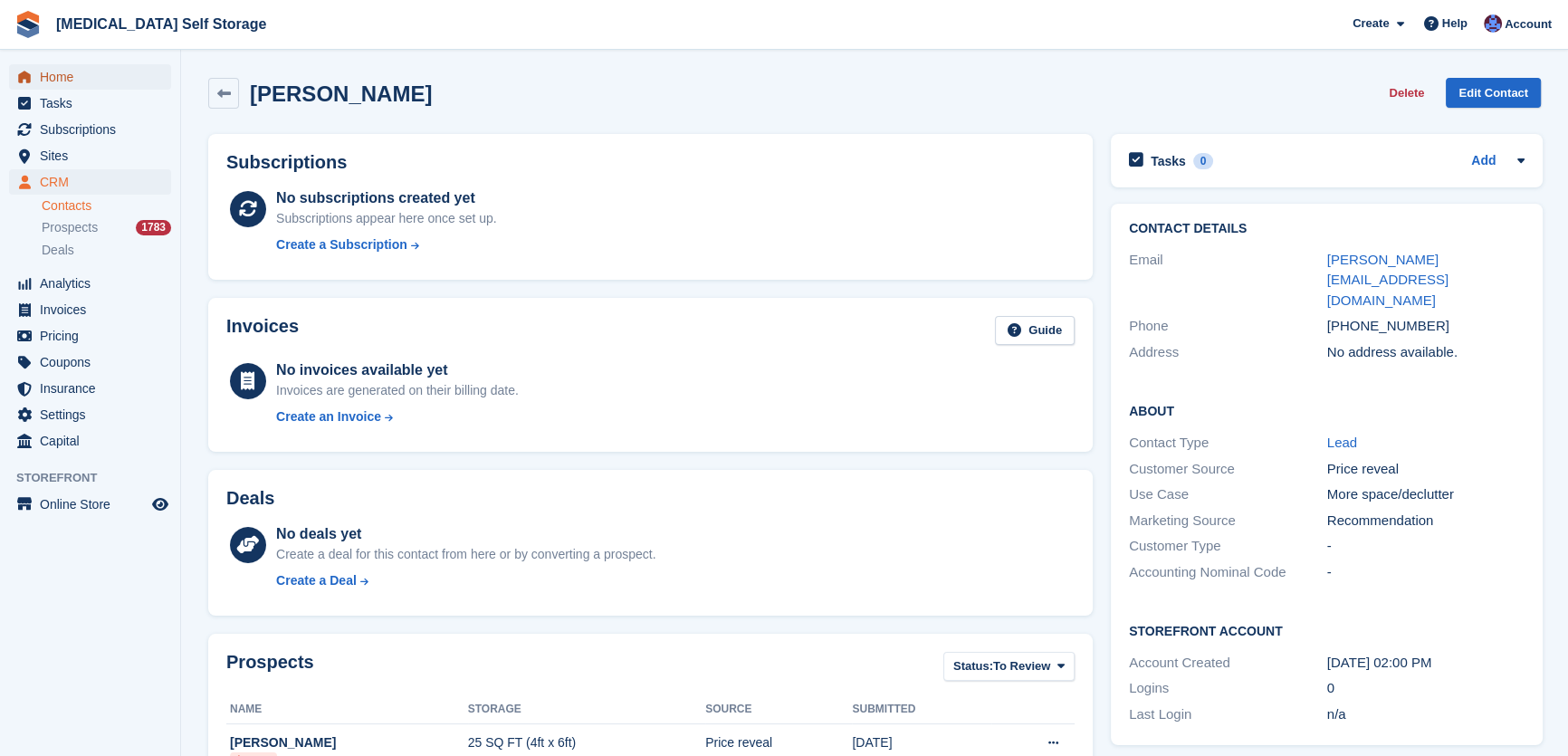
click at [71, 76] on span "Home" at bounding box center [93, 76] width 109 height 25
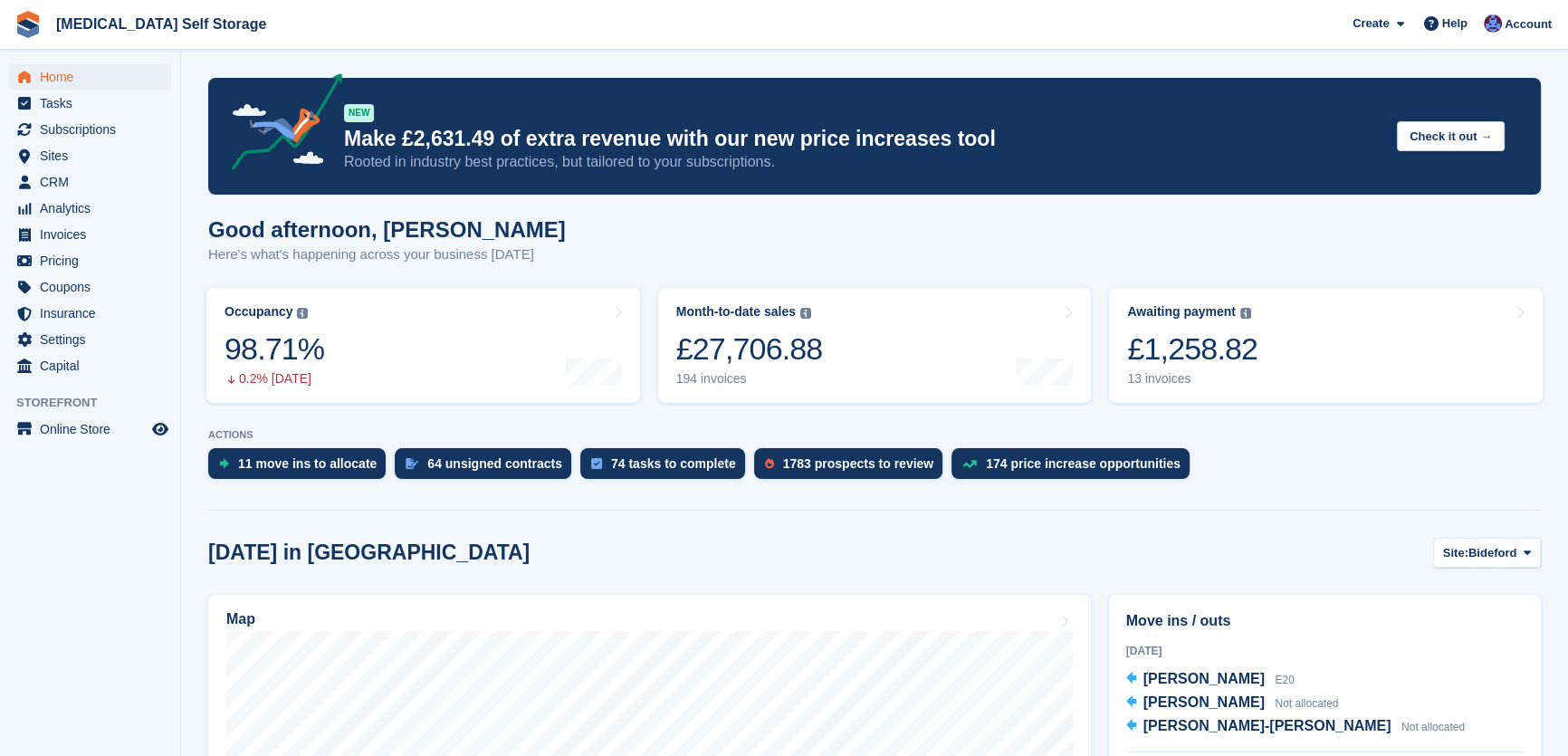
click at [1488, 227] on div "Good afternoon, Helen Here's what's happening across your business today" at bounding box center [875, 252] width 1333 height 70
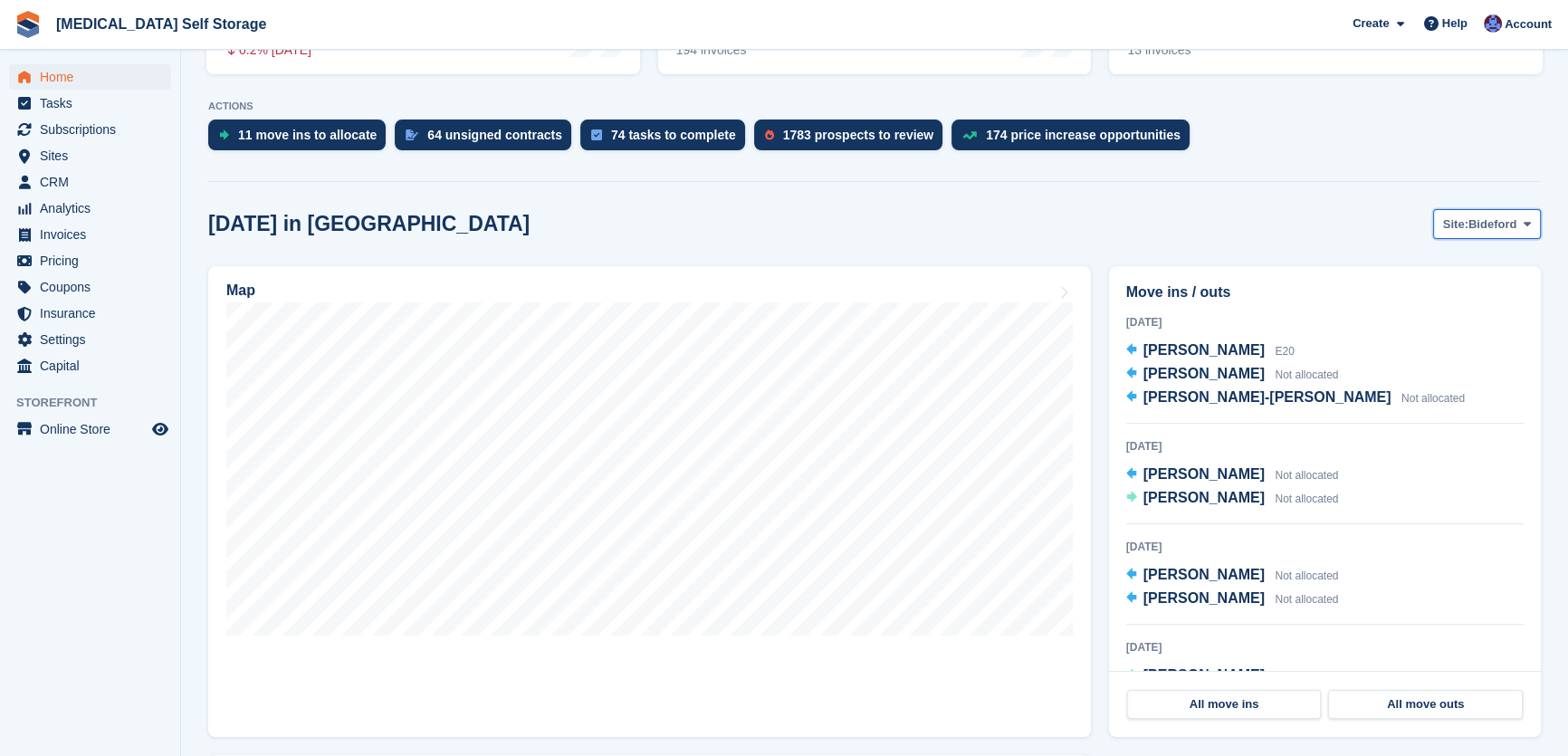
click at [1485, 217] on span "Bideford" at bounding box center [1492, 224] width 48 height 18
click at [1425, 301] on link "Tavistock" at bounding box center [1454, 299] width 158 height 33
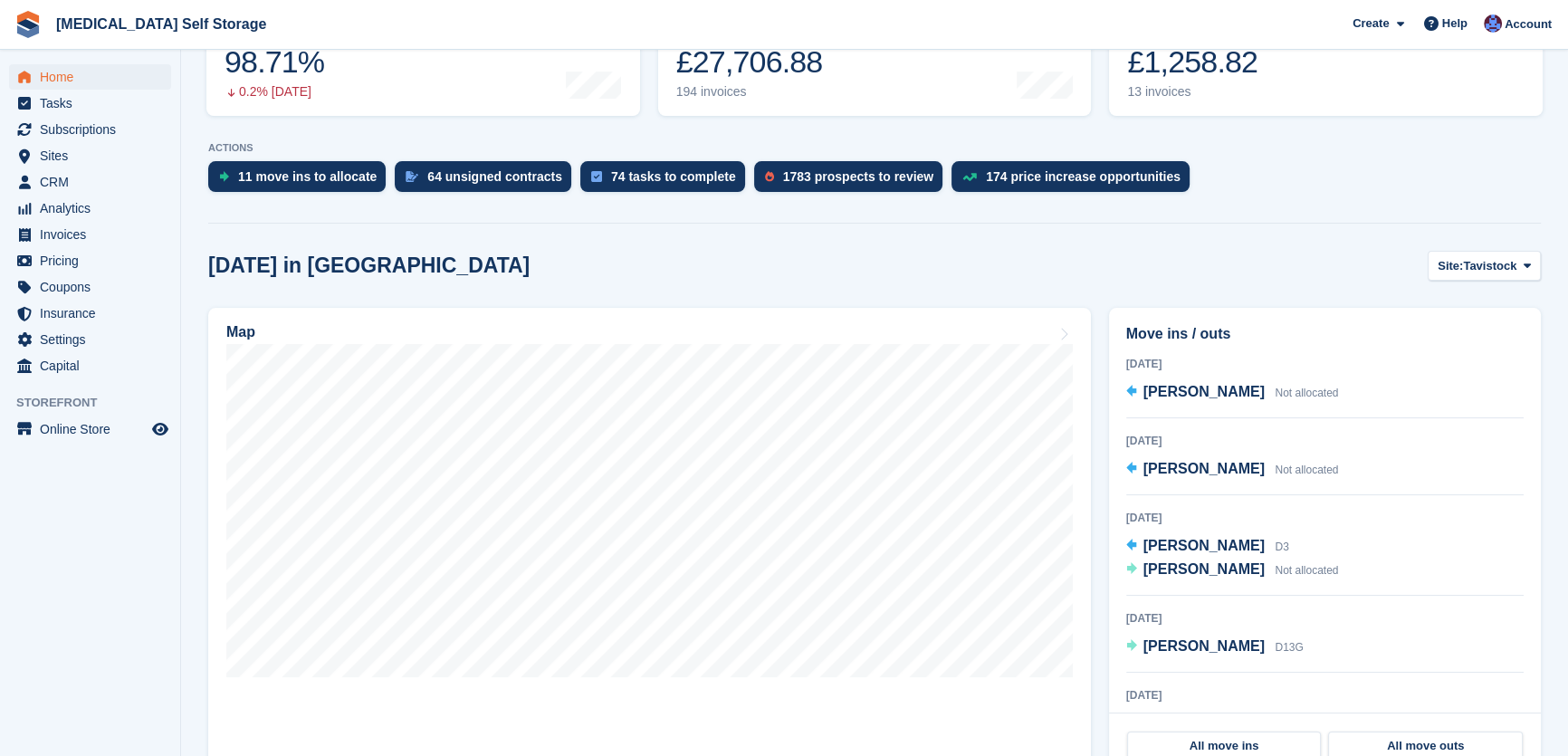
scroll to position [246, 0]
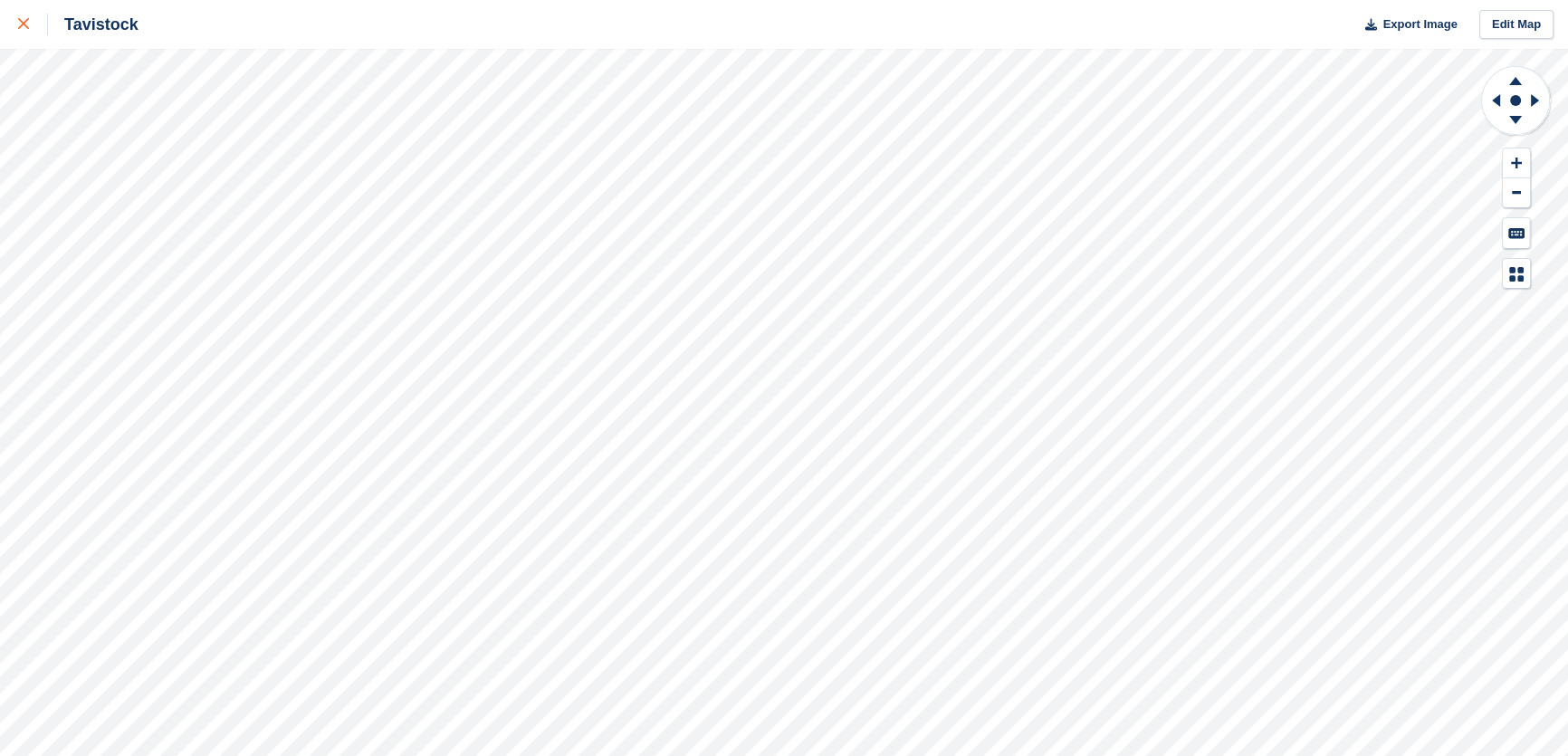
click at [25, 26] on icon at bounding box center [24, 24] width 11 height 11
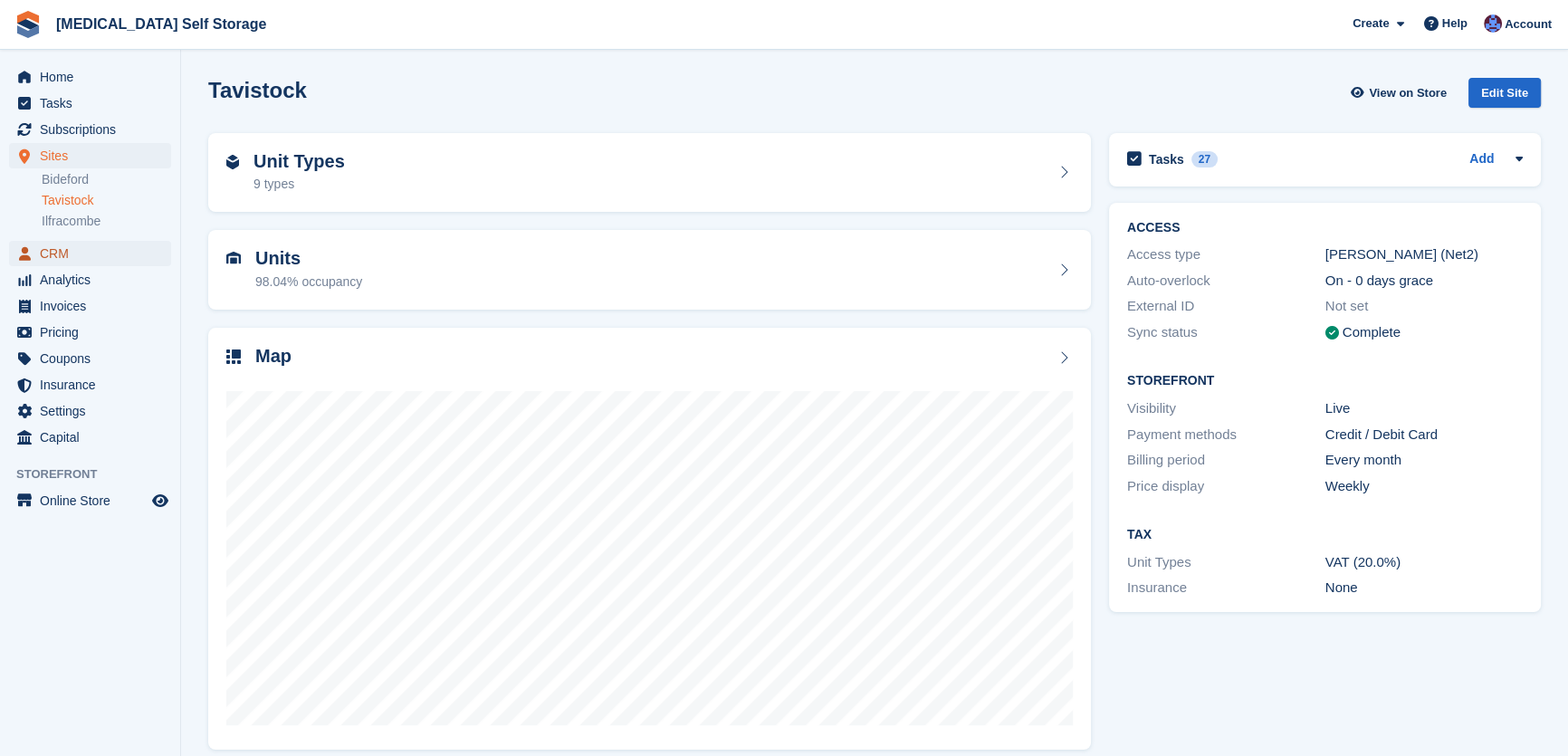
click at [69, 248] on span "CRM" at bounding box center [93, 253] width 109 height 25
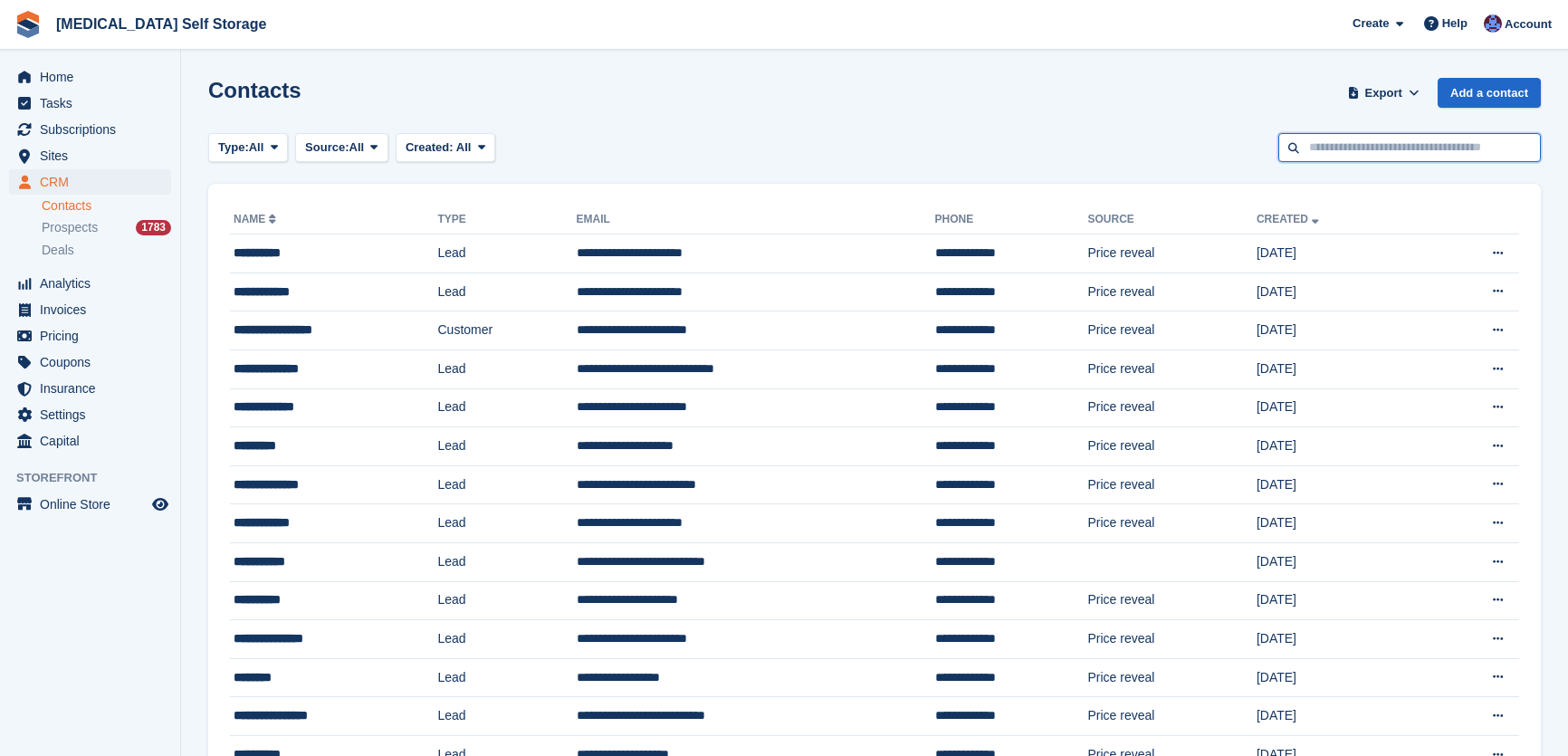
drag, startPoint x: 0, startPoint y: 0, endPoint x: 1380, endPoint y: 151, distance: 1388.2
click at [1380, 151] on input "text" at bounding box center [1410, 148] width 262 height 30
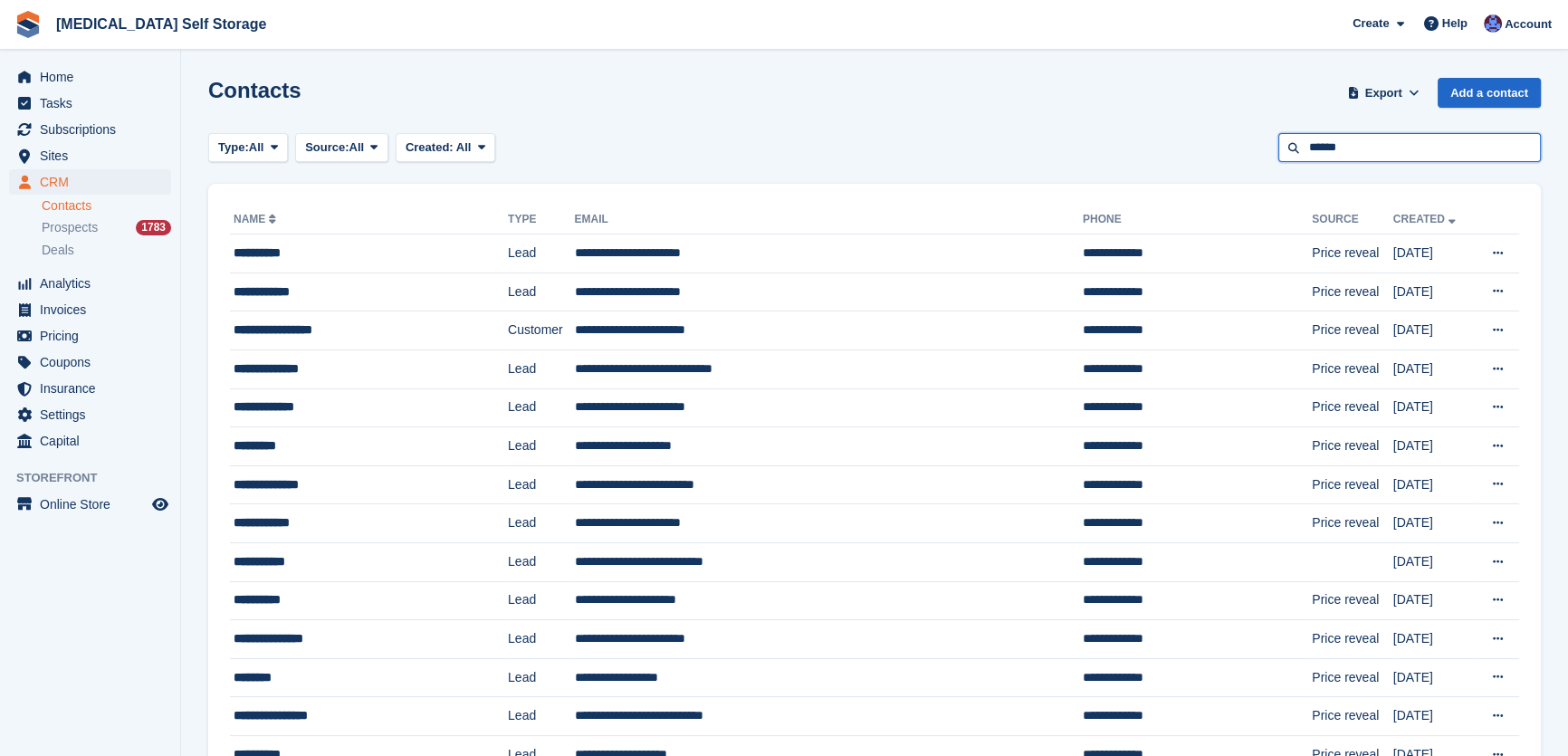
type input "******"
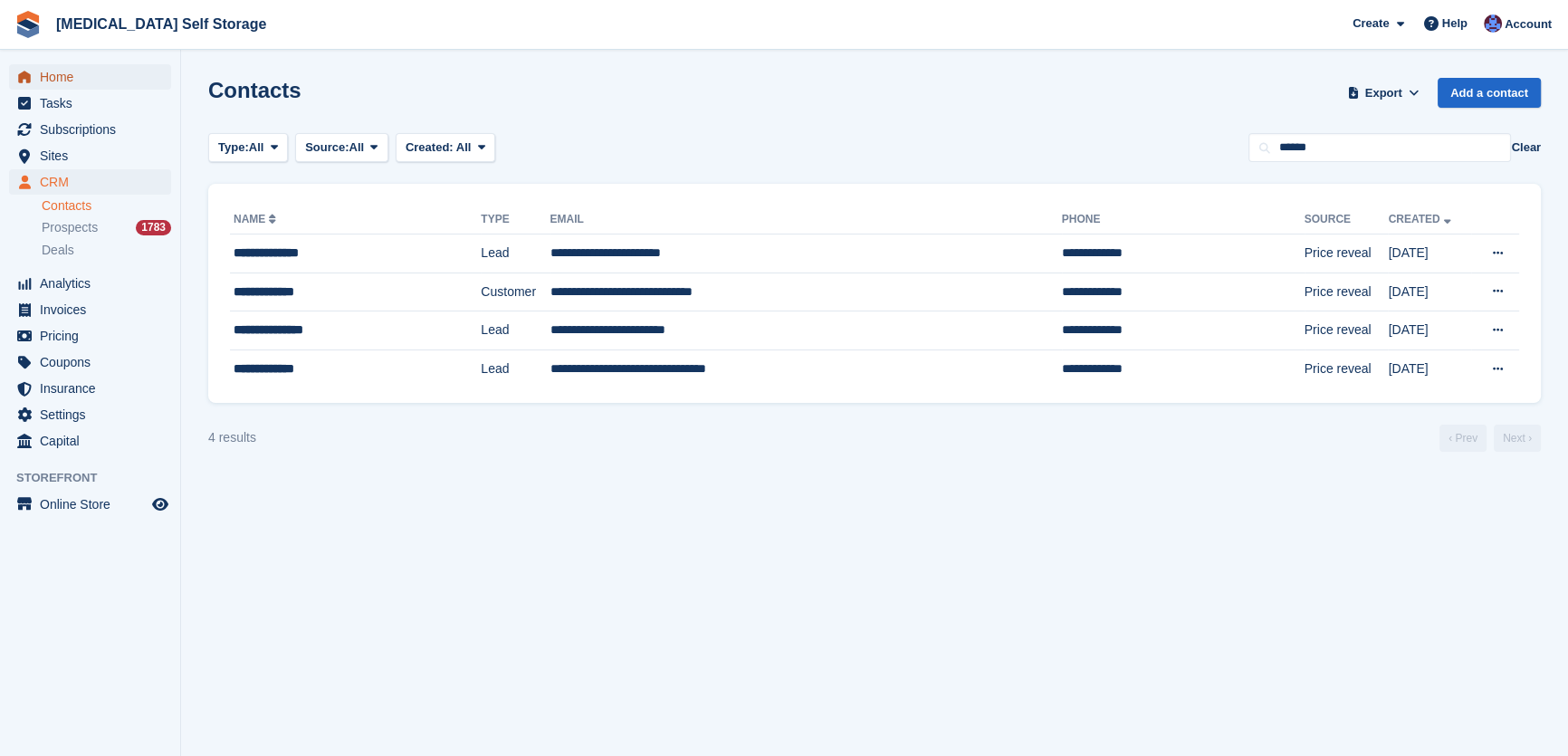
click at [76, 78] on span "Home" at bounding box center [93, 76] width 109 height 25
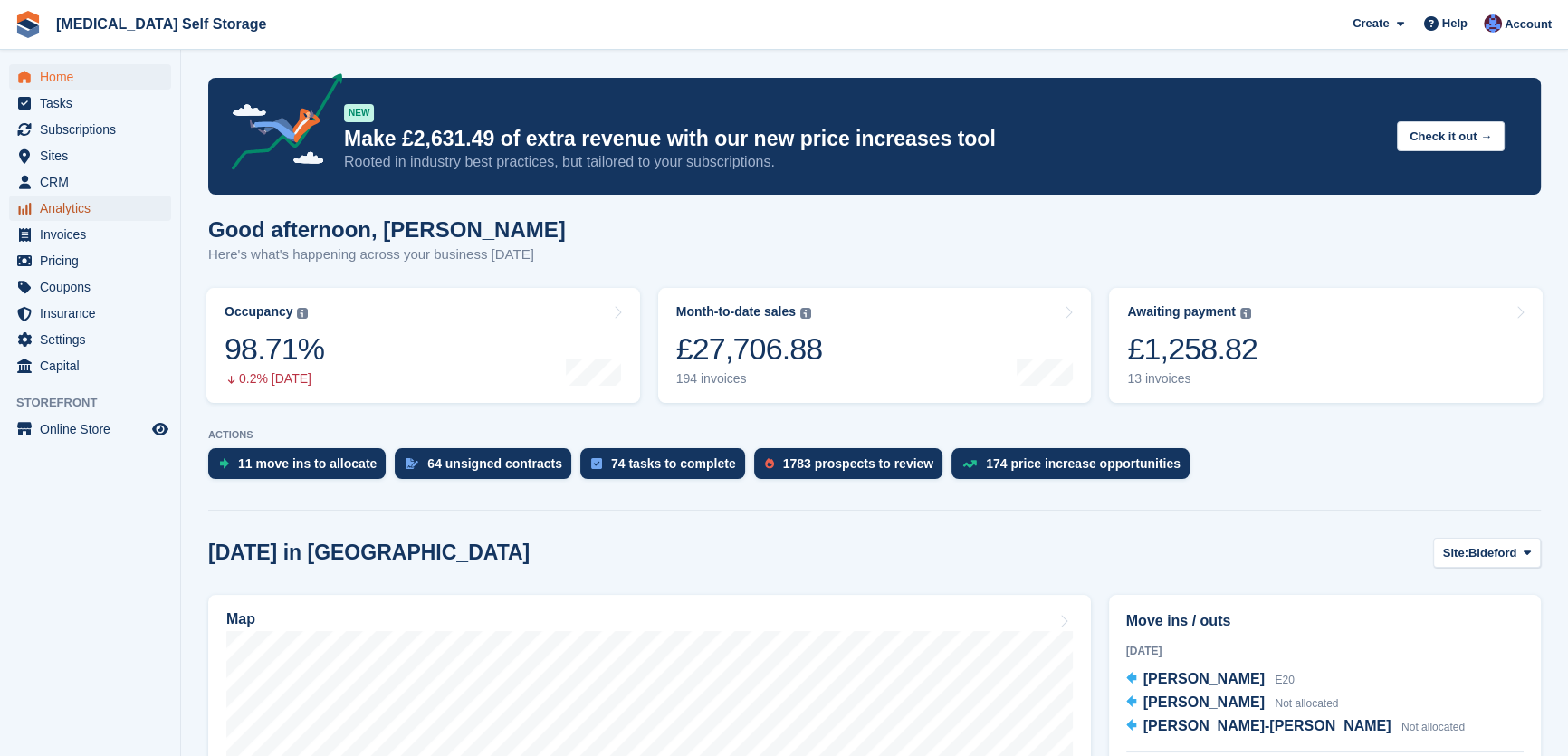
click at [62, 195] on span "Analytics" at bounding box center [93, 208] width 109 height 25
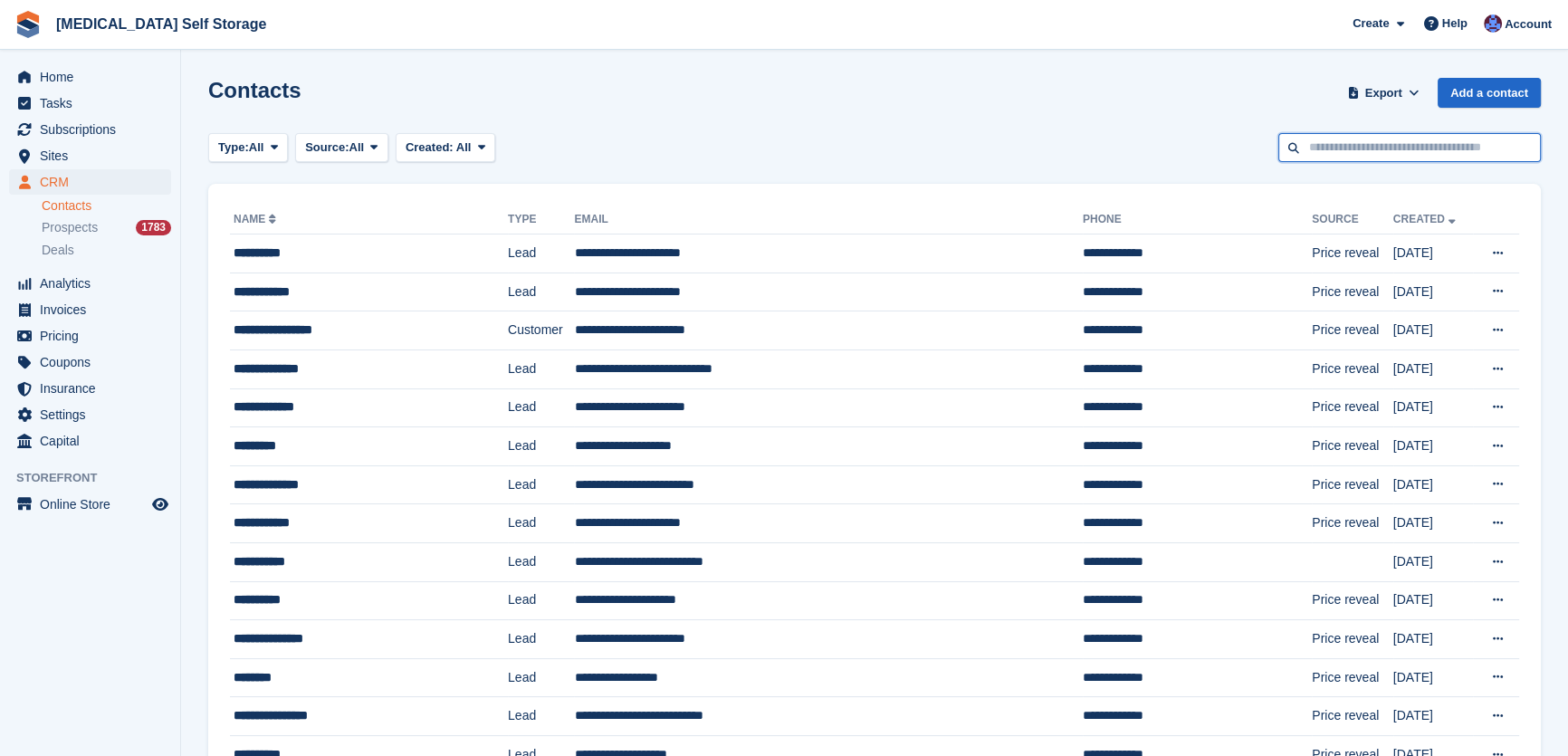
click at [1403, 151] on input "text" at bounding box center [1410, 148] width 262 height 30
type input "******"
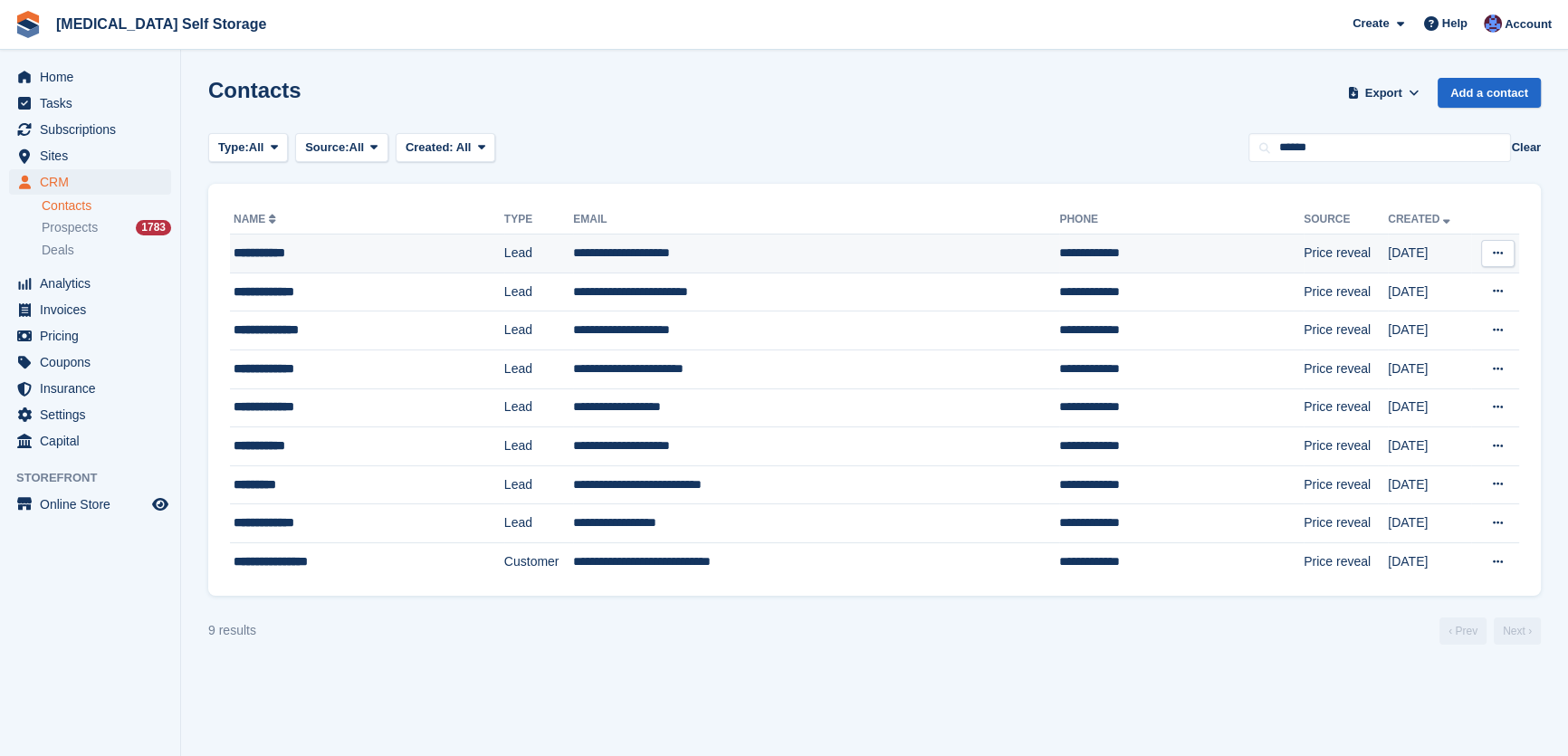
click at [666, 262] on td "**********" at bounding box center [816, 253] width 486 height 39
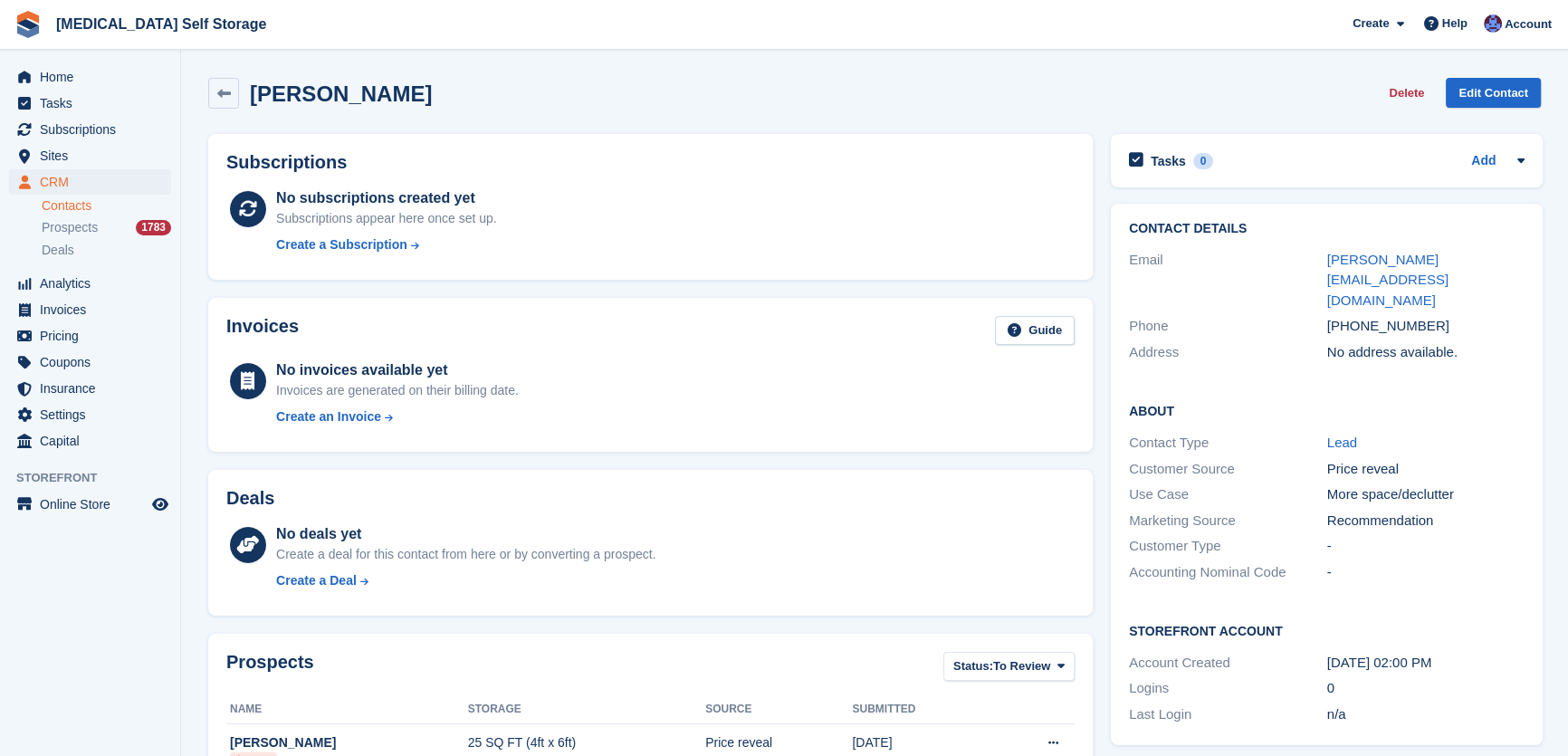
drag, startPoint x: 1384, startPoint y: 241, endPoint x: 1417, endPoint y: 216, distance: 41.4
click at [1419, 212] on div "Contact Details Email [EMAIL_ADDRESS][DOMAIN_NAME] Phone [PHONE_NUMBER] Address…" at bounding box center [1327, 294] width 432 height 179
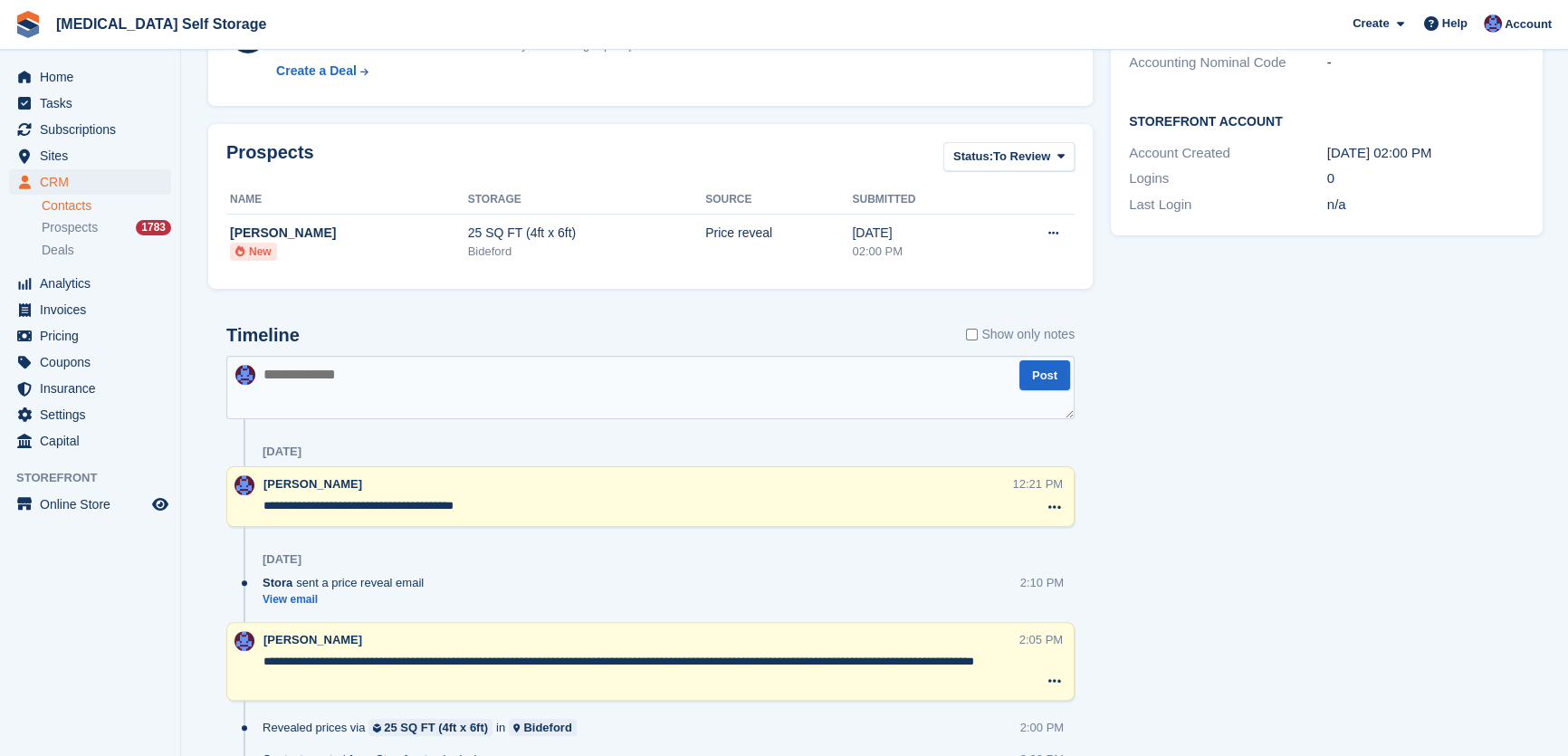
scroll to position [576, 0]
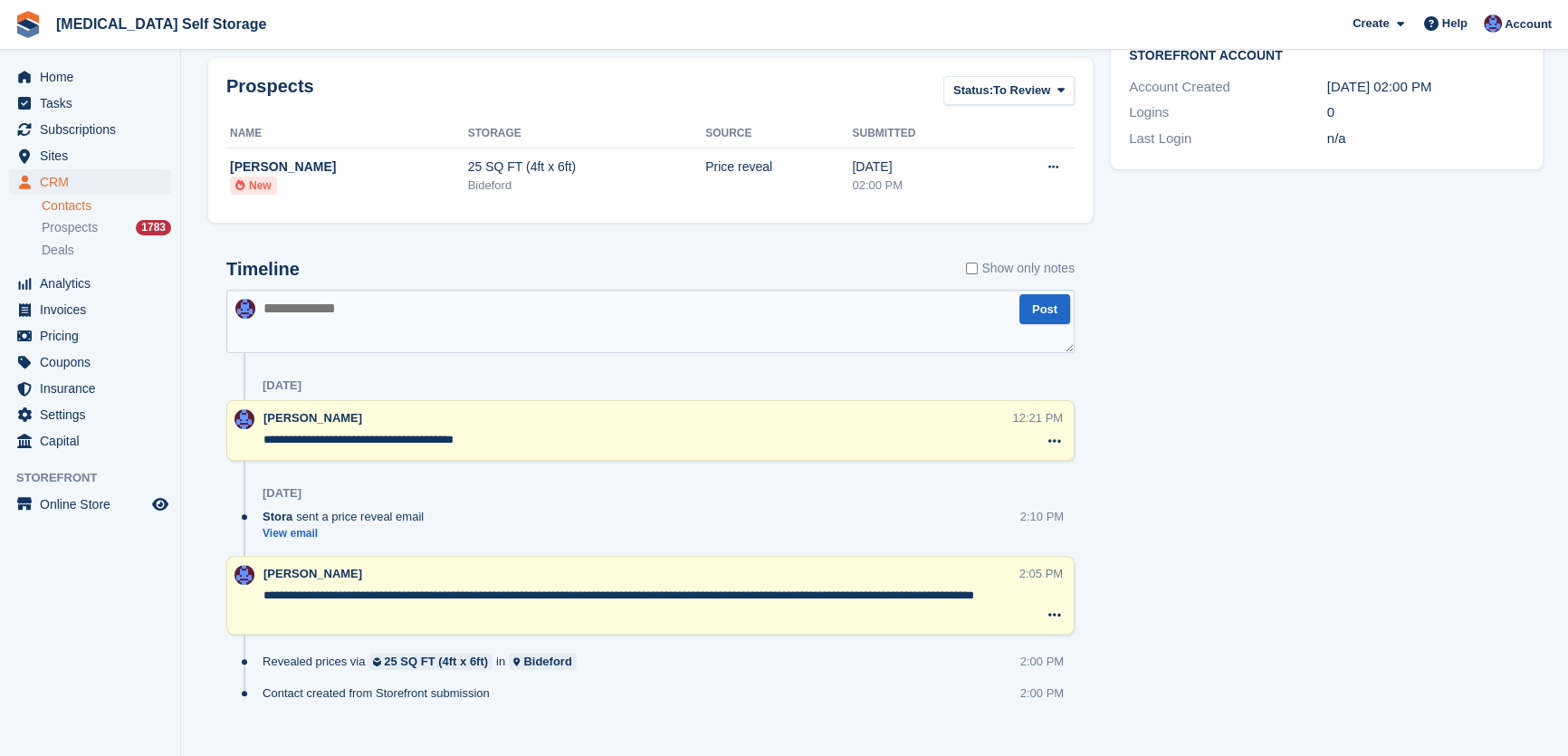
click at [364, 322] on textarea at bounding box center [650, 321] width 849 height 63
type textarea "**********"
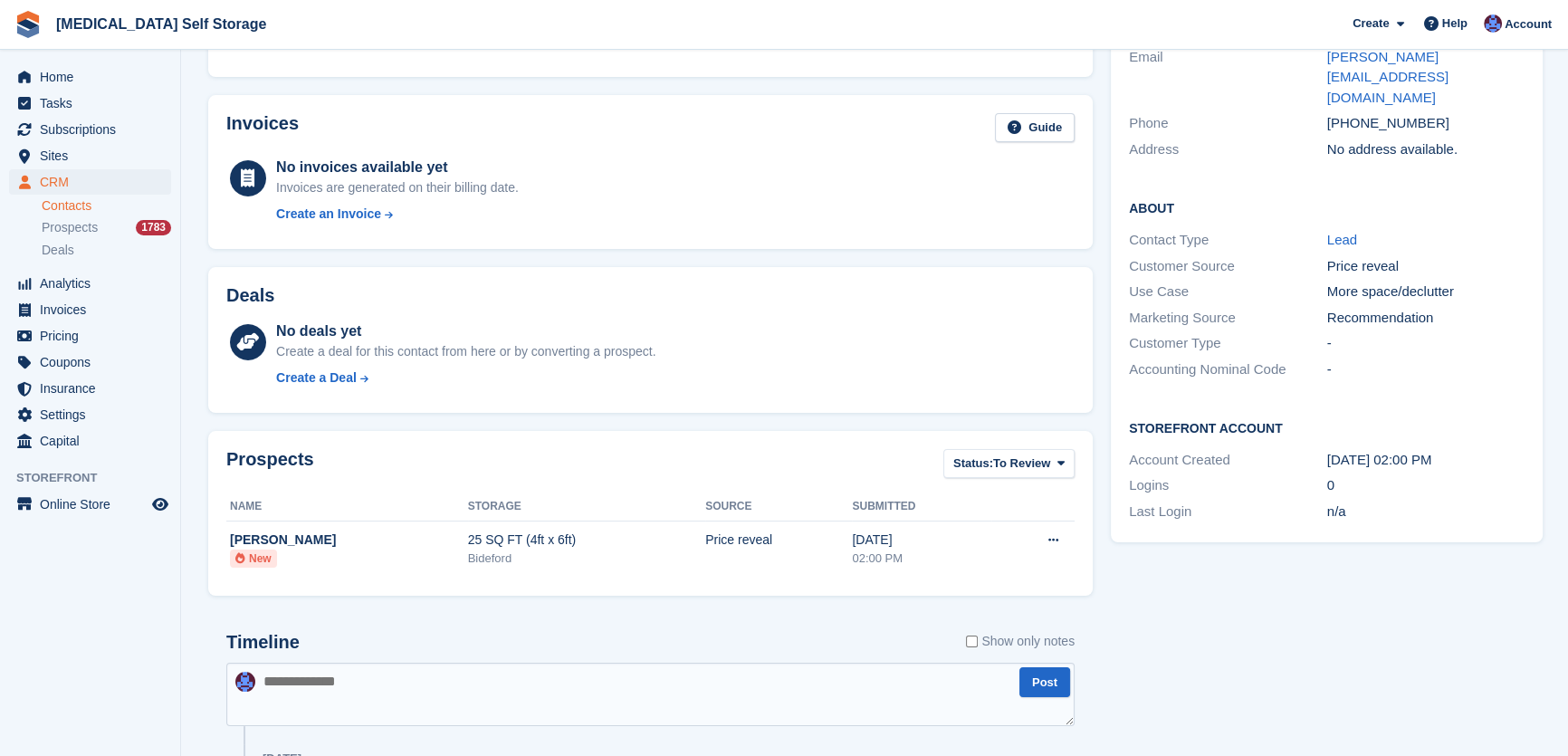
scroll to position [0, 0]
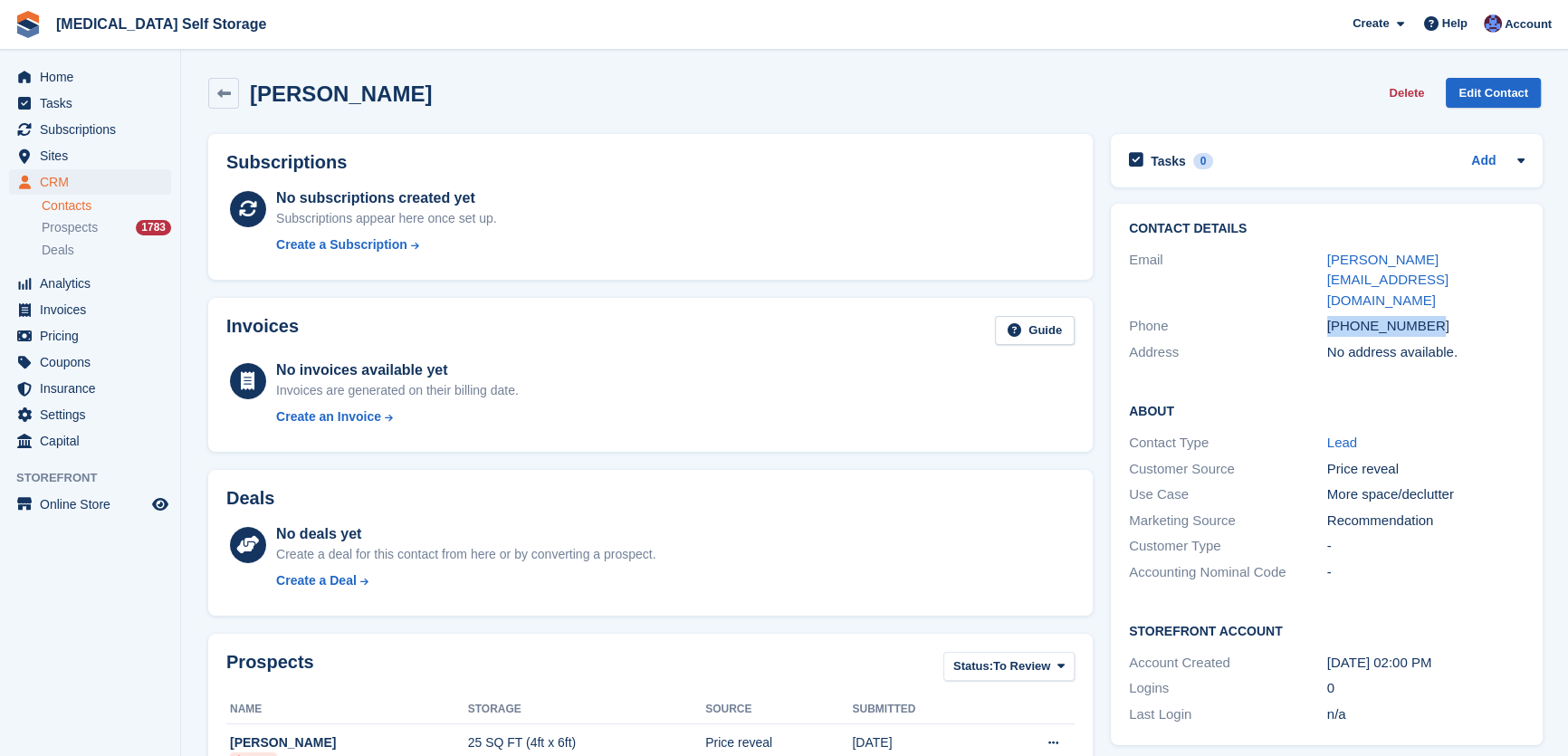
drag, startPoint x: 1434, startPoint y: 290, endPoint x: 1323, endPoint y: 290, distance: 111.0
click at [1323, 313] on div "Phone +447791466948" at bounding box center [1326, 327] width 396 height 26
copy div "+447791466948"
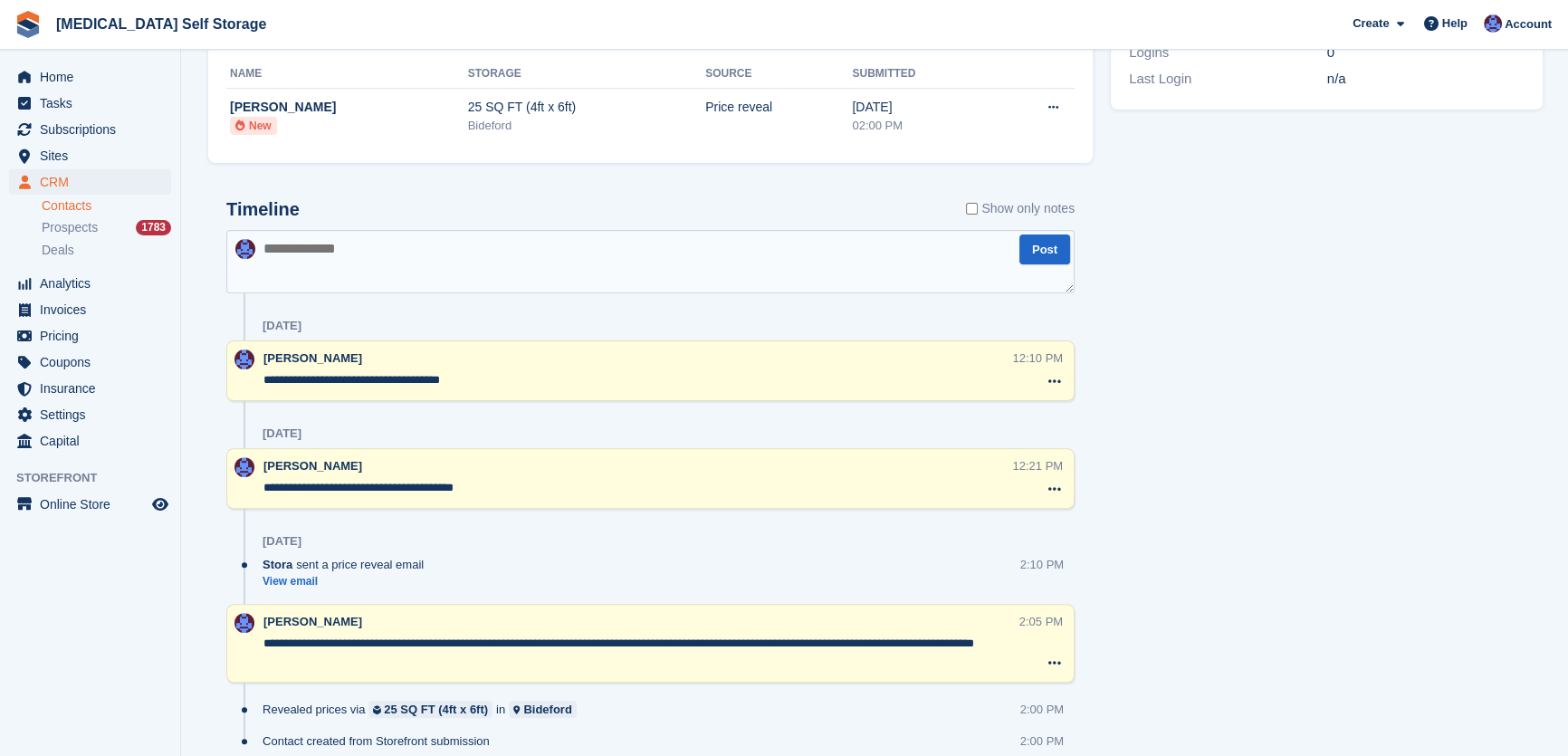
scroll to position [658, 0]
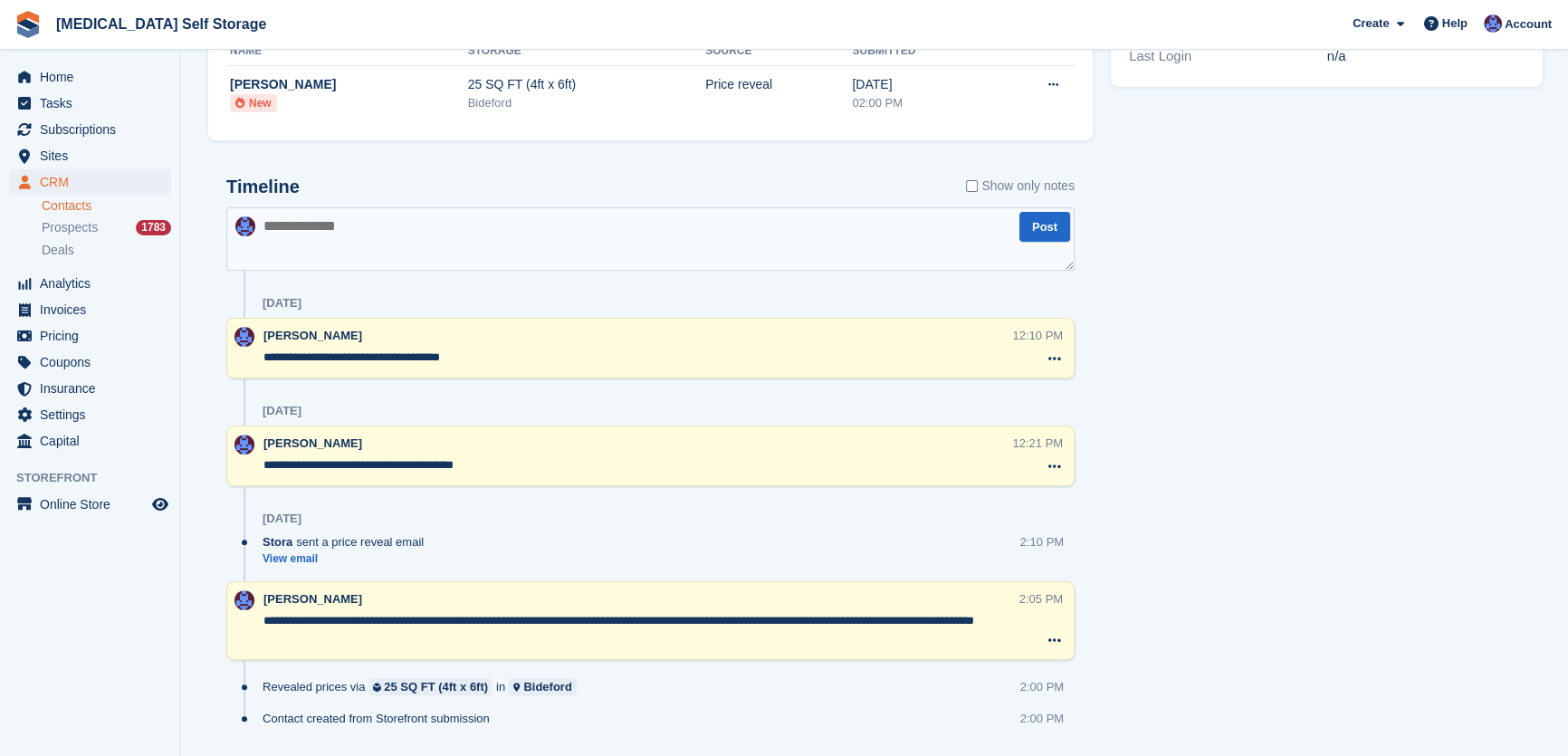
click at [312, 234] on textarea at bounding box center [650, 239] width 849 height 63
type textarea "**********"
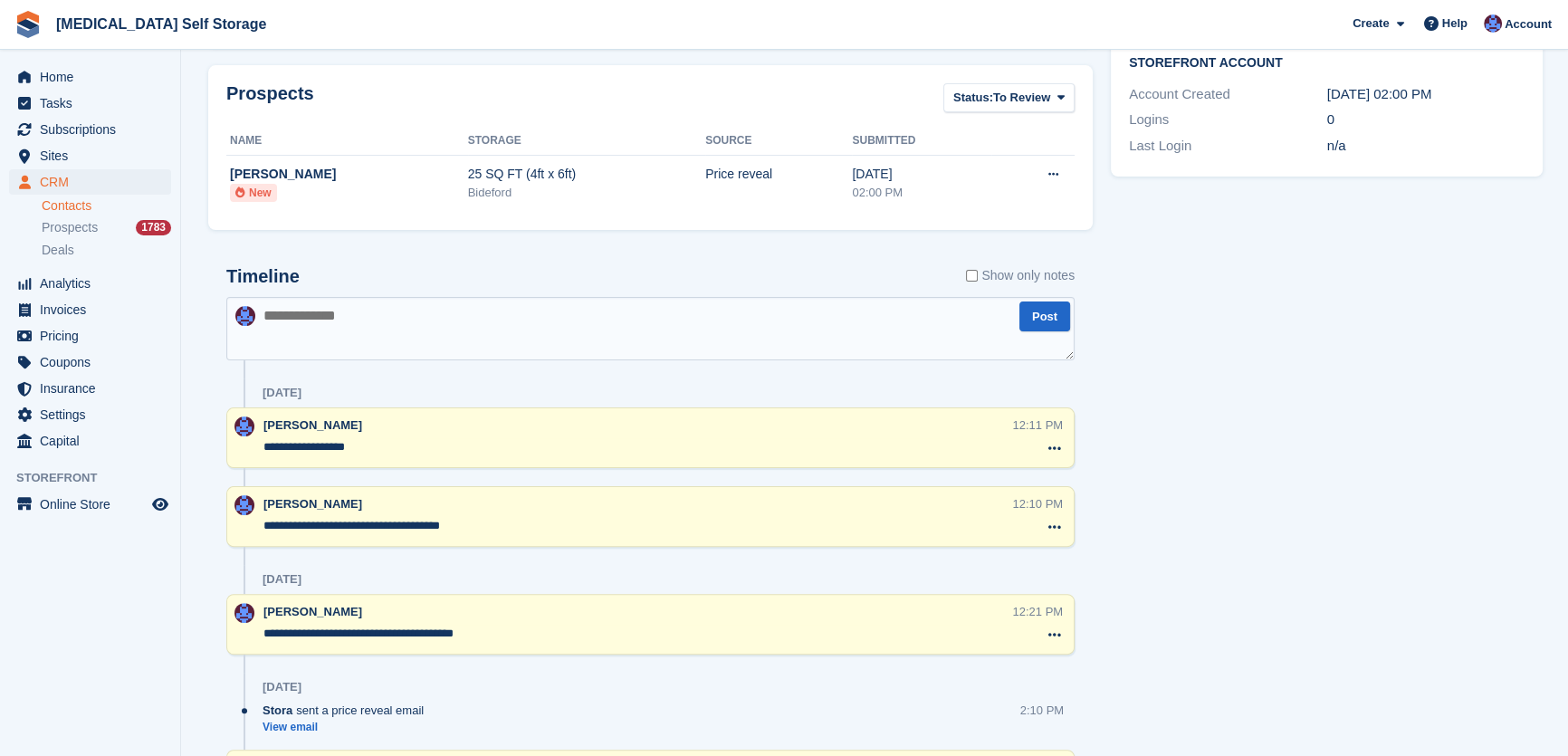
scroll to position [0, 0]
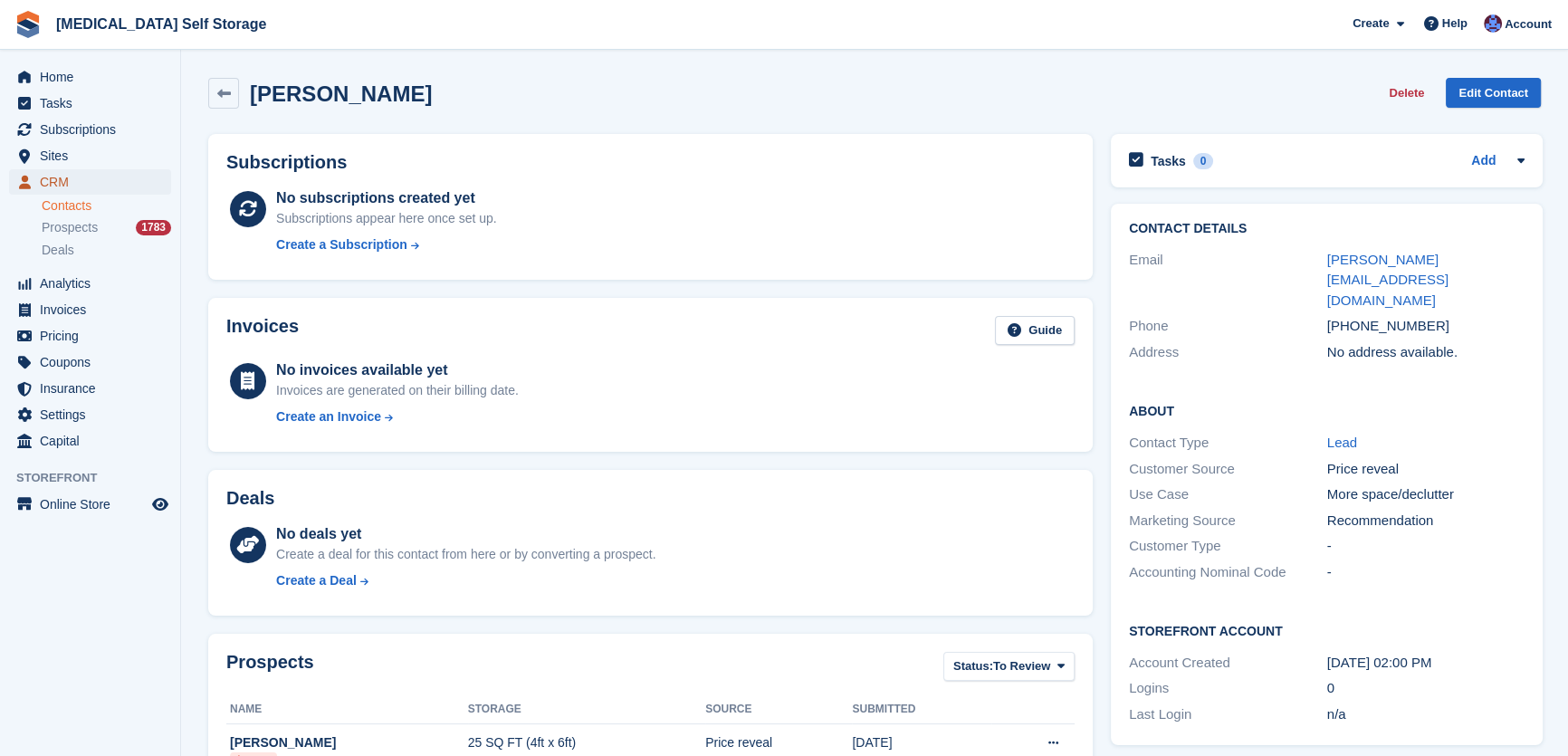
click at [71, 183] on span "CRM" at bounding box center [93, 181] width 109 height 25
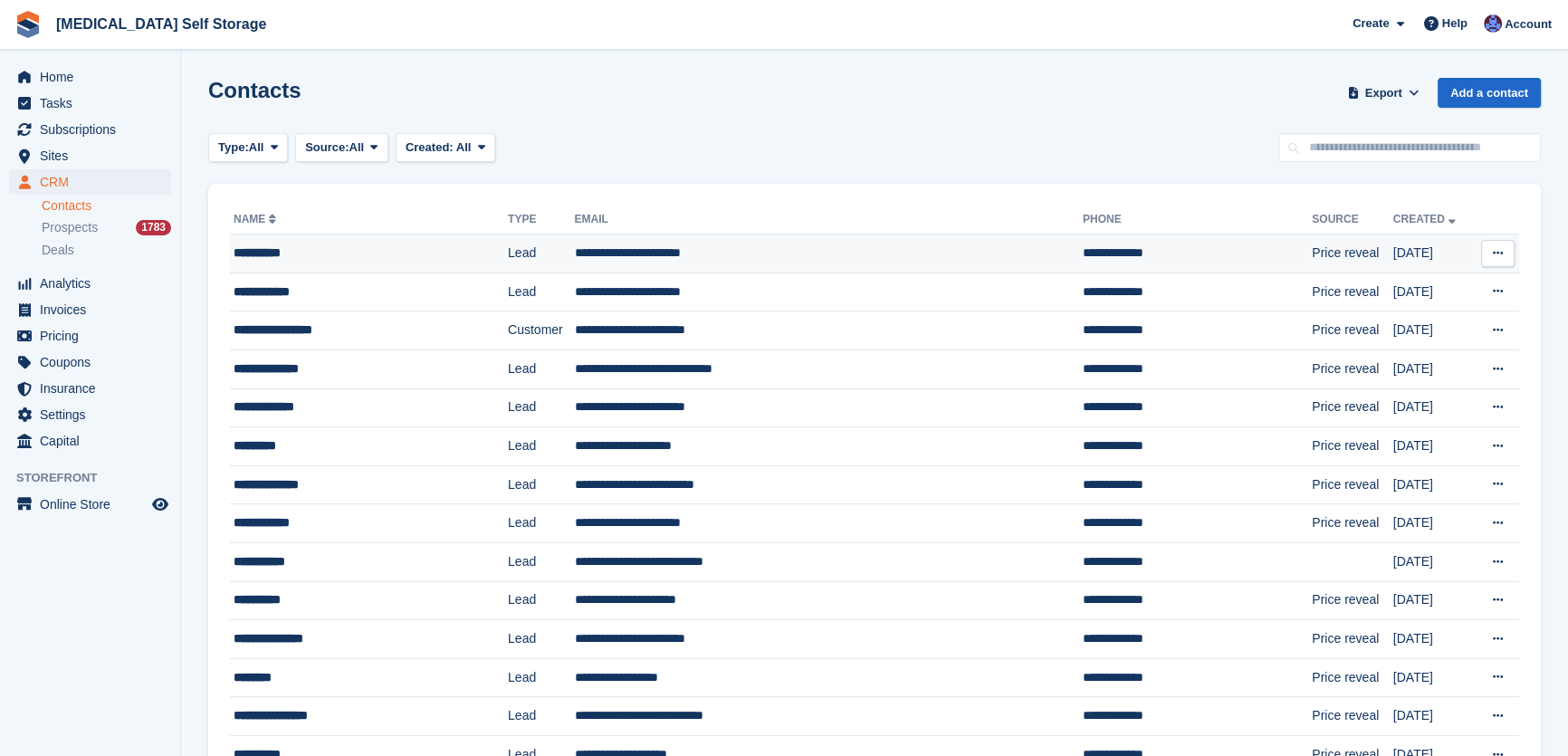
click at [636, 254] on td "**********" at bounding box center [828, 253] width 508 height 39
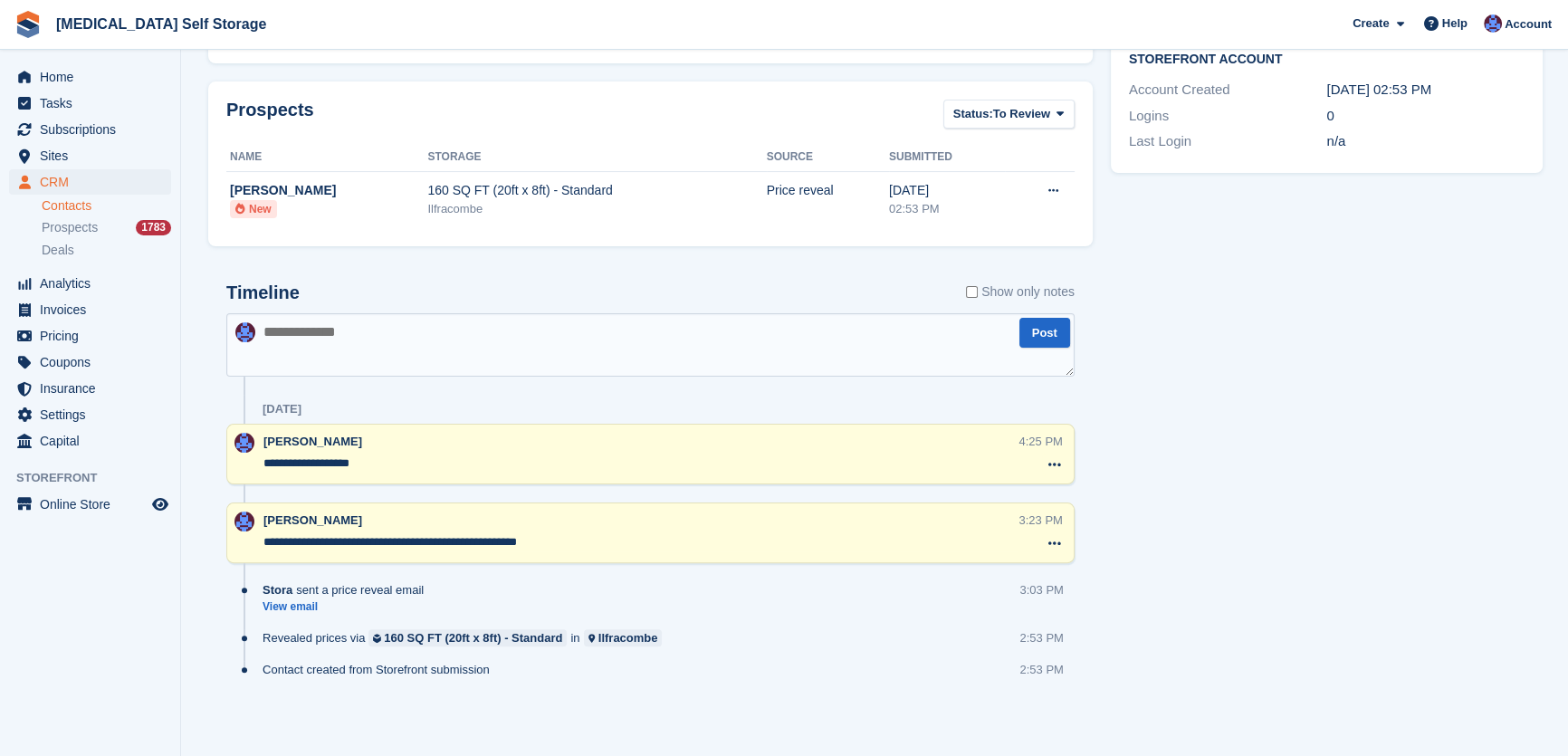
scroll to position [552, 0]
click at [442, 362] on textarea at bounding box center [650, 344] width 849 height 63
type textarea "**********"
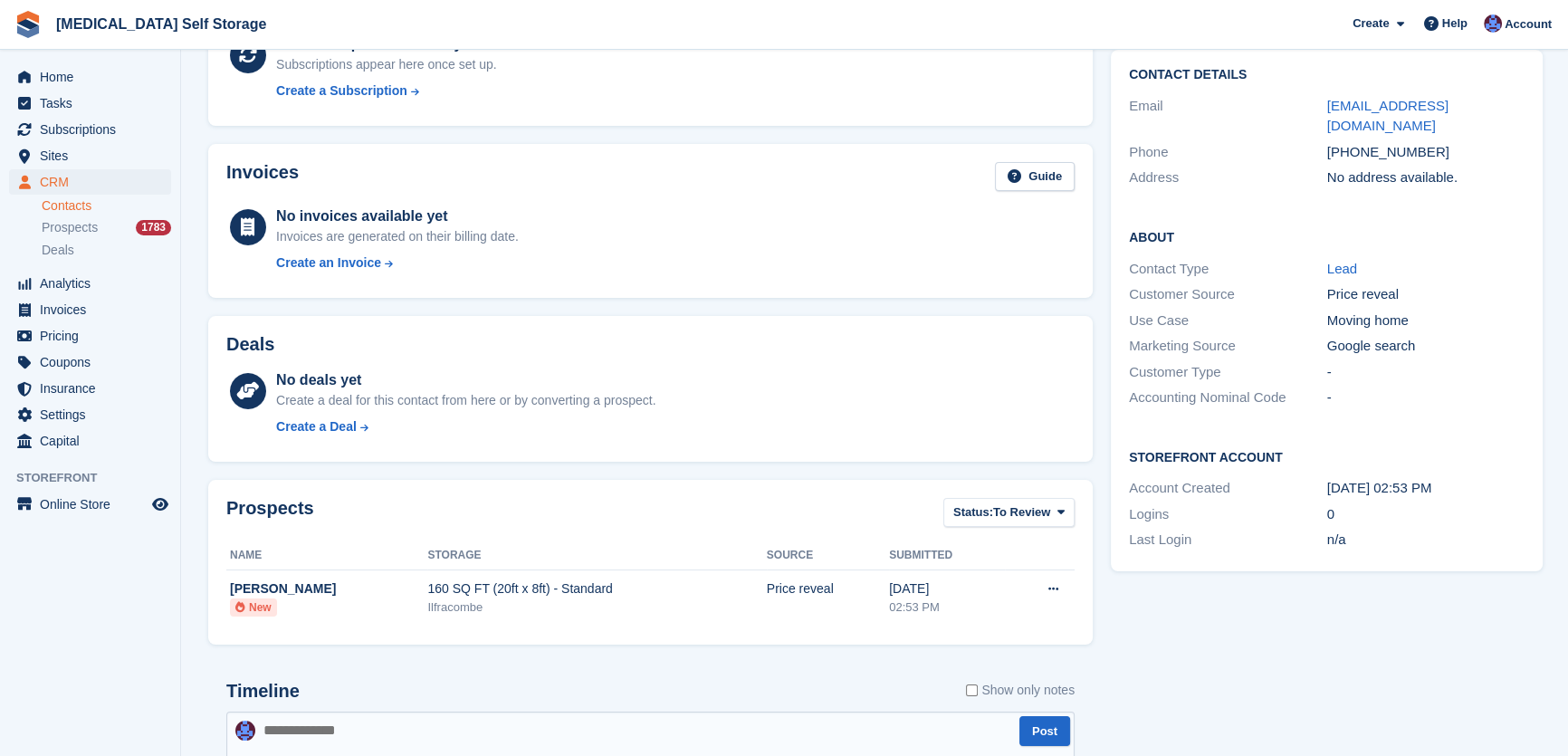
scroll to position [0, 0]
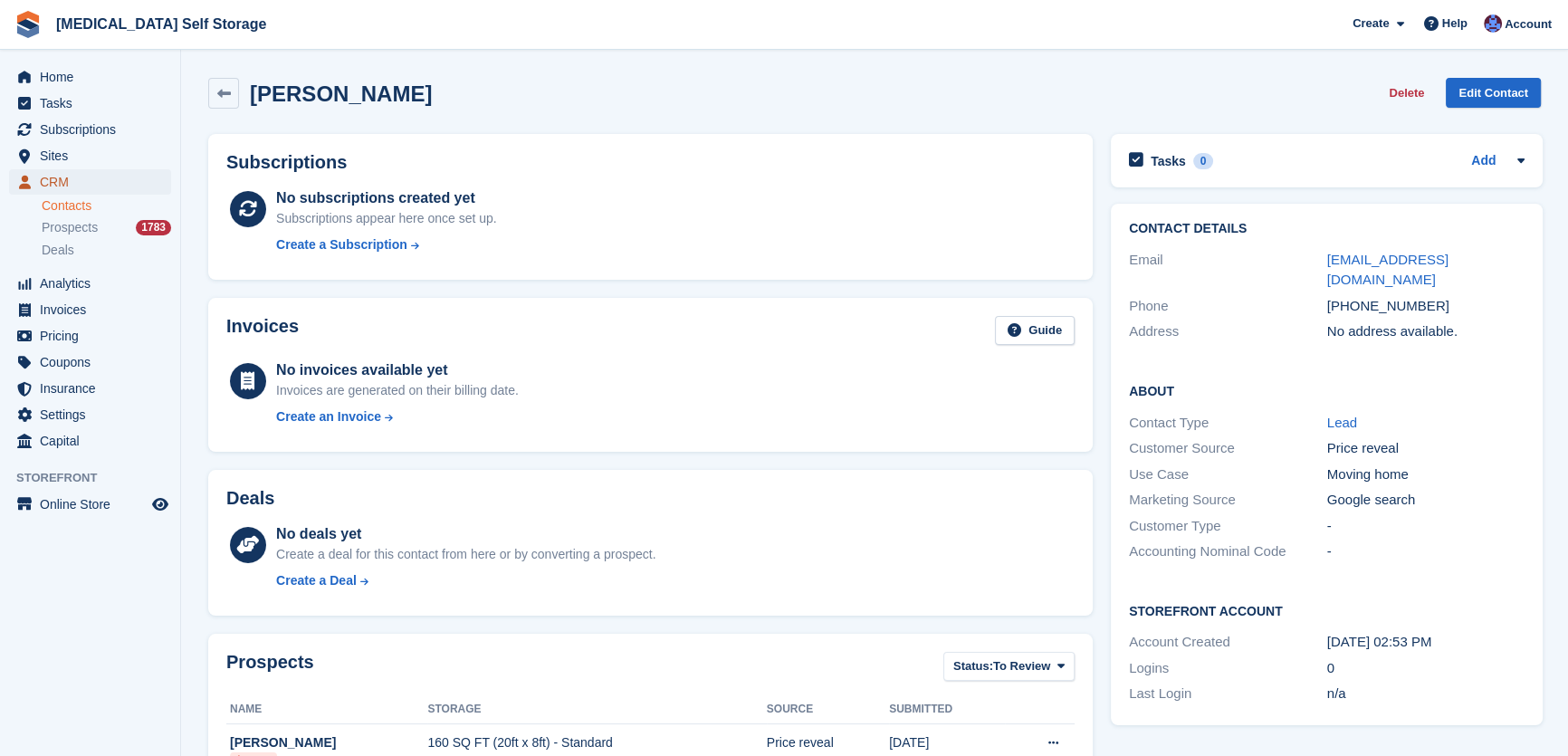
click at [64, 182] on span "CRM" at bounding box center [93, 181] width 109 height 25
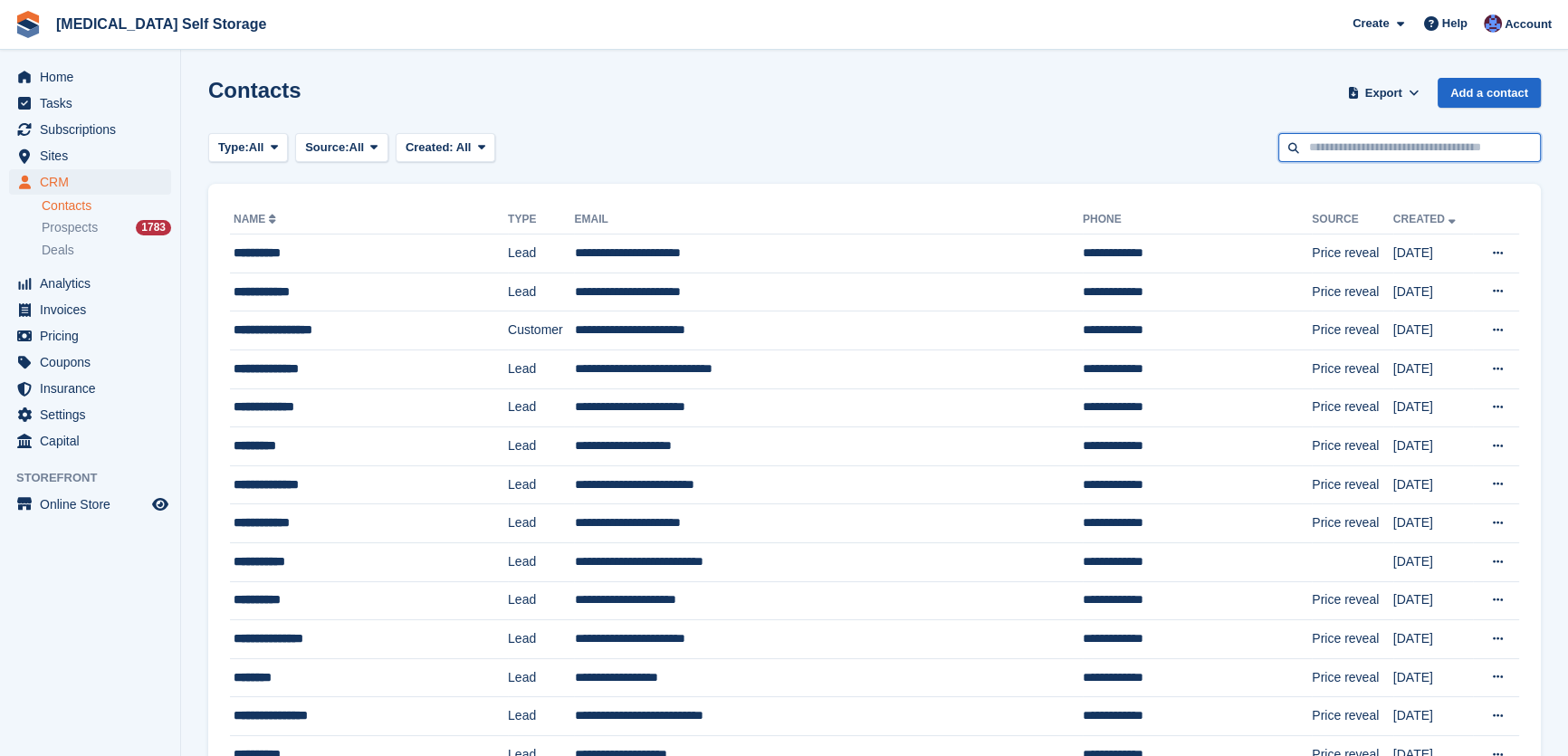
click at [1355, 152] on input "text" at bounding box center [1410, 148] width 262 height 30
type input "*******"
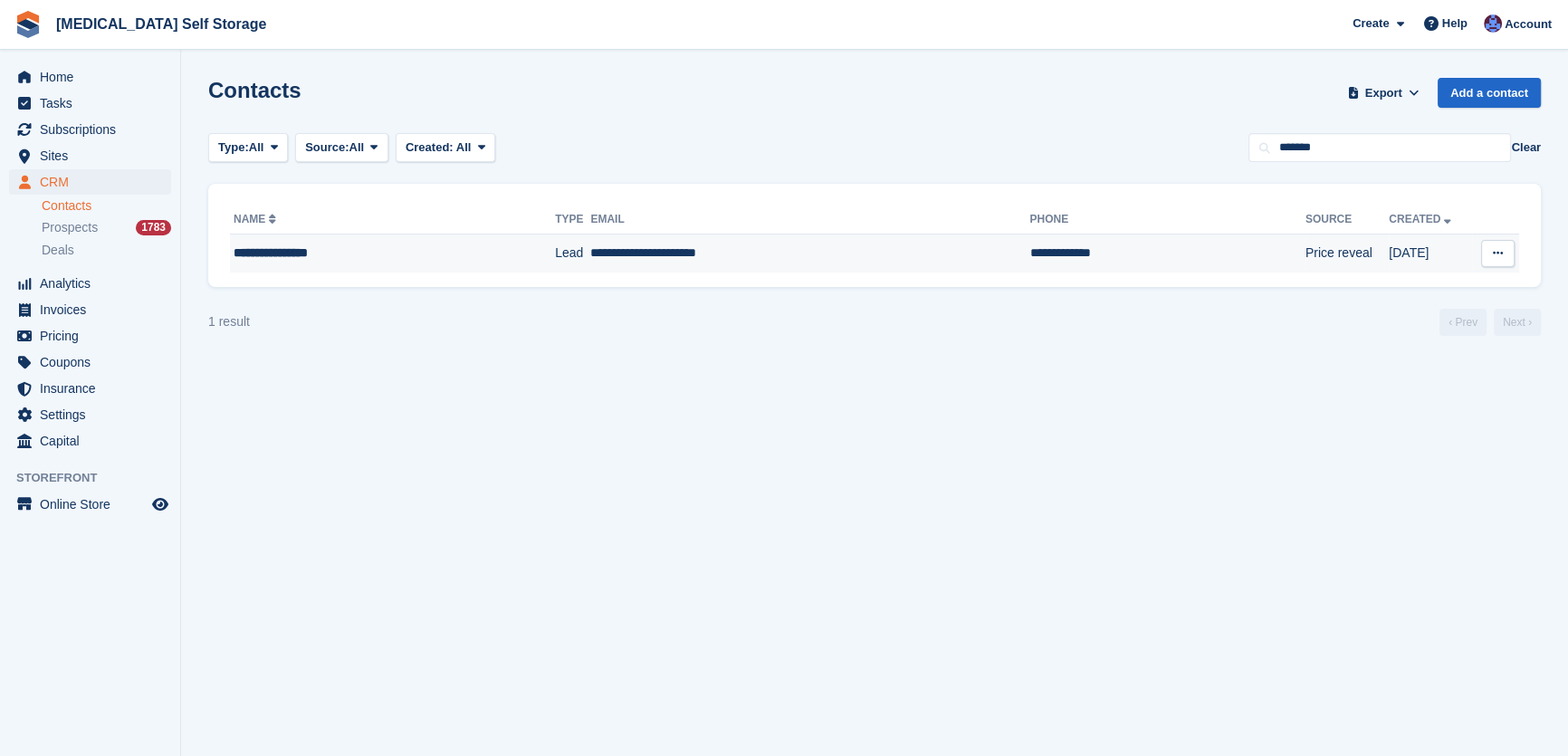
click at [604, 256] on td "**********" at bounding box center [809, 253] width 439 height 38
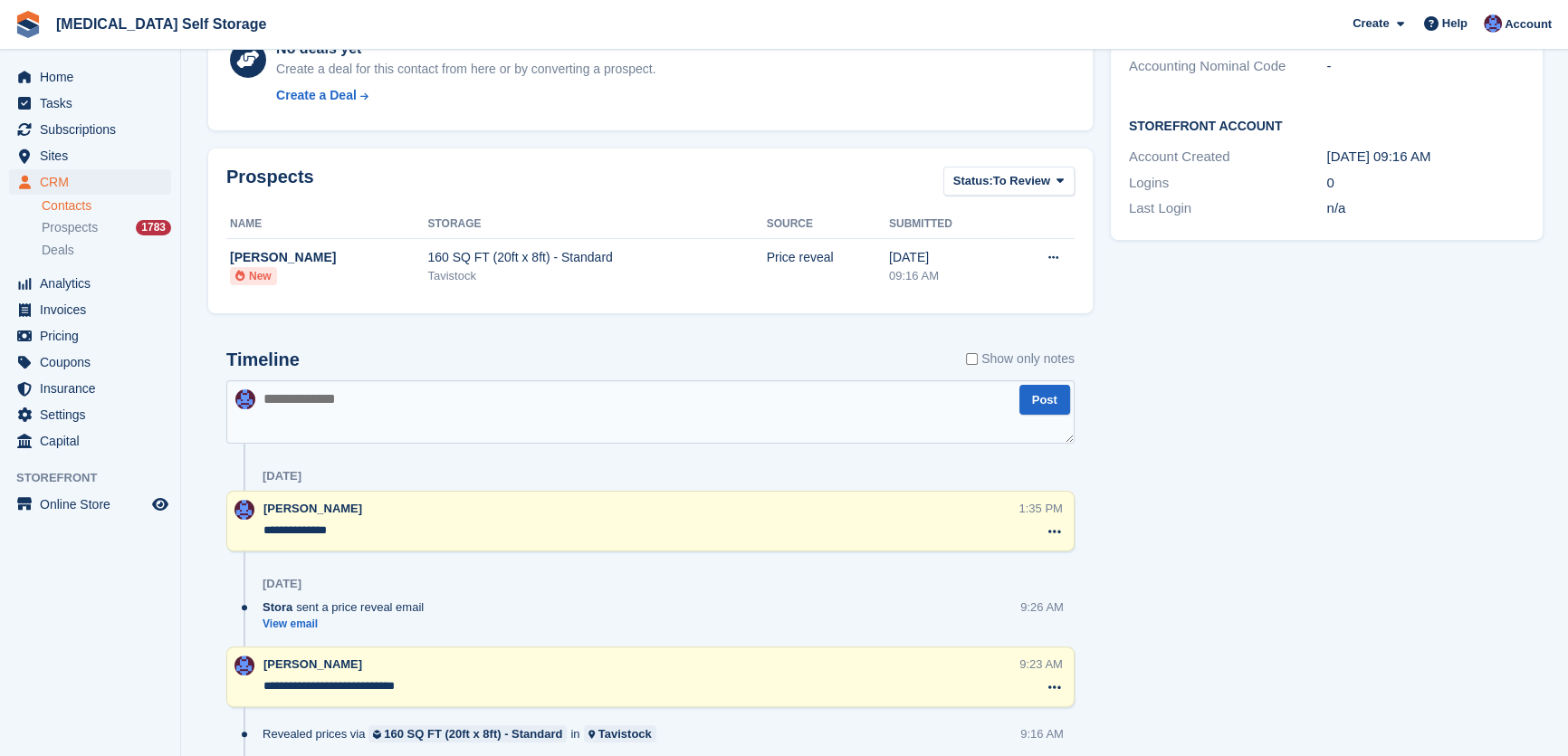
scroll to position [581, 0]
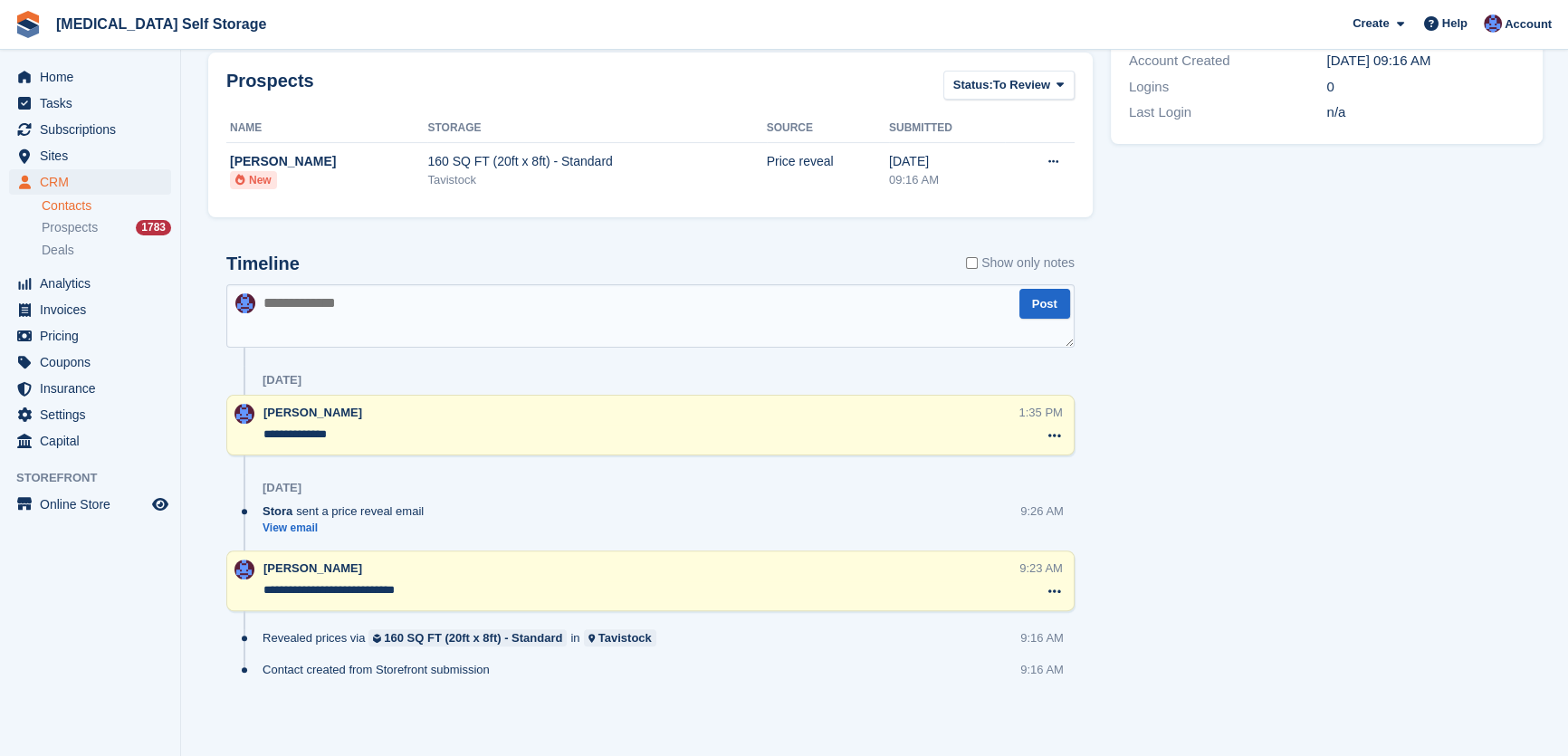
click at [311, 314] on textarea at bounding box center [650, 315] width 849 height 63
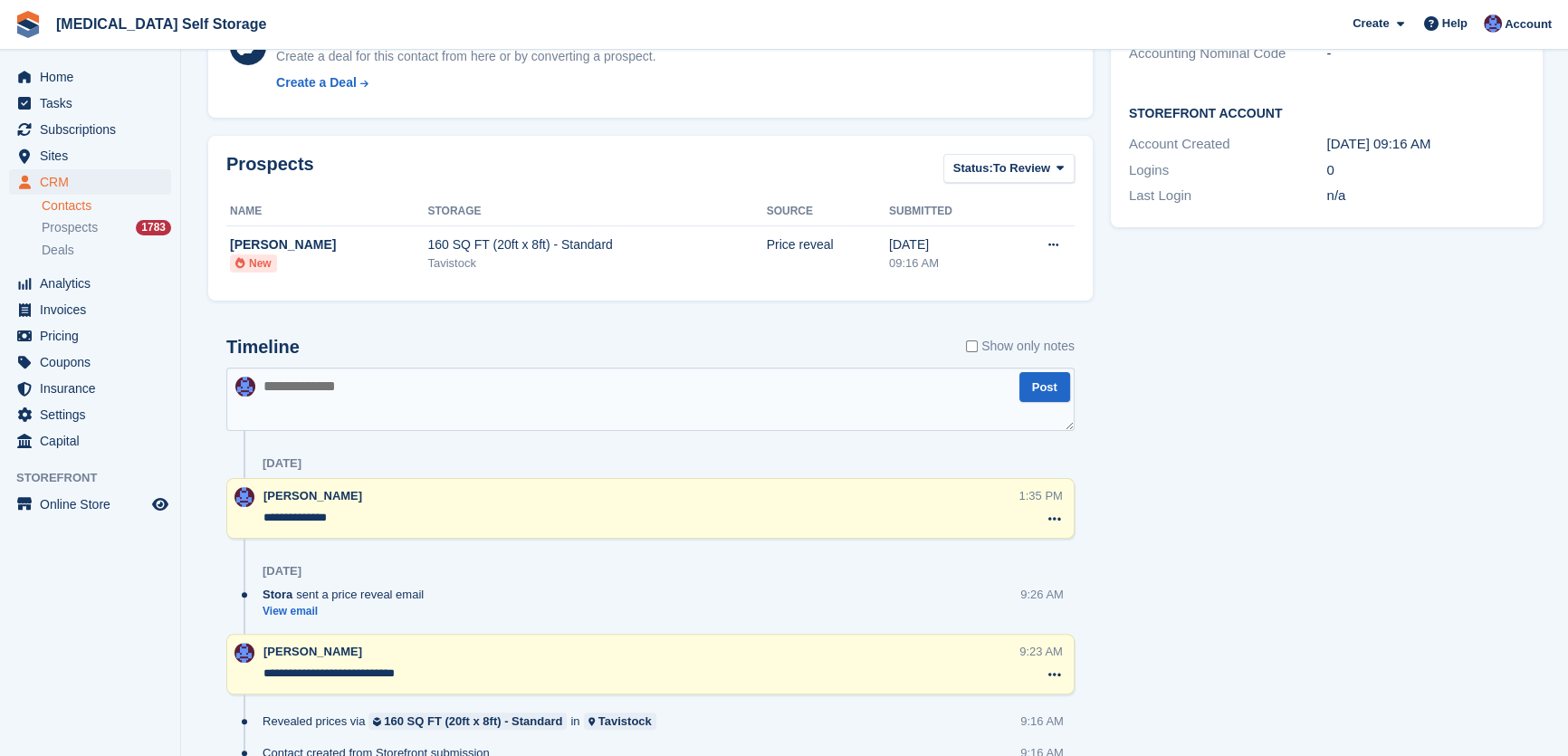
scroll to position [576, 0]
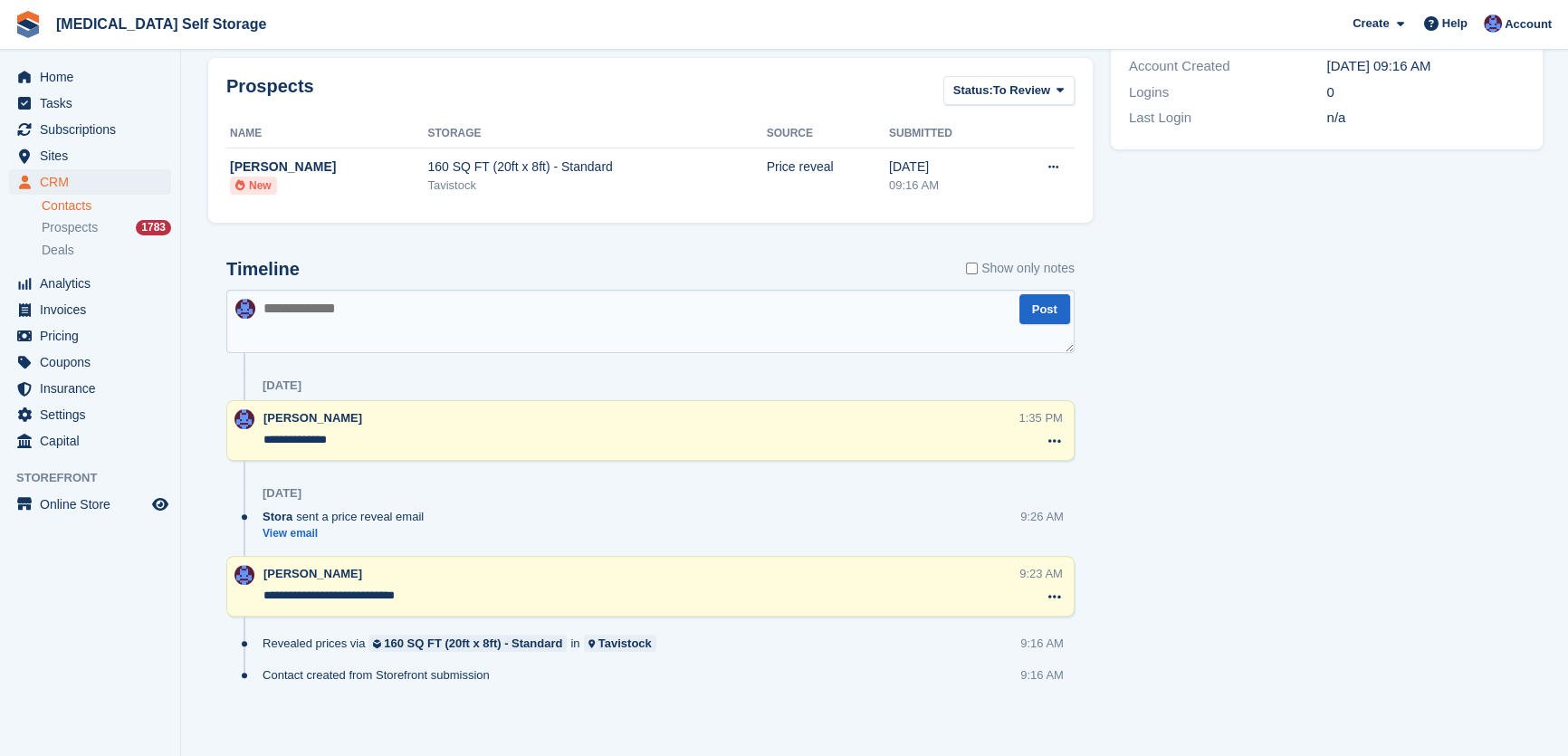
click at [364, 312] on textarea at bounding box center [650, 321] width 849 height 63
type textarea "**********"
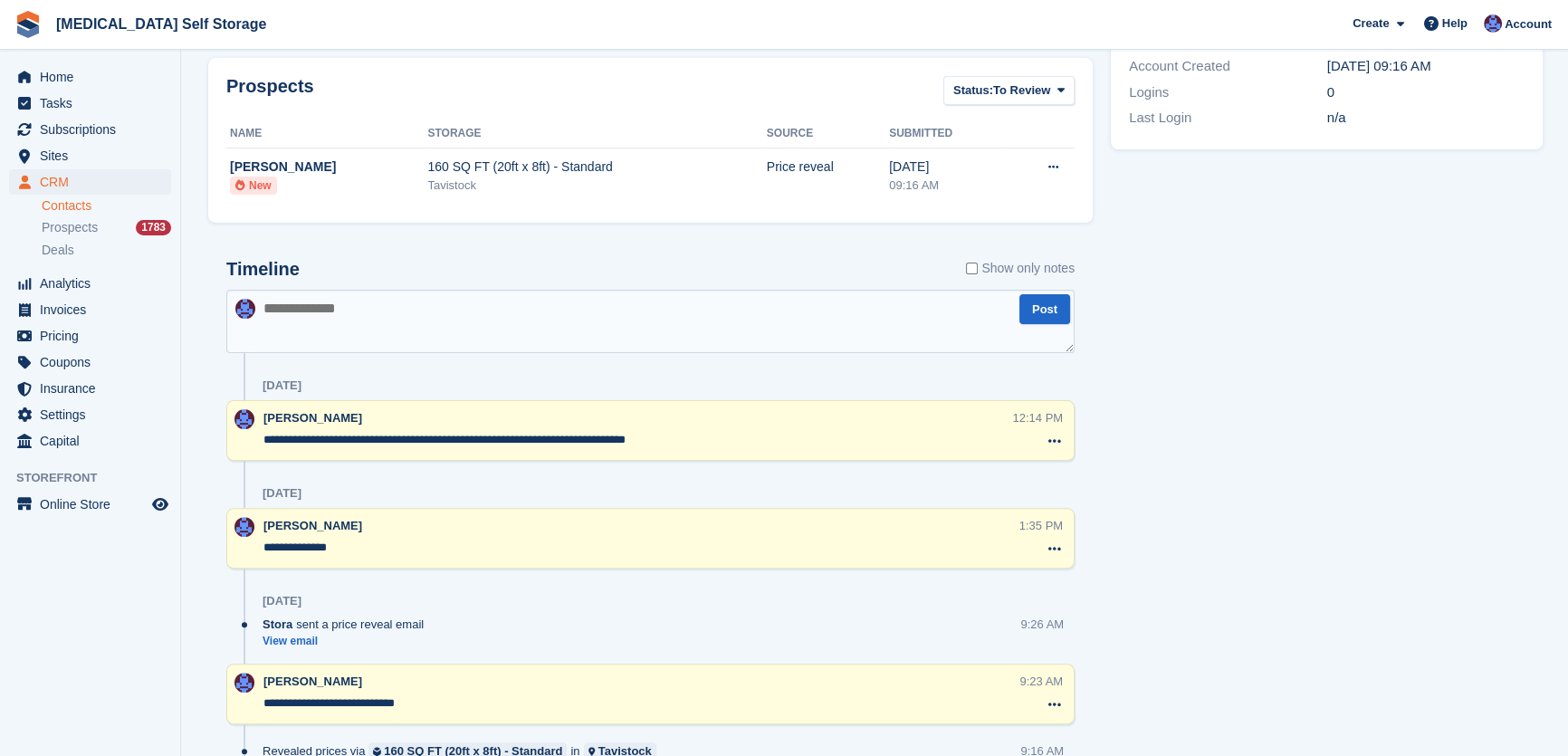
scroll to position [0, 0]
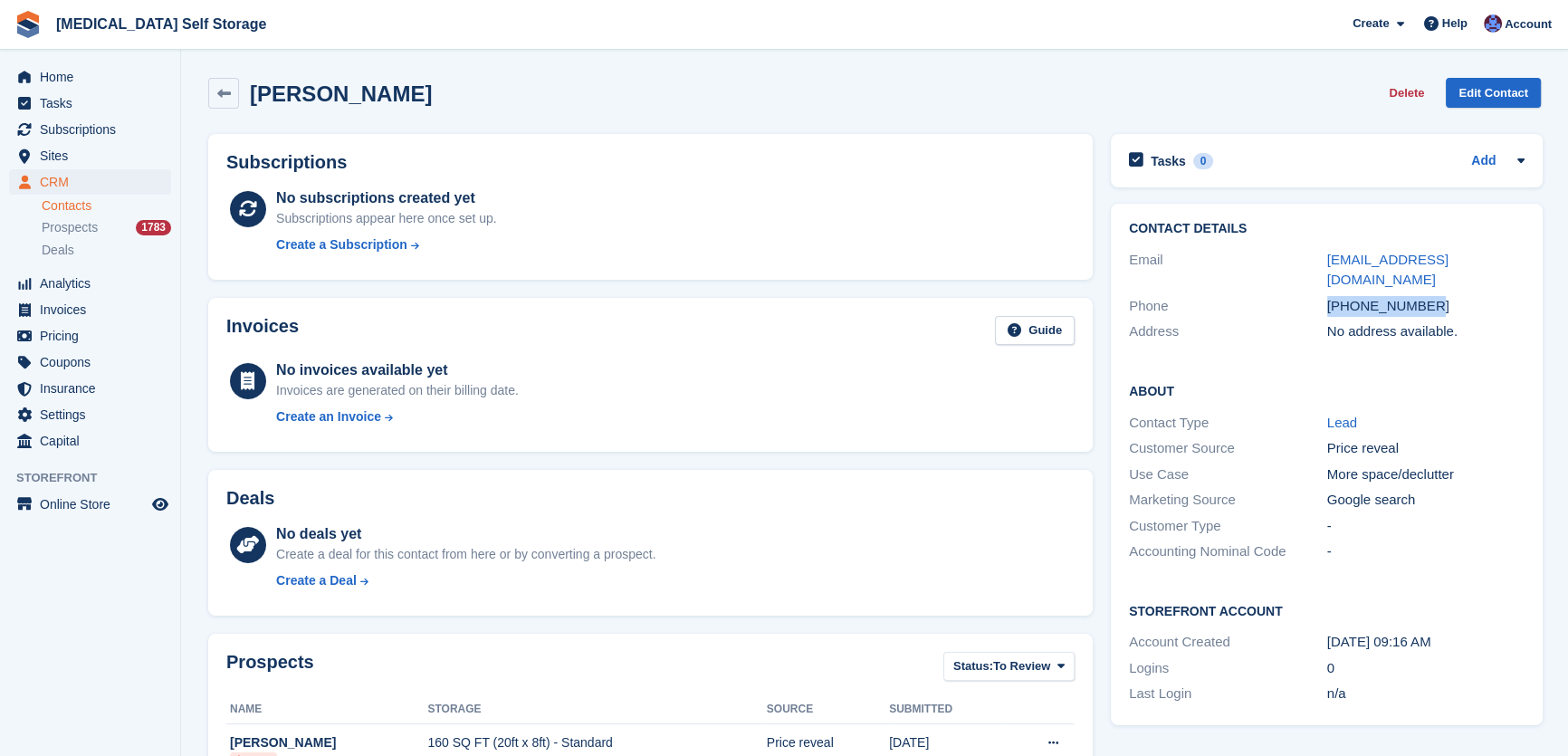
drag, startPoint x: 1402, startPoint y: 277, endPoint x: 1328, endPoint y: 285, distance: 74.4
click at [1328, 296] on div "+447522845169" at bounding box center [1426, 307] width 198 height 21
copy div "+447522845169"
click at [62, 182] on span "CRM" at bounding box center [93, 181] width 109 height 25
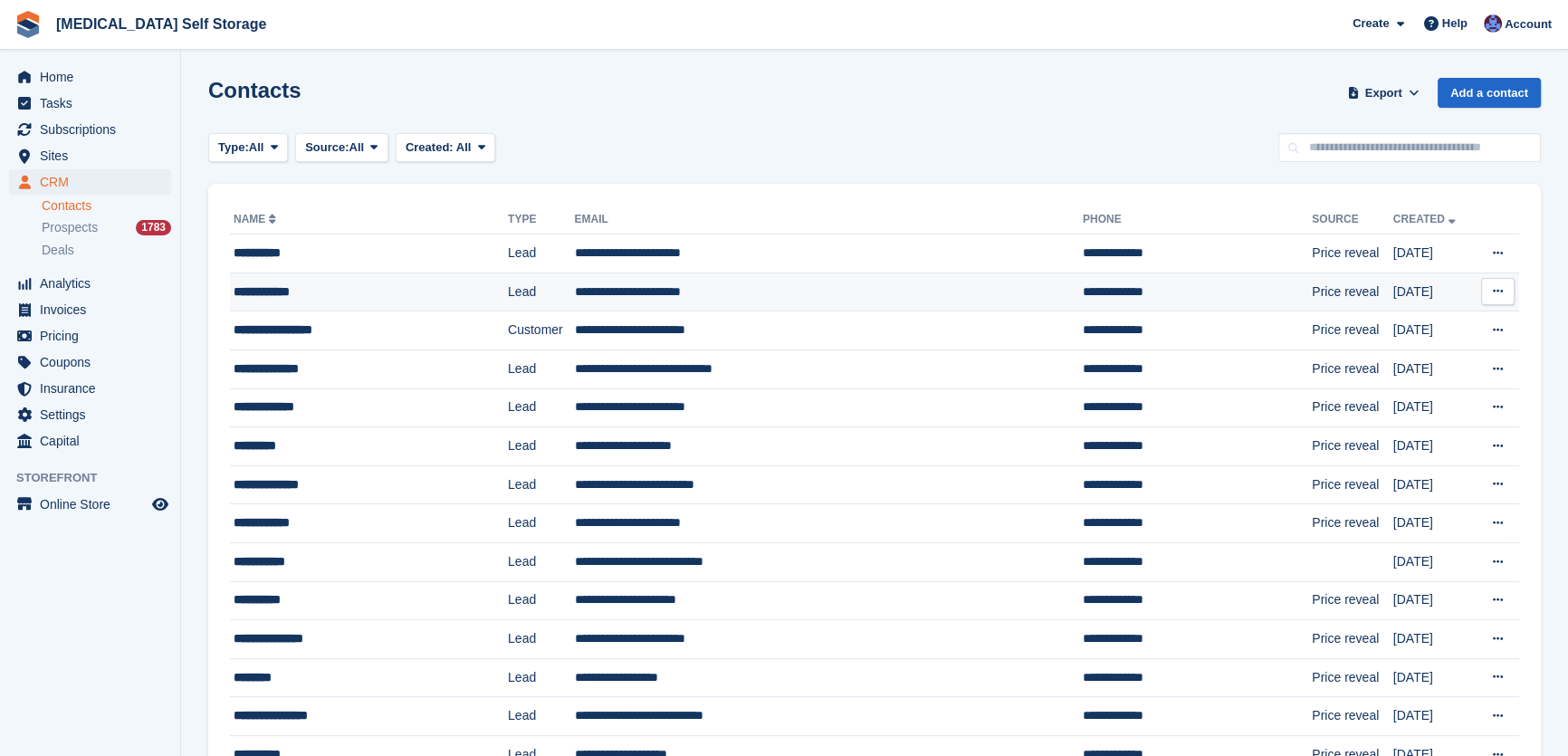
click at [624, 281] on td "**********" at bounding box center [828, 292] width 508 height 39
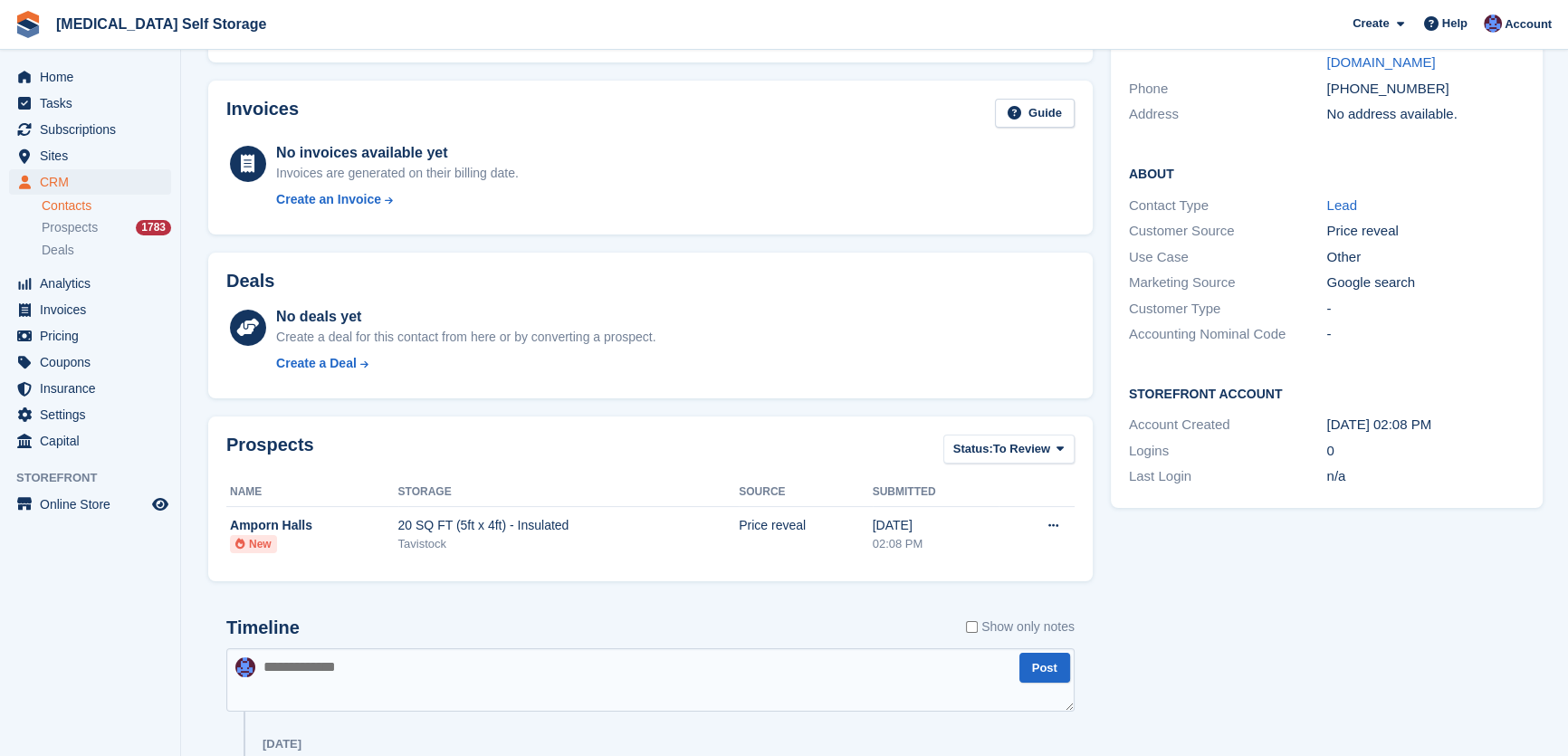
scroll to position [246, 0]
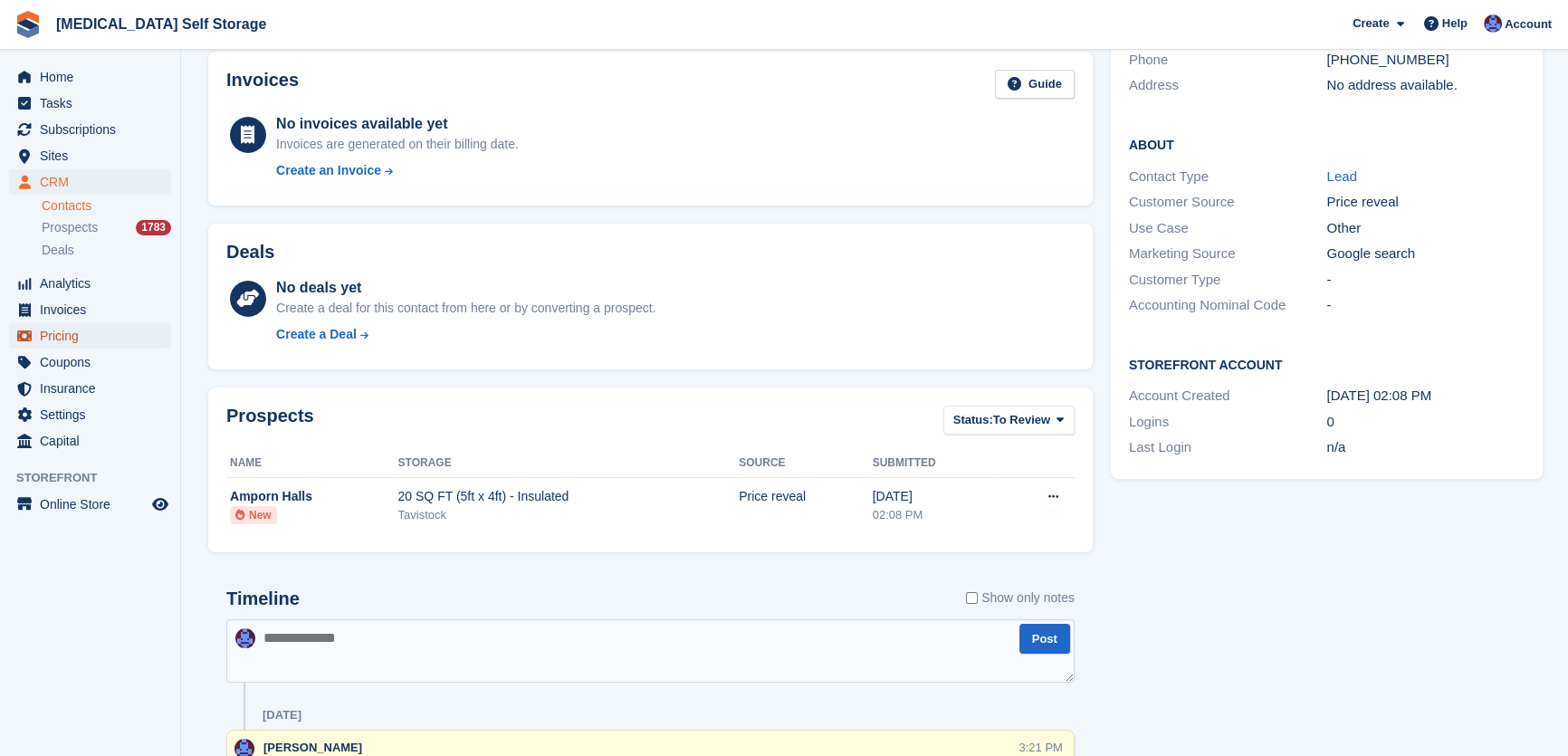
click at [68, 335] on span "Pricing" at bounding box center [93, 335] width 109 height 25
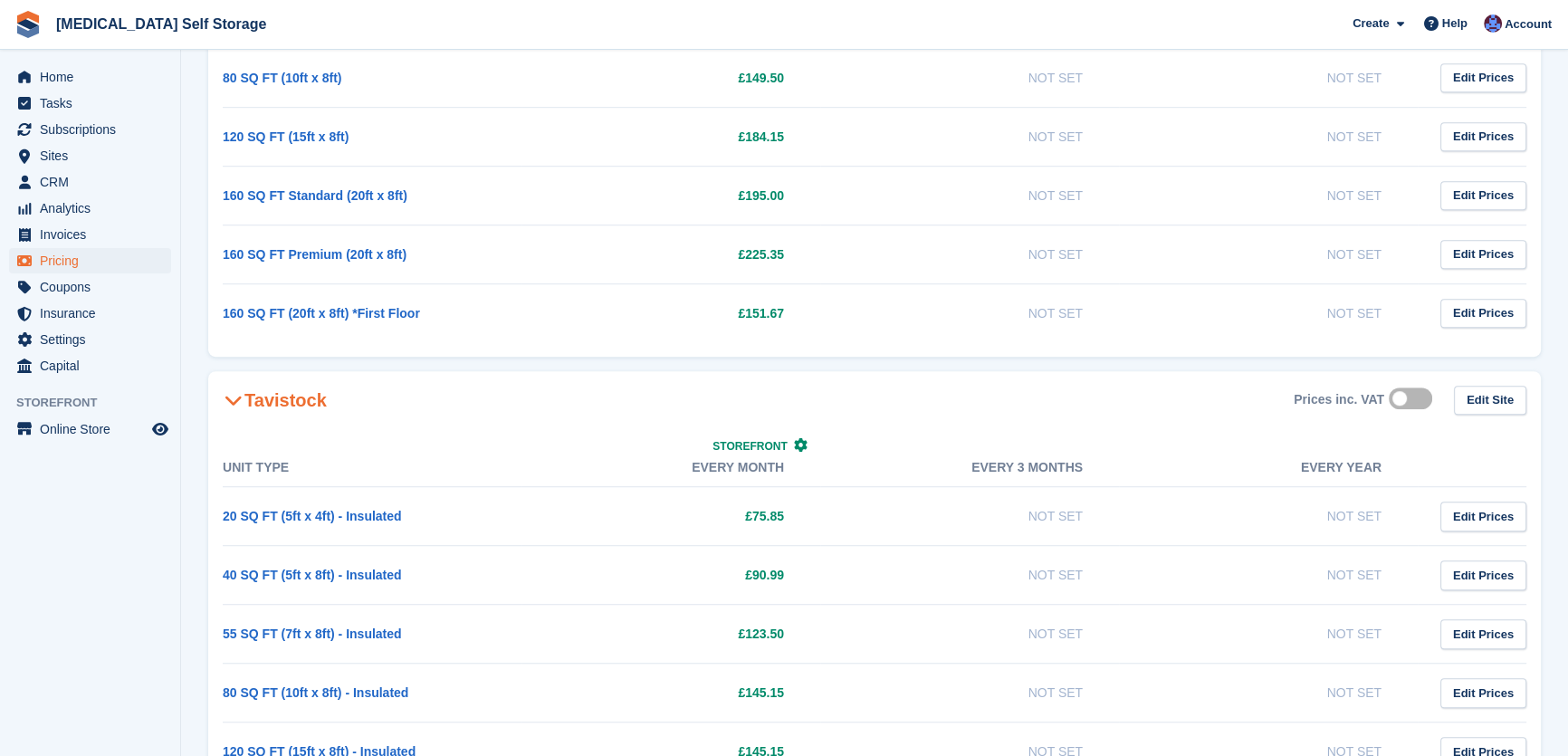
scroll to position [1564, 0]
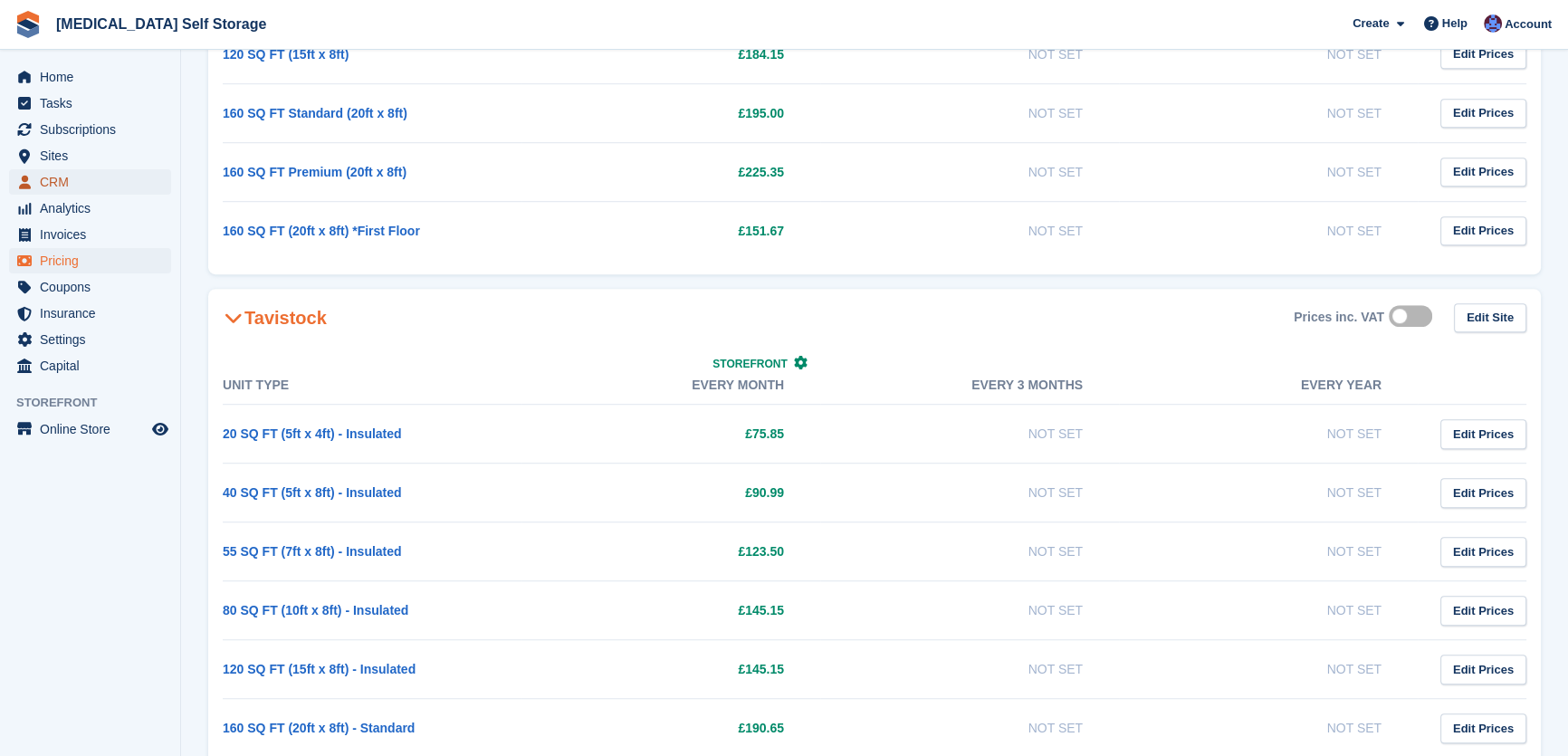
click at [54, 185] on span "CRM" at bounding box center [93, 181] width 109 height 25
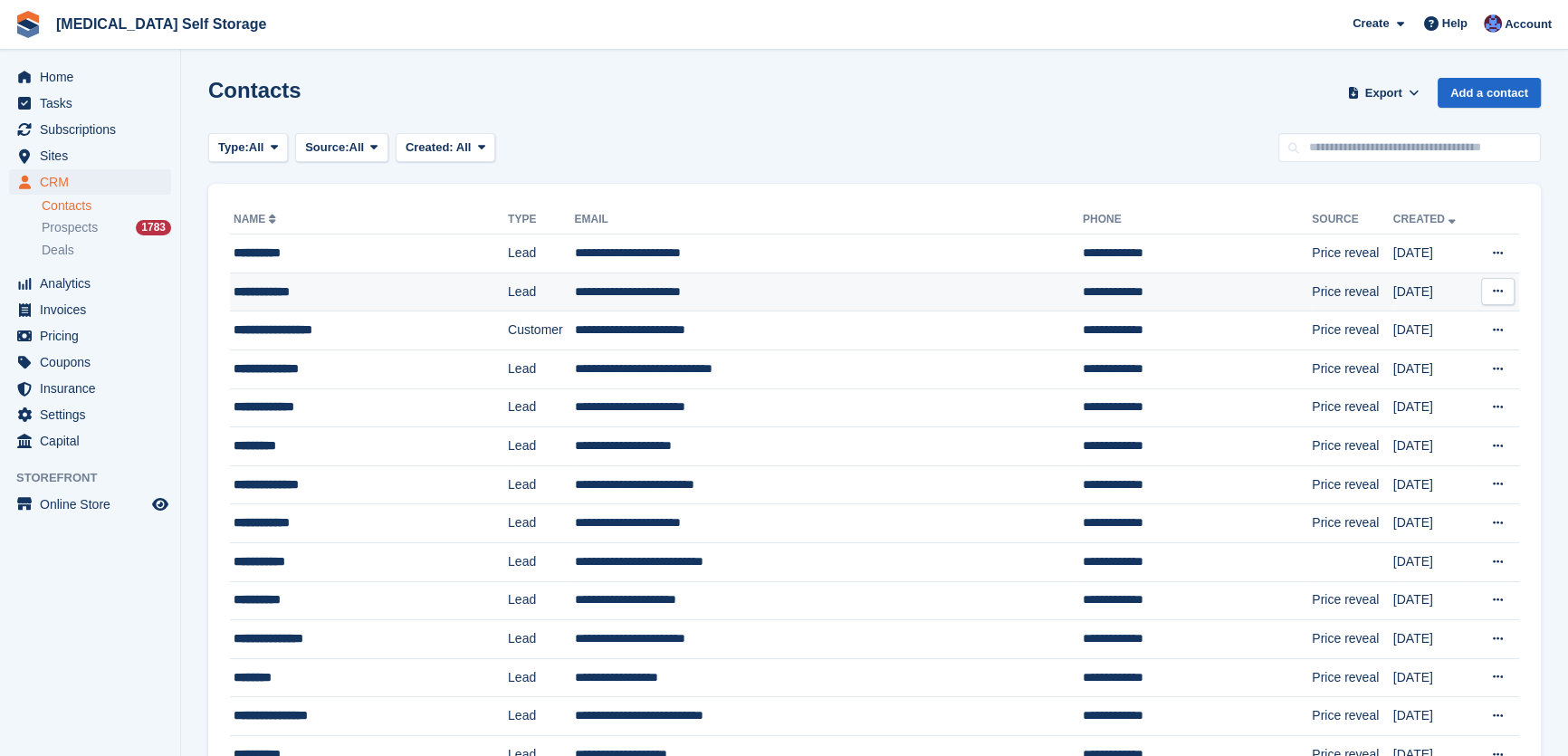
click at [593, 280] on td "**********" at bounding box center [828, 292] width 508 height 39
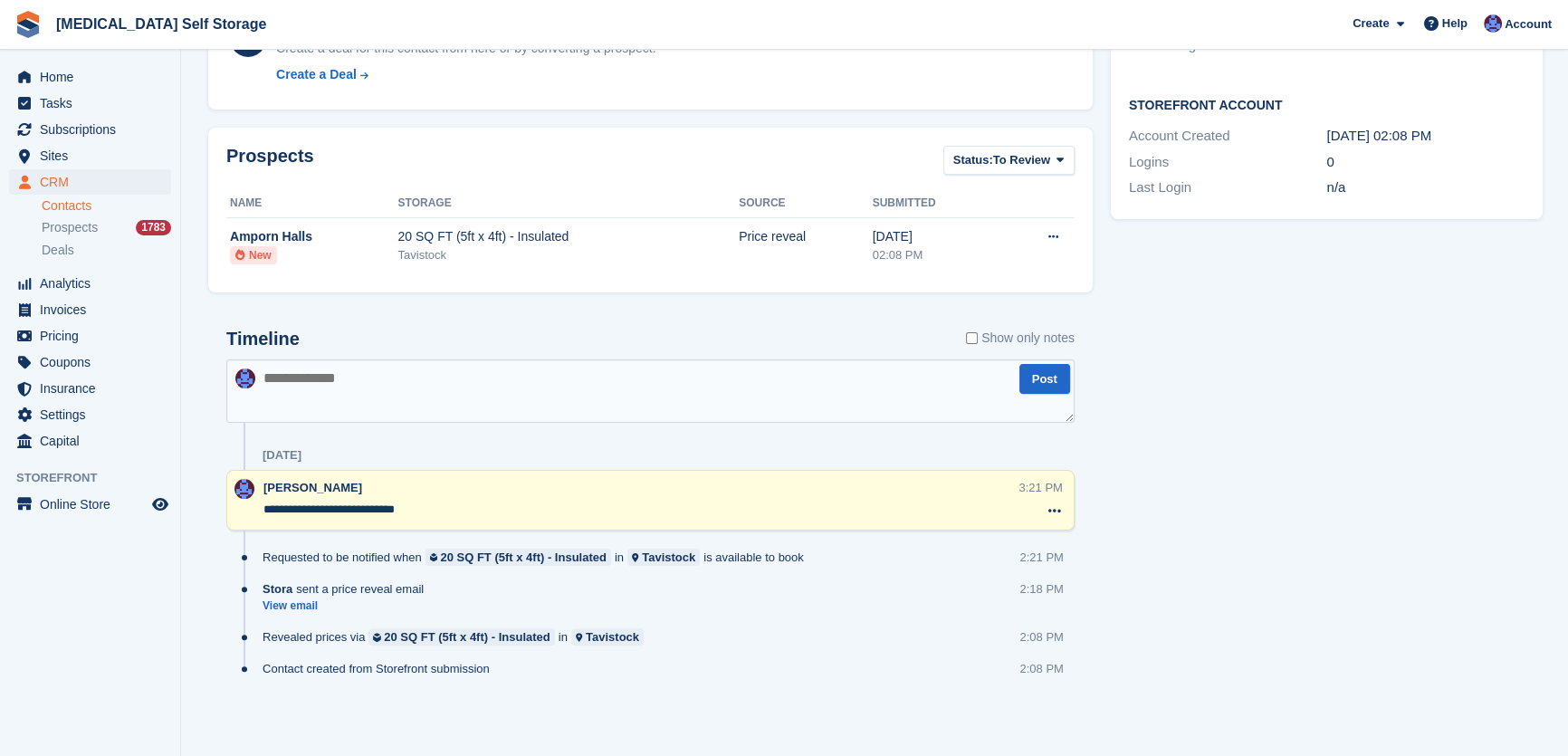
scroll to position [506, 0]
click at [300, 349] on div "Timeline Show only notes" at bounding box center [650, 344] width 849 height 32
click at [328, 391] on textarea at bounding box center [650, 391] width 849 height 63
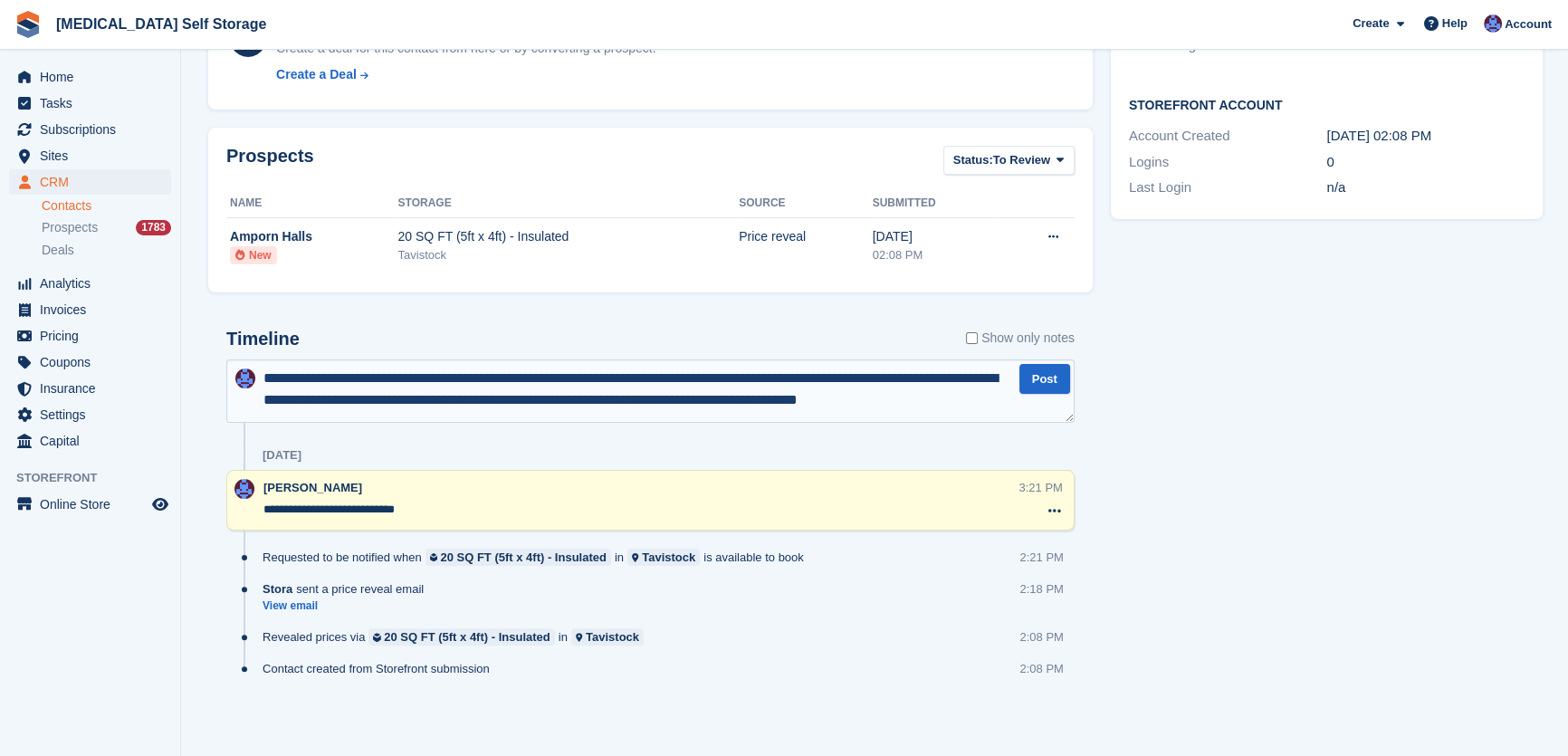
type textarea "**********"
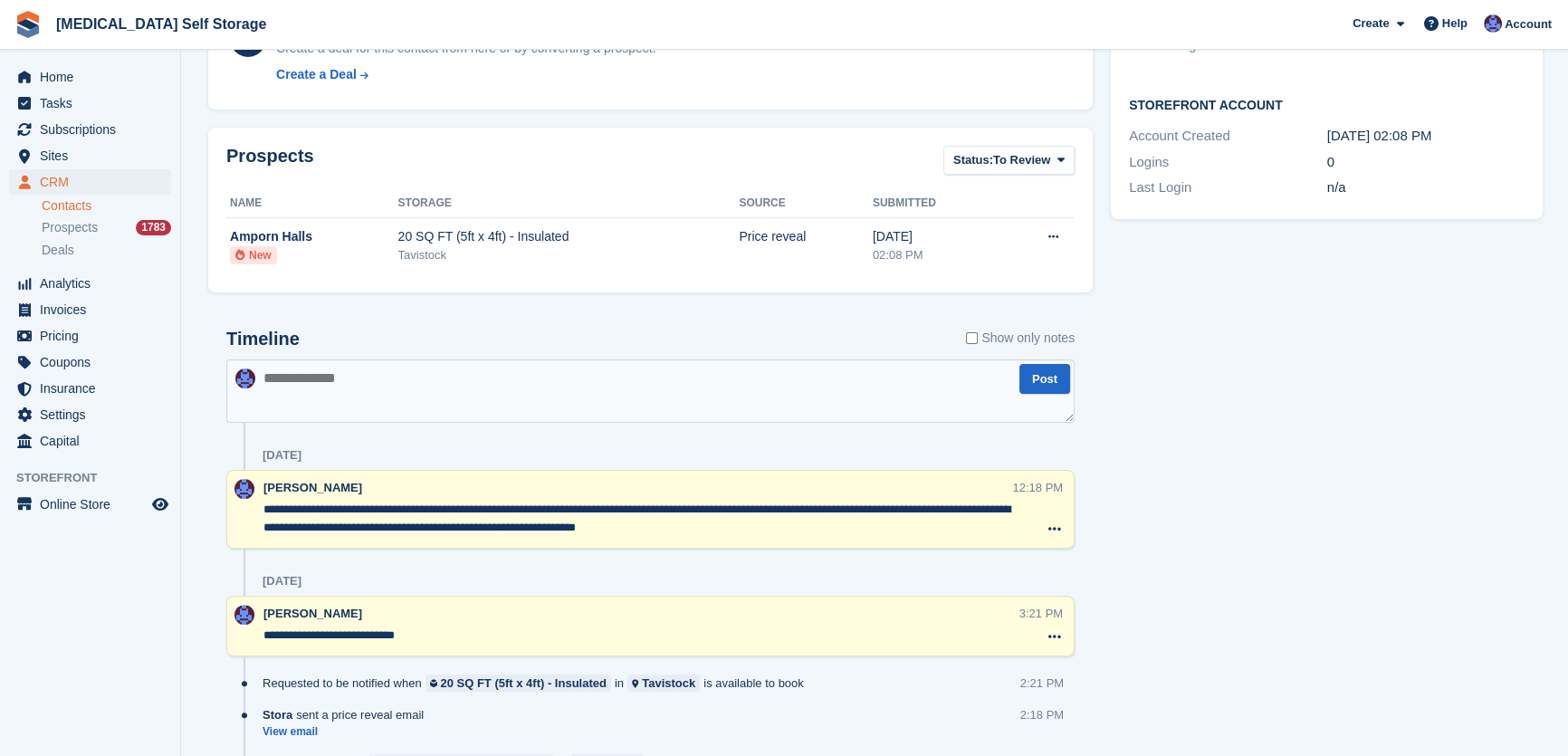
scroll to position [0, 0]
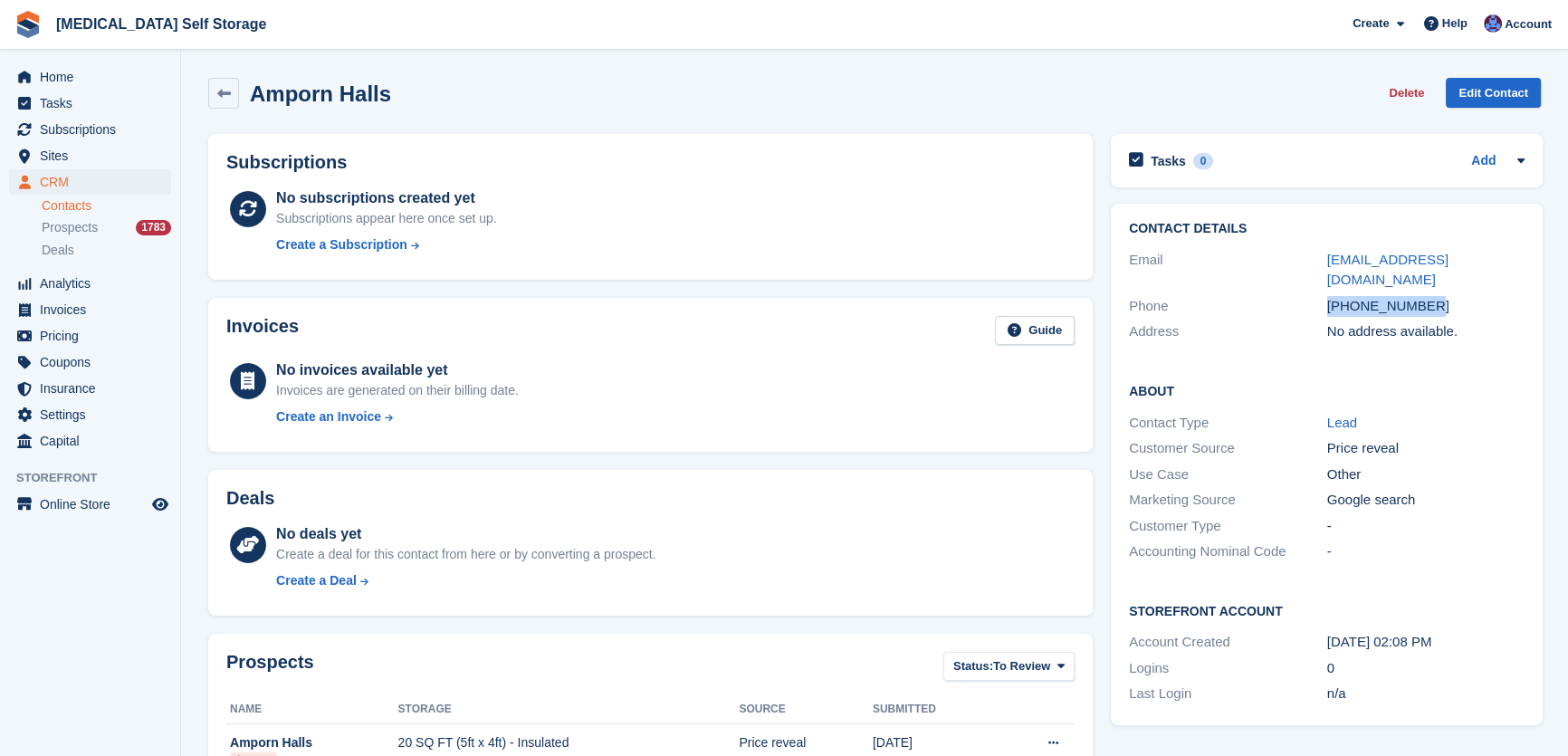
drag, startPoint x: 1428, startPoint y: 288, endPoint x: 1302, endPoint y: 262, distance: 128.7
click at [1303, 271] on div "Contact Details Email [EMAIL_ADDRESS][DOMAIN_NAME] Phone [PHONE_NUMBER] Address…" at bounding box center [1327, 283] width 432 height 160
copy div "[EMAIL_ADDRESS][DOMAIN_NAME] Phone [PHONE_NUMBER]"
click at [1349, 322] on div "No address available." at bounding box center [1426, 332] width 198 height 21
drag, startPoint x: 1423, startPoint y: 294, endPoint x: 1317, endPoint y: 294, distance: 106.0
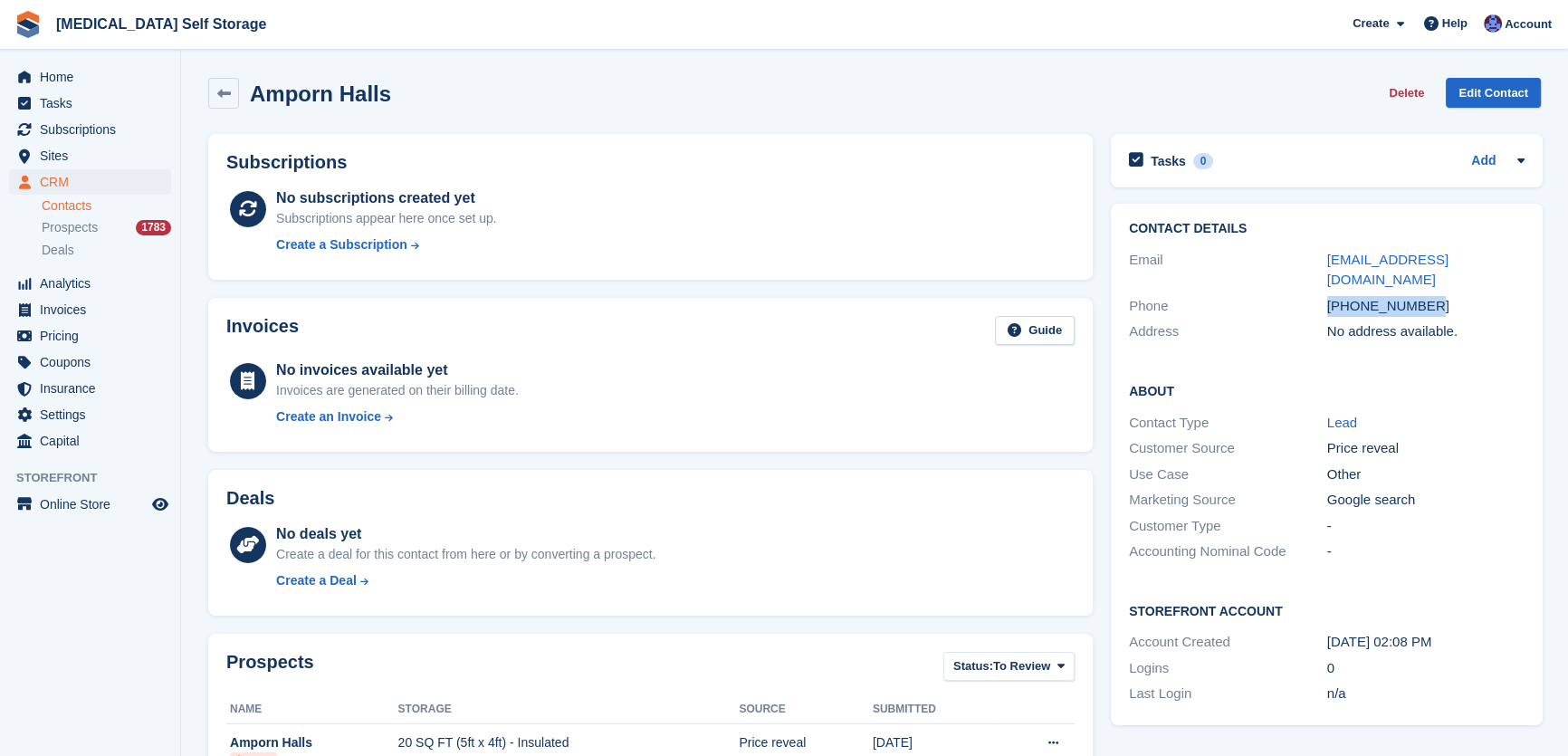
click at [1317, 294] on div "Phone [PHONE_NUMBER]" at bounding box center [1326, 307] width 396 height 26
copy div "+447888109792"
click at [67, 82] on span "Home" at bounding box center [93, 76] width 109 height 25
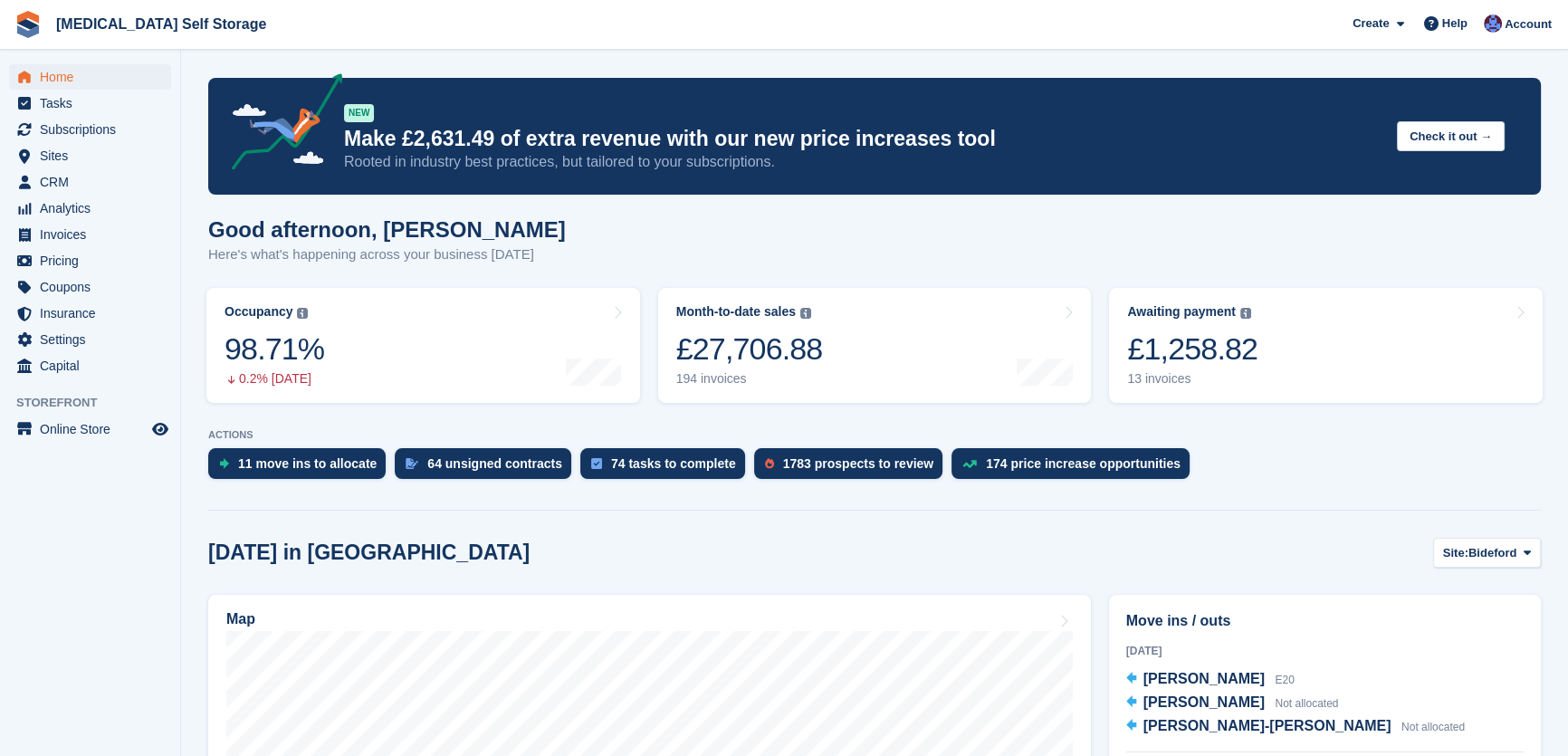
drag, startPoint x: 855, startPoint y: 244, endPoint x: 192, endPoint y: 279, distance: 663.9
click at [853, 244] on div "Good afternoon, [PERSON_NAME] Here's what's happening across your business [DAT…" at bounding box center [875, 252] width 1333 height 70
drag, startPoint x: 70, startPoint y: 180, endPoint x: 99, endPoint y: 210, distance: 41.7
click at [71, 180] on span "CRM" at bounding box center [93, 181] width 109 height 25
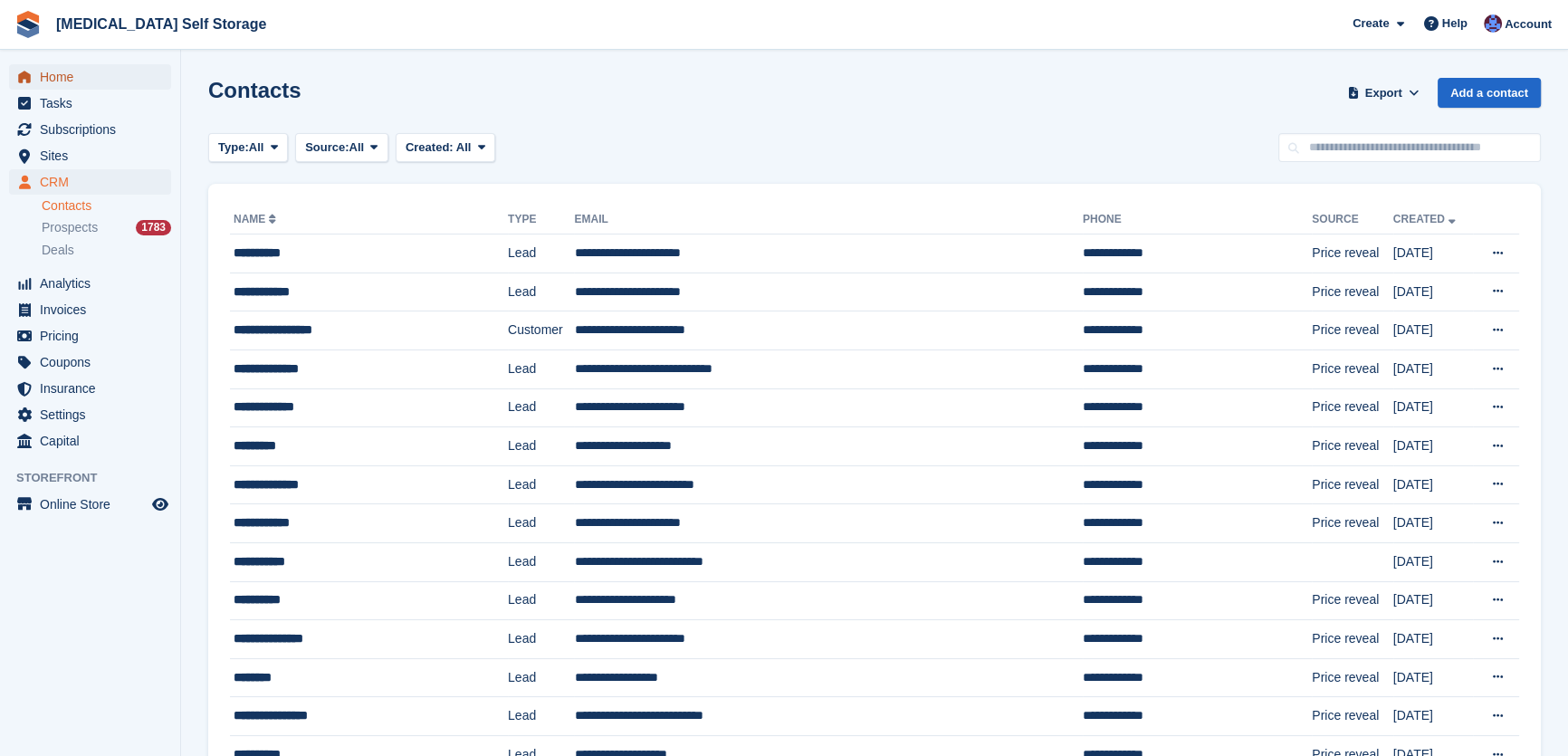
click at [43, 74] on span "Home" at bounding box center [93, 76] width 109 height 25
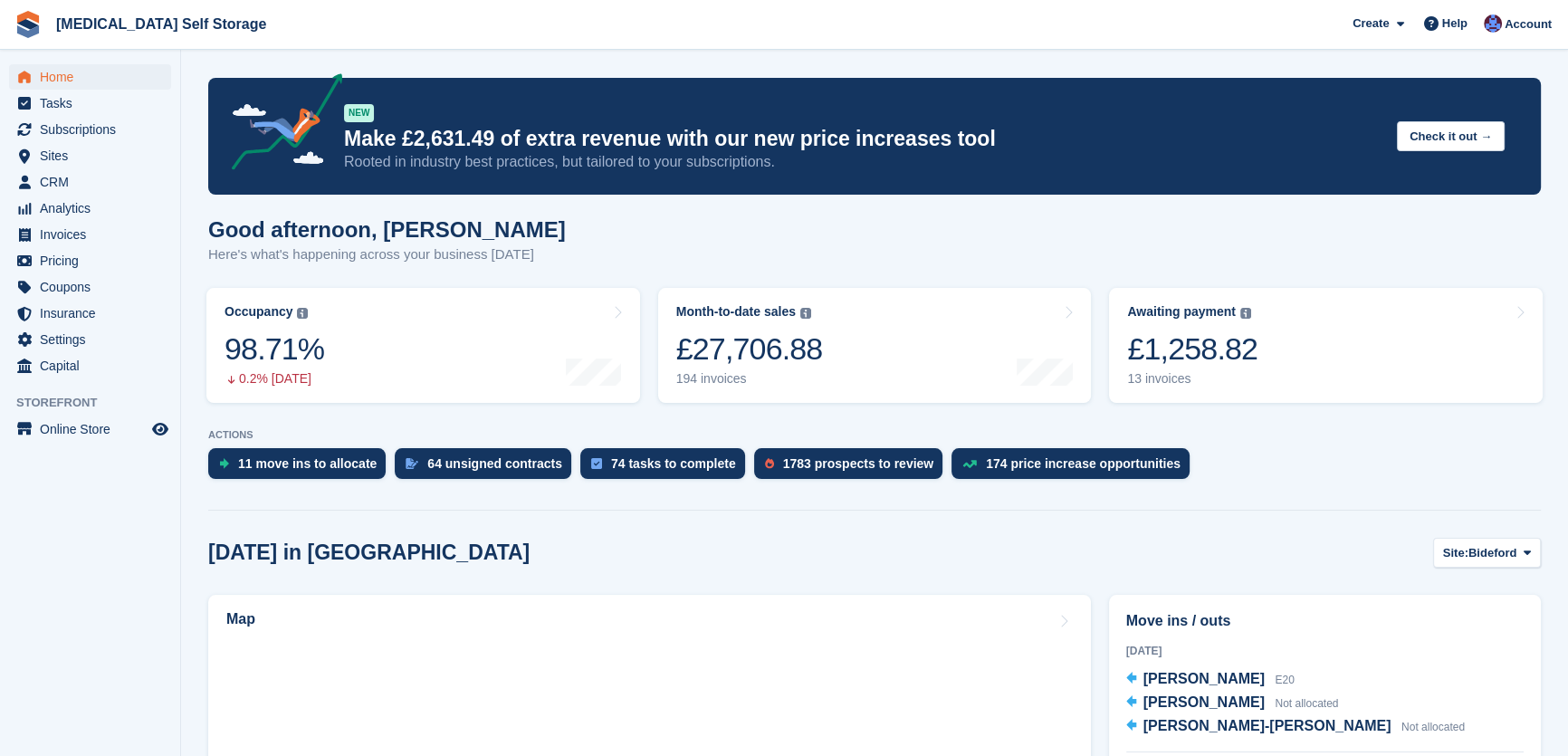
click at [666, 229] on div "Good afternoon, Helen Here's what's happening across your business today" at bounding box center [875, 252] width 1333 height 70
click at [831, 235] on div "Good afternoon, Helen Here's what's happening across your business today" at bounding box center [875, 252] width 1333 height 70
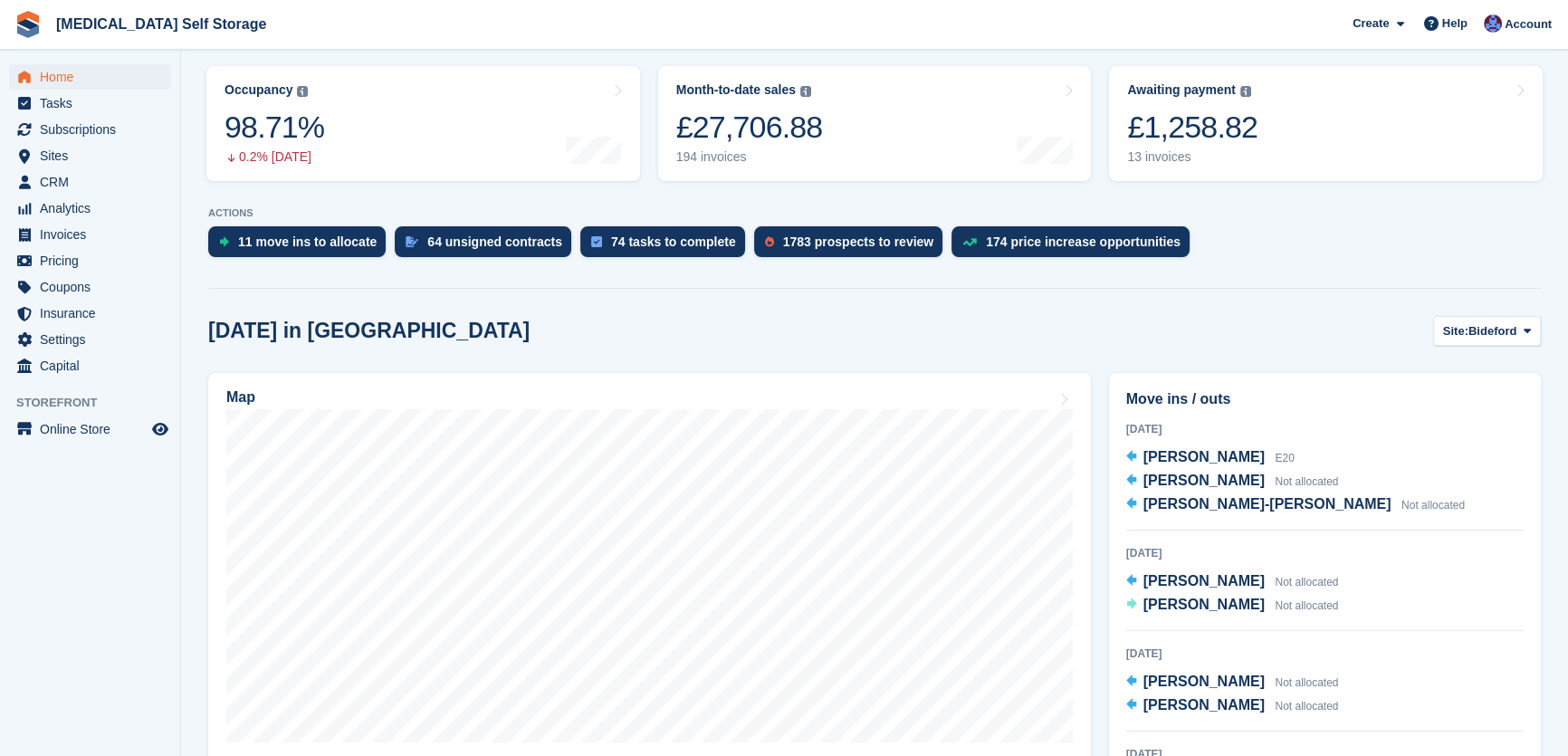
scroll to position [246, 0]
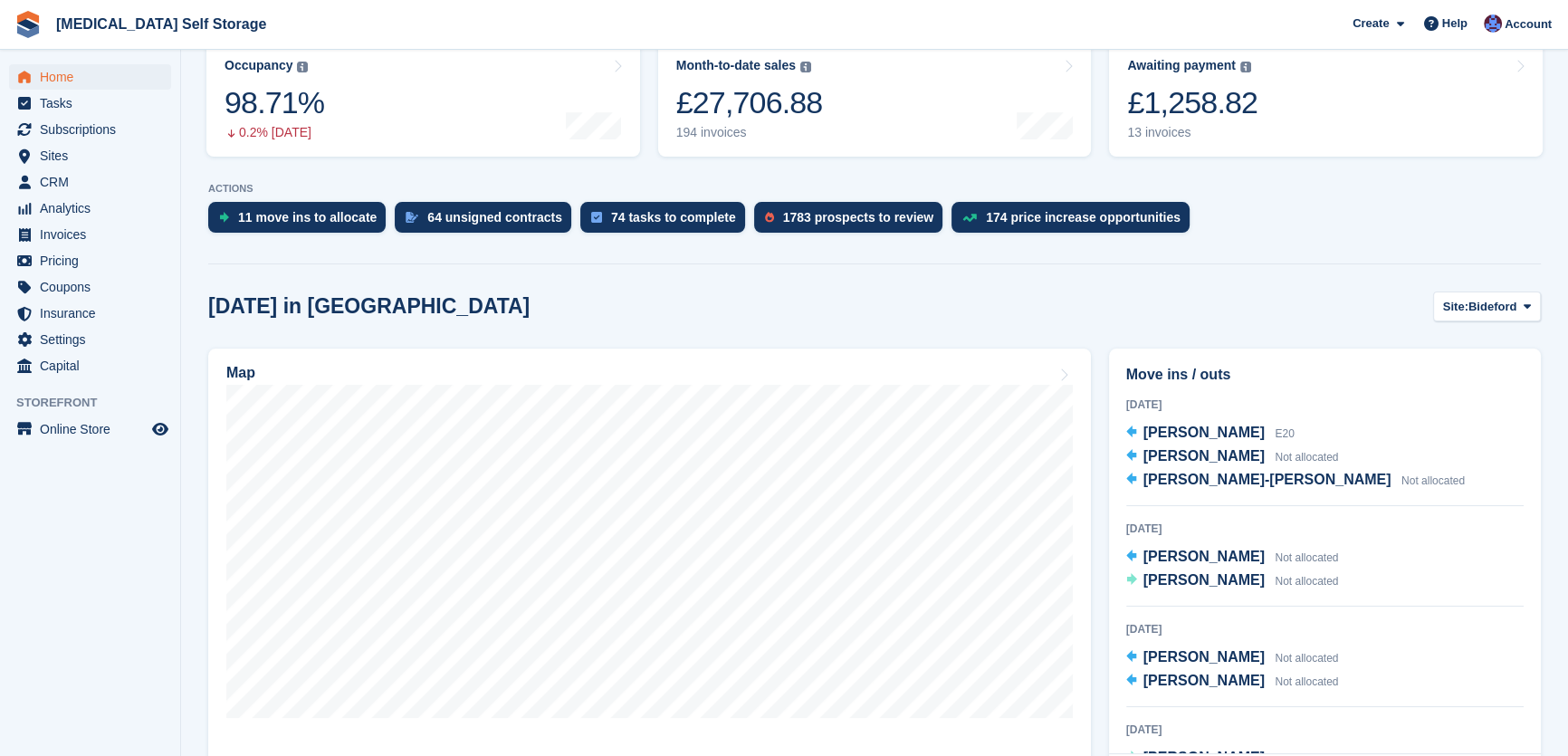
click at [816, 272] on section "NEW Make £2,631.49 of extra revenue with our new price increases tool Rooted in…" at bounding box center [875, 705] width 1388 height 1904
click at [1149, 297] on div "Today in Bideford Site: Bideford Bideford Tavistock Ilfracombe" at bounding box center [875, 307] width 1333 height 30
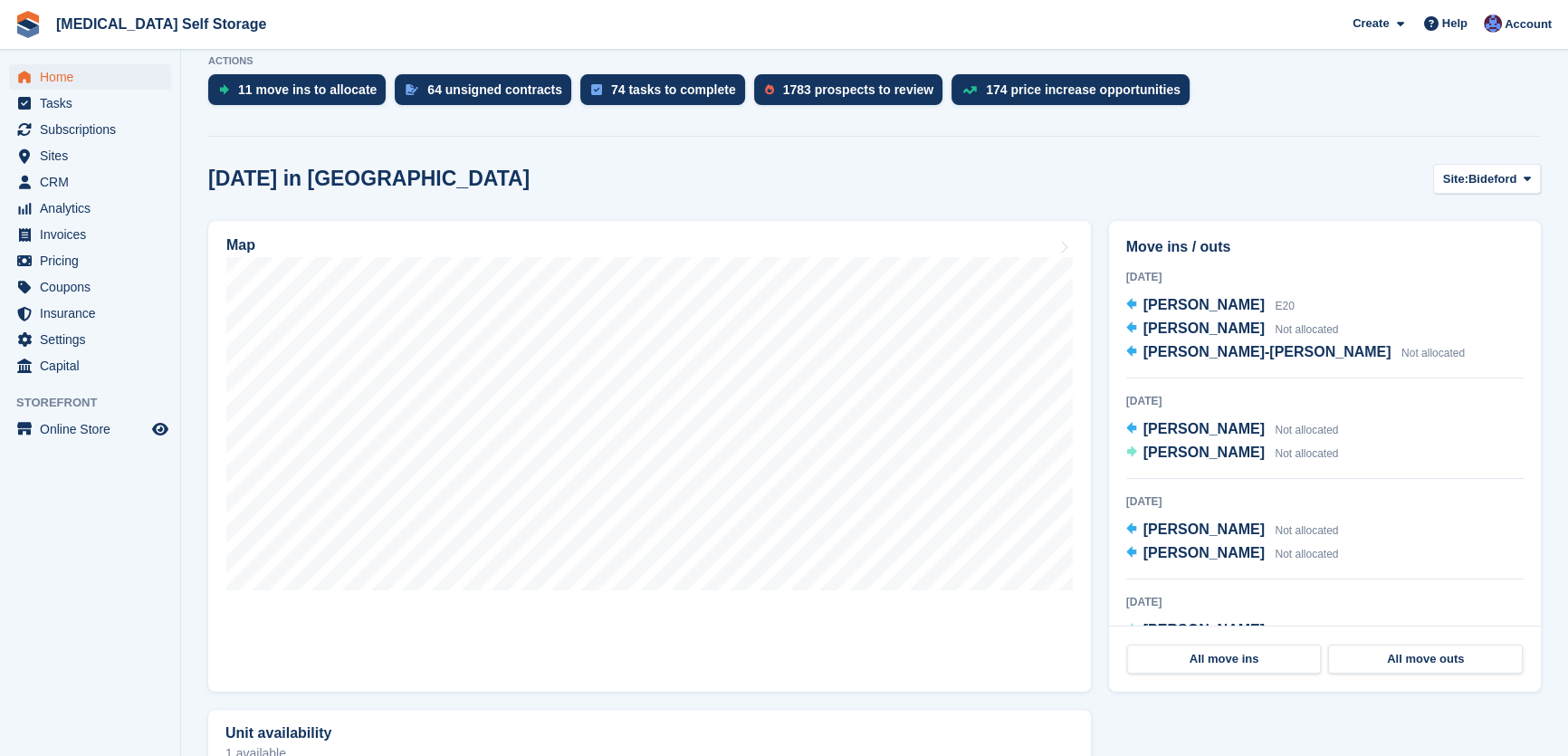
scroll to position [412, 0]
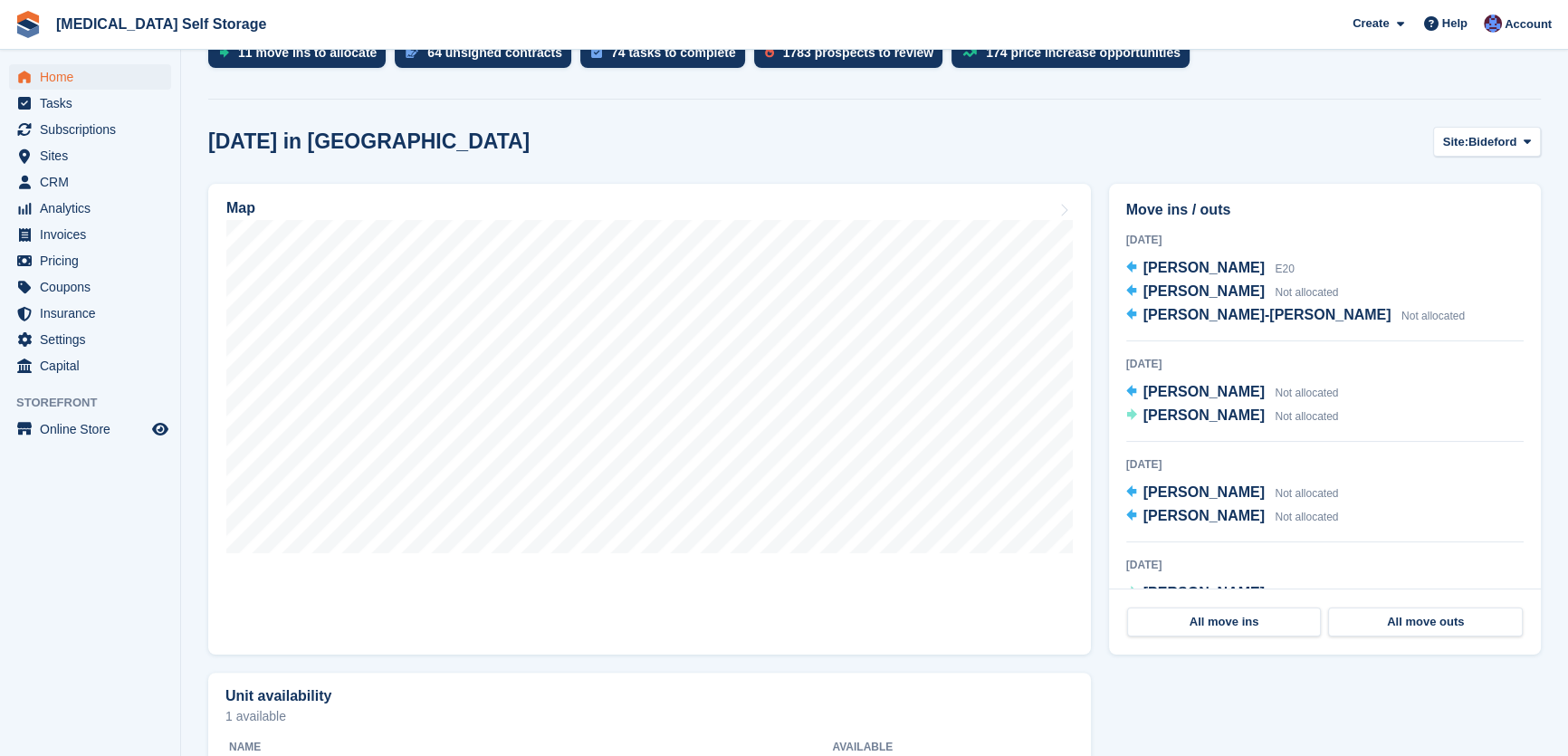
click at [1205, 92] on div at bounding box center [875, 95] width 1333 height 8
click at [1194, 415] on span "[PERSON_NAME]" at bounding box center [1205, 415] width 122 height 15
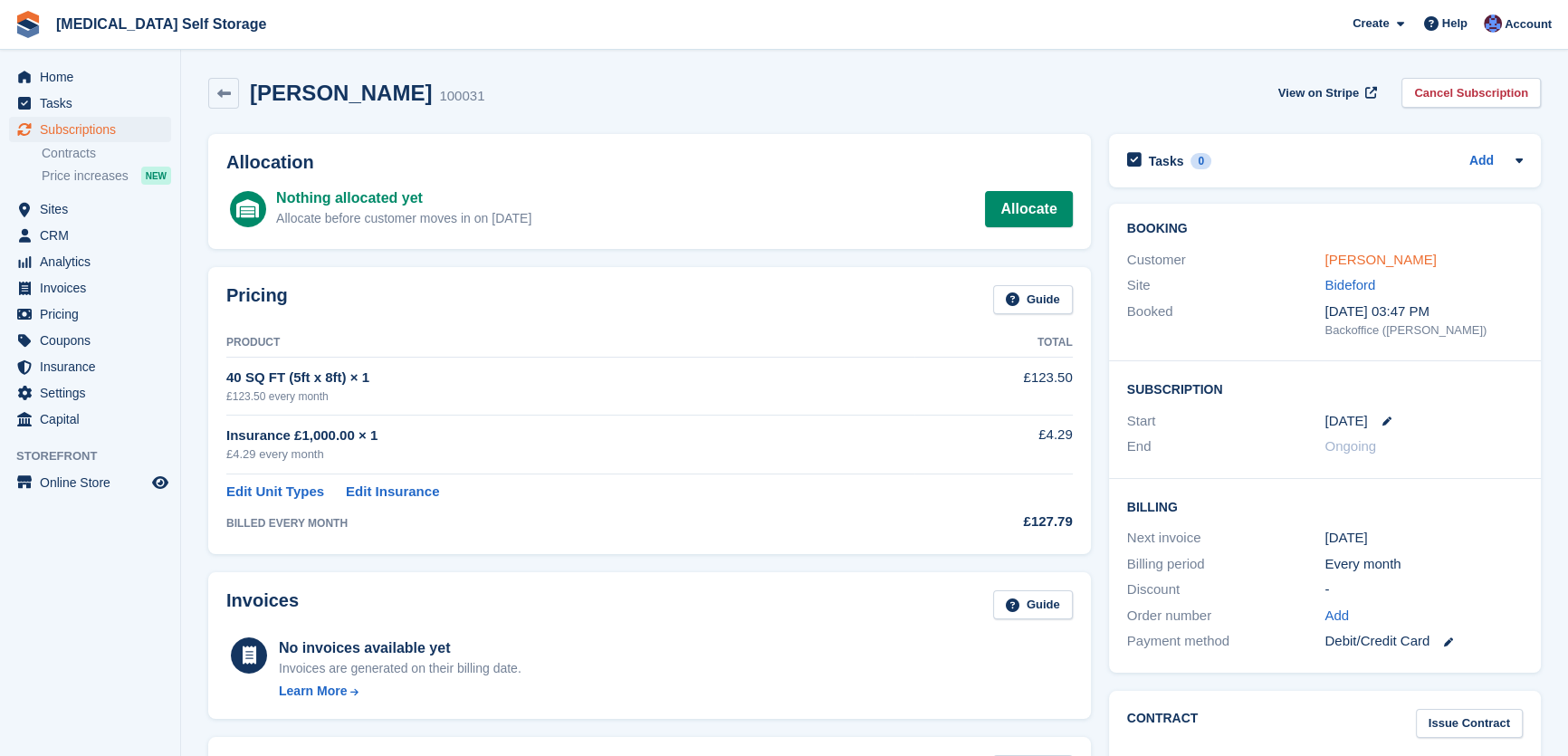
click at [1359, 262] on link "[PERSON_NAME]" at bounding box center [1380, 260] width 111 height 15
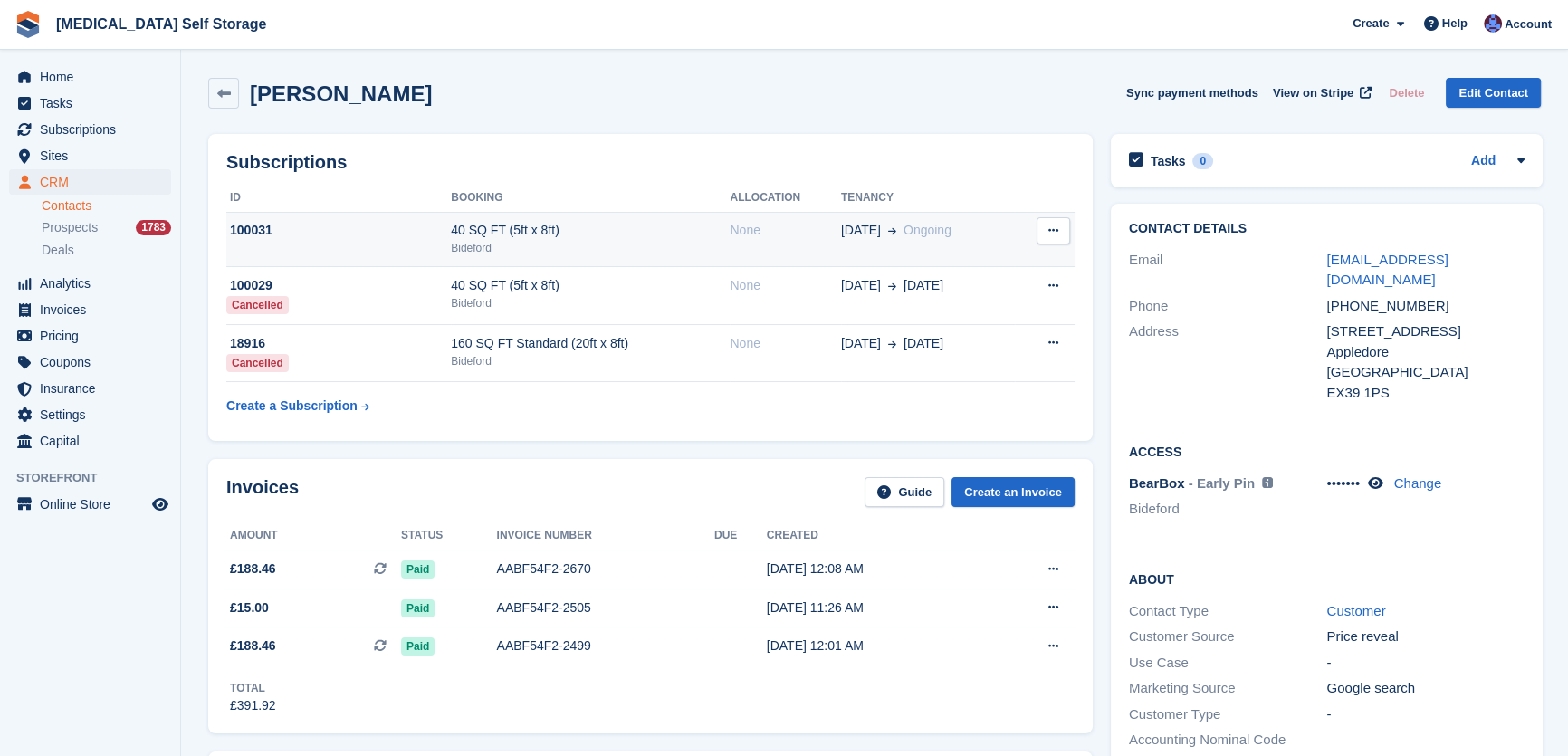
click at [1051, 231] on icon at bounding box center [1054, 230] width 10 height 11
click at [904, 83] on div "Joanne Kent Sync payment methods View on Stripe Delete Edit Contact" at bounding box center [875, 92] width 1333 height 31
click at [625, 238] on div "40 SQ FT (5ft x 8ft)" at bounding box center [590, 230] width 278 height 19
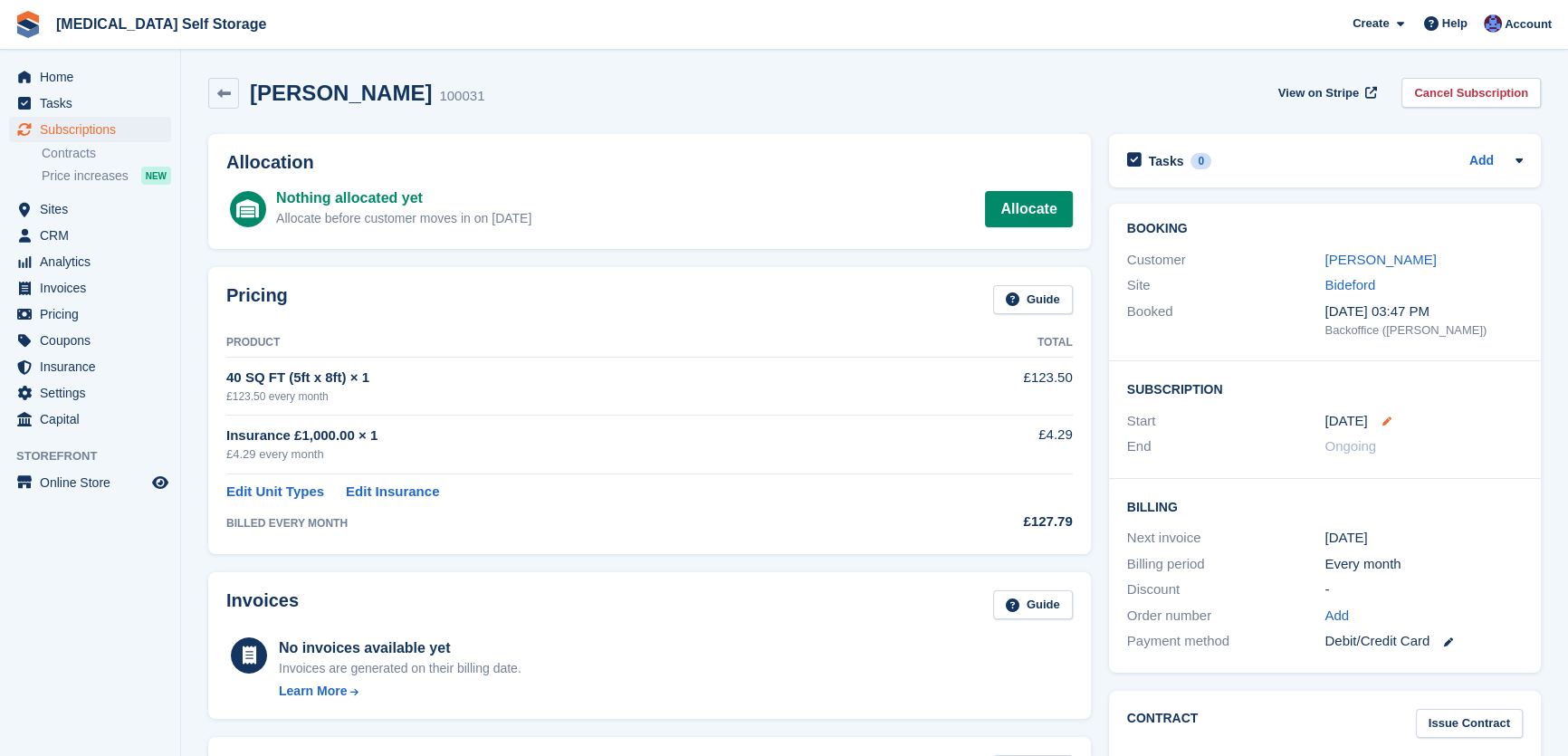
click at [1386, 419] on icon at bounding box center [1388, 421] width 9 height 9
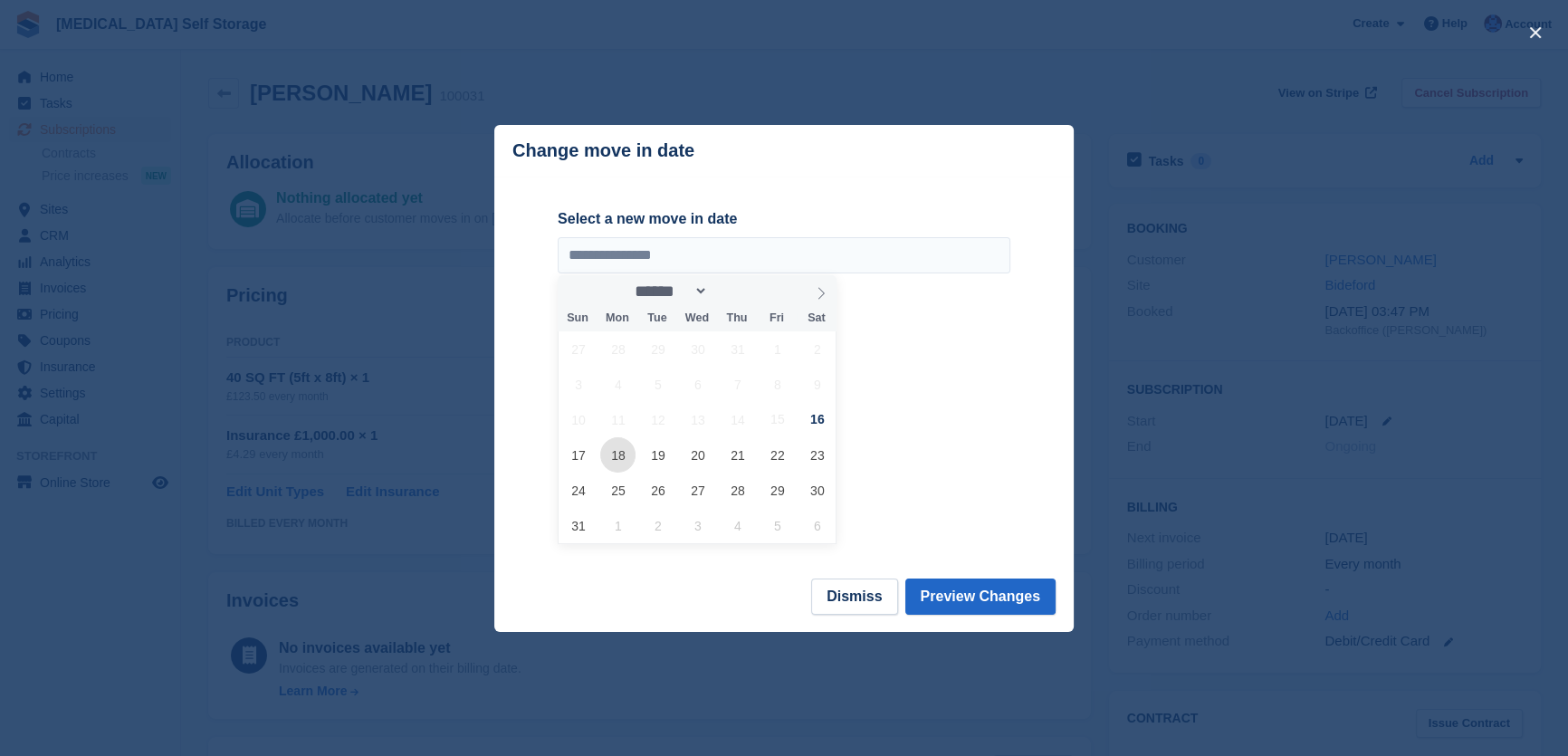
click at [614, 454] on span "18" at bounding box center [617, 454] width 35 height 35
type input "**********"
click at [990, 597] on button "Preview Changes" at bounding box center [981, 596] width 151 height 36
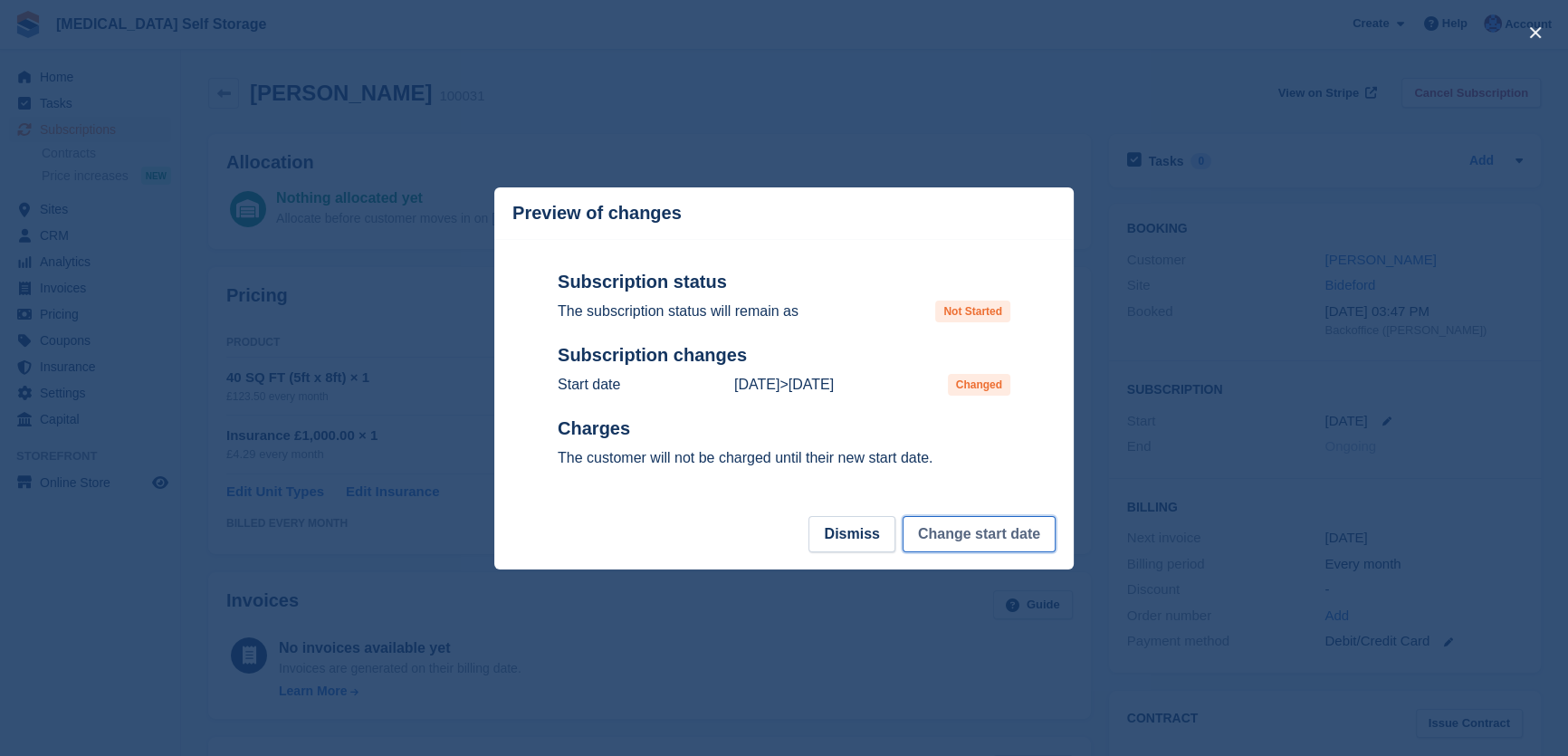
click at [960, 545] on button "Change start date" at bounding box center [979, 534] width 153 height 36
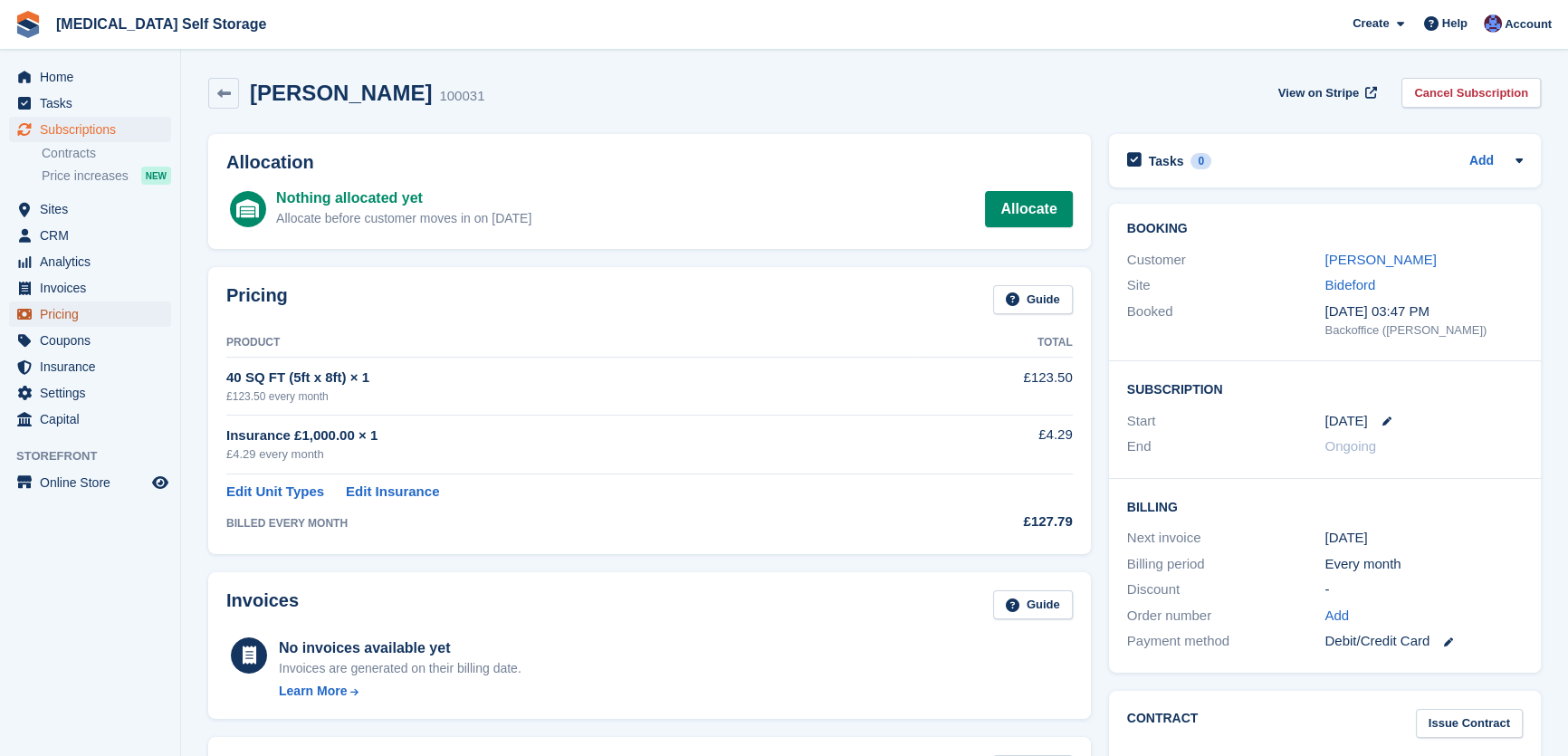
click at [71, 314] on span "Pricing" at bounding box center [93, 313] width 109 height 25
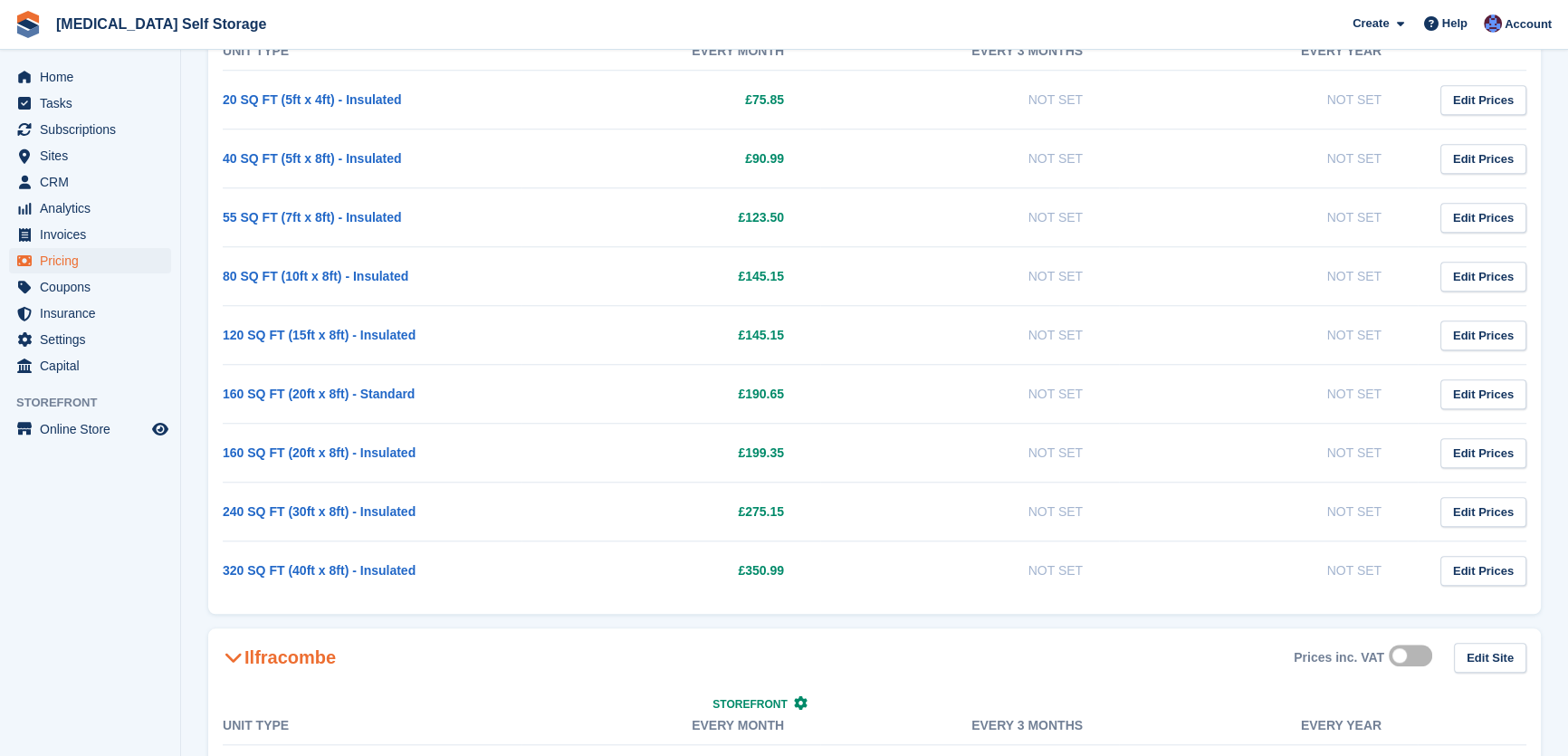
scroll to position [1974, 0]
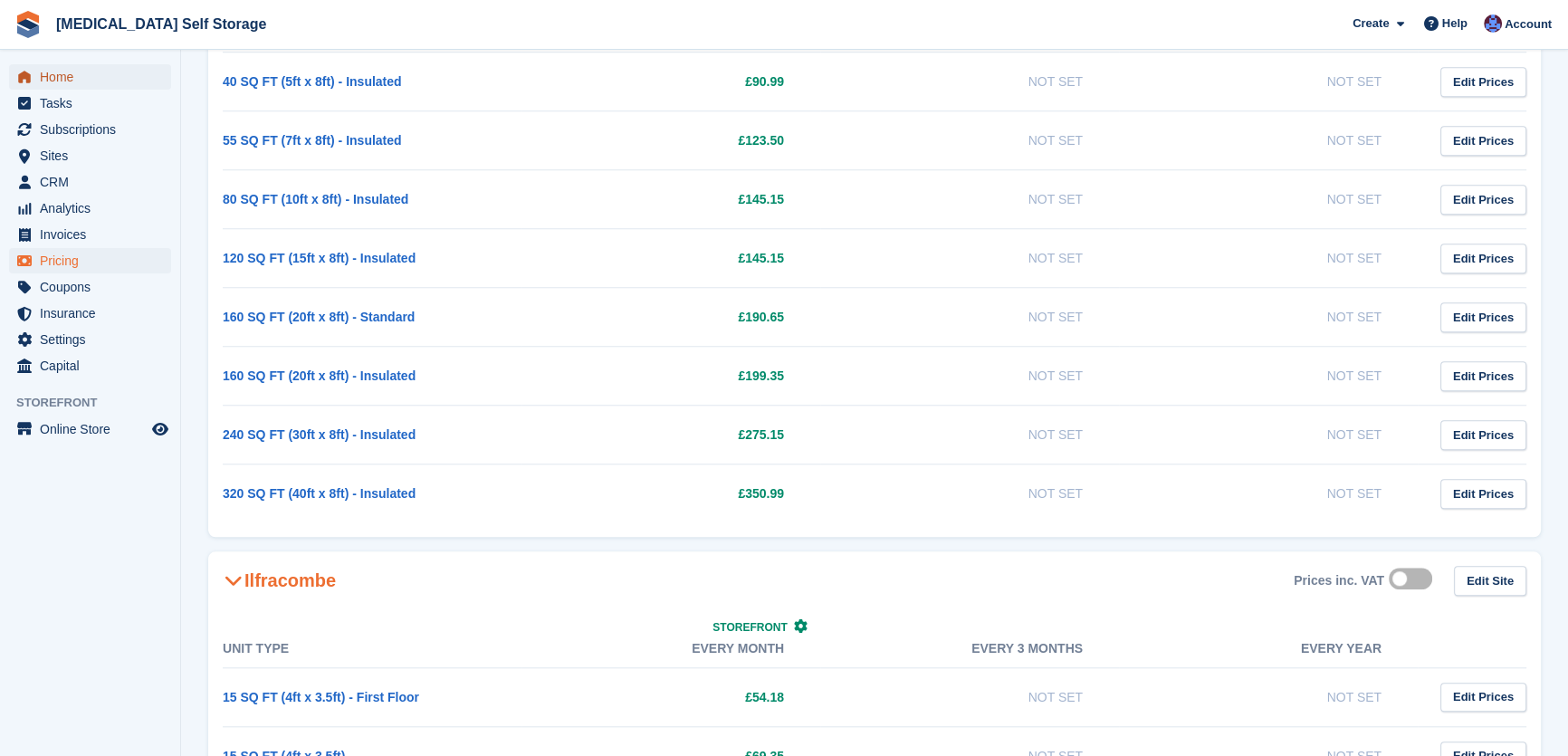
click at [66, 73] on span "Home" at bounding box center [93, 76] width 109 height 25
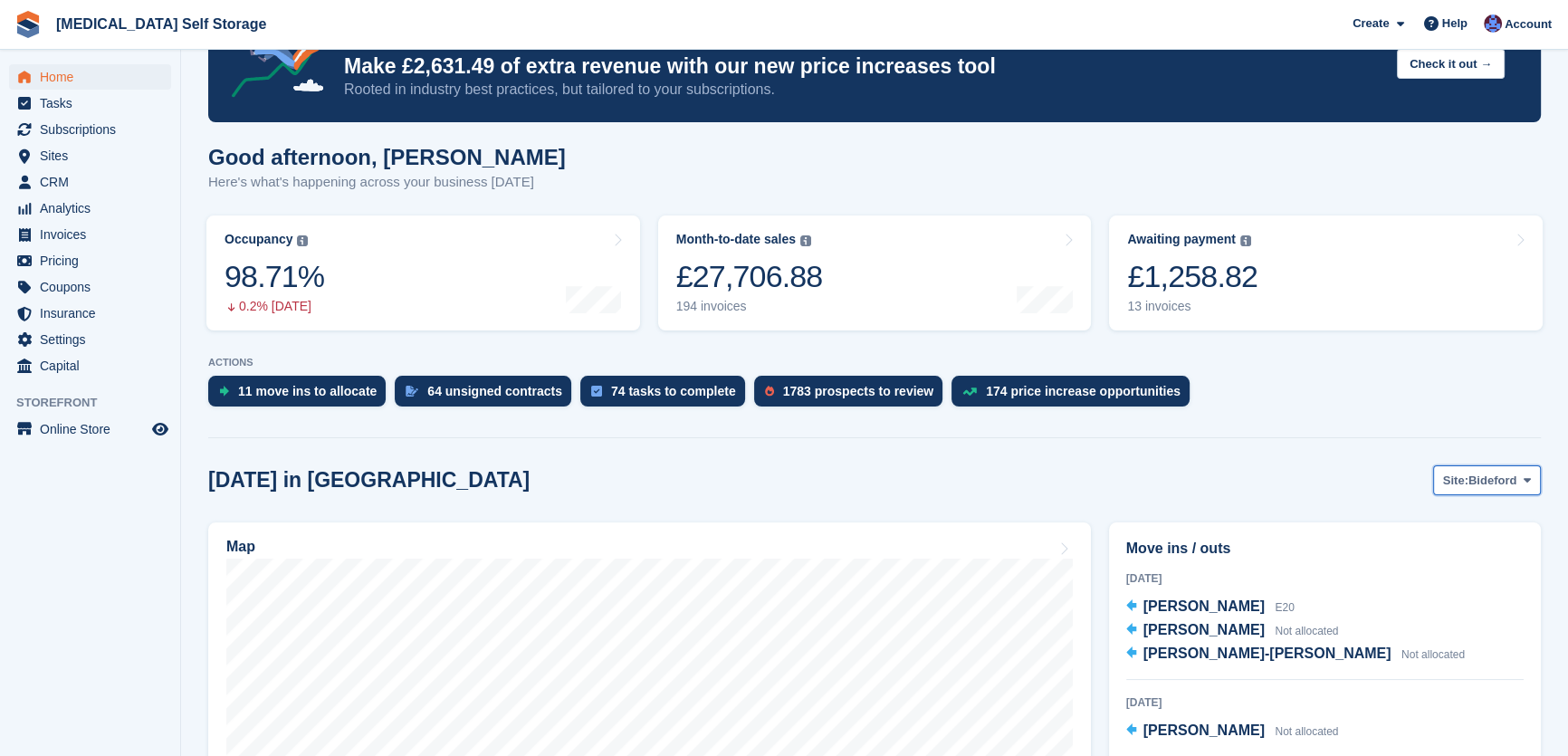
scroll to position [412, 0]
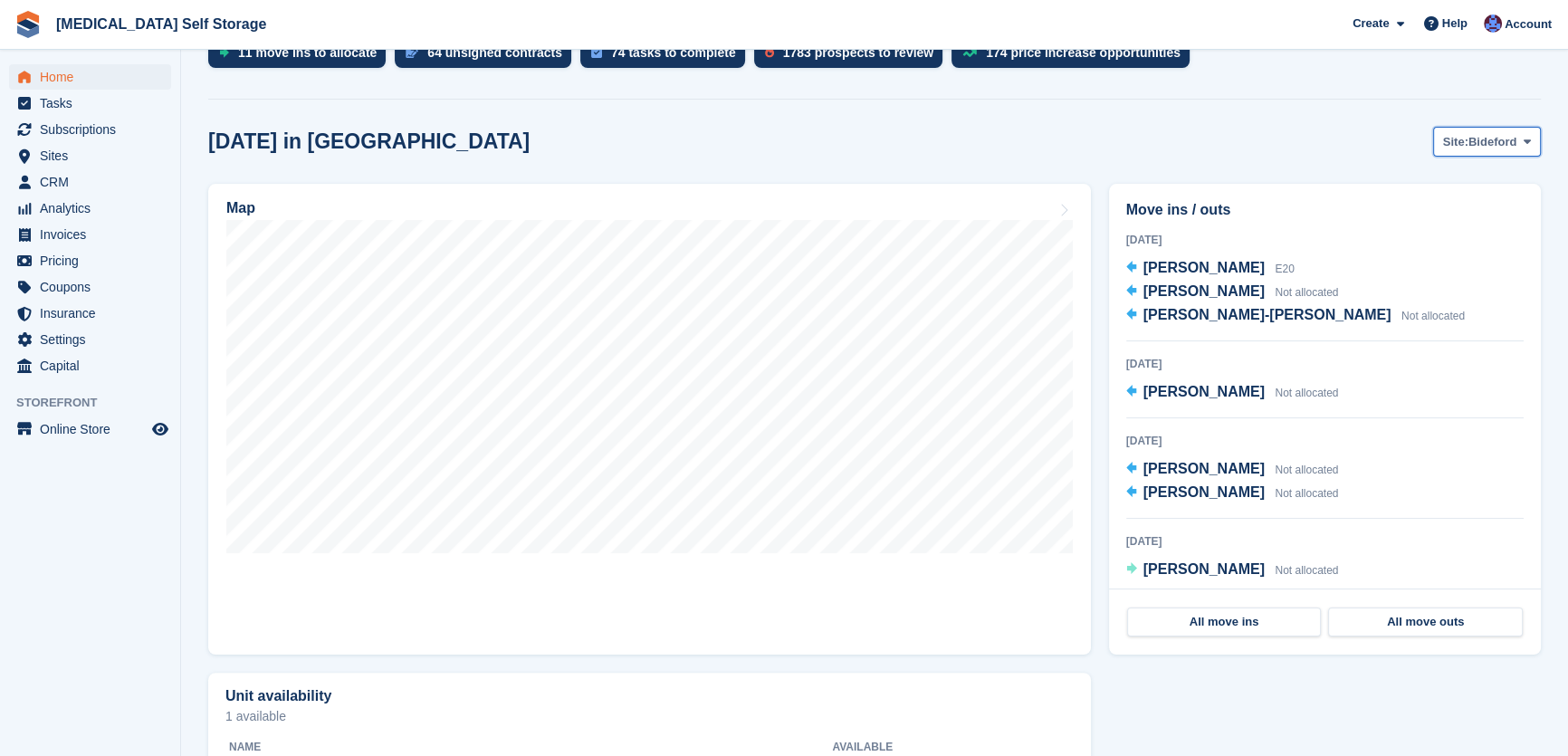
click at [1491, 144] on span "Bideford" at bounding box center [1492, 142] width 48 height 18
click at [1419, 229] on link "Tavistock" at bounding box center [1454, 217] width 158 height 33
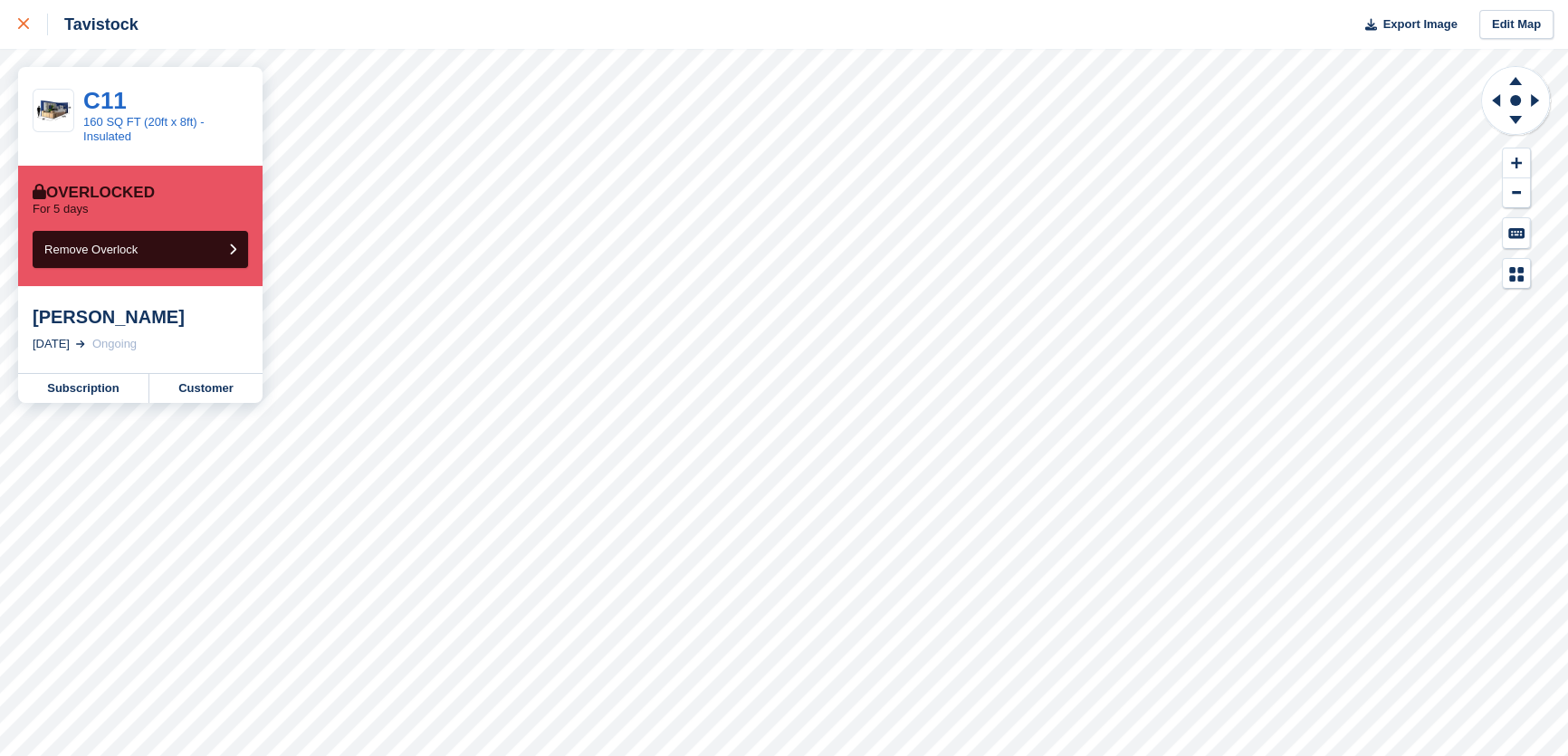
click at [30, 22] on div at bounding box center [33, 24] width 30 height 22
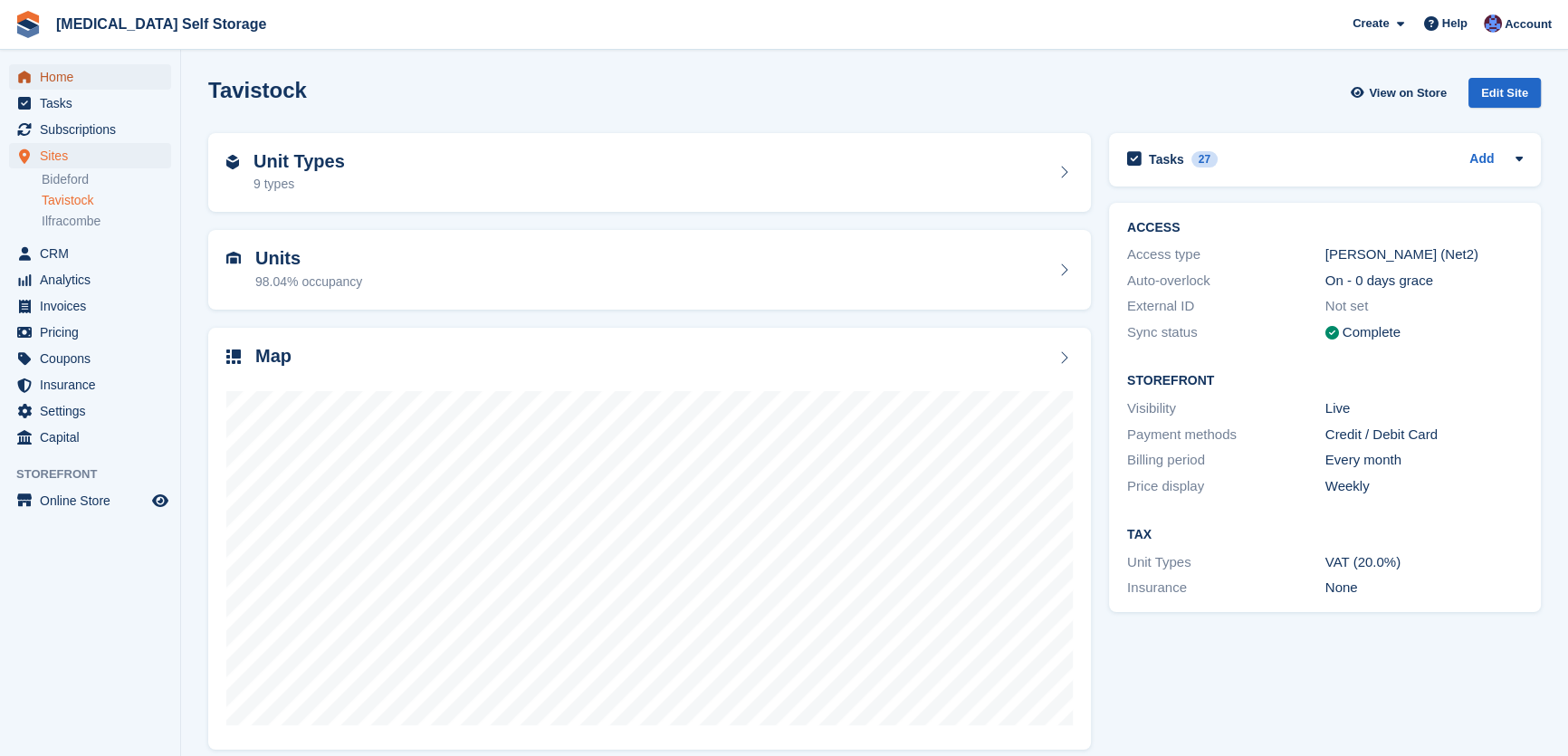
click at [57, 86] on span "Home" at bounding box center [93, 76] width 109 height 25
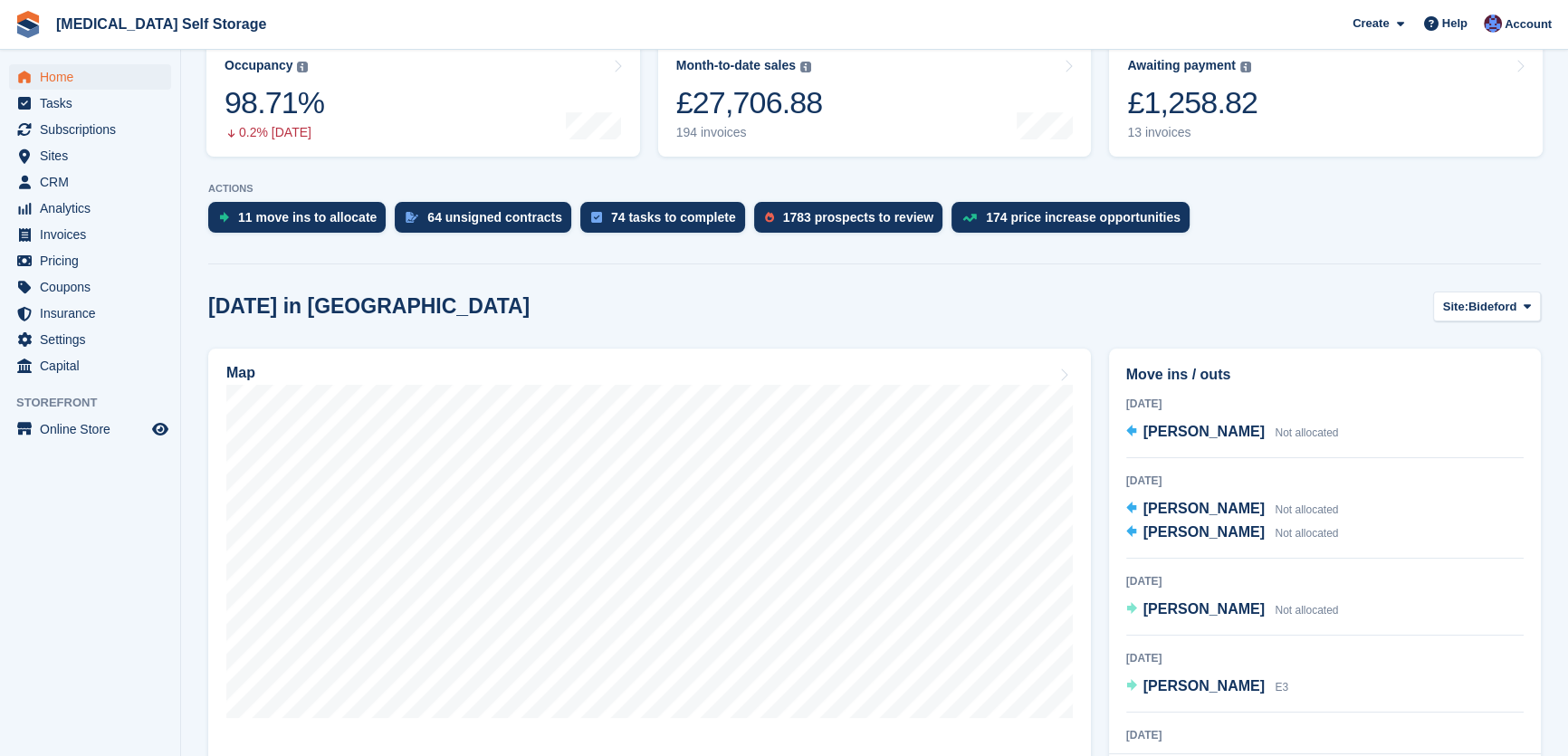
scroll to position [164, 0]
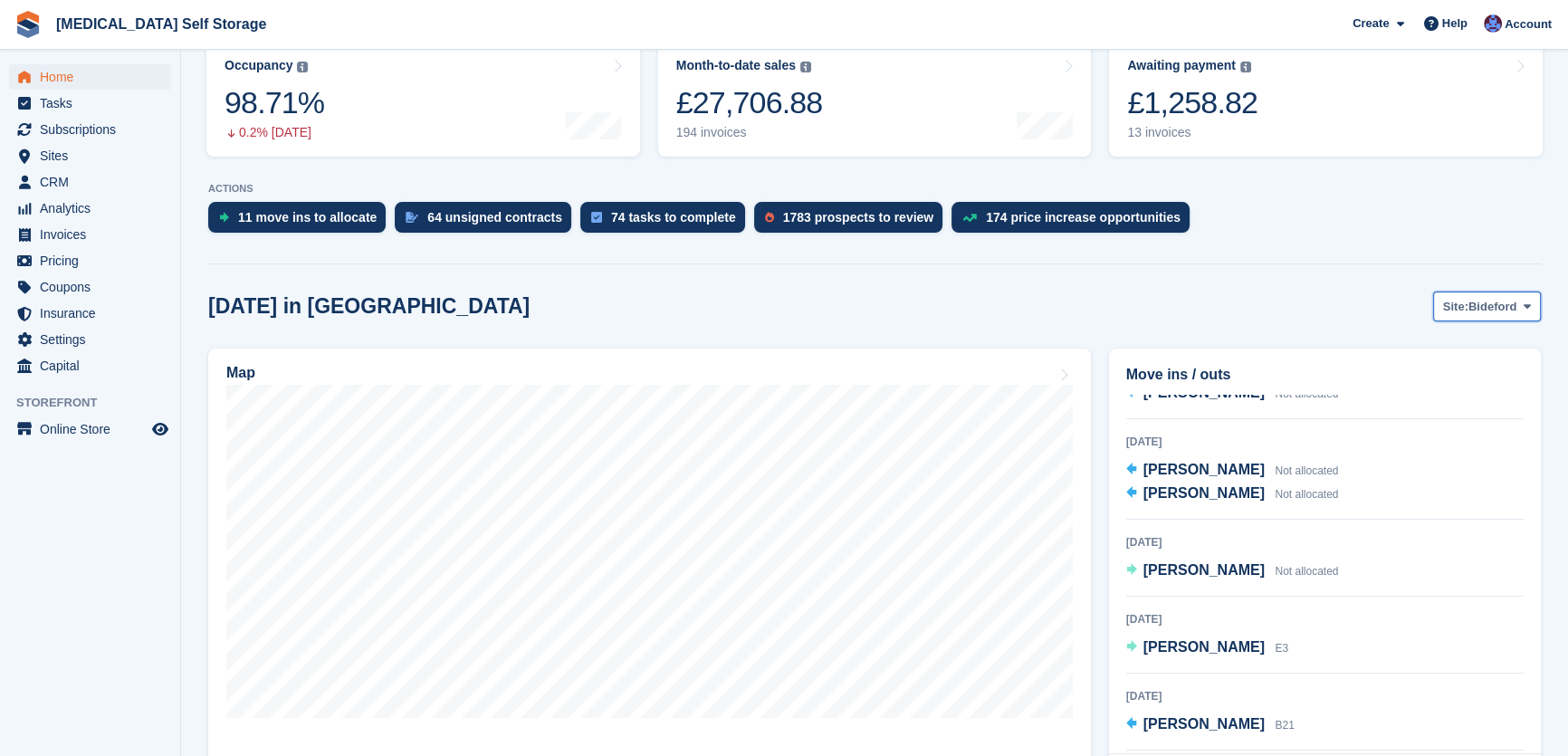
click at [1464, 308] on span "Site:" at bounding box center [1456, 307] width 25 height 18
click at [1464, 377] on link "Tavistock" at bounding box center [1454, 382] width 158 height 33
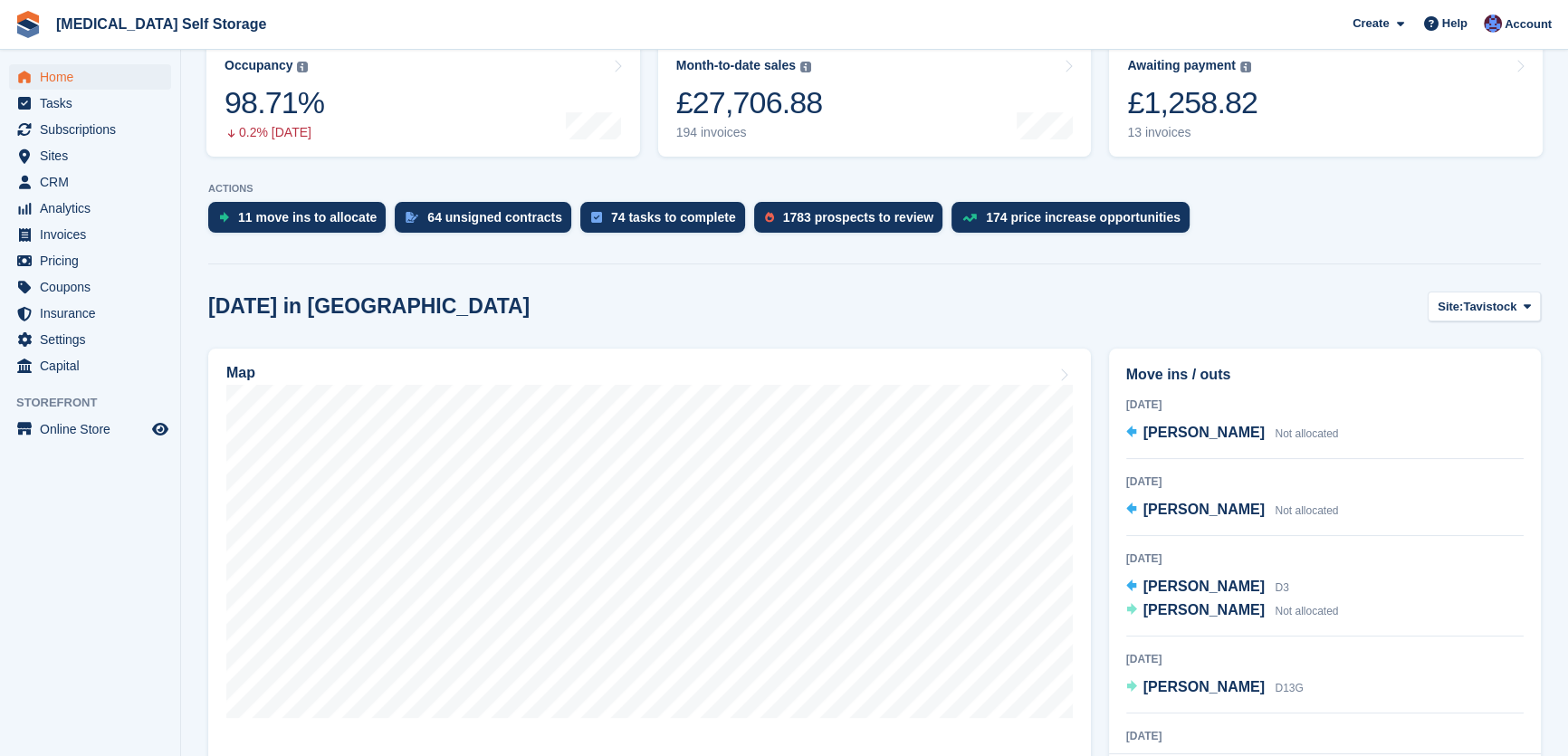
click at [1489, 290] on section "NEW Make £2,631.49 of extra revenue with our new price increases tool Rooted in…" at bounding box center [875, 619] width 1388 height 1731
click at [1486, 307] on span "Tavistock" at bounding box center [1490, 307] width 54 height 18
click at [1458, 422] on link "Ilfracombe" at bounding box center [1454, 414] width 158 height 33
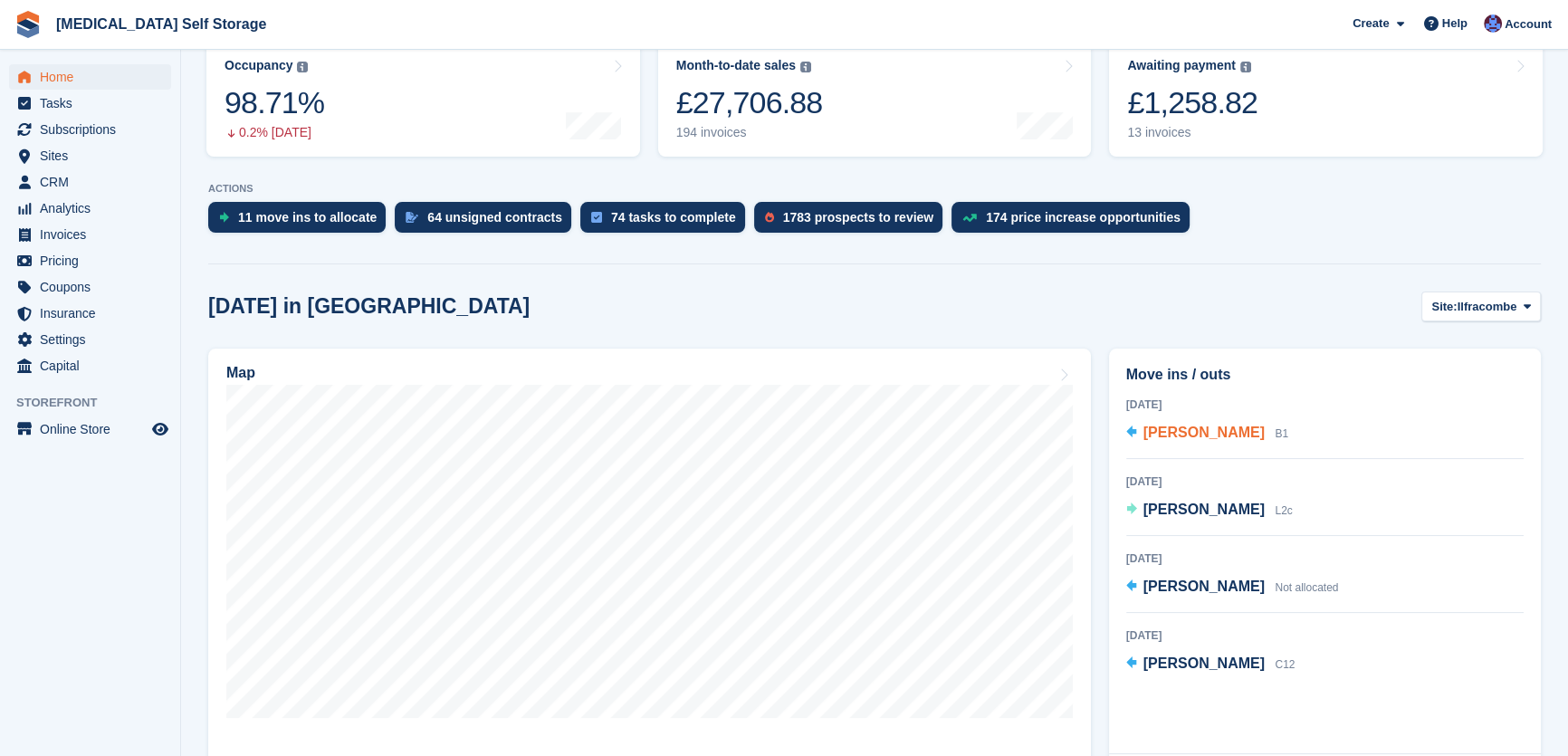
click at [1160, 428] on span "[PERSON_NAME]" at bounding box center [1205, 432] width 122 height 15
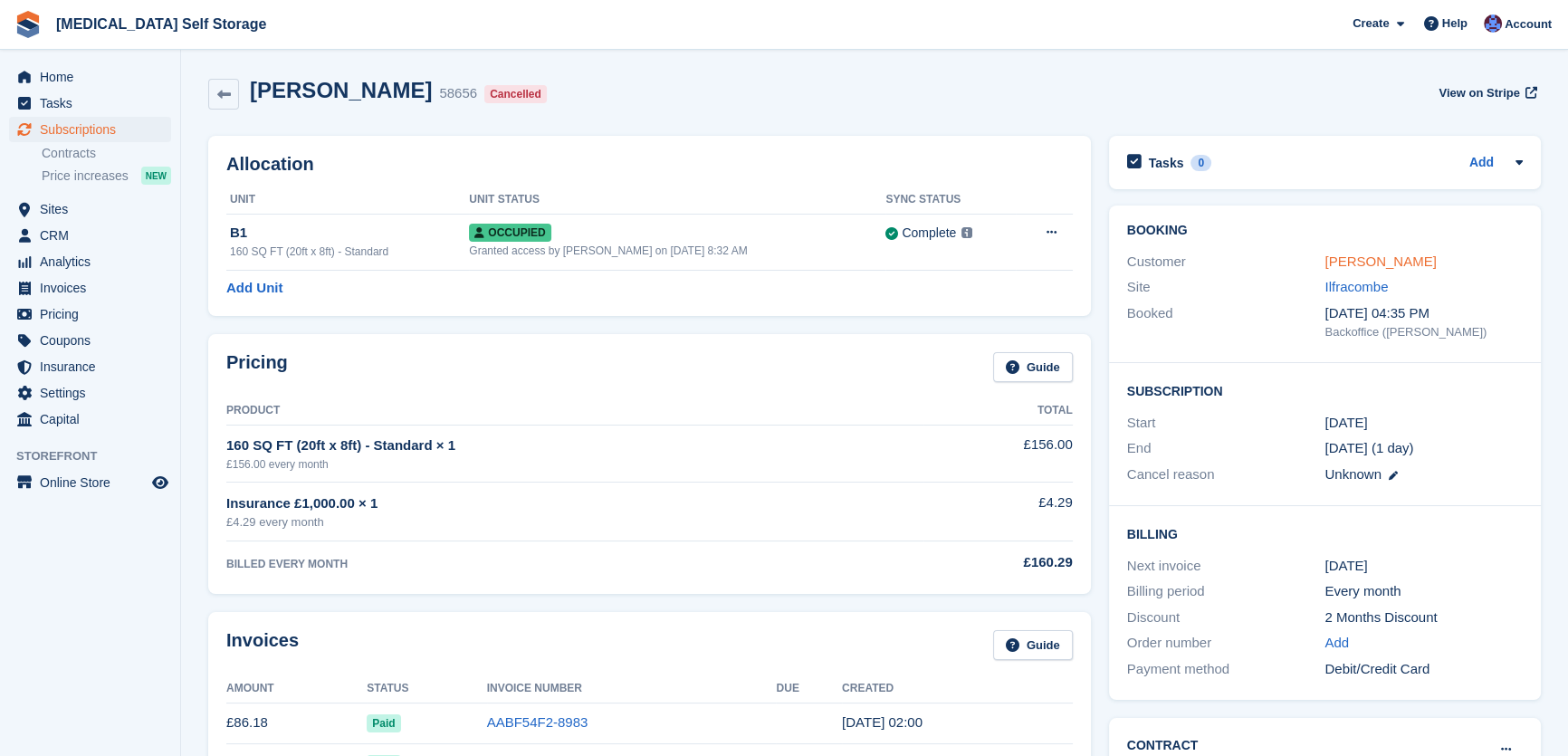
click at [1357, 254] on link "Molly Neville" at bounding box center [1380, 261] width 111 height 15
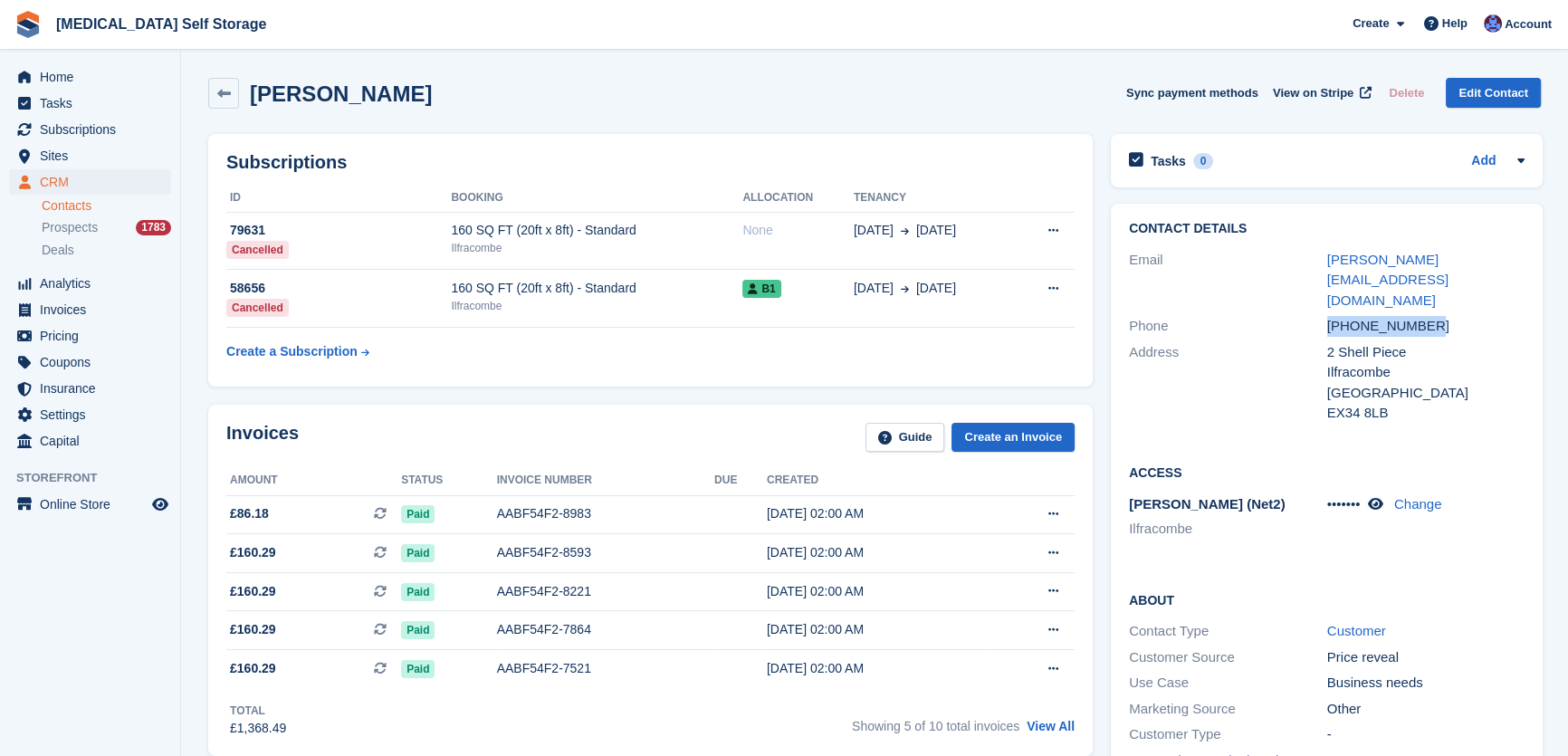
drag, startPoint x: 1439, startPoint y: 305, endPoint x: 1311, endPoint y: 311, distance: 128.1
click at [1311, 313] on div "Phone +447938455994" at bounding box center [1326, 327] width 396 height 26
copy div "+447938455994"
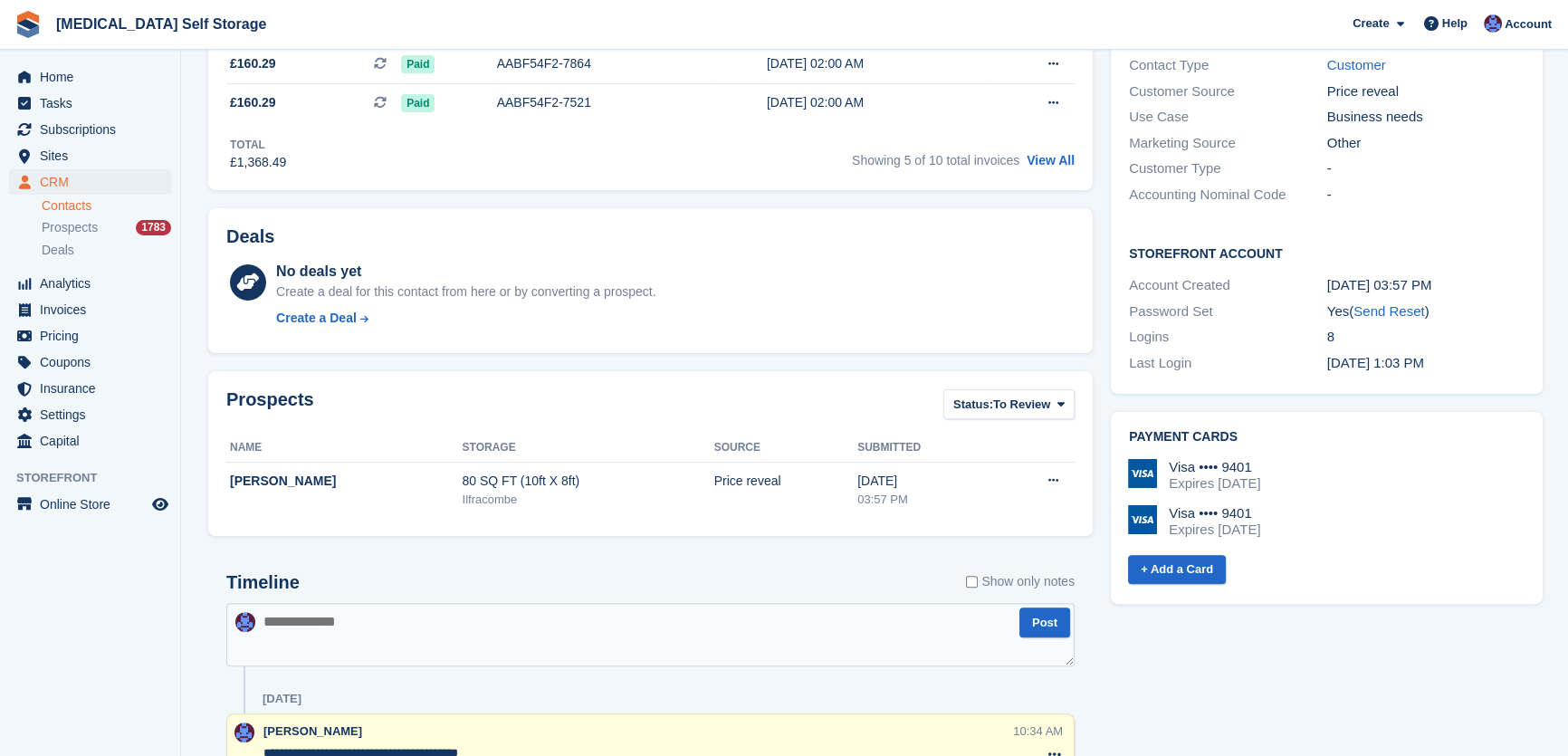
scroll to position [576, 0]
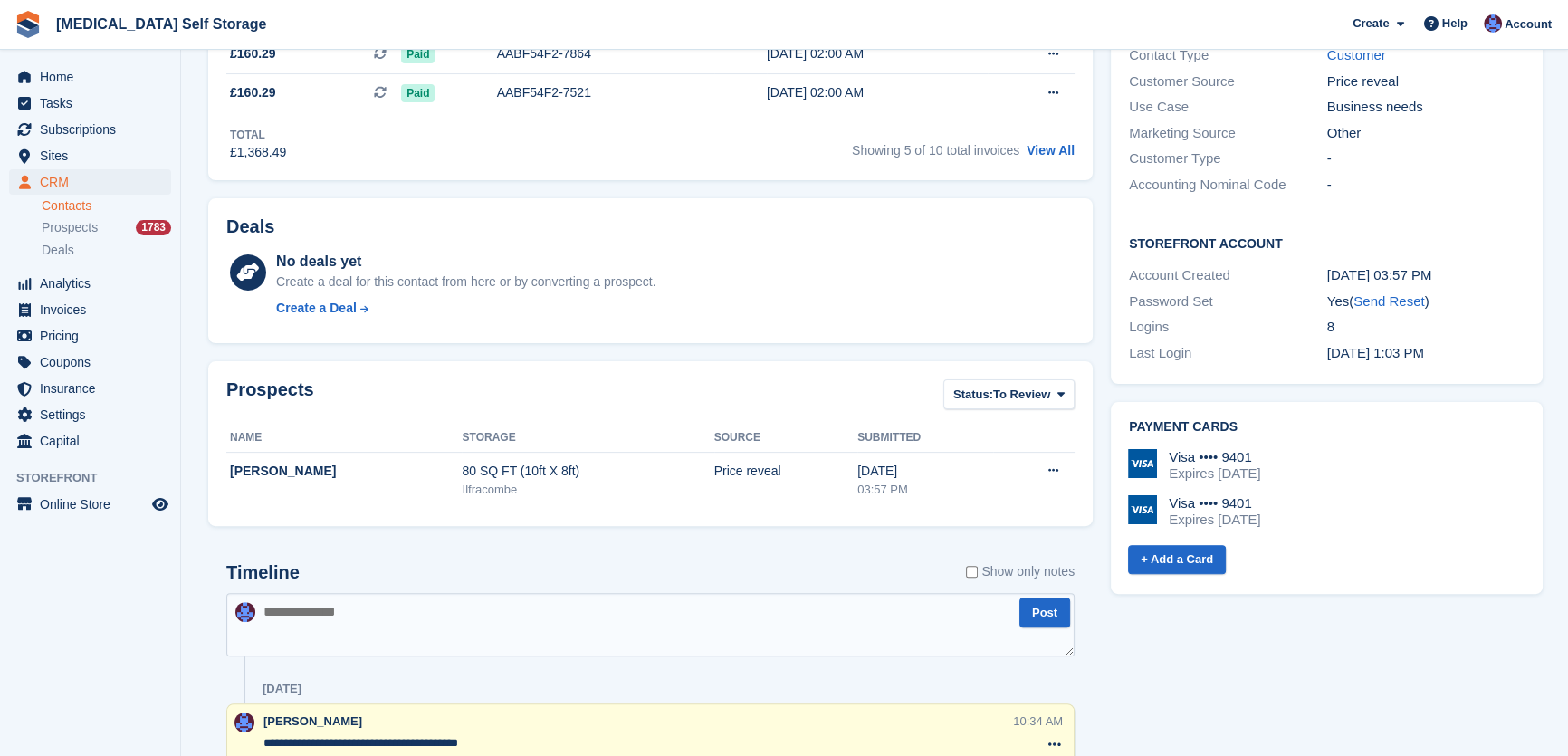
click at [345, 648] on textarea at bounding box center [650, 624] width 849 height 63
type textarea "**********"
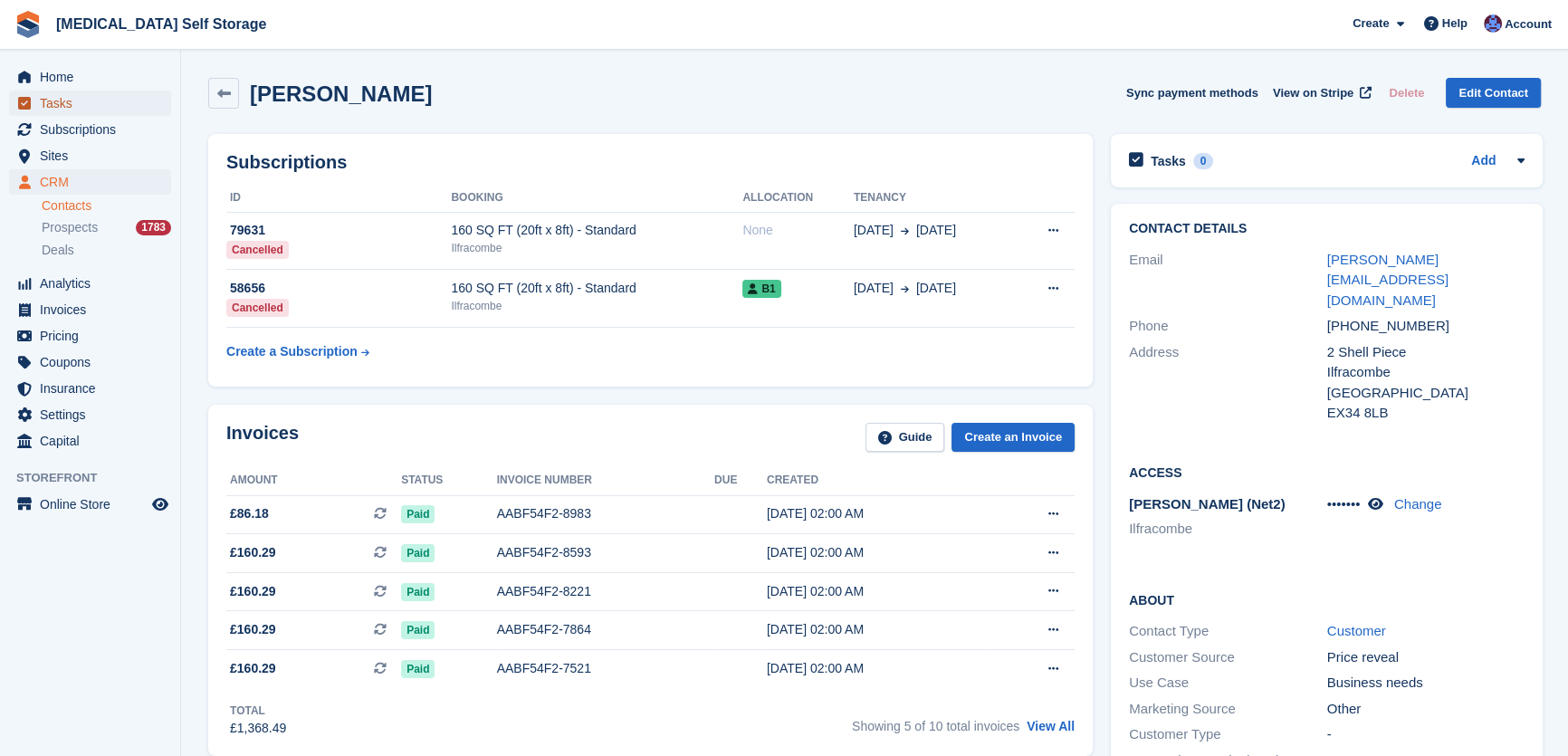
click at [54, 99] on span "Tasks" at bounding box center [93, 103] width 109 height 25
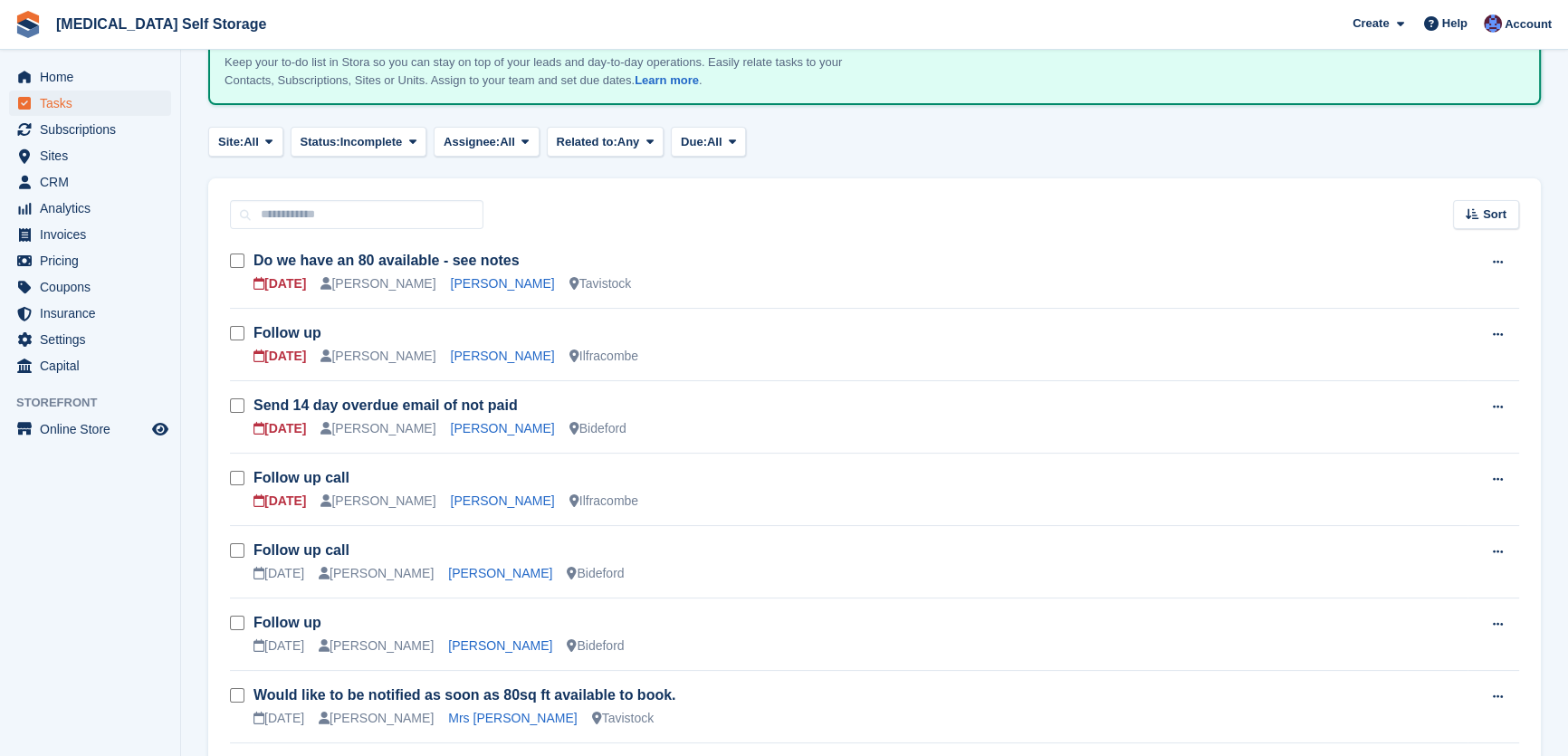
scroll to position [164, 0]
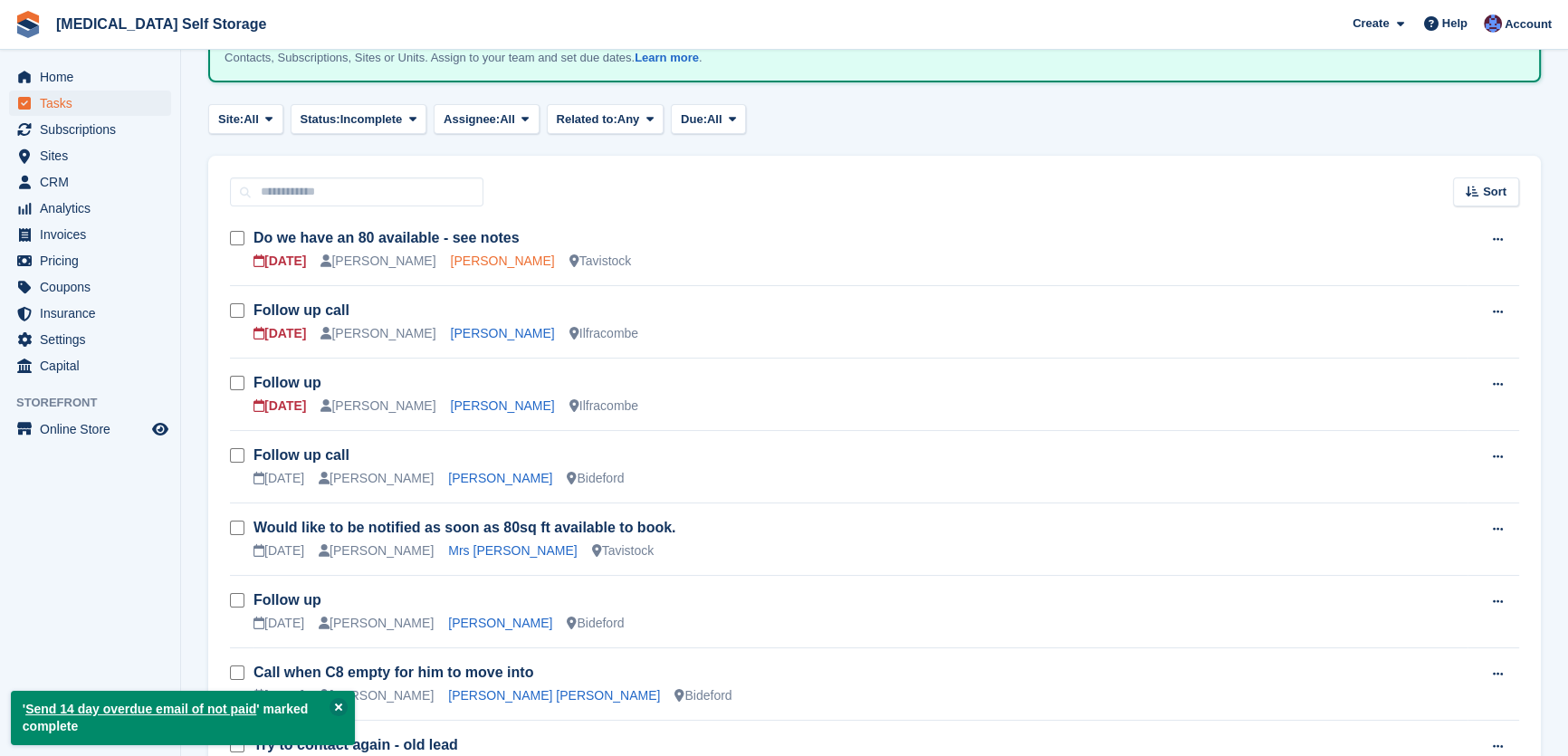
click at [481, 260] on link "Adam Holloway" at bounding box center [503, 260] width 104 height 14
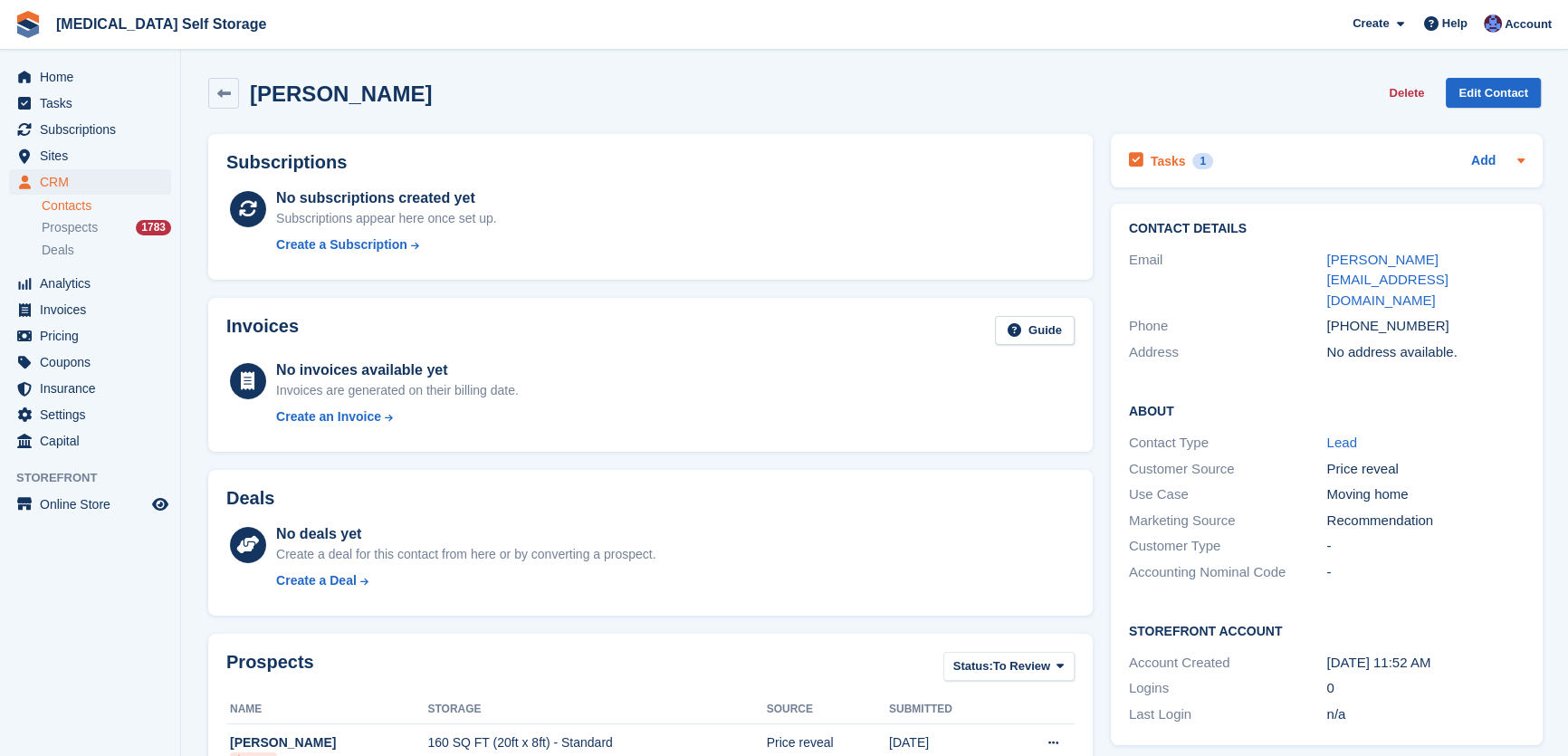
click at [1172, 153] on h2 "Tasks" at bounding box center [1168, 160] width 35 height 16
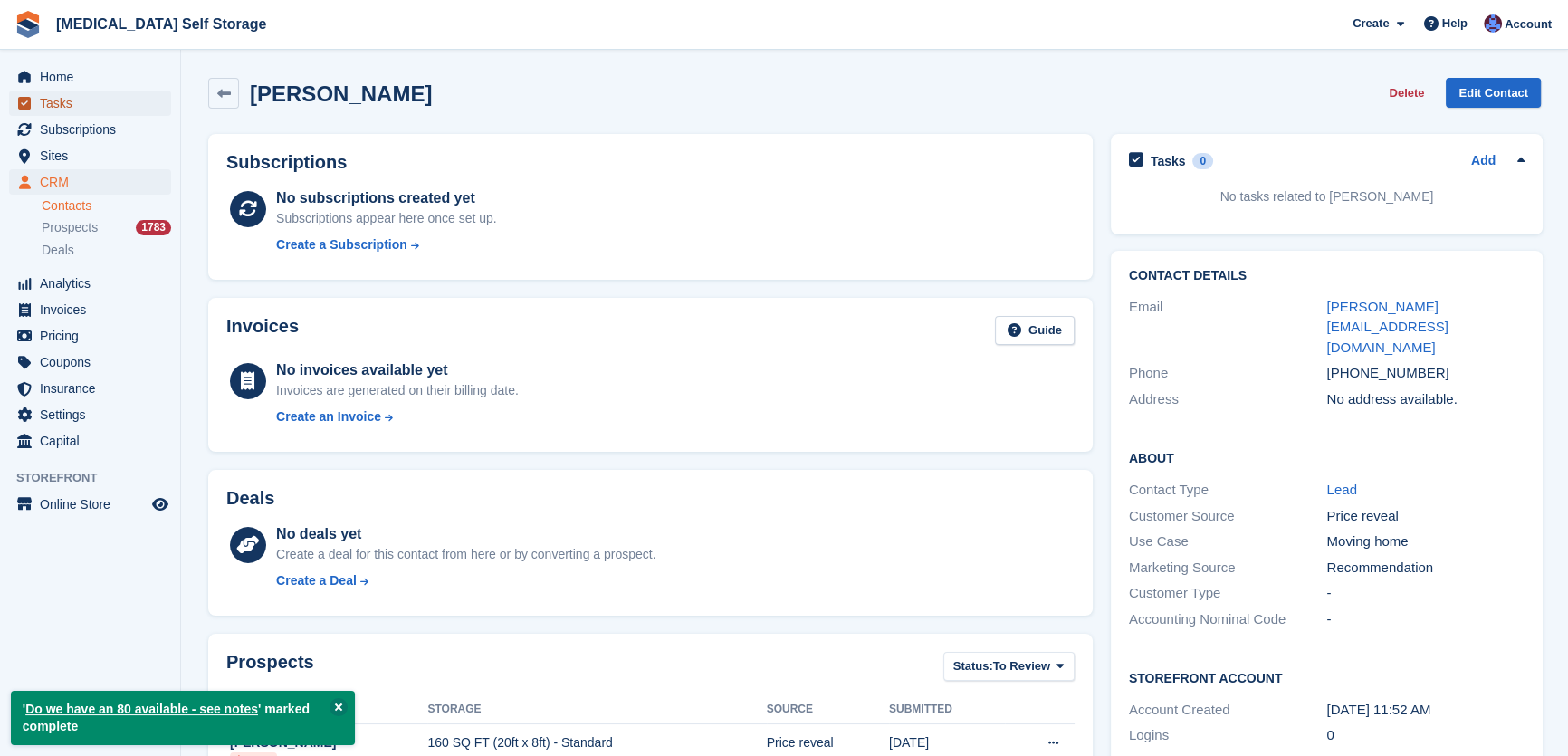
click at [56, 99] on span "Tasks" at bounding box center [93, 103] width 109 height 25
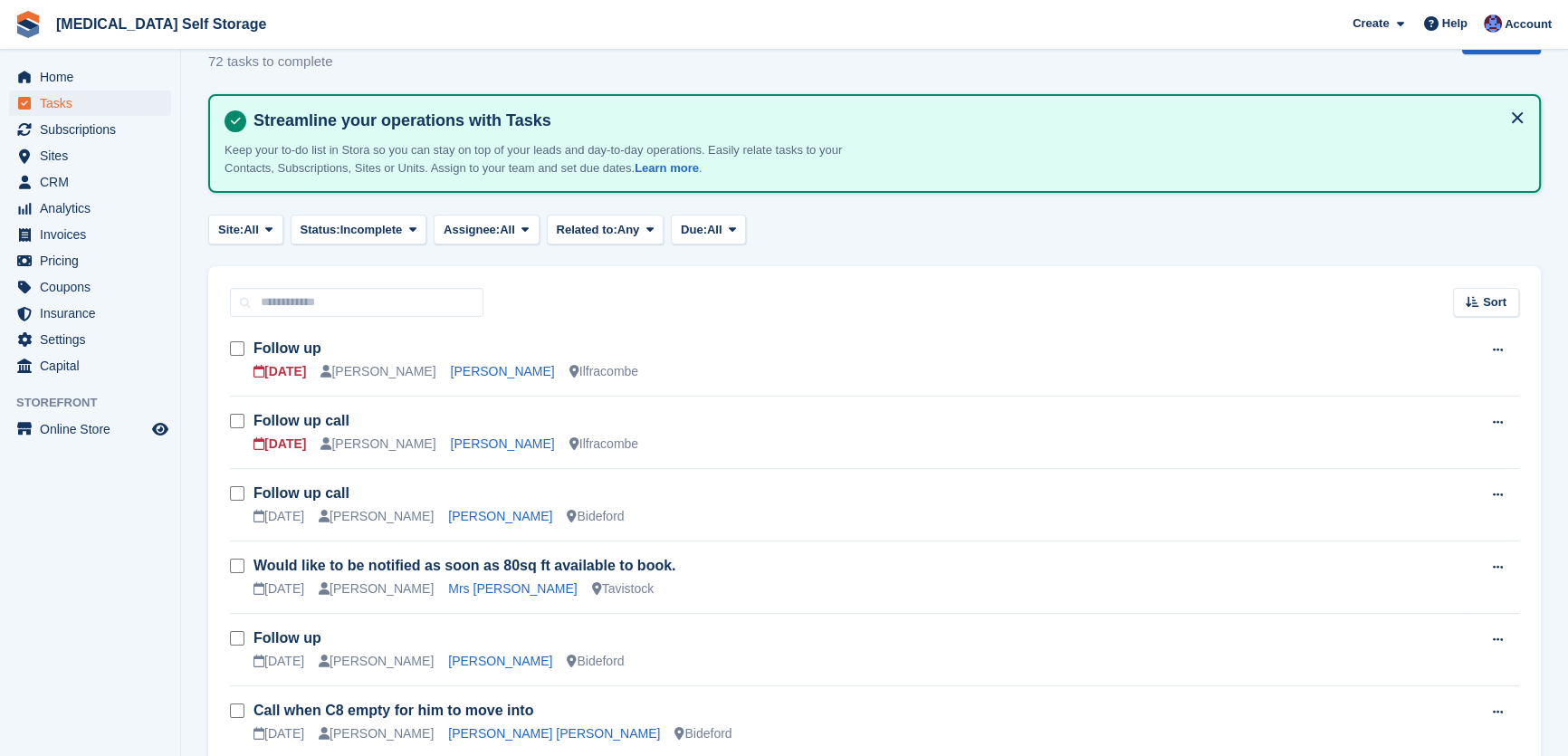
scroll to position [81, 0]
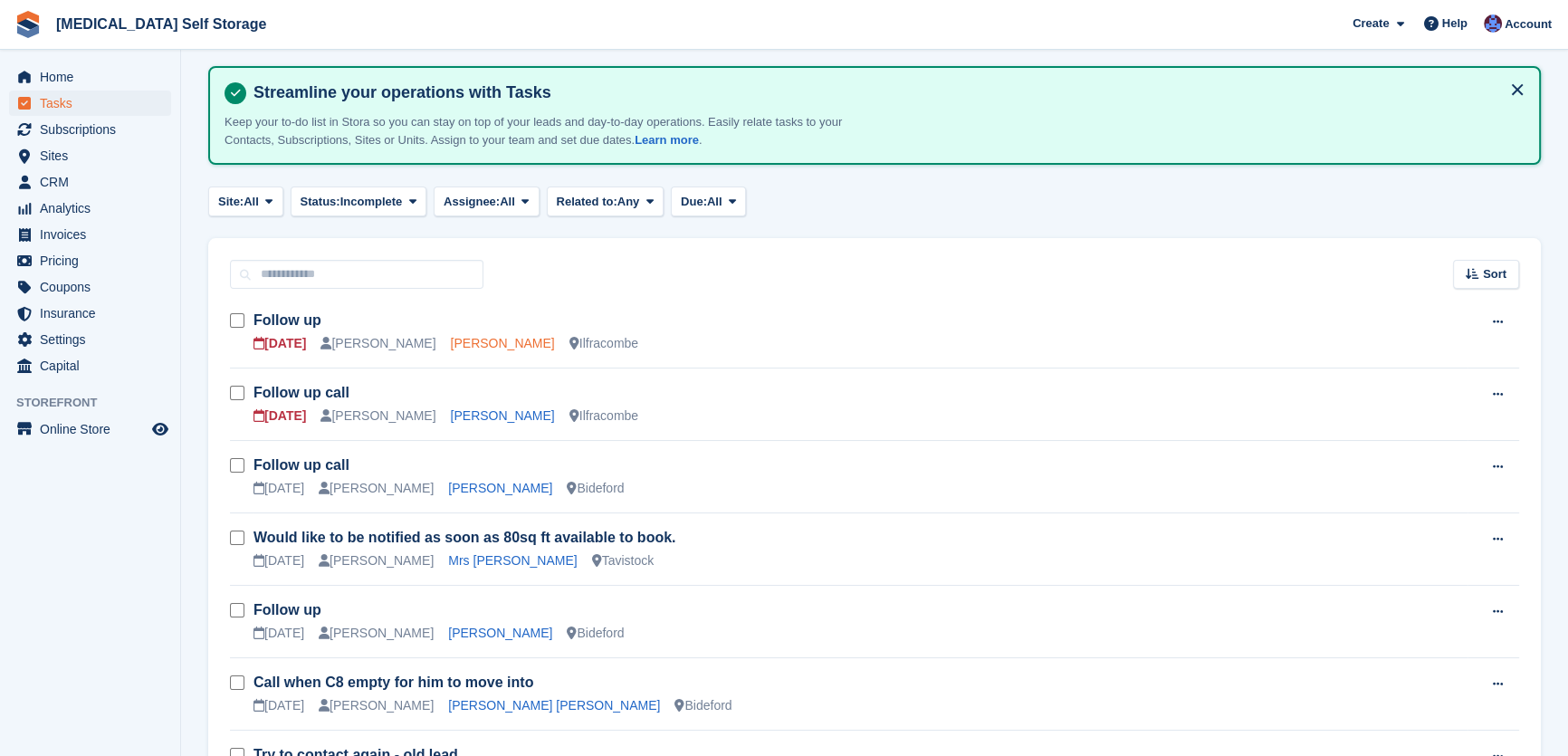
click at [451, 341] on link "Celia Braund" at bounding box center [503, 343] width 104 height 14
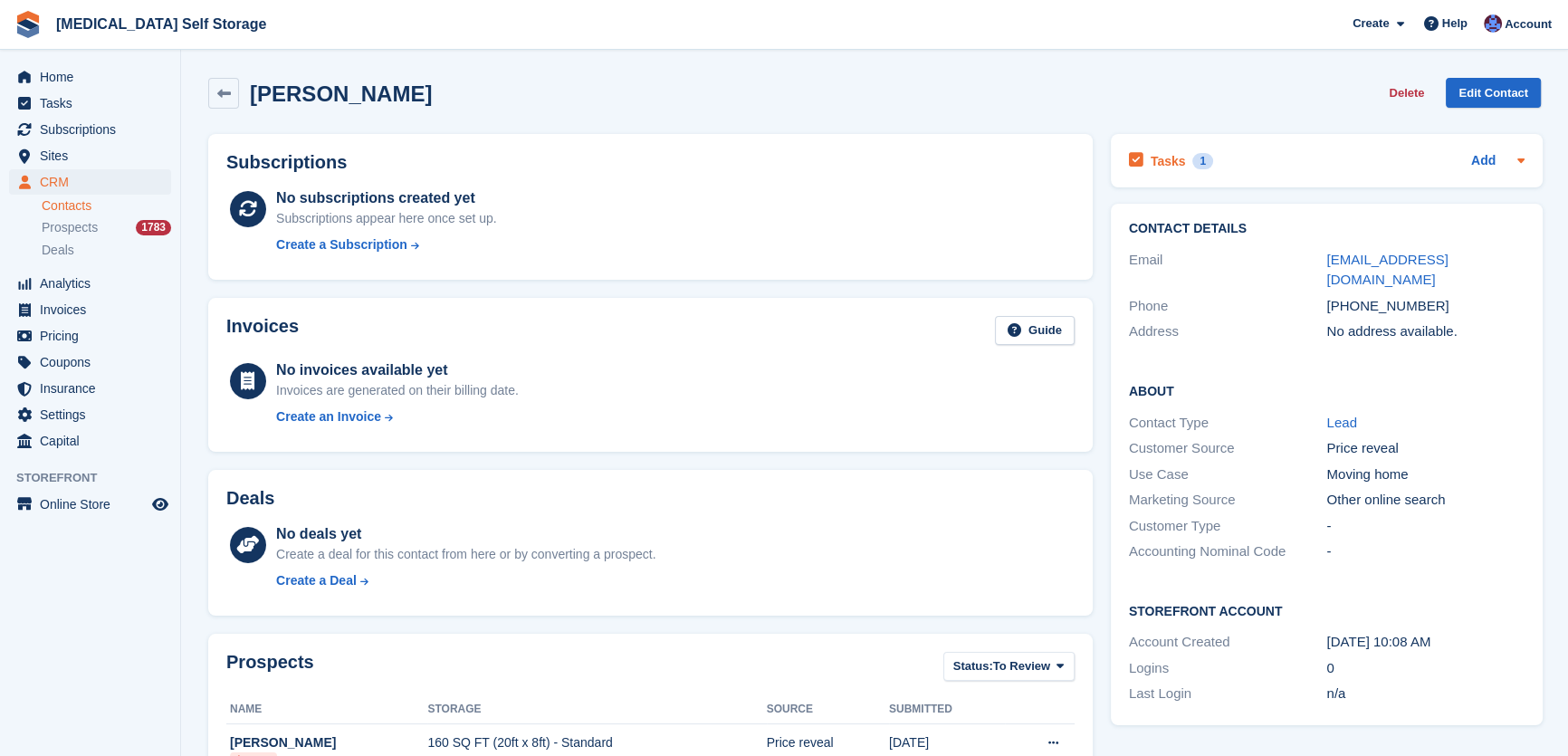
click at [1162, 158] on h2 "Tasks" at bounding box center [1168, 160] width 35 height 16
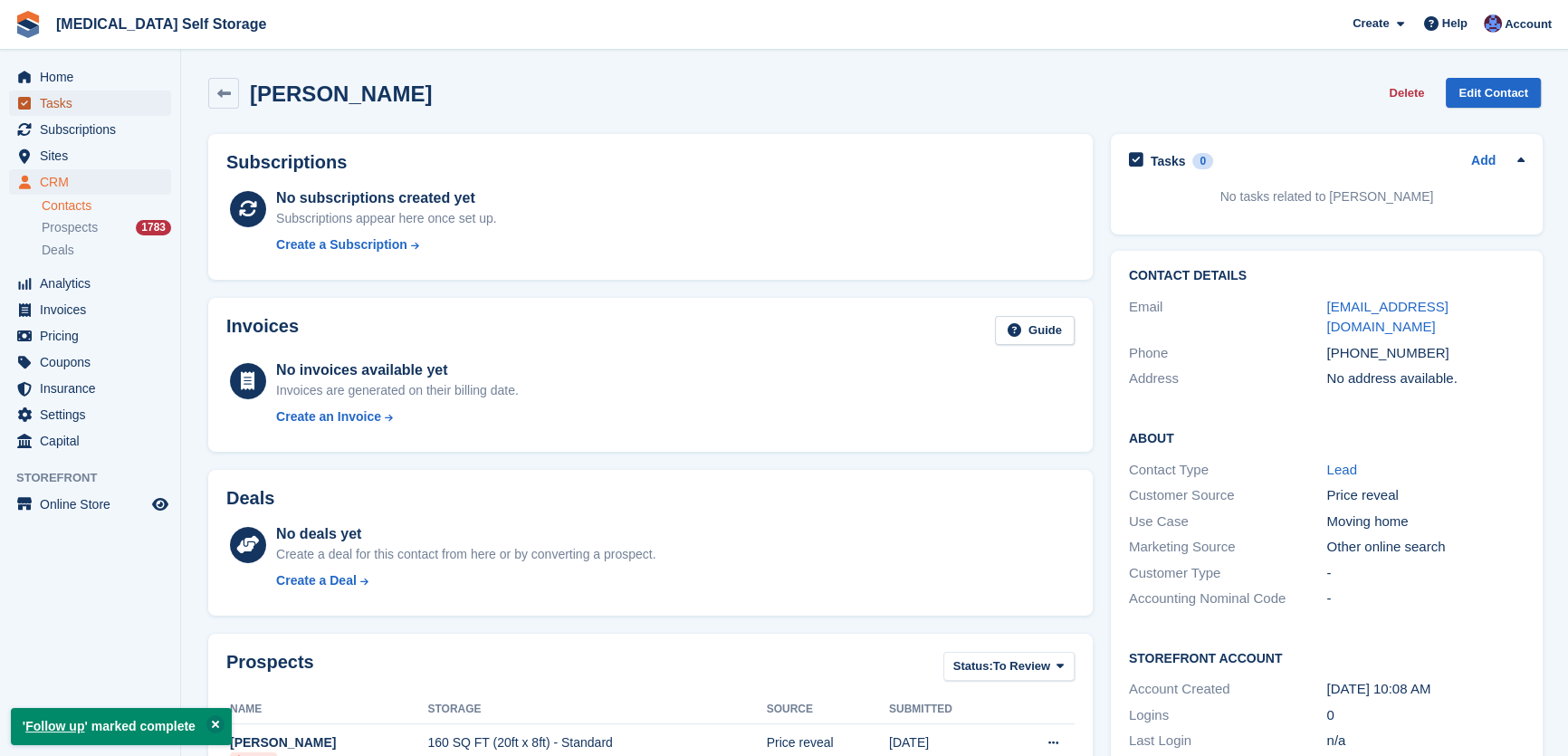
click at [63, 108] on span "Tasks" at bounding box center [93, 103] width 109 height 25
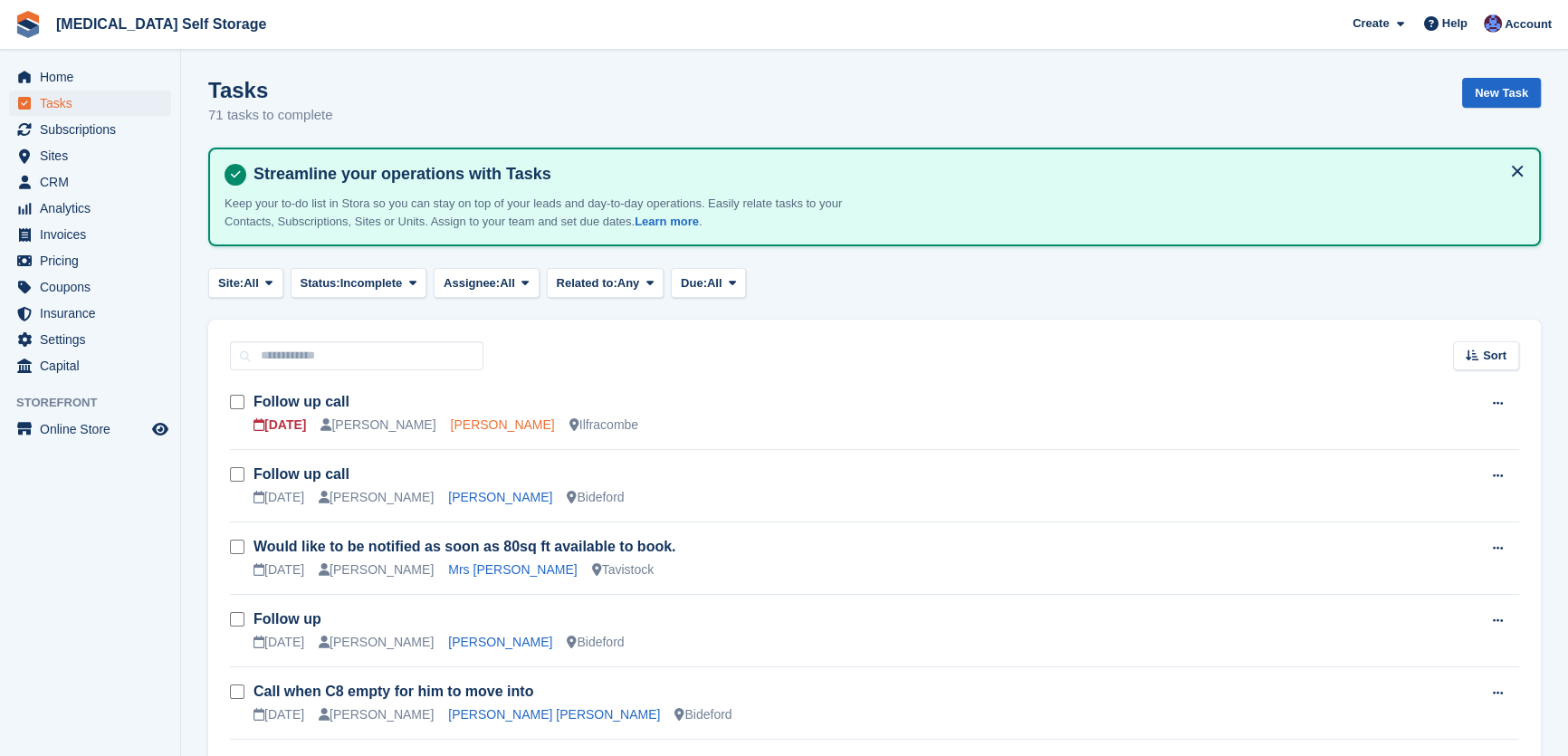
click at [461, 417] on link "Gordon Baxter" at bounding box center [503, 424] width 104 height 14
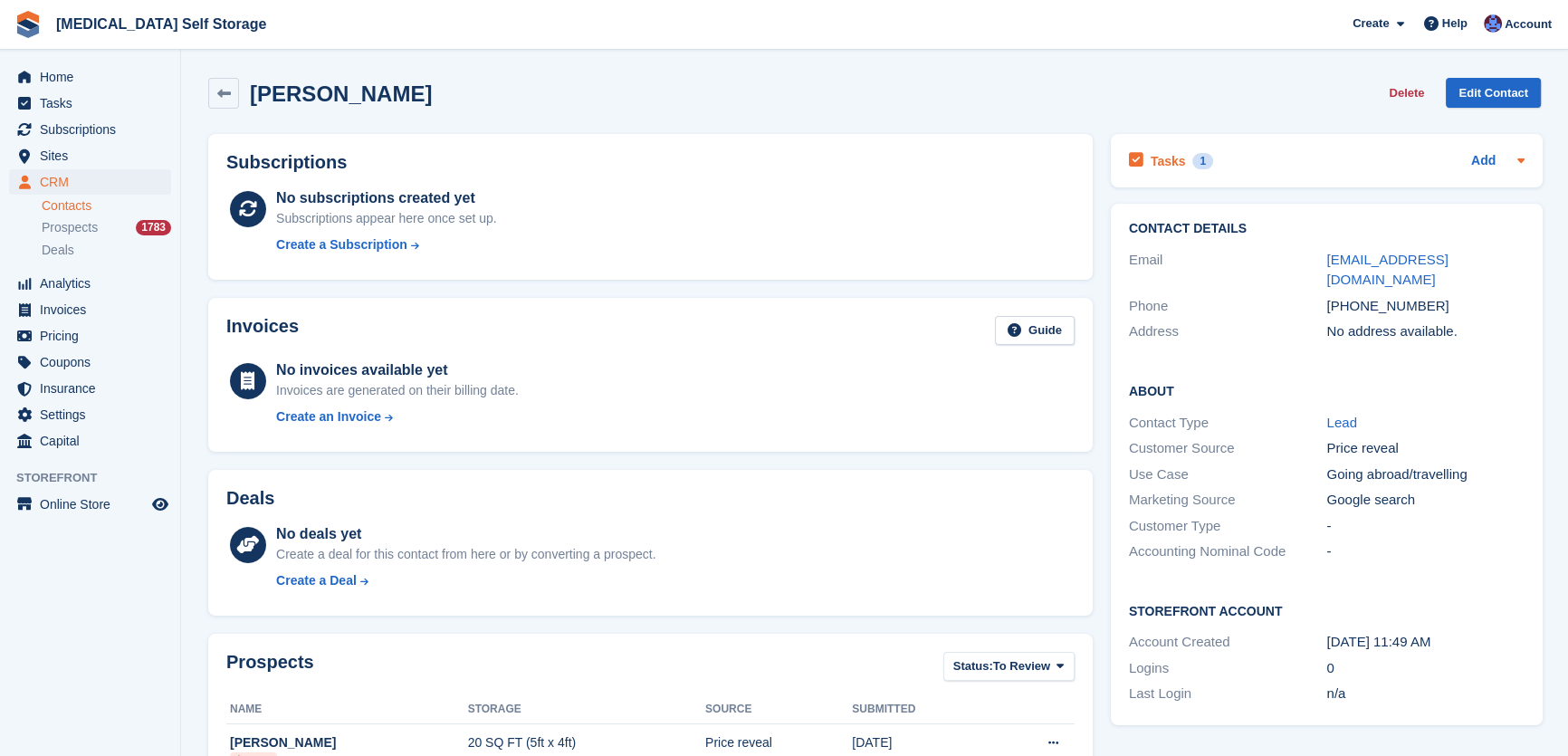
click at [1153, 154] on h2 "Tasks" at bounding box center [1168, 160] width 35 height 16
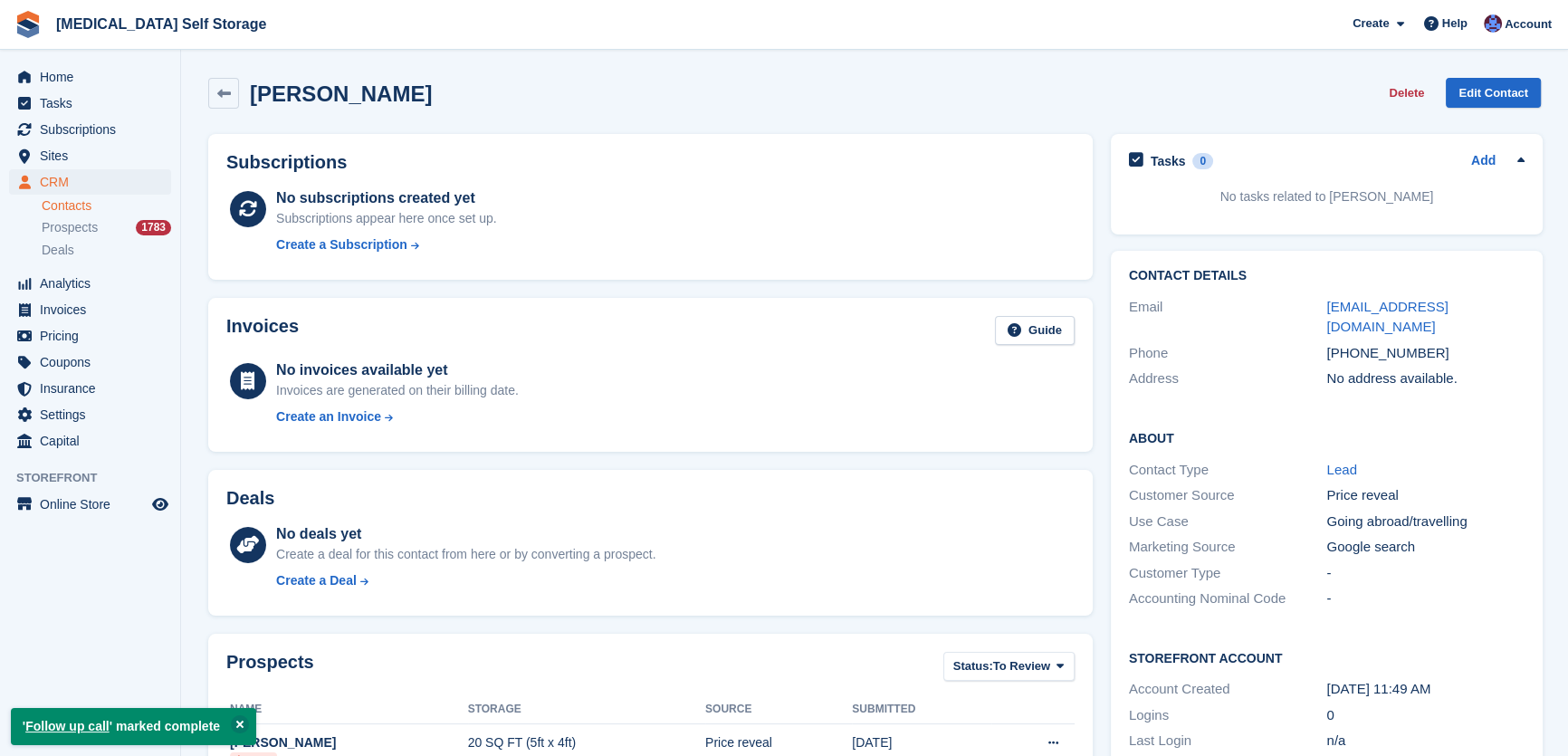
drag, startPoint x: 709, startPoint y: 91, endPoint x: 672, endPoint y: 108, distance: 40.7
click at [708, 91] on div "Gordon Baxter Delete Edit Contact" at bounding box center [875, 92] width 1333 height 31
click at [57, 113] on span "Tasks" at bounding box center [93, 103] width 109 height 25
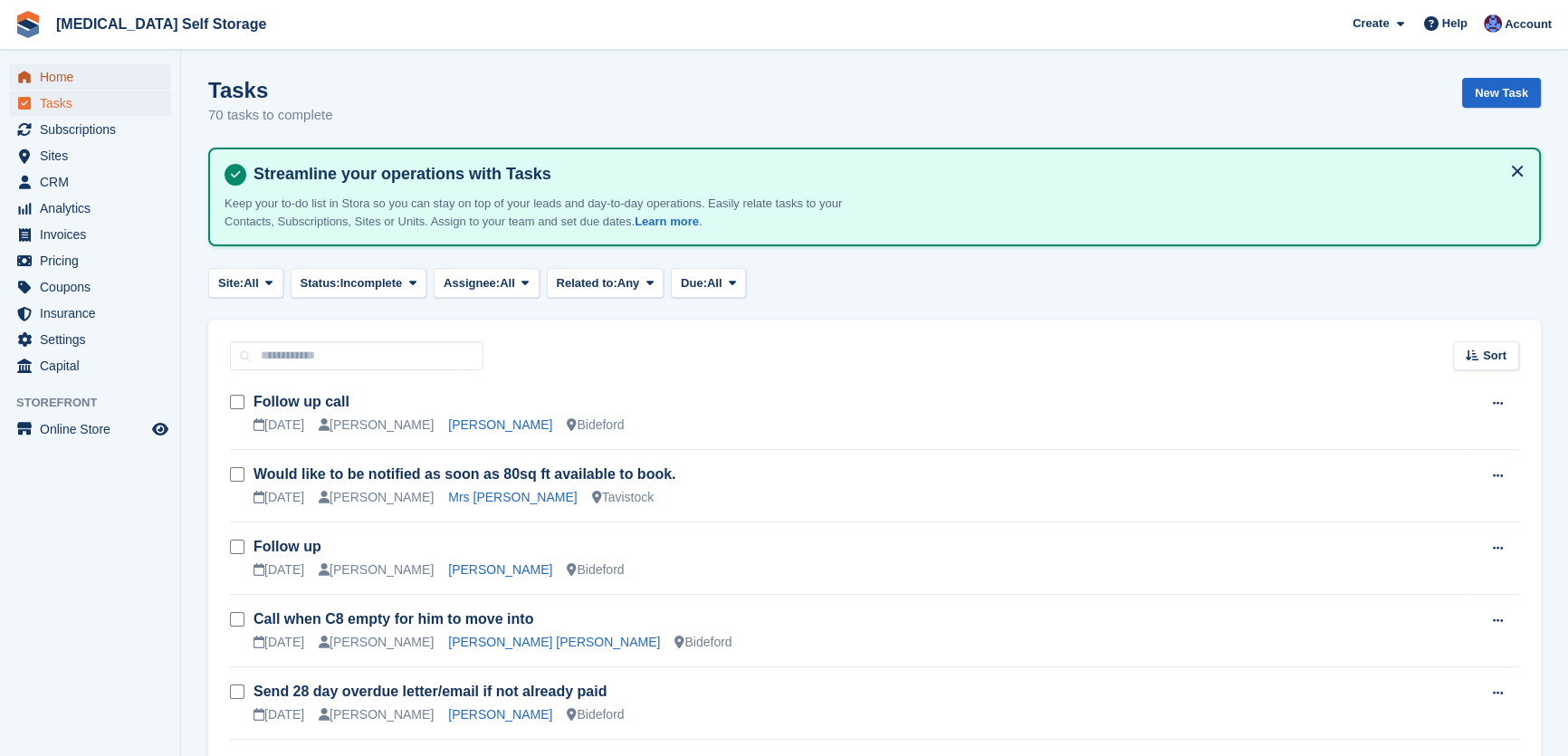
click at [43, 74] on span "Home" at bounding box center [93, 76] width 109 height 25
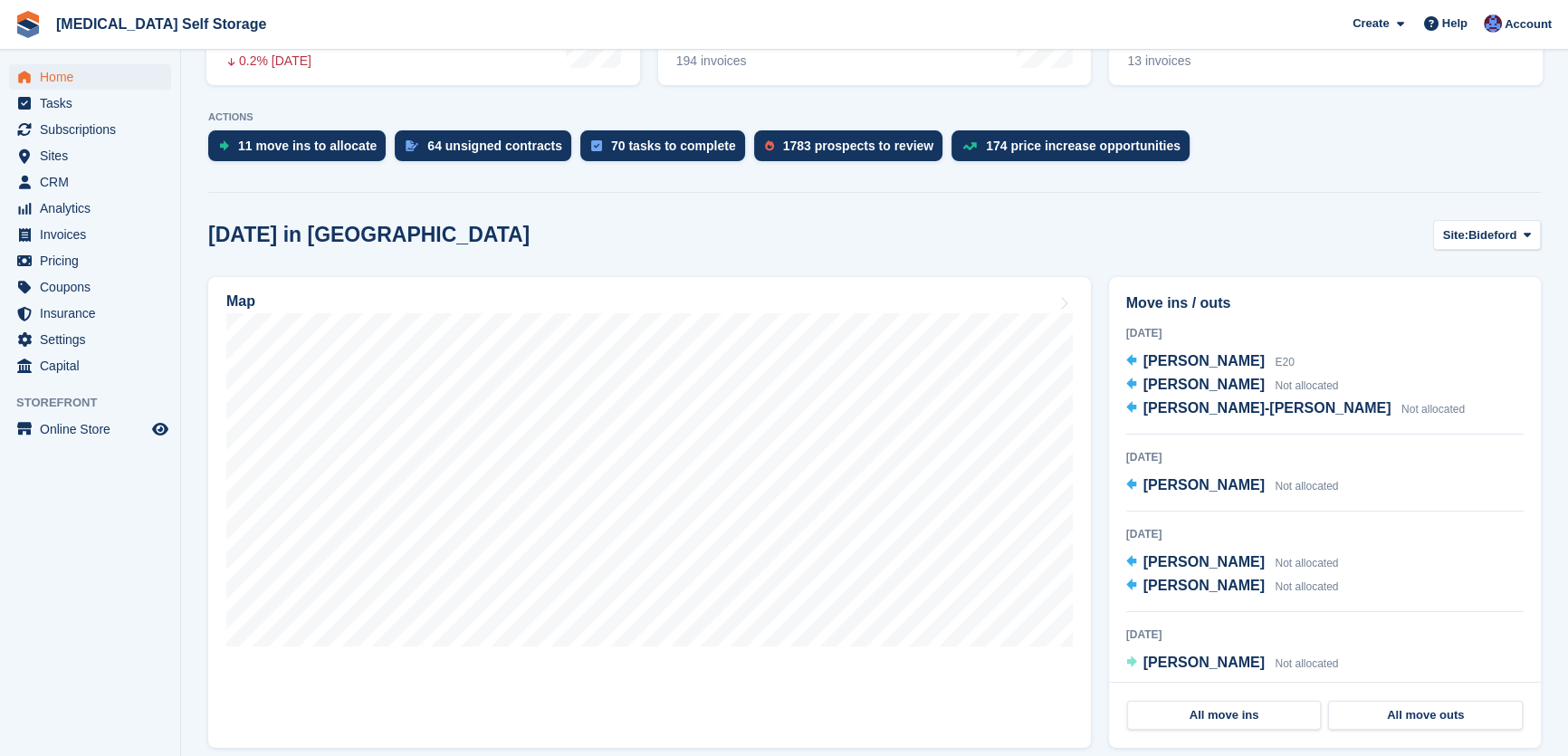
scroll to position [328, 0]
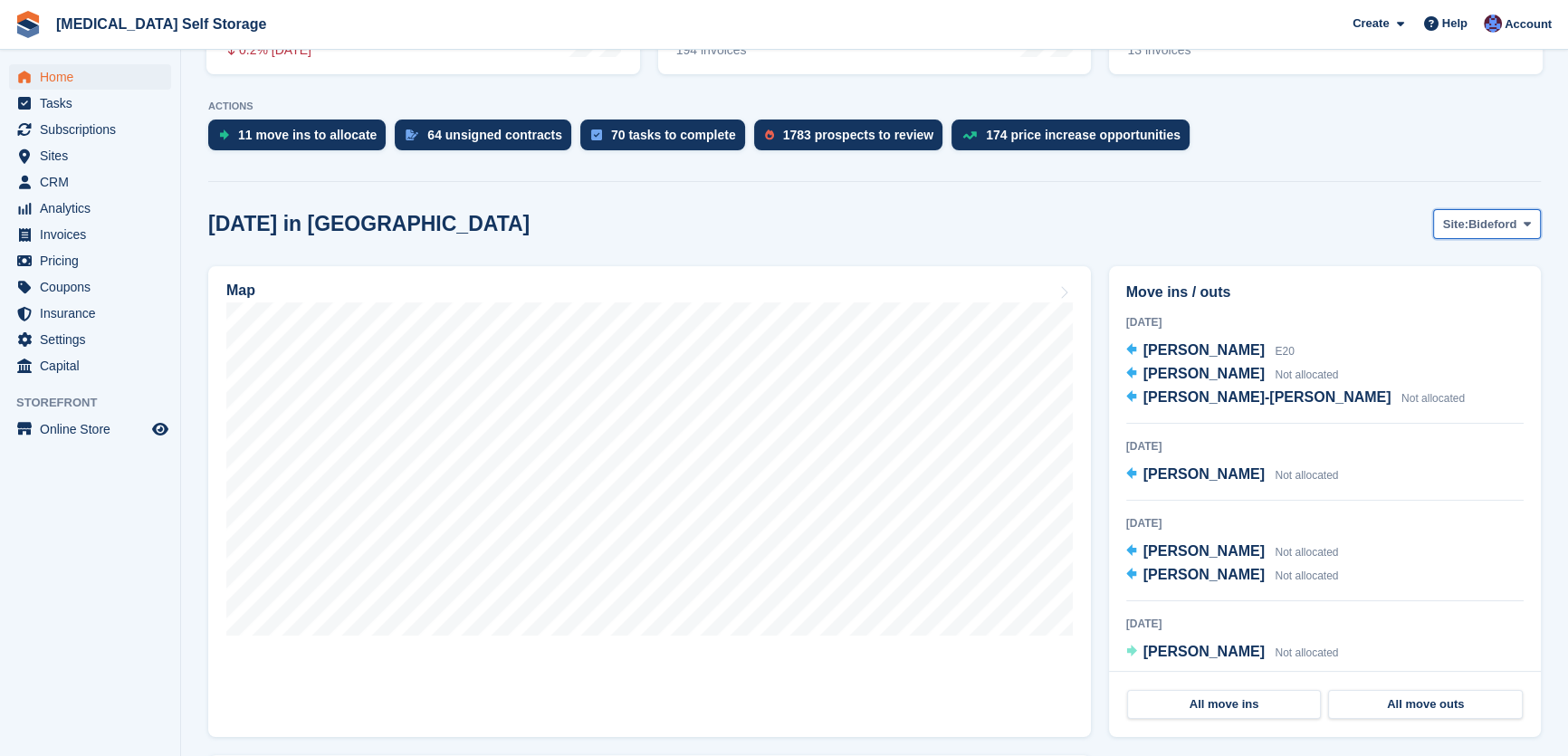
click at [1482, 227] on span "Bideford" at bounding box center [1492, 224] width 48 height 18
click at [1459, 335] on link "Ilfracombe" at bounding box center [1454, 332] width 158 height 33
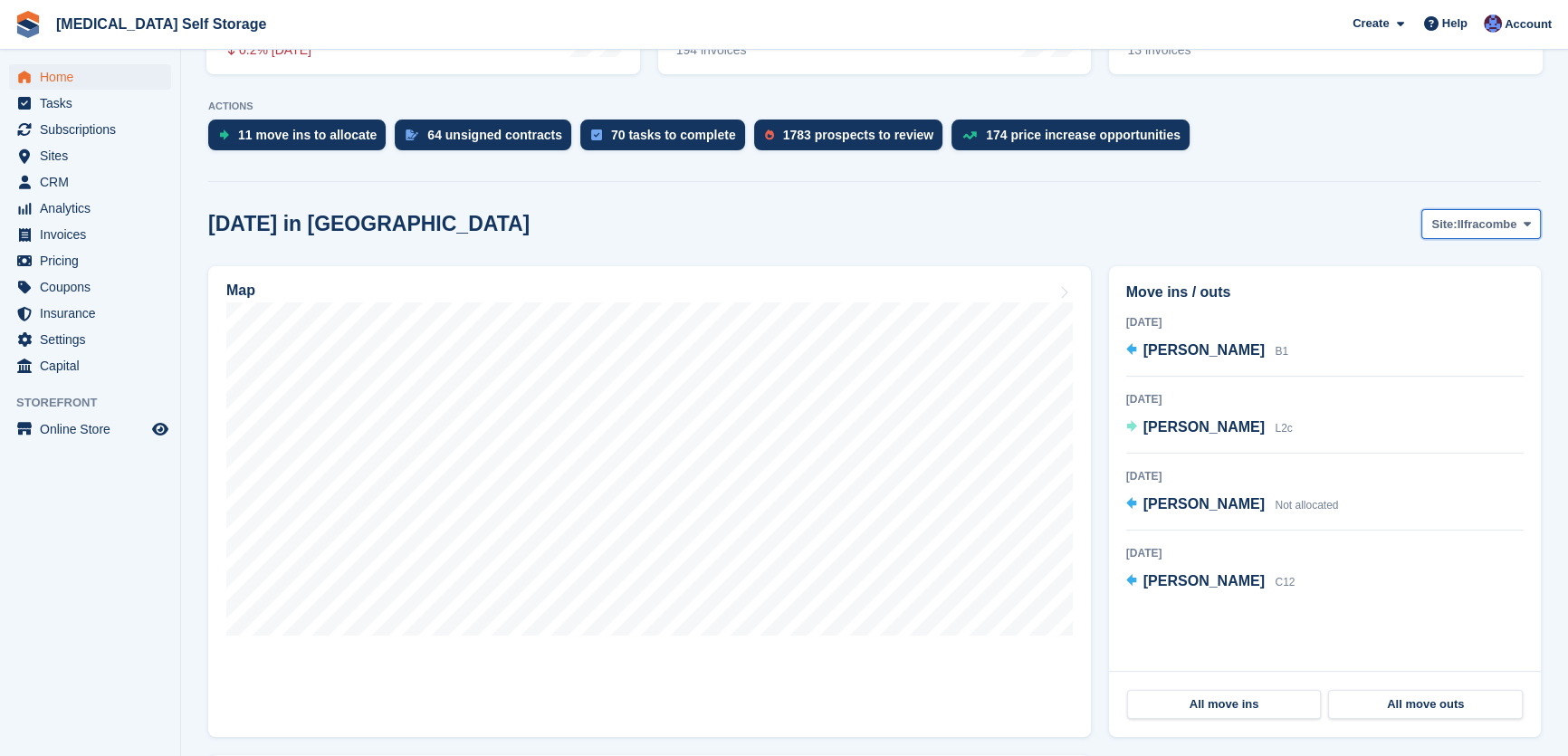
click at [1468, 227] on span "Ilfracombe" at bounding box center [1487, 224] width 59 height 18
click at [1440, 299] on link "Tavistock" at bounding box center [1454, 299] width 158 height 33
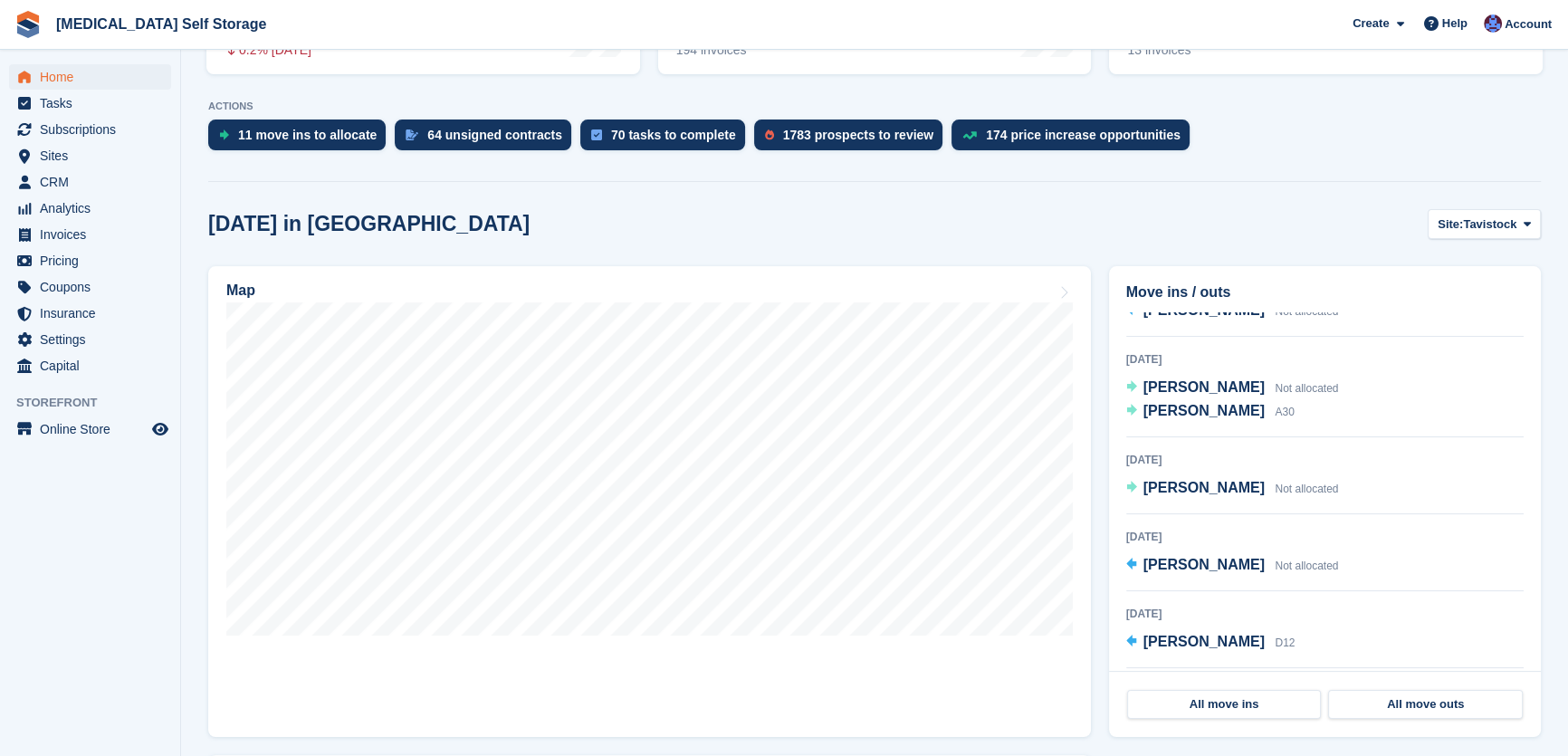
scroll to position [412, 0]
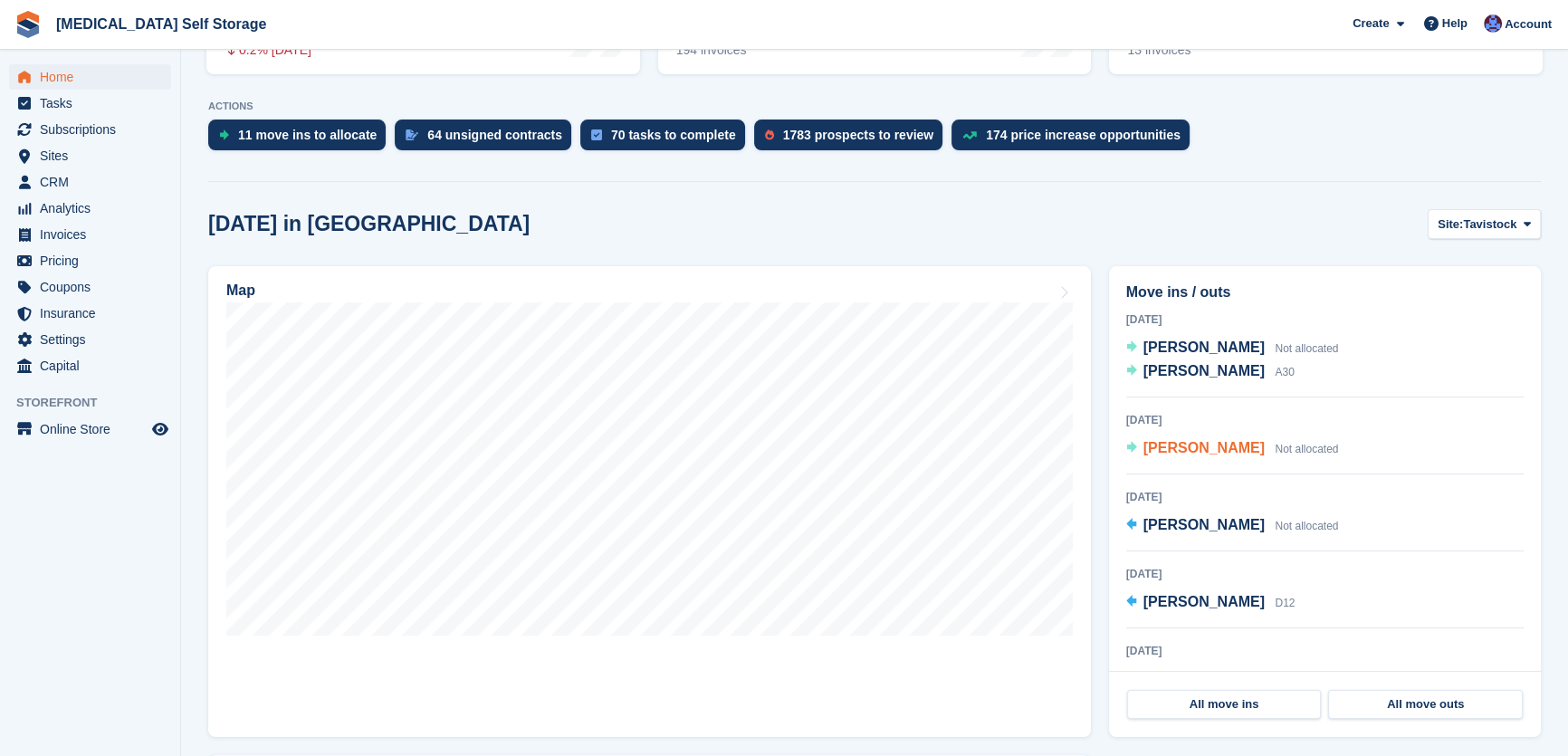
click at [1212, 441] on span "Jane Edwards" at bounding box center [1205, 447] width 122 height 15
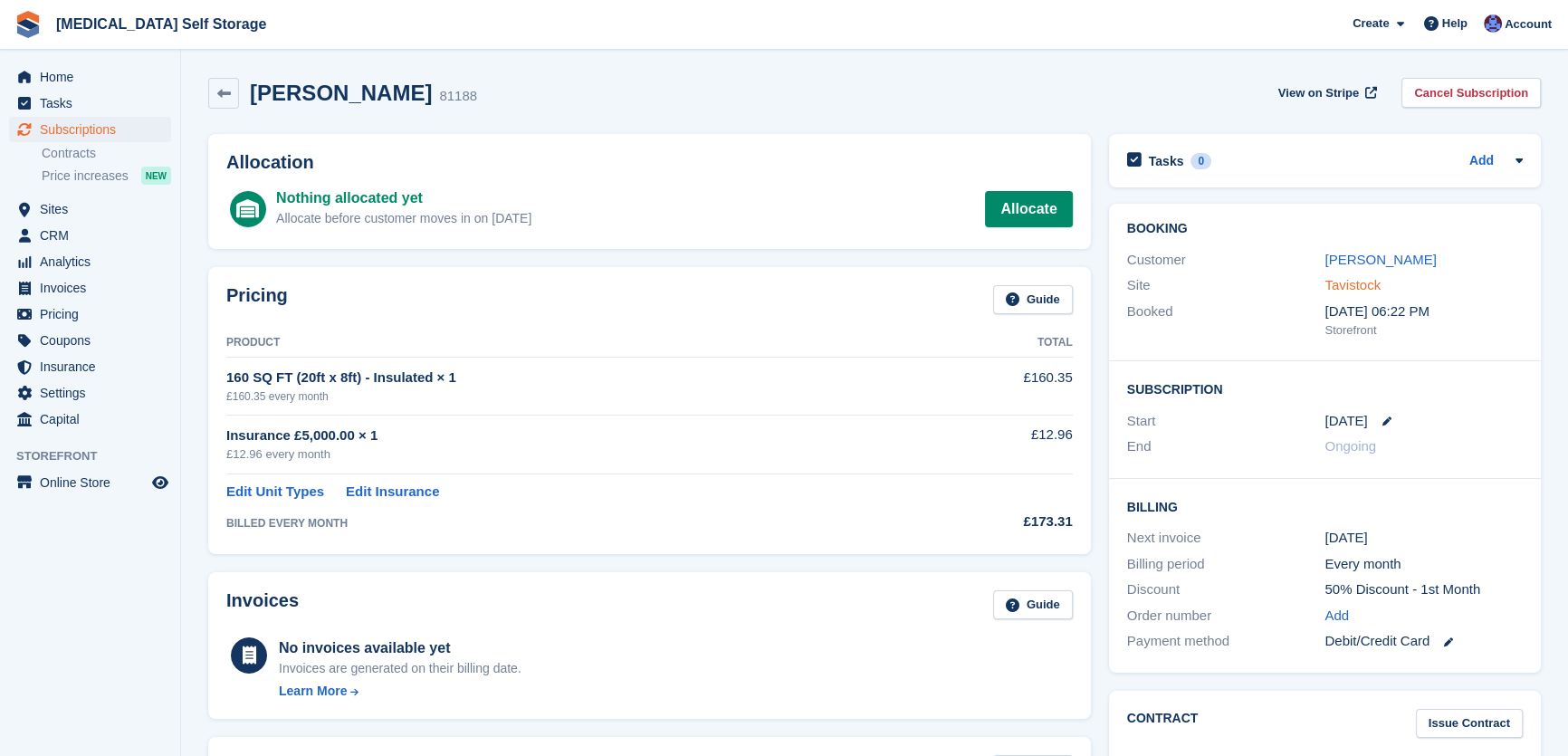
drag, startPoint x: 1342, startPoint y: 266, endPoint x: 1332, endPoint y: 276, distance: 14.1
click at [1340, 267] on link "[PERSON_NAME]" at bounding box center [1380, 260] width 111 height 15
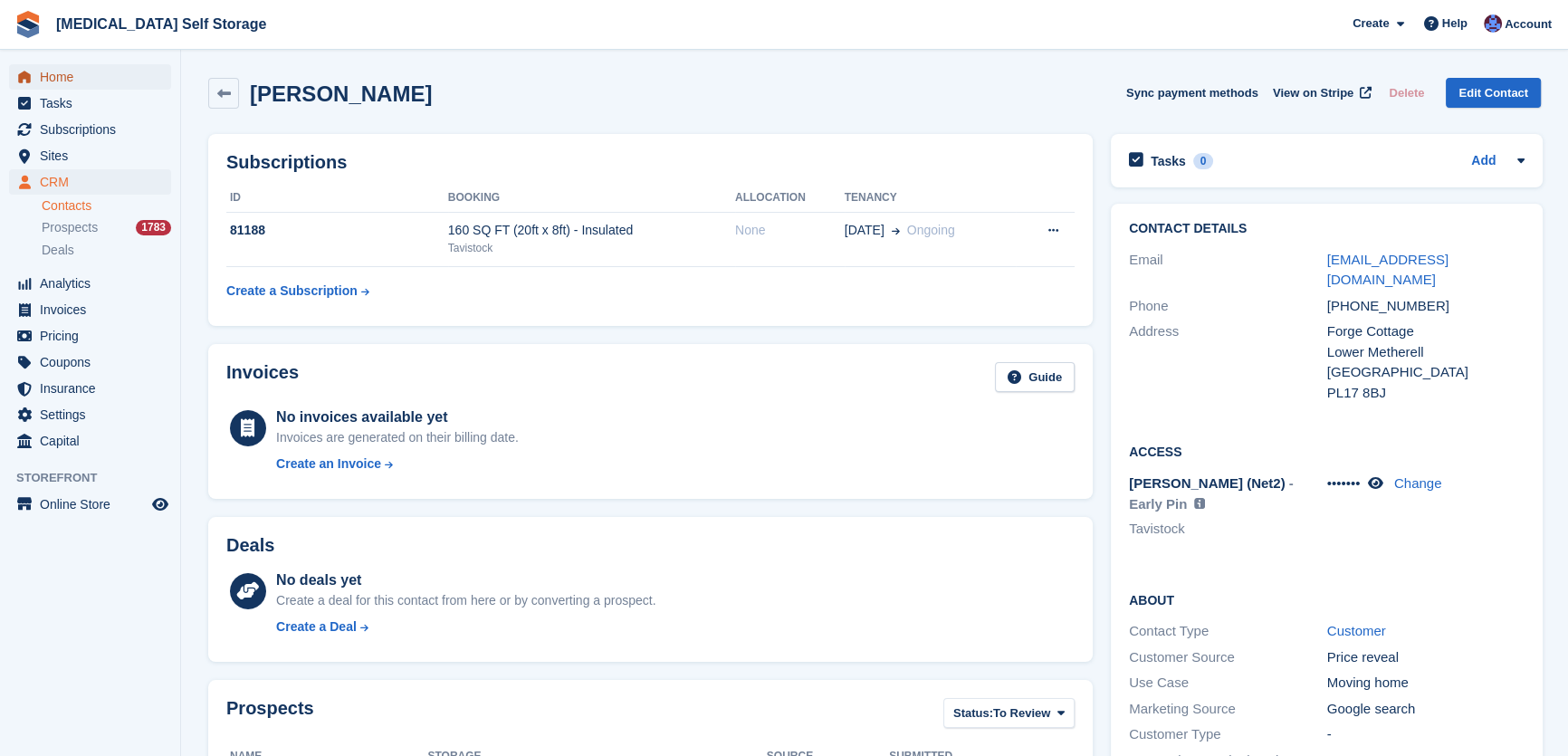
click at [50, 74] on span "Home" at bounding box center [93, 76] width 109 height 25
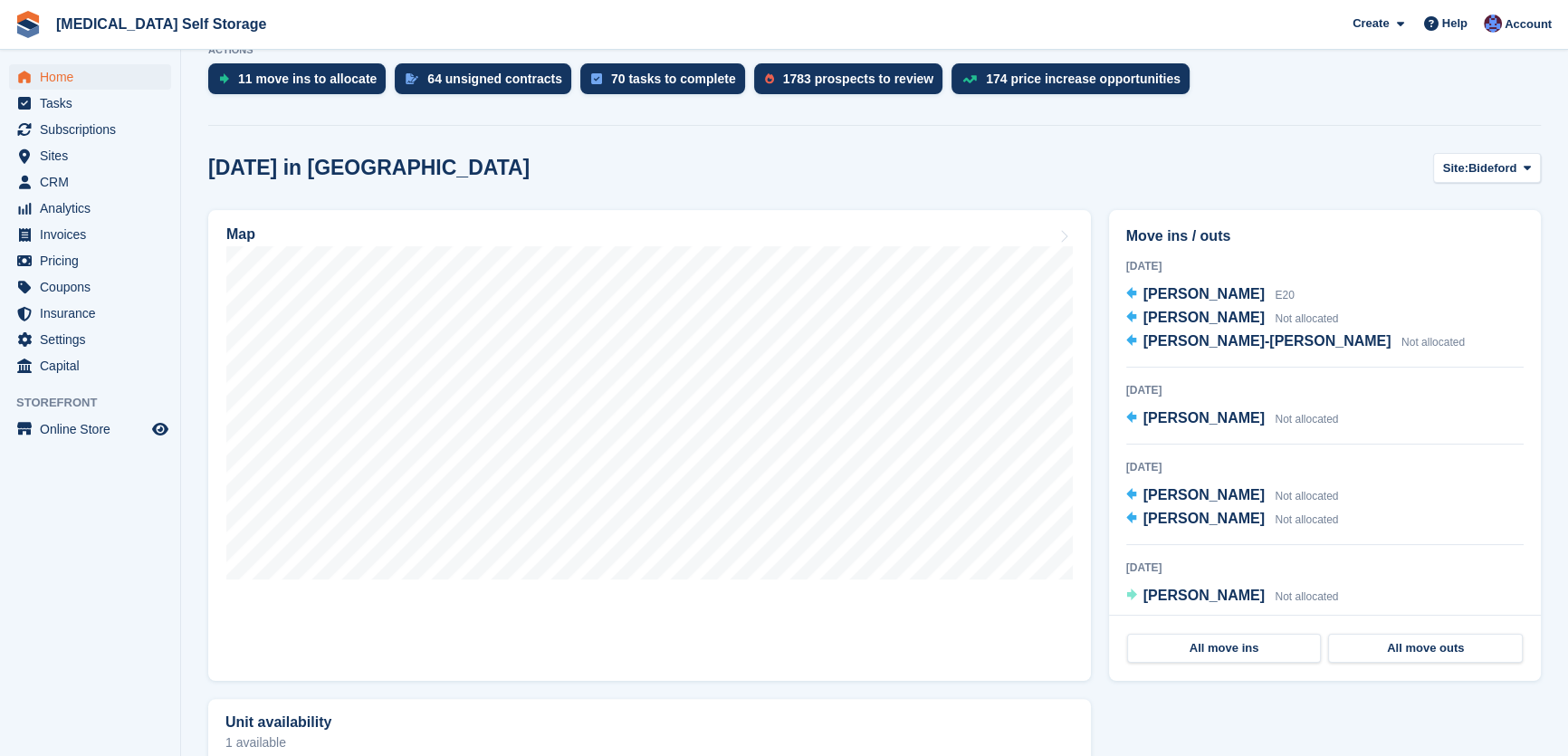
scroll to position [412, 0]
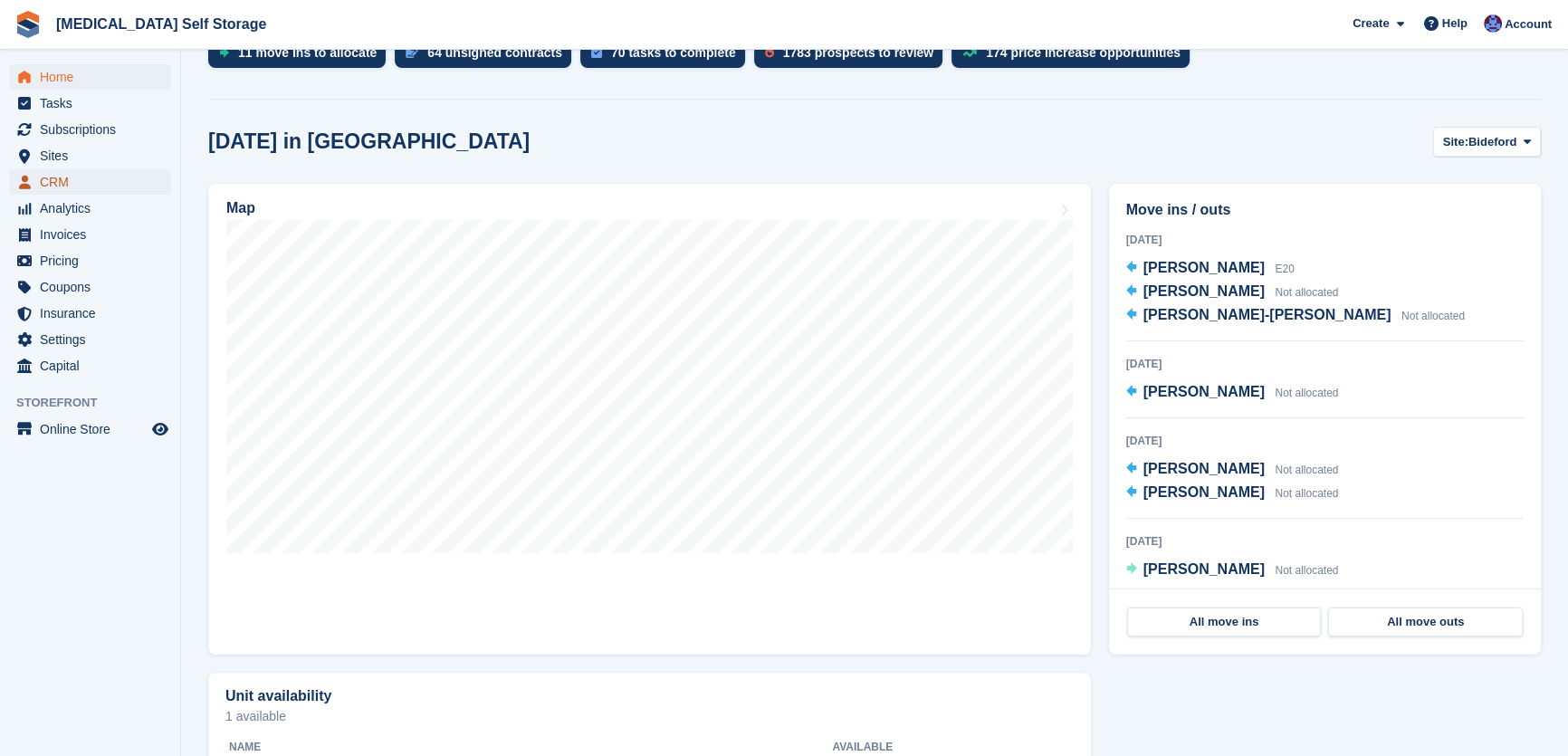
click at [71, 185] on span "CRM" at bounding box center [93, 181] width 109 height 25
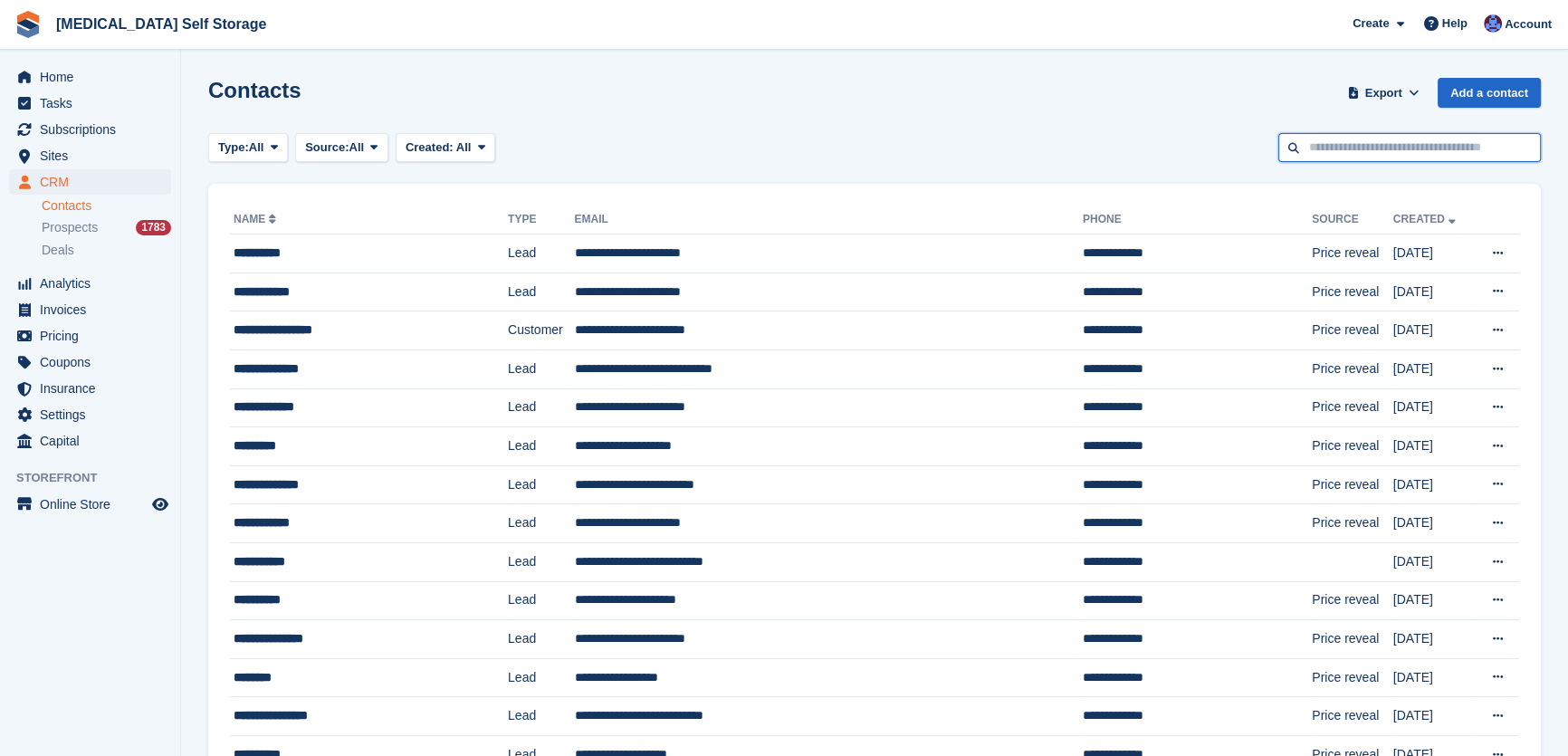
click at [1394, 154] on input "text" at bounding box center [1410, 148] width 262 height 30
click at [40, 77] on span "Home" at bounding box center [93, 76] width 109 height 25
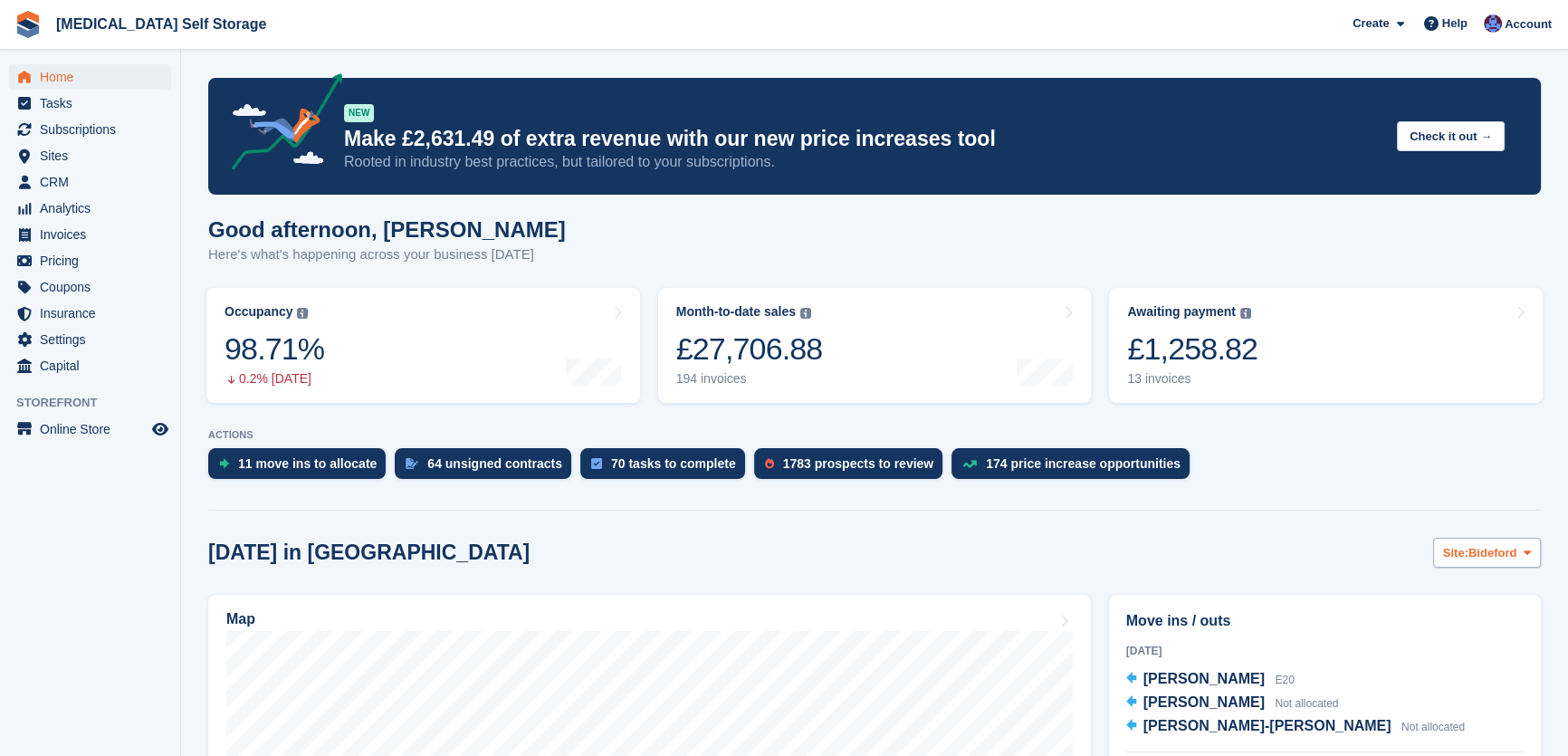
scroll to position [246, 0]
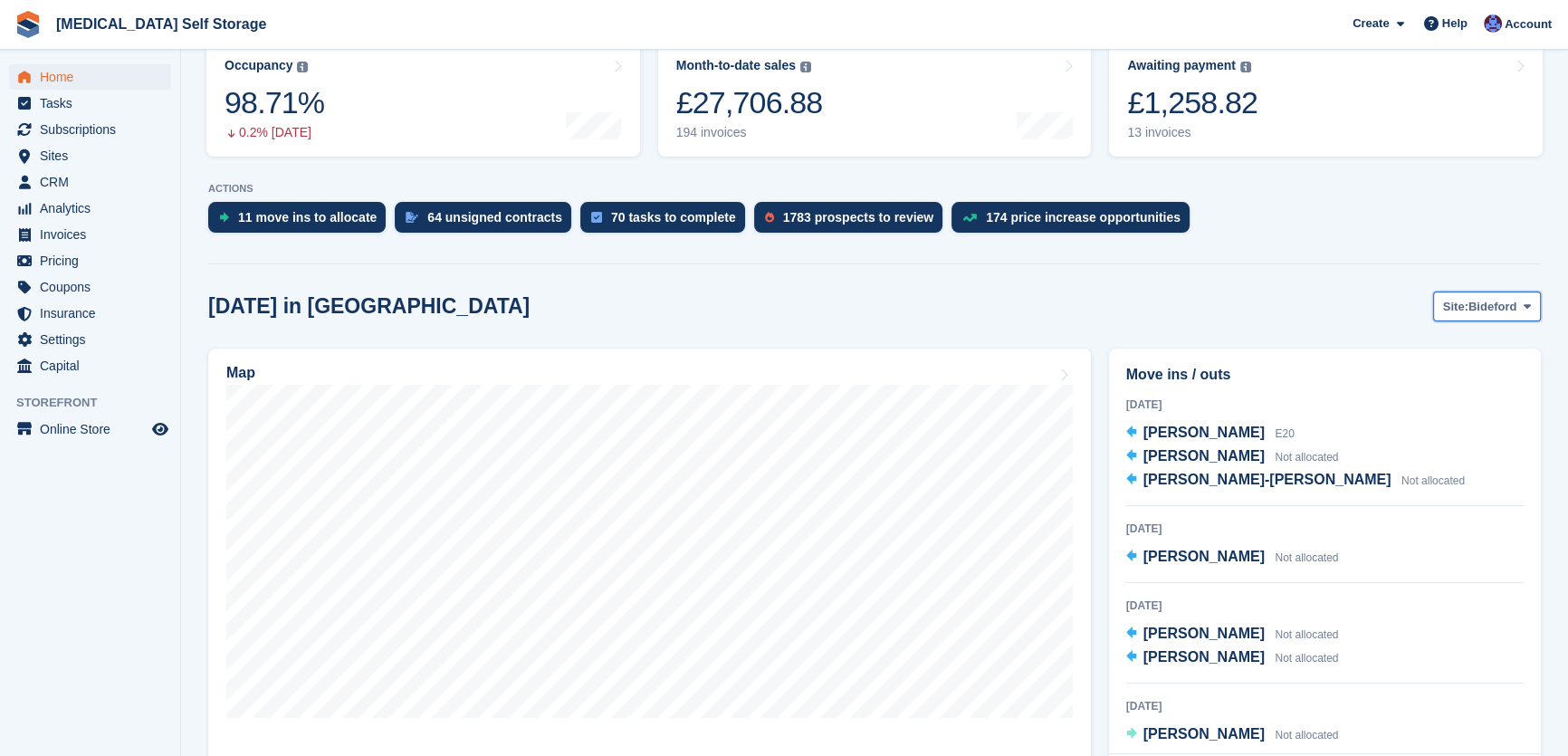
click at [1480, 307] on span "Bideford" at bounding box center [1492, 307] width 48 height 18
click at [1422, 385] on link "Tavistock" at bounding box center [1454, 382] width 158 height 33
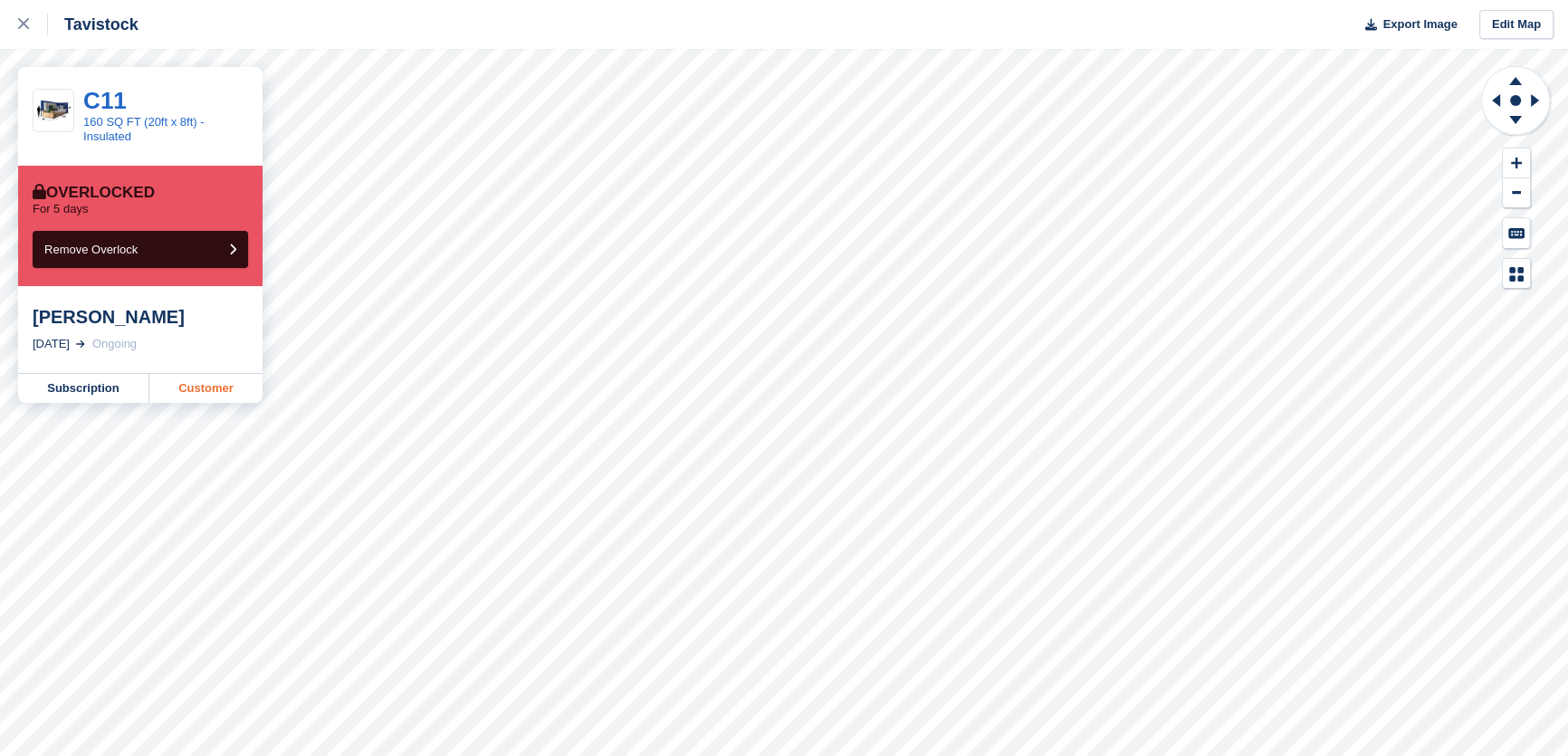
click at [192, 389] on link "Customer" at bounding box center [206, 388] width 113 height 29
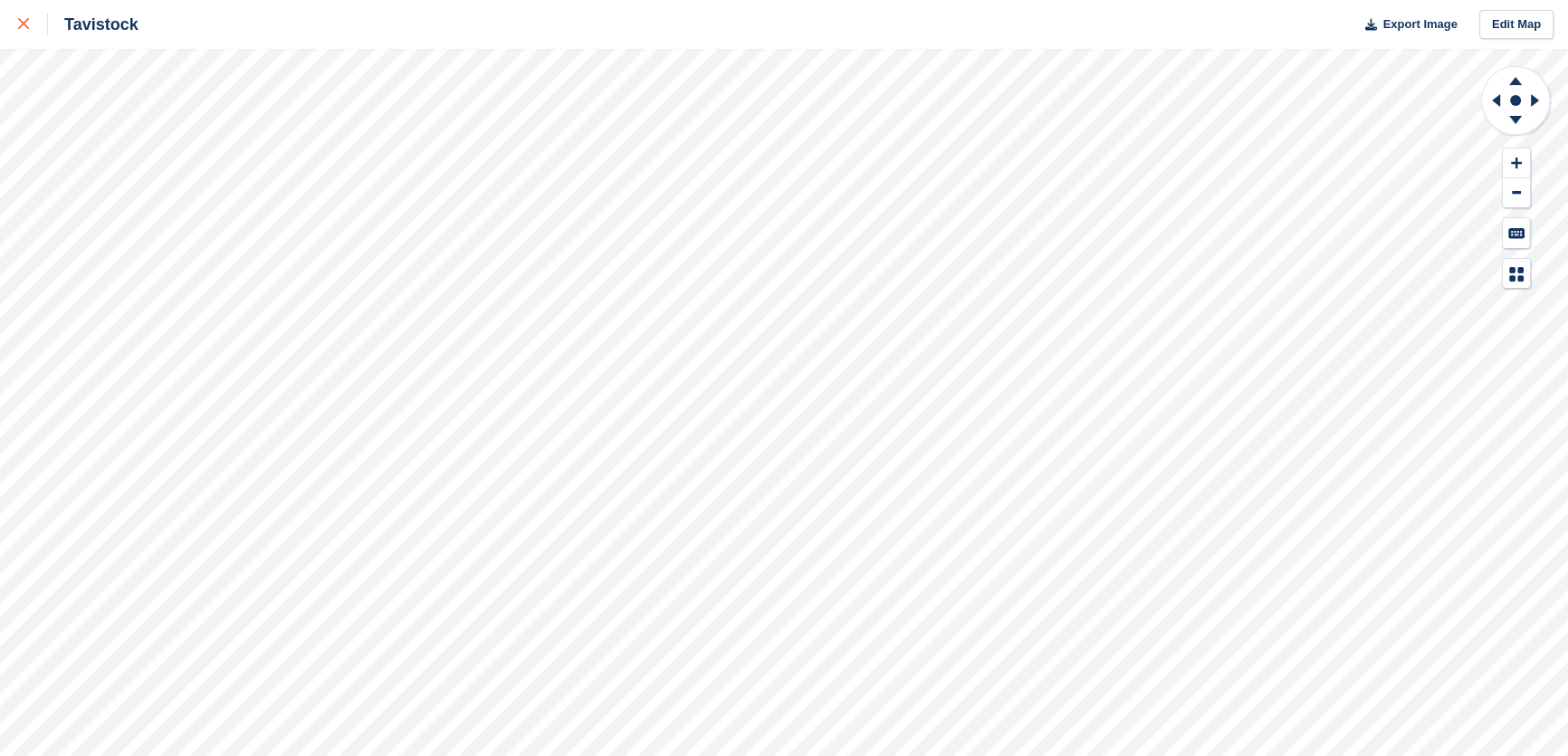
click at [12, 18] on link at bounding box center [24, 25] width 48 height 49
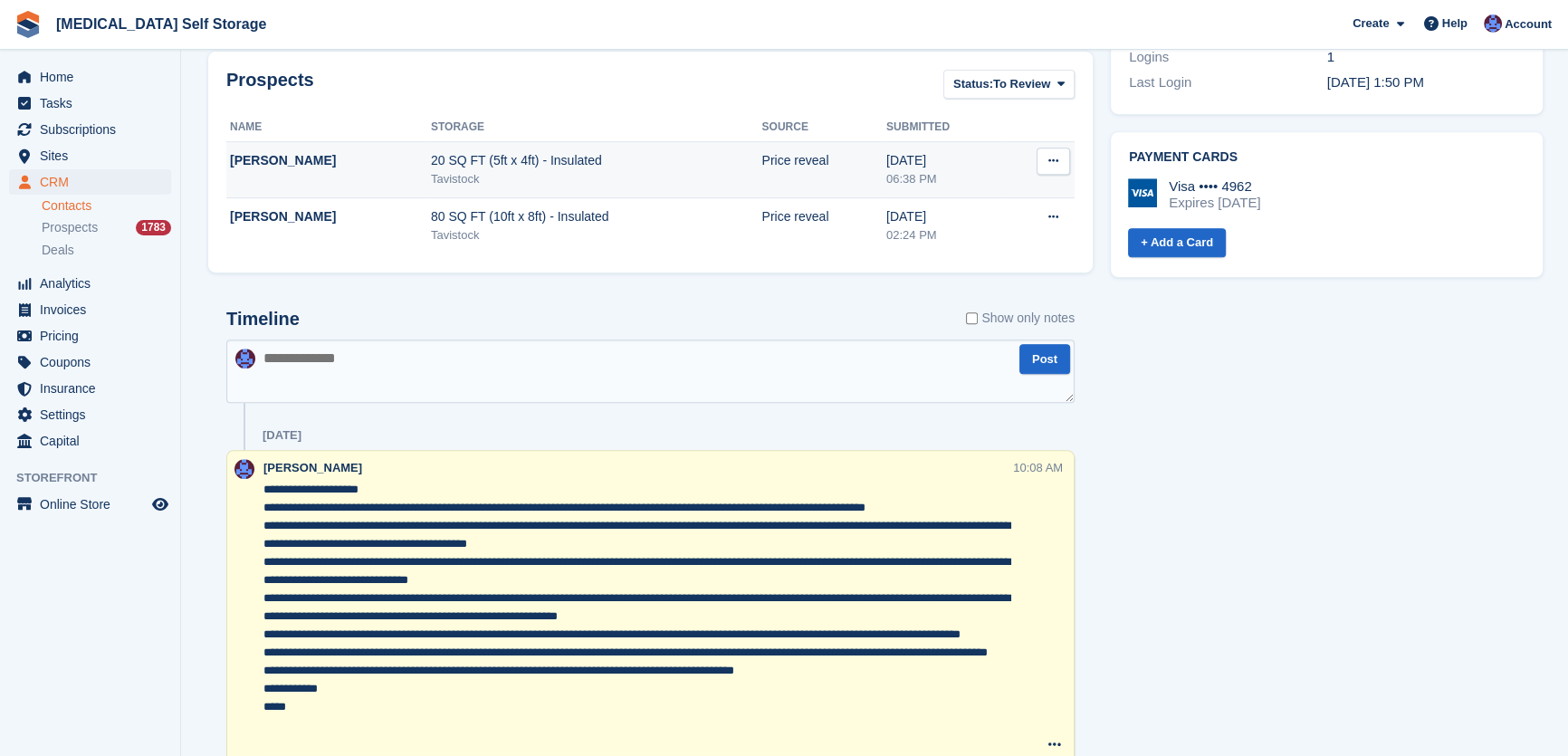
scroll to position [1012, 0]
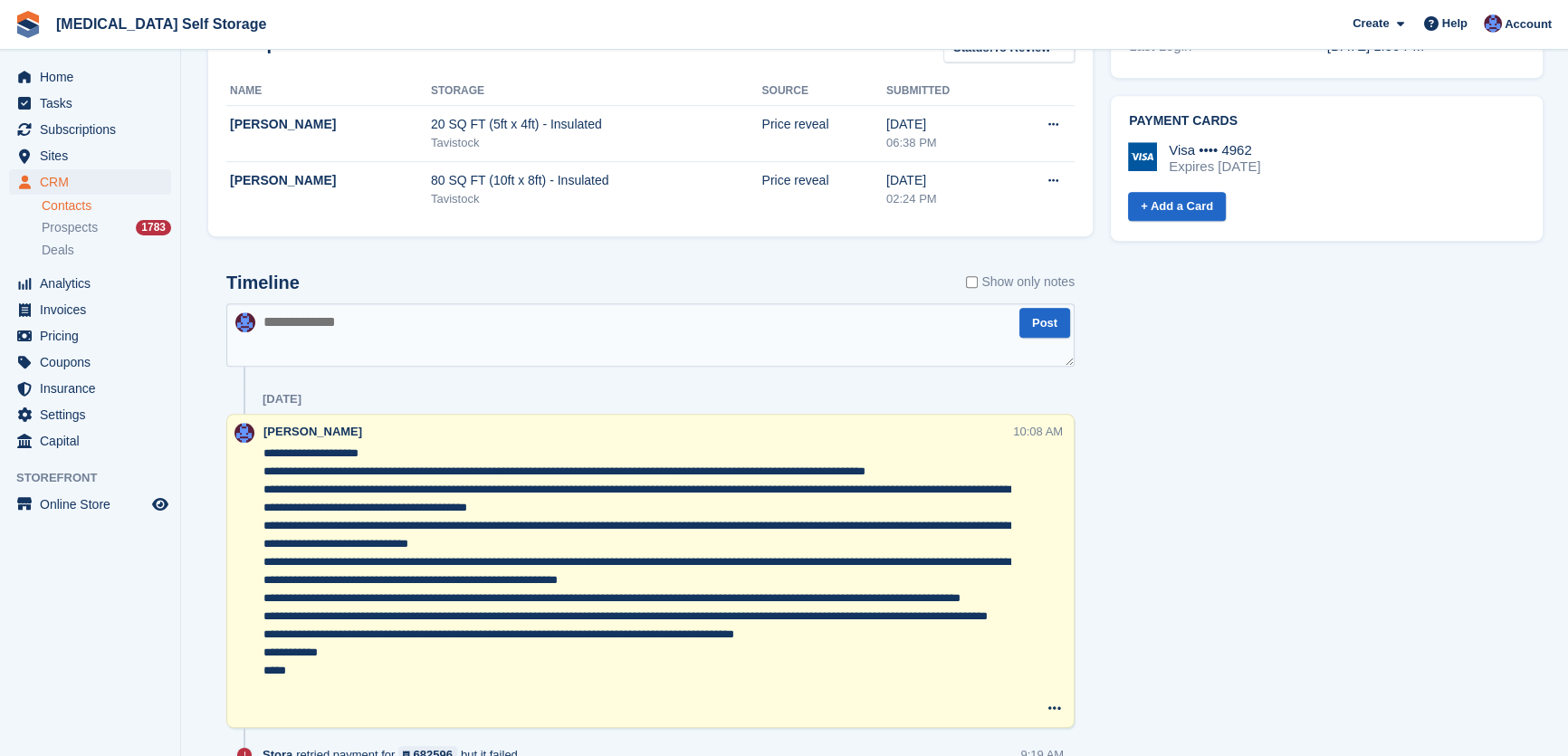
click at [349, 327] on textarea at bounding box center [650, 334] width 849 height 63
type textarea "**********"
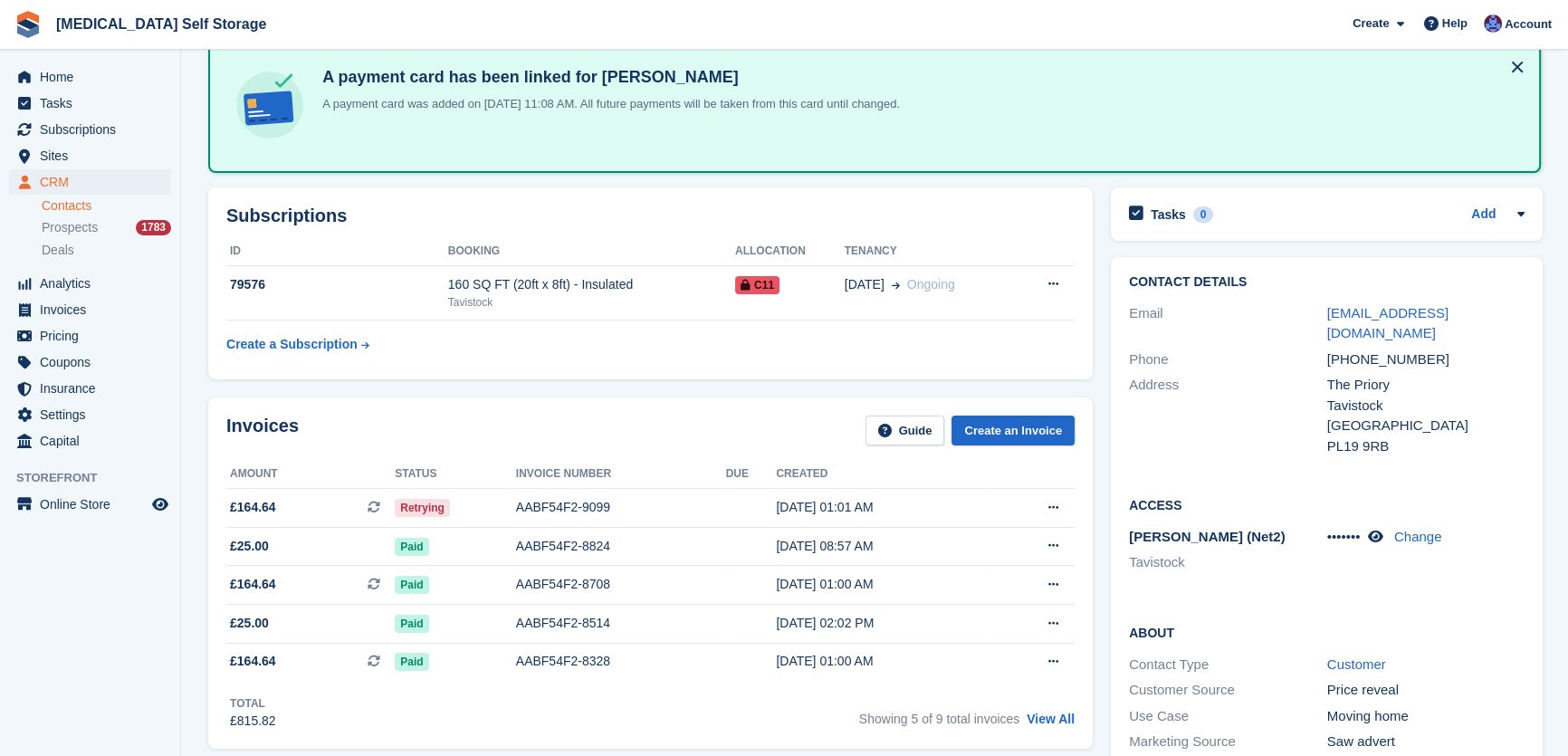
scroll to position [0, 0]
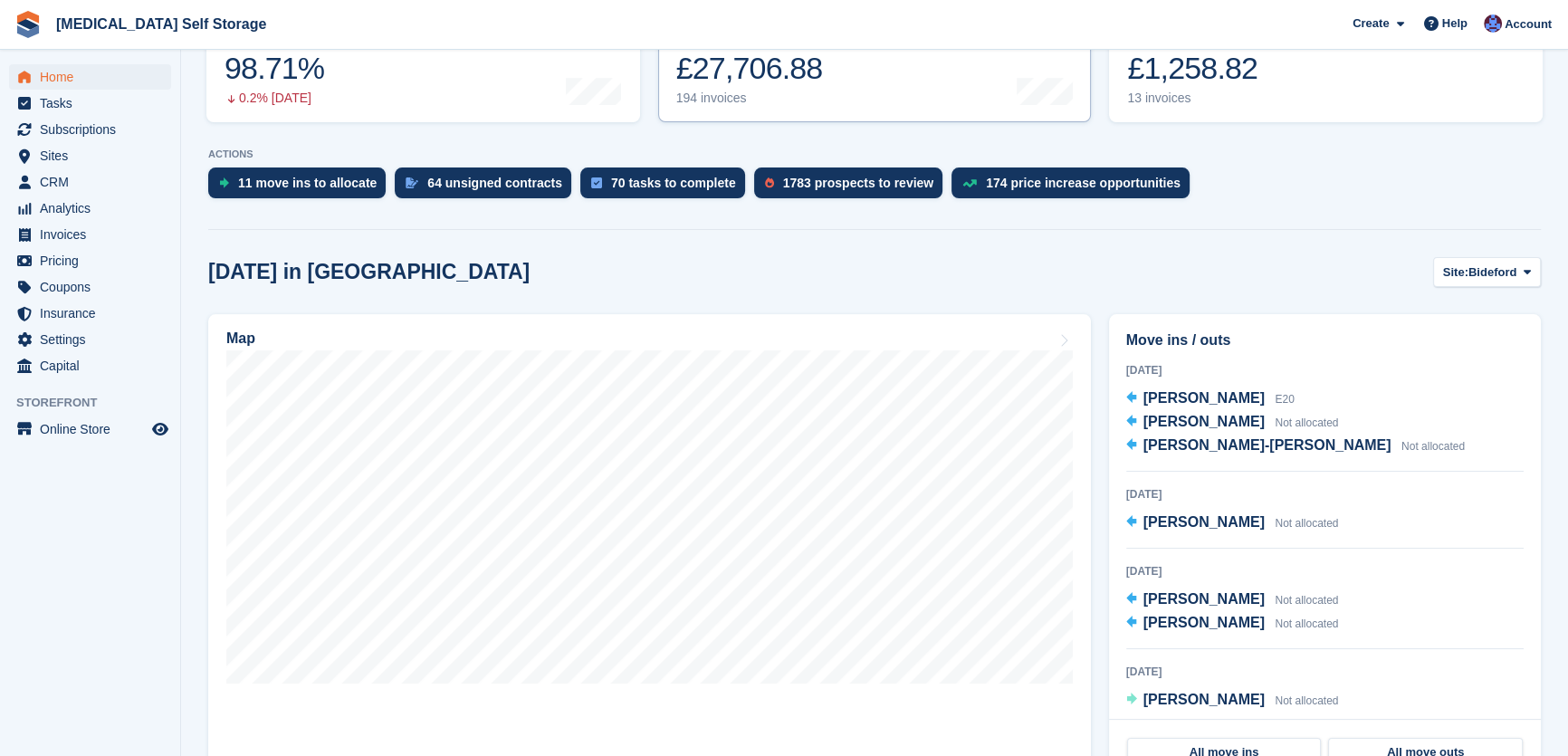
scroll to position [328, 0]
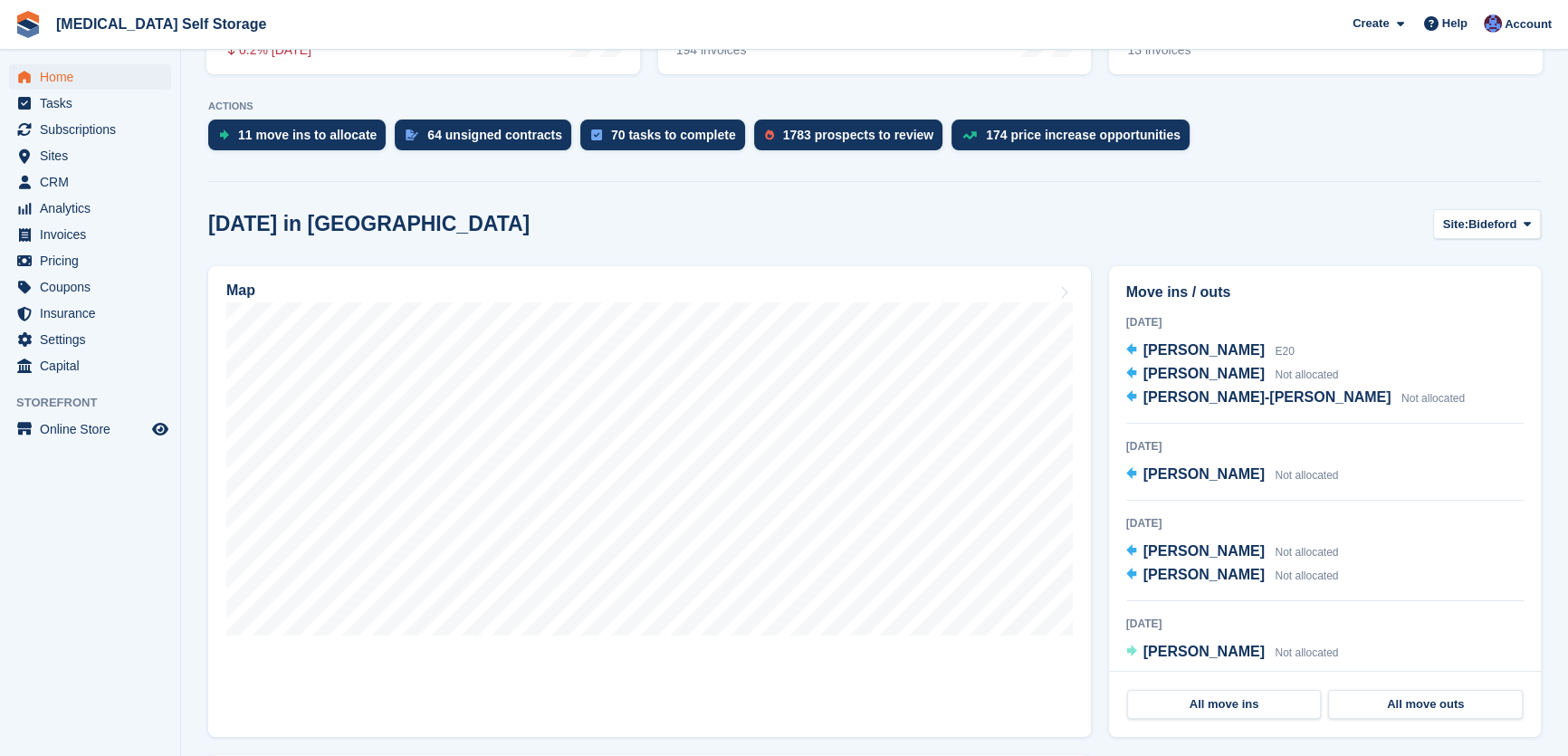
click at [1031, 226] on div "Today in Bideford Site: Bideford Bideford Tavistock Ilfracombe" at bounding box center [875, 225] width 1333 height 30
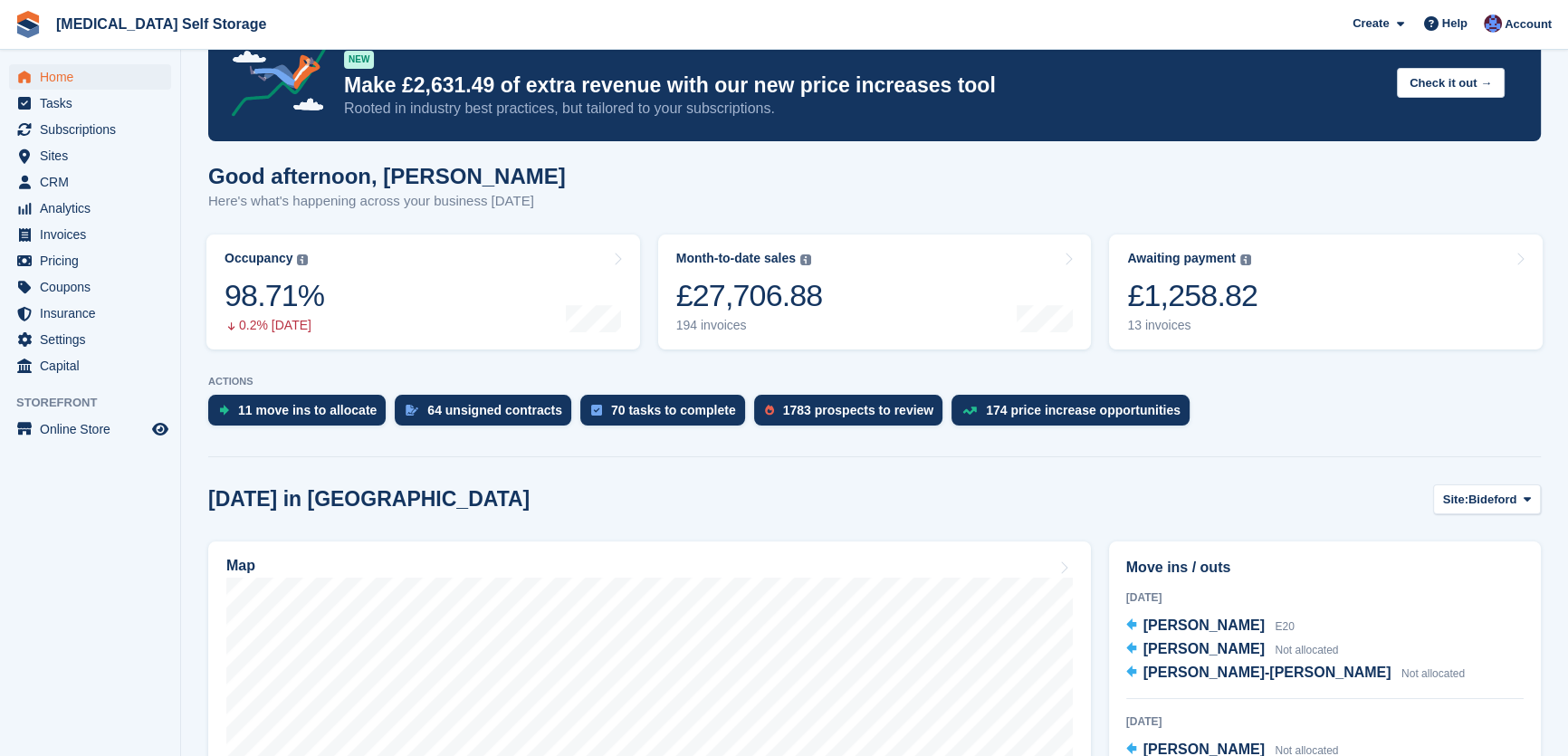
scroll to position [81, 0]
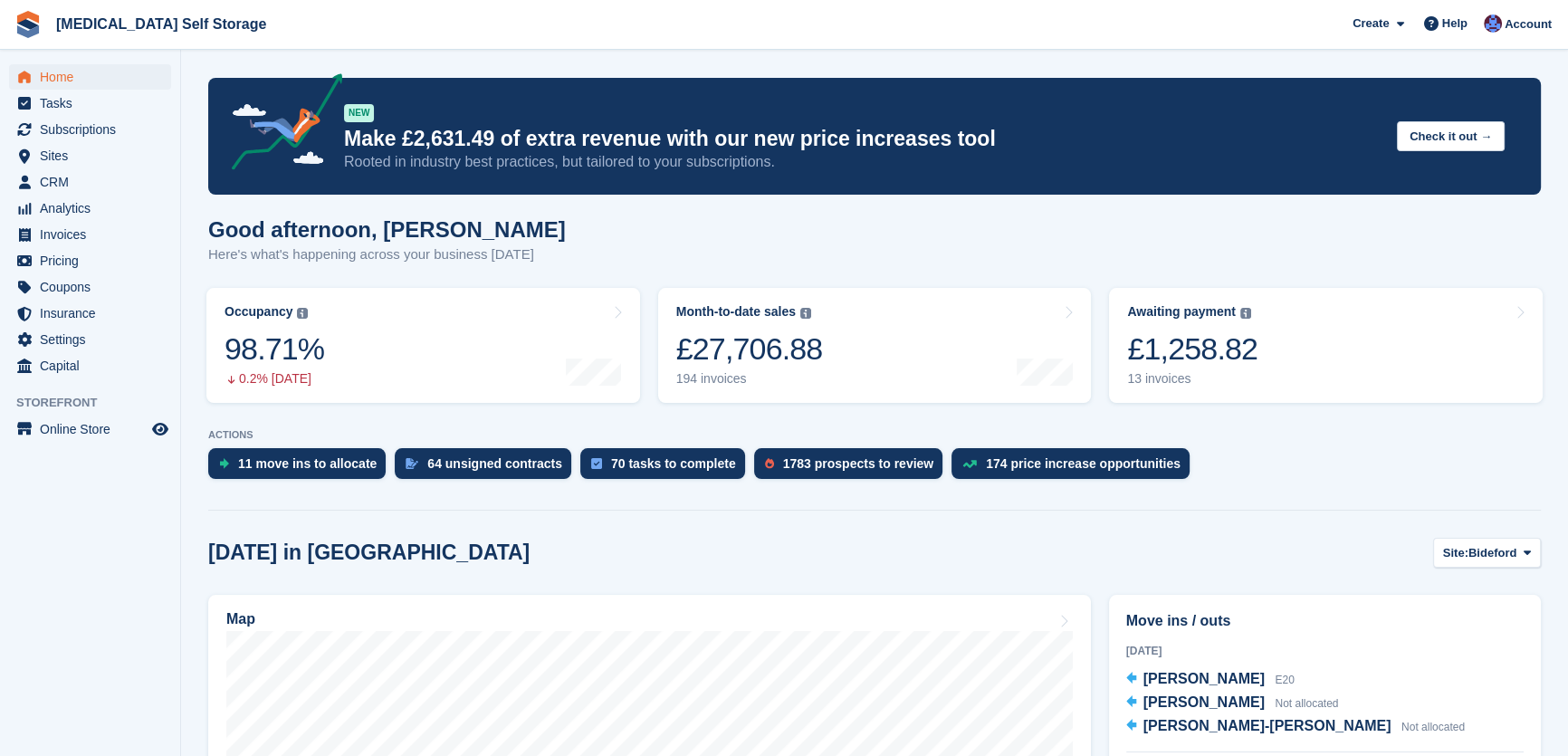
scroll to position [246, 0]
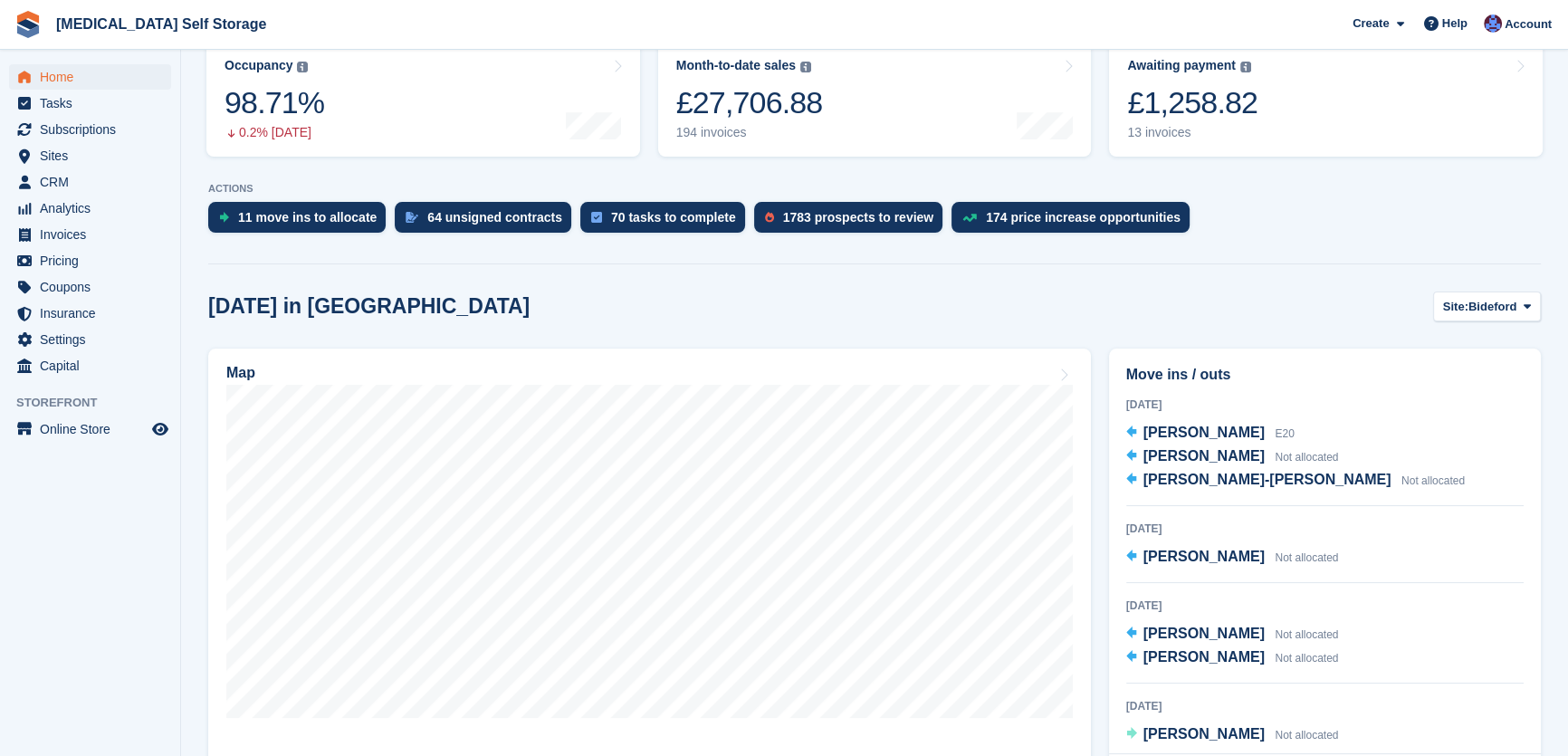
click at [916, 299] on div "Today in Bideford Site: Bideford Bideford Tavistock Ilfracombe" at bounding box center [875, 307] width 1333 height 30
click at [530, 296] on div "Today in Bideford Site: Bideford Bideford Tavistock Ilfracombe" at bounding box center [875, 307] width 1333 height 30
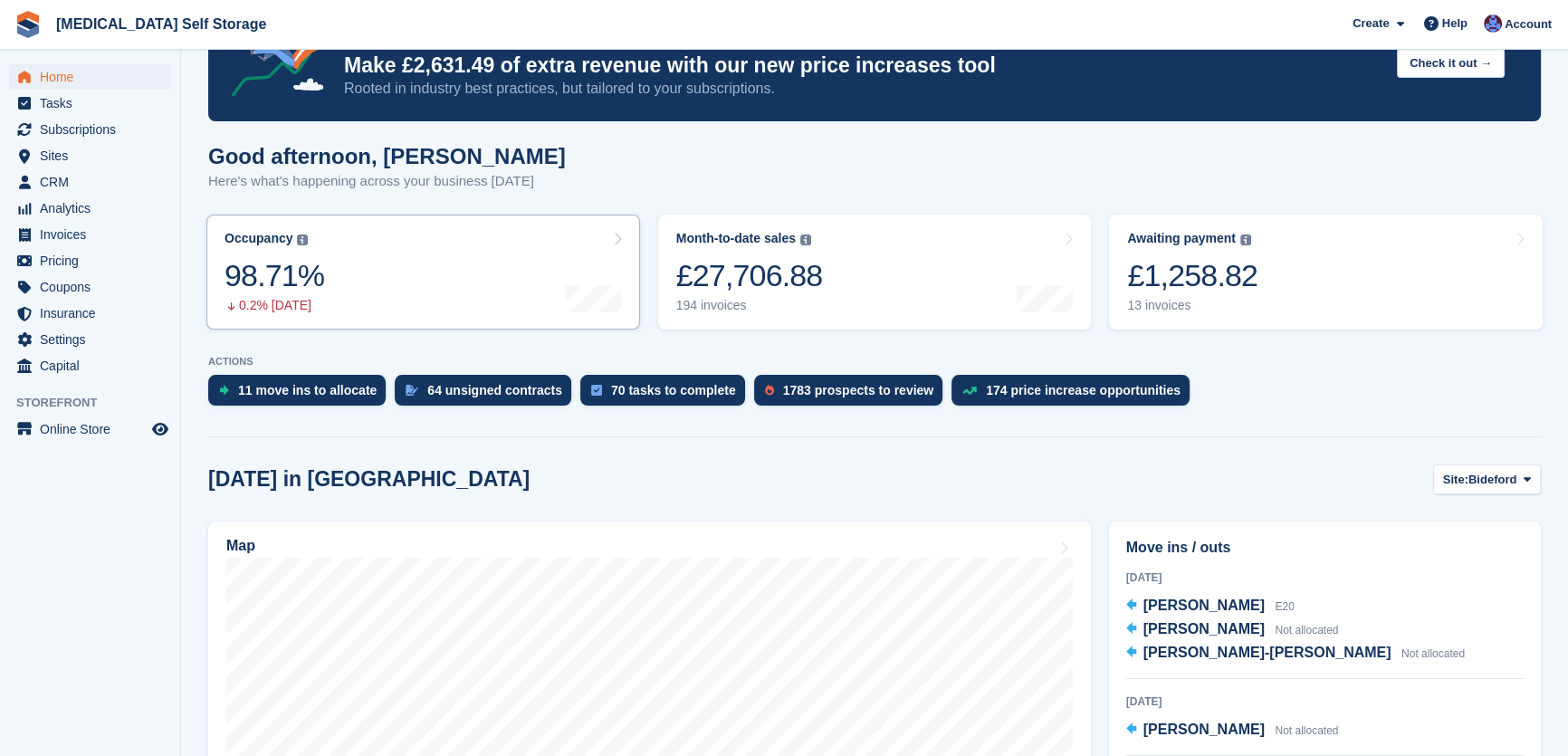
scroll to position [0, 0]
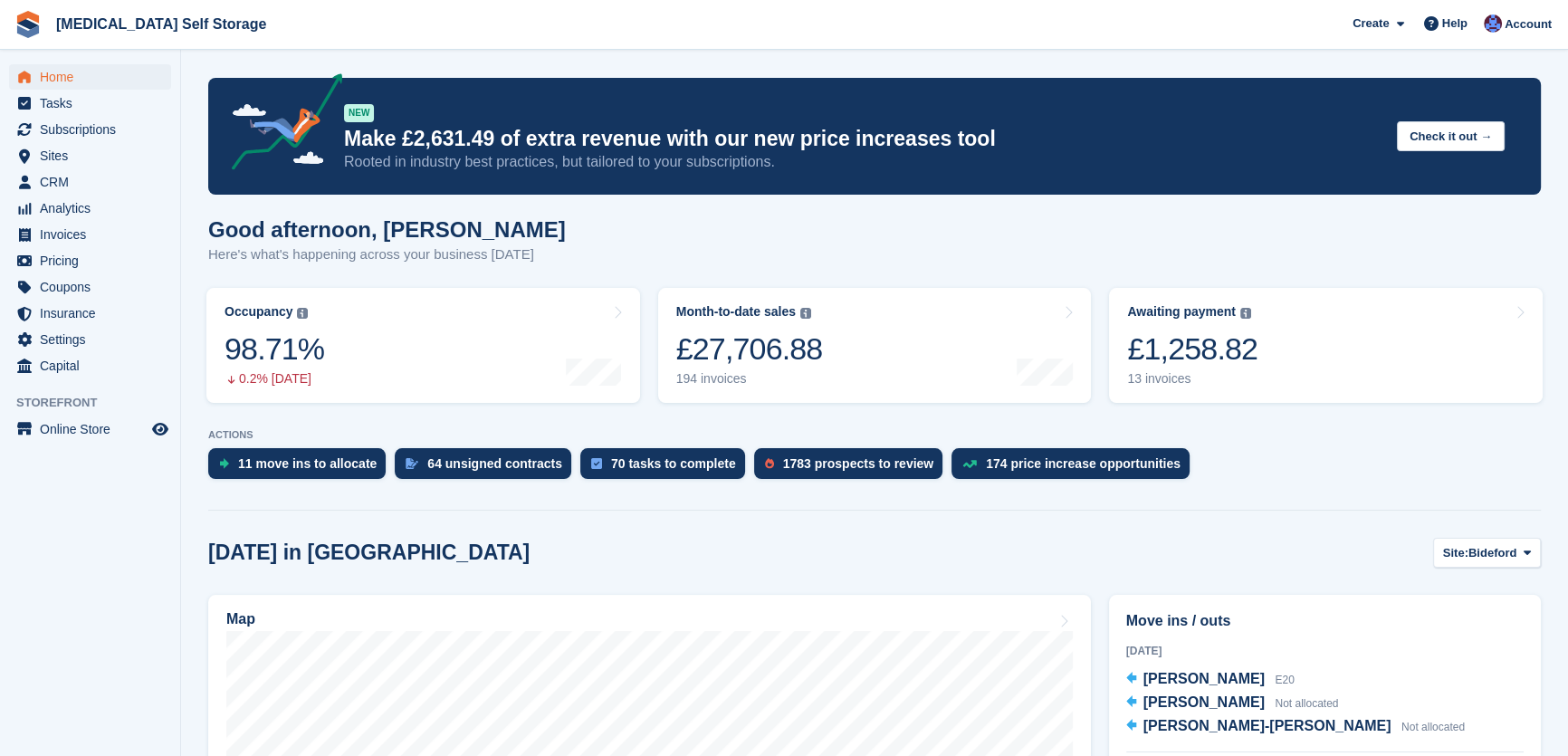
click at [683, 244] on div "Good afternoon, Helen Here's what's happening across your business today" at bounding box center [875, 252] width 1333 height 70
click at [659, 230] on div "Good afternoon, Helen Here's what's happening across your business today" at bounding box center [875, 252] width 1333 height 70
click at [623, 230] on div "Good afternoon, Helen Here's what's happening across your business today" at bounding box center [875, 252] width 1333 height 70
click at [697, 226] on div "Good afternoon, Helen Here's what's happening across your business today" at bounding box center [875, 252] width 1333 height 70
click at [65, 179] on span "CRM" at bounding box center [93, 181] width 109 height 25
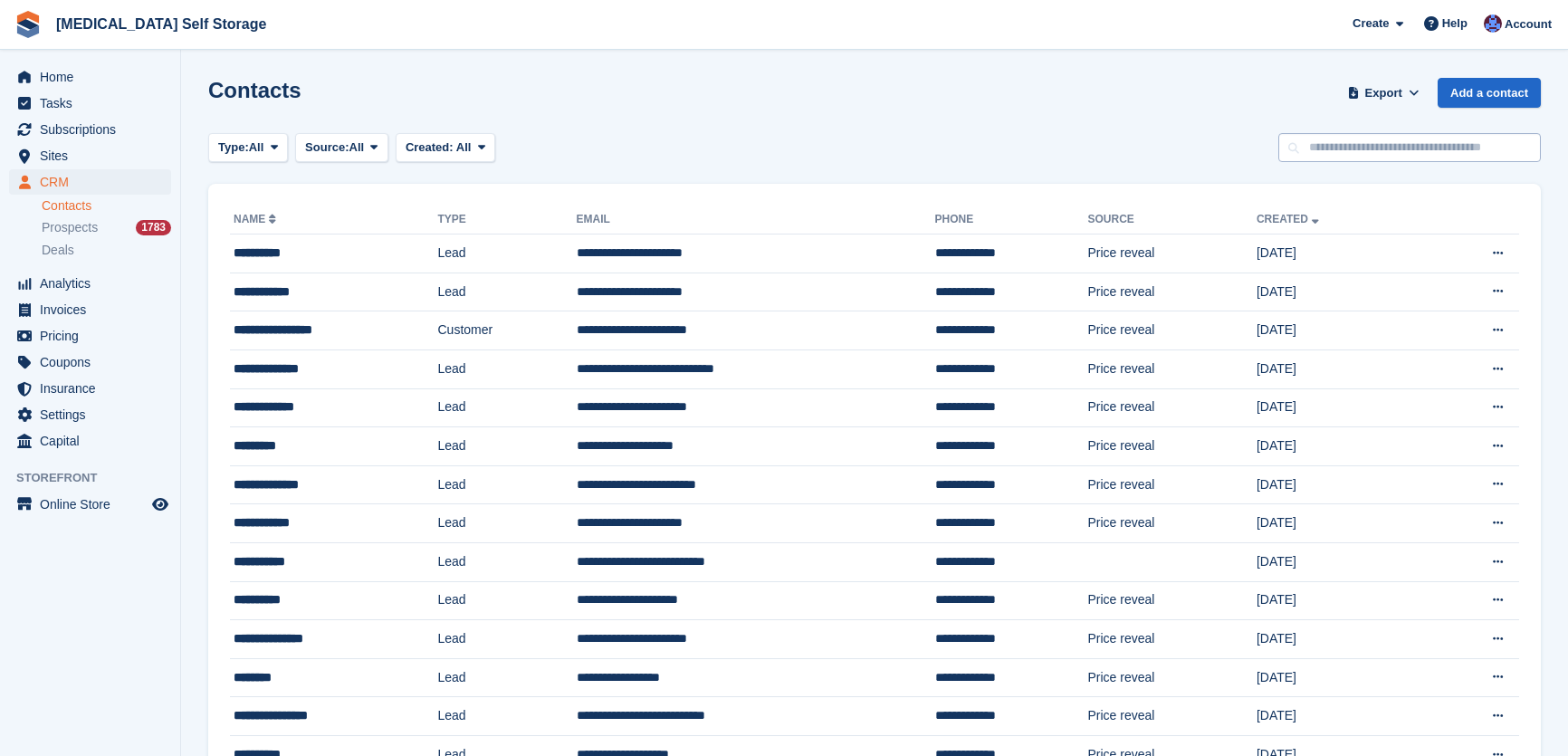
click at [1375, 145] on input "text" at bounding box center [1410, 148] width 262 height 30
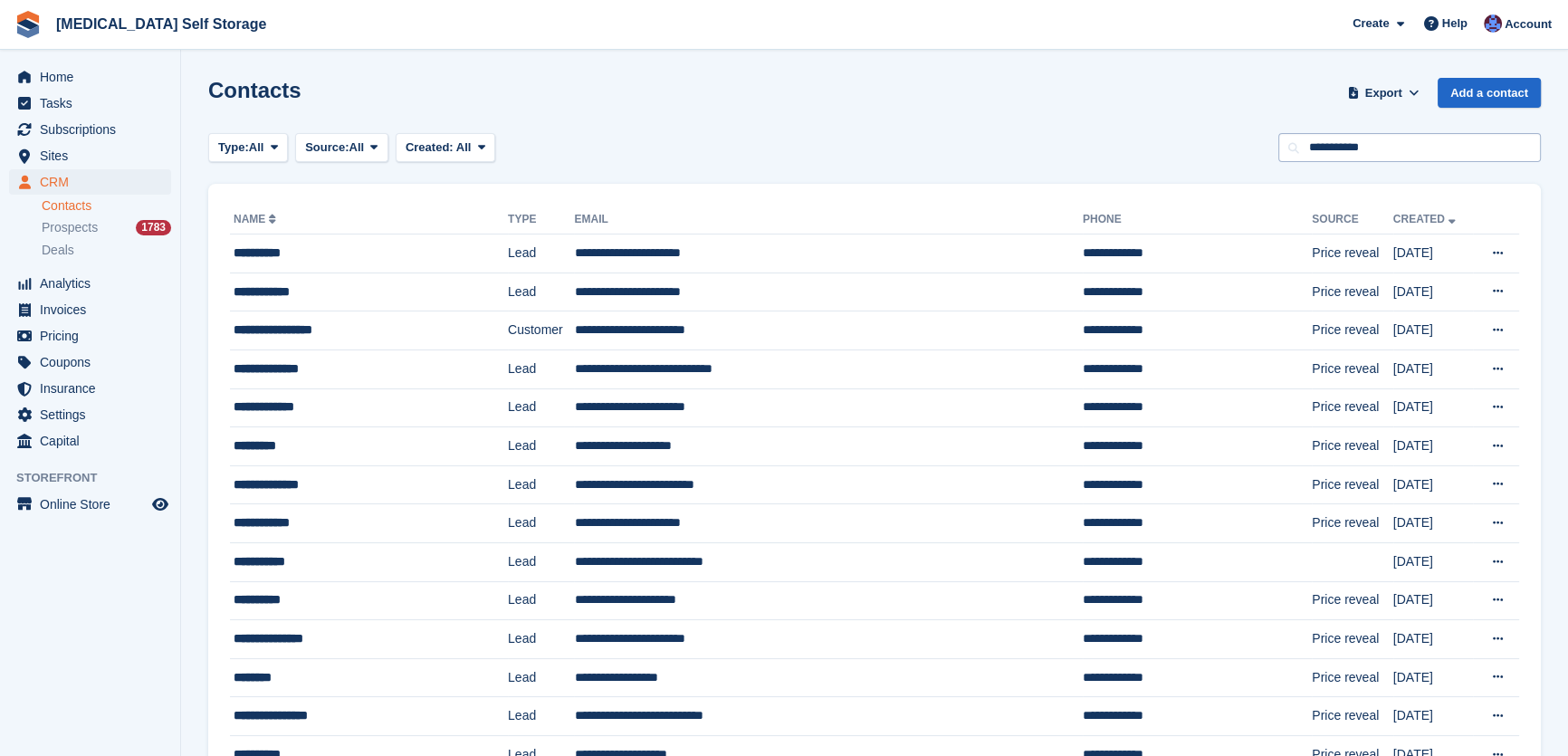
type input "**********"
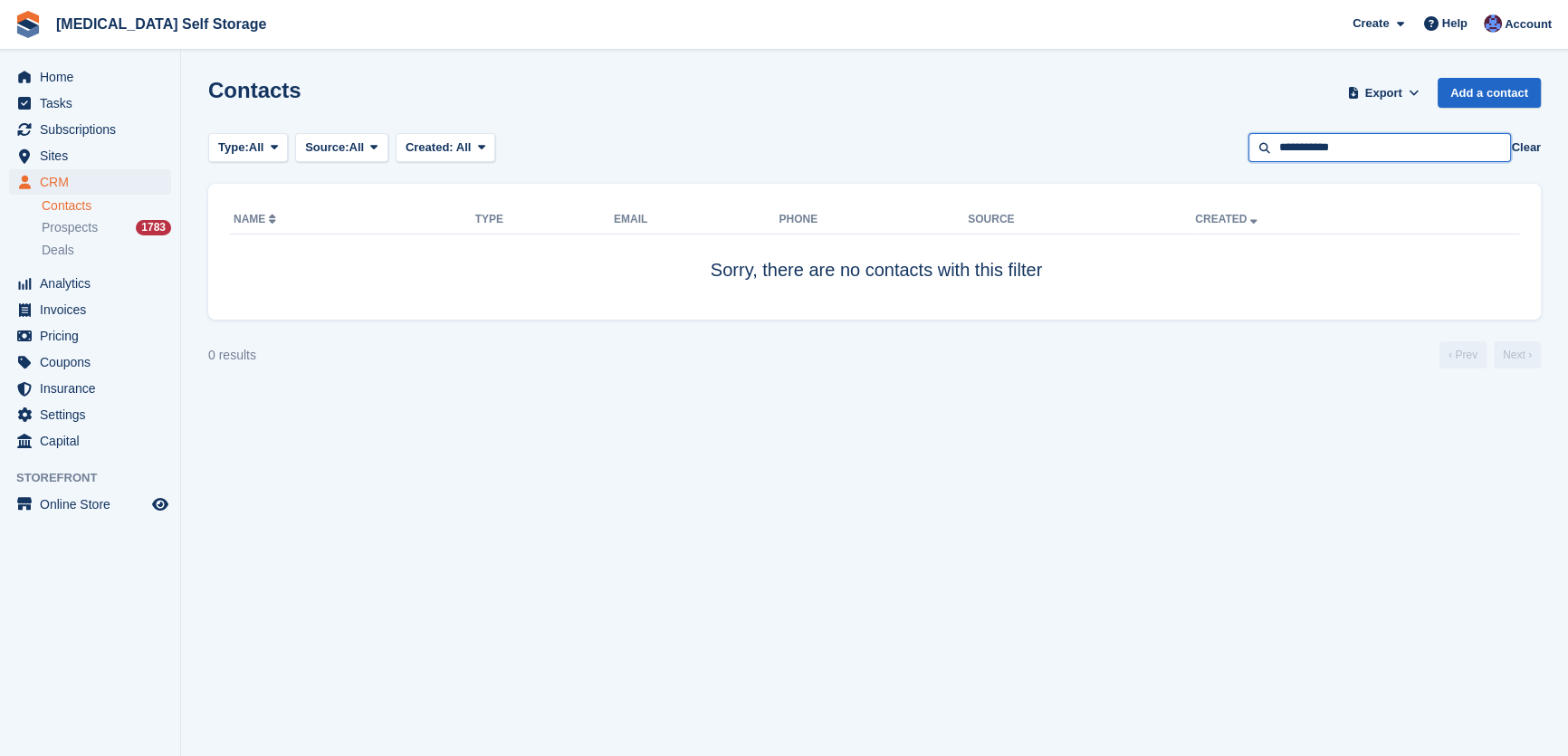
drag, startPoint x: 1377, startPoint y: 146, endPoint x: 1257, endPoint y: 158, distance: 120.6
click at [1257, 159] on input "**********" at bounding box center [1380, 148] width 262 height 30
click at [56, 76] on span "Home" at bounding box center [93, 76] width 109 height 25
